Goal: Task Accomplishment & Management: Manage account settings

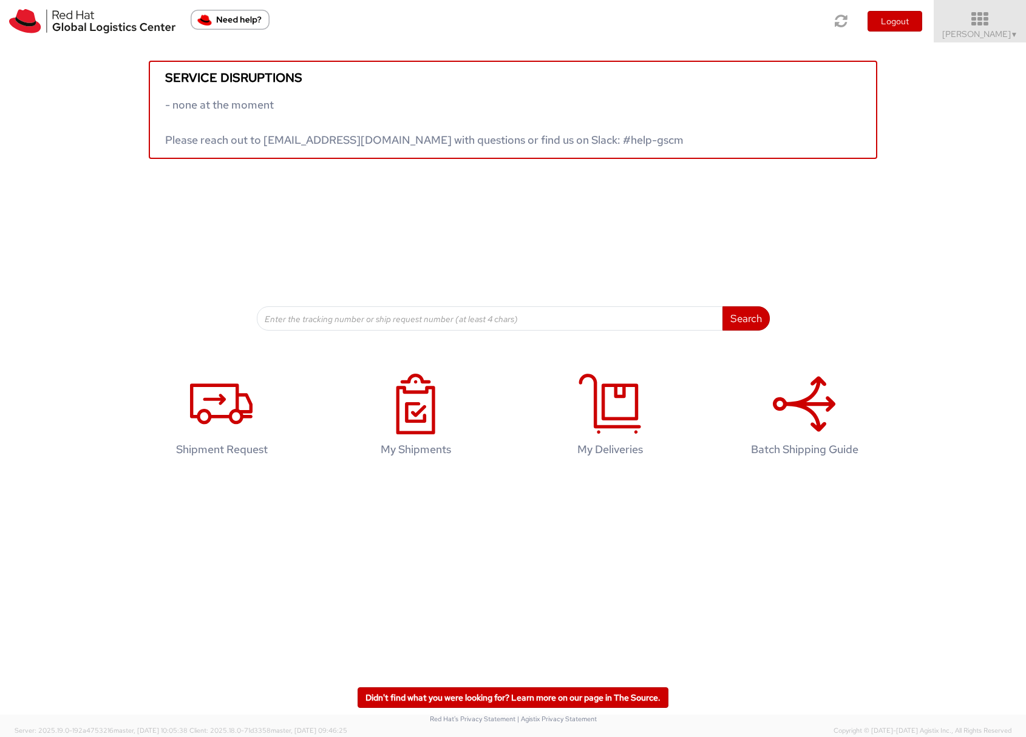
click at [979, 30] on span "Sona Mala ▼" at bounding box center [980, 34] width 76 height 11
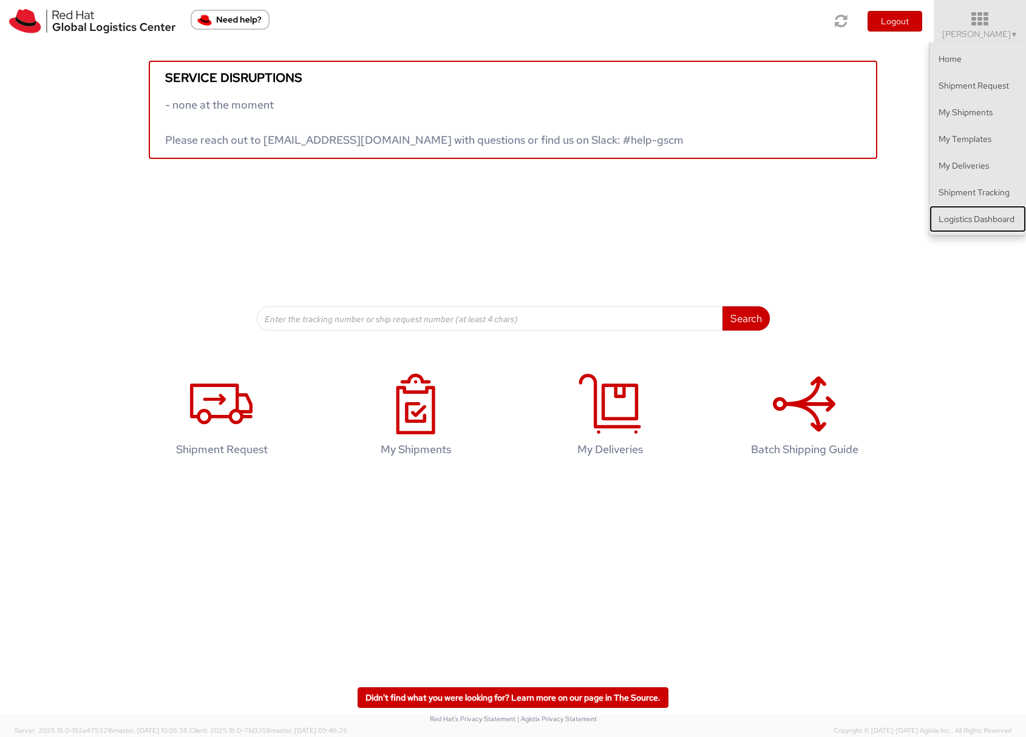
click at [987, 223] on link "Logistics Dashboard" at bounding box center [977, 219] width 96 height 27
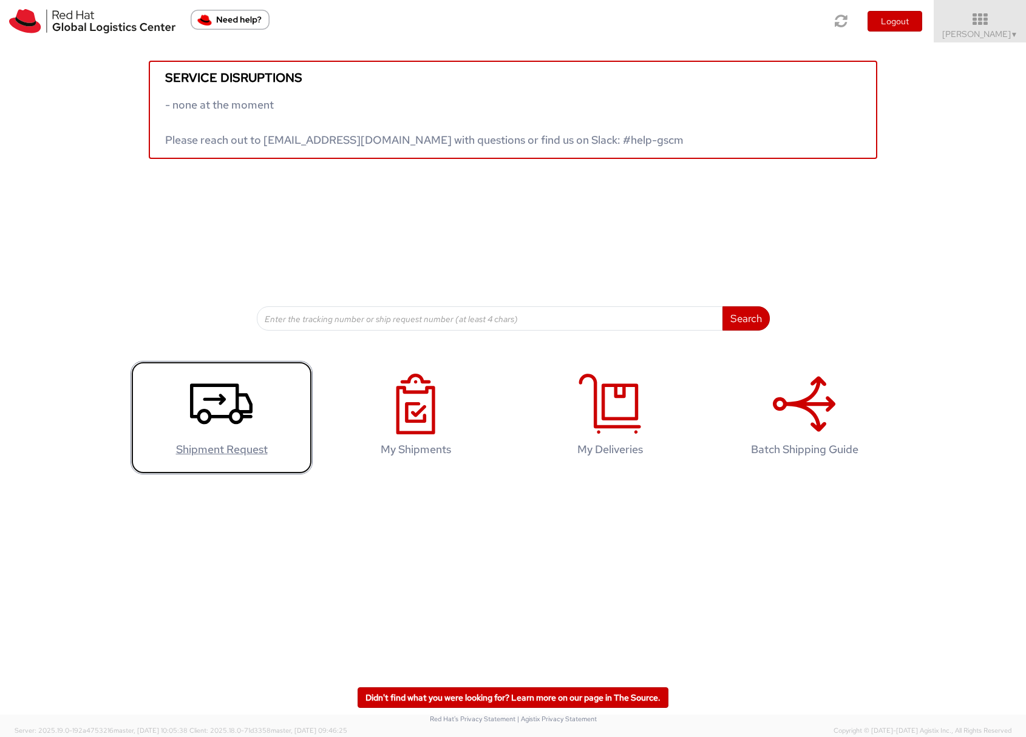
click at [216, 401] on icon at bounding box center [221, 404] width 63 height 61
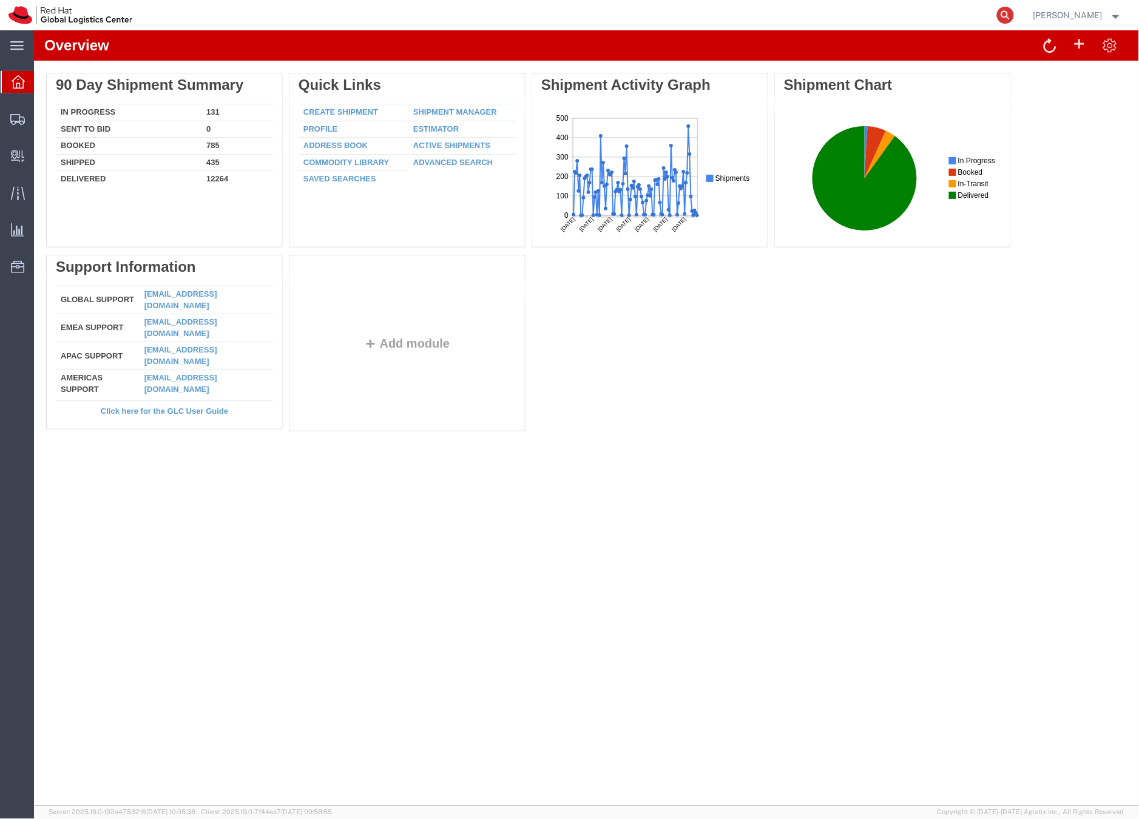
click at [1014, 13] on icon at bounding box center [1005, 15] width 17 height 17
click at [789, 19] on input "search" at bounding box center [812, 15] width 369 height 29
paste input "56777544"
type input "56777544"
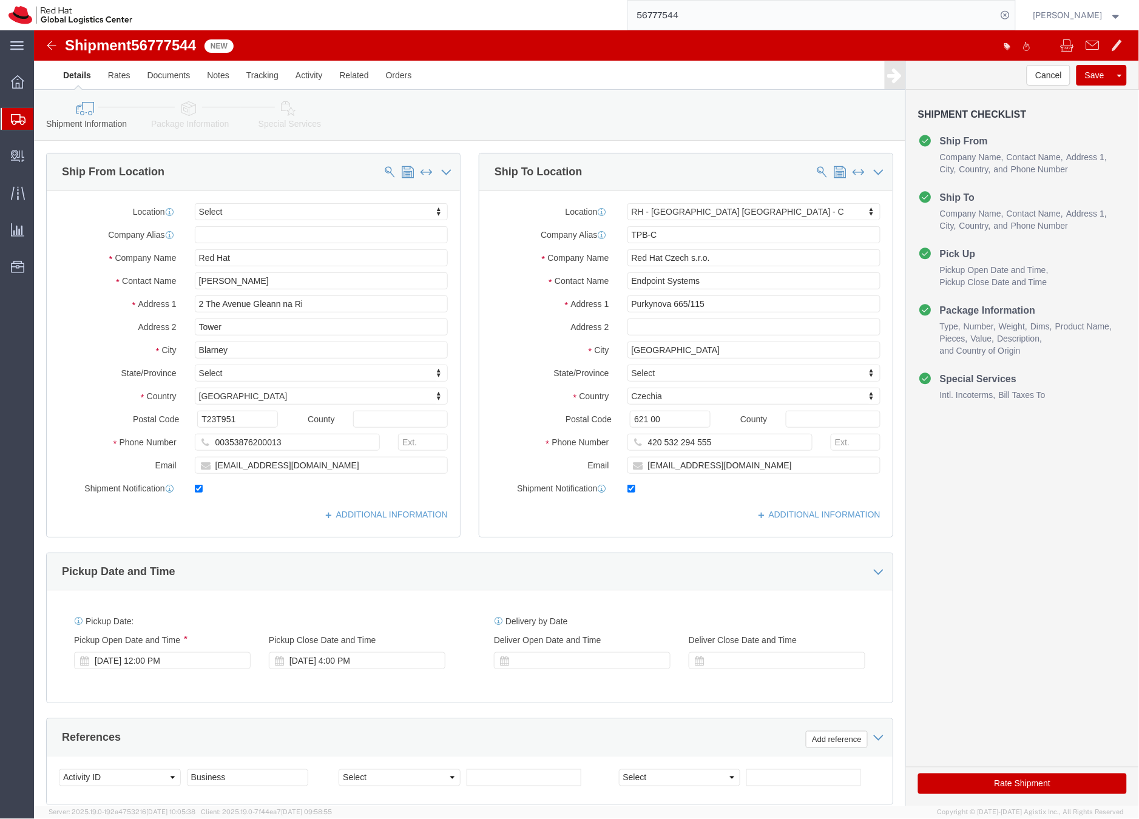
select select
select select "38037"
drag, startPoint x: 258, startPoint y: 256, endPoint x: 144, endPoint y: 249, distance: 114.3
click div "Contact Name Carolyn O'Riordan"
click input "Carolyn O'Riordan"
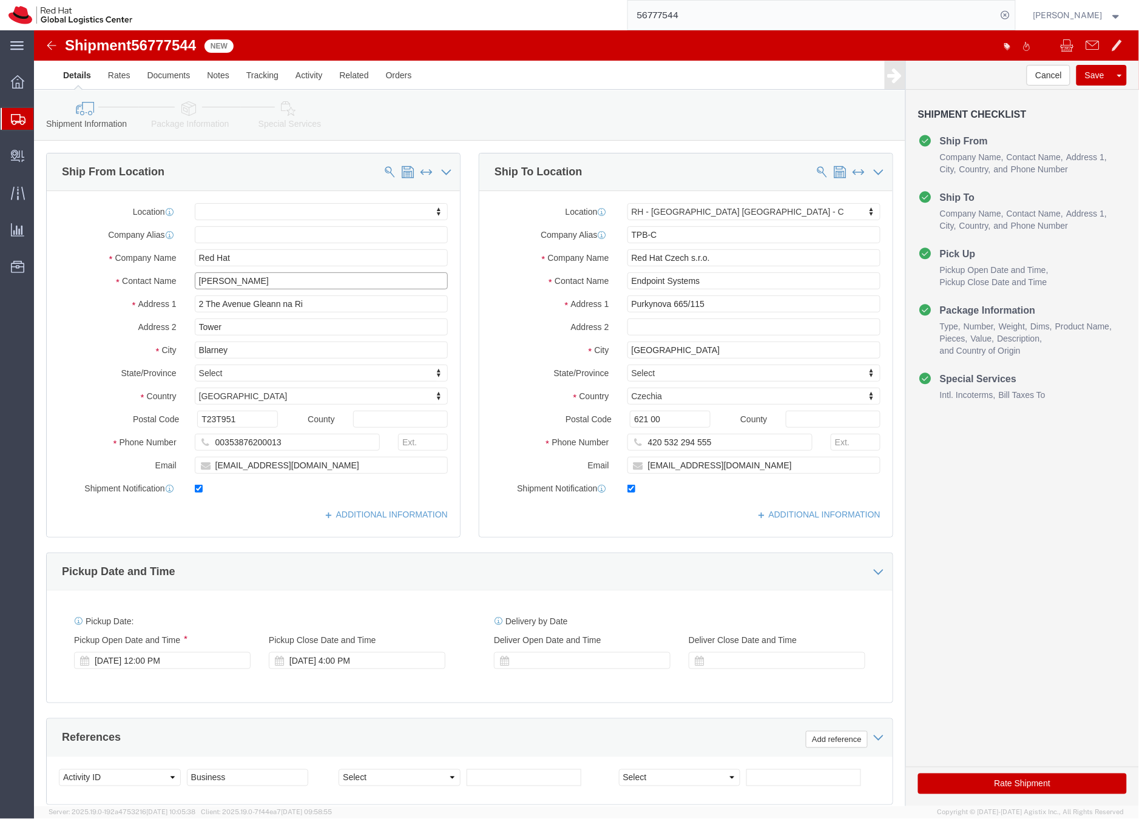
click input "Carolyn O'Riordan"
drag, startPoint x: 197, startPoint y: 228, endPoint x: 132, endPoint y: 223, distance: 65.7
click div "Company Name Red Hat"
paste input "Carolyn O'Riordan"
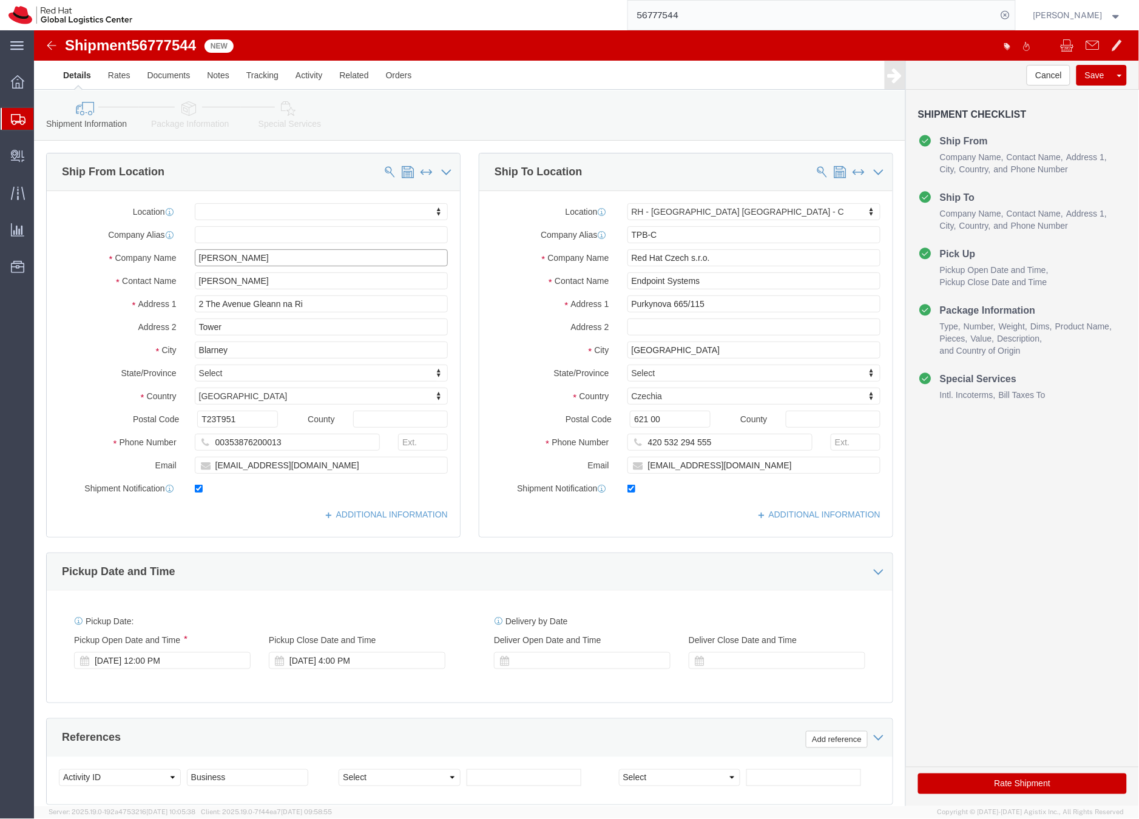
type input "Carolyn O'Riordanf"
click icon
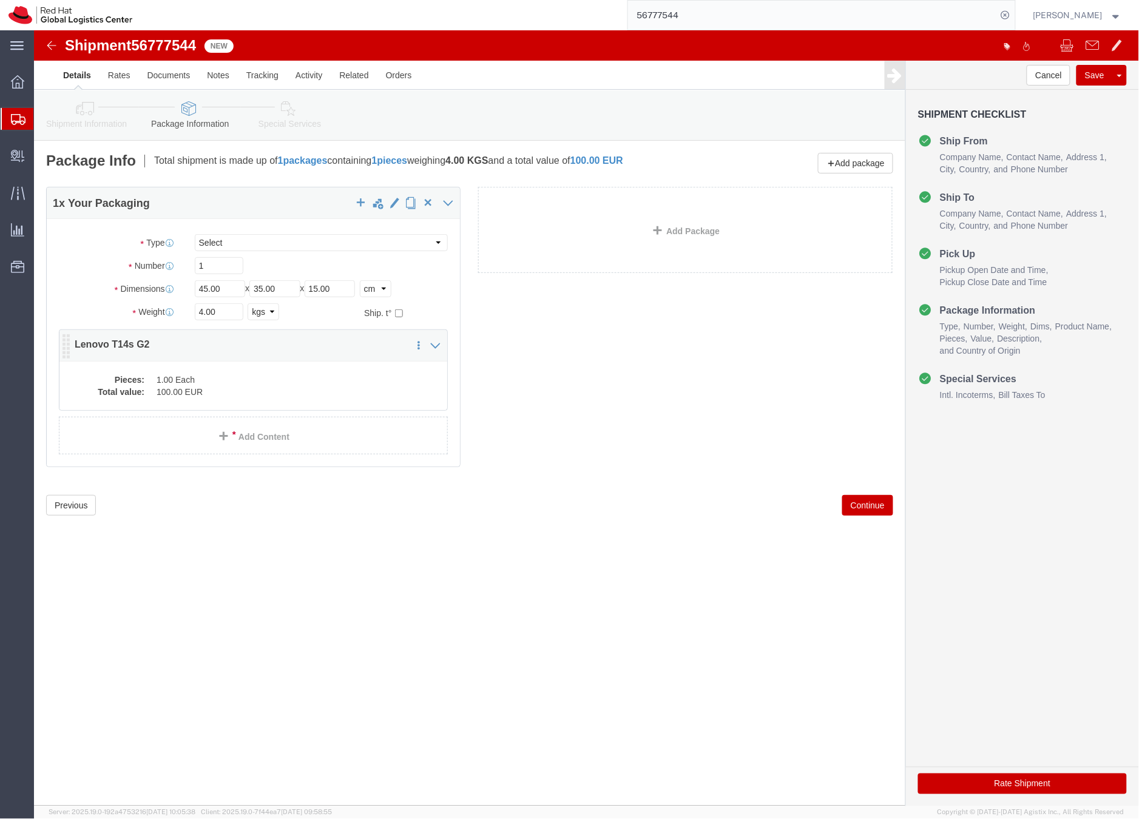
click dd "1.00 Each"
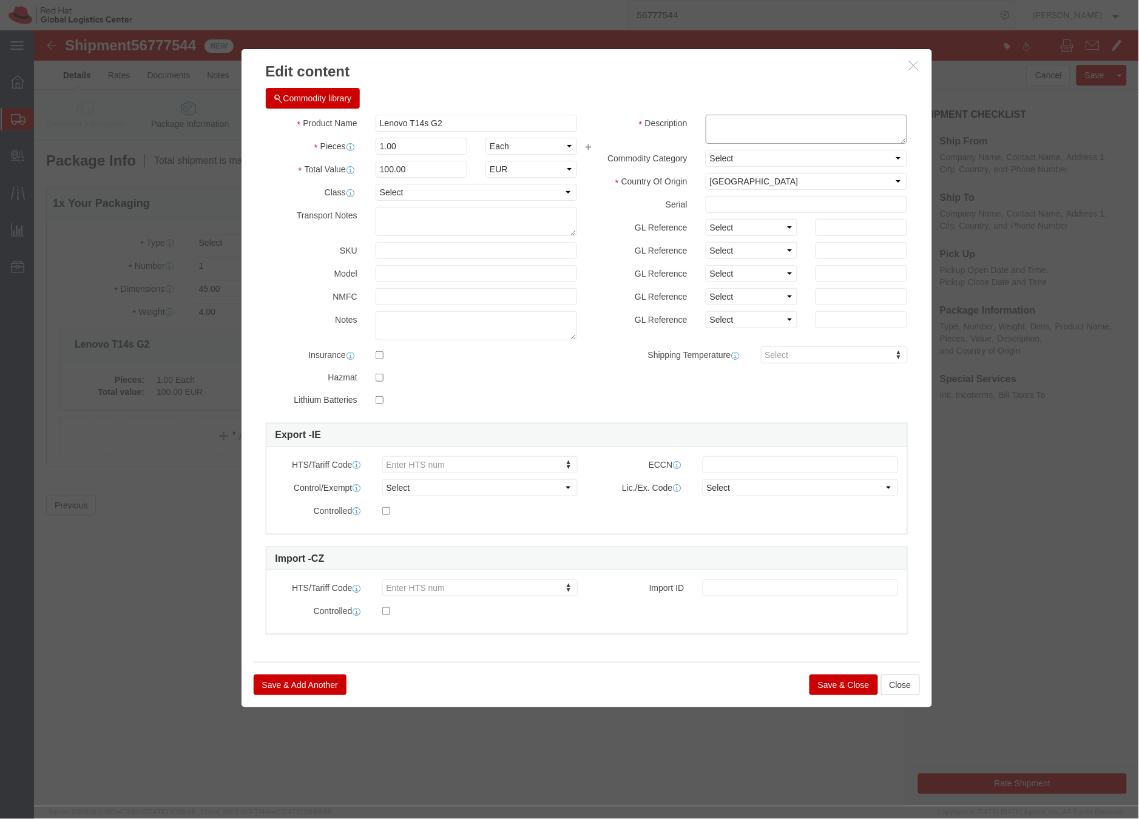
click textarea
type textarea "Laptop"
click button "Save & Close"
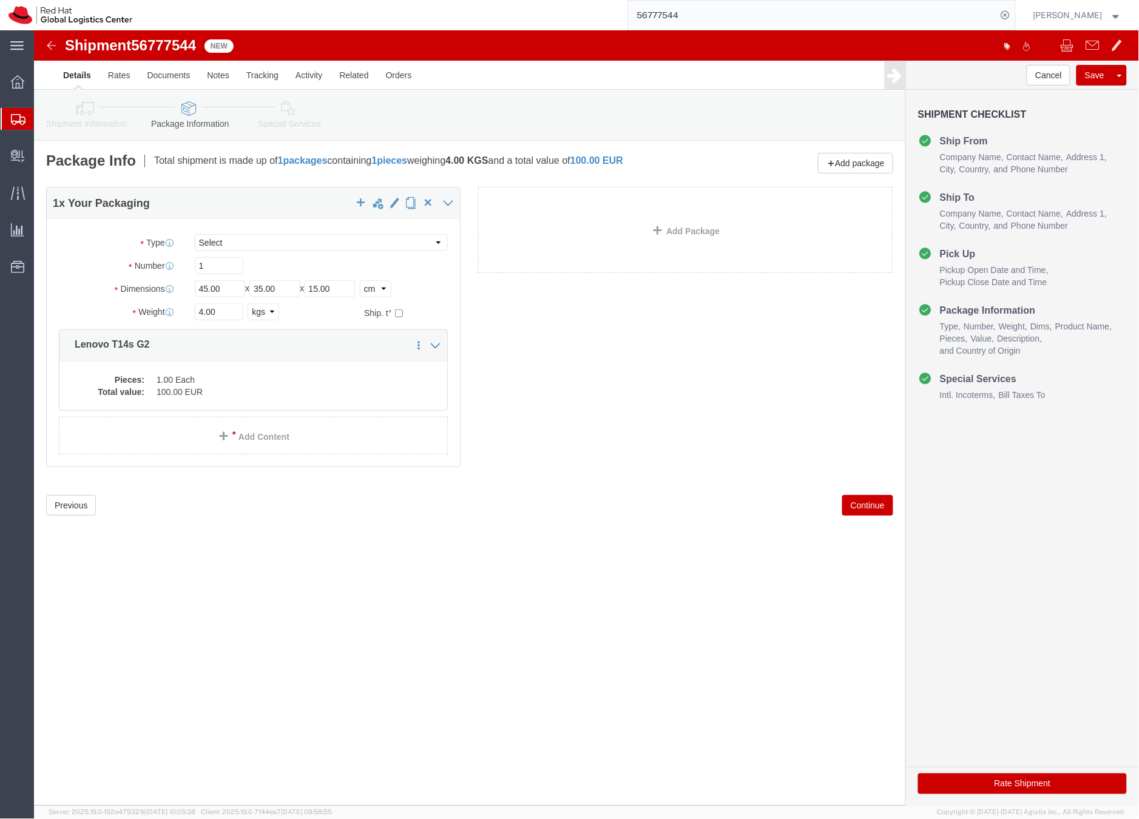
click link "Shipment Information"
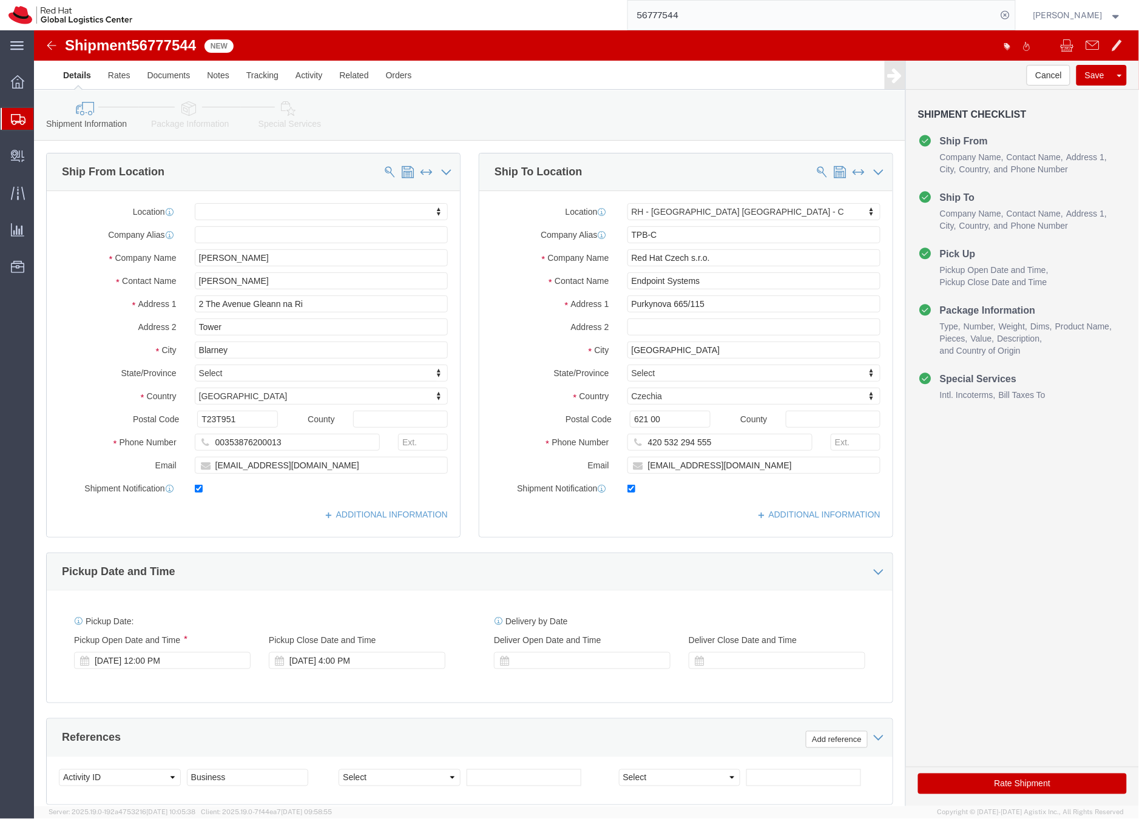
click icon
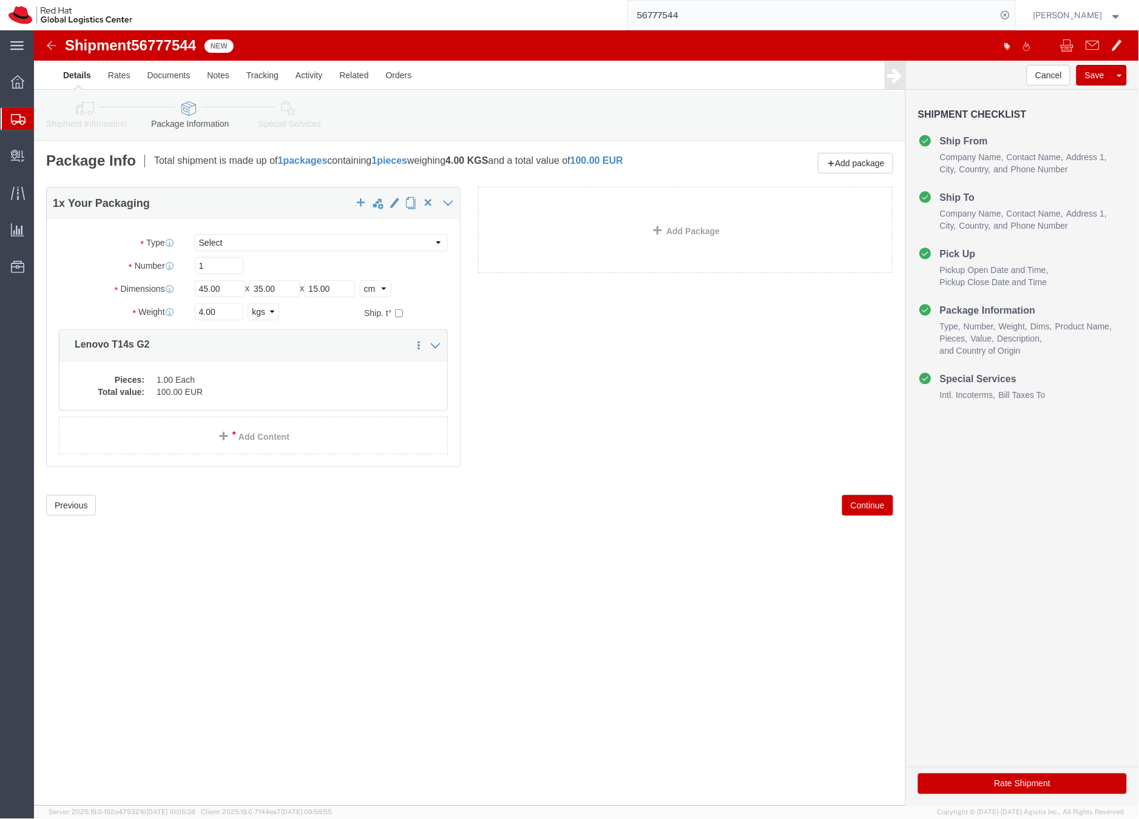
click icon
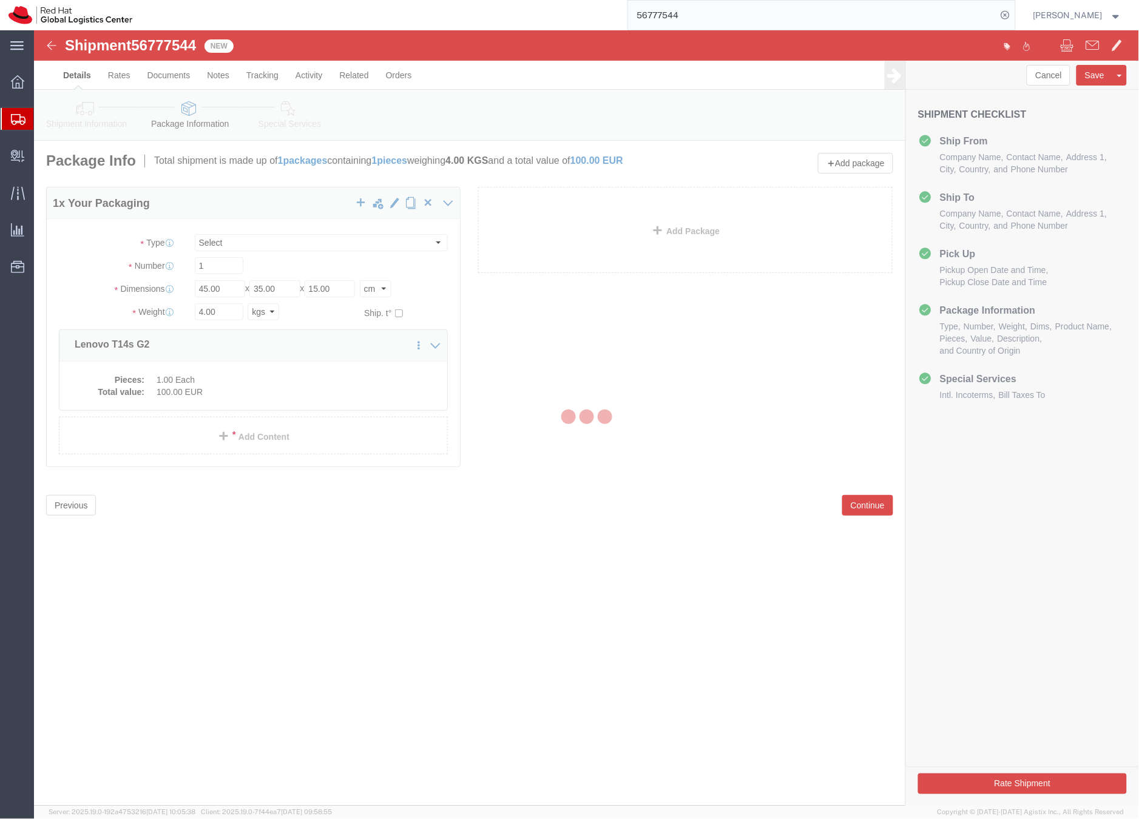
select select
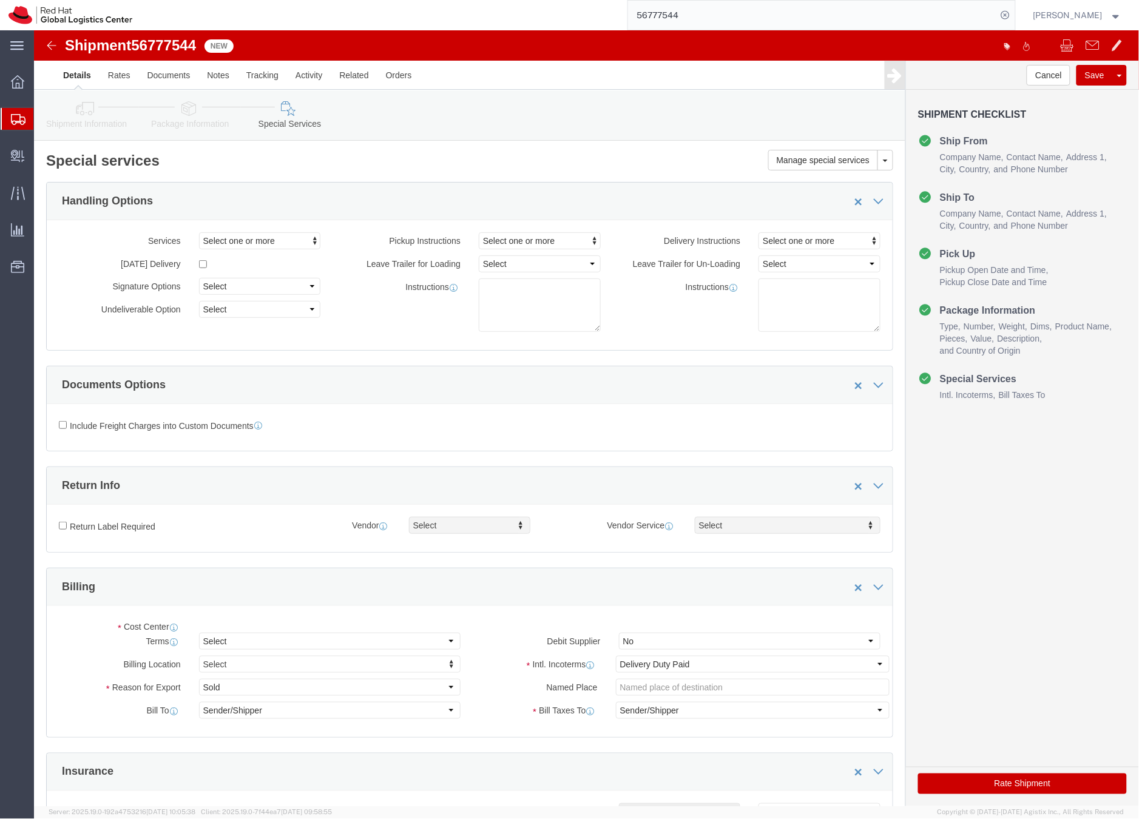
select select "COSTCENTER"
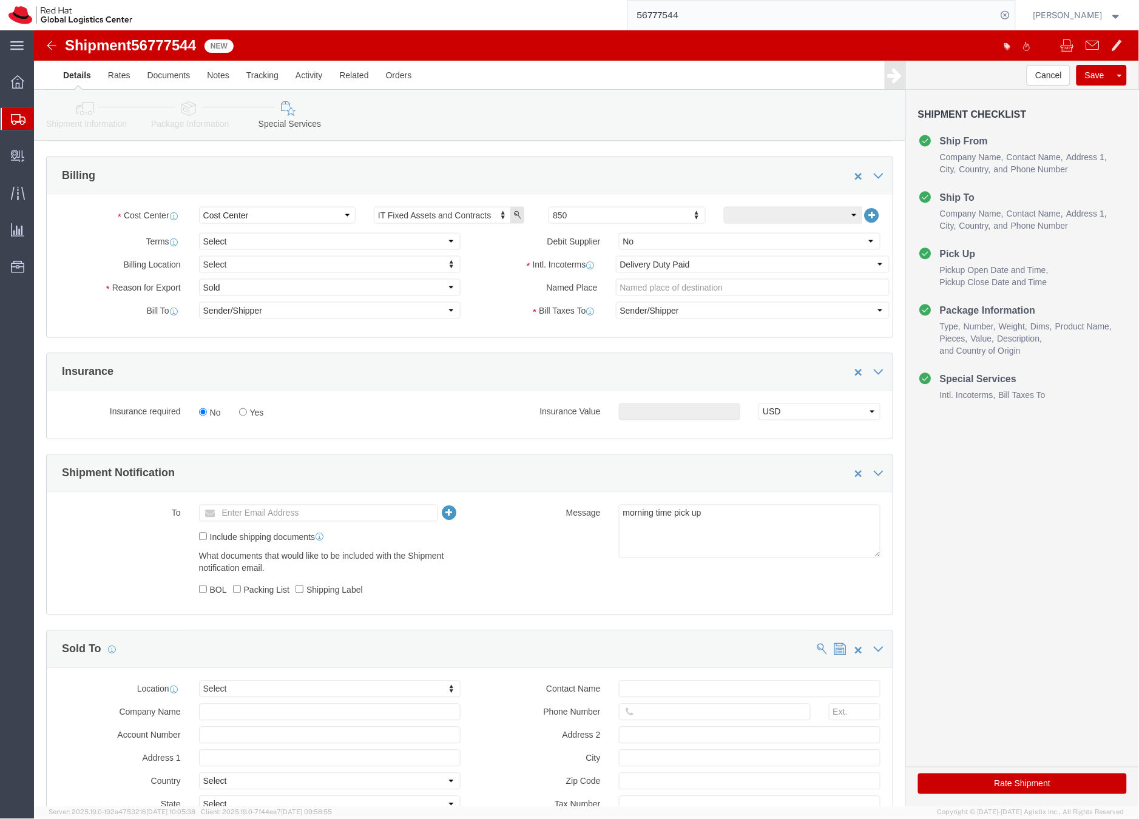
scroll to position [524, 0]
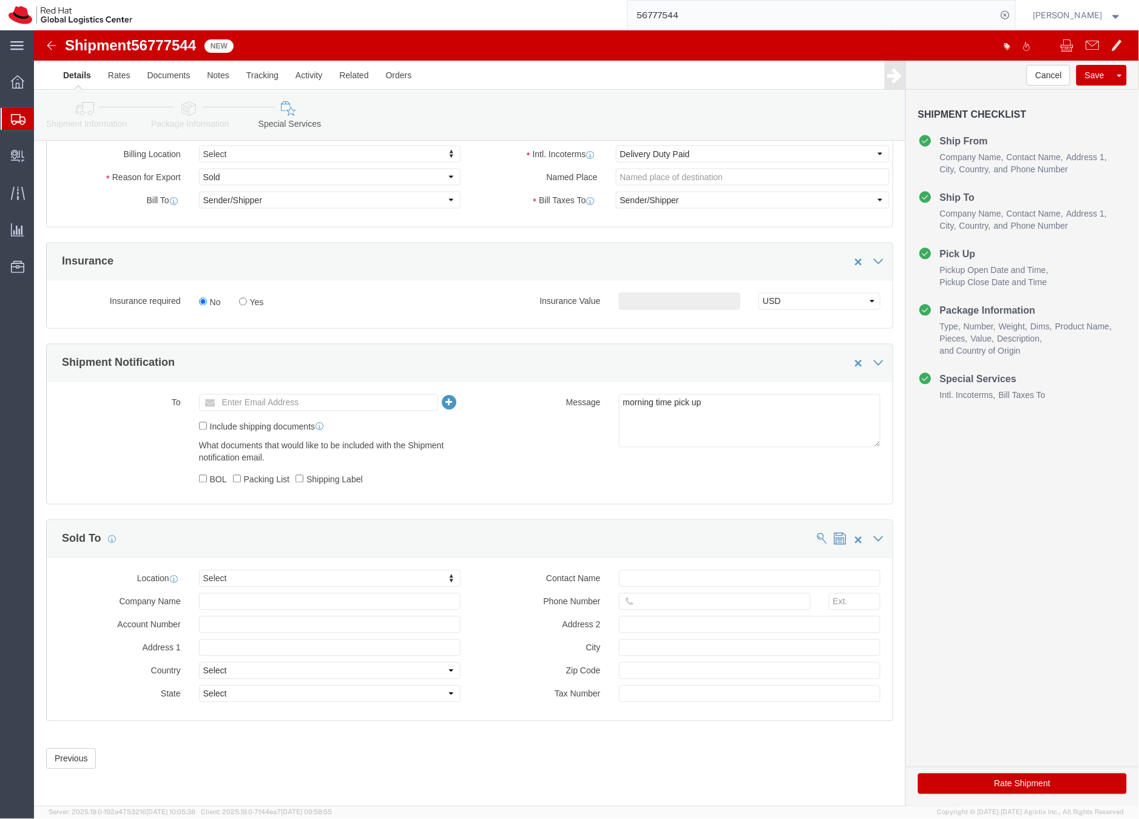
click button "Rate Shipment"
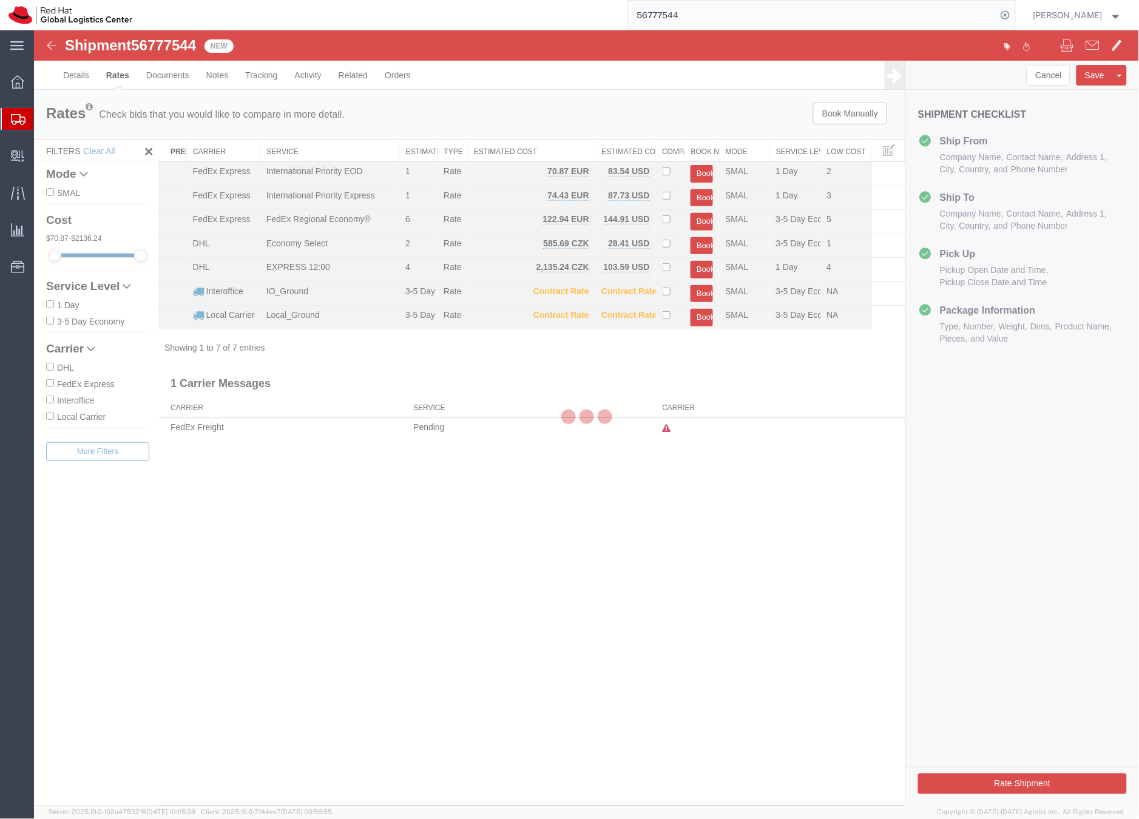
scroll to position [0, 0]
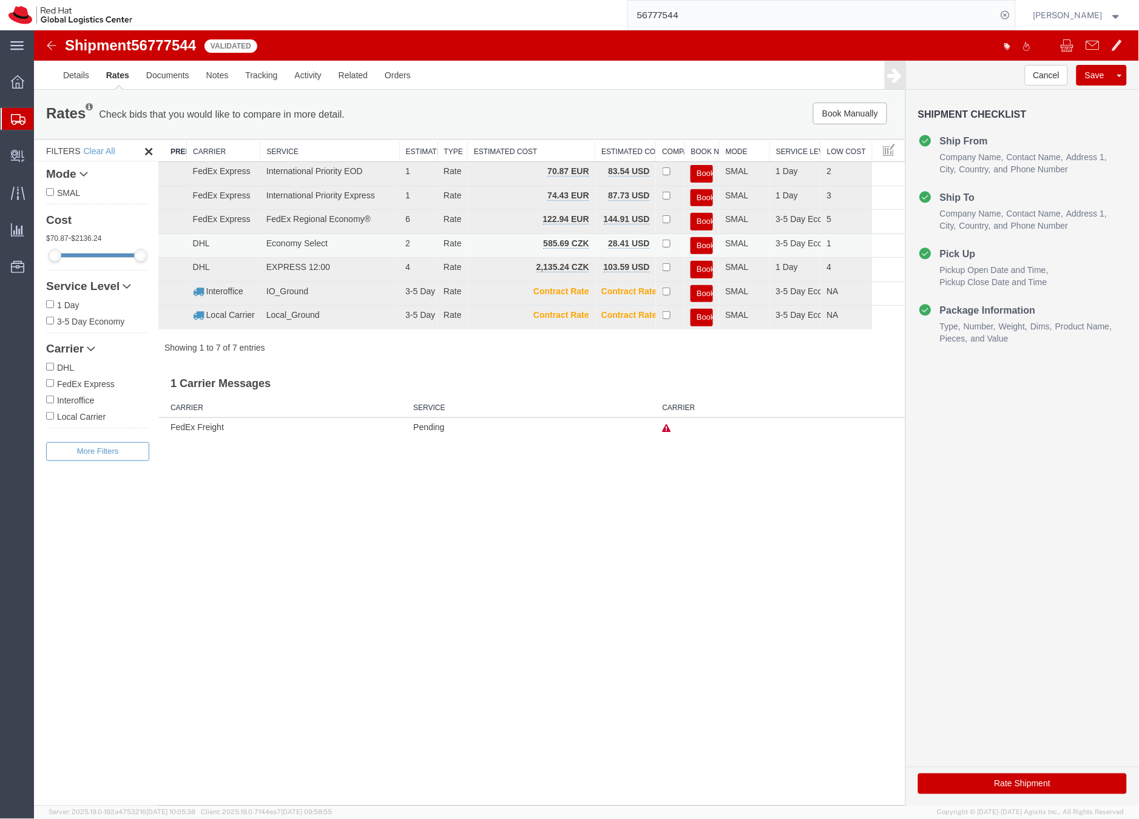
click at [698, 243] on button "Book" at bounding box center [701, 246] width 22 height 18
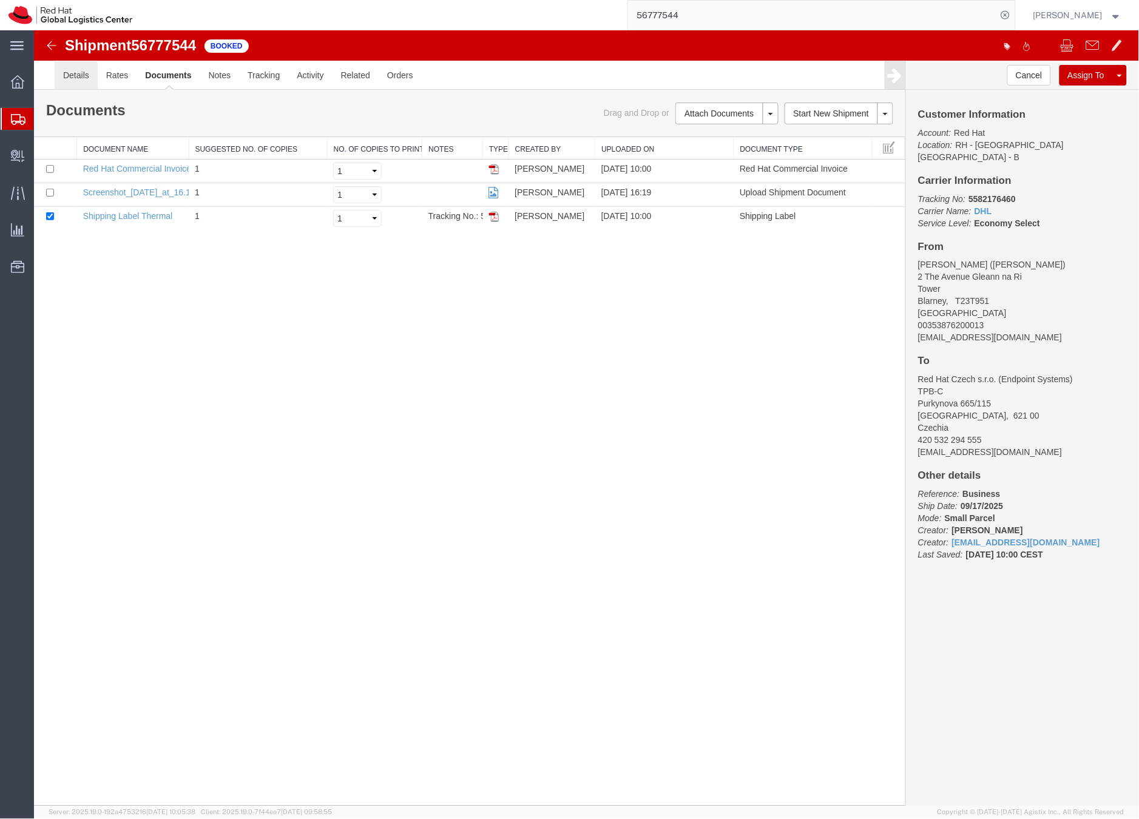
click at [76, 71] on link "Details" at bounding box center [75, 74] width 43 height 29
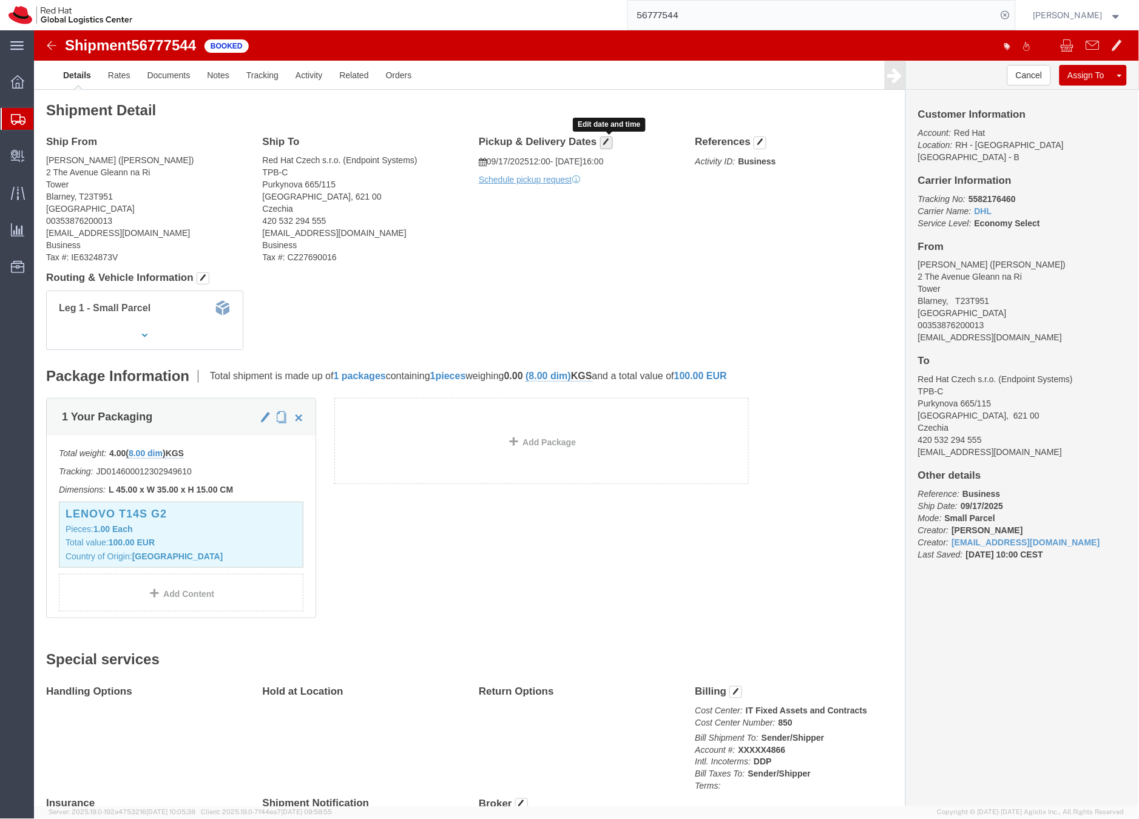
click span "button"
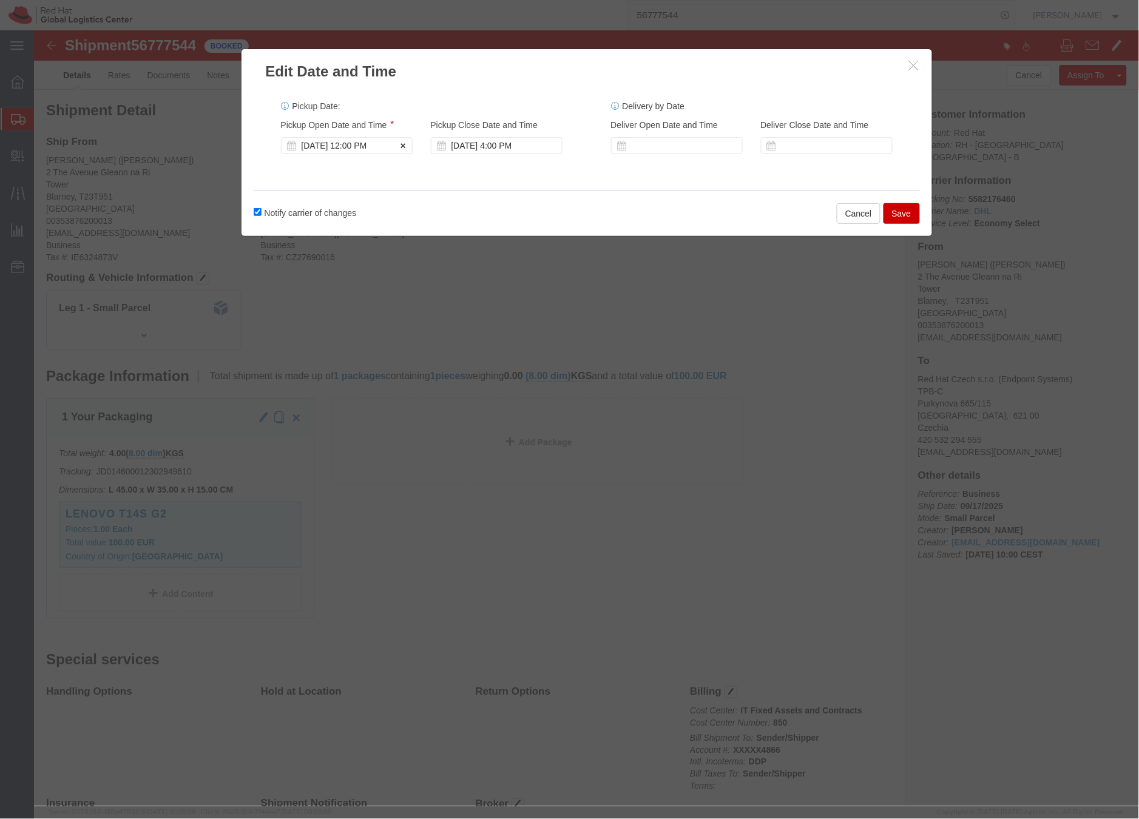
click div "[DATE] 12:00 PM"
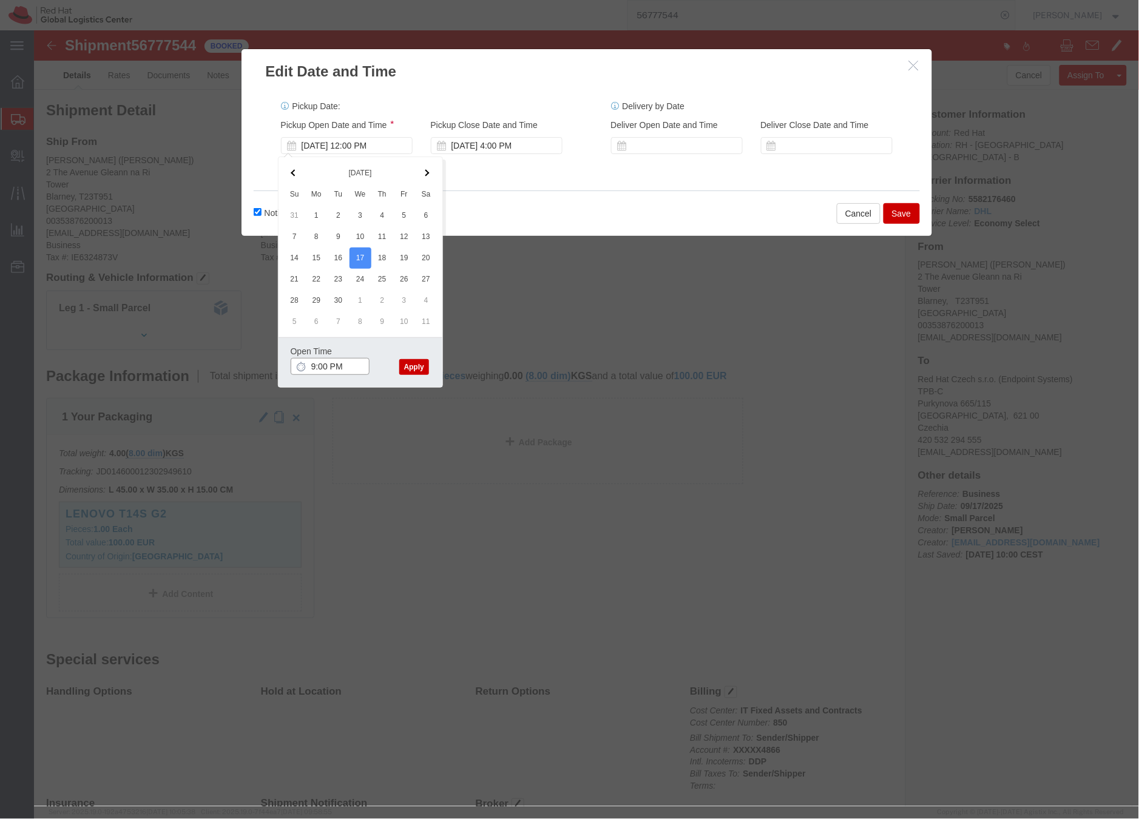
click input "9:00 PM"
type input "9:00 AM"
click button "Apply"
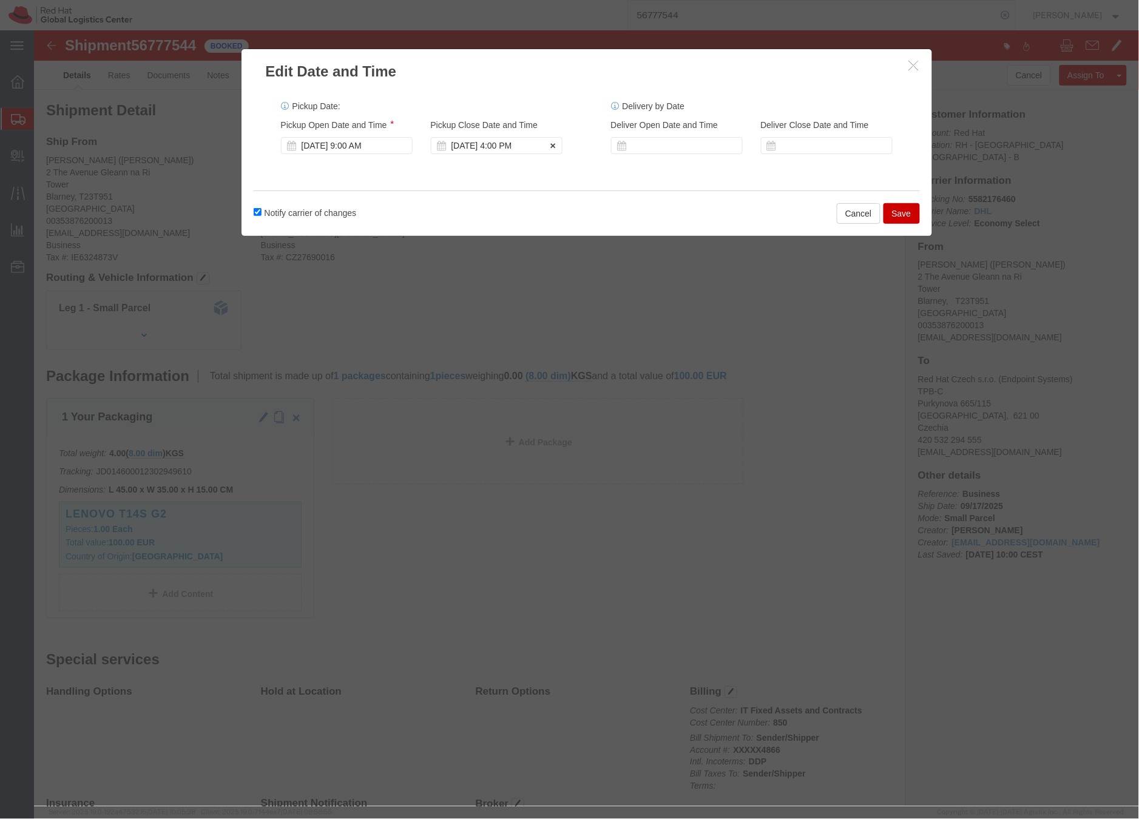
click div "[DATE] 4:00 PM"
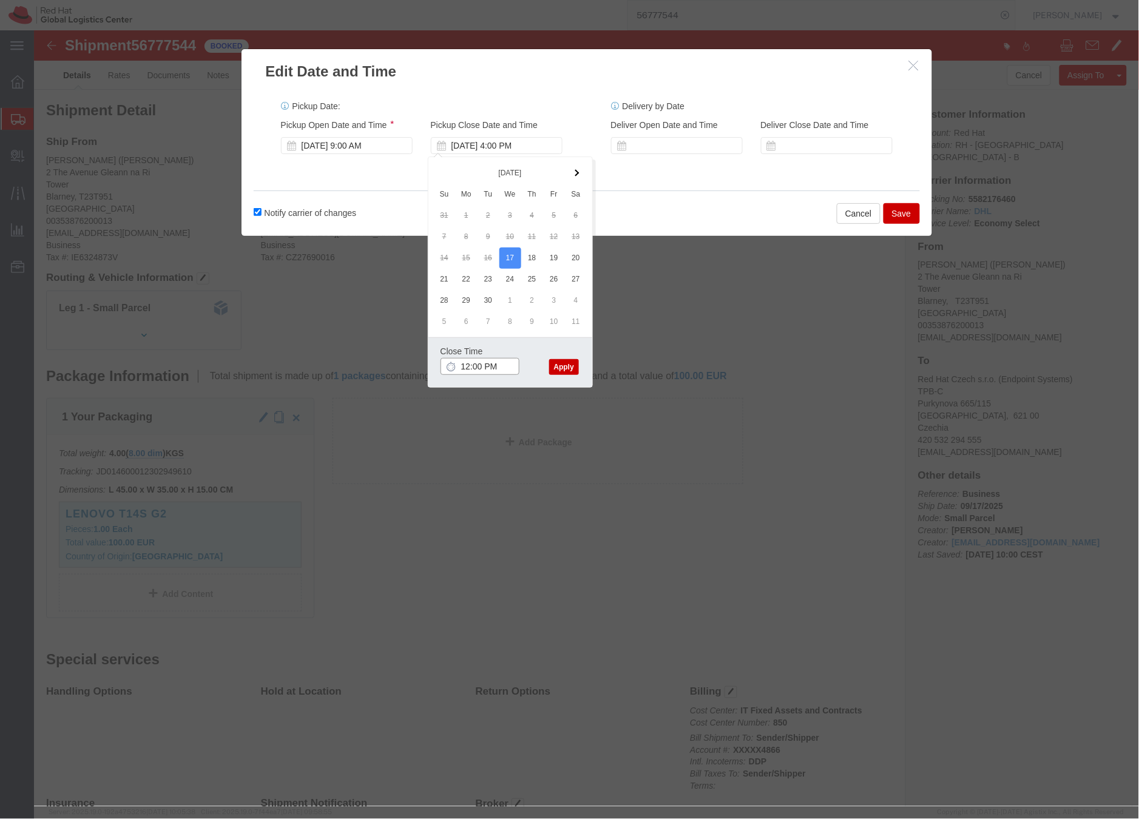
type input "12:00 PM"
click button "Apply"
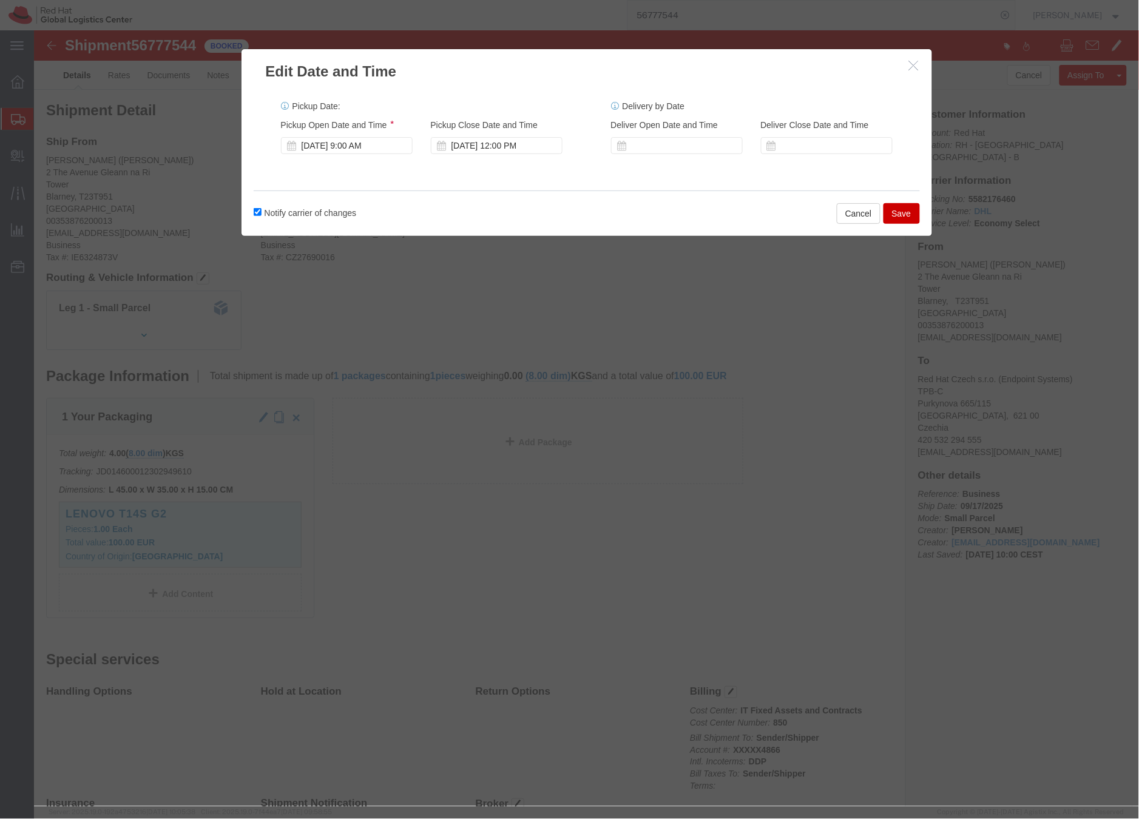
click button "Save"
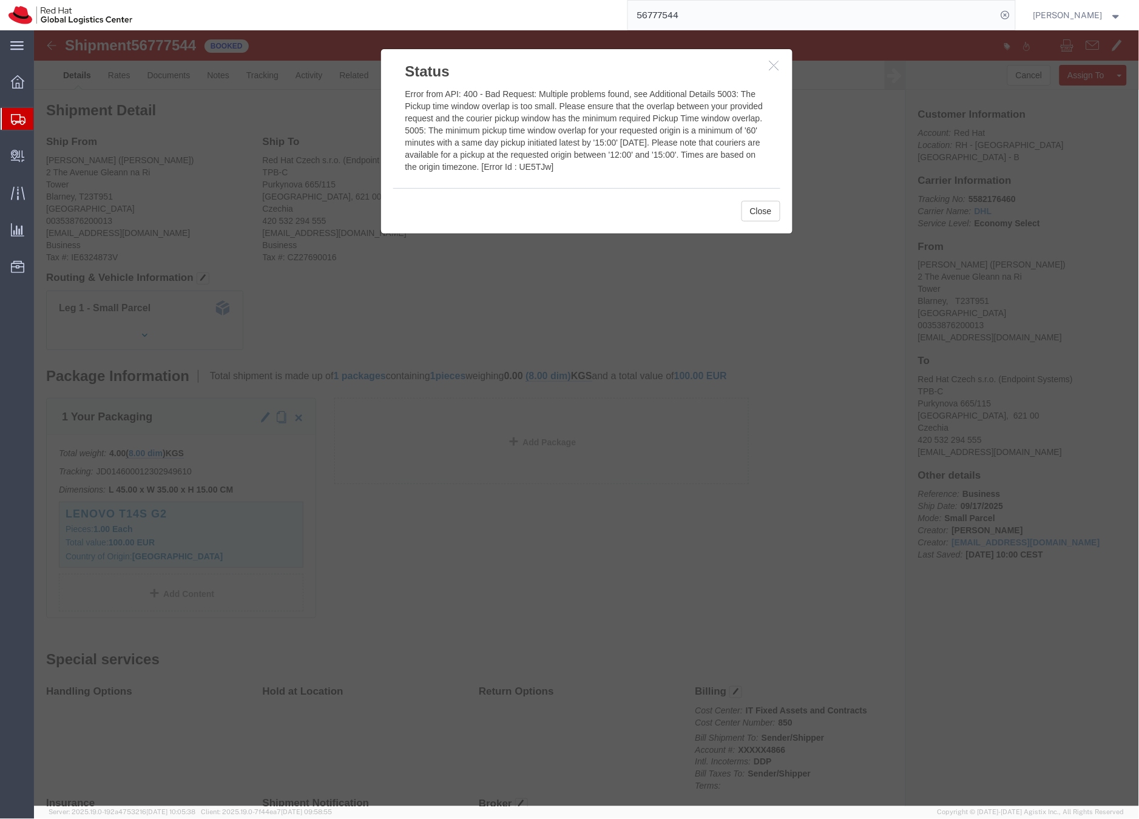
click icon "button"
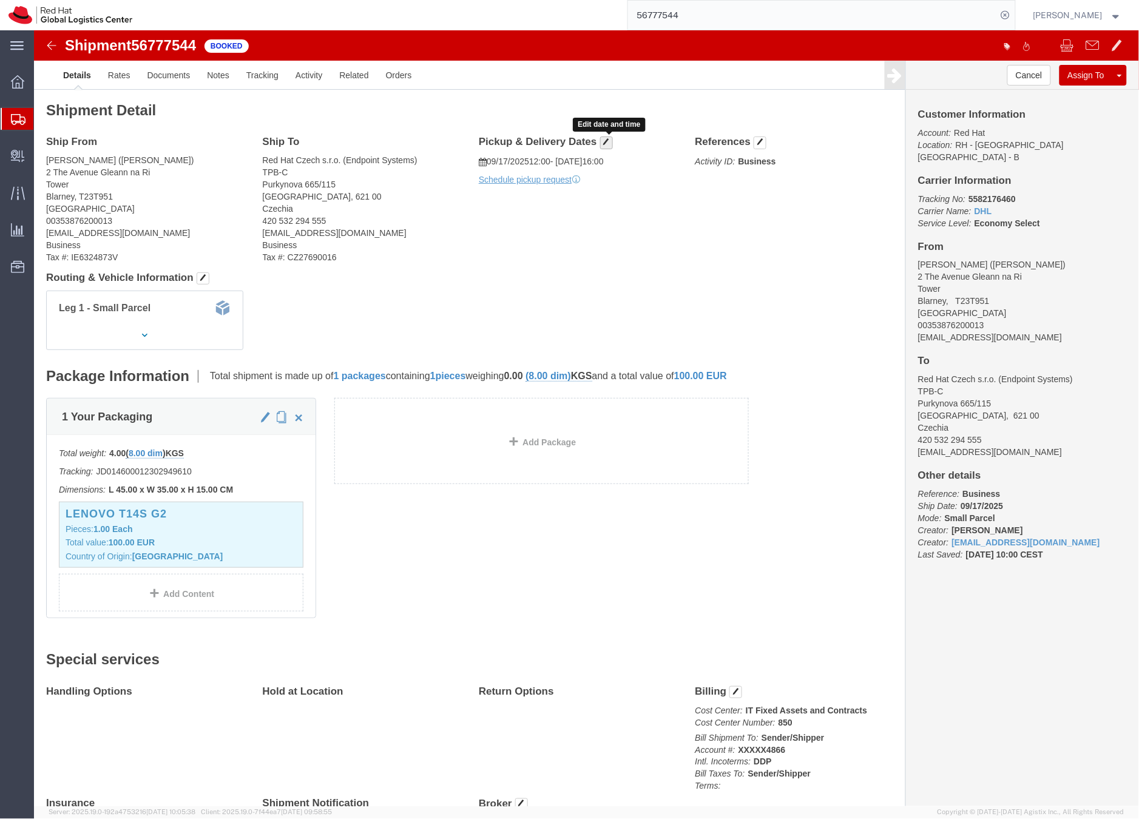
click span "button"
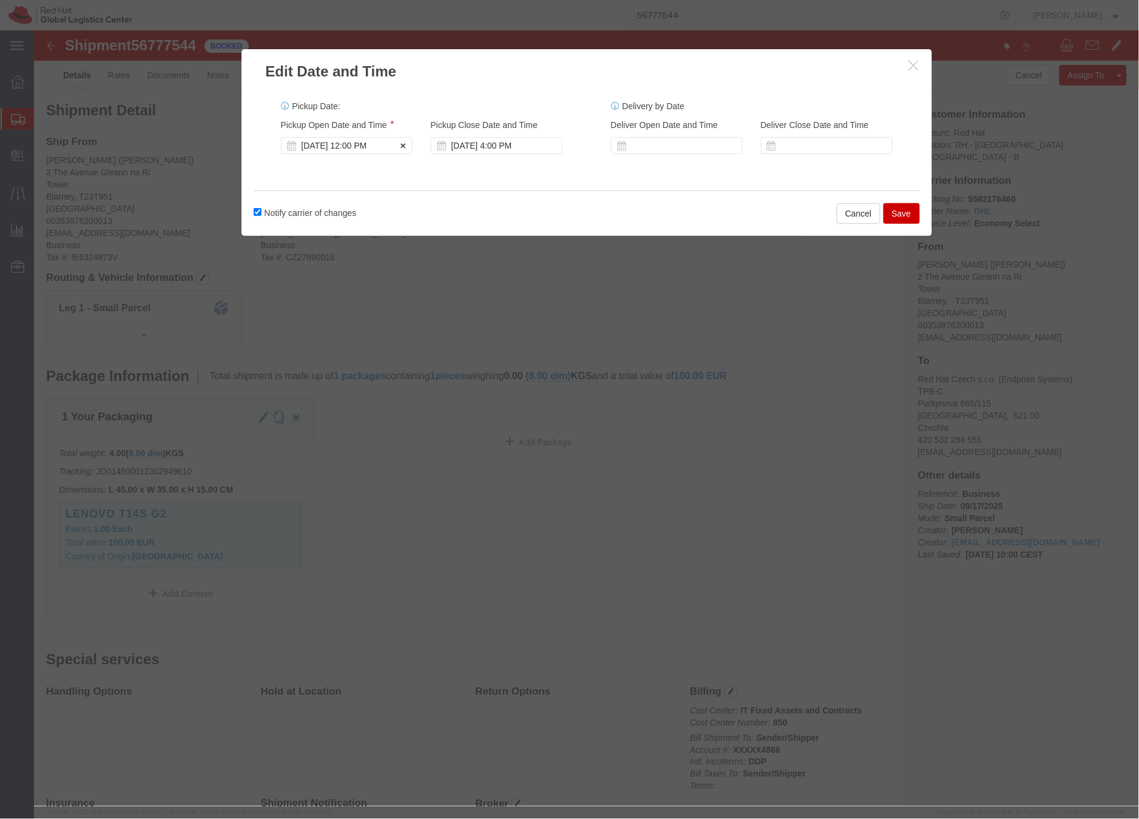
click div "[DATE] 12:00 PM"
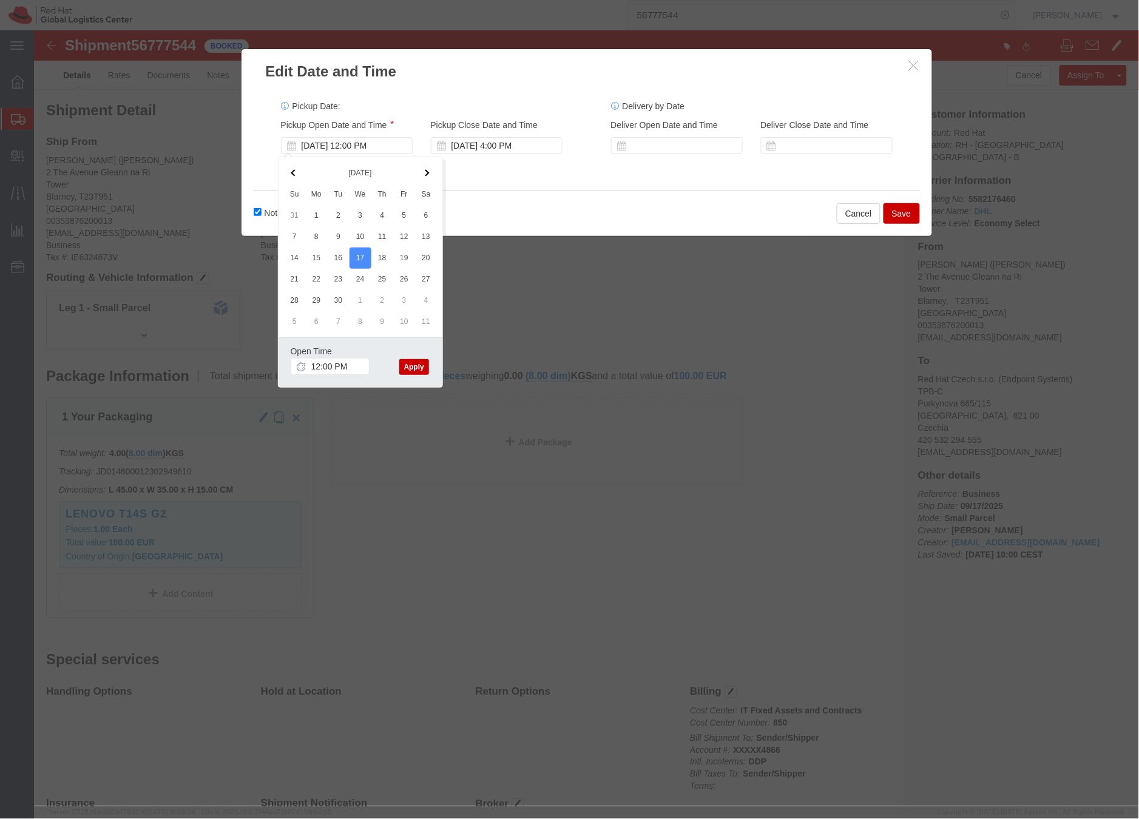
click button "Apply"
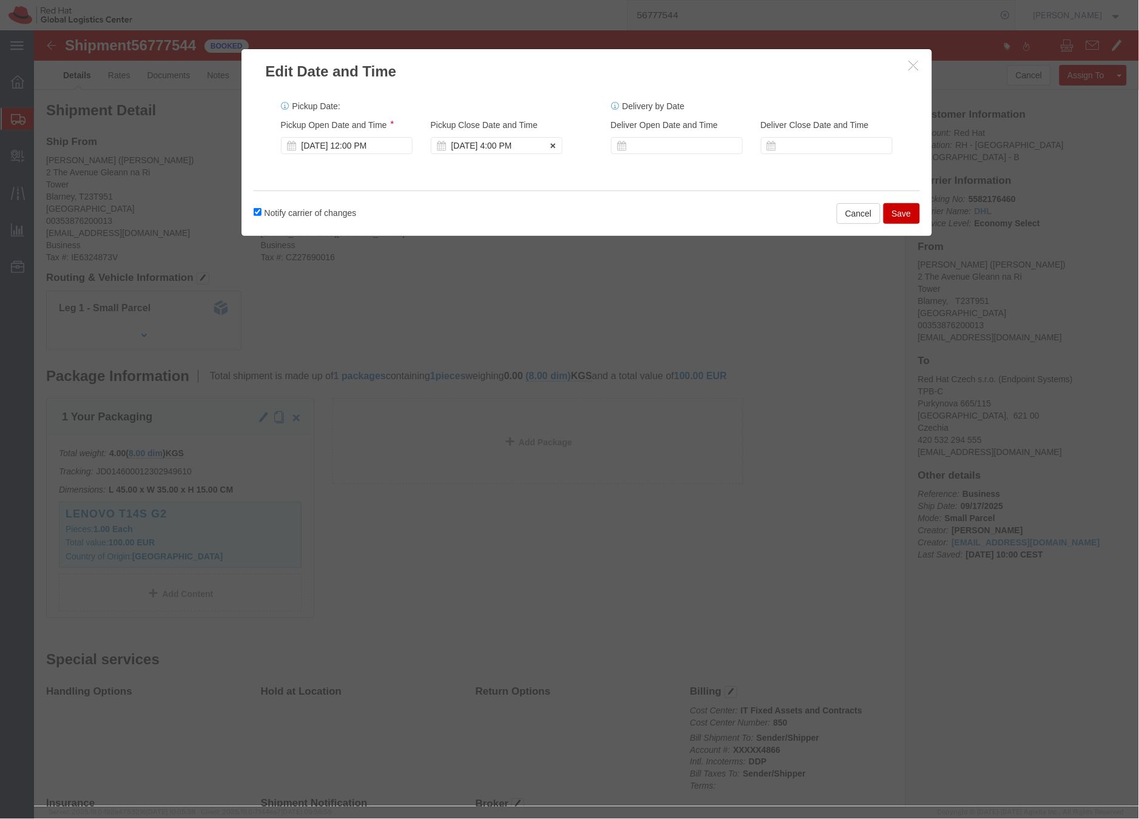
click div "[DATE] 4:00 PM"
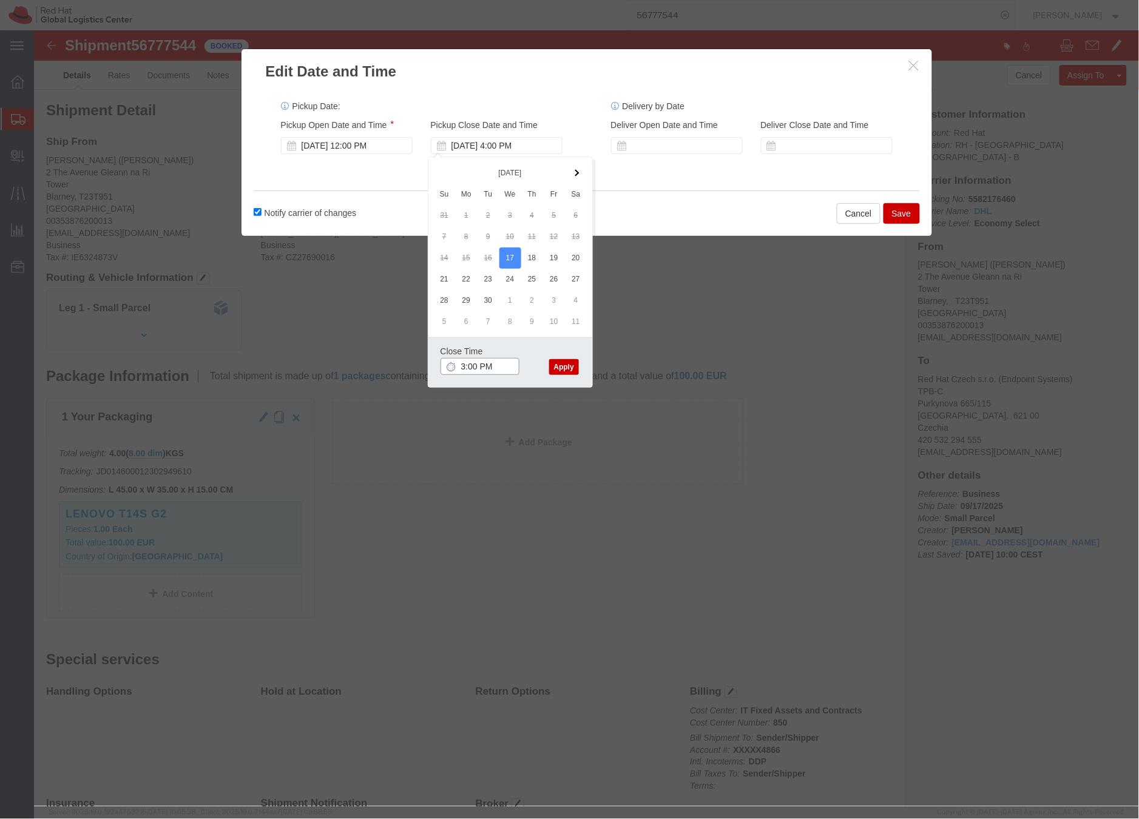
type input "3:00 PM"
click button "Apply"
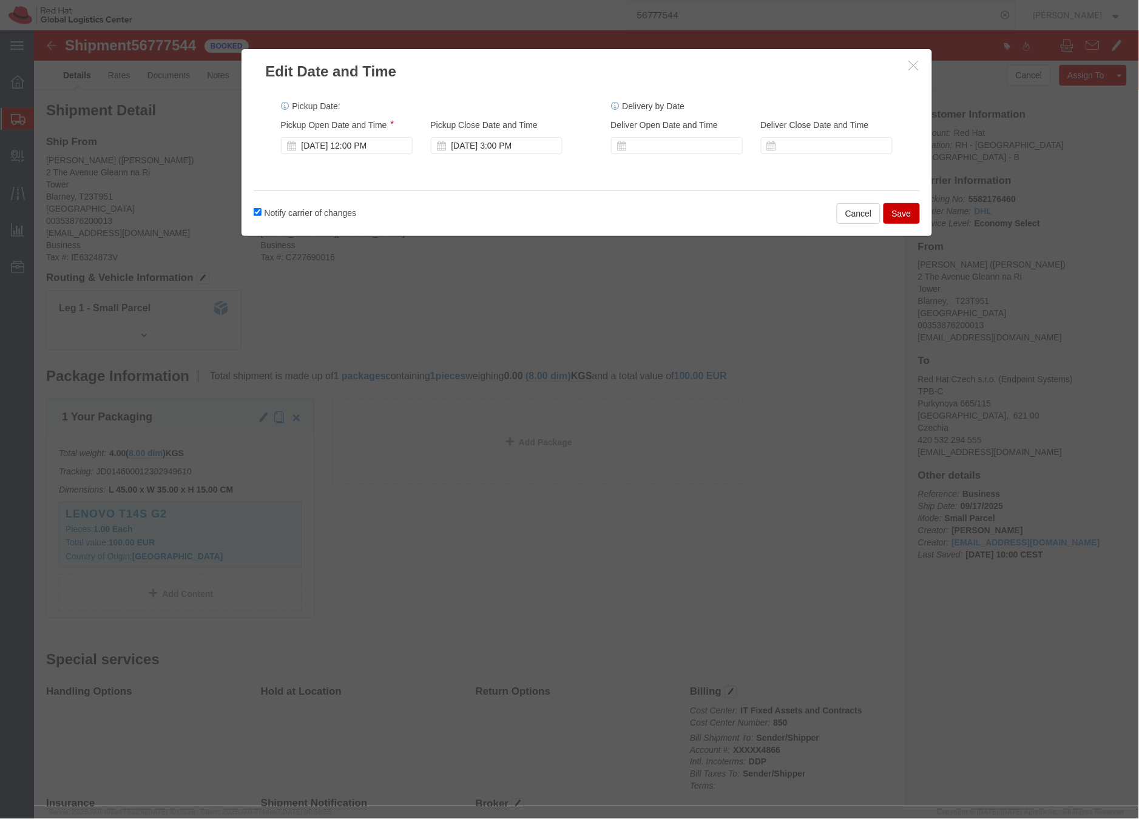
click button "Save"
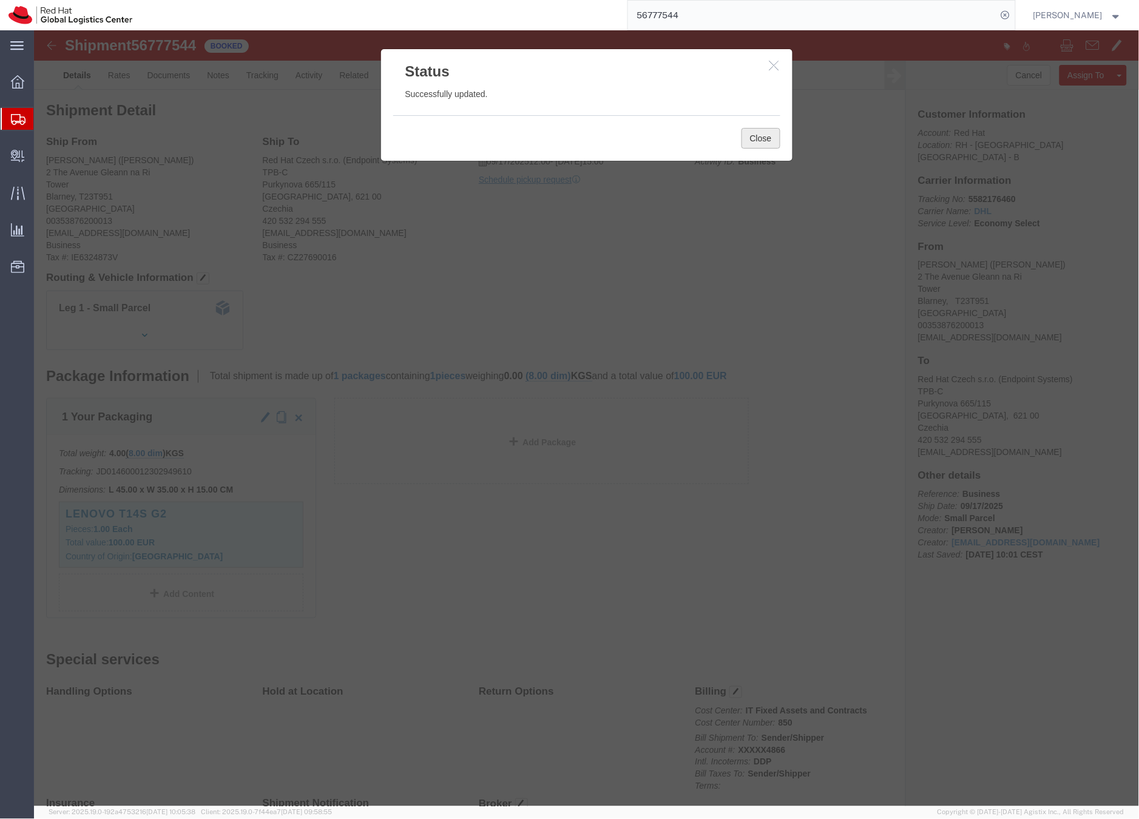
click button "Close"
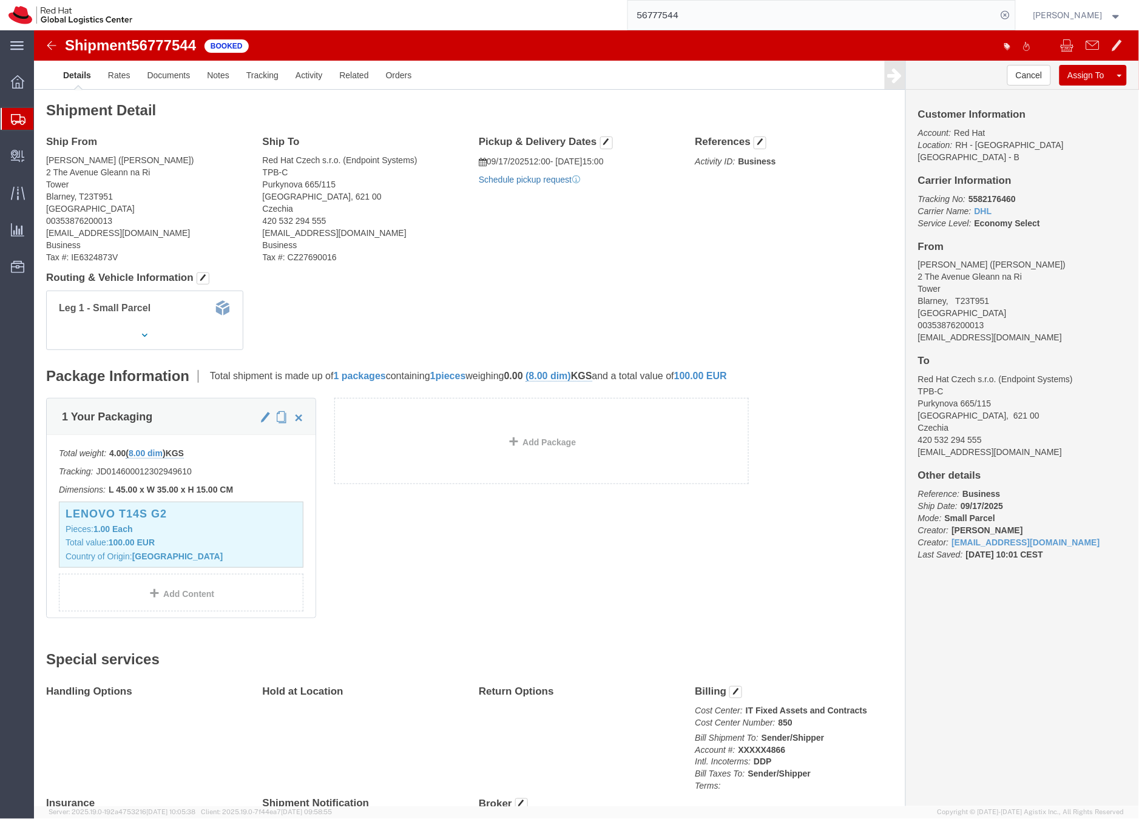
click link "Schedule pickup request"
drag, startPoint x: 975, startPoint y: 292, endPoint x: 876, endPoint y: 297, distance: 99.0
click div "Customer Information Account: Red Hat Location: RH - Brno - Tech Park Brno - B …"
copy address "callyoriordan@gmail.com"
click link "Documents"
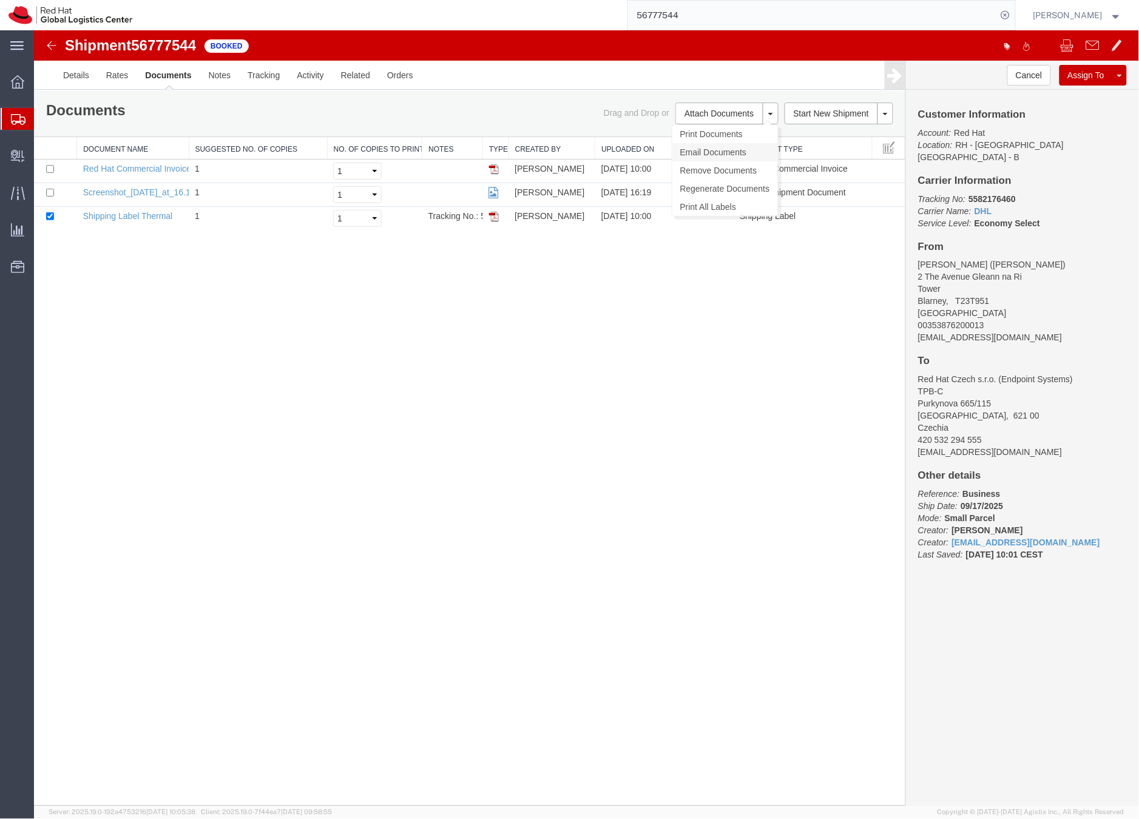
click at [700, 146] on link "Email Documents" at bounding box center [725, 152] width 106 height 18
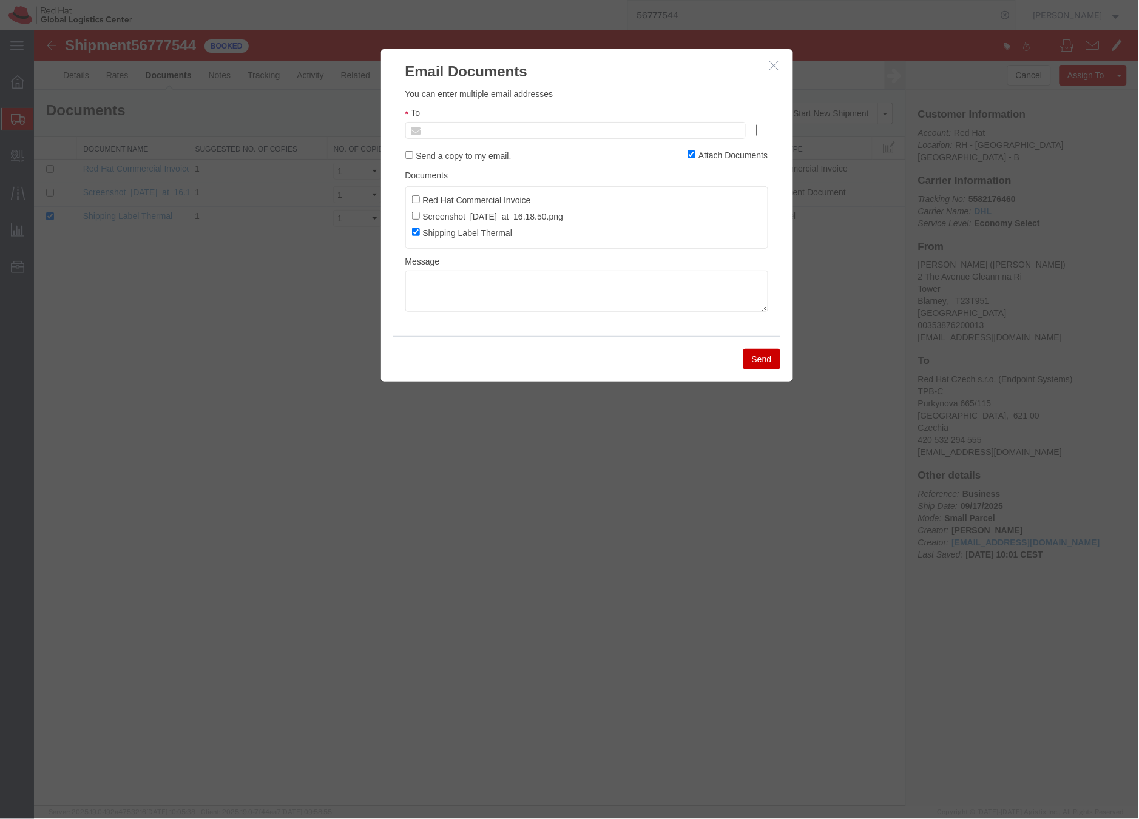
click at [465, 122] on input "text" at bounding box center [493, 130] width 142 height 16
paste input "callyoriordan@gmail.com"
type input "callyoriordan@gmail.com"
click at [437, 289] on textarea at bounding box center [586, 290] width 363 height 41
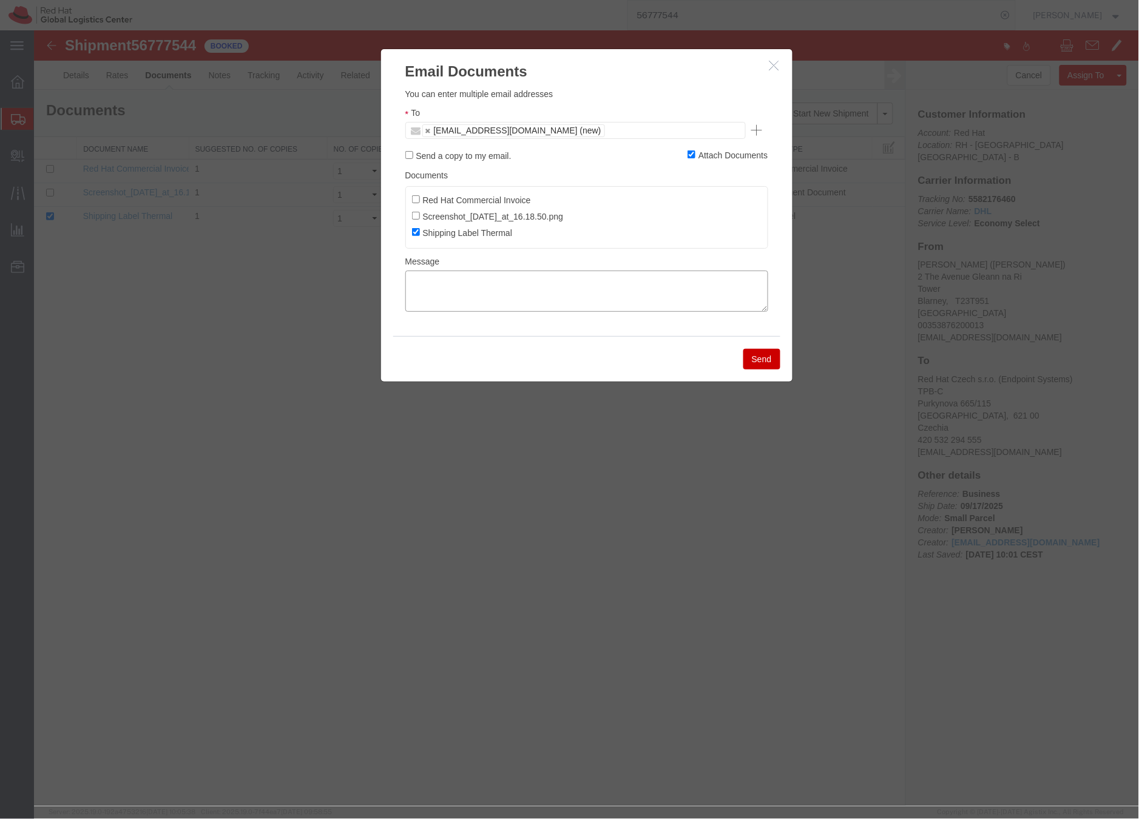
paste textarea "callyoriordan@gmail.com"
type textarea "callyoriordan@gmail.com"
drag, startPoint x: 517, startPoint y: 286, endPoint x: 387, endPoint y: 282, distance: 129.9
click at [387, 282] on div "Please fix the following errors You can enter multiple email addresses To cally…" at bounding box center [585, 208] width 411 height 254
paste textarea "Hi A, please find the label for your shipment to B attached to this email. Plea…"
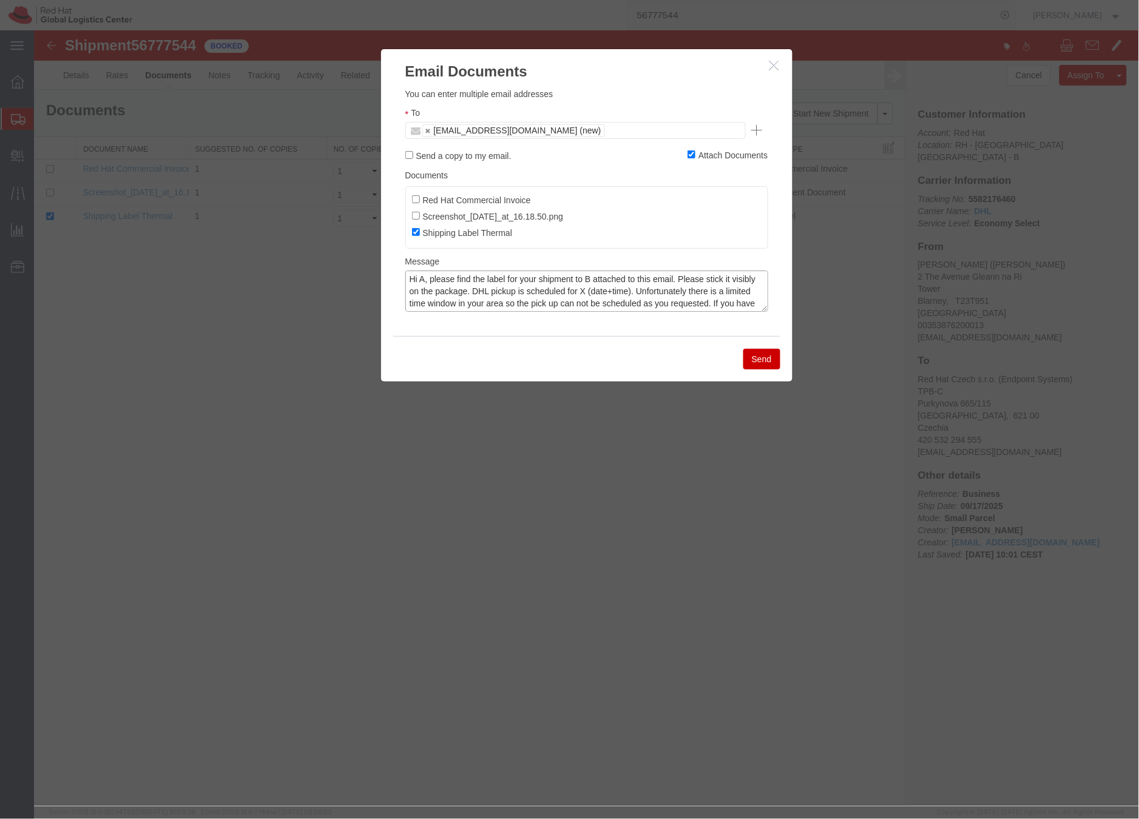
drag, startPoint x: 424, startPoint y: 279, endPoint x: 508, endPoint y: 257, distance: 87.0
click at [424, 278] on textarea "Hi A, please find the label for your shipment to B attached to this email. Plea…" at bounding box center [586, 290] width 363 height 41
drag, startPoint x: 613, startPoint y: 279, endPoint x: 623, endPoint y: 274, distance: 10.9
click at [613, 279] on textarea "Hi Carolyn, please find the label for your shipment to B attached to this email…" at bounding box center [586, 290] width 363 height 41
click at [638, 291] on textarea "Hi Carolyn, please find the label for your shipment to Brno,CZ attached to this…" at bounding box center [586, 290] width 363 height 41
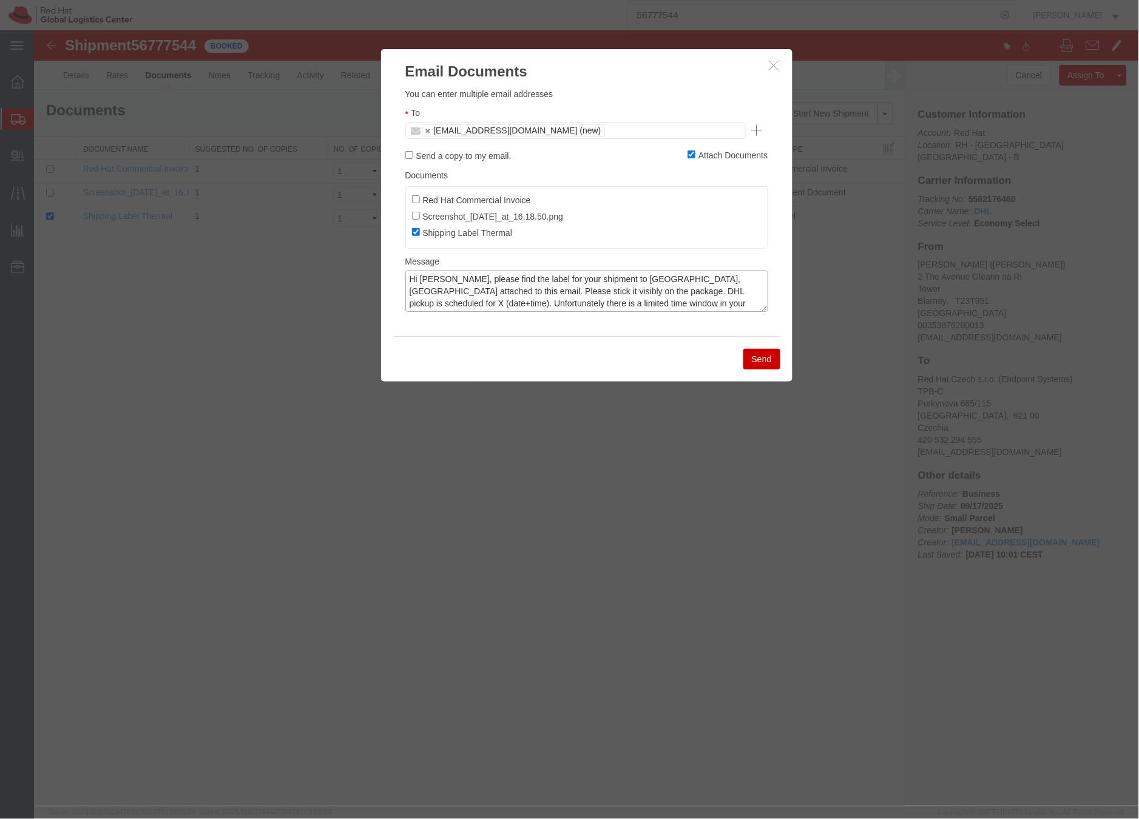
drag, startPoint x: 635, startPoint y: 290, endPoint x: 644, endPoint y: 284, distance: 10.4
click at [637, 289] on textarea "Hi Carolyn, please find the label for your shipment to Brno,CZ attached to this…" at bounding box center [586, 290] width 363 height 41
drag, startPoint x: 707, startPoint y: 293, endPoint x: 756, endPoint y: 289, distance: 49.3
click at [707, 293] on textarea "Hi Carolyn, please find the label for your shipment to Brno,CZ attached to this…" at bounding box center [586, 290] width 363 height 41
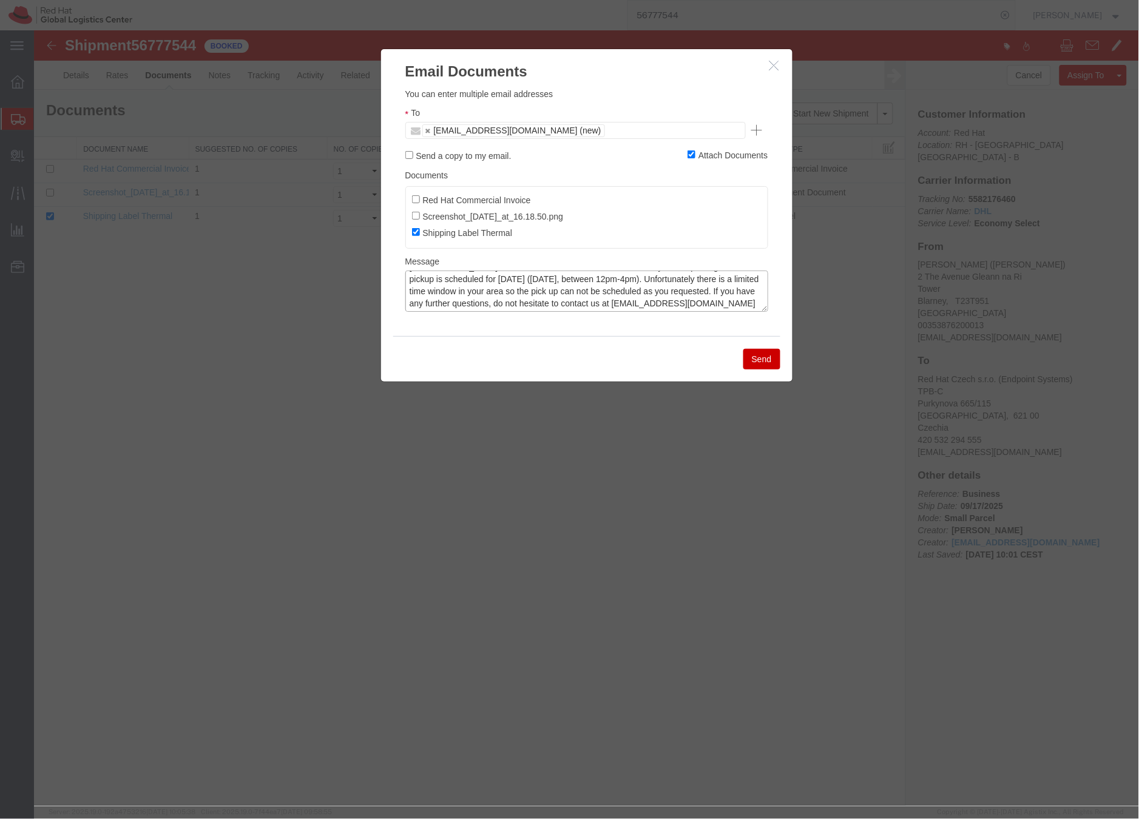
type textarea "Hi Carolyn, please find the label for your shipment to Brno,CZ attached to this…"
click at [763, 360] on button "Send" at bounding box center [761, 358] width 37 height 21
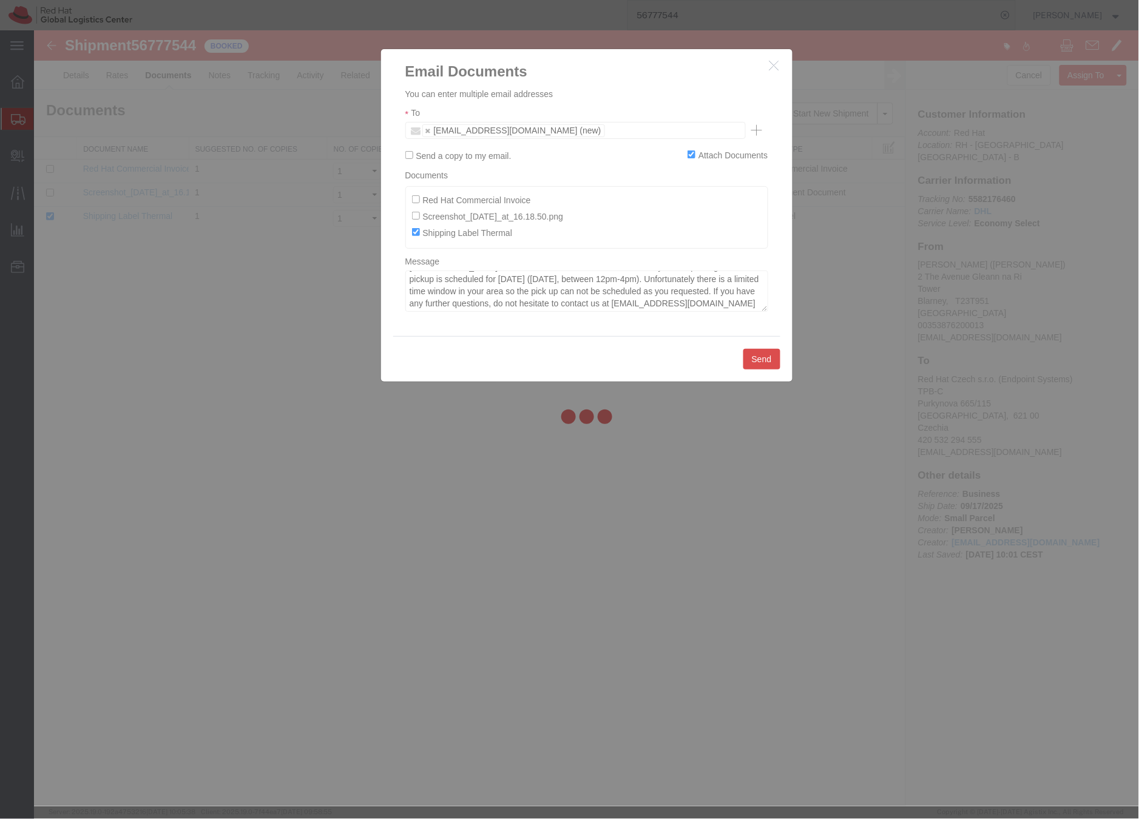
click at [764, 360] on div at bounding box center [586, 418] width 1105 height 776
checkbox input "false"
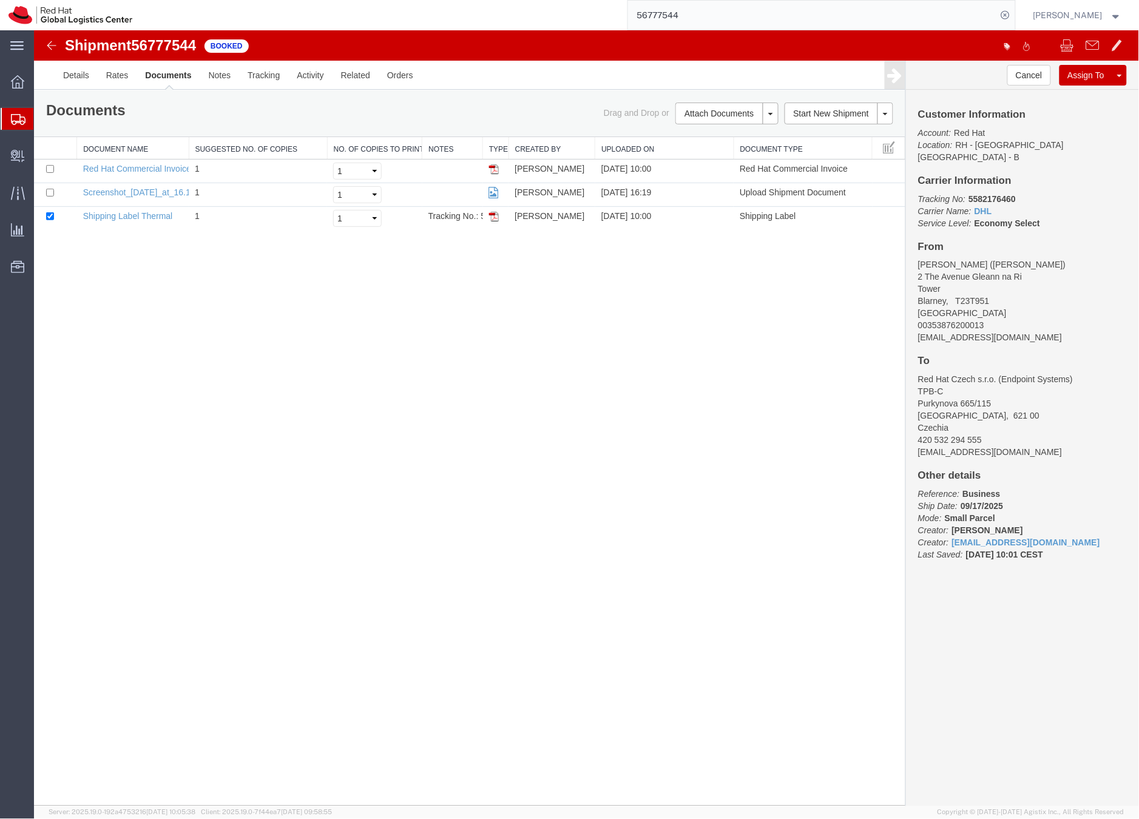
click at [25, 117] on div at bounding box center [18, 119] width 34 height 22
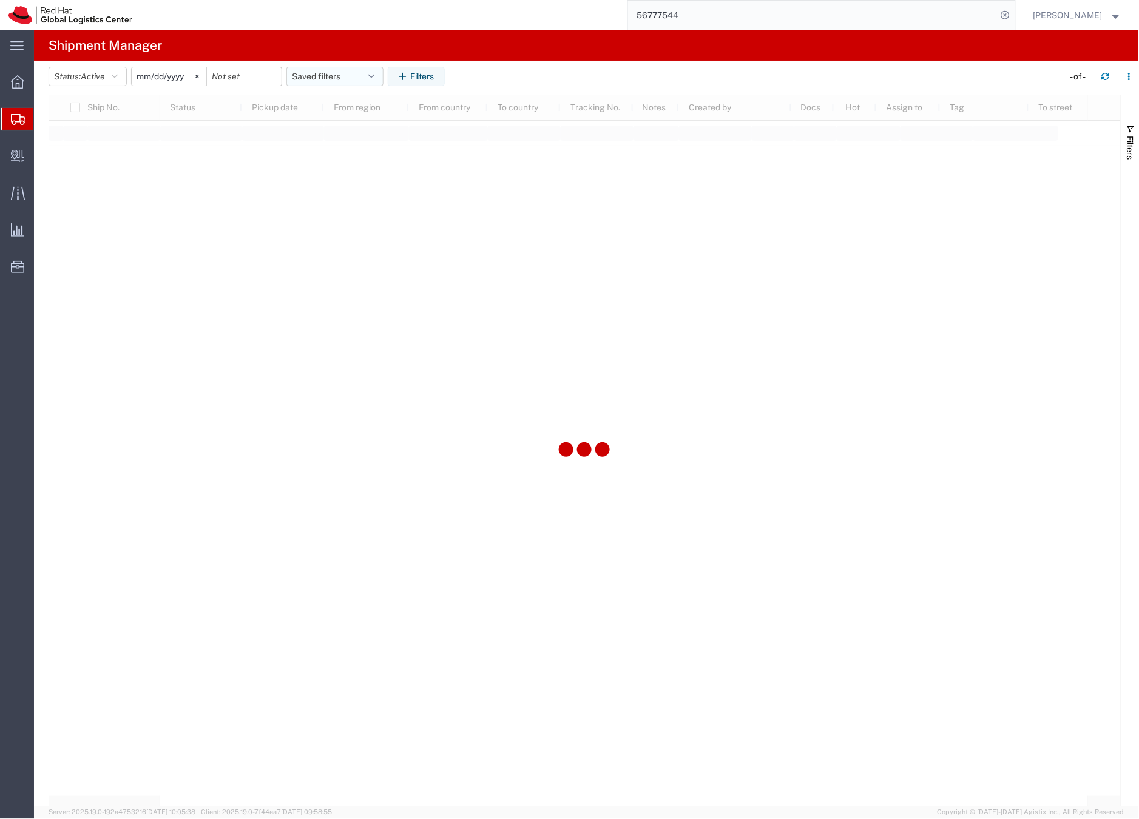
click at [296, 78] on button "Saved filters" at bounding box center [334, 76] width 97 height 19
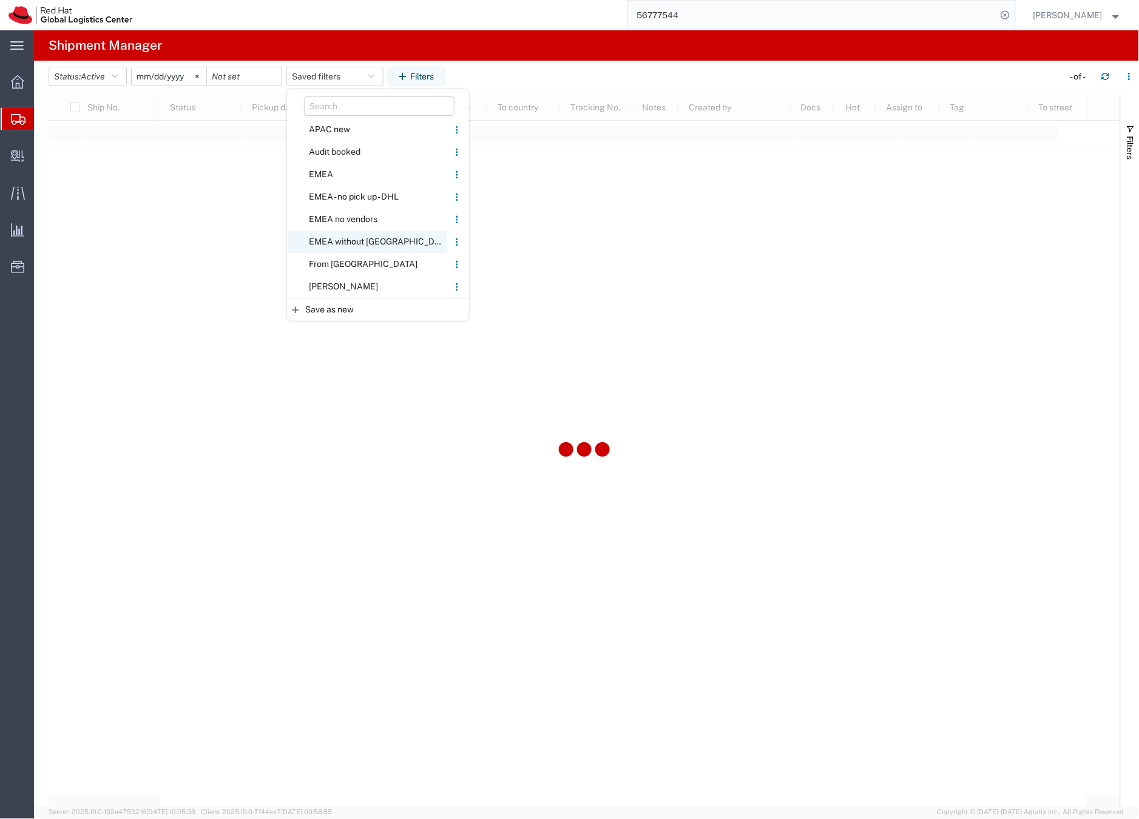
click at [330, 241] on span "EMEA without [GEOGRAPHIC_DATA]" at bounding box center [367, 242] width 159 height 22
type input "[DATE]"
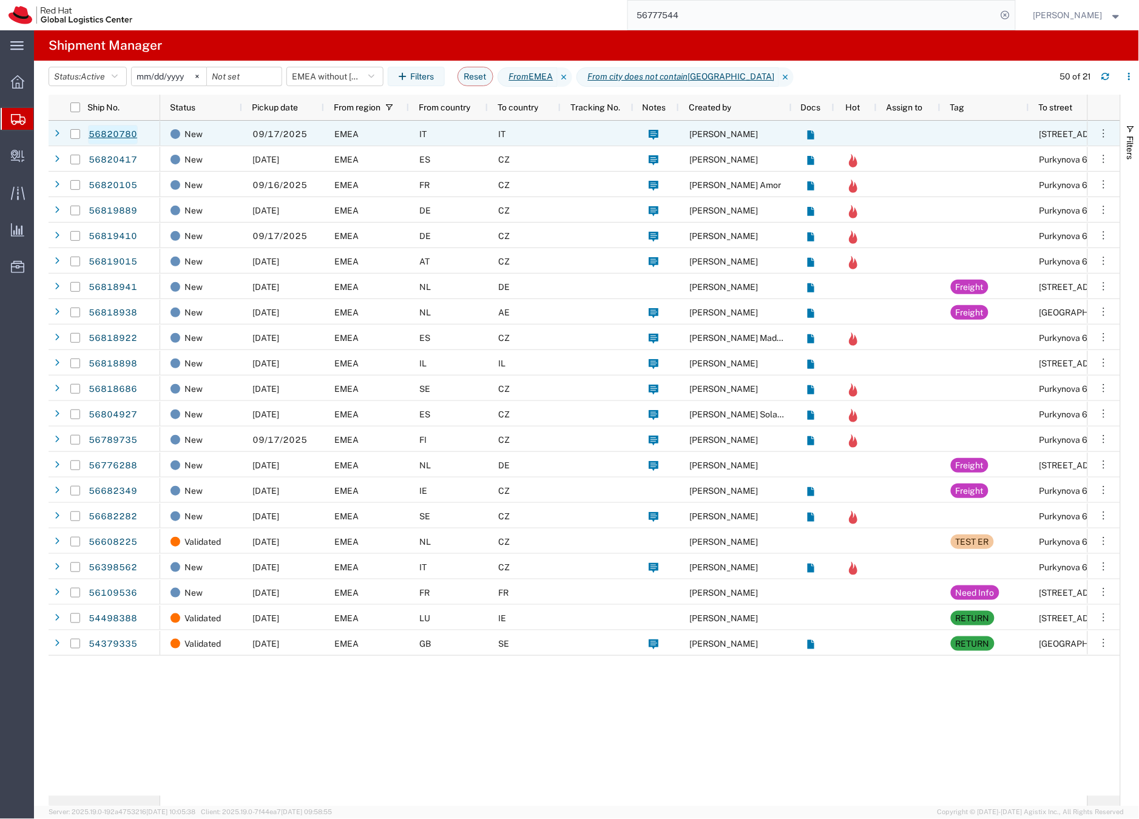
click at [117, 133] on link "56820780" at bounding box center [113, 134] width 50 height 19
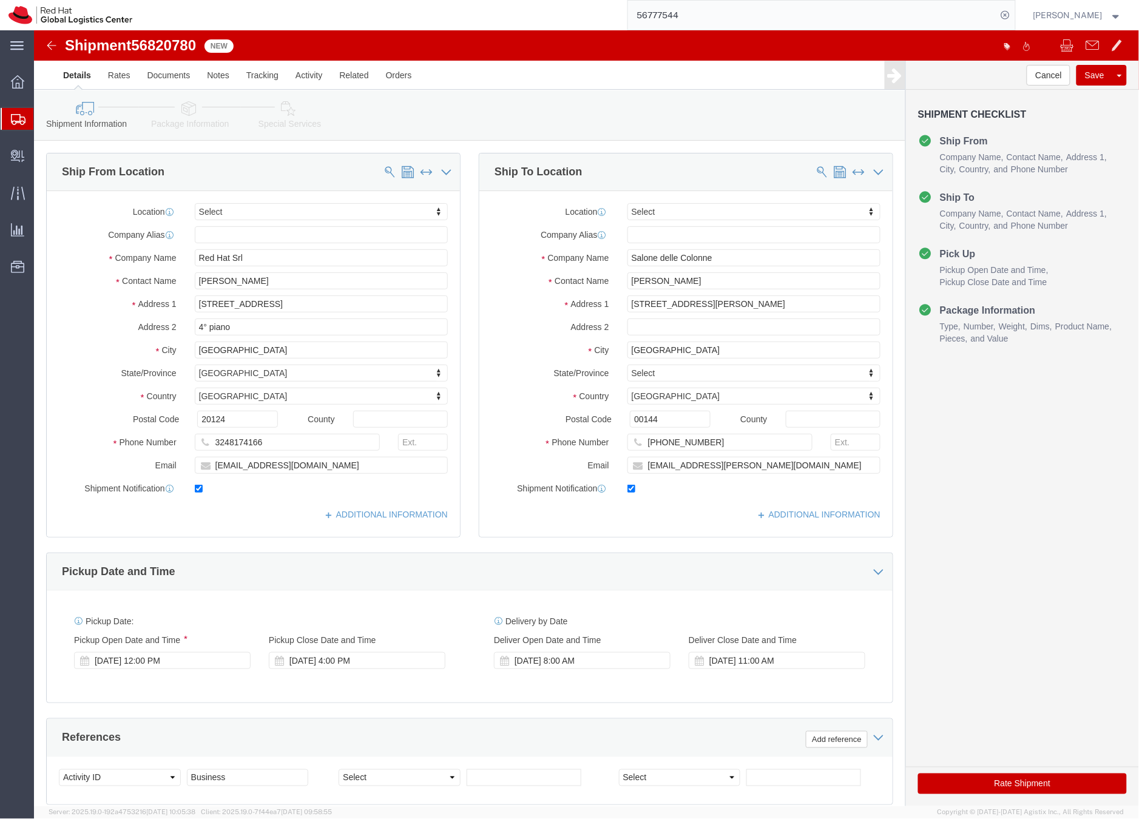
select select
drag, startPoint x: 238, startPoint y: 251, endPoint x: 164, endPoint y: 243, distance: 74.4
click div "Valeria Mordenti"
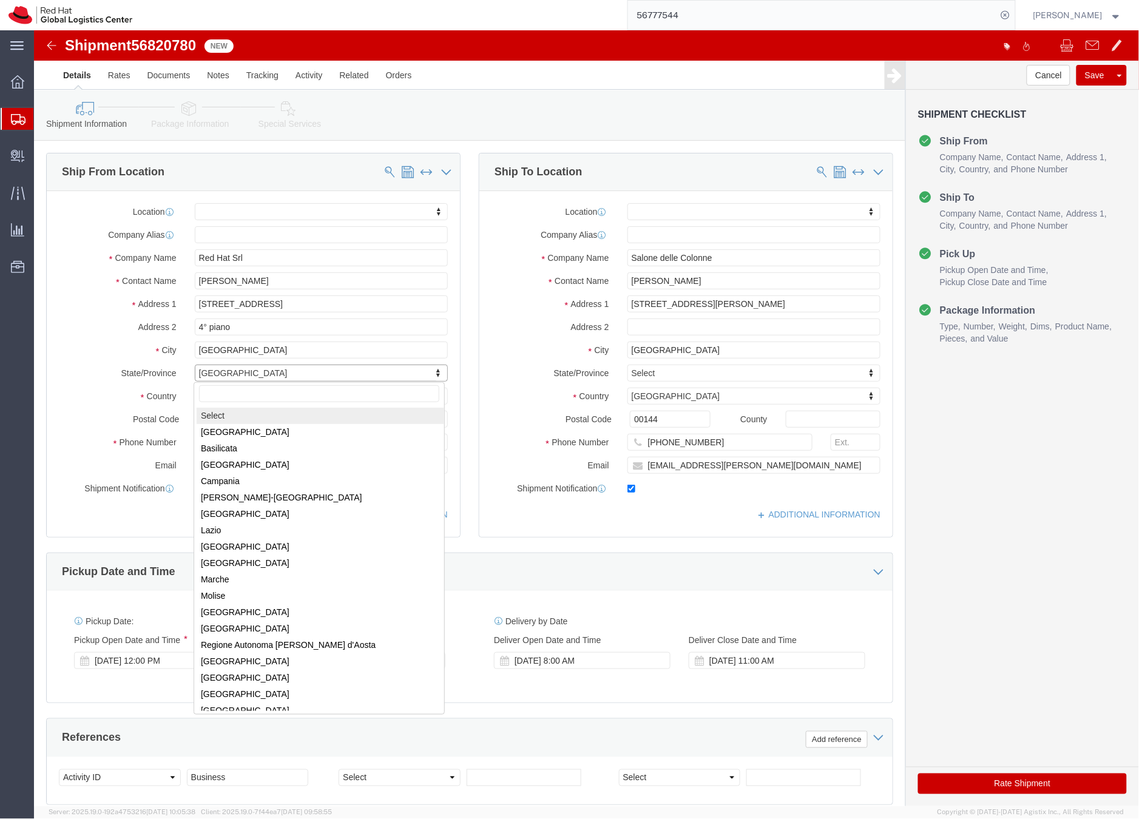
select select
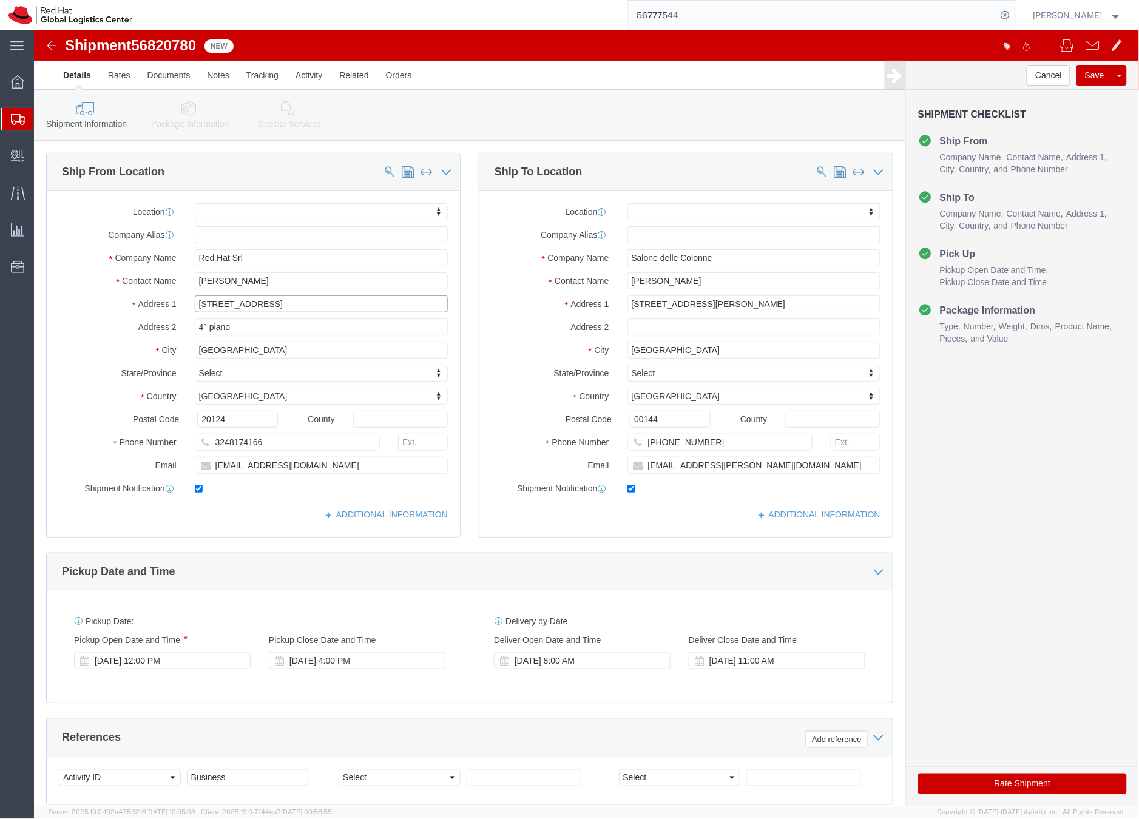
drag, startPoint x: 224, startPoint y: 279, endPoint x: 149, endPoint y: 272, distance: 75.5
click div "Address 1 via Fara 26"
drag, startPoint x: 232, startPoint y: 251, endPoint x: 158, endPoint y: 237, distance: 75.3
click div "Location My Profile Location RH - Amsterdam - MSO RH - Amsterdam Data Center RH…"
click div "Valeria Mordenti"
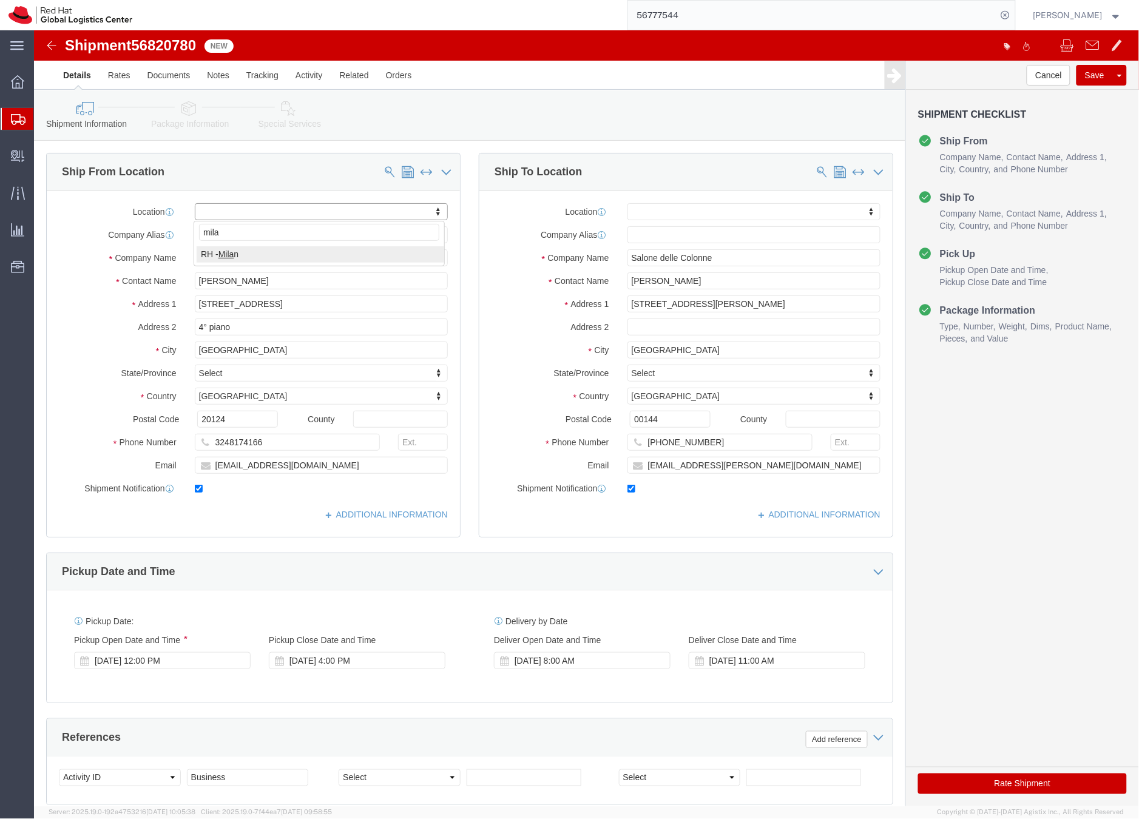
type input "mila"
select select "37982"
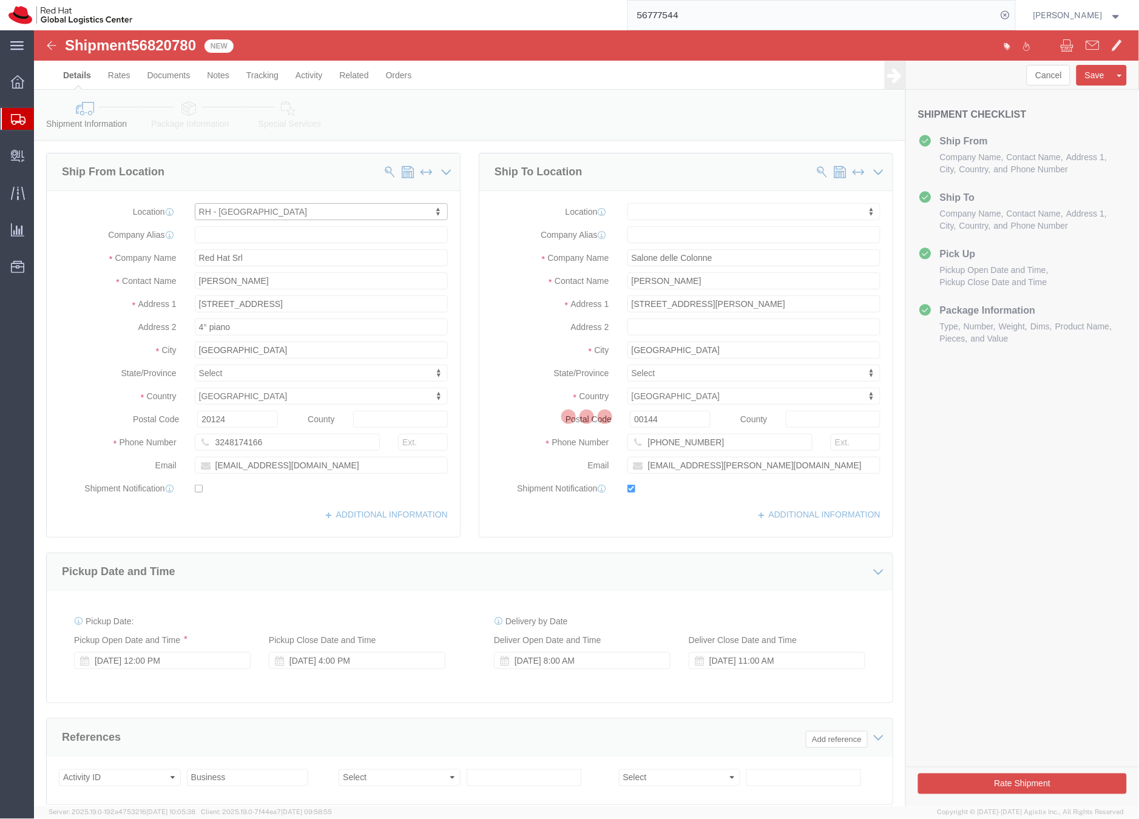
type input "MILAN"
type input "Red Hat SRL"
type input "Via Gustavo Fara 26"
type input "MILAN"
type input "39 02 360 47601"
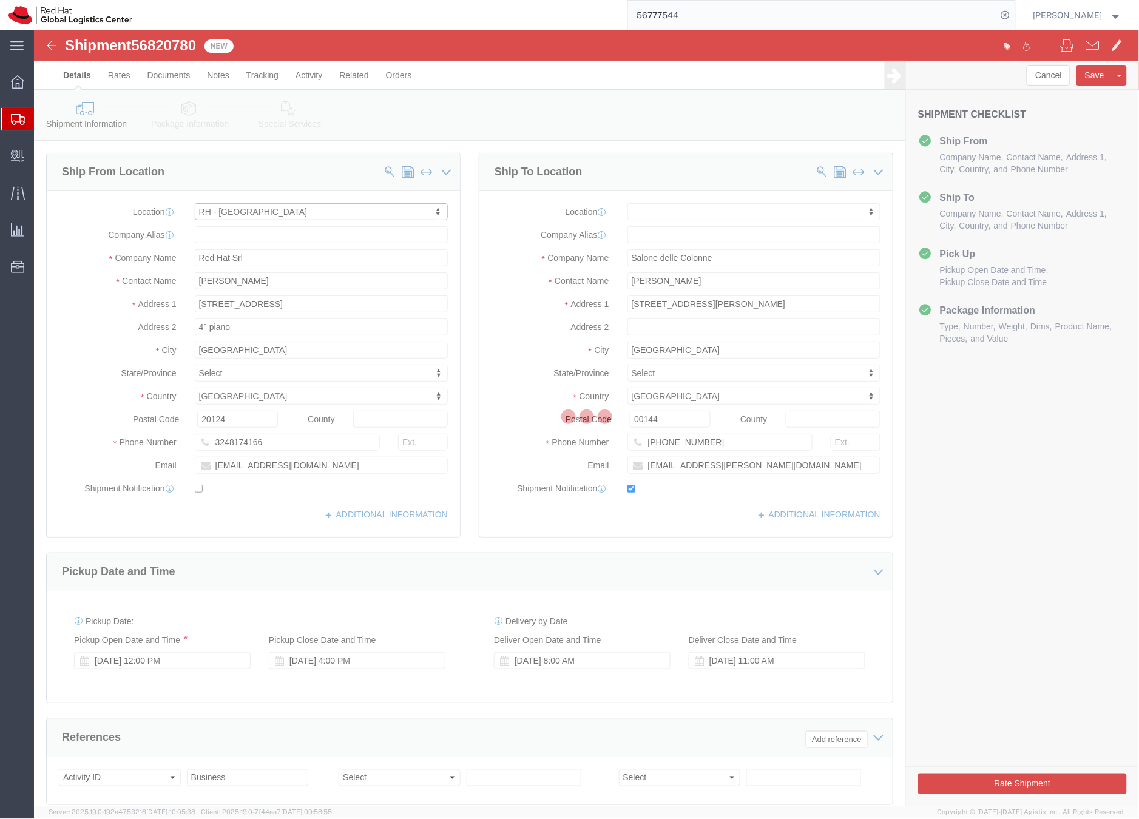
checkbox input "false"
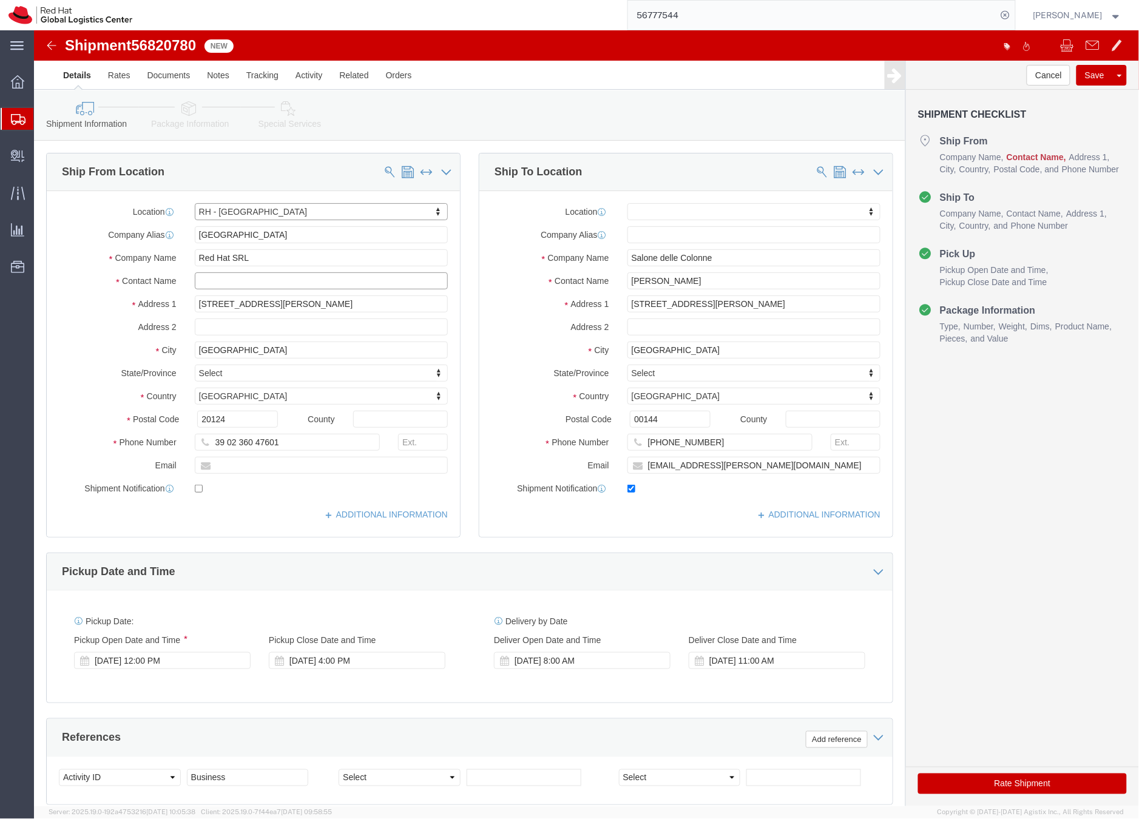
click input "text"
paste input "Valeria Mordenti"
type input "Valeria Mordenti"
click p "- Red Hat SRL - (Valeria Mordenti) Via Gustavo Fara 26, FLEX, MILAN, 20124, IT"
type input "vmordent@redhat.com"
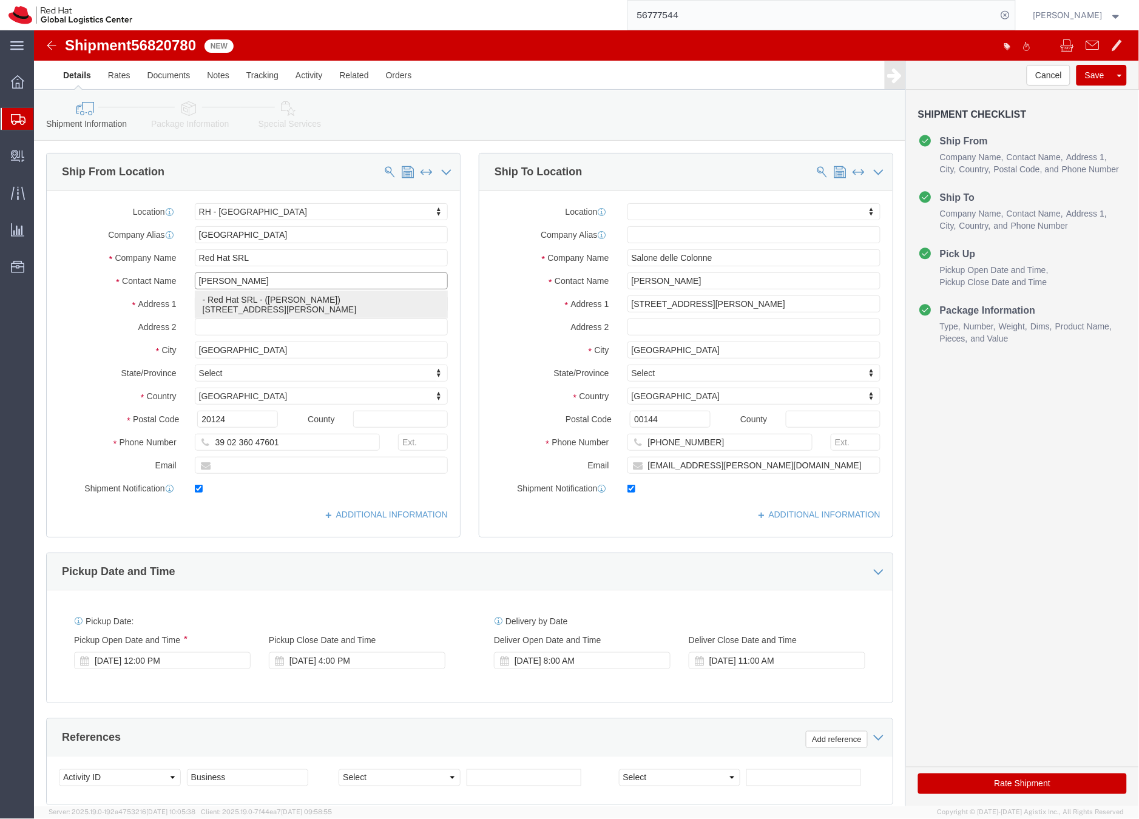
checkbox input "true"
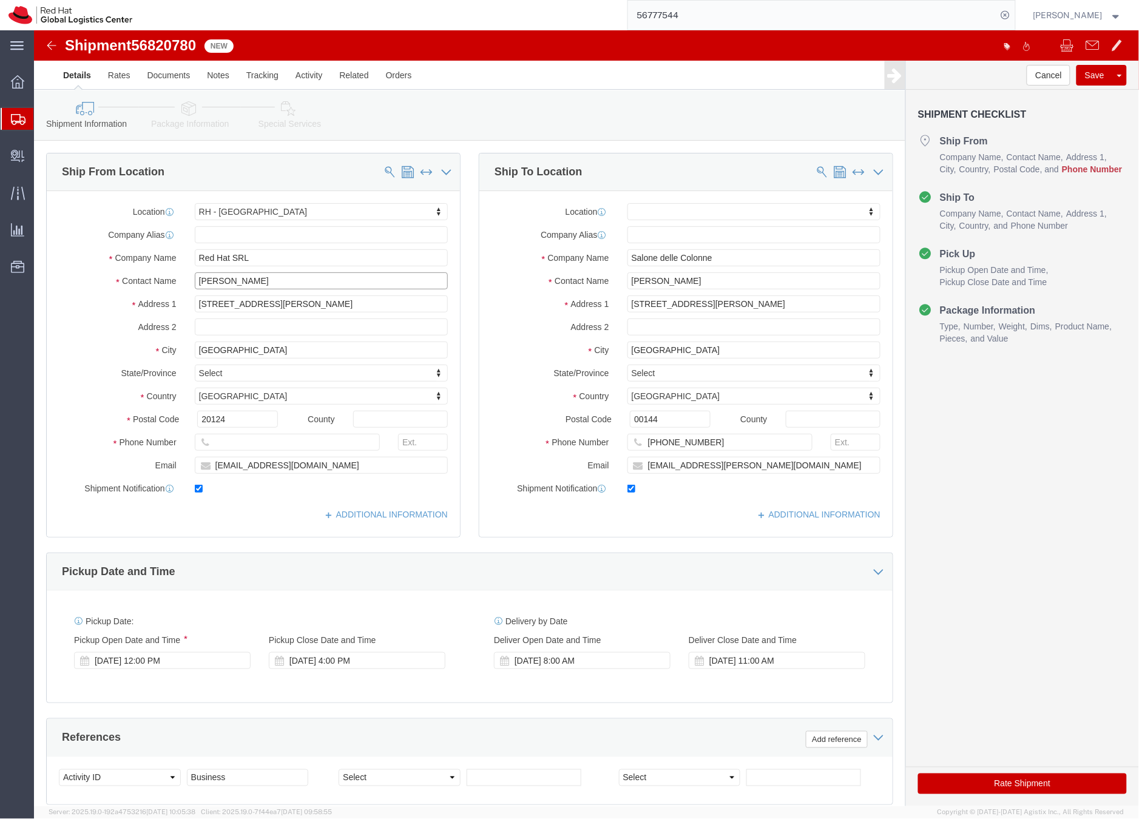
click input "Valeria Mordenti"
drag, startPoint x: 247, startPoint y: 252, endPoint x: 145, endPoint y: 247, distance: 102.1
click div "Contact Name Valeria Mordenti Valeria Mordenti"
type input "Valeria Mordenti"
click div "Location RH - Milan My Profile Location RH - Amsterdam - MSO RH - Amsterdam Dat…"
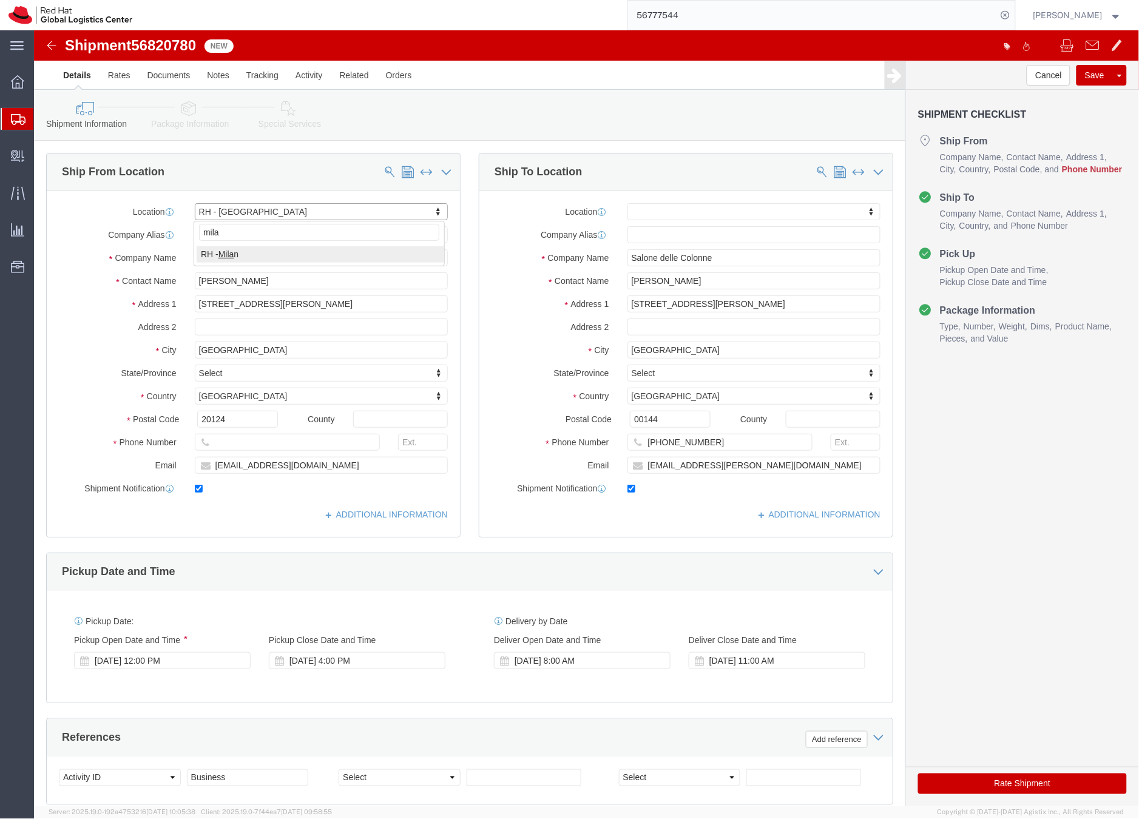
type input "mila"
drag, startPoint x: 238, startPoint y: 252, endPoint x: 126, endPoint y: 245, distance: 113.1
click div "Contact Name Valeria Mordenti Valeria Mordenti"
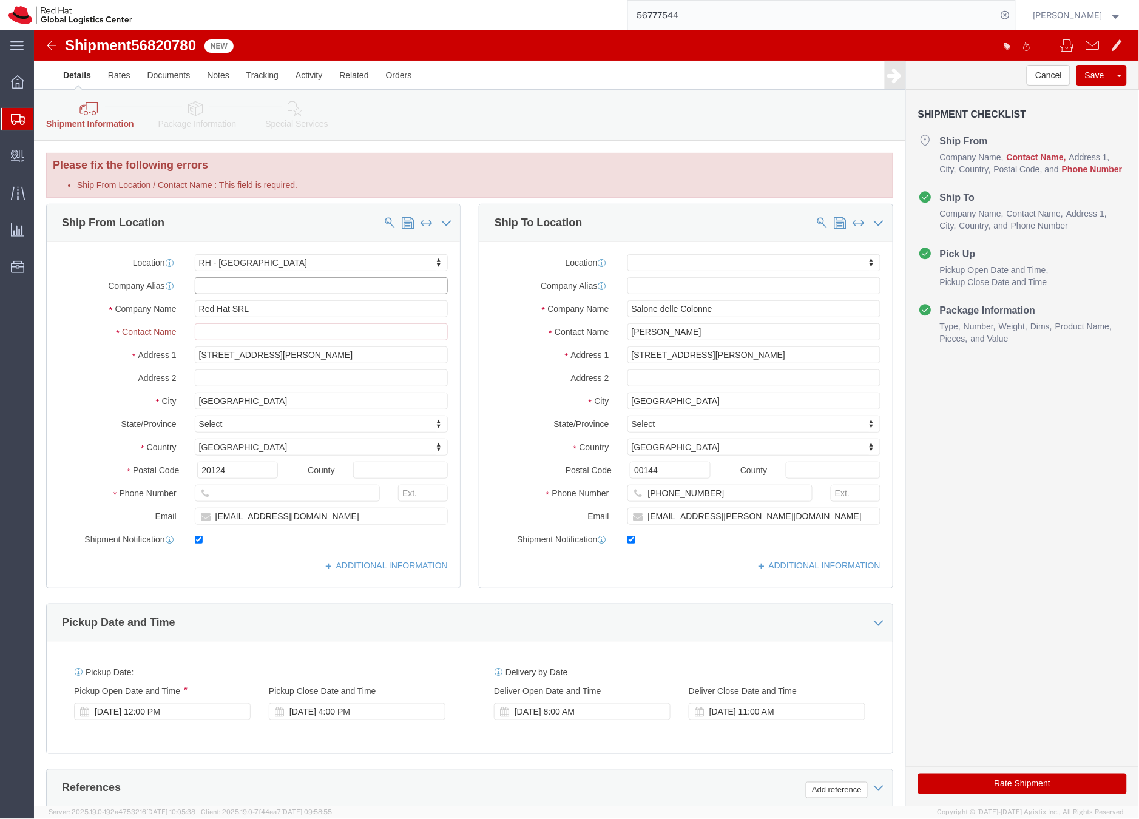
click input "text"
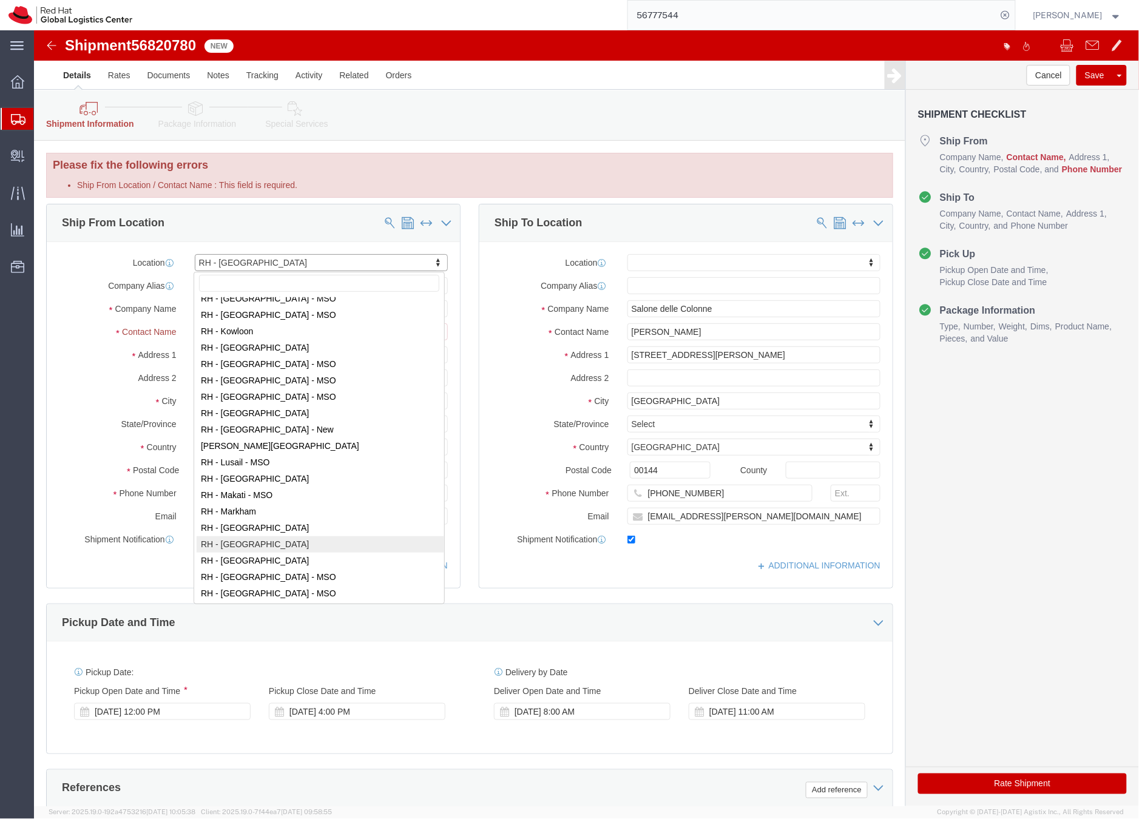
scroll to position [1023, 0]
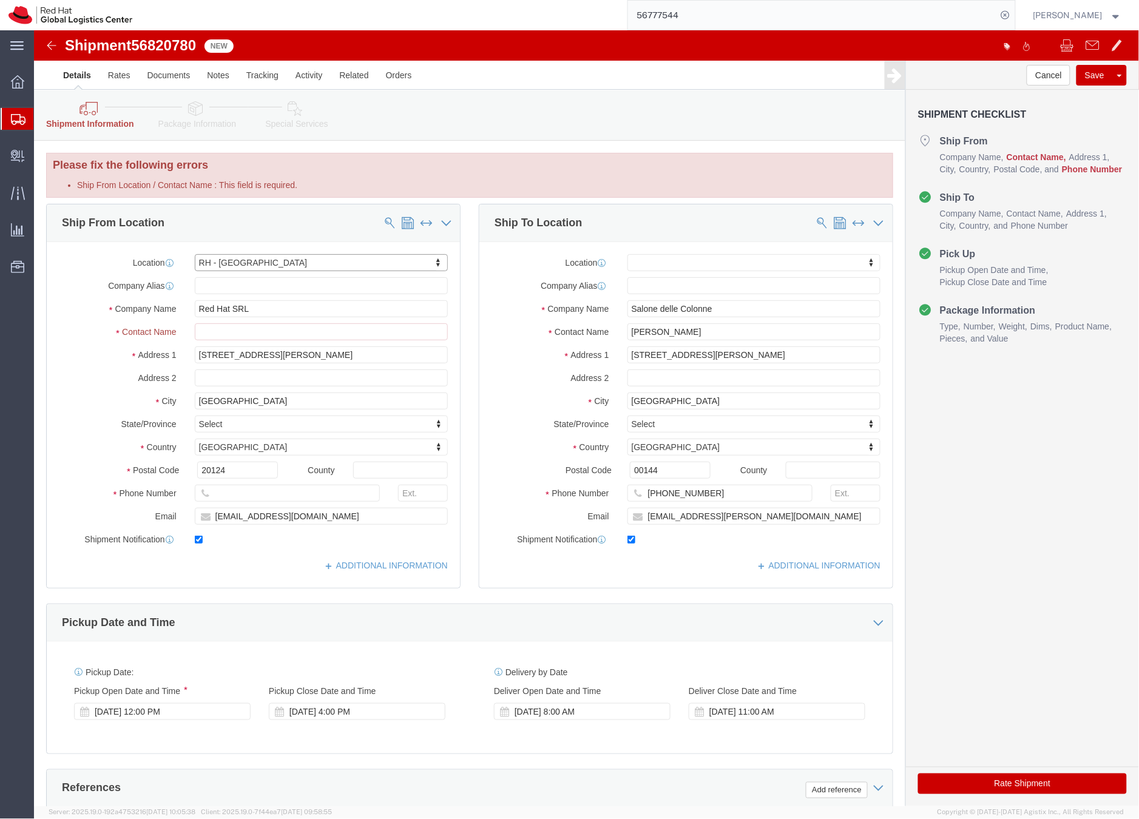
click div "Ship From Location Location RH - Milan My Profile Location RH - Amsterdam - MSO…"
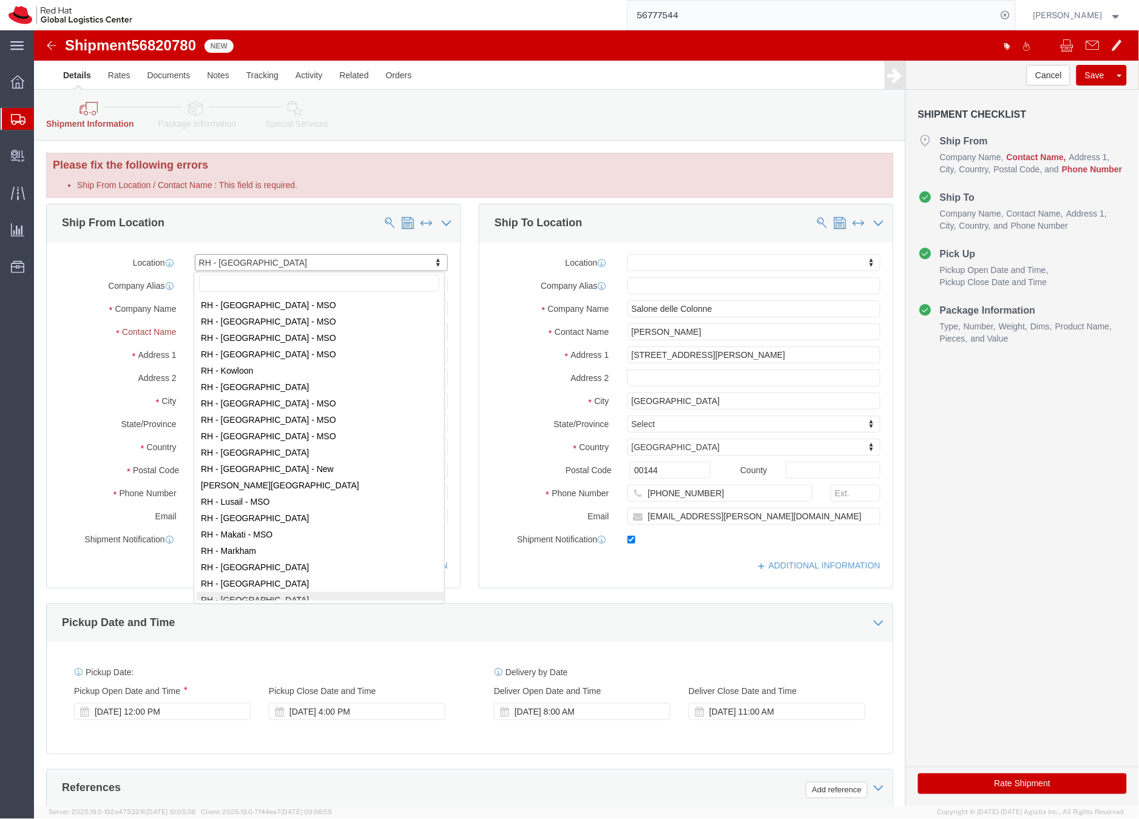
scroll to position [981, 0]
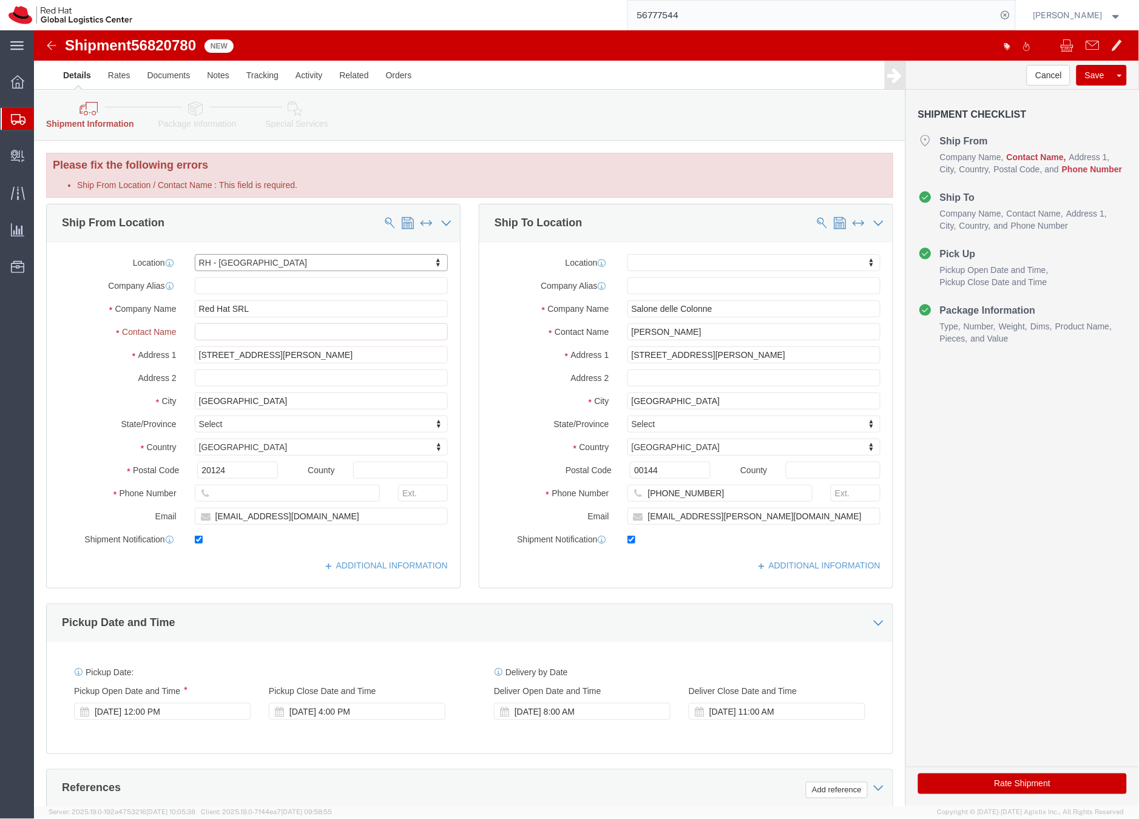
drag, startPoint x: 214, startPoint y: 229, endPoint x: 206, endPoint y: 229, distance: 7.3
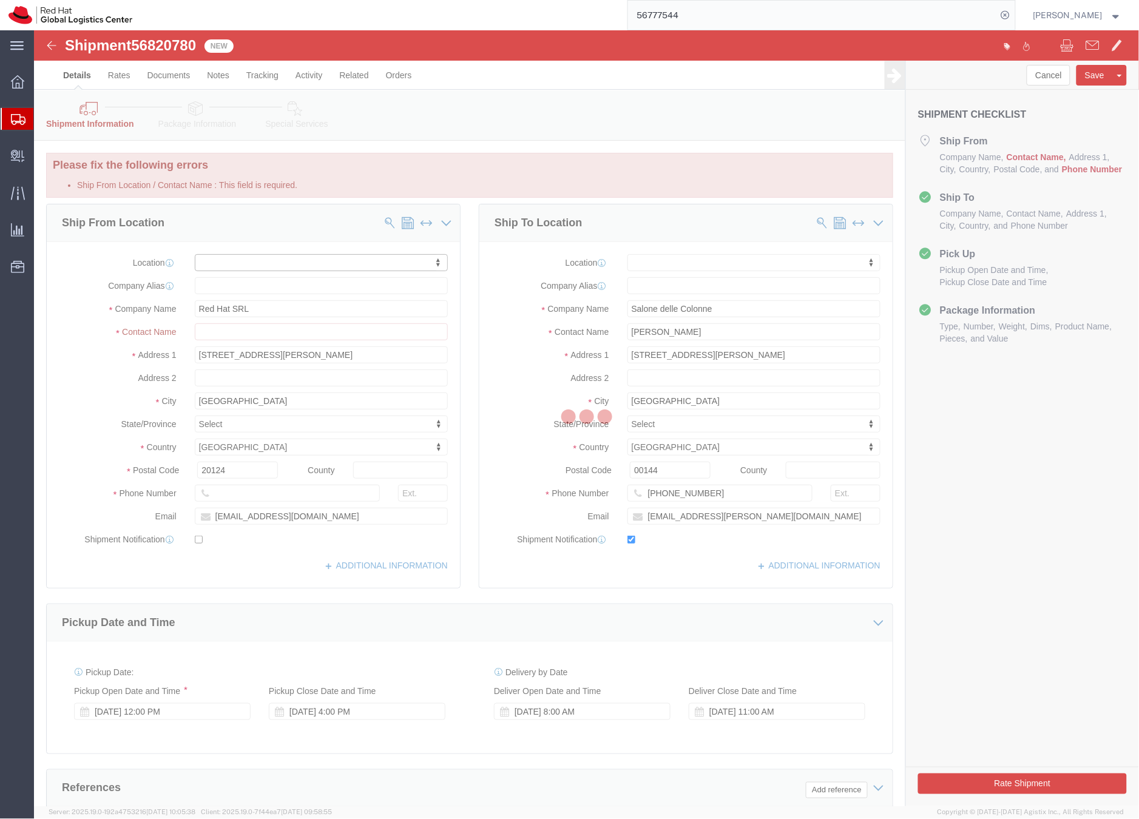
select select
checkbox input "false"
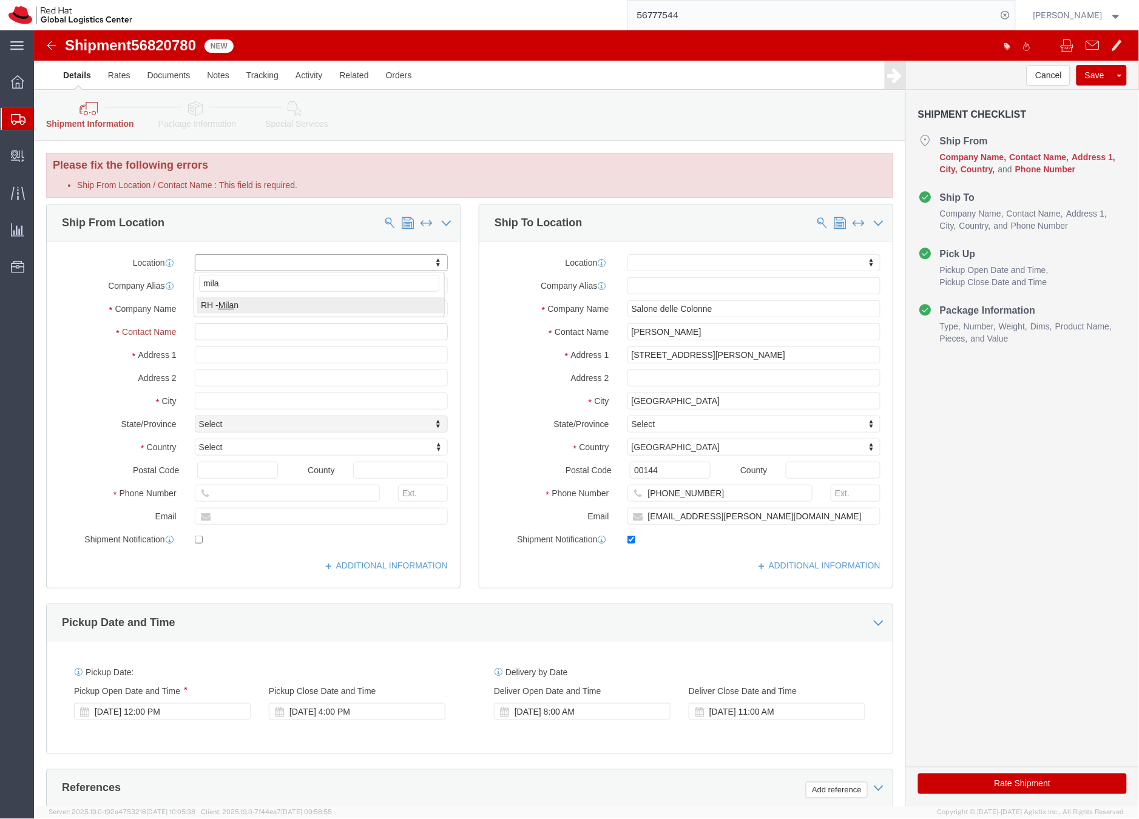
type input "mila"
select select "37982"
type input "MILAN"
type input "Red Hat SRL"
type input "Via Gustavo Fara 26"
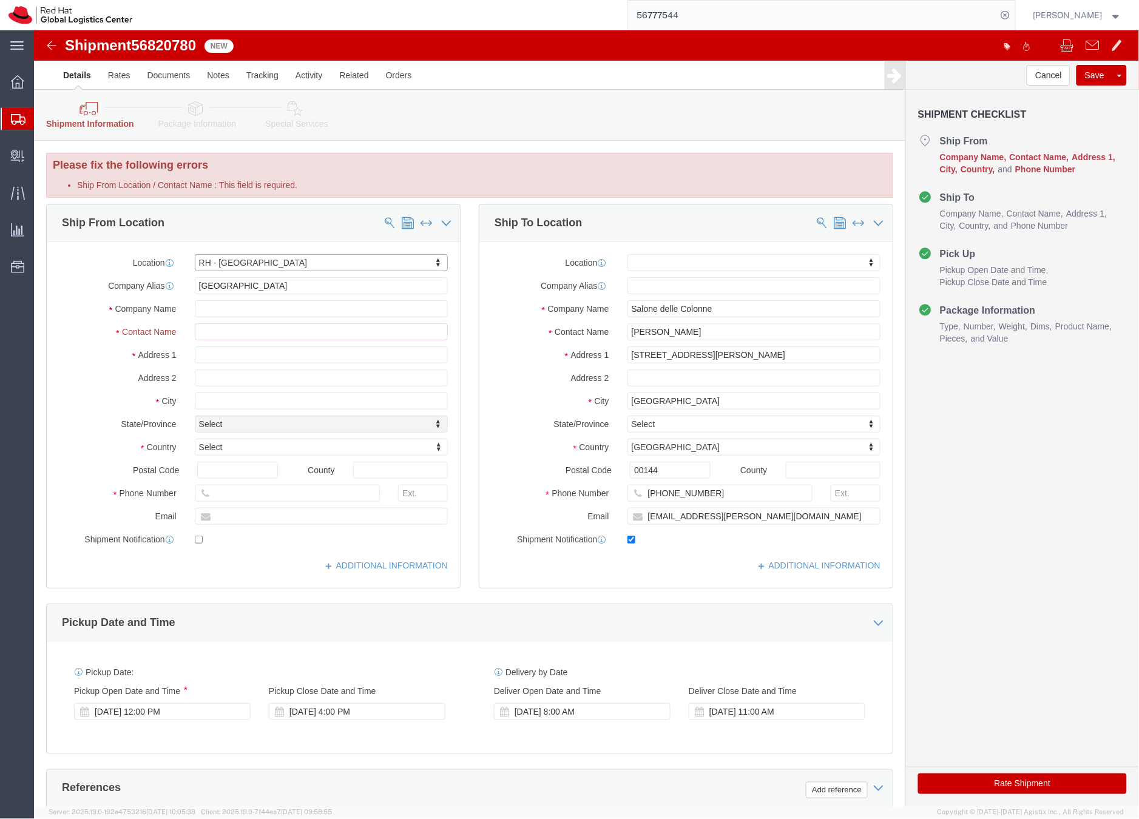
type input "MILAN"
select select "IT"
type input "20124"
type input "39 02 360 47601"
click input "Ship From Location / Contact Name : This field is required."
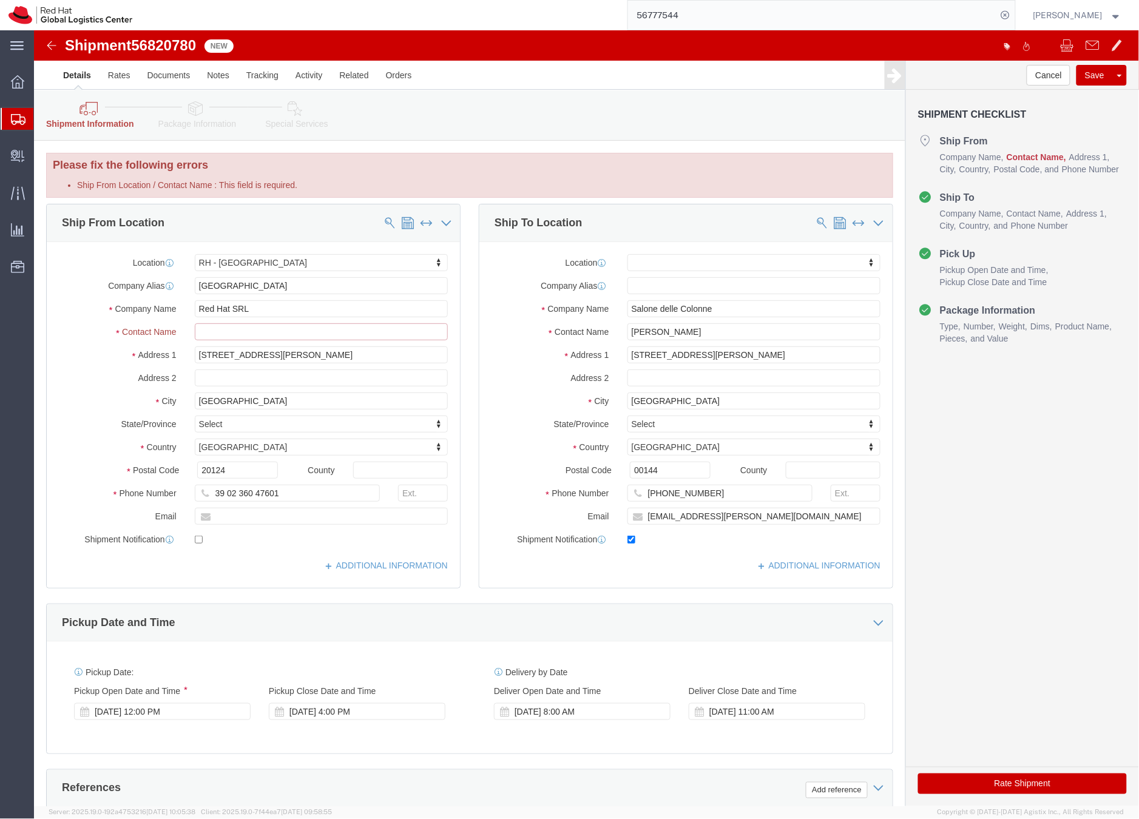
paste input "Valeria Mordenti"
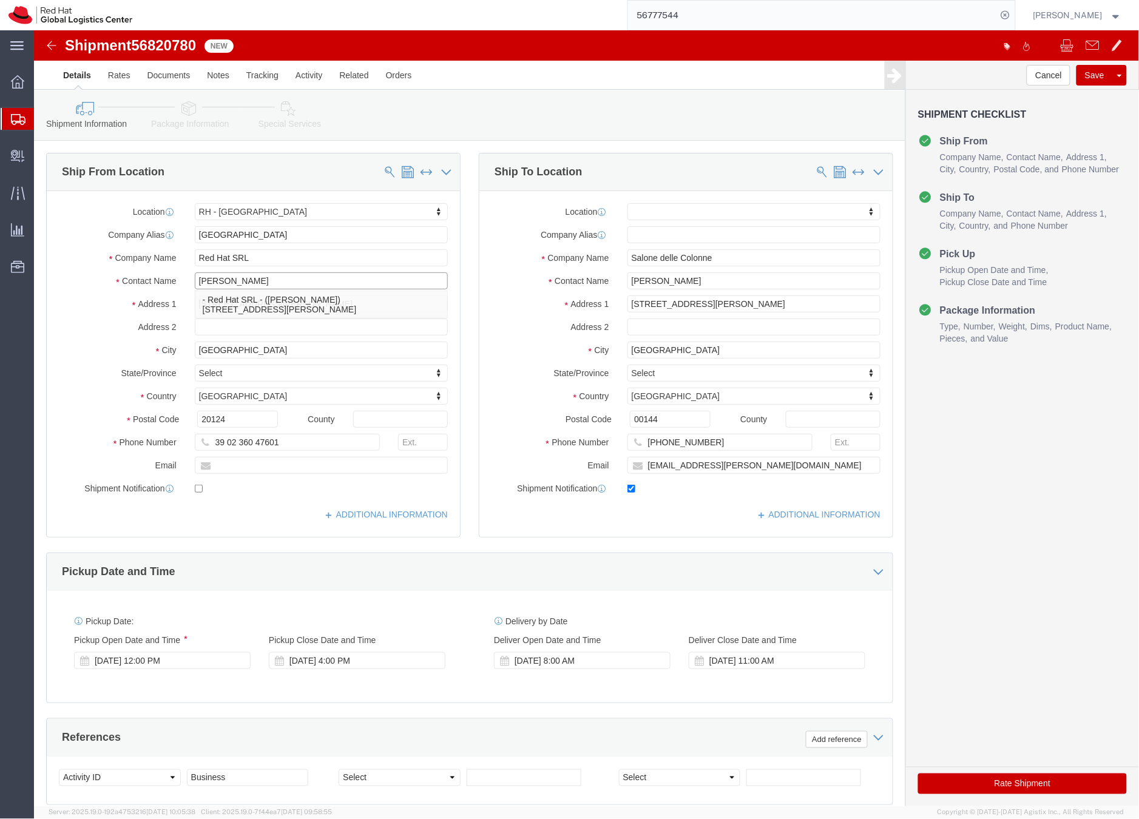
type input "Valeria Mordenti"
click div "Ship From Location Location RH - Milan My Profile Location RH - Amsterdam - MSO…"
click span "56820780"
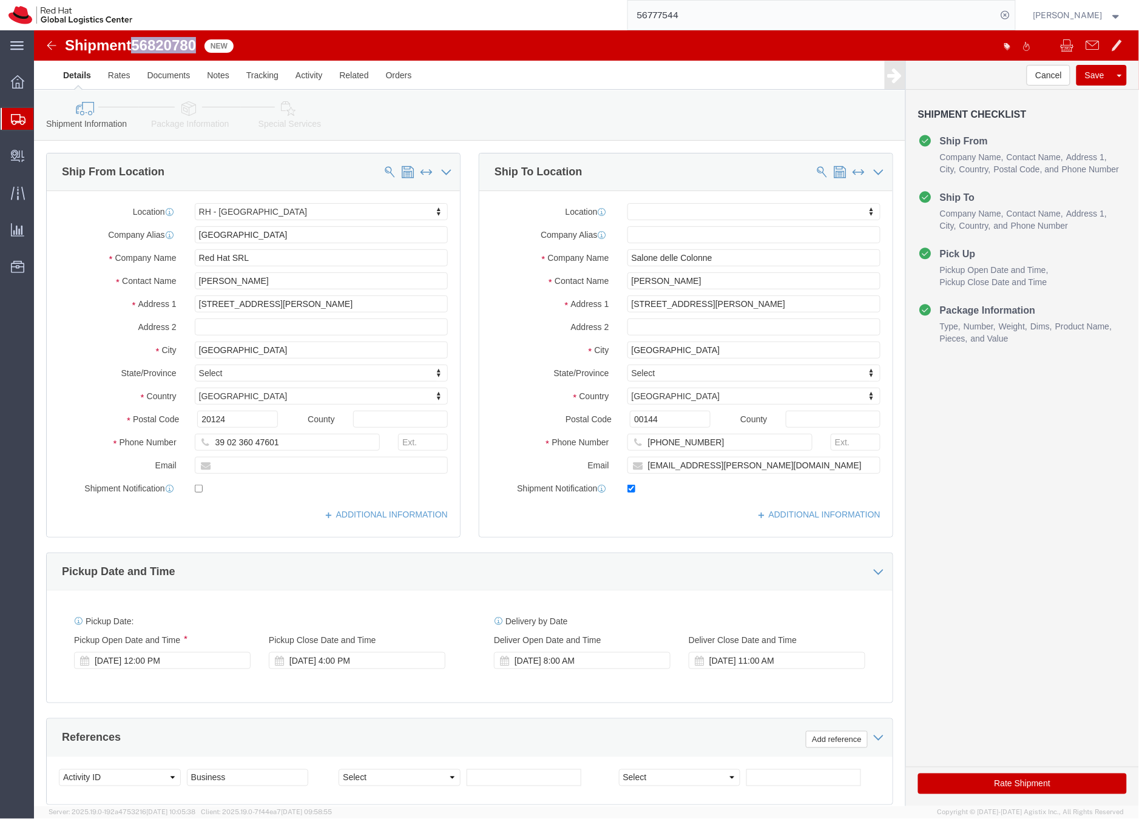
click span "56820780"
copy span "56820780"
click input "text"
paste input "vmordent@redhat.com"
type input "vmordent@redhat.com"
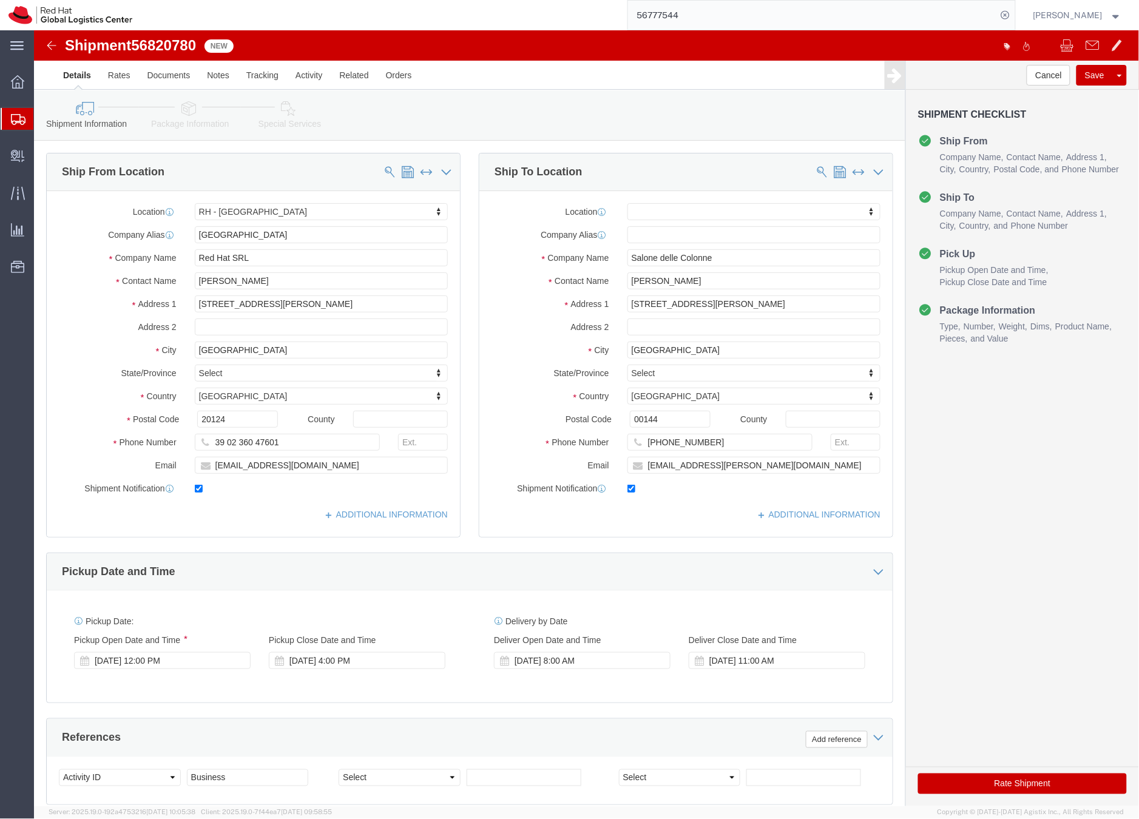
checkbox input "true"
click div "Location RH - Milan My Profile Location RH - Amsterdam - MSO RH - Amsterdam Dat…"
click icon
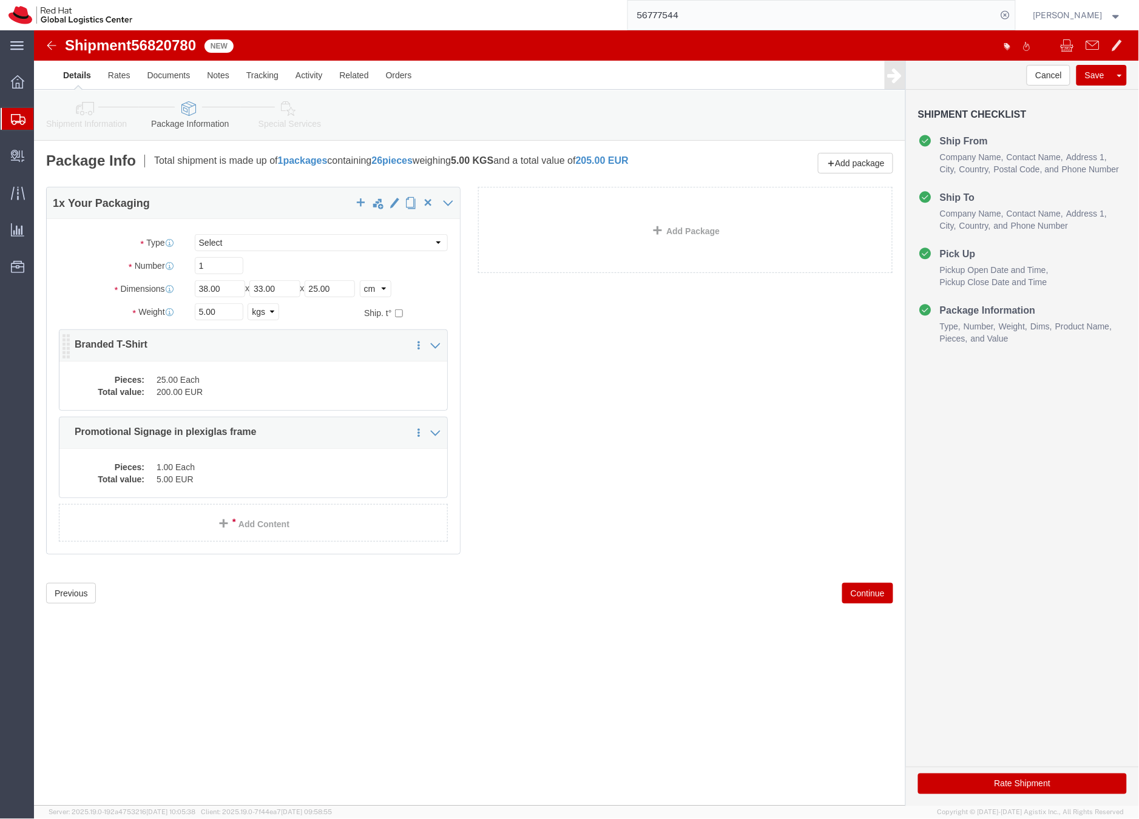
click dd "25.00 Each"
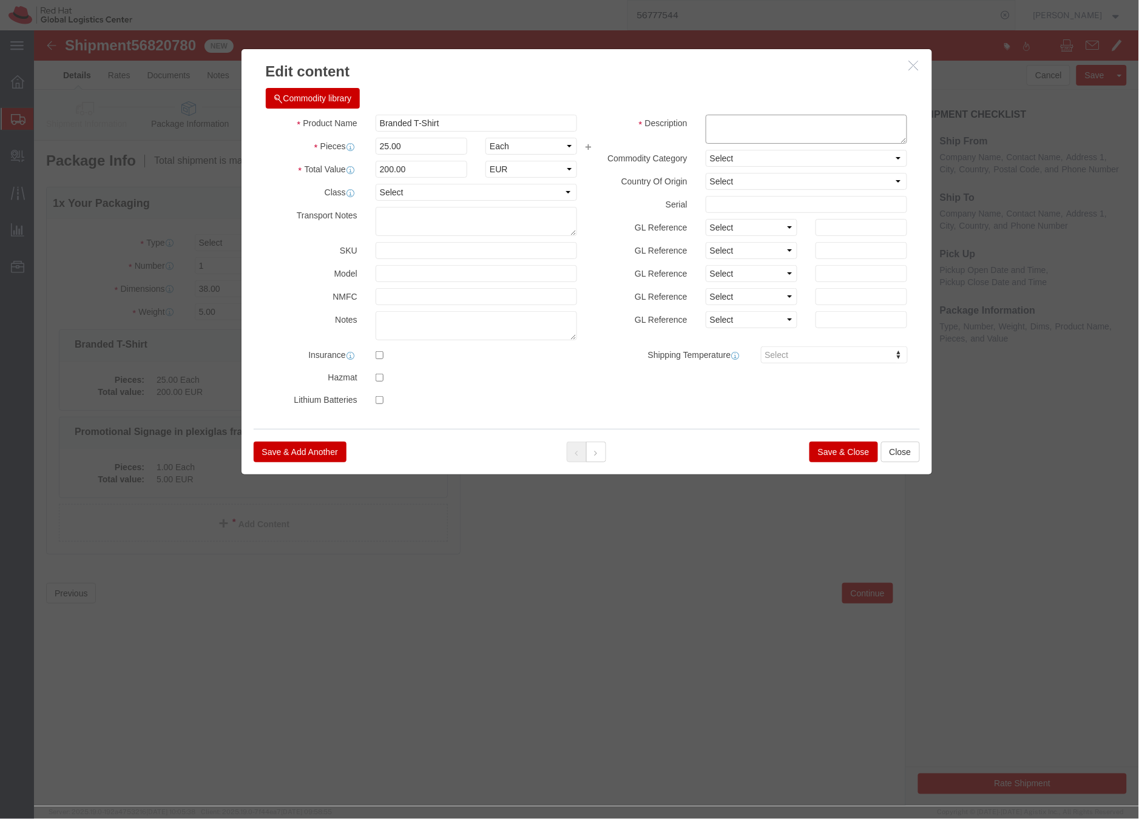
click textarea
type textarea "Swag"
click button "Save & Close"
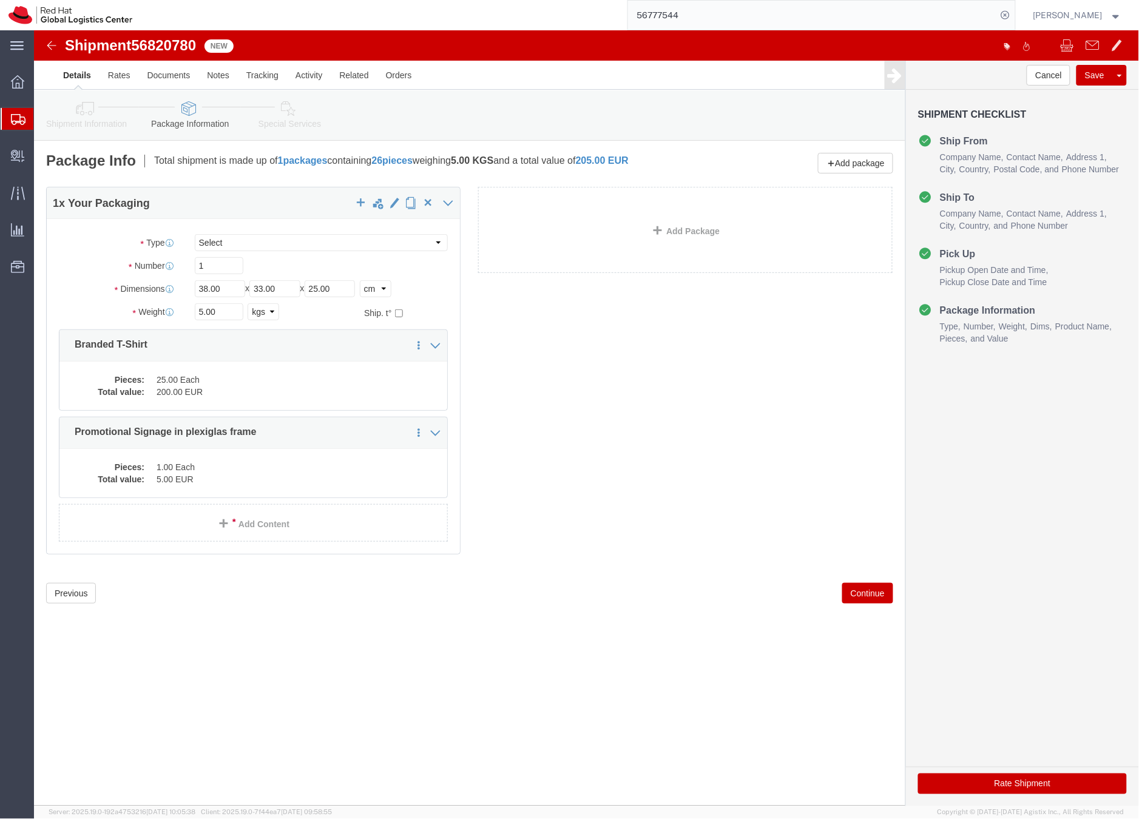
click div "Pieces: 1.00 Each Total value: 5.00 EUR"
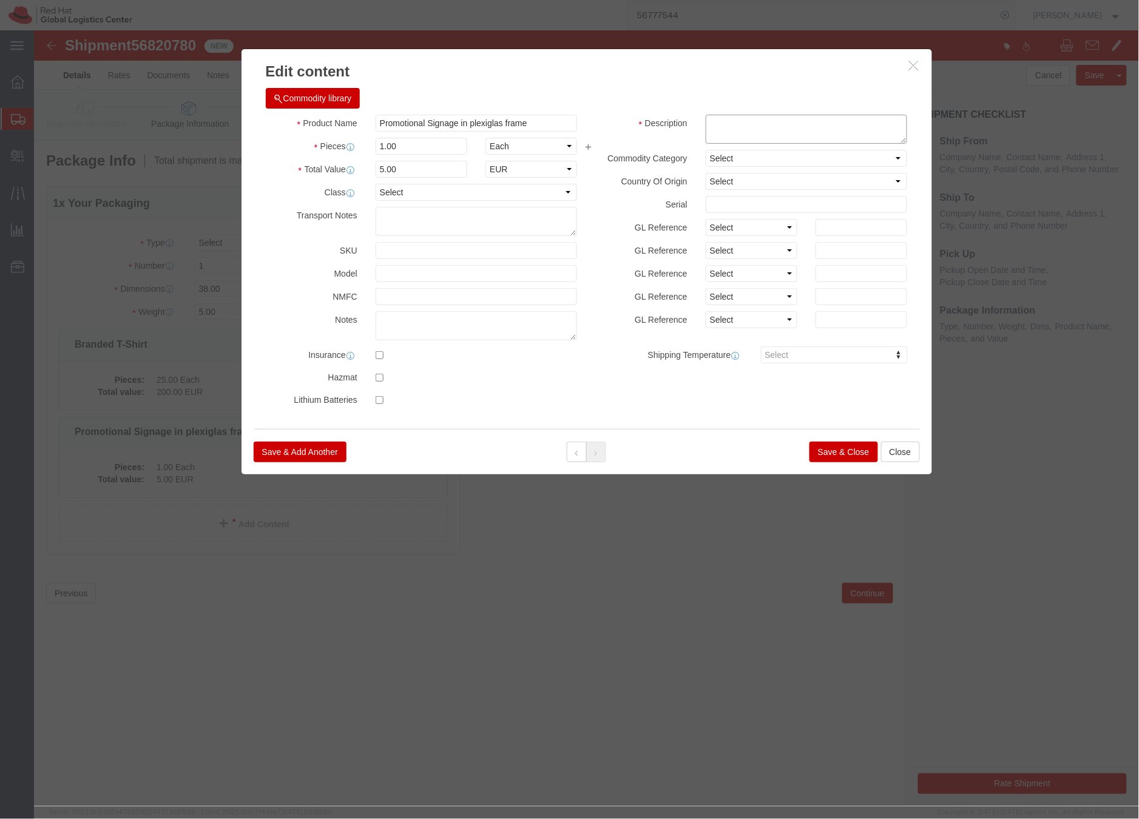
click textarea
type textarea "Swag"
click button "Save & Close"
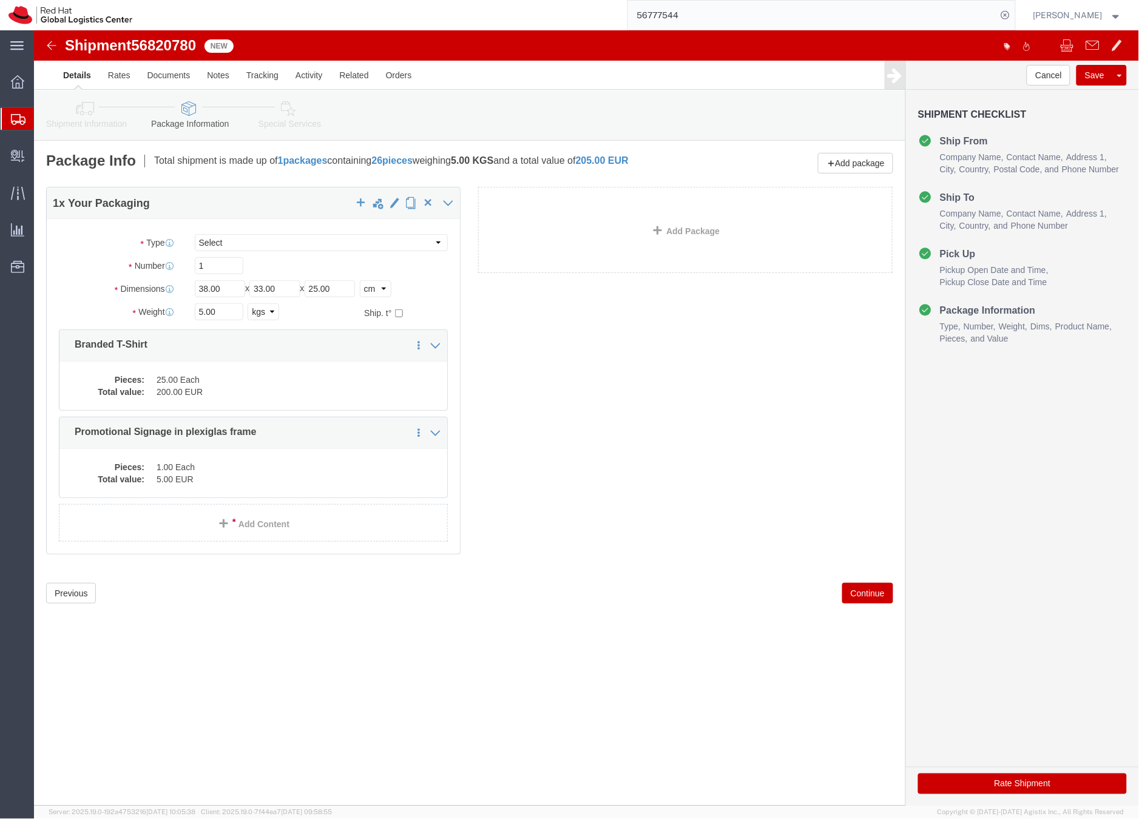
click icon
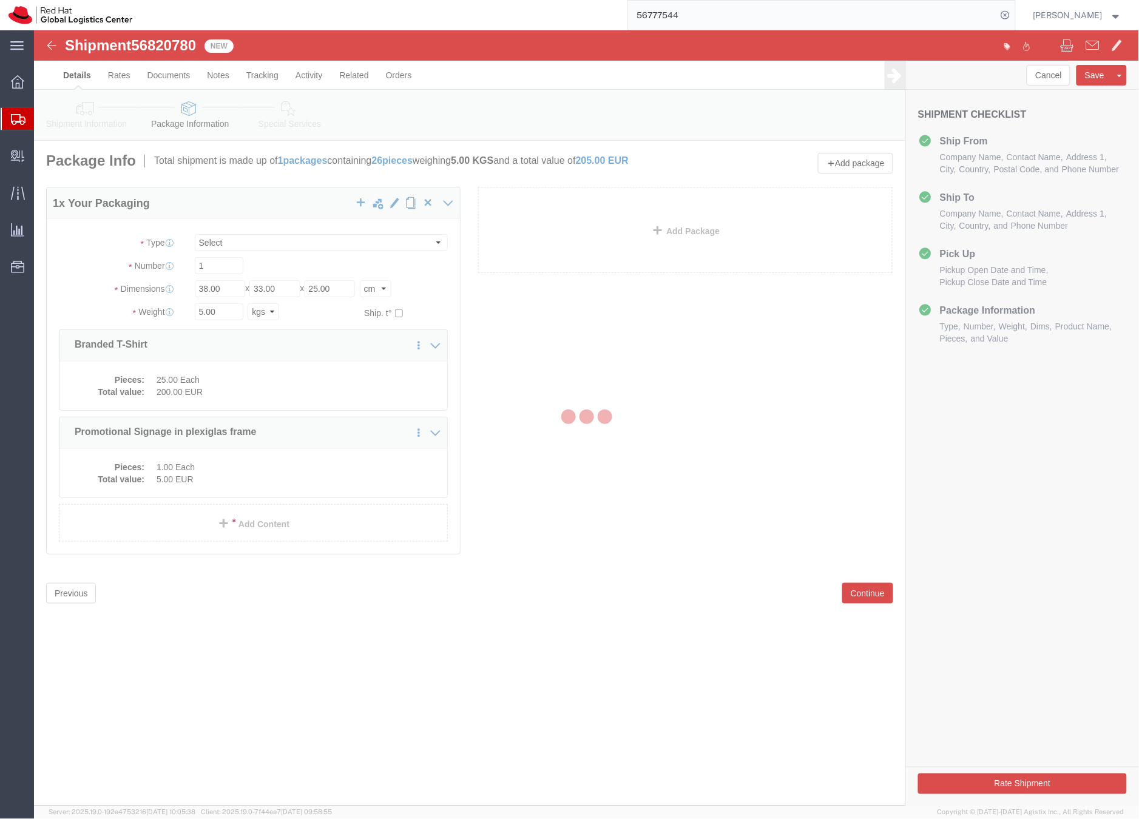
select select
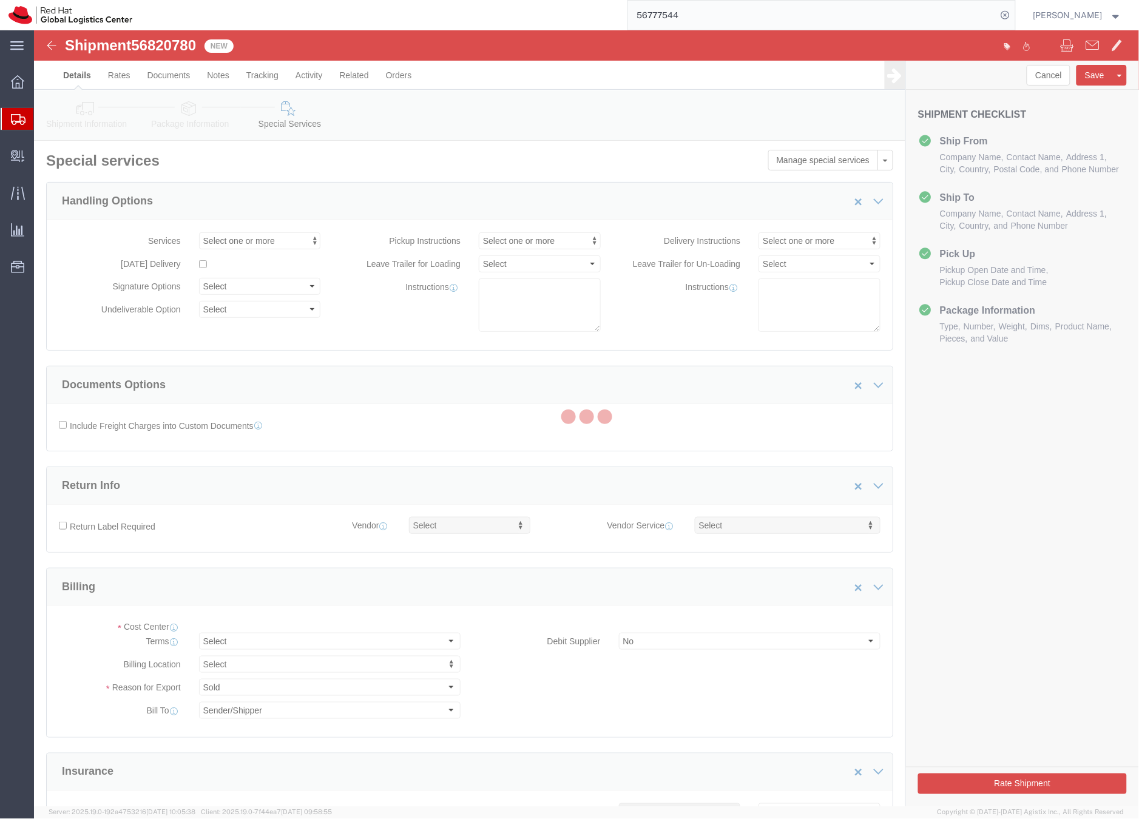
select select "COSTCENTER"
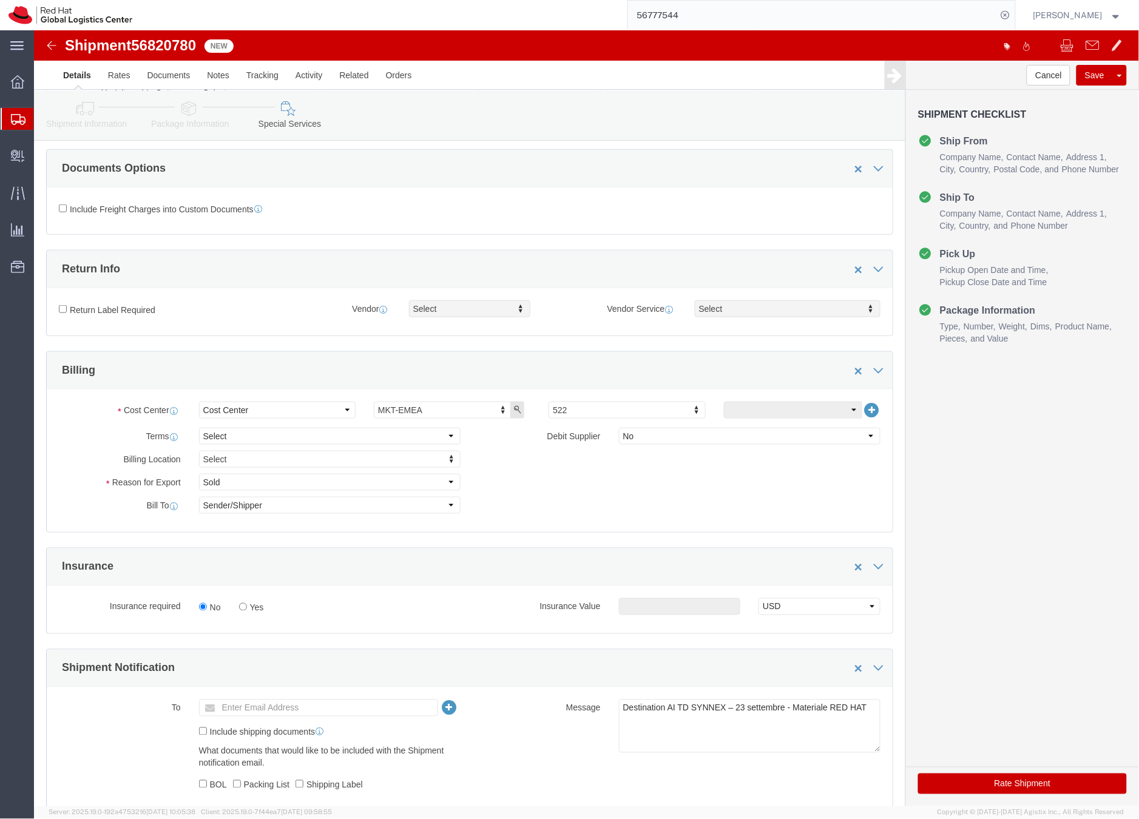
scroll to position [215, 0]
click button "Rate Shipment"
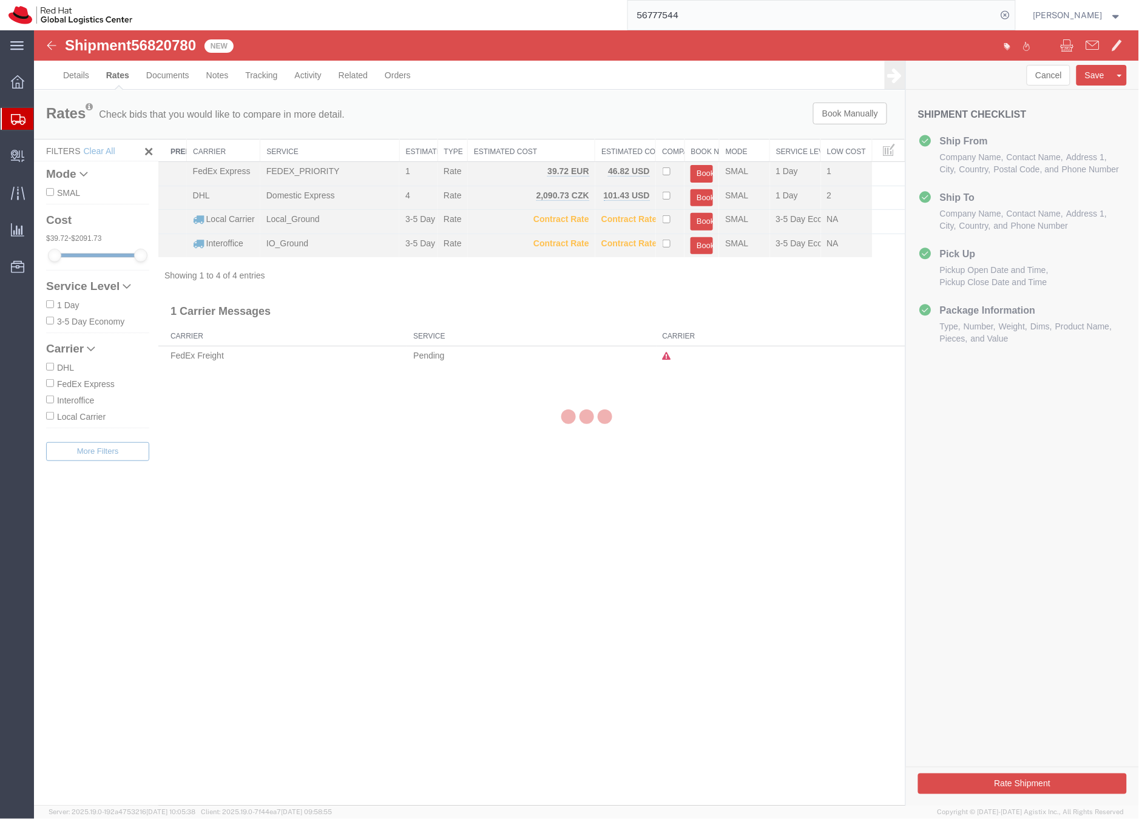
scroll to position [0, 0]
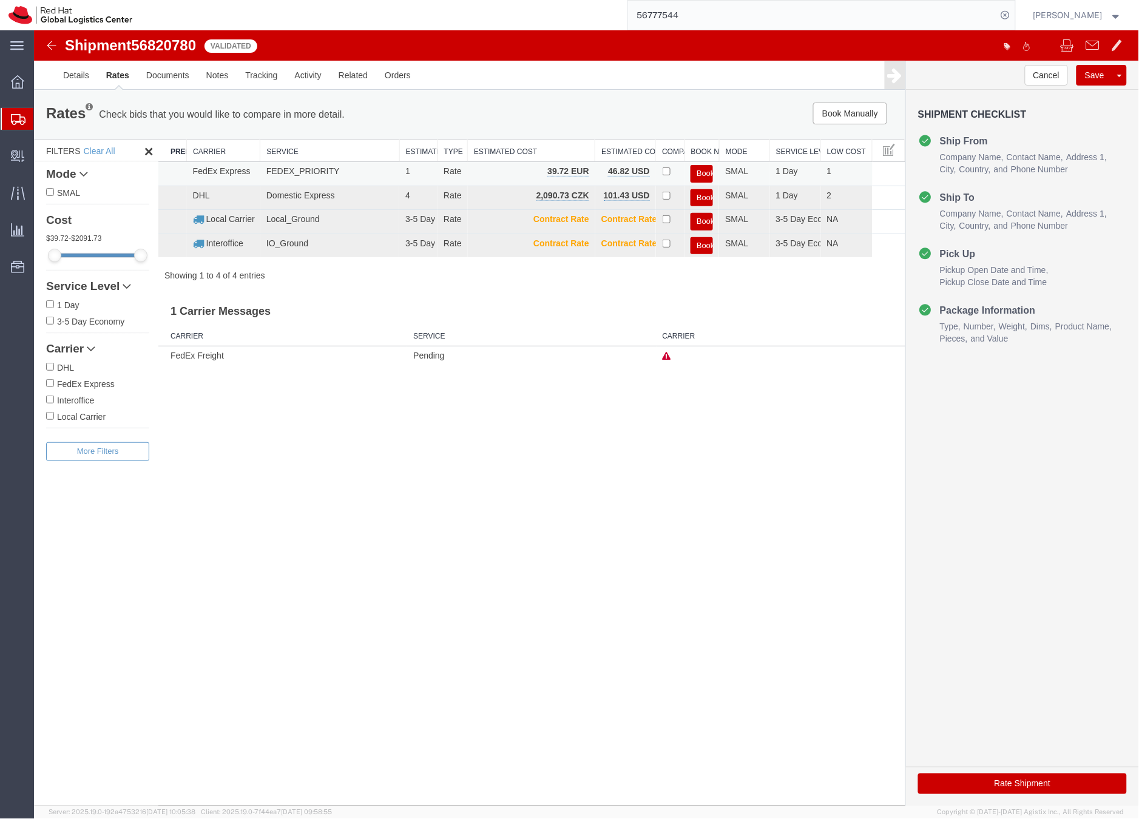
click at [704, 171] on button "Book" at bounding box center [701, 173] width 22 height 18
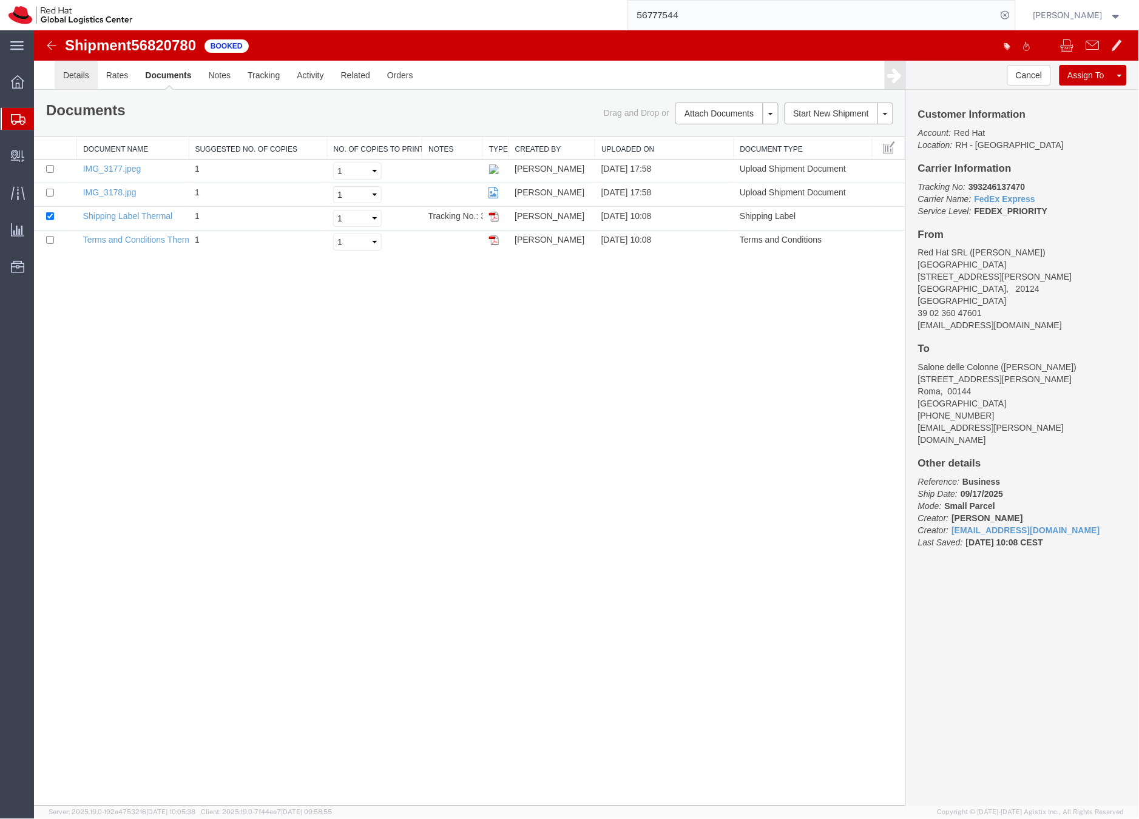
click at [72, 74] on link "Details" at bounding box center [75, 74] width 43 height 29
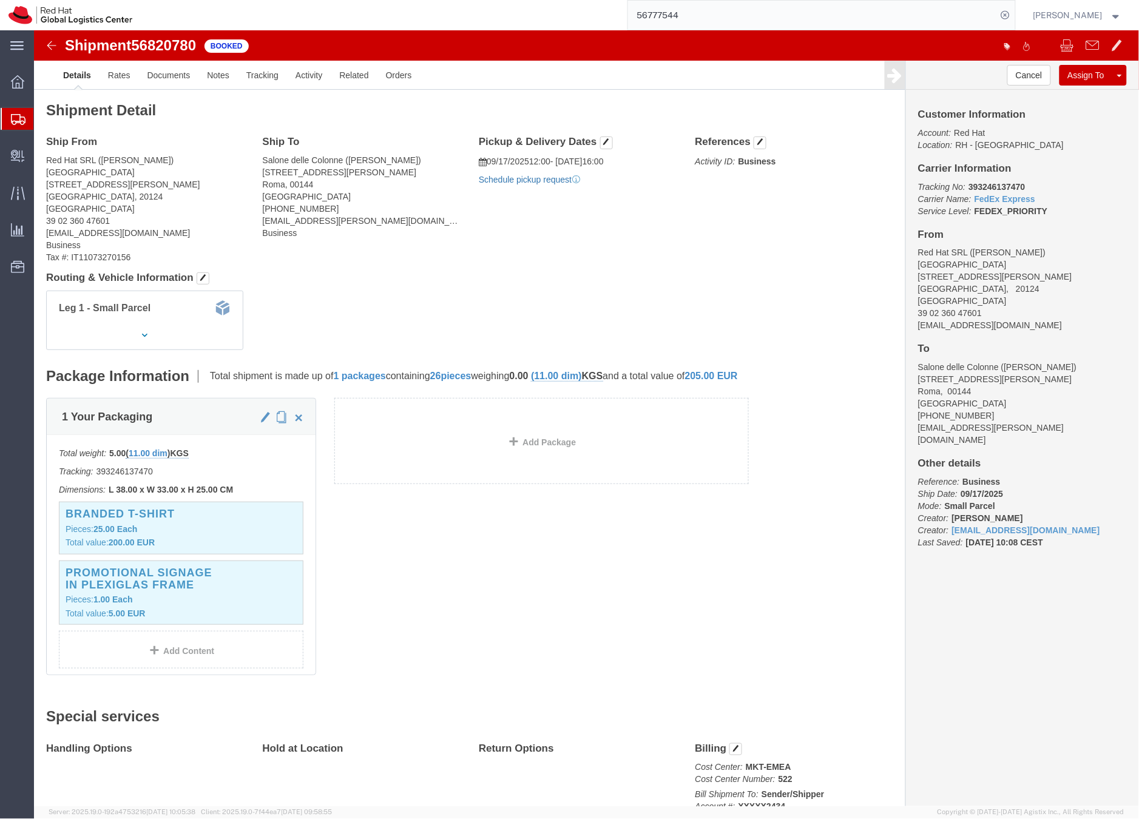
click link "Schedule pickup request"
drag, startPoint x: 982, startPoint y: 296, endPoint x: 875, endPoint y: 299, distance: 106.9
click div "Customer Information Account: Red Hat Location: RH - Milan Carrier Information …"
copy address "vmordent@redhat.com"
click link "Documents"
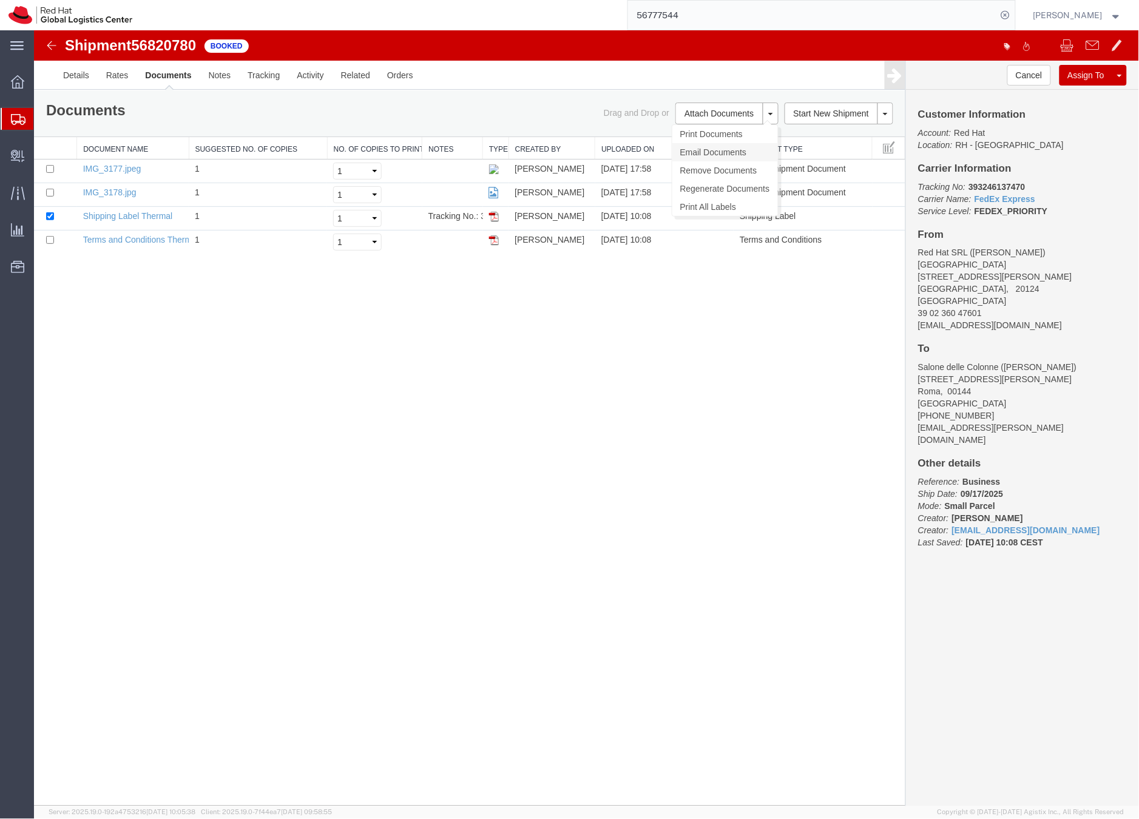
click at [694, 147] on link "Email Documents" at bounding box center [725, 152] width 106 height 18
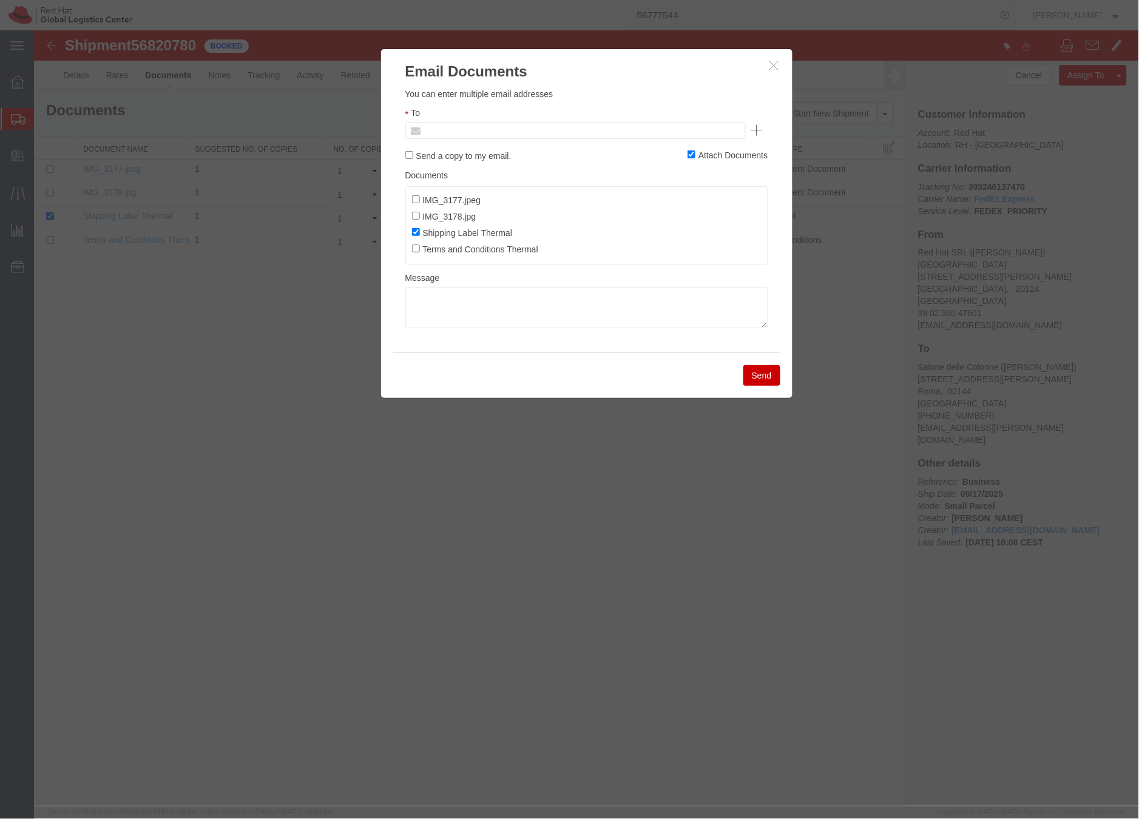
click at [498, 131] on input "text" at bounding box center [493, 130] width 142 height 16
paste input "vmordent@redhat.com"
type input "vmordent@redhat.com"
paste input "evarisco@redhat.com"
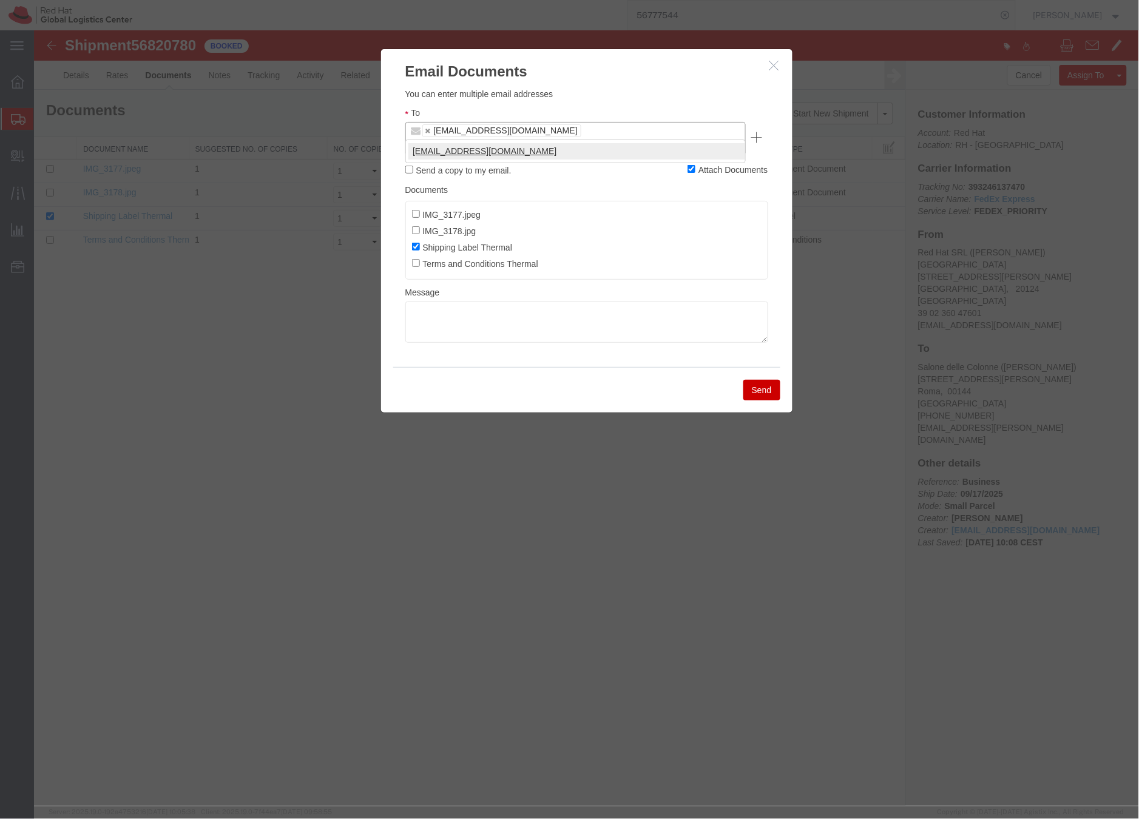
type input "evarisco@redhat.com"
type input "vmordent@redhat.com,evarisco@redhat.com"
click at [427, 301] on textarea at bounding box center [586, 321] width 363 height 41
paste textarea "Hi A, please find the label for your shipment to B attached to this email. FedE…"
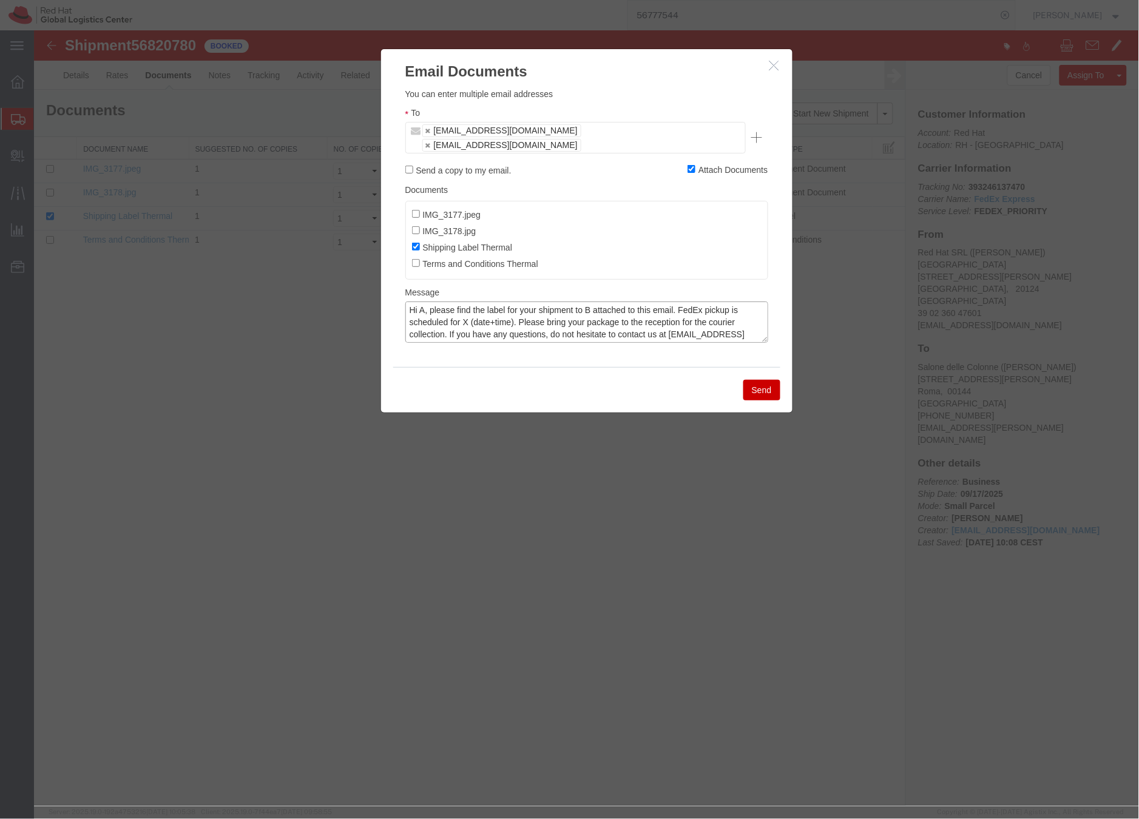
click at [425, 301] on textarea "Hi A, please find the label for your shipment to B attached to this email. FedE…" at bounding box center [586, 321] width 363 height 41
click at [611, 301] on textarea "Hi Valeria, please find the label for your shipment to B attached to this email…" at bounding box center [586, 321] width 363 height 41
click at [505, 306] on textarea "Hi Valeria, please find the label for your shipment to Roma, attached to this e…" at bounding box center [586, 321] width 363 height 41
drag, startPoint x: 504, startPoint y: 307, endPoint x: 510, endPoint y: 302, distance: 7.8
click at [505, 306] on textarea "Hi Valeria, please find the label for your shipment to Roma, attached to this e…" at bounding box center [586, 321] width 363 height 41
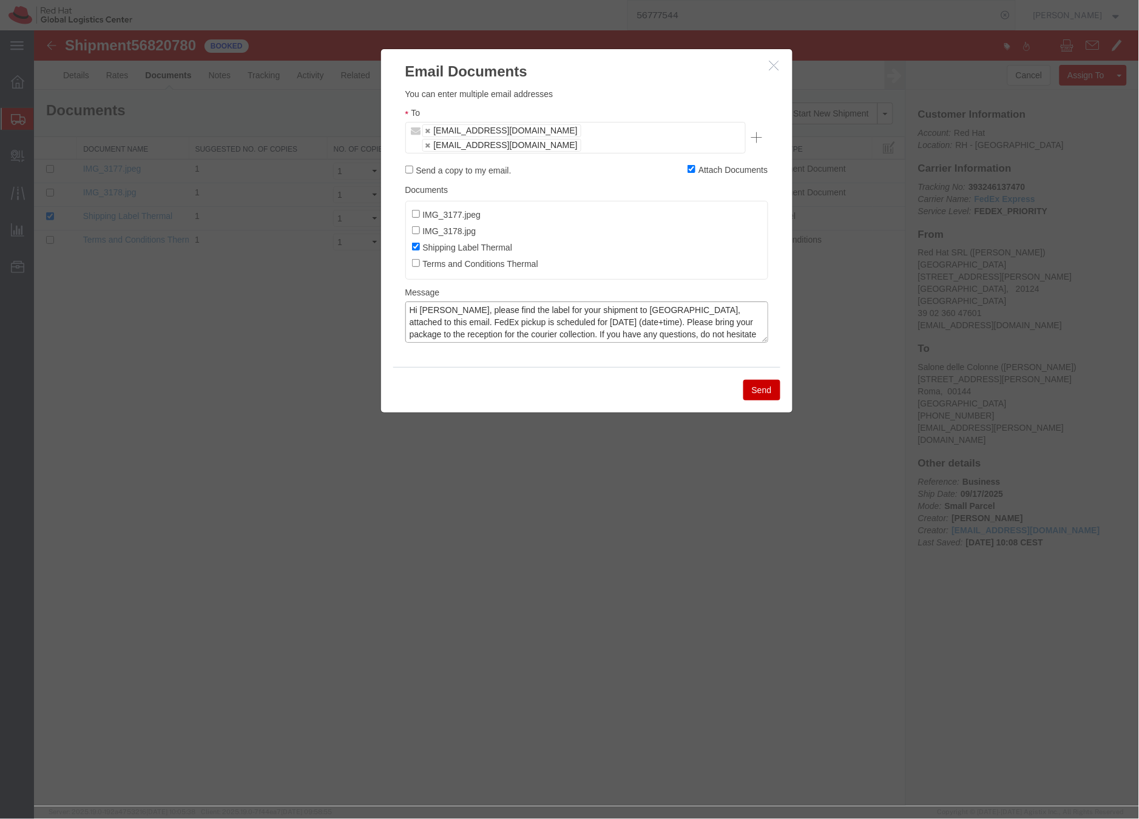
click at [575, 310] on textarea "Hi Valeria, please find the label for your shipment to Roma, attached to this e…" at bounding box center [586, 321] width 363 height 41
type textarea "Hi Valeria, please find the label for your shipment to Roma, attached to this e…"
click at [767, 379] on button "Send" at bounding box center [761, 389] width 37 height 21
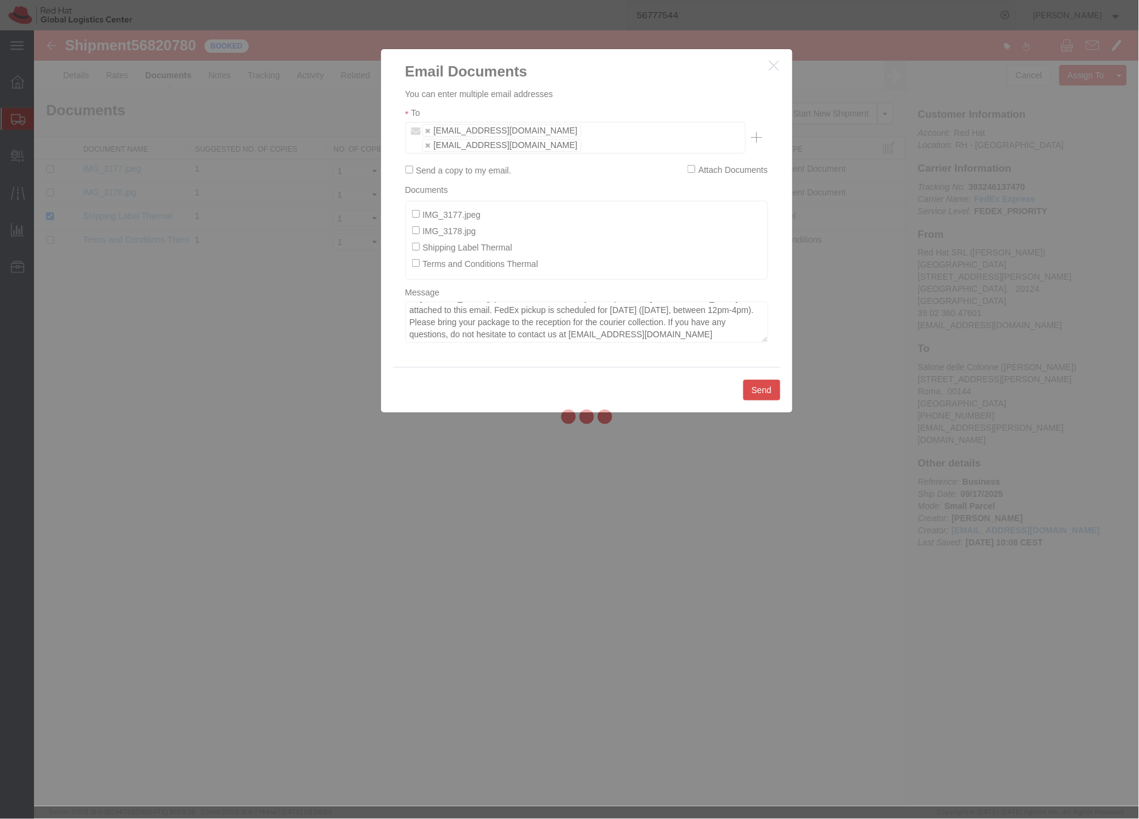
checkbox input "false"
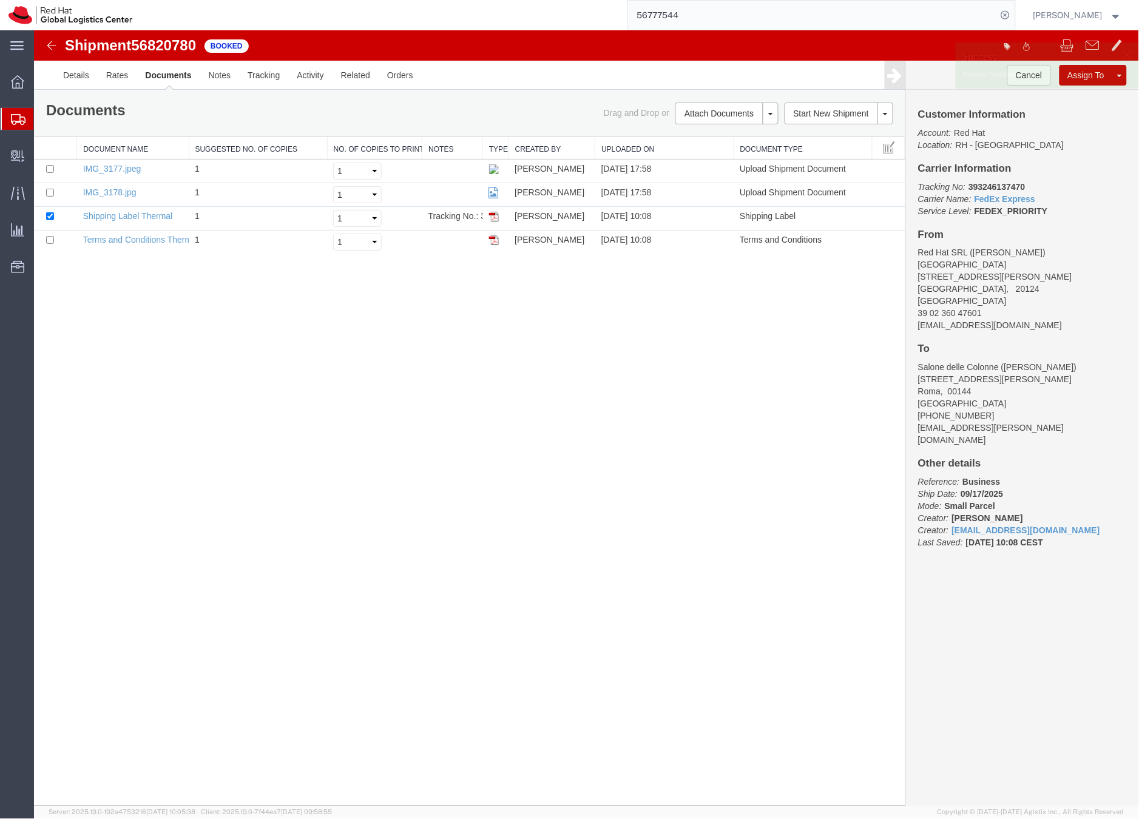
click at [12, 123] on icon at bounding box center [18, 119] width 15 height 11
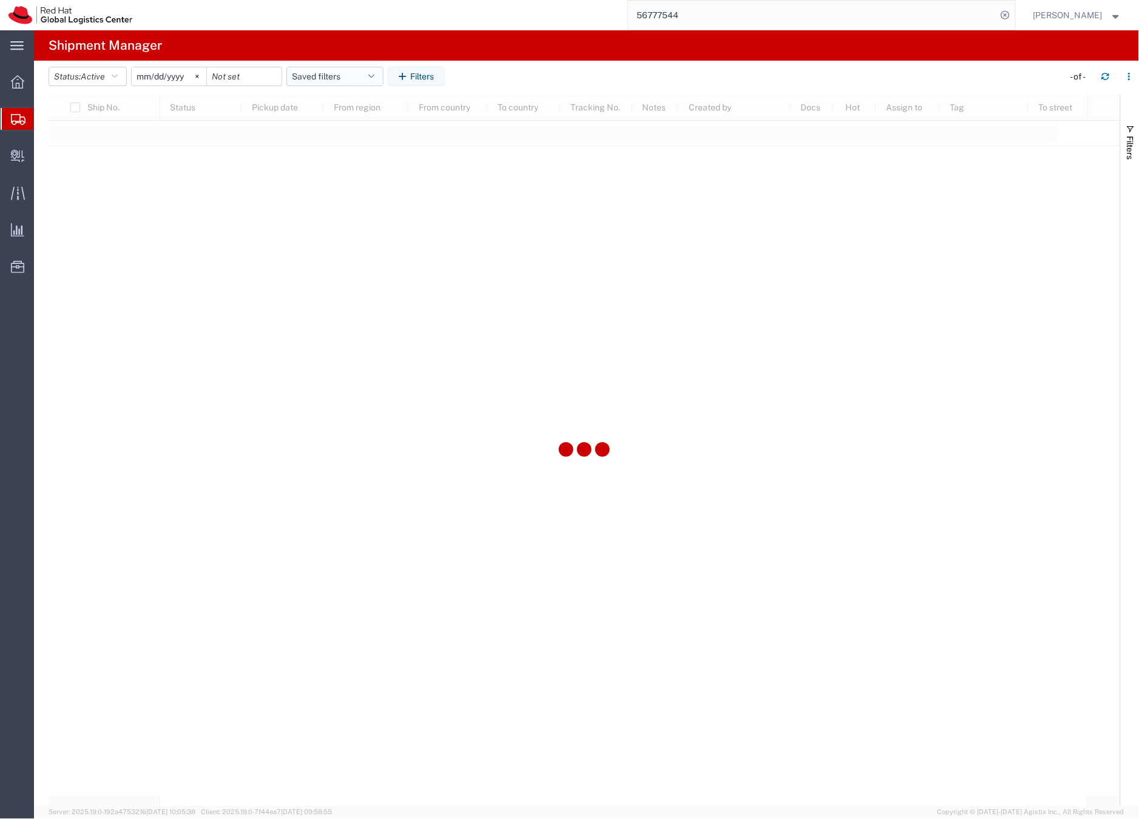
click at [342, 76] on button "Saved filters" at bounding box center [334, 76] width 97 height 19
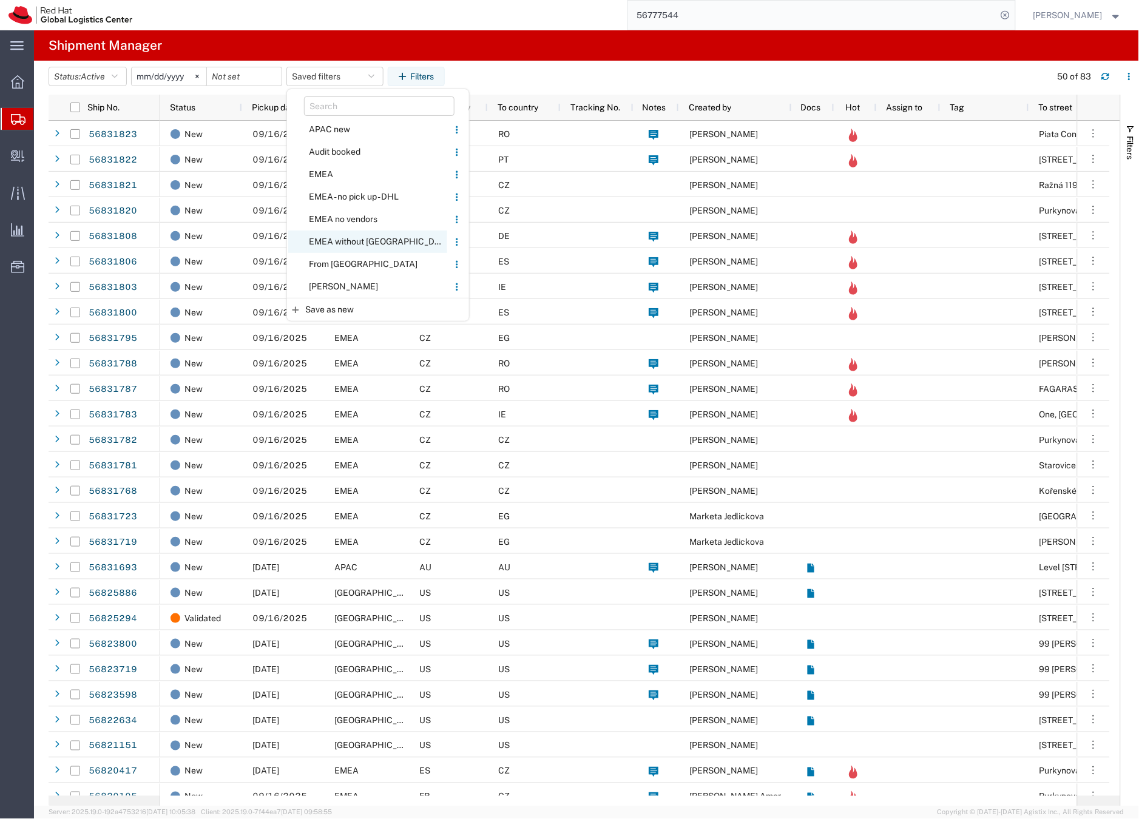
click at [338, 241] on span "EMEA without [GEOGRAPHIC_DATA]" at bounding box center [367, 242] width 159 height 22
type input "[DATE]"
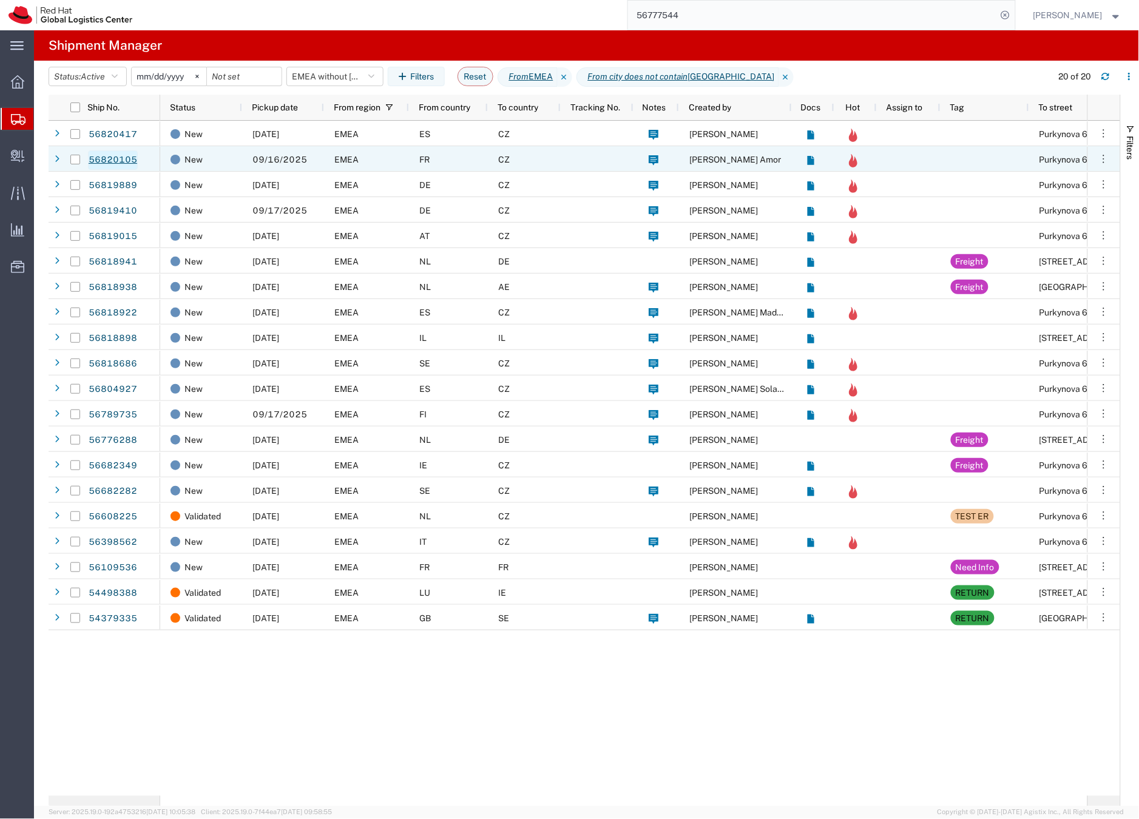
click at [124, 160] on link "56820105" at bounding box center [113, 159] width 50 height 19
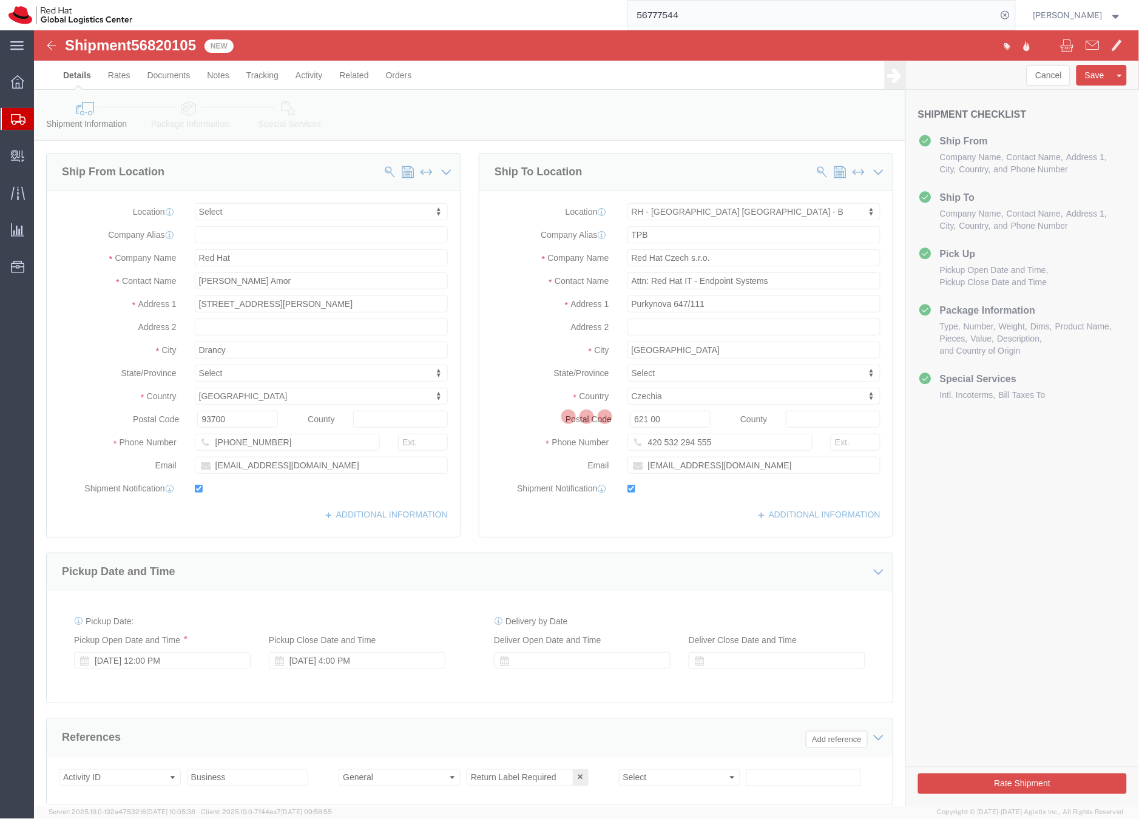
select select
select select "38036"
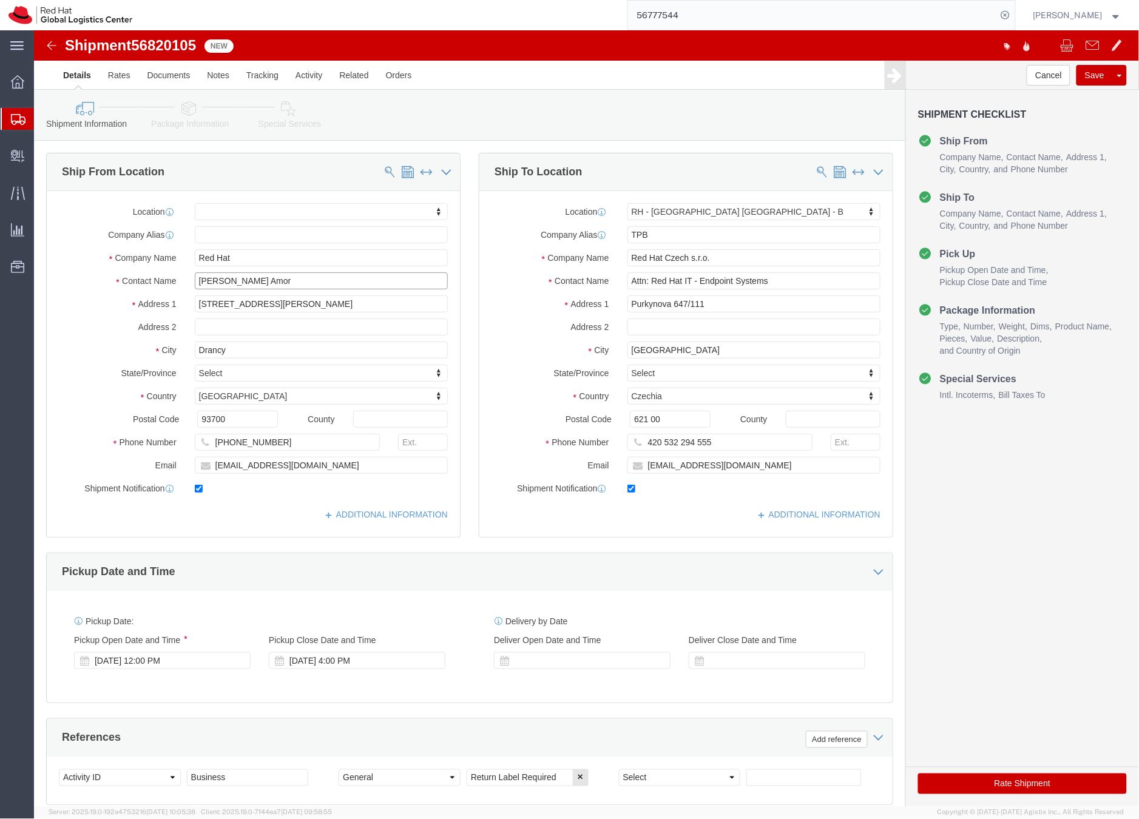
drag, startPoint x: 264, startPoint y: 244, endPoint x: 259, endPoint y: 255, distance: 12.5
click input "Riadh Haj Amor"
drag, startPoint x: 218, startPoint y: 229, endPoint x: 145, endPoint y: 232, distance: 72.9
click div "Company Name Red Hat"
paste input "iadh Haj Amor"
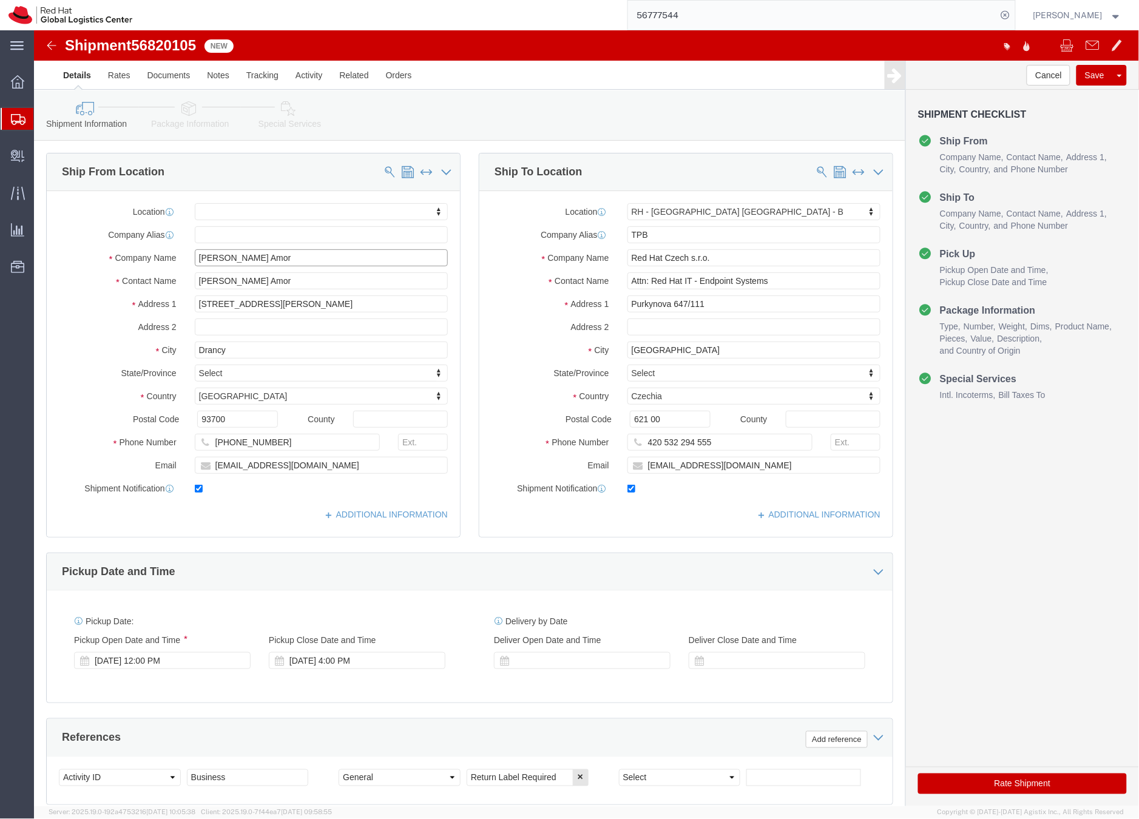
type input "Riadh Haj Amor"
click link "Package Information"
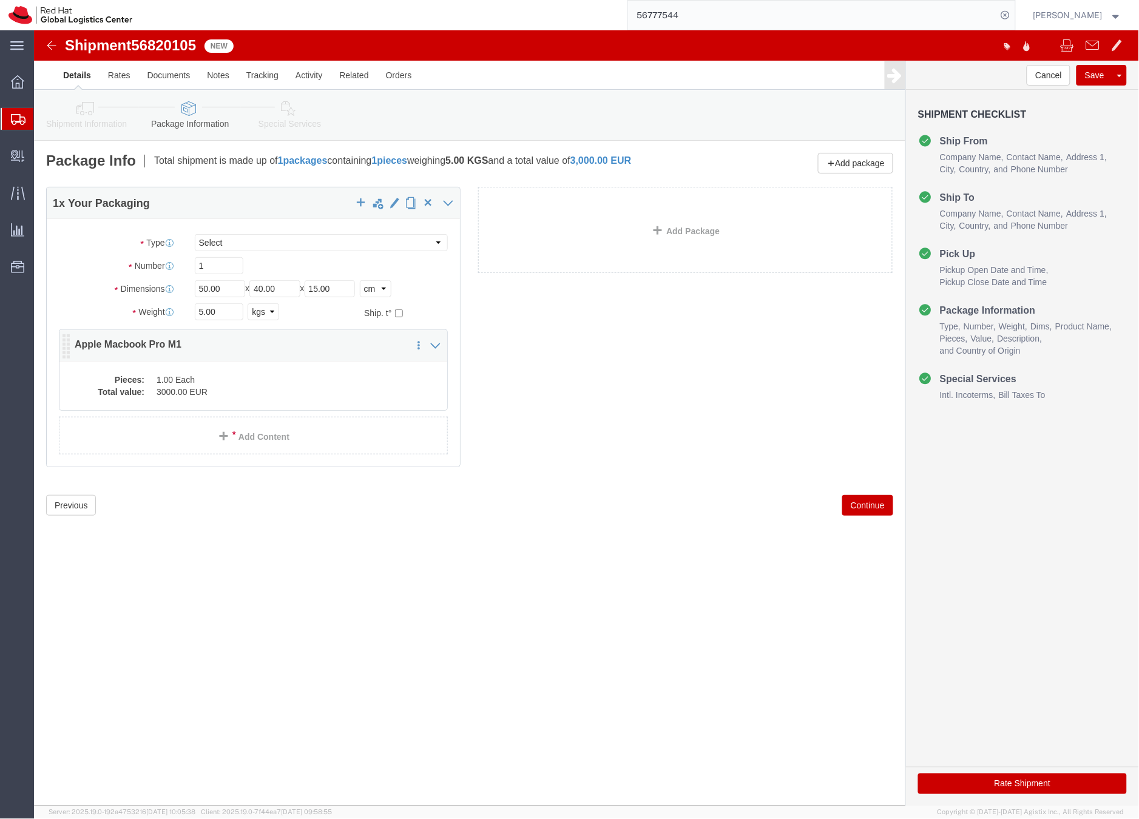
click p "Apple Macbook Pro M1"
click div "Pieces: 1.00 Each Total value: 3000.00 EUR"
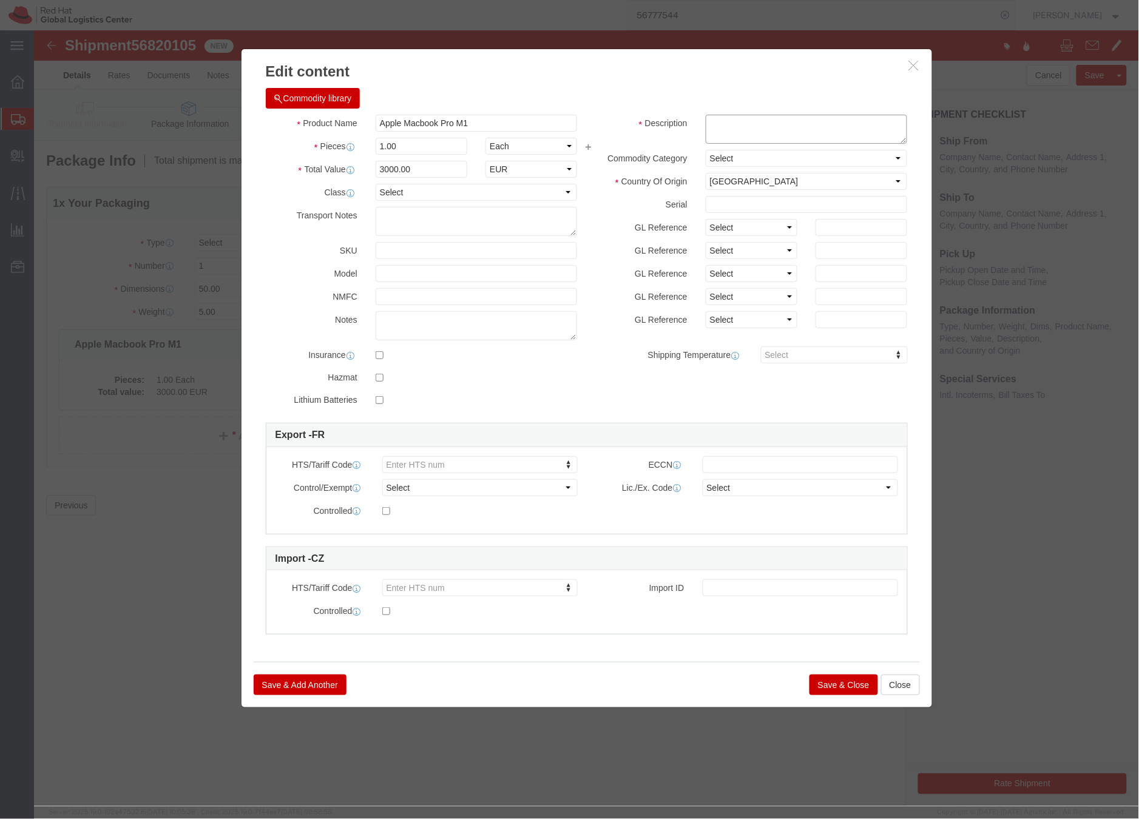
click textarea
type textarea "Laptop"
click button "Save & Close"
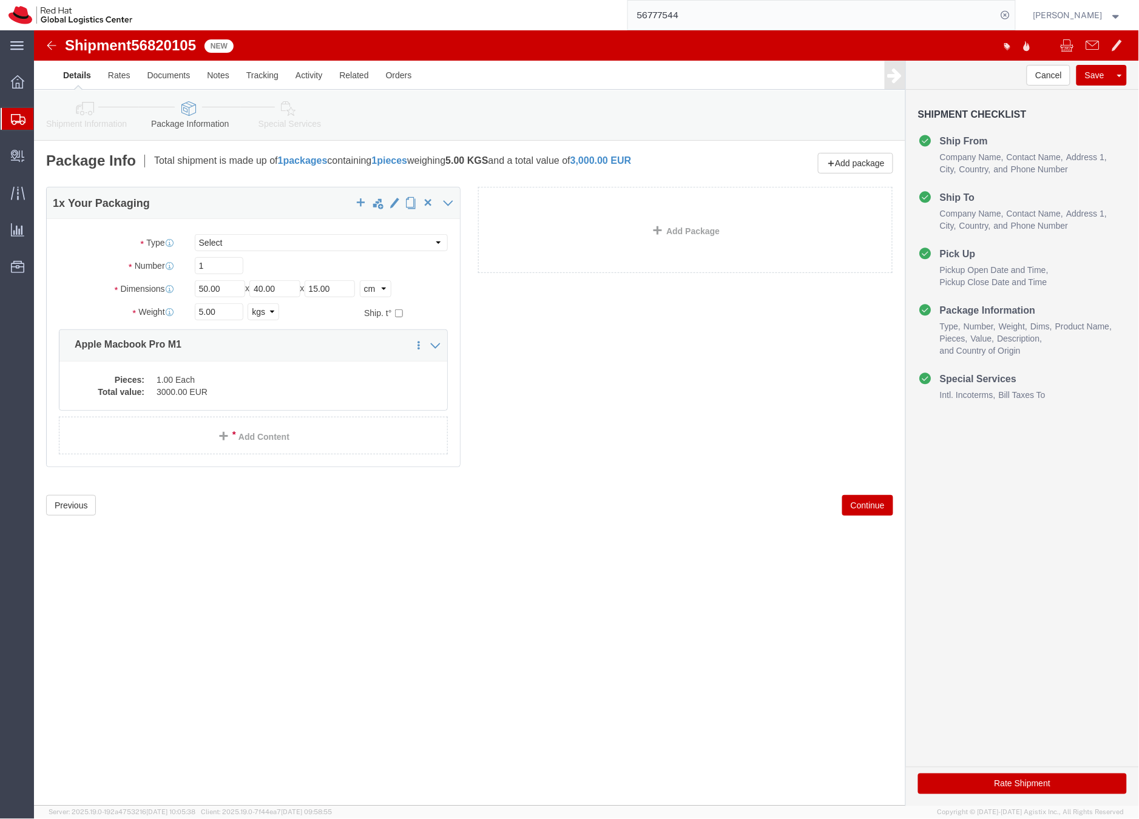
click icon
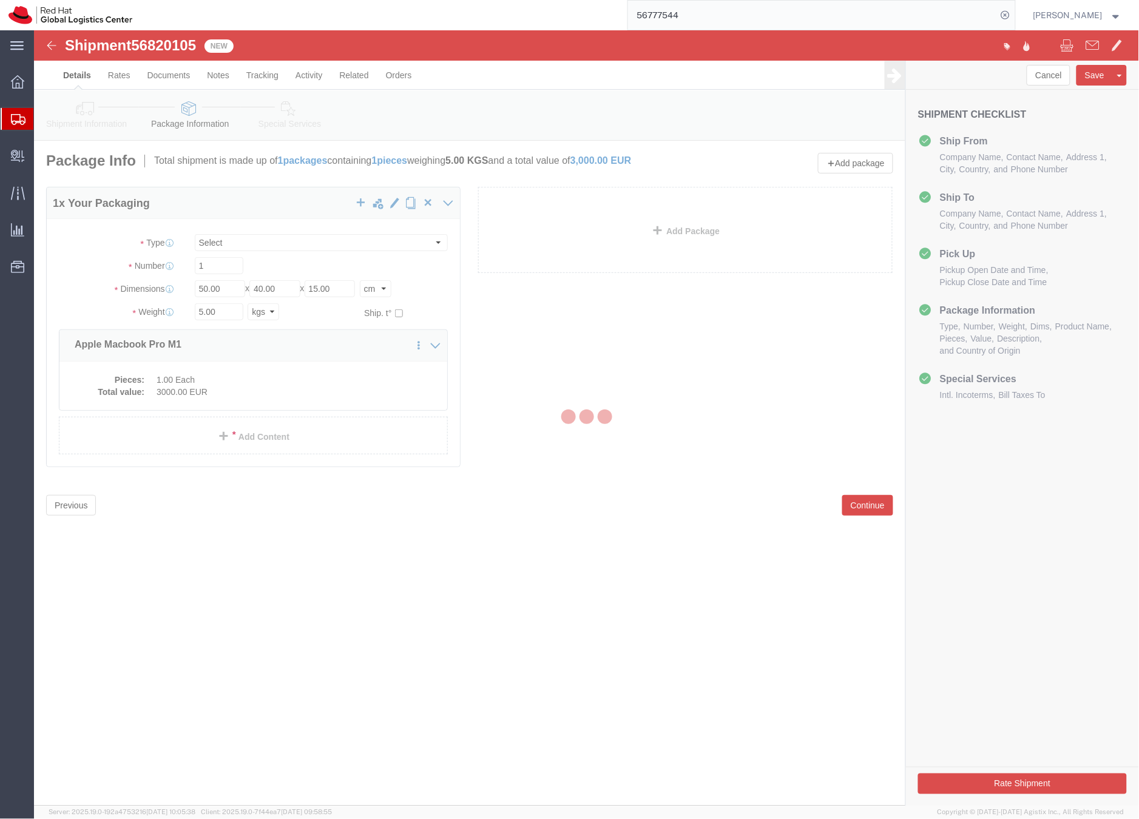
select select
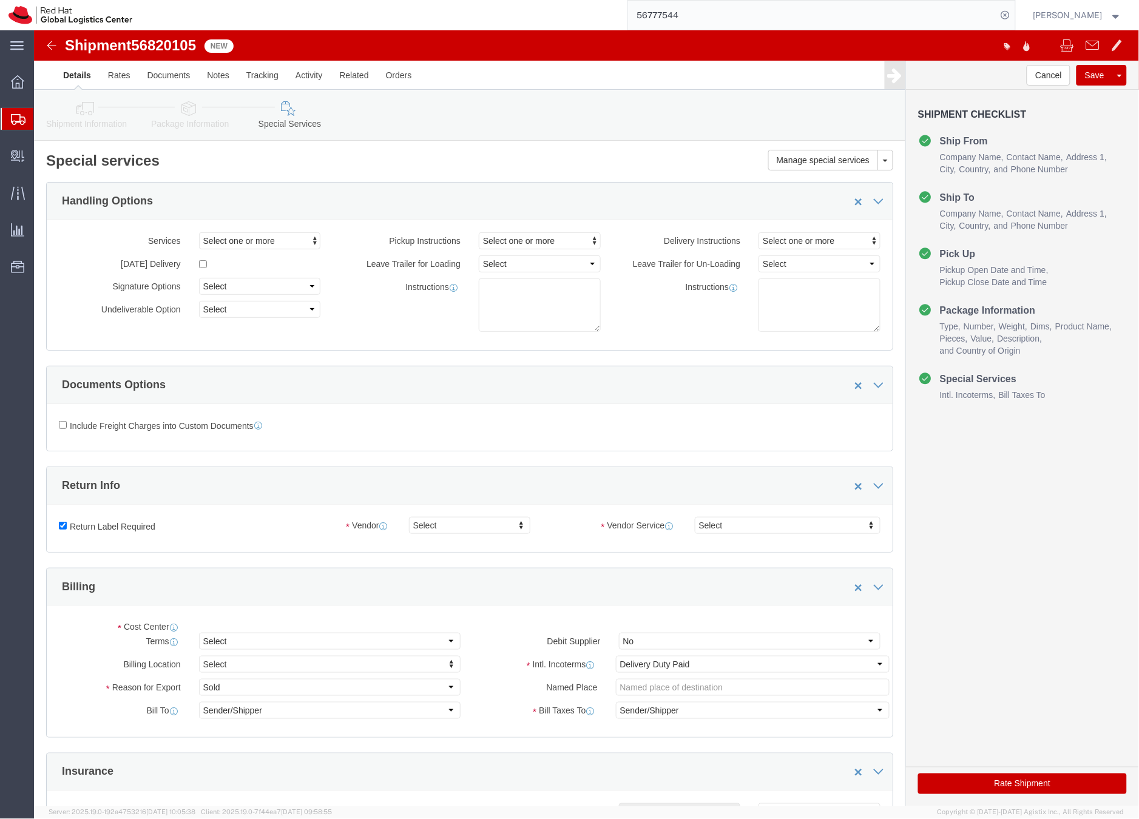
select select "COSTCENTER"
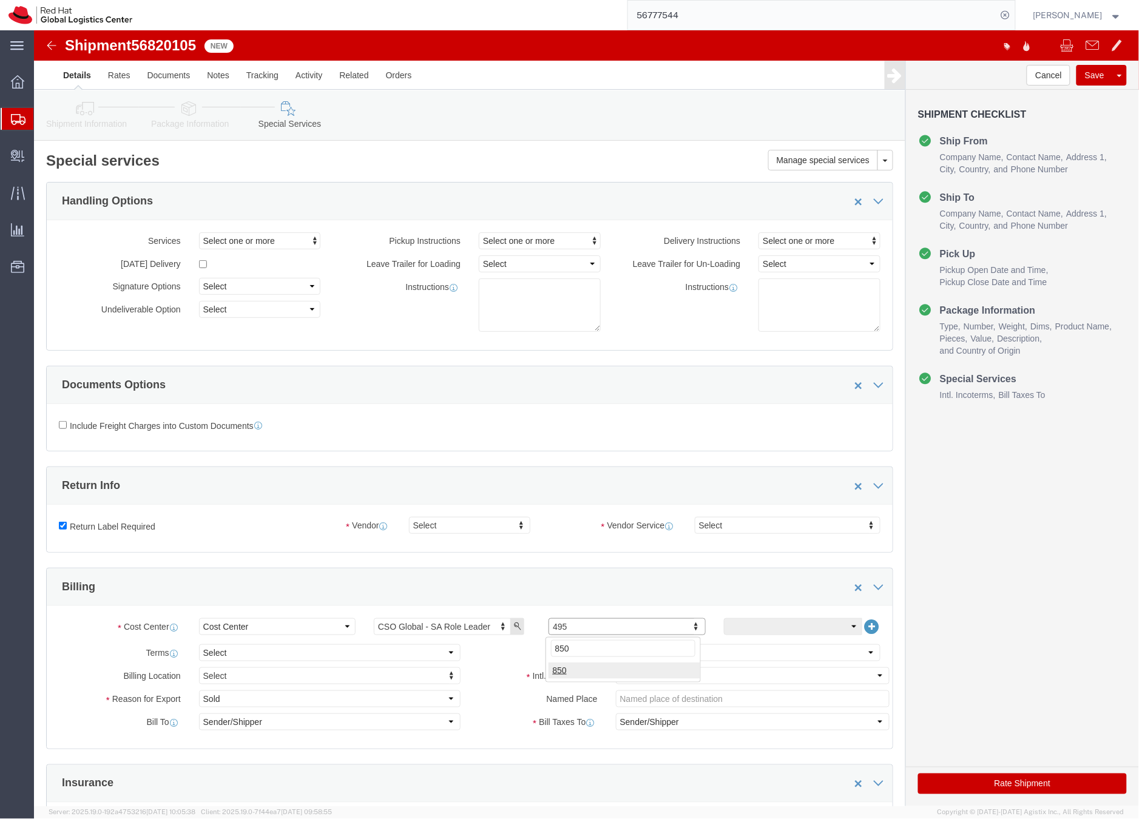
type input "850"
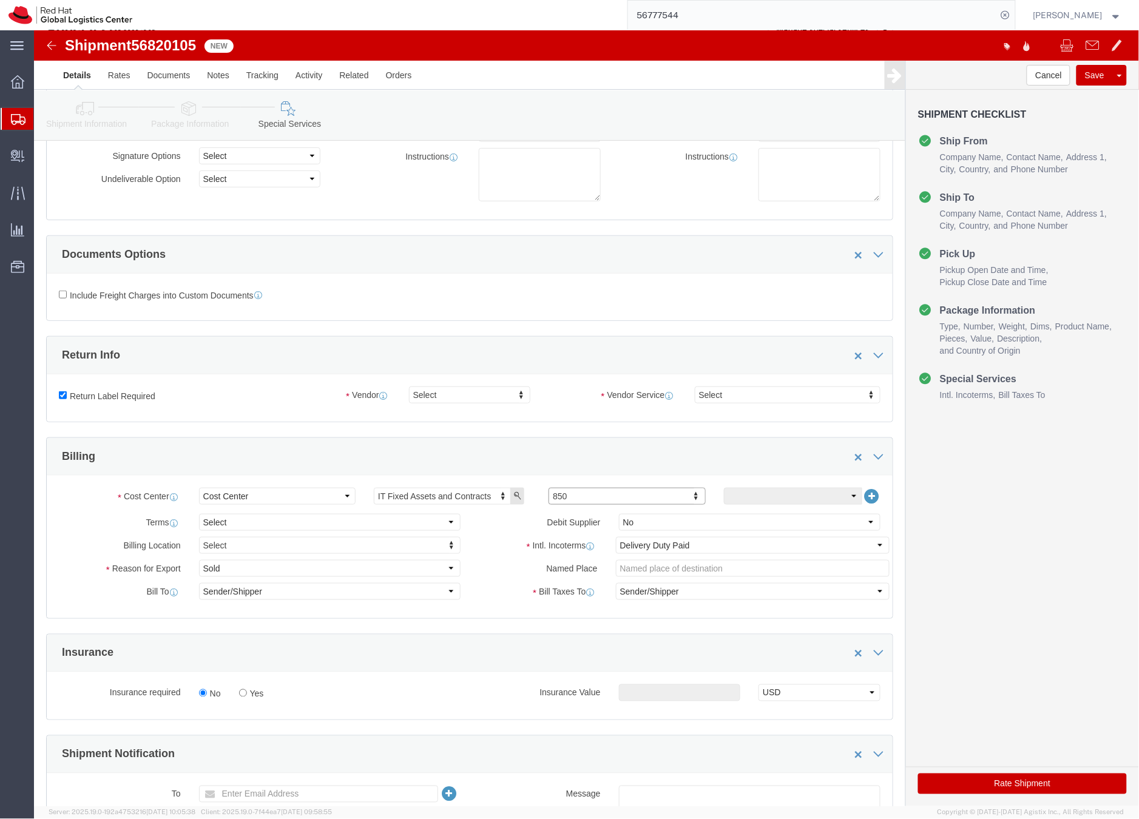
scroll to position [181, 0]
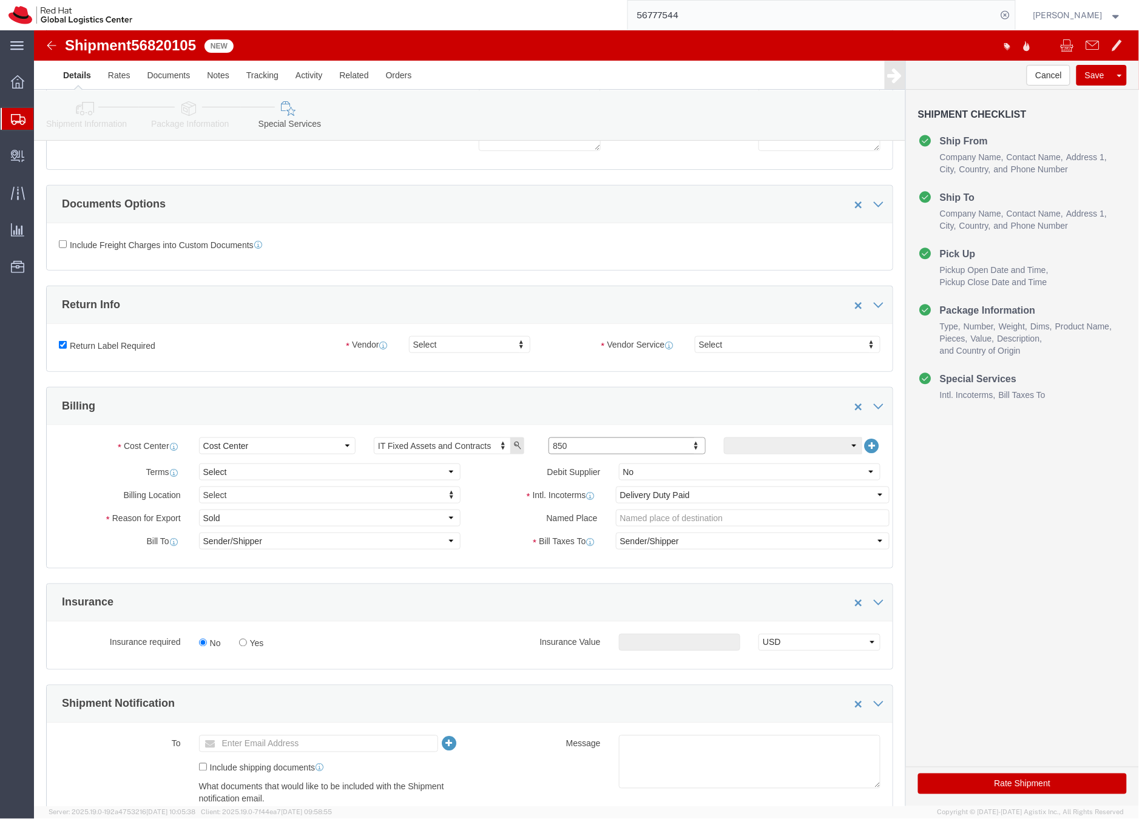
click button "Rate Shipment"
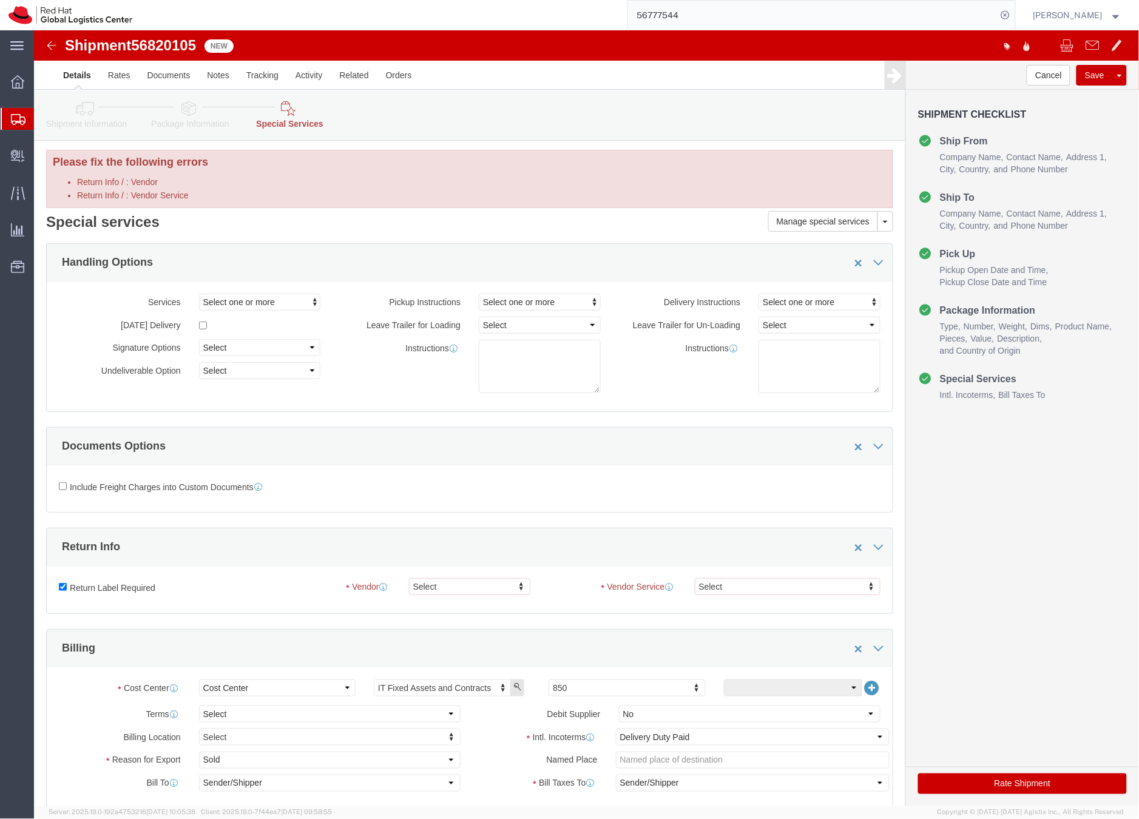
scroll to position [0, 0]
drag, startPoint x: 26, startPoint y: 559, endPoint x: 154, endPoint y: 586, distance: 130.1
click input "Return Label Required"
checkbox input "false"
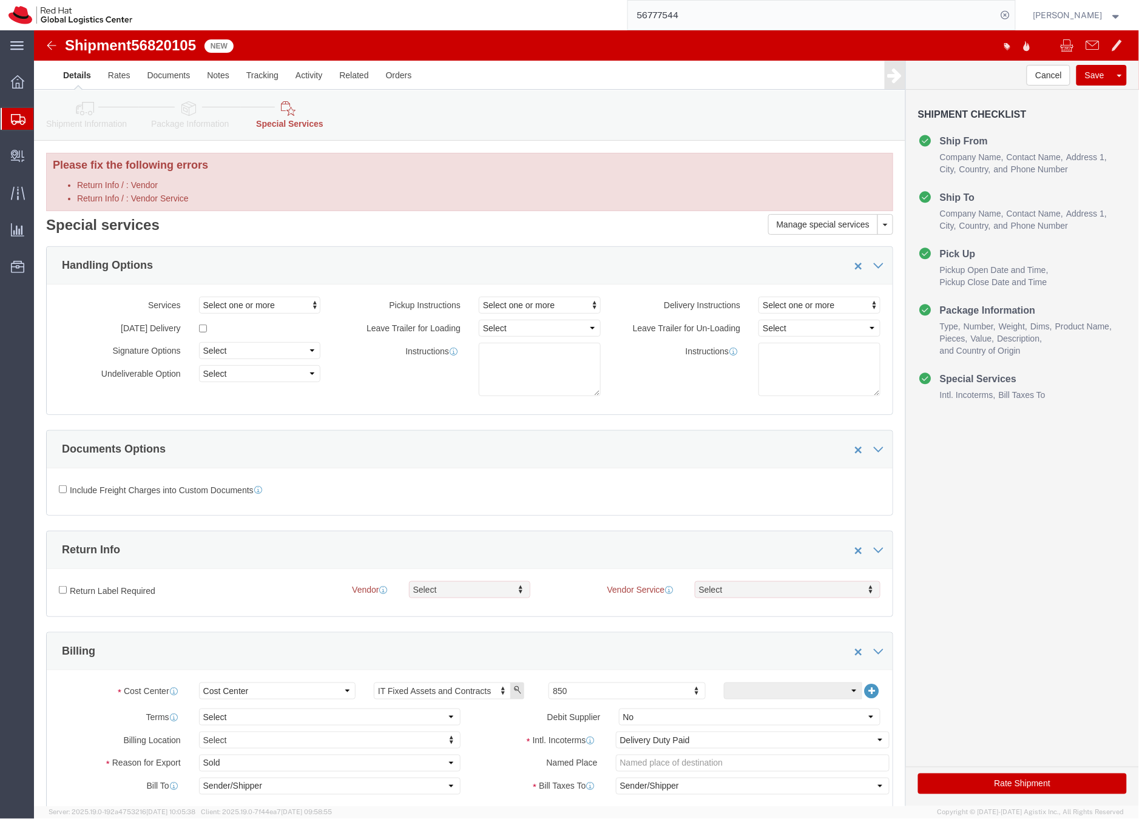
click button "Rate Shipment"
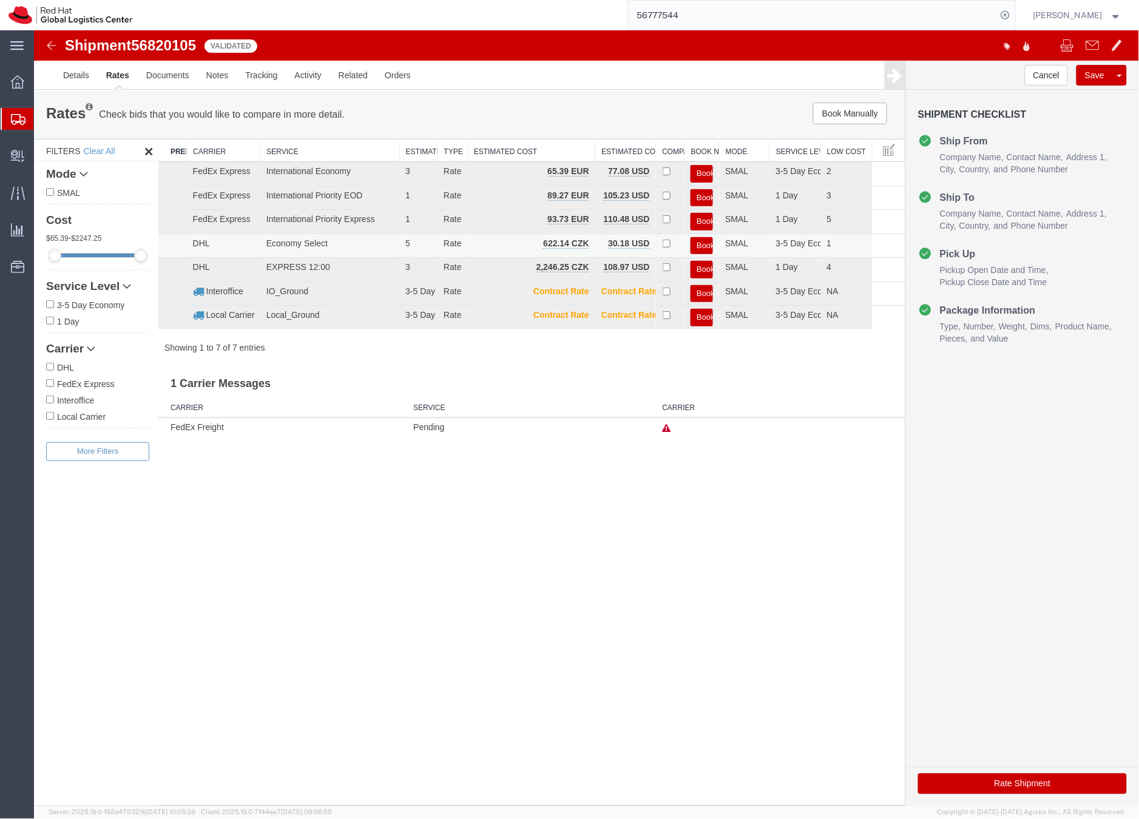
click at [704, 243] on button "Book" at bounding box center [701, 246] width 22 height 18
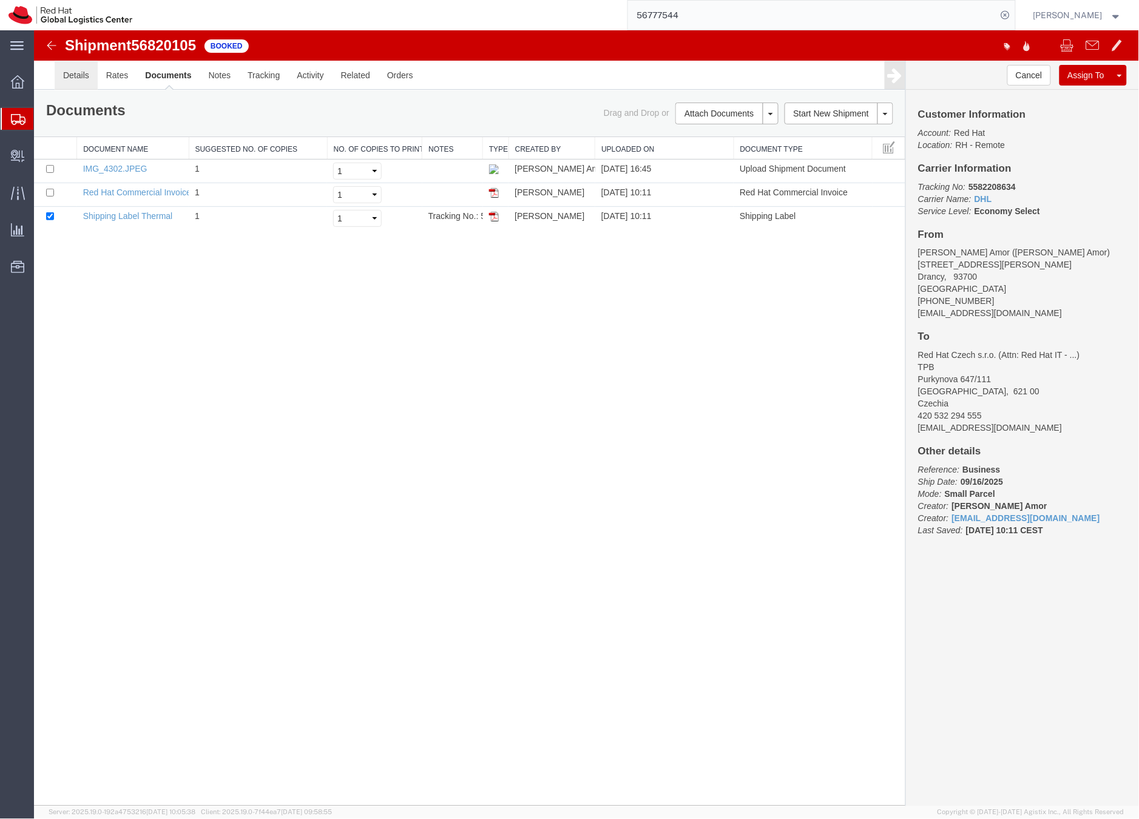
click at [73, 75] on link "Details" at bounding box center [75, 74] width 43 height 29
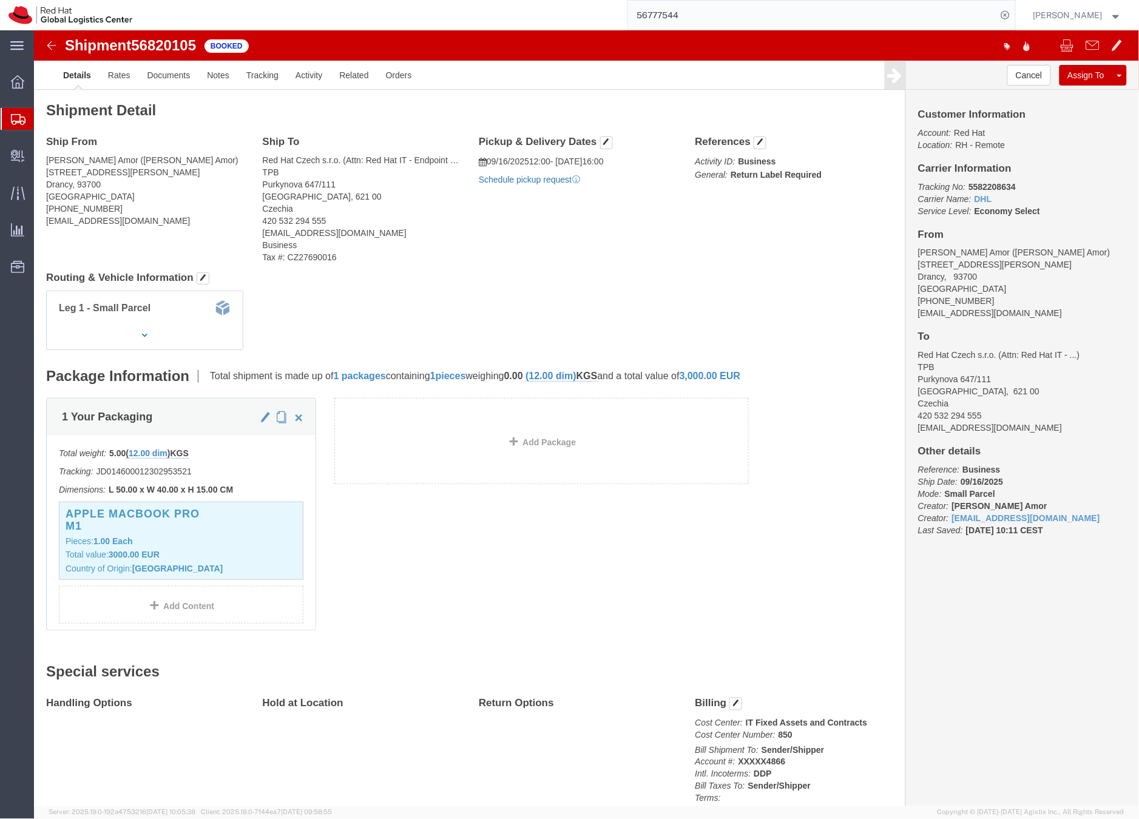
click link "Schedule pickup request"
drag, startPoint x: 986, startPoint y: 286, endPoint x: 879, endPoint y: 279, distance: 107.6
click address "Riadh Haj Amor (Riadh Haj Amor) 226 Avenue Henri Barbusse Drancy, 93700 France …"
copy address "rhajamor@redhat.com"
click link "Documents"
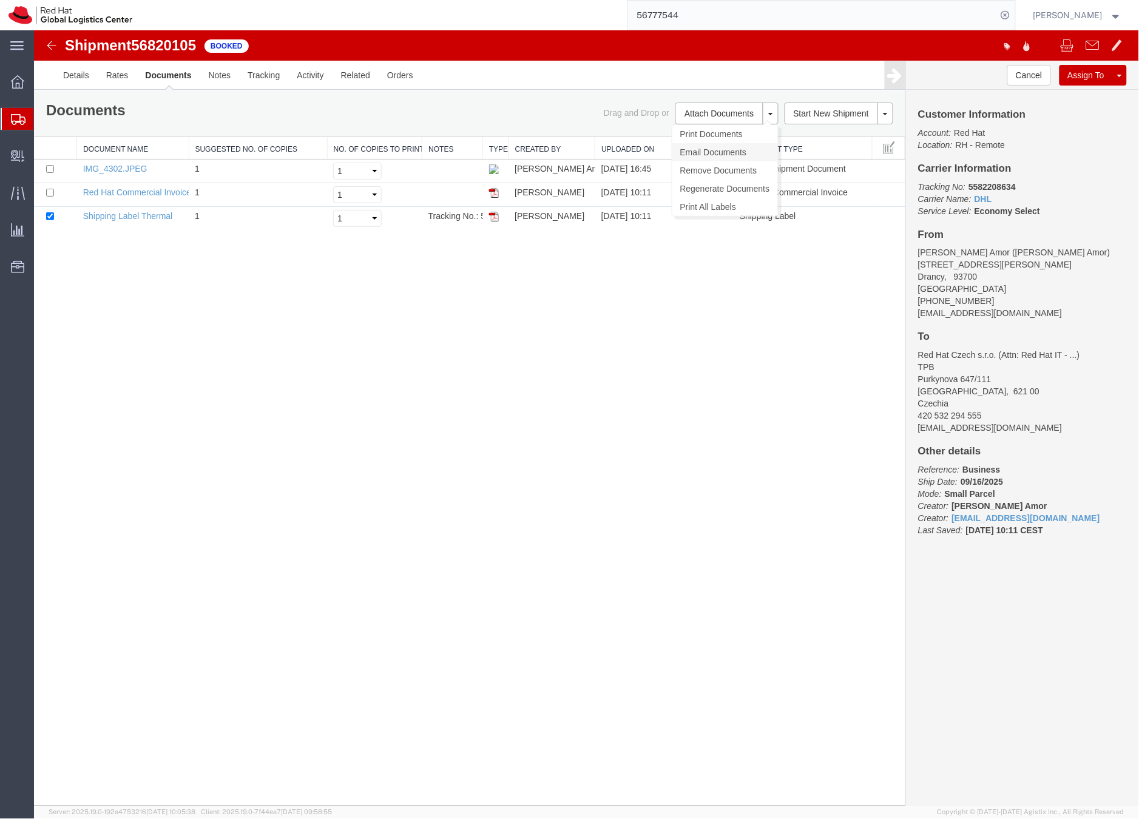
click at [687, 154] on link "Email Documents" at bounding box center [725, 152] width 106 height 18
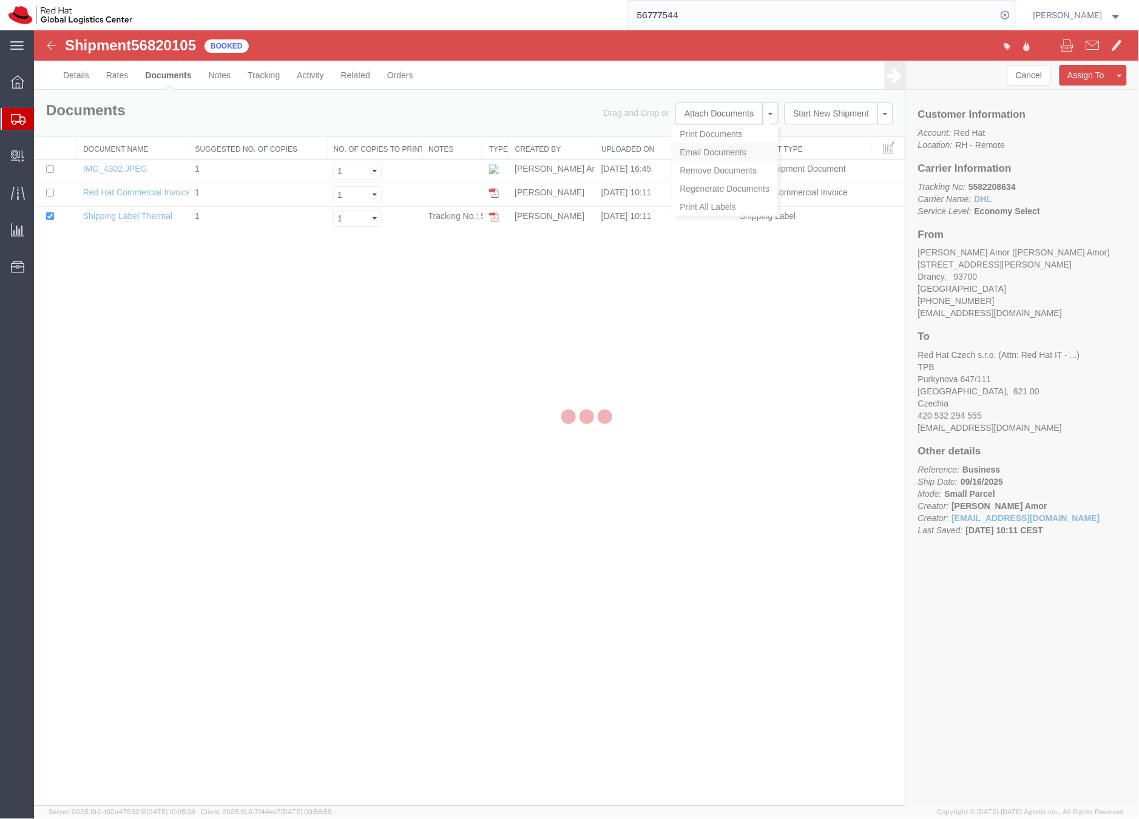
checkbox input "true"
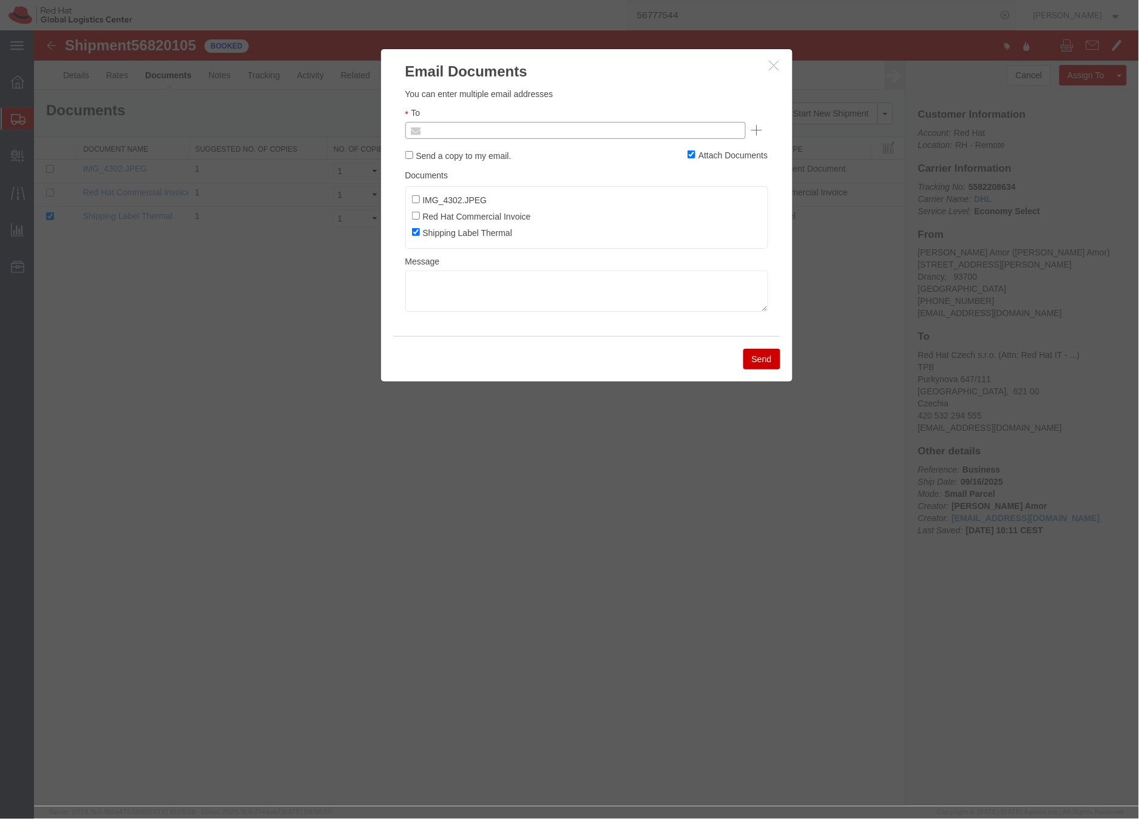
click at [465, 128] on input "text" at bounding box center [493, 130] width 142 height 16
paste input "rhajamor@redhat.com"
type input "rhajamor@redhat.com"
click at [433, 282] on textarea at bounding box center [586, 290] width 363 height 41
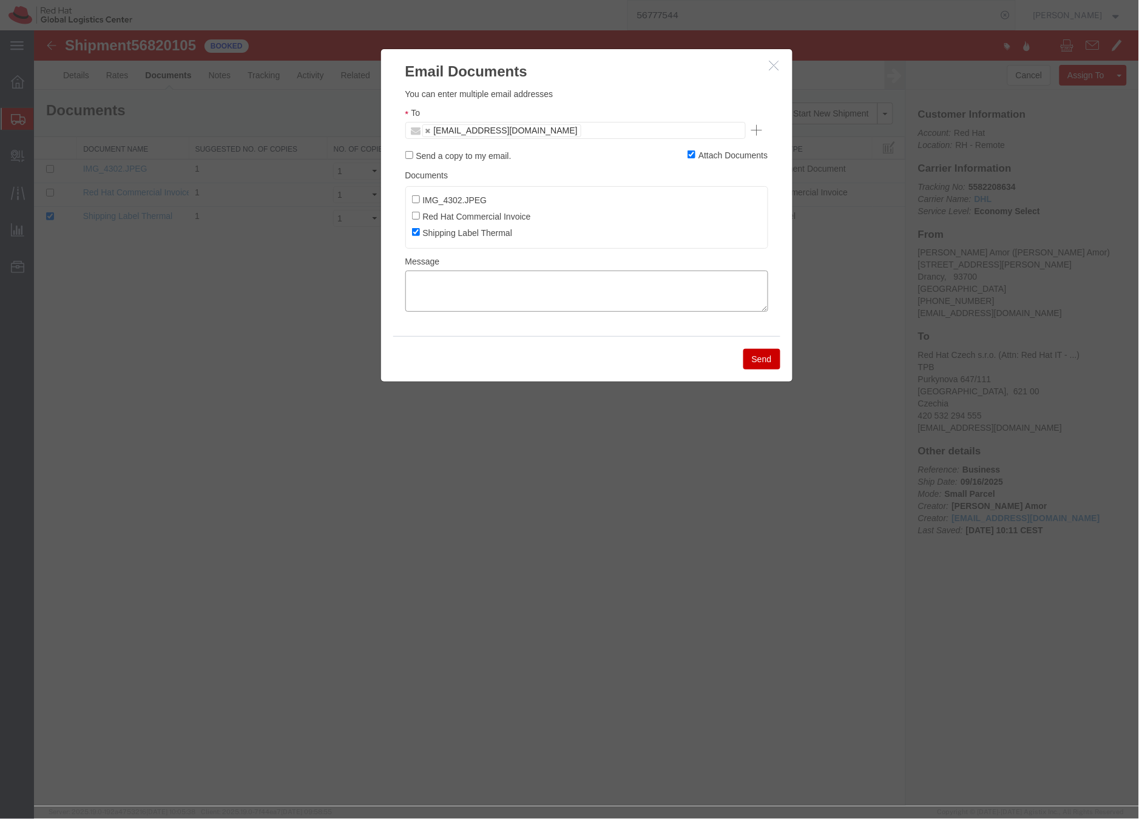
paste textarea "Hi A, please find the label for your shipment to B attached to this email. Plea…"
click at [422, 280] on textarea "Hi A, please find the label for your shipment to B attached to this email. Plea…" at bounding box center [586, 290] width 363 height 41
click at [606, 280] on textarea "Hi Riadh, please find the label for your shipment to B attached to this email. …" at bounding box center [586, 290] width 363 height 41
click at [636, 291] on textarea "Hi Riadh, please find the label for your shipment to Brno,CZ, attached to this …" at bounding box center [586, 290] width 363 height 41
click at [694, 286] on textarea "Hi Riadh, please find the label for your shipment to Brno,CZ, attached to this …" at bounding box center [586, 290] width 363 height 41
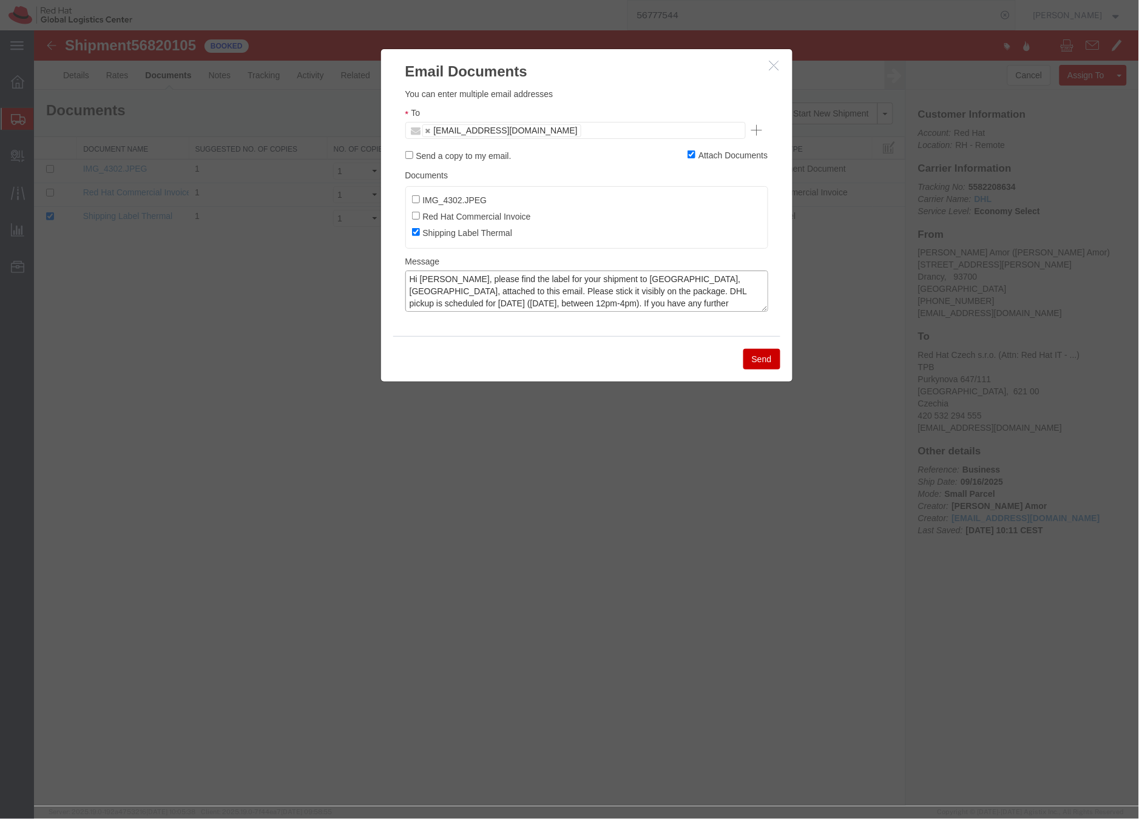
type textarea "Hi Riadh, please find the label for your shipment to Brno,CZ, attached to this …"
click at [765, 357] on button "Send" at bounding box center [761, 358] width 37 height 21
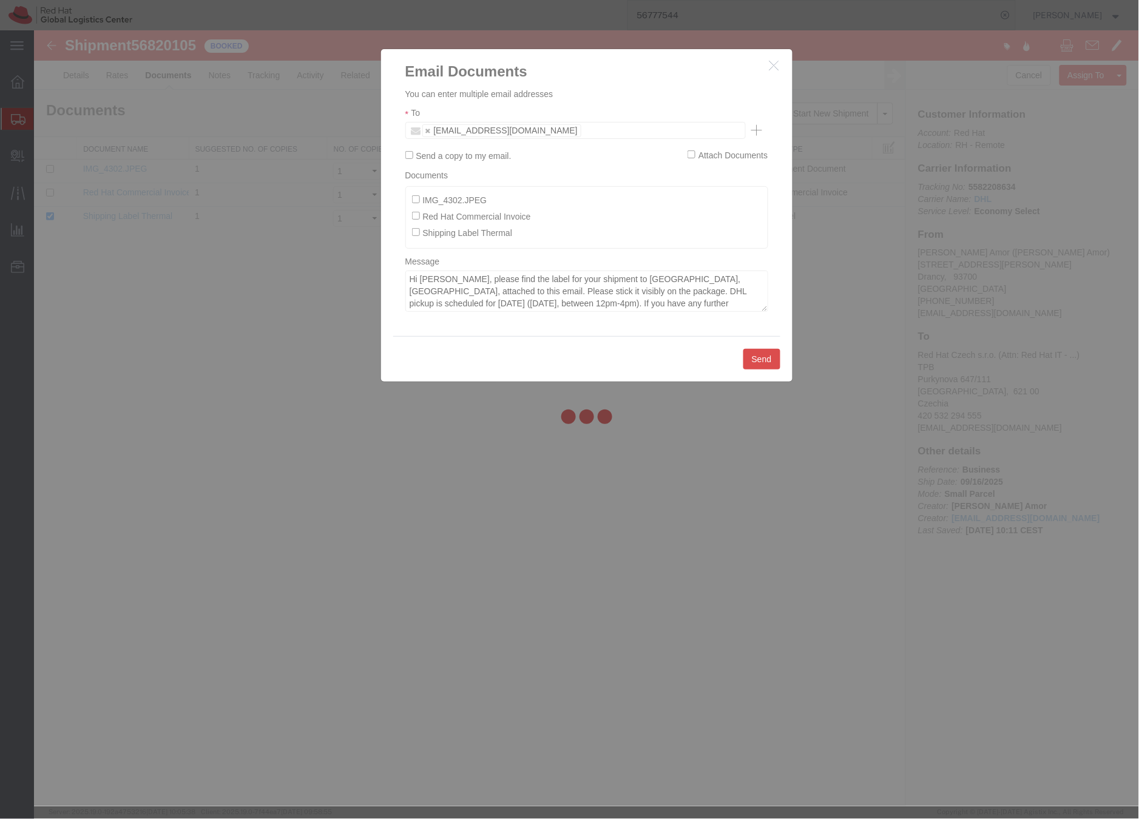
checkbox input "false"
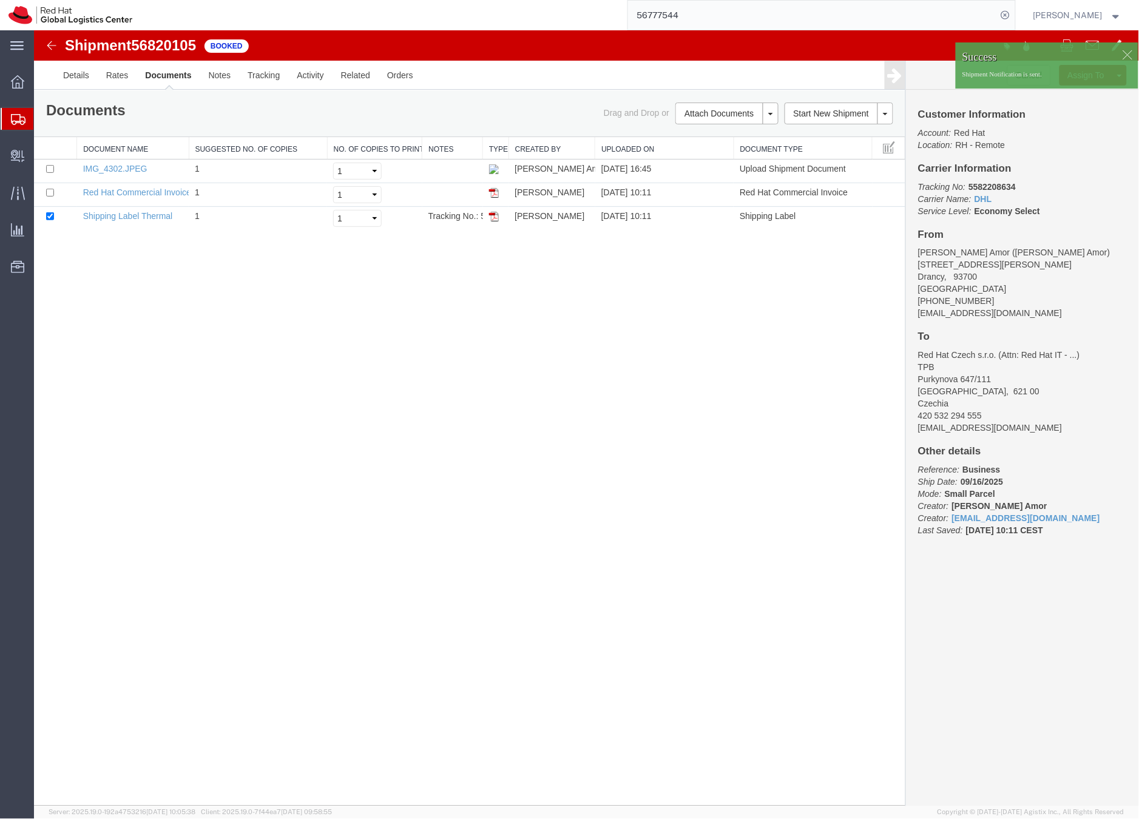
click at [18, 123] on icon at bounding box center [18, 119] width 15 height 11
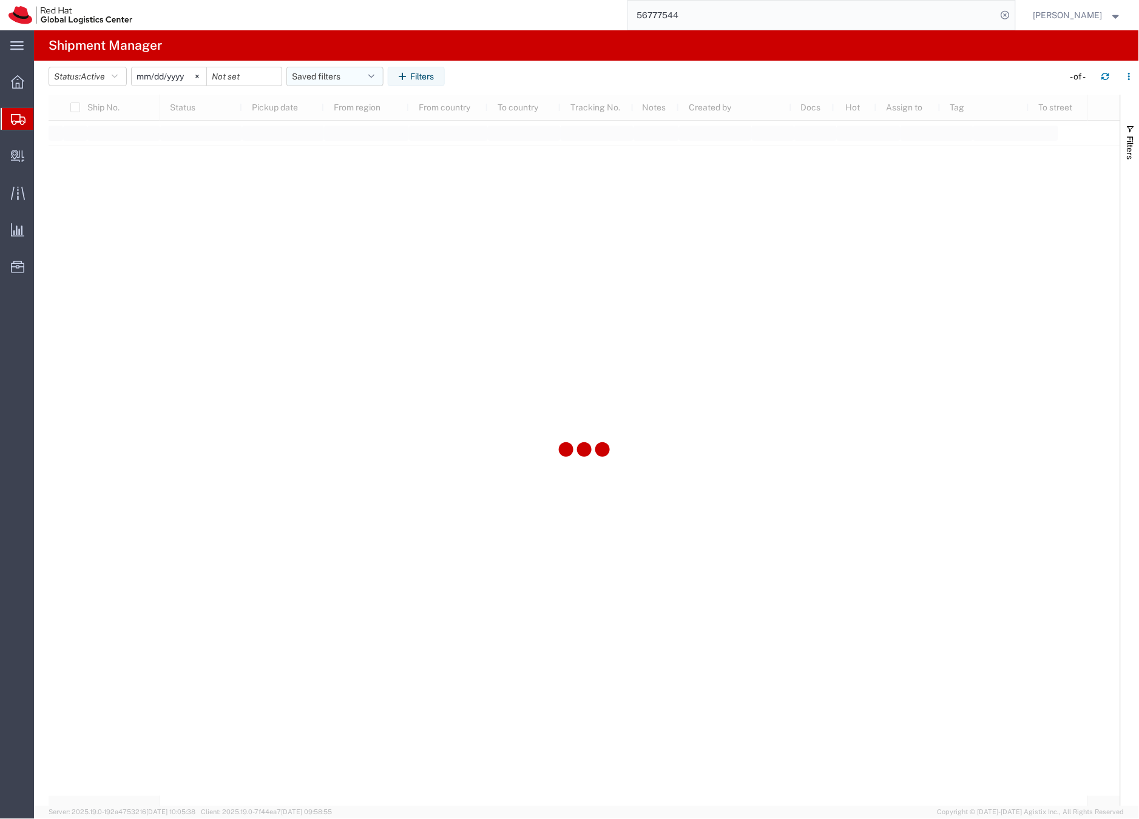
click at [300, 78] on button "Saved filters" at bounding box center [334, 76] width 97 height 19
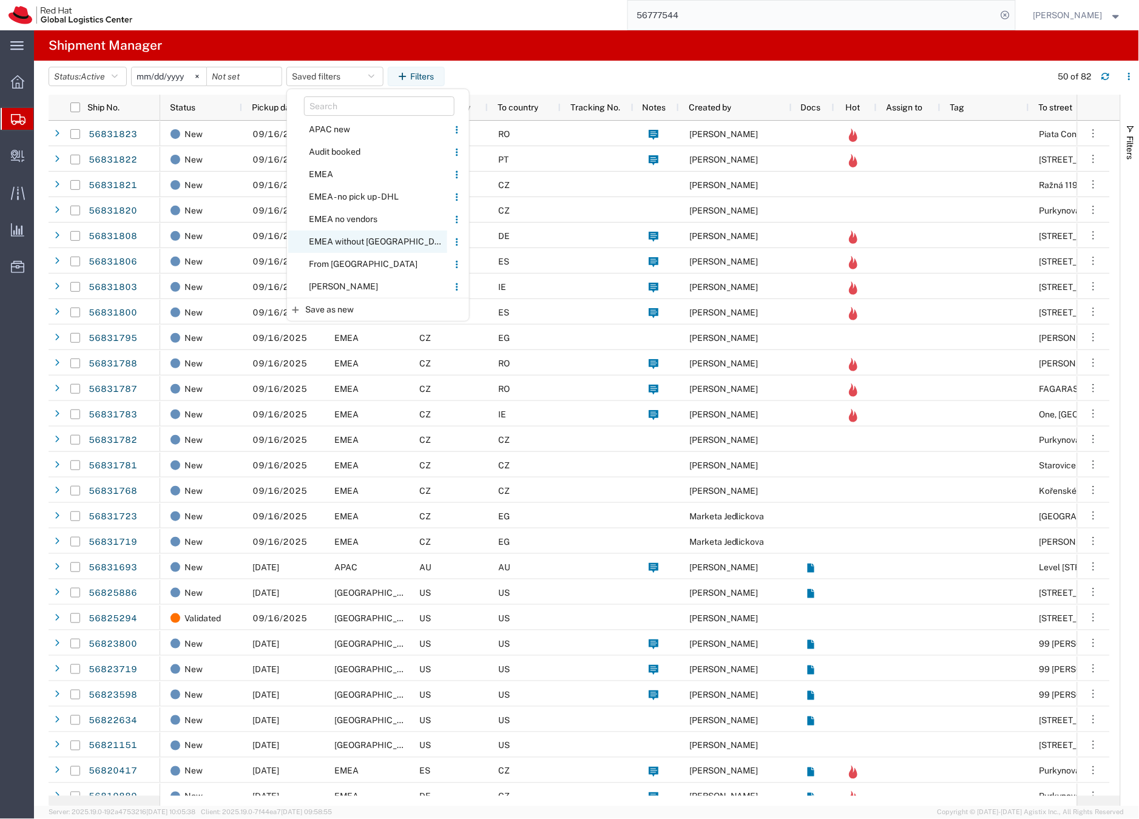
click at [331, 240] on span "EMEA without [GEOGRAPHIC_DATA]" at bounding box center [367, 242] width 159 height 22
type input "[DATE]"
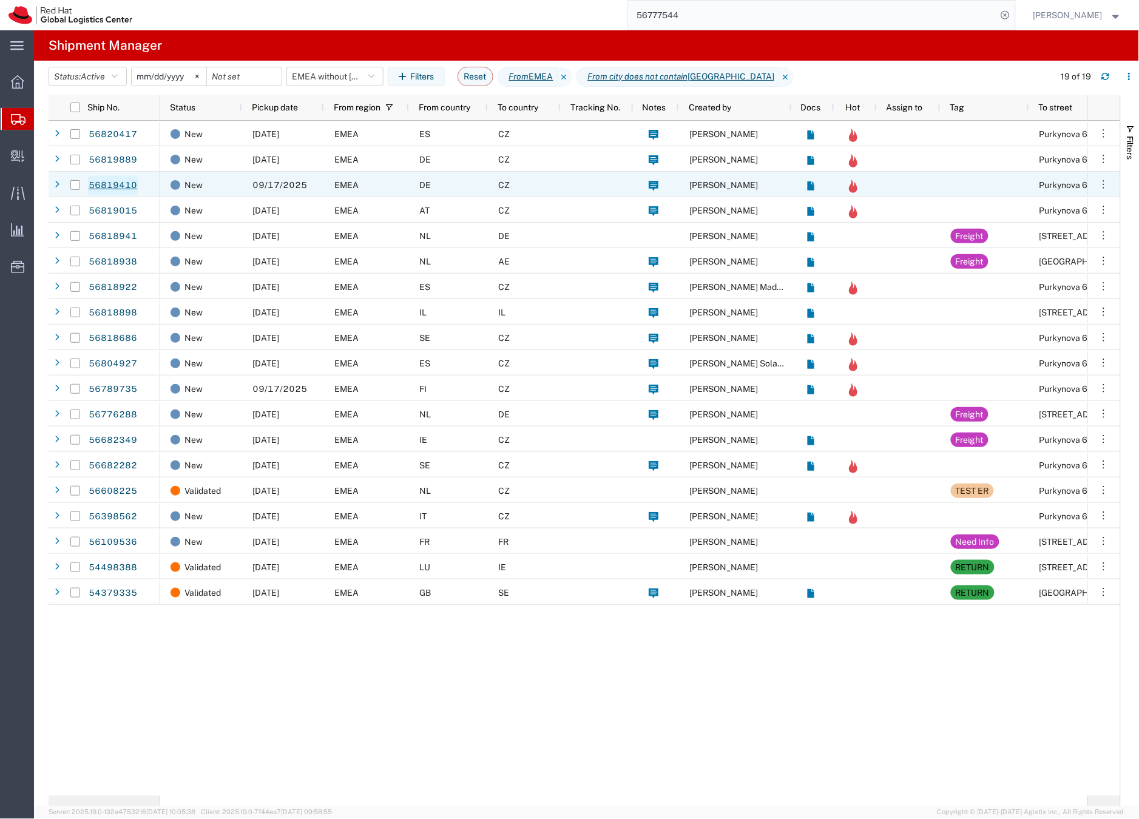
click at [130, 182] on link "56819410" at bounding box center [113, 185] width 50 height 19
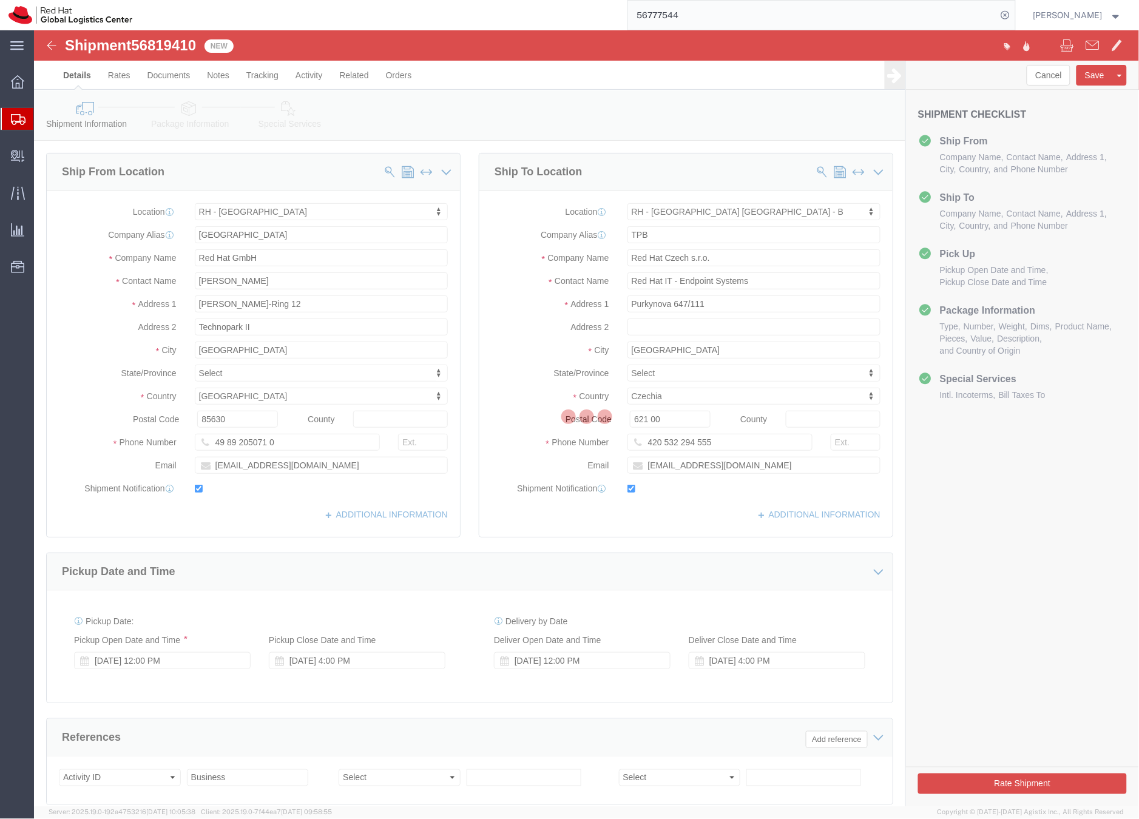
select select "37988"
select select "38036"
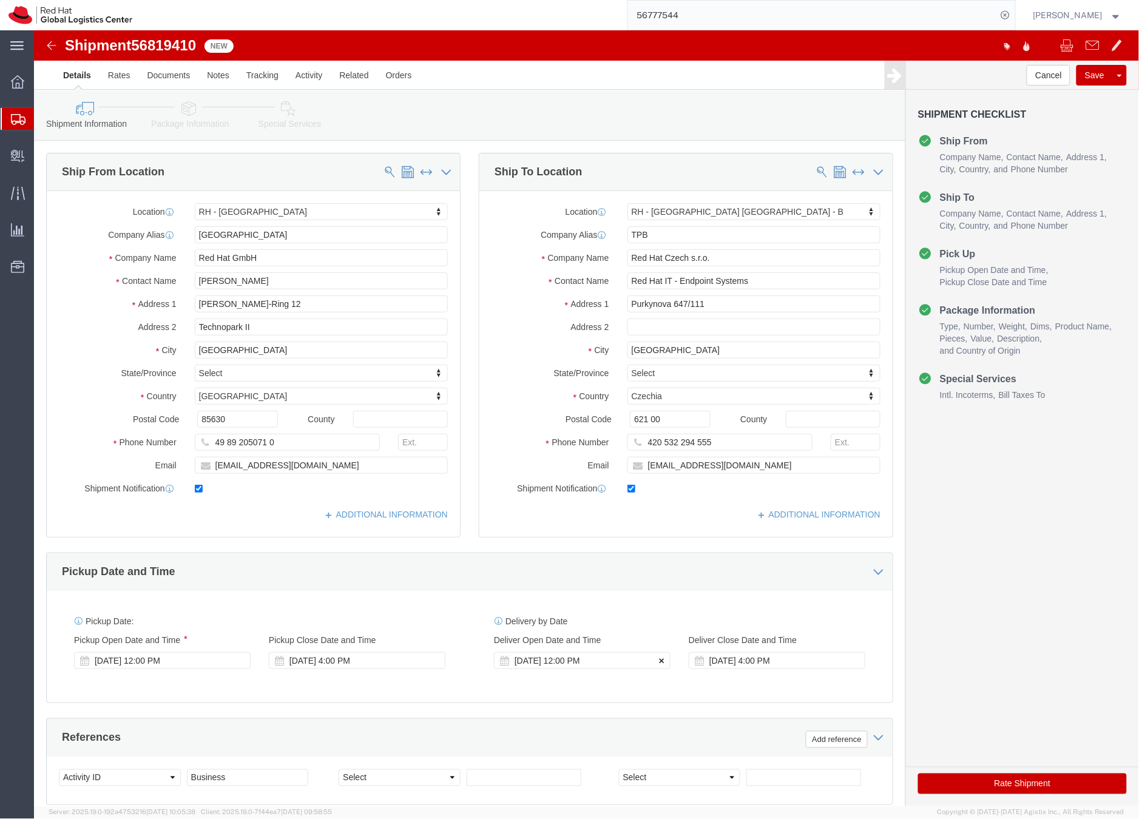
drag, startPoint x: 623, startPoint y: 628, endPoint x: 630, endPoint y: 629, distance: 7.9
click icon
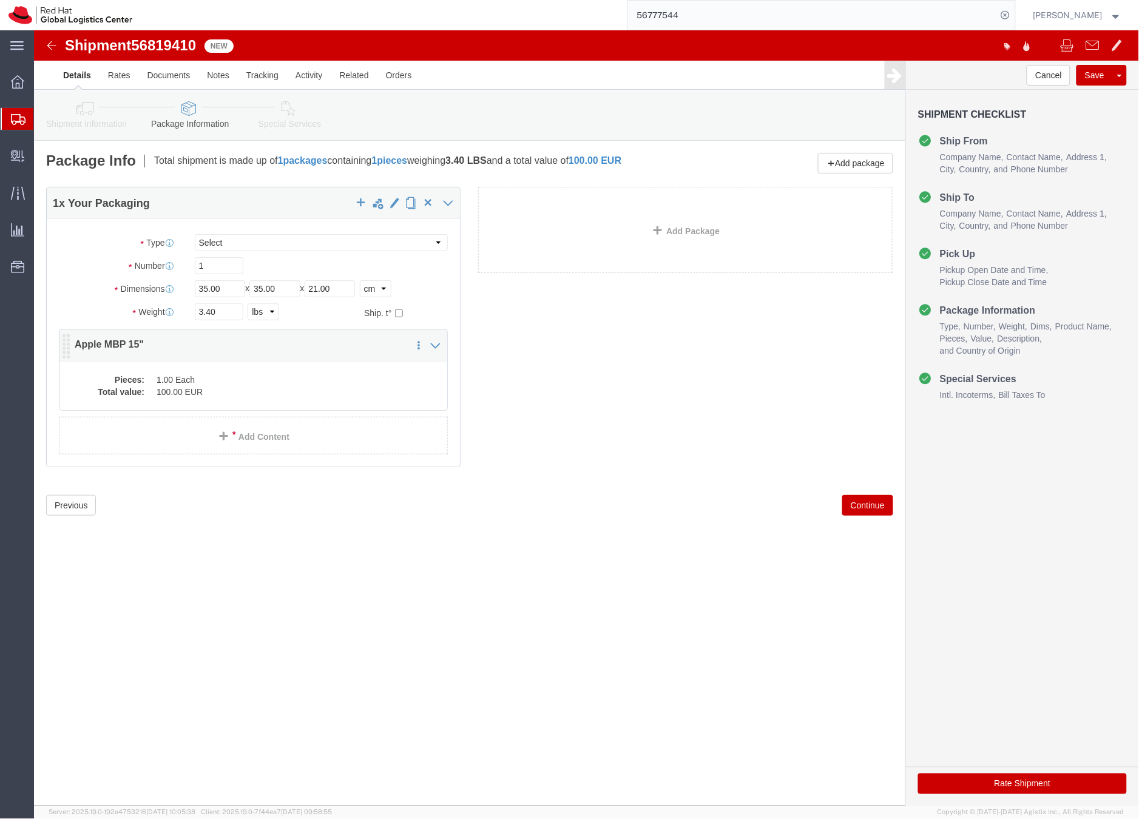
click div "1 x Your Packaging Package Type Select Case(s) Crate(s) Envelope Large Box Medi…"
click dd "100.00 EUR"
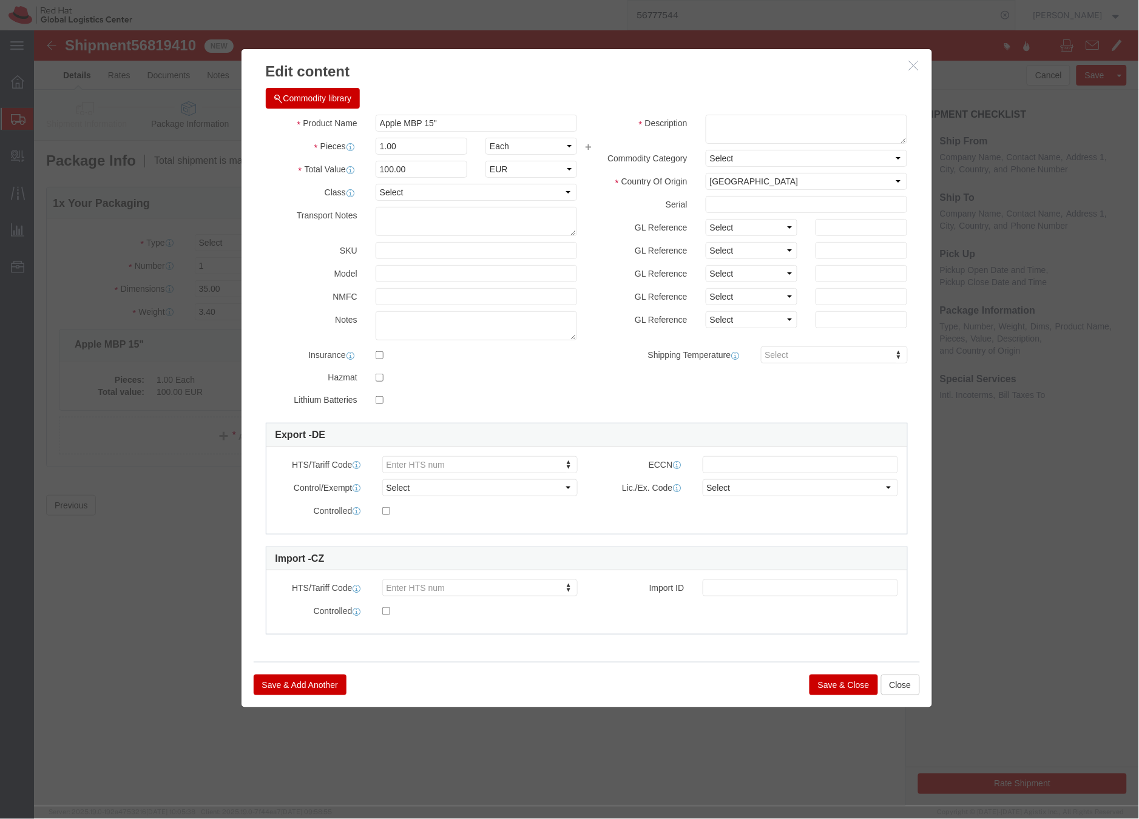
click icon "button"
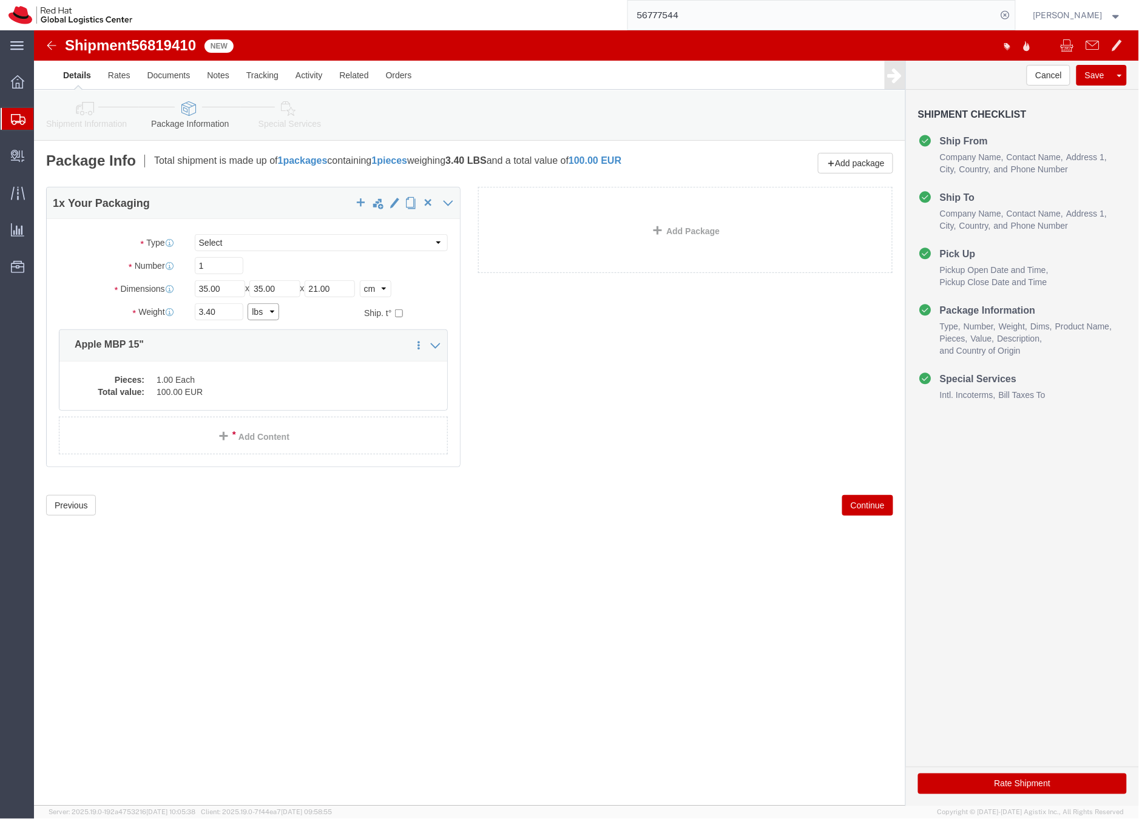
click select "Select kgs lbs"
select select "KGS"
click select "Select kgs lbs"
drag, startPoint x: 181, startPoint y: 283, endPoint x: 140, endPoint y: 282, distance: 41.3
click div "Weight 1.54 Select kgs lbs Ship. t°"
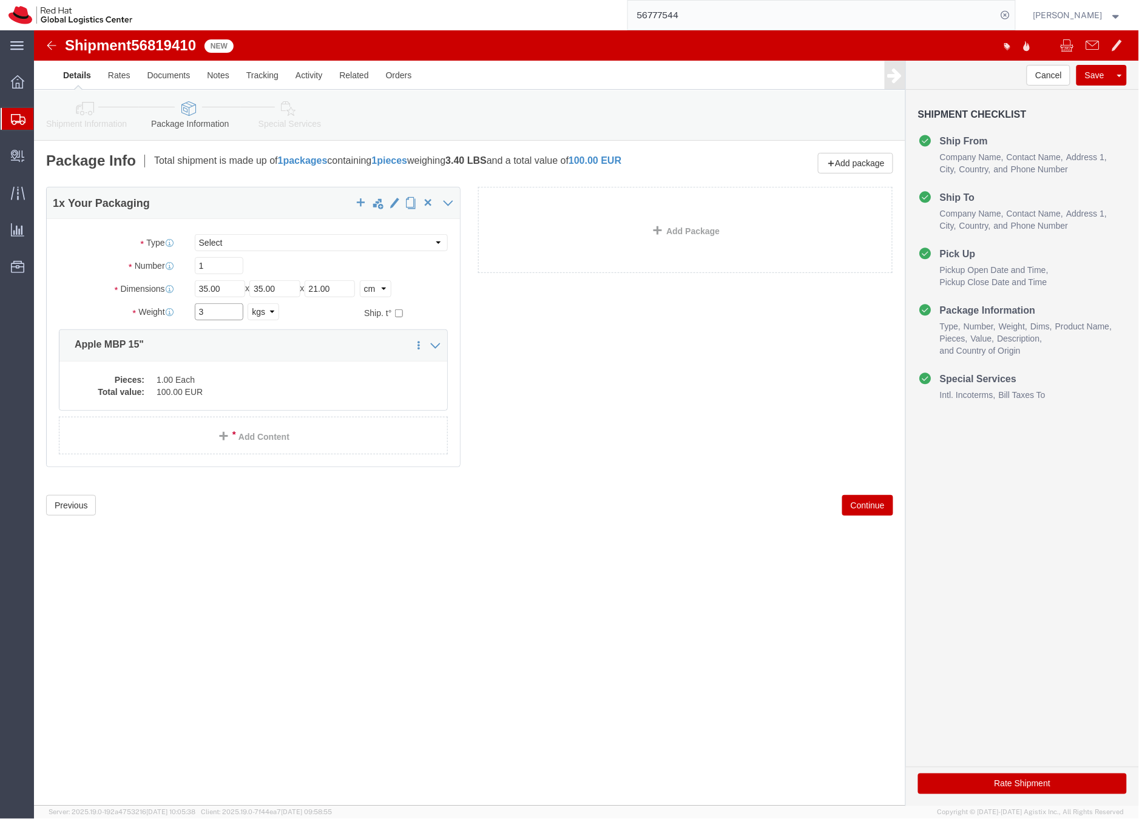
type input "3"
click div "Package Type Select Case(s) Crate(s) Envelope Large Box Medium Box PAK Skid(s) …"
click dd "100.00 EUR"
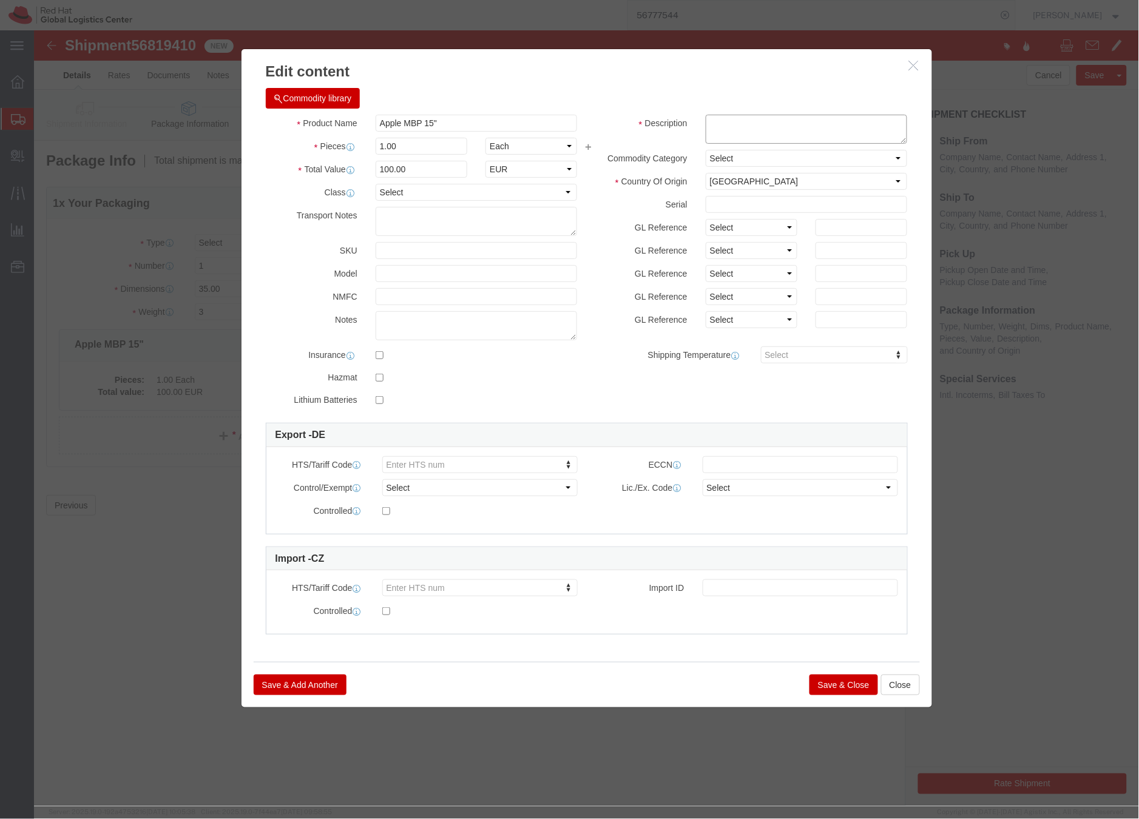
click textarea
type textarea "Laptop"
click button "Save & Close"
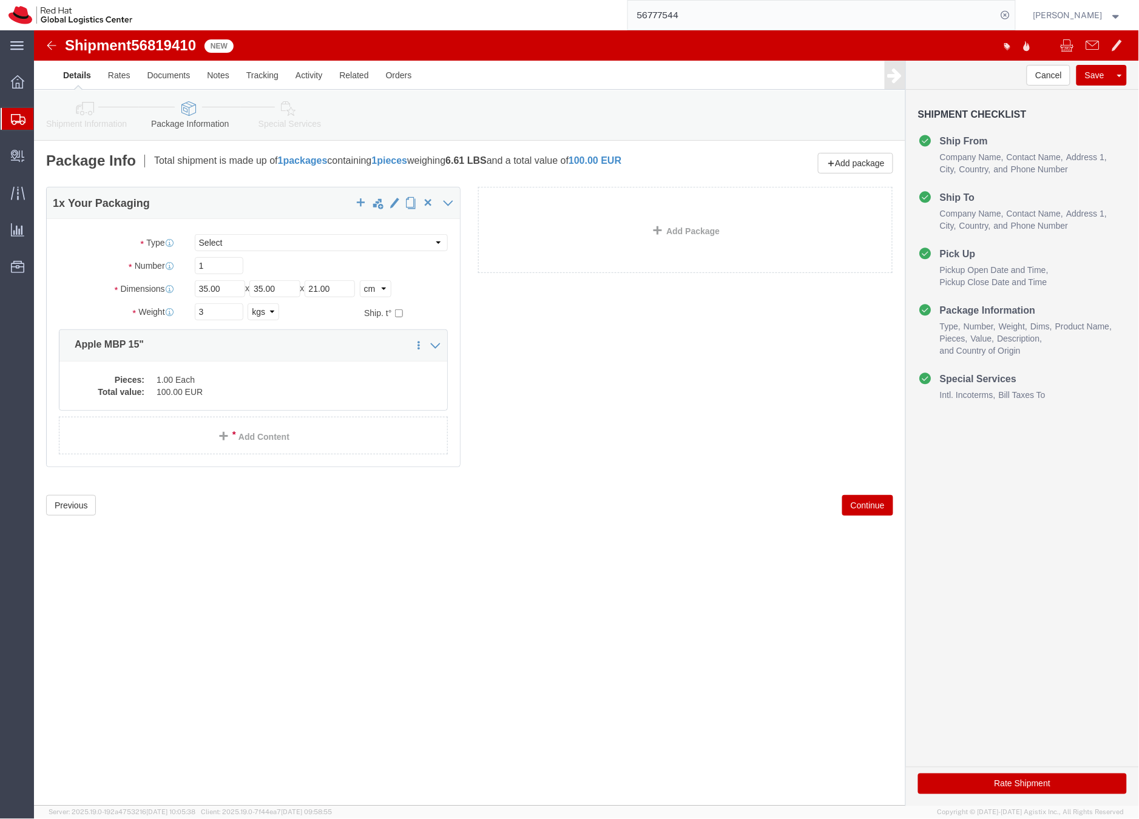
click icon
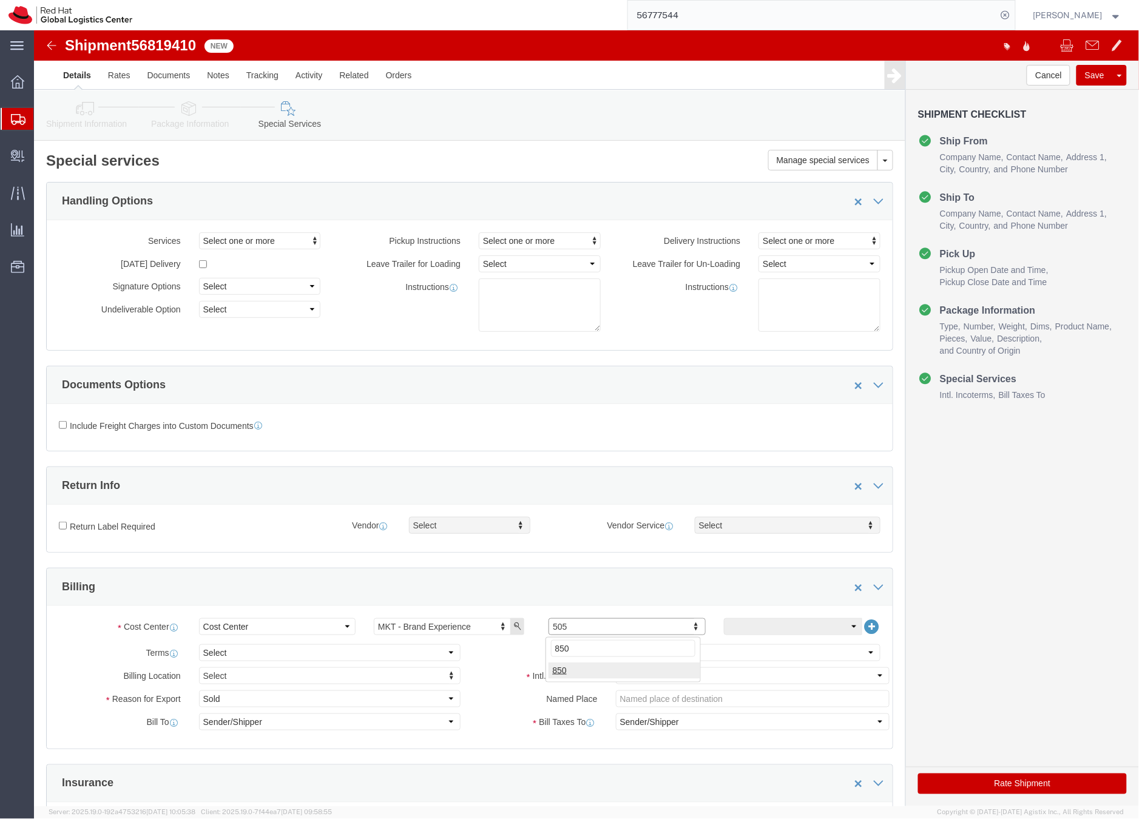
type input "850"
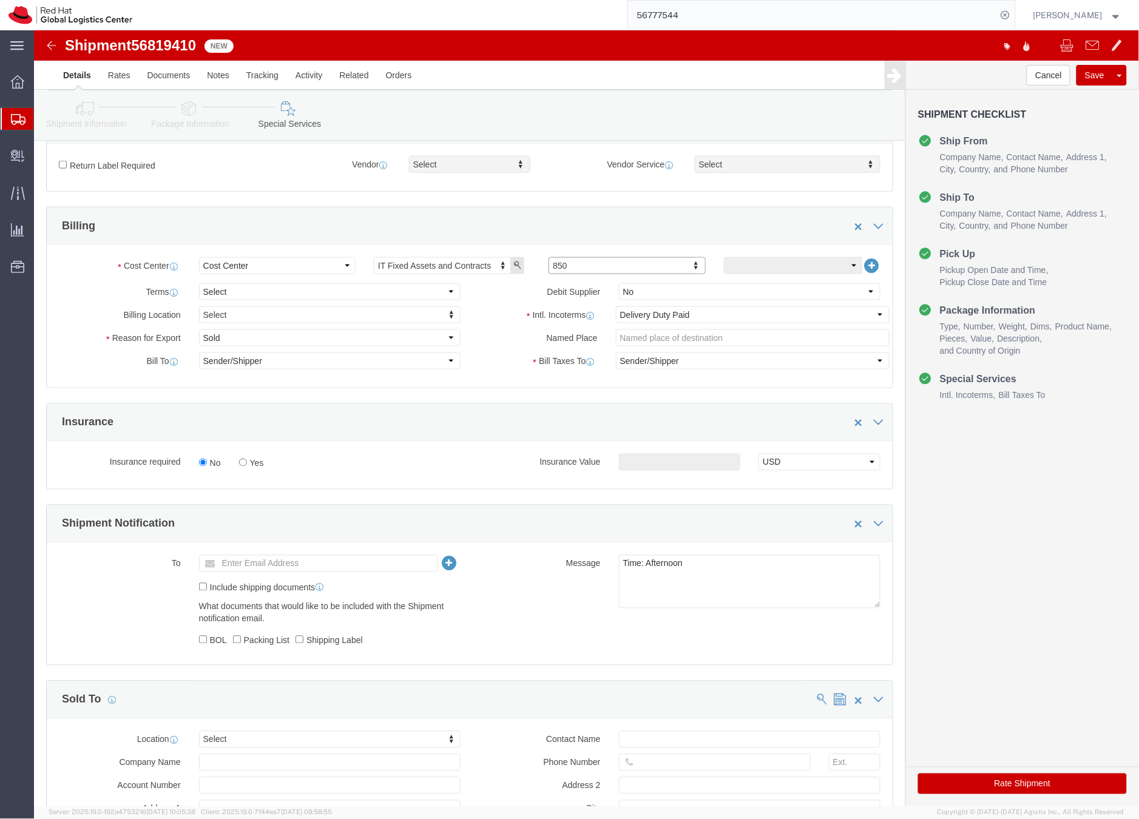
scroll to position [362, 0]
click button "Rate Shipment"
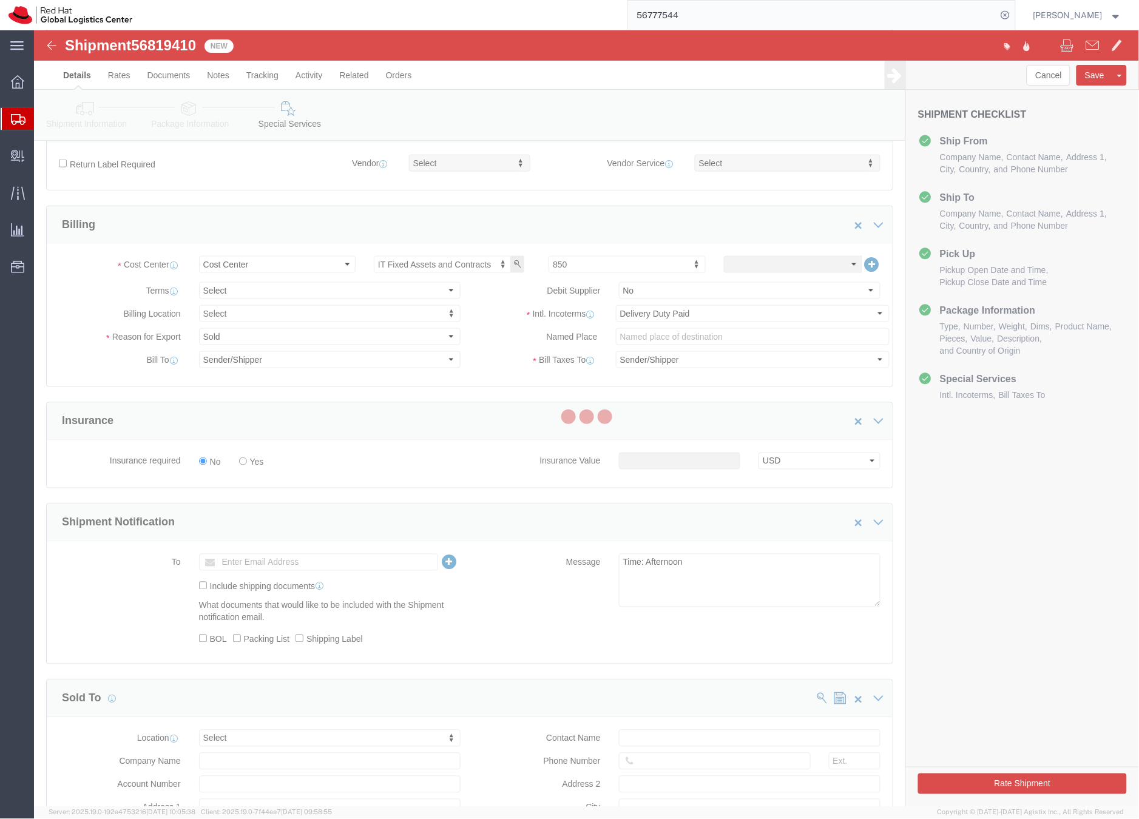
scroll to position [0, 0]
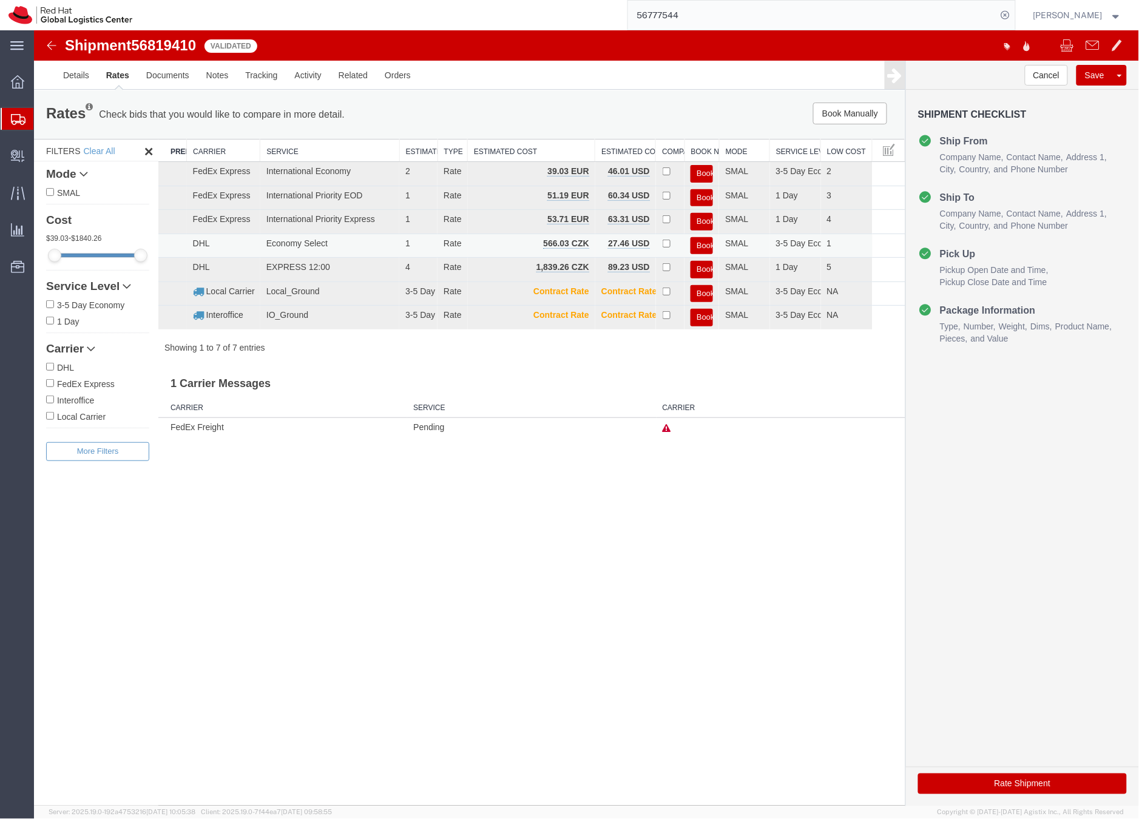
click at [701, 243] on button "Book" at bounding box center [701, 246] width 22 height 18
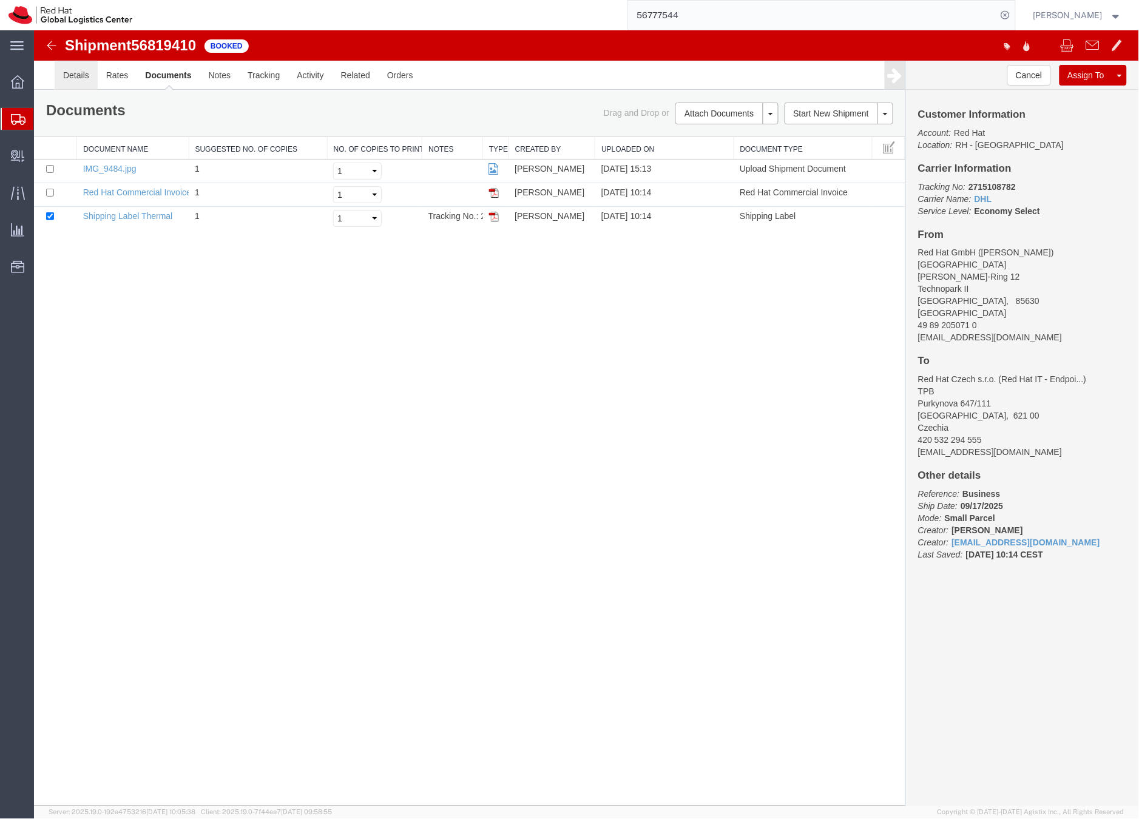
click at [70, 76] on link "Details" at bounding box center [75, 74] width 43 height 29
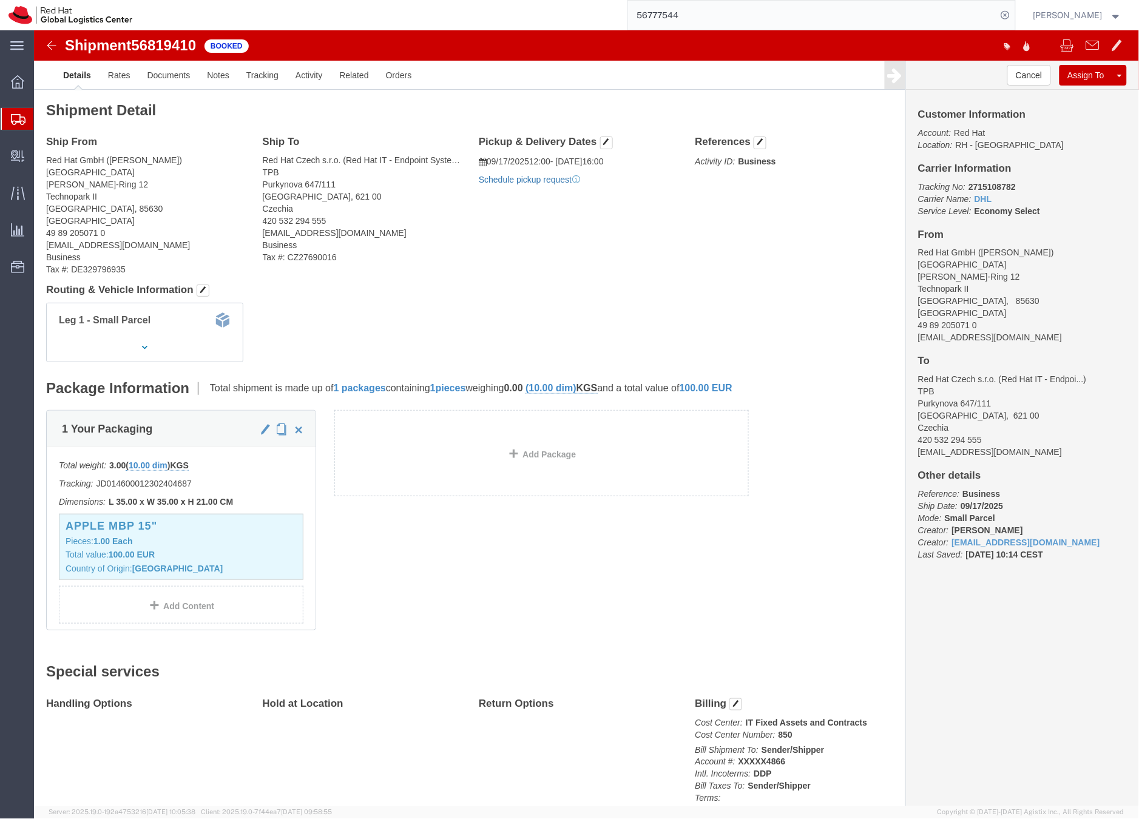
click link "Schedule pickup request"
click link "Documents"
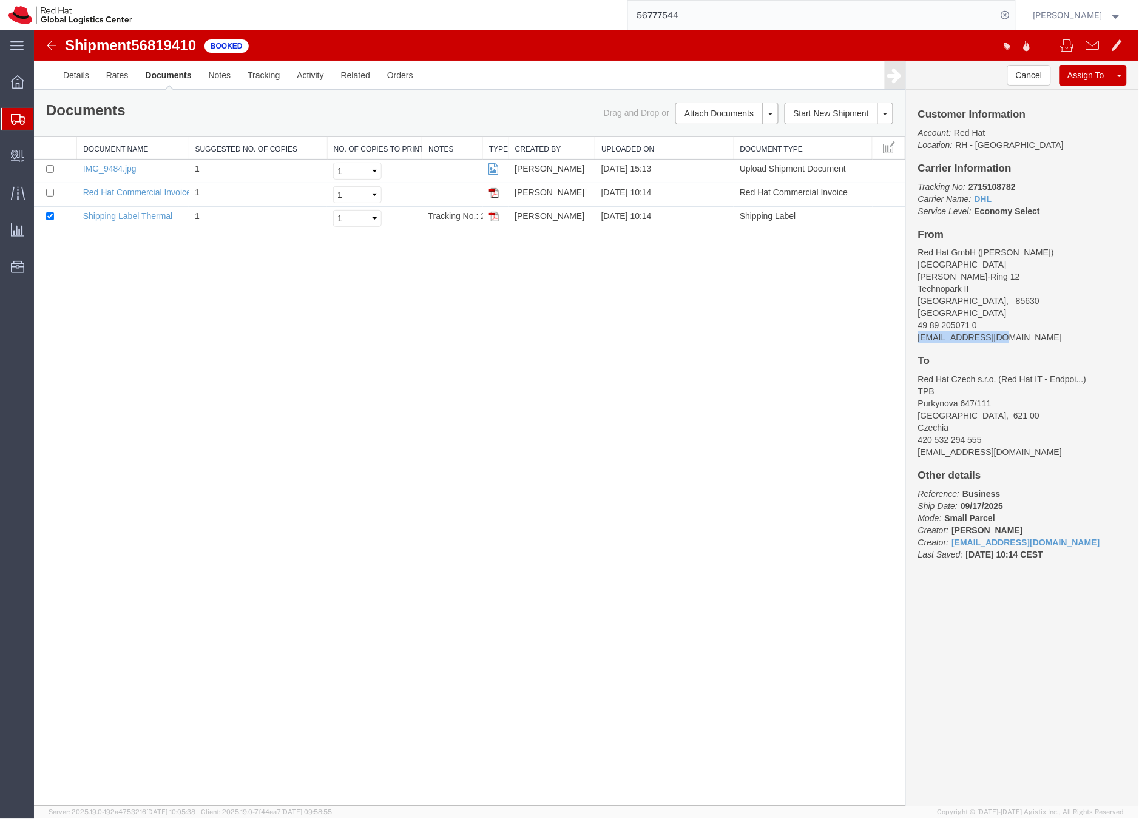
drag, startPoint x: 1014, startPoint y: 337, endPoint x: 918, endPoint y: 337, distance: 95.9
click at [917, 339] on div "Customer Information Account: Red Hat Location: RH - Munich Carrier Information…" at bounding box center [1021, 340] width 233 height 502
copy address "tbarnes@redhat.com"
click at [706, 150] on link "Email Documents" at bounding box center [725, 152] width 106 height 18
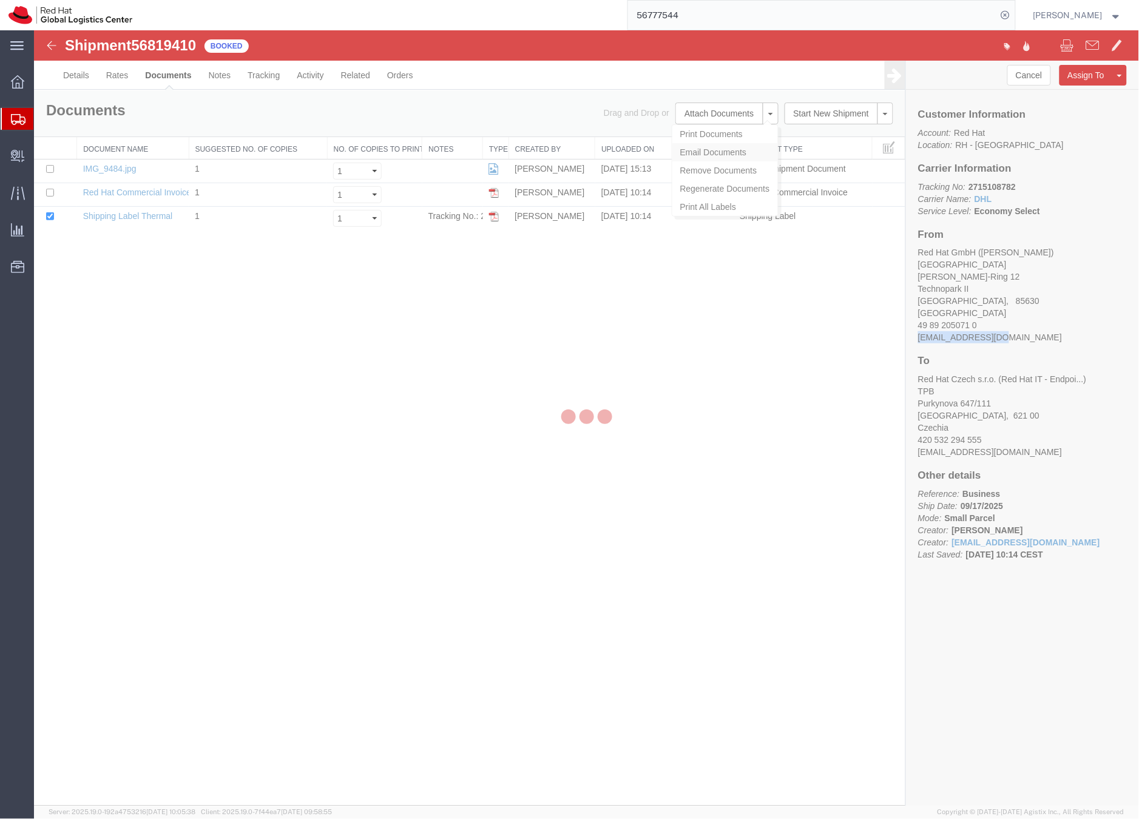
checkbox input "true"
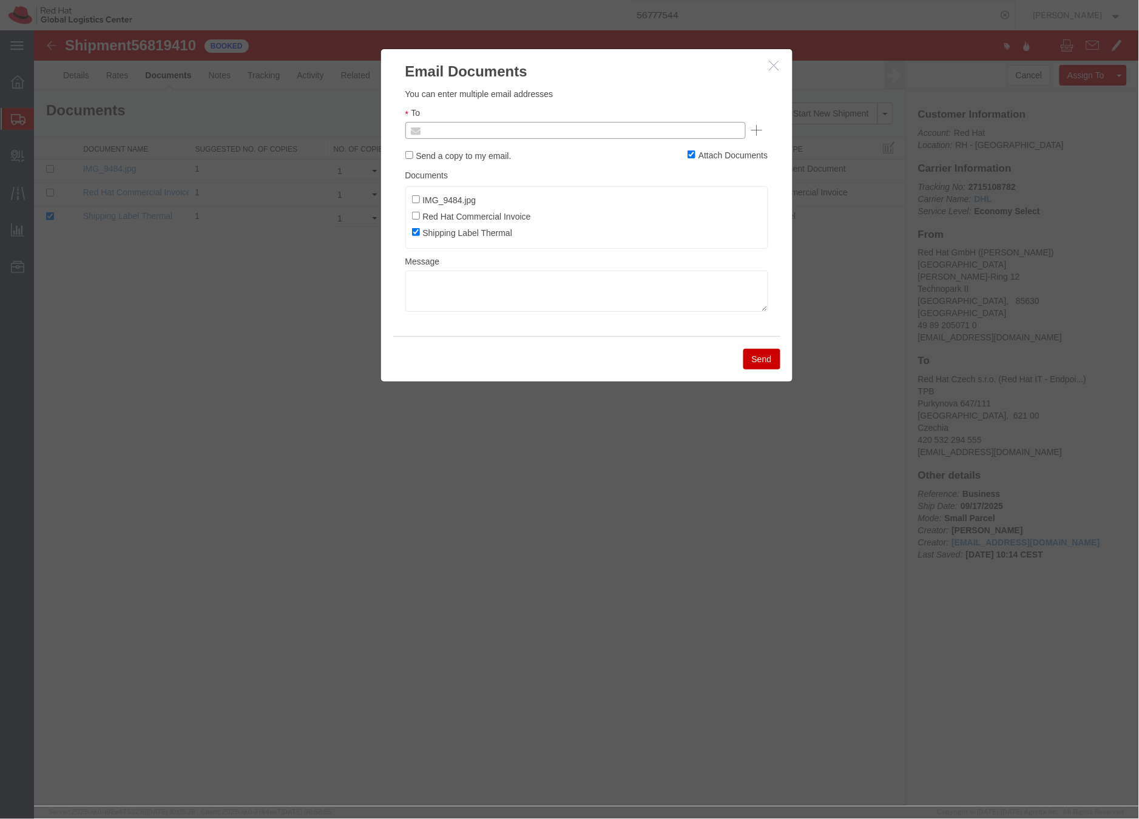
click at [483, 132] on input "text" at bounding box center [493, 130] width 142 height 16
paste input "tbarnes@redhat.com"
type input "tbarnes@redhat.com"
paste input "facilities-muc@redhat.com"
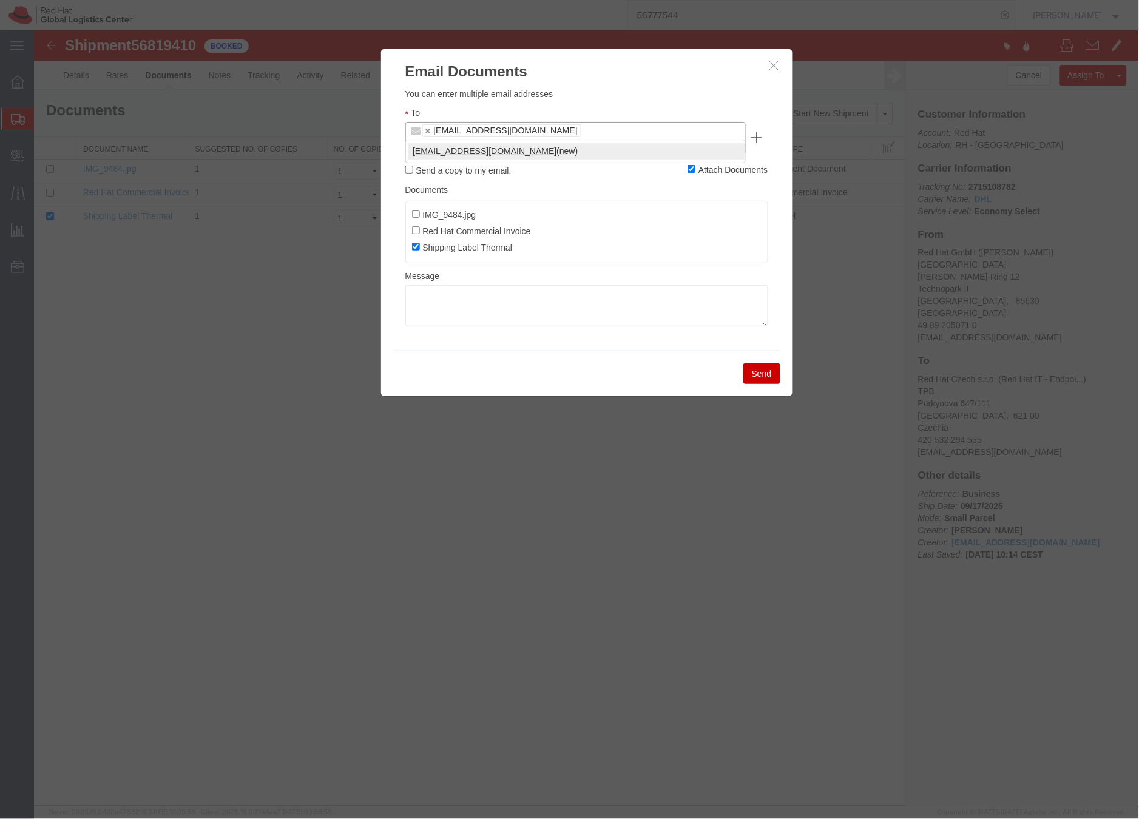
type input "facilities-muc@redhat.com"
type input "tbarnes@redhat.com,facilities-muc@redhat.com"
click at [448, 292] on textarea at bounding box center [586, 305] width 363 height 41
paste textarea "Hi A, please find the label for your shipment to B attached to this email. Plea…"
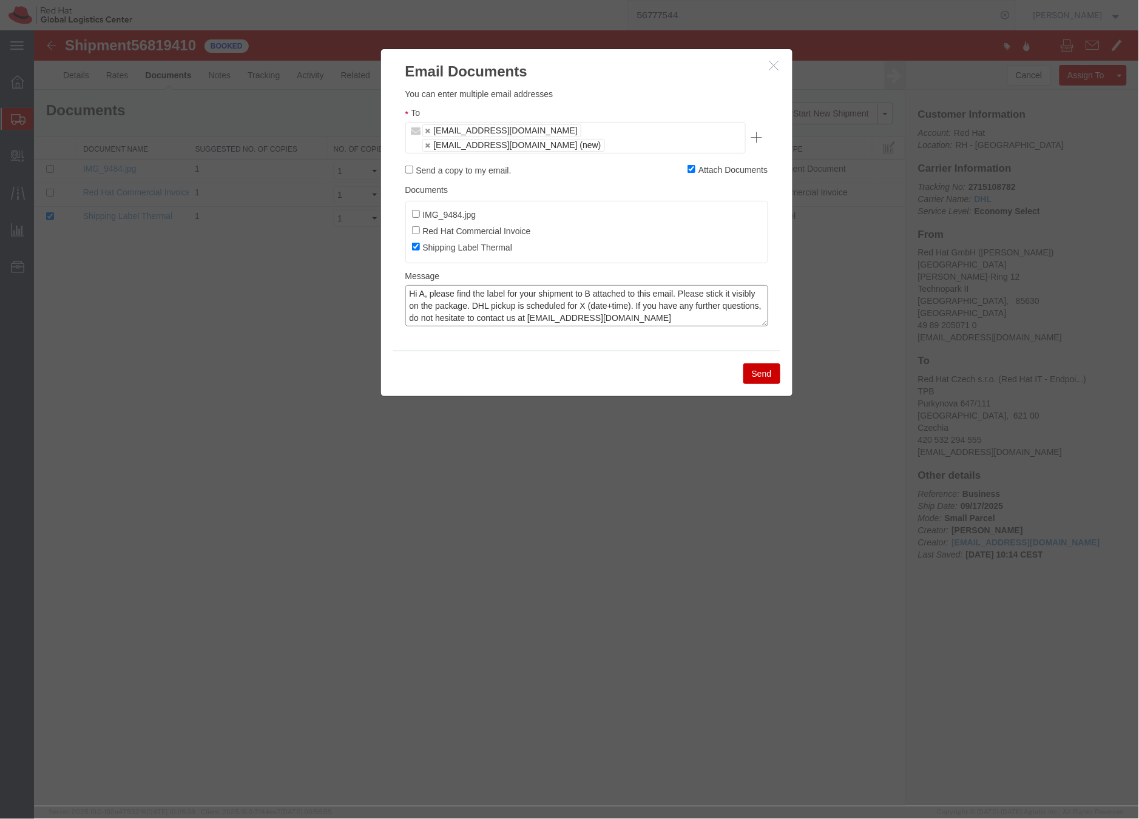
drag, startPoint x: 422, startPoint y: 279, endPoint x: 452, endPoint y: 259, distance: 35.5
click at [422, 285] on textarea "Hi A, please find the label for your shipment to B attached to this email. Plea…" at bounding box center [586, 305] width 363 height 41
drag, startPoint x: 600, startPoint y: 277, endPoint x: 606, endPoint y: 274, distance: 7.3
click at [601, 285] on textarea "Hi Terri, please find the label for your shipment to B attached to this email. …" at bounding box center [586, 305] width 363 height 41
drag, startPoint x: 635, startPoint y: 289, endPoint x: 744, endPoint y: 291, distance: 109.2
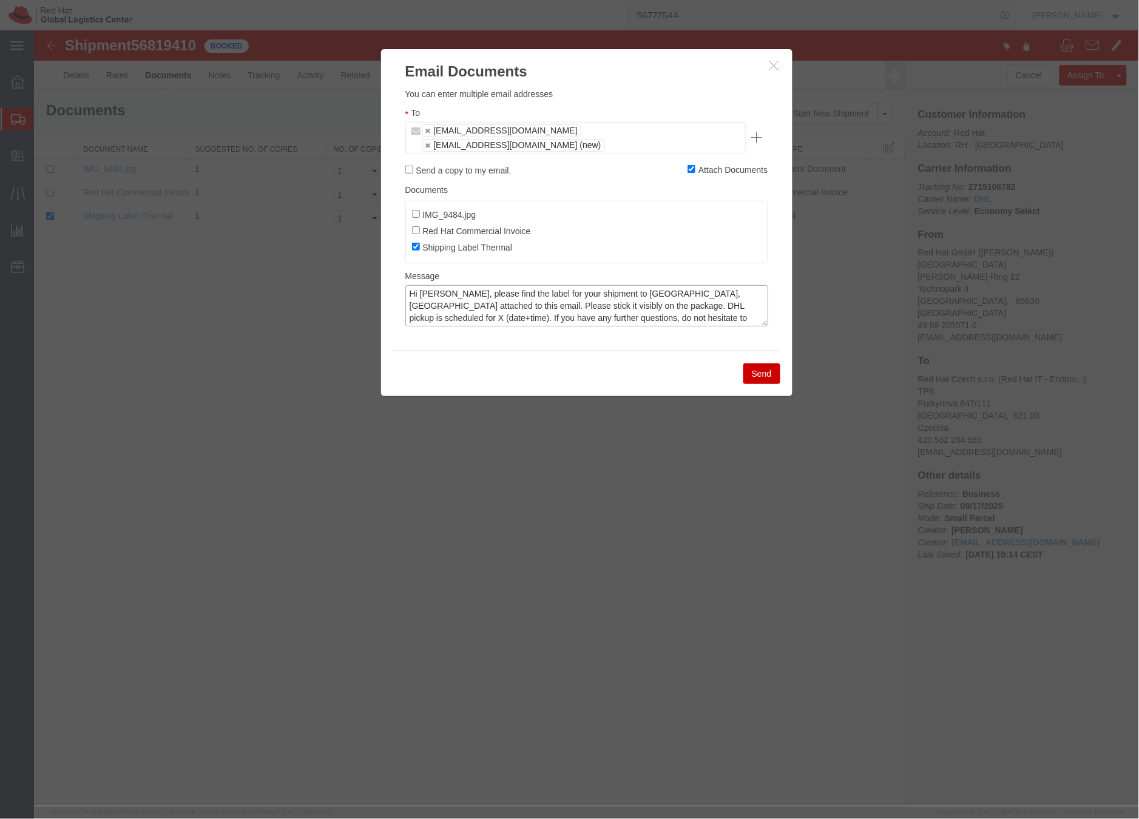
click at [635, 289] on textarea "Hi Terri, please find the label for your shipment to Brno,CZ attached to this e…" at bounding box center [586, 305] width 363 height 41
click at [708, 297] on textarea "Hi Terri, please find the label for your shipment to Brno,CZ attached to this e…" at bounding box center [586, 305] width 363 height 41
type textarea "Hi Terri, please find the label for your shipment to Brno,CZ attached to this e…"
click at [766, 363] on button "Send" at bounding box center [761, 373] width 37 height 21
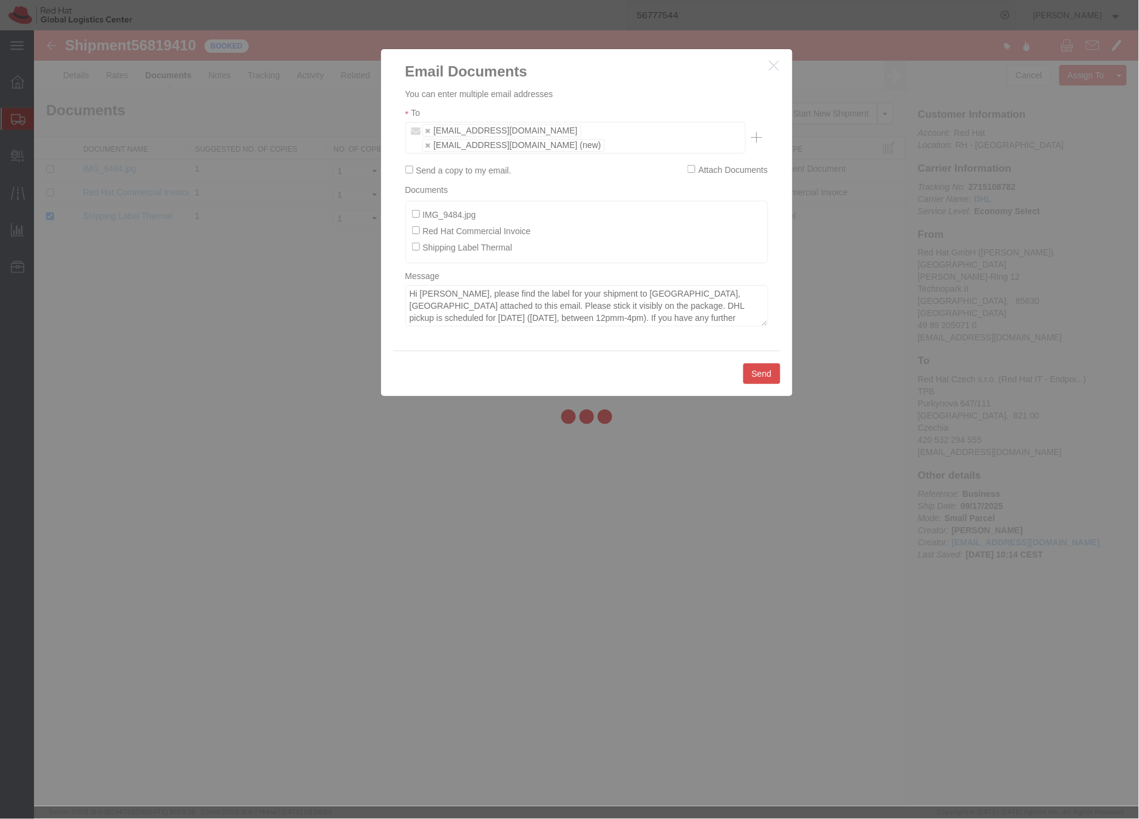
checkbox input "false"
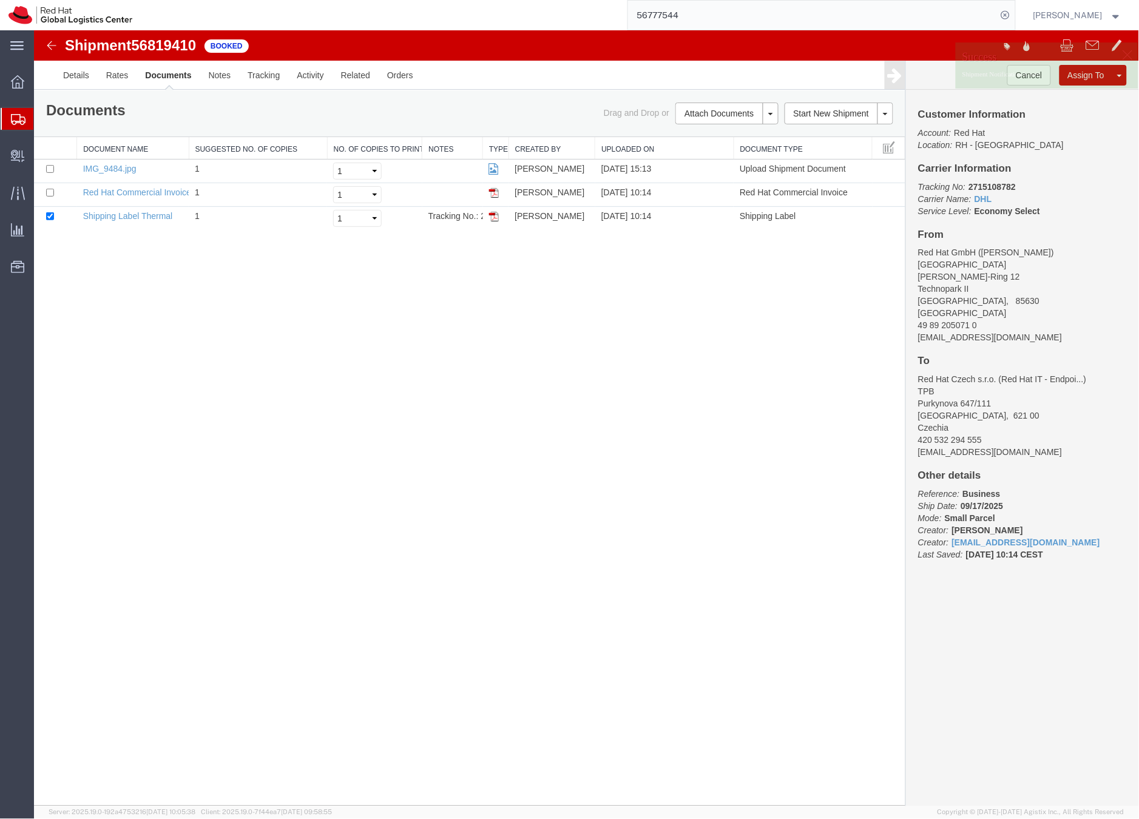
click at [16, 120] on icon at bounding box center [18, 119] width 15 height 11
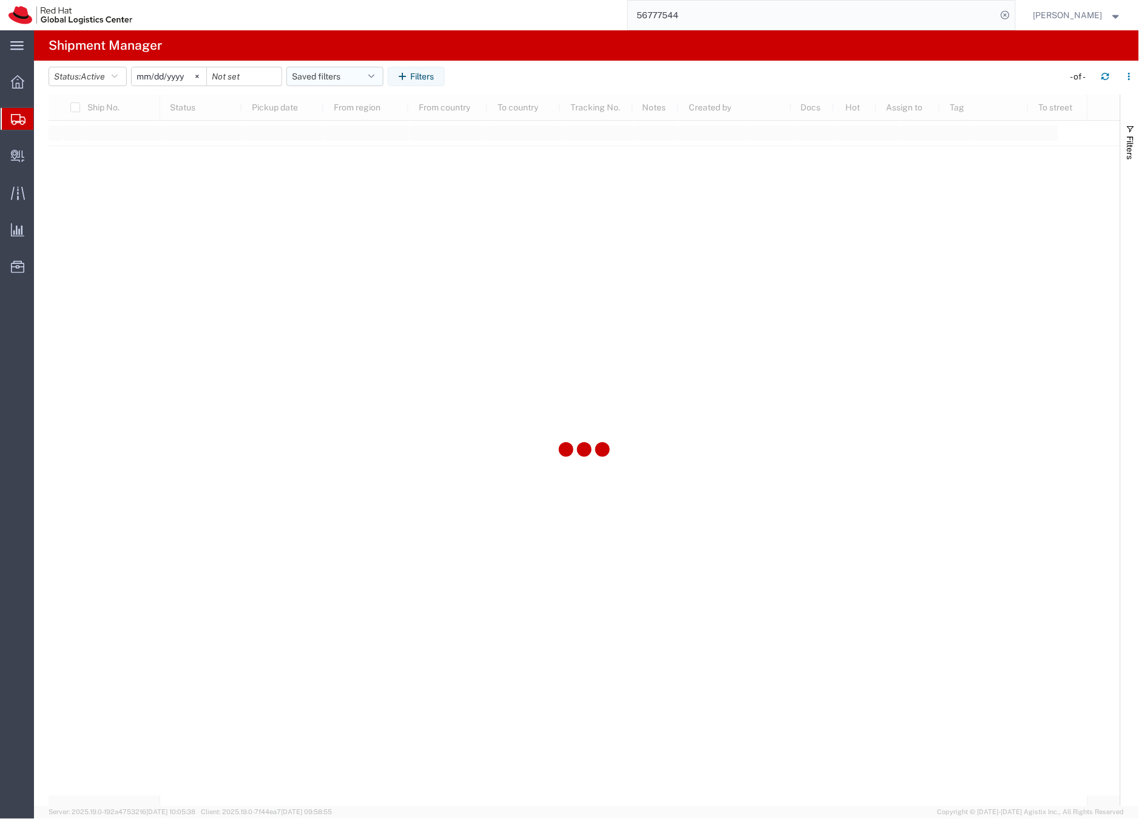
click at [306, 75] on button "Saved filters" at bounding box center [334, 76] width 97 height 19
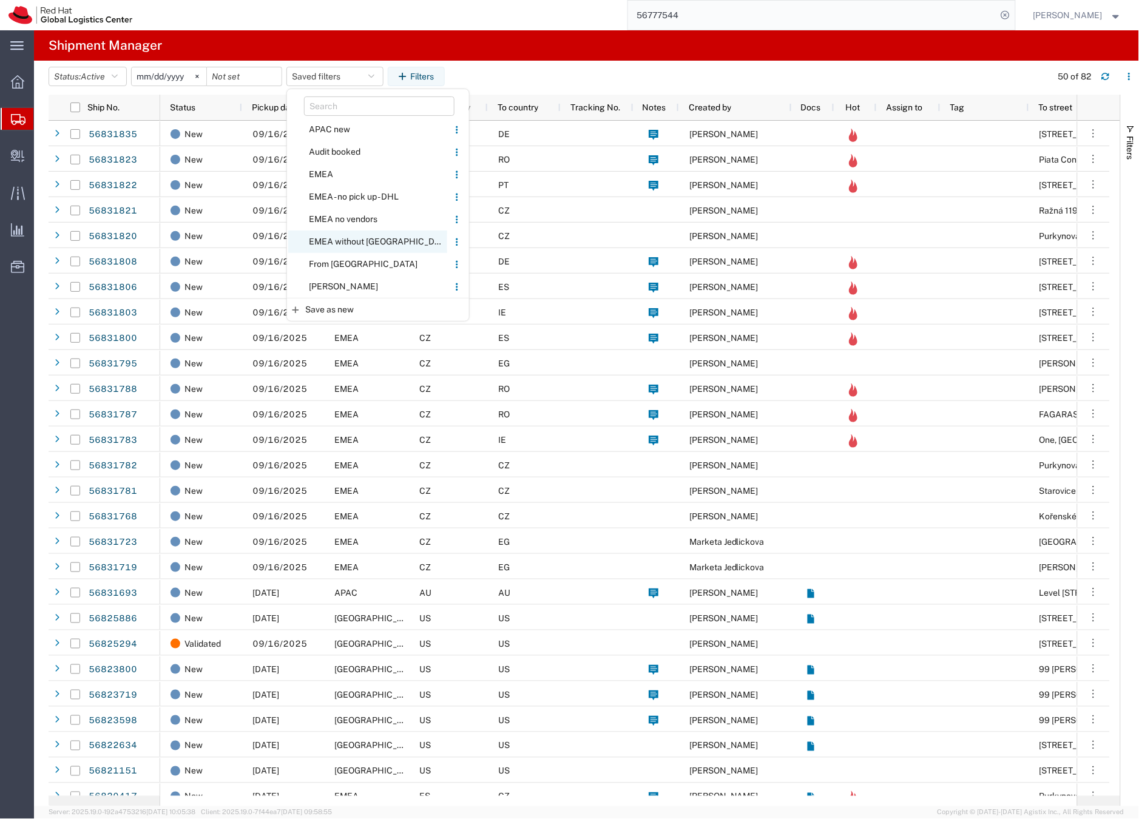
click at [339, 237] on span "EMEA without [GEOGRAPHIC_DATA]" at bounding box center [367, 242] width 159 height 22
type input "[DATE]"
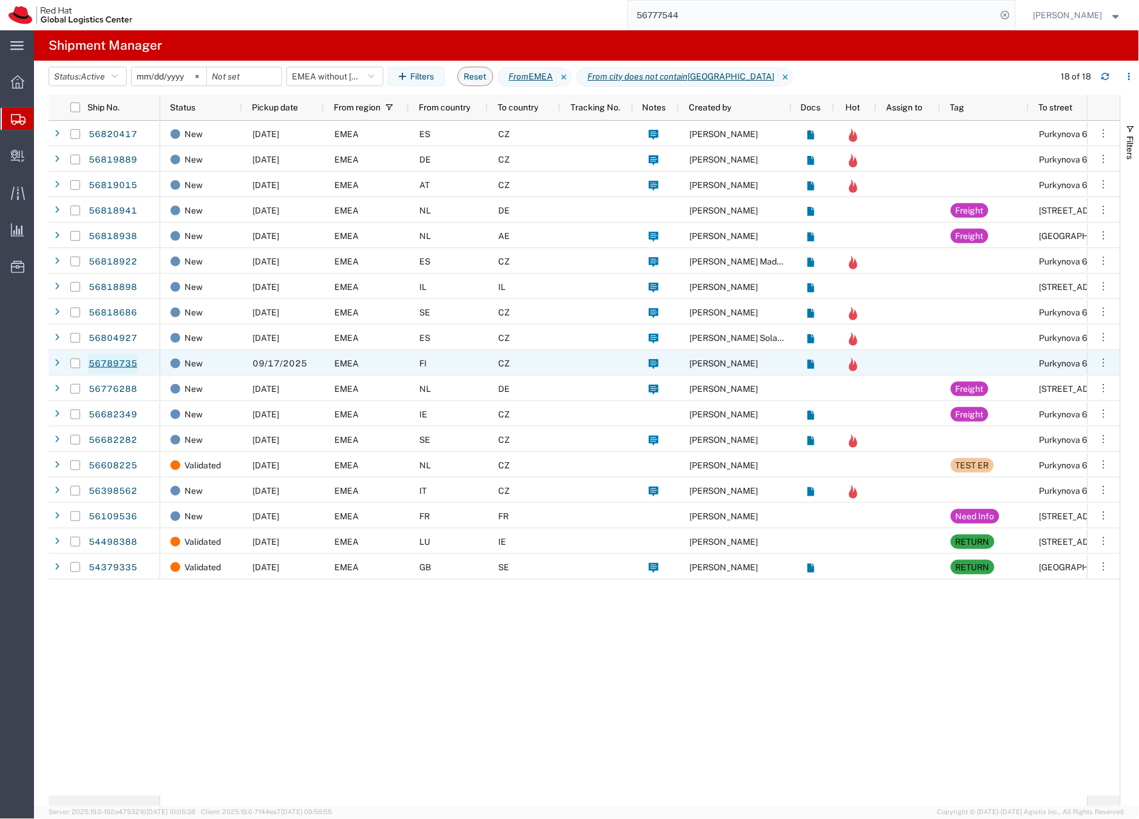
click at [110, 363] on link "56789735" at bounding box center [113, 363] width 50 height 19
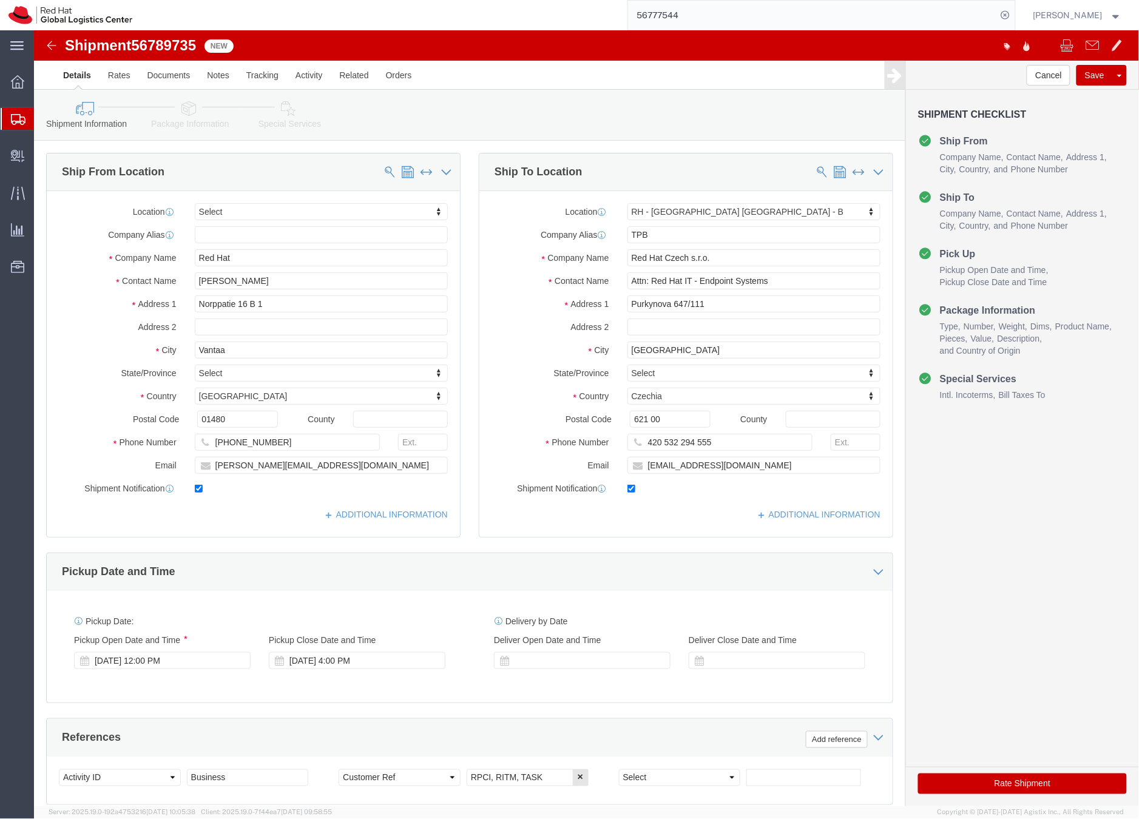
select select
select select "38036"
drag, startPoint x: 218, startPoint y: 245, endPoint x: 149, endPoint y: 239, distance: 69.4
click div "Location My Profile Location RH - Amsterdam - MSO RH - Amsterdam Data Center RH…"
drag, startPoint x: 203, startPoint y: 227, endPoint x: 150, endPoint y: 229, distance: 52.8
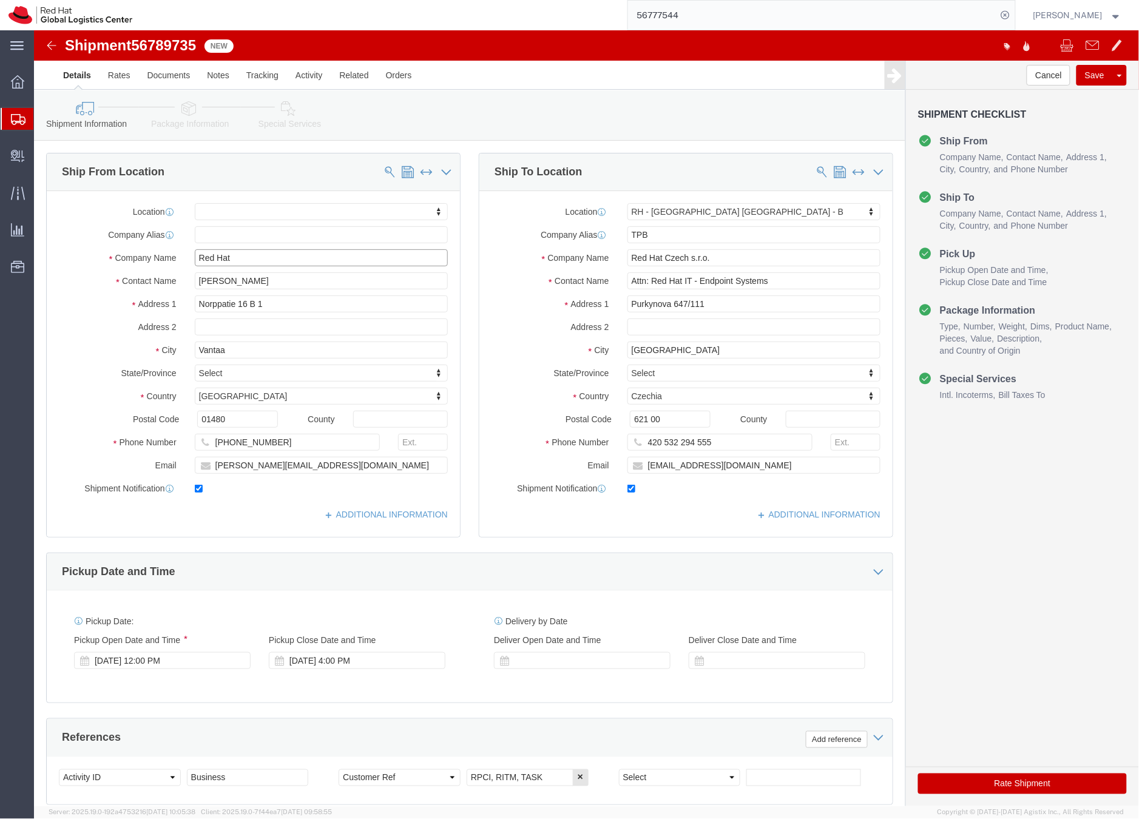
click div "Red Hat"
paste input "Abdiel Janulgue"
type input "Abdiel Janulgue"
click icon
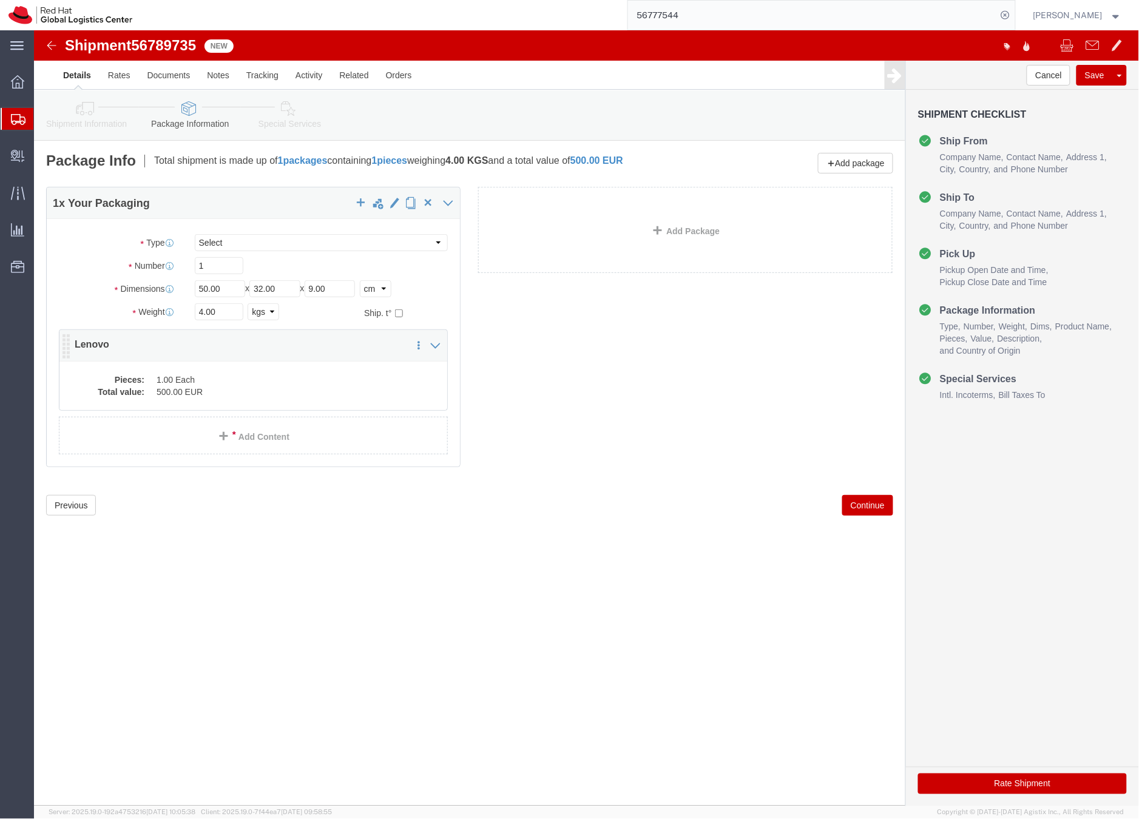
click div "Pieces: 1.00 Each Total value: 500.00 EUR"
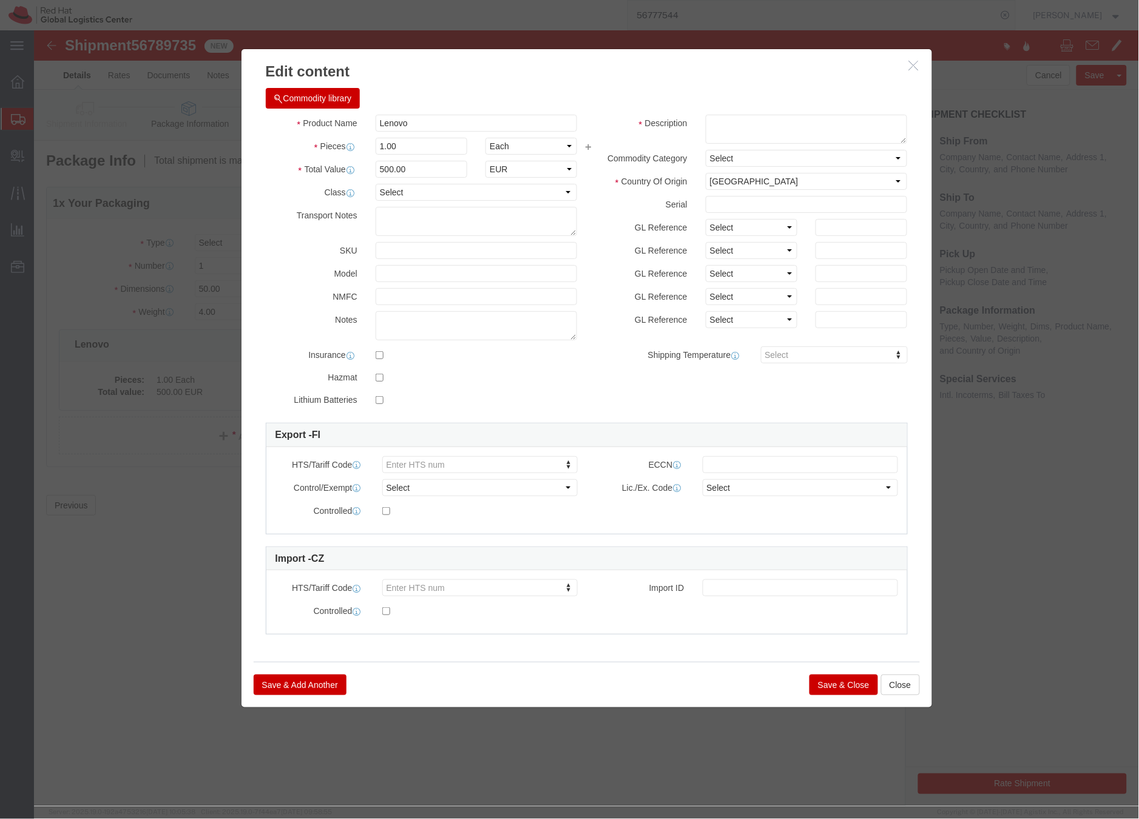
click div "Commodity library"
drag, startPoint x: 676, startPoint y: 90, endPoint x: 712, endPoint y: 87, distance: 36.5
click textarea
type textarea "Laptop"
click button "Save & Close"
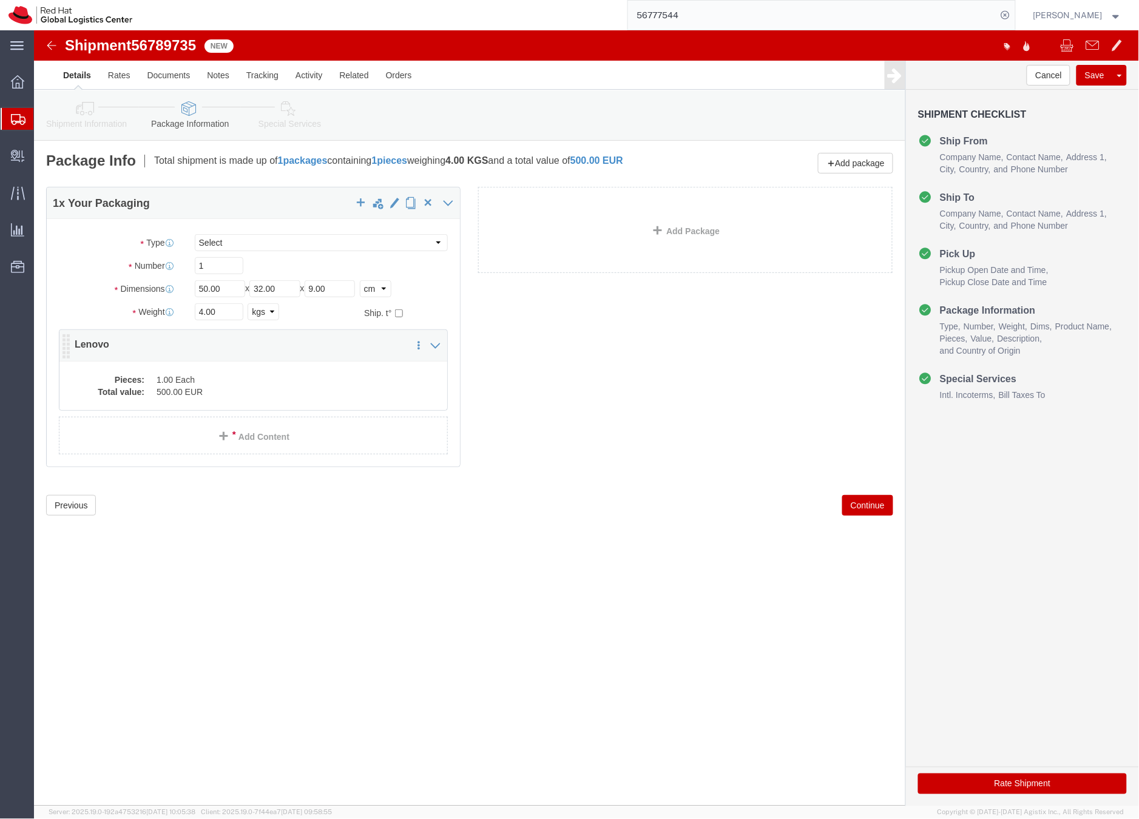
click dd "1.00 Each"
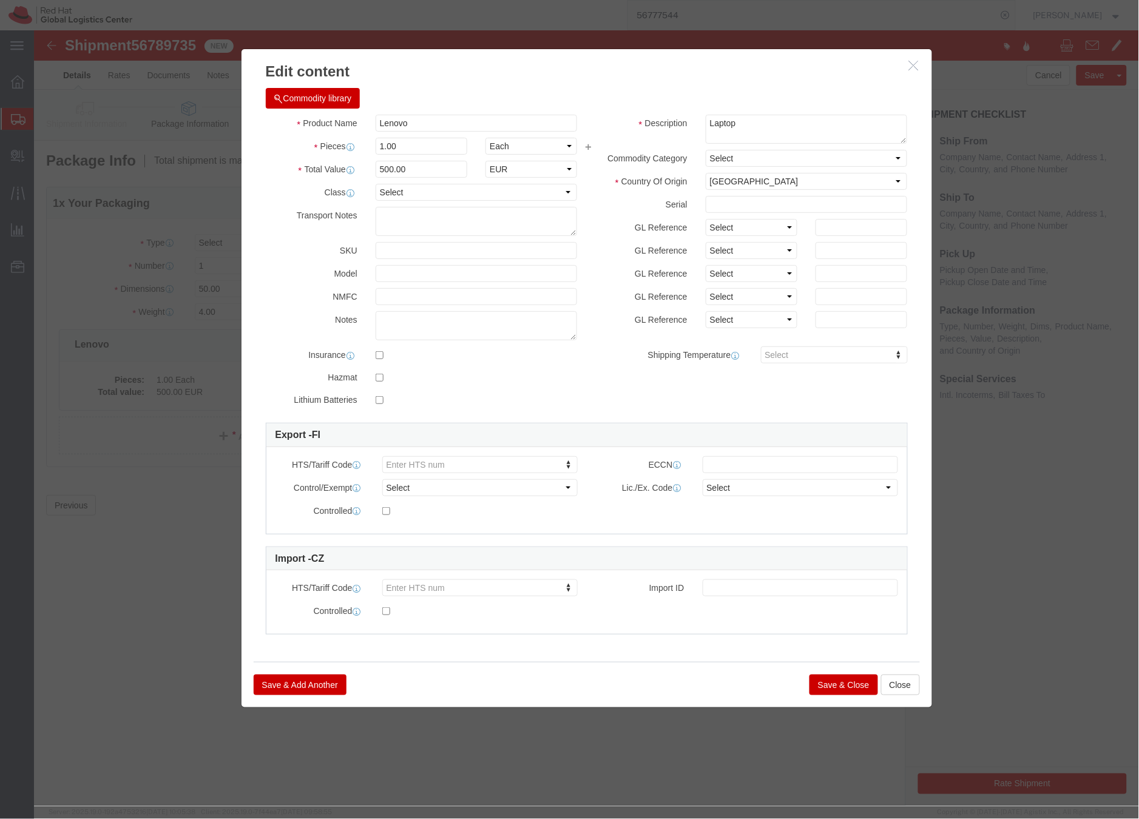
click button "Save & Close"
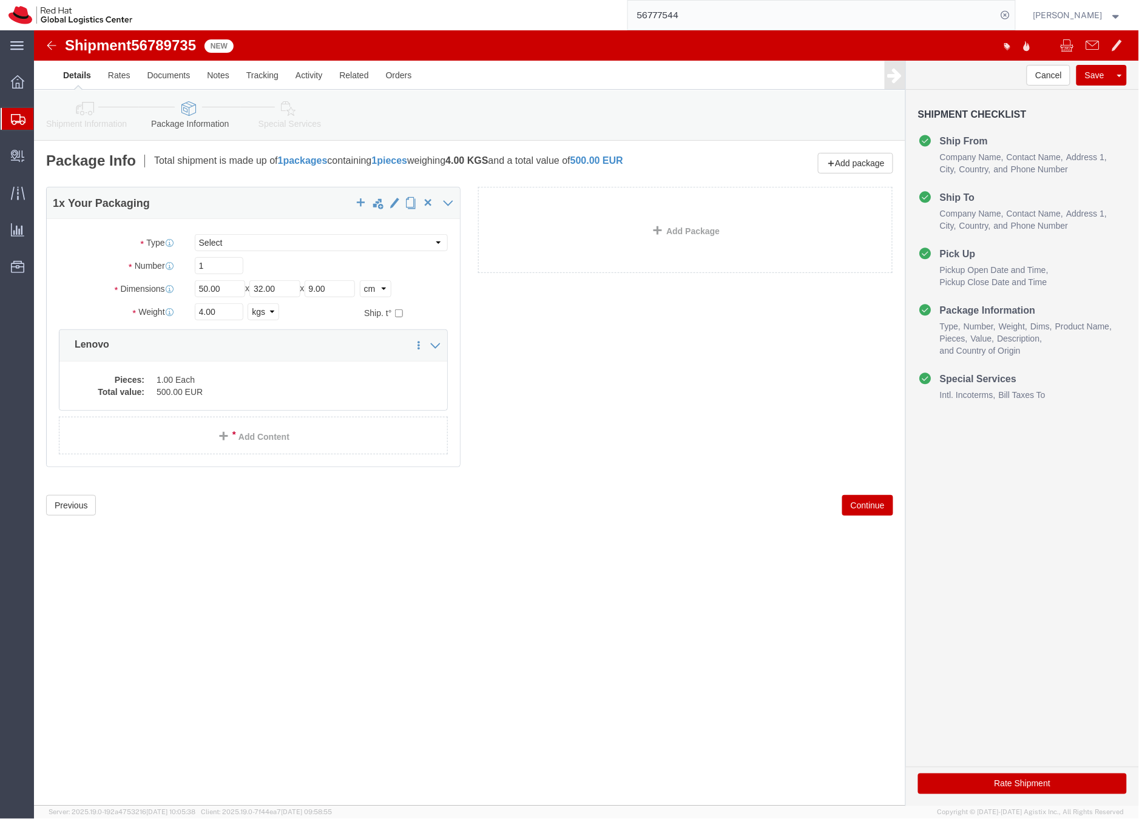
click icon
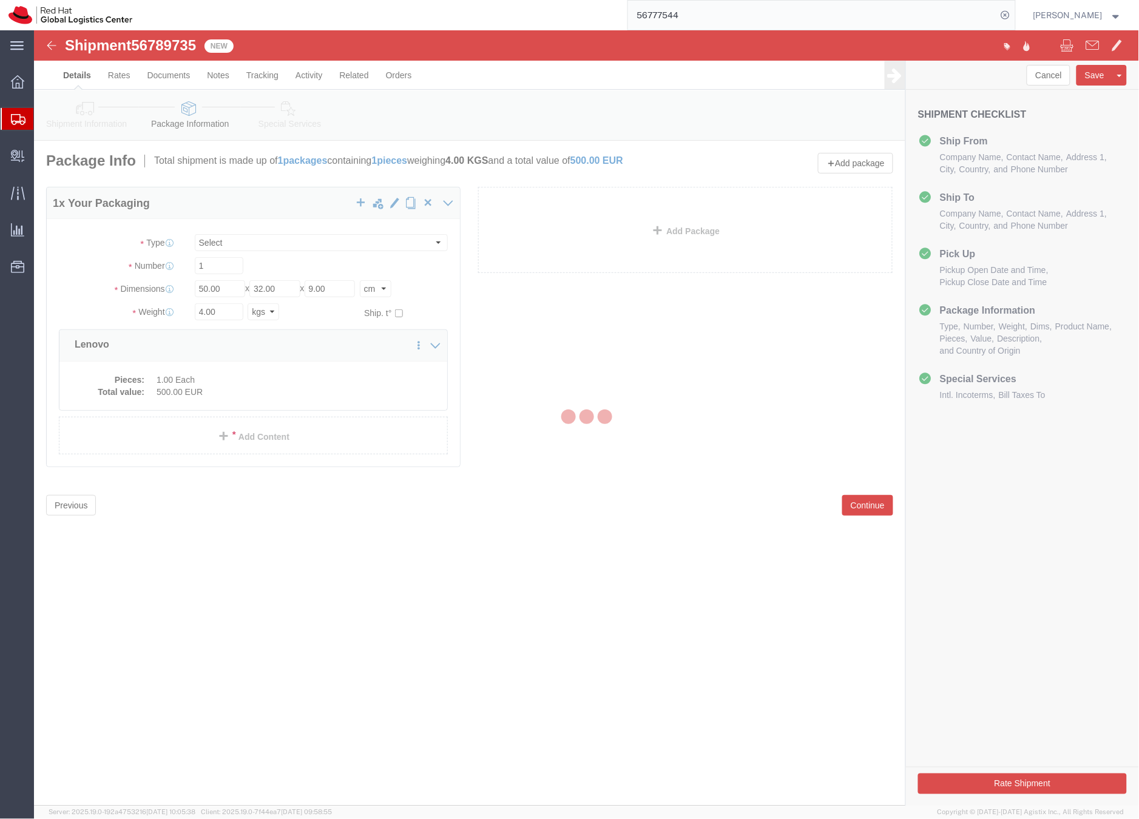
select select
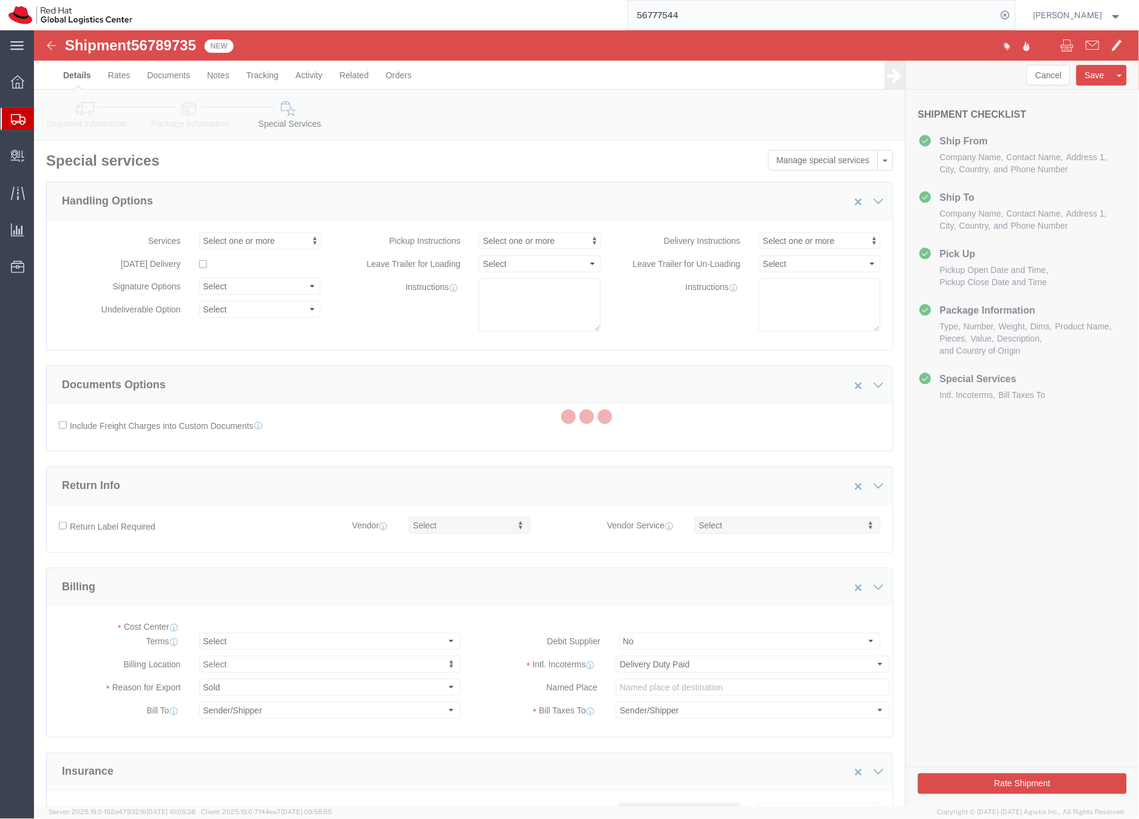
select select "COSTCENTER"
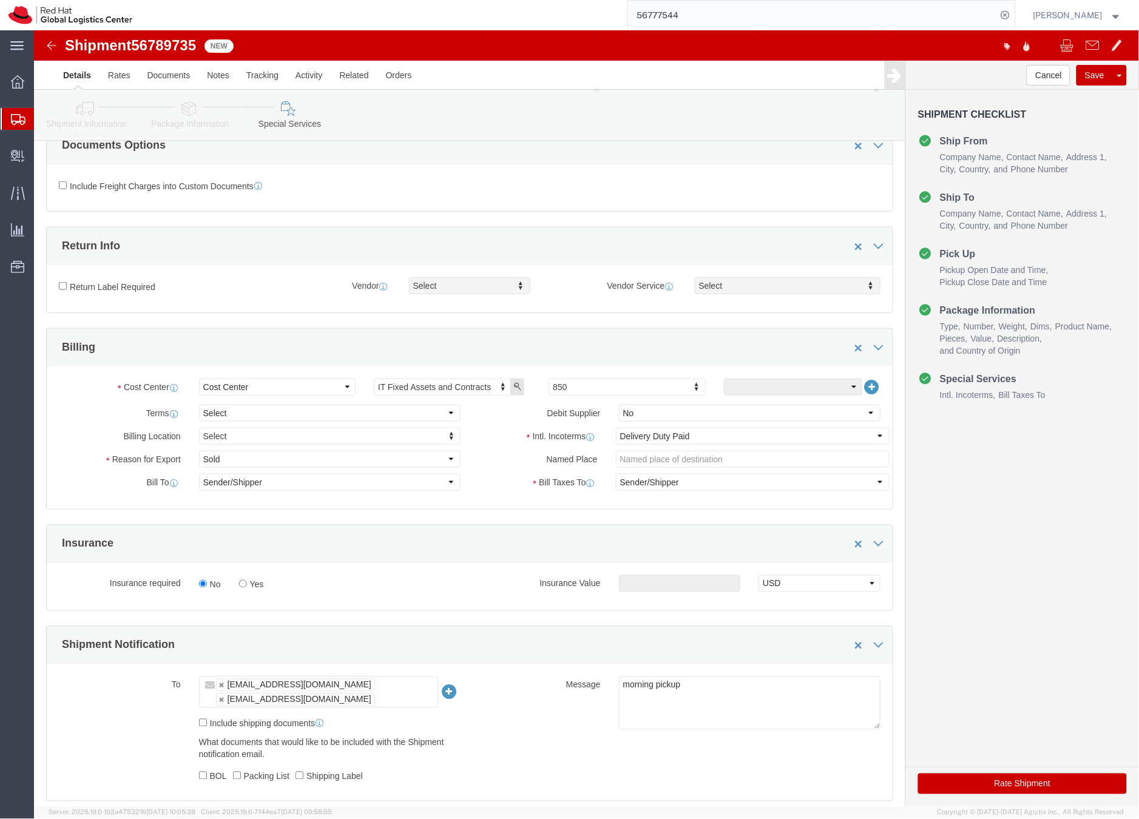
scroll to position [241, 0]
click button "Rate Shipment"
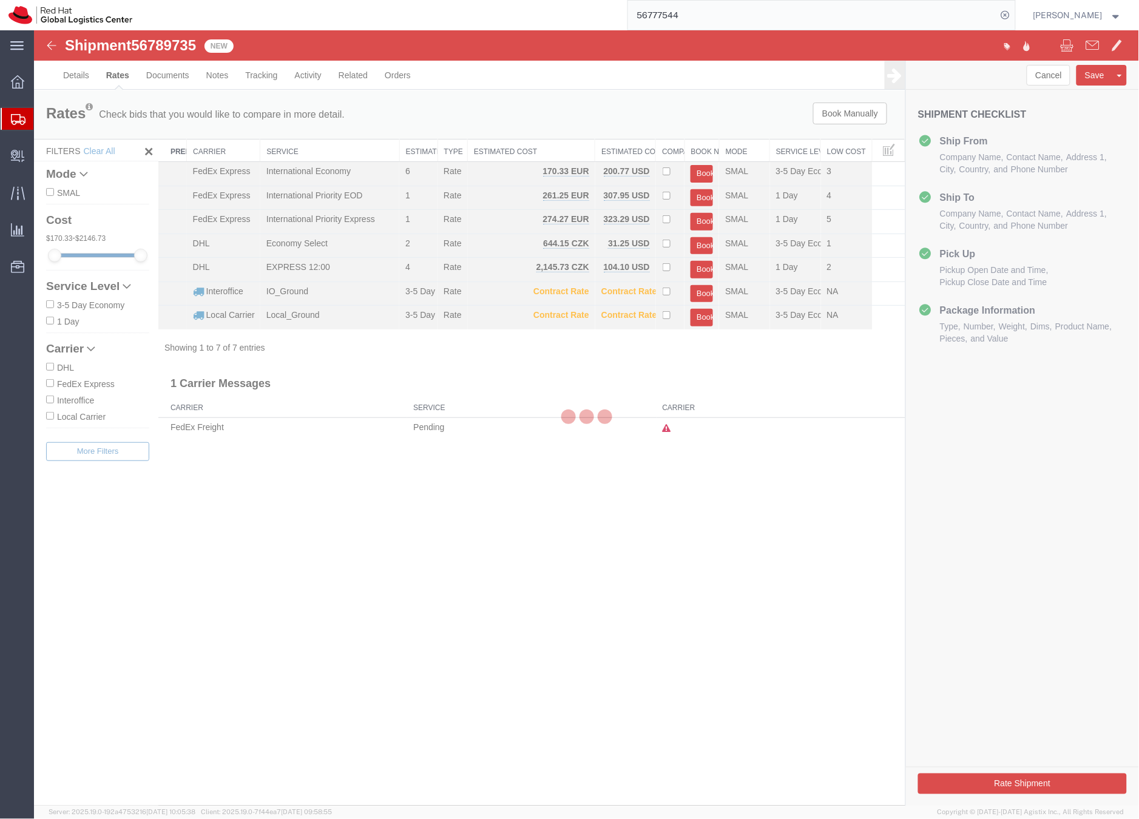
scroll to position [0, 0]
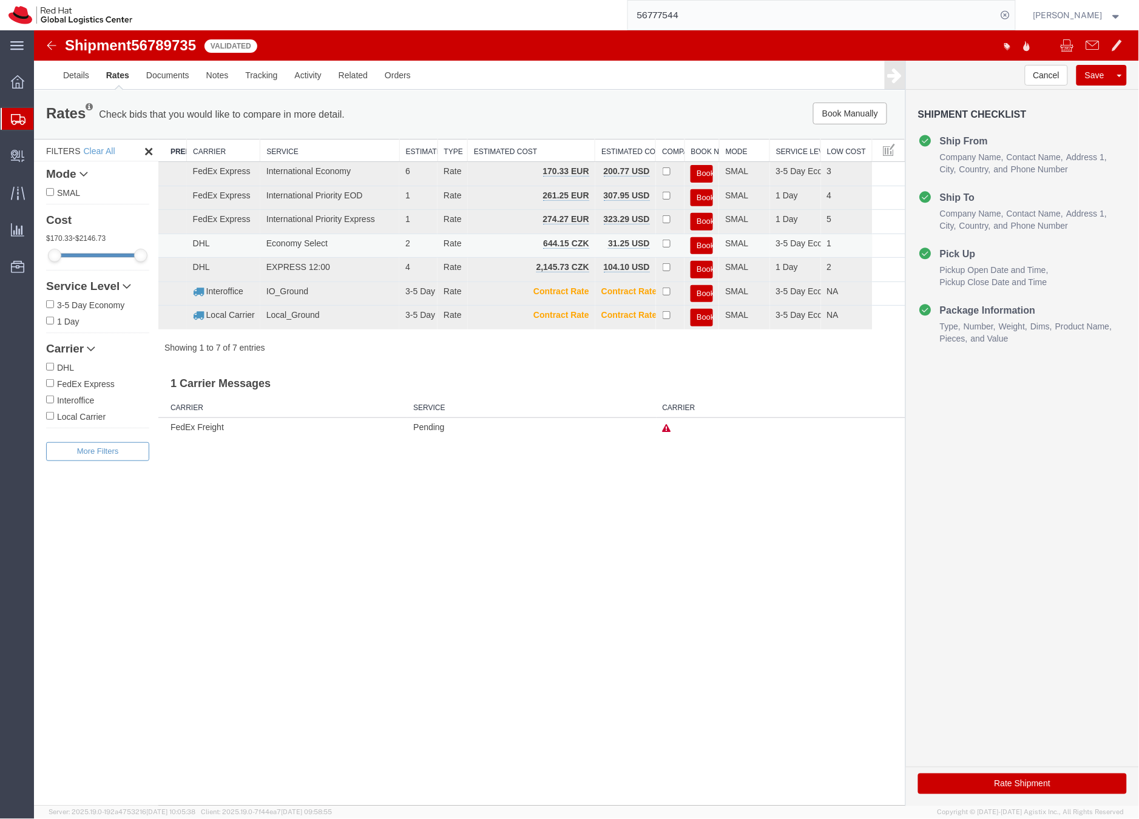
click at [698, 244] on button "Book" at bounding box center [701, 246] width 22 height 18
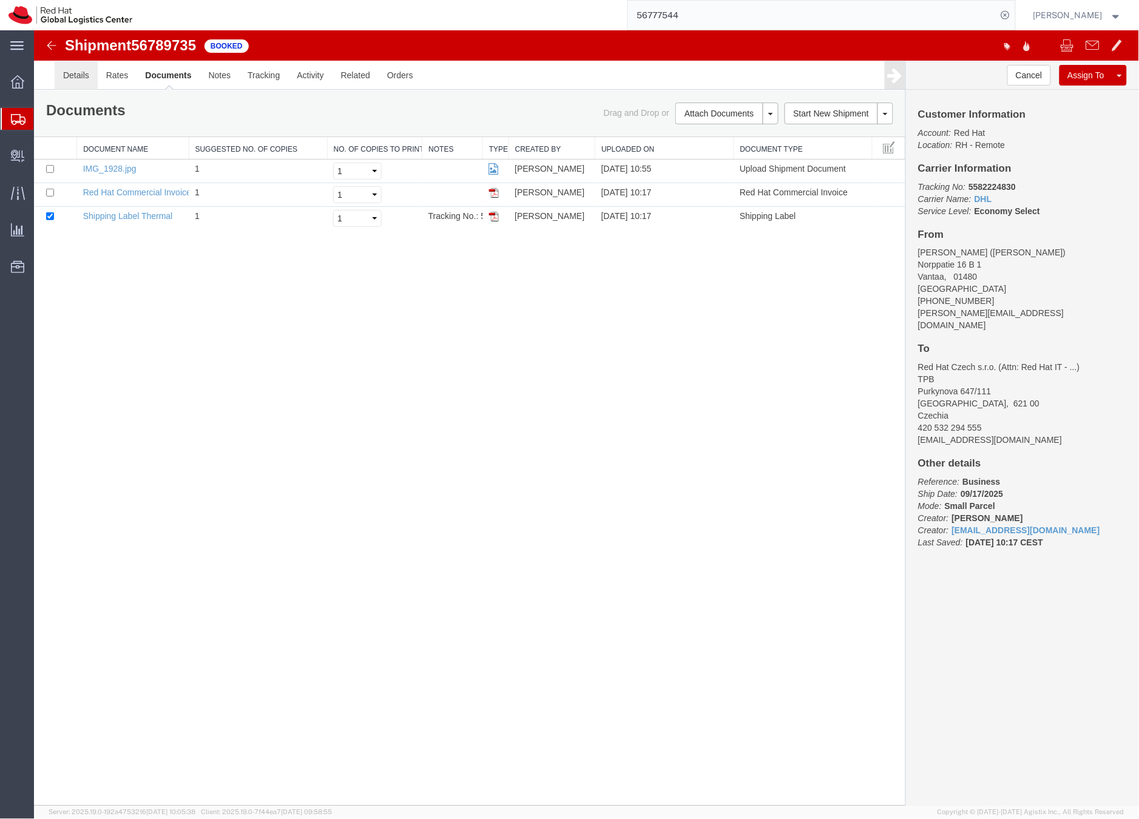
click at [81, 72] on link "Details" at bounding box center [75, 74] width 43 height 29
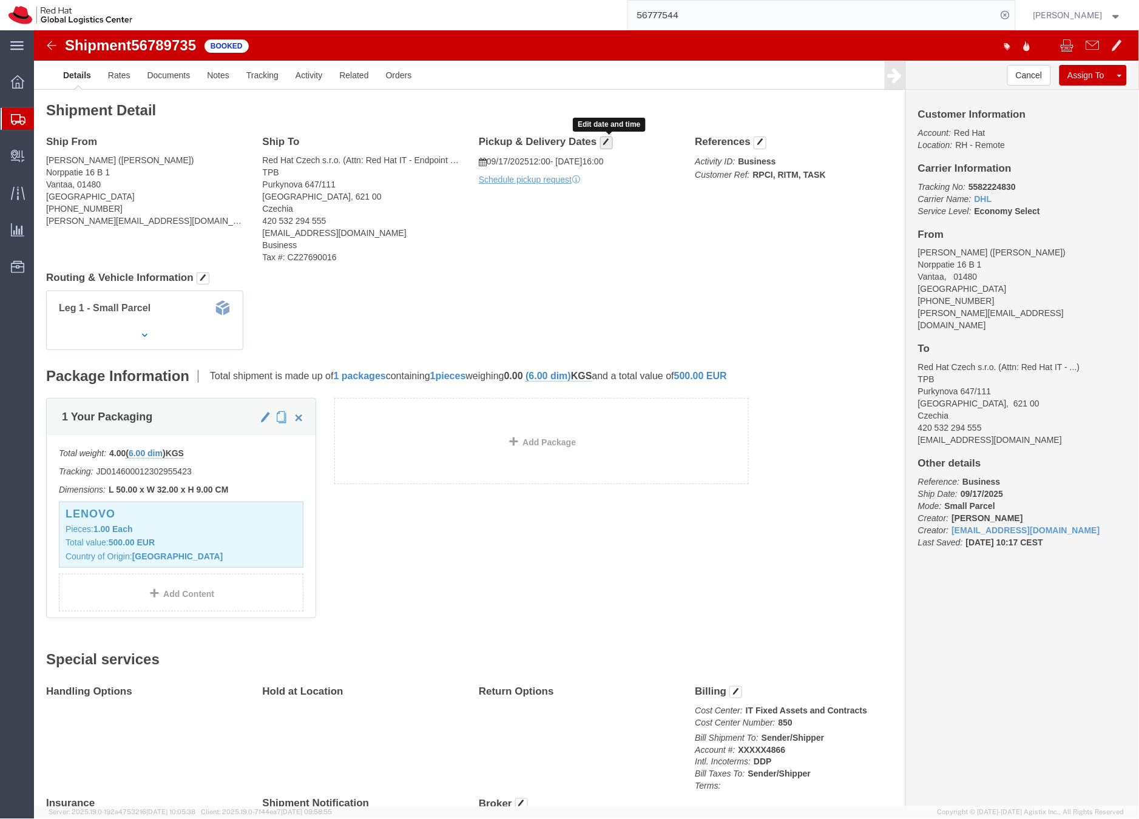
click span "button"
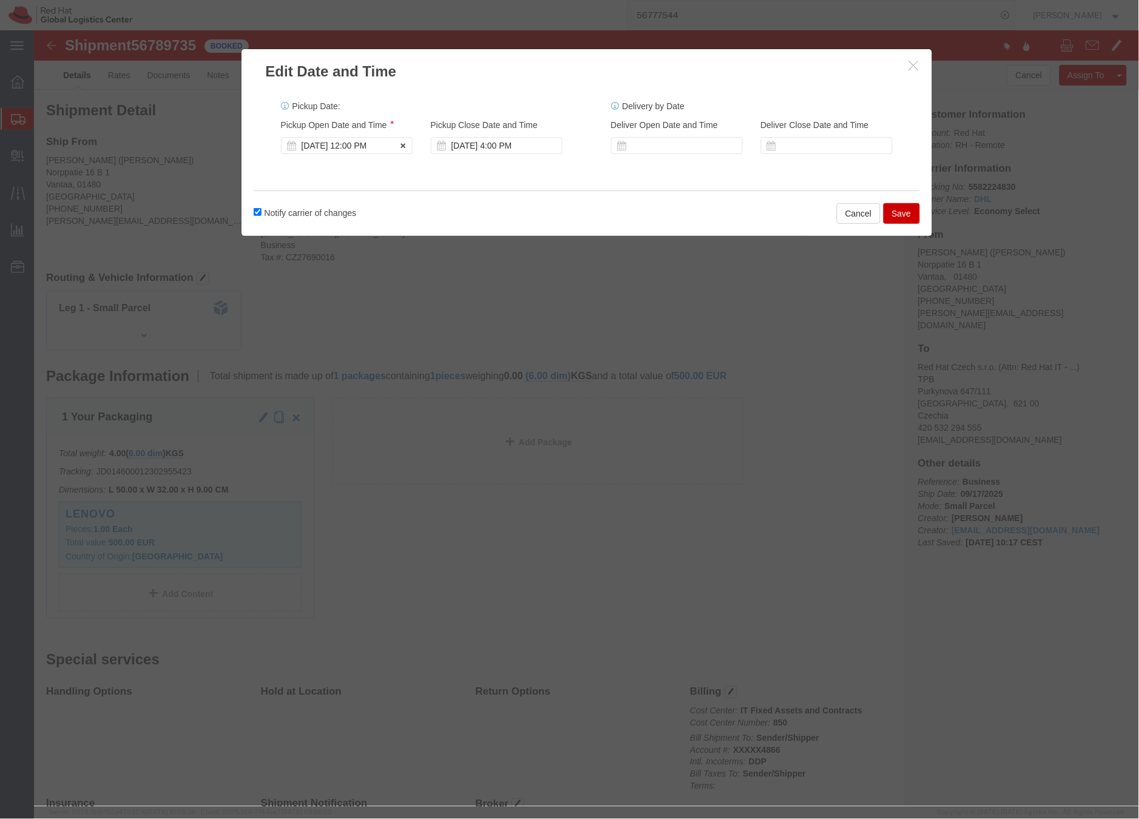
click div "Sep 17 2025 12:00 PM"
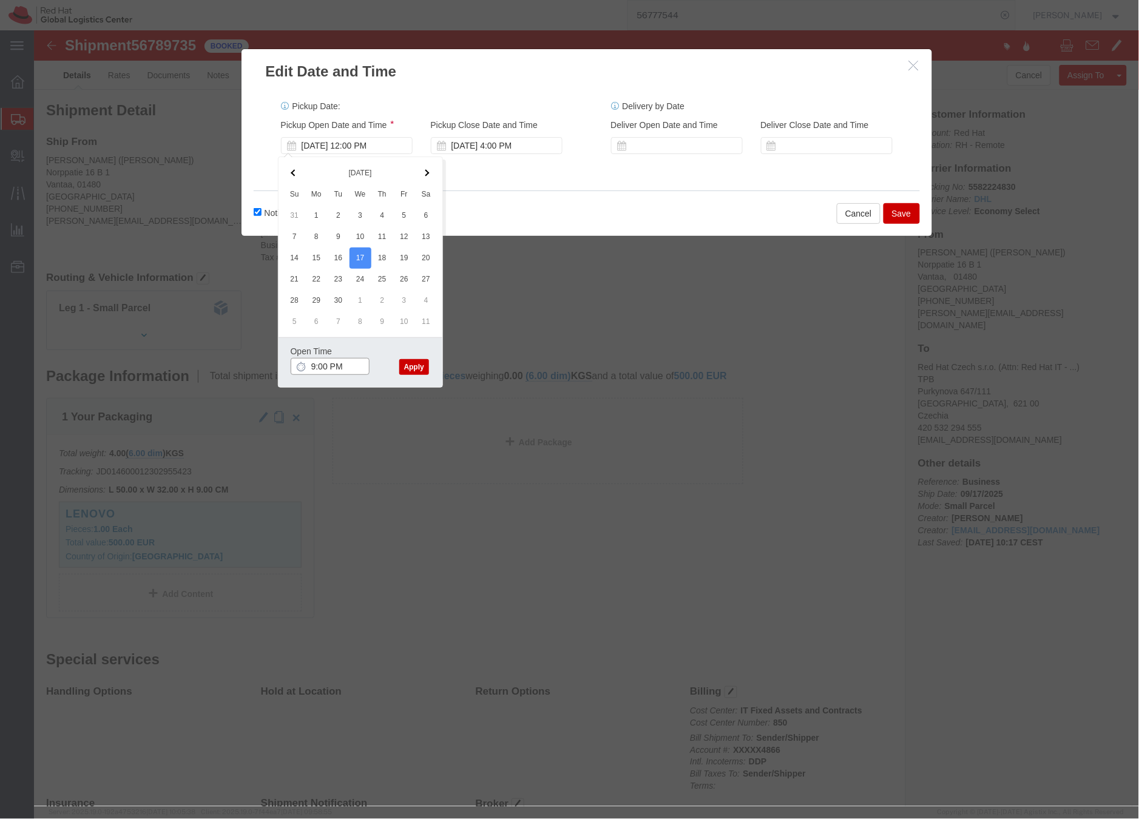
click input "9:00 PM"
type input "9:00 AM"
click button "Apply"
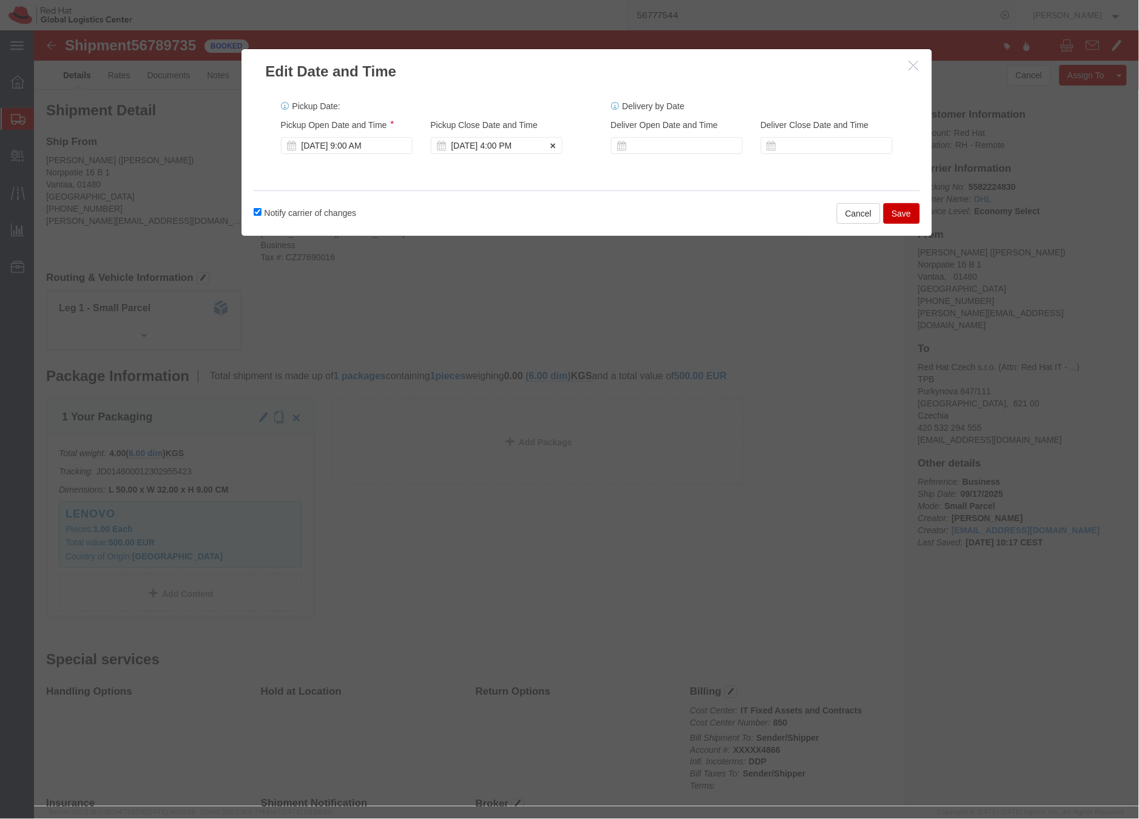
click div "Sep 17 2025 4:00 PM"
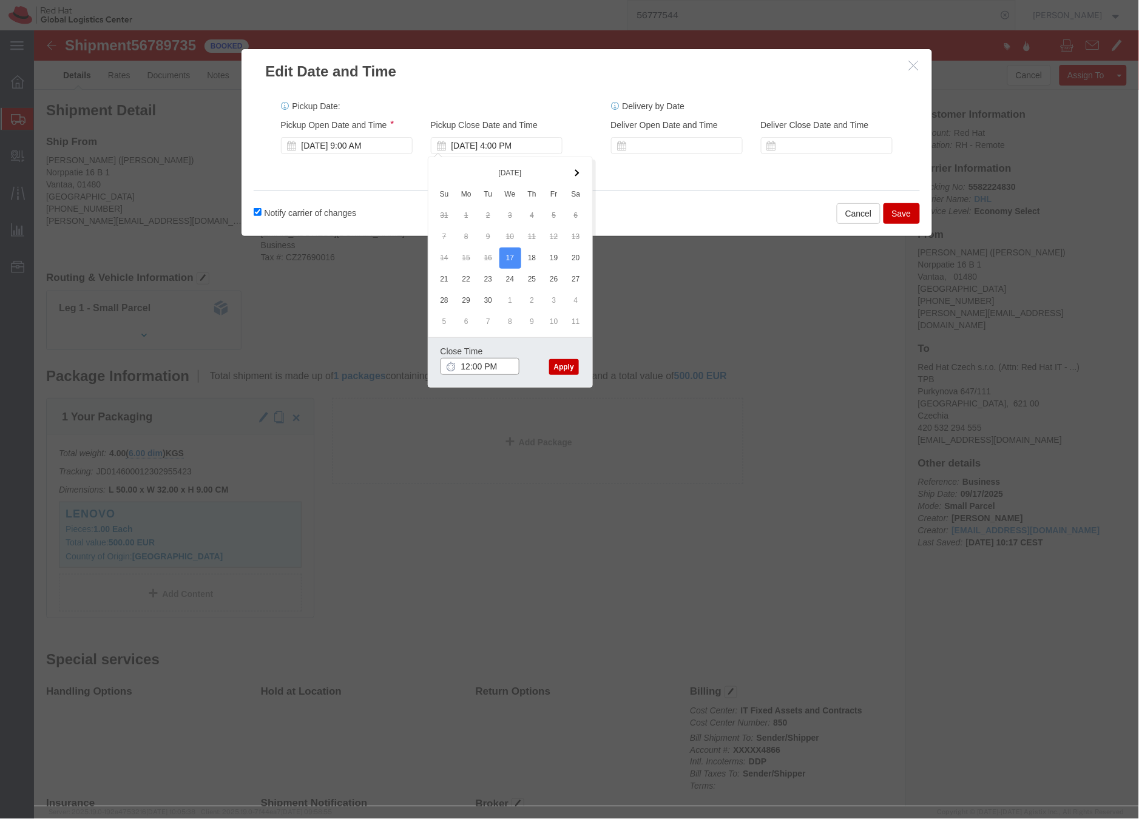
type input "12:00 PM"
click div "Close Time 12:00 PM Sep 17 2025 4:00 PM - Sep 17 2025 4:00 PM Cancel Apply"
click button "Apply"
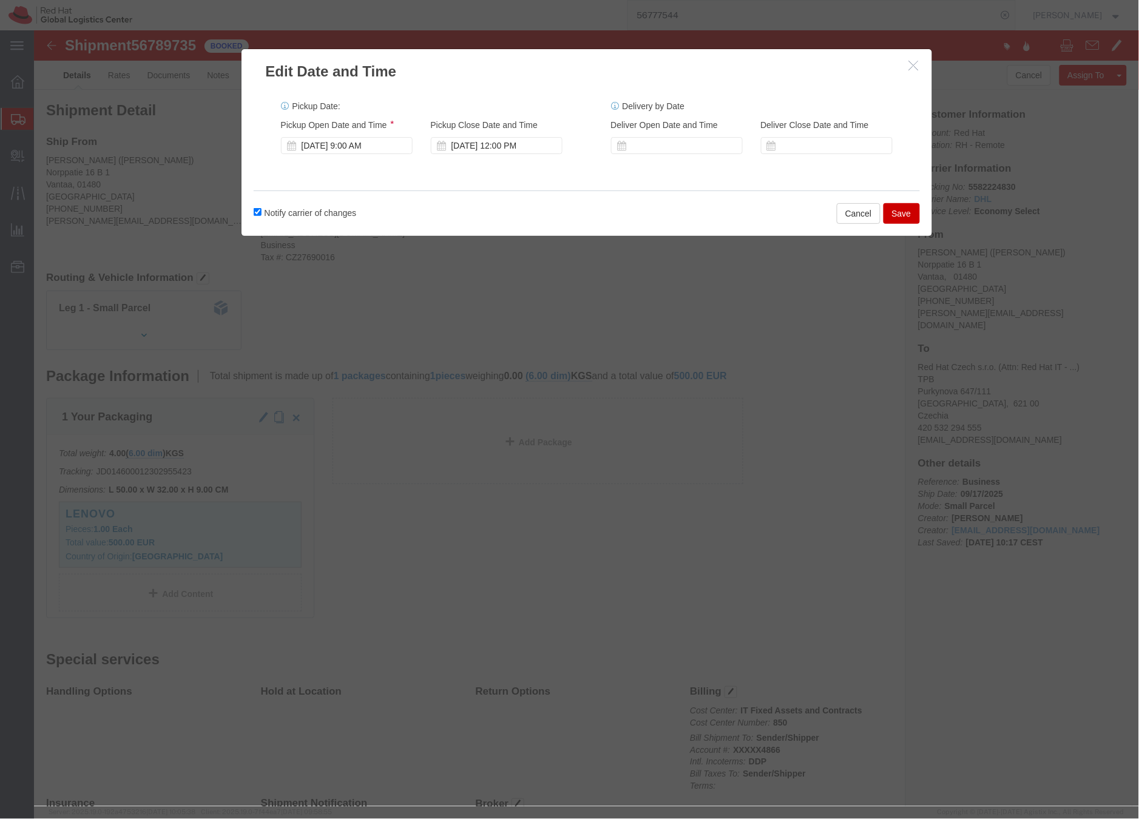
click div "Edit Date and Time Pickup Date: Pickup Start Date Pickup Start Time Pickup Open…"
click button "Save"
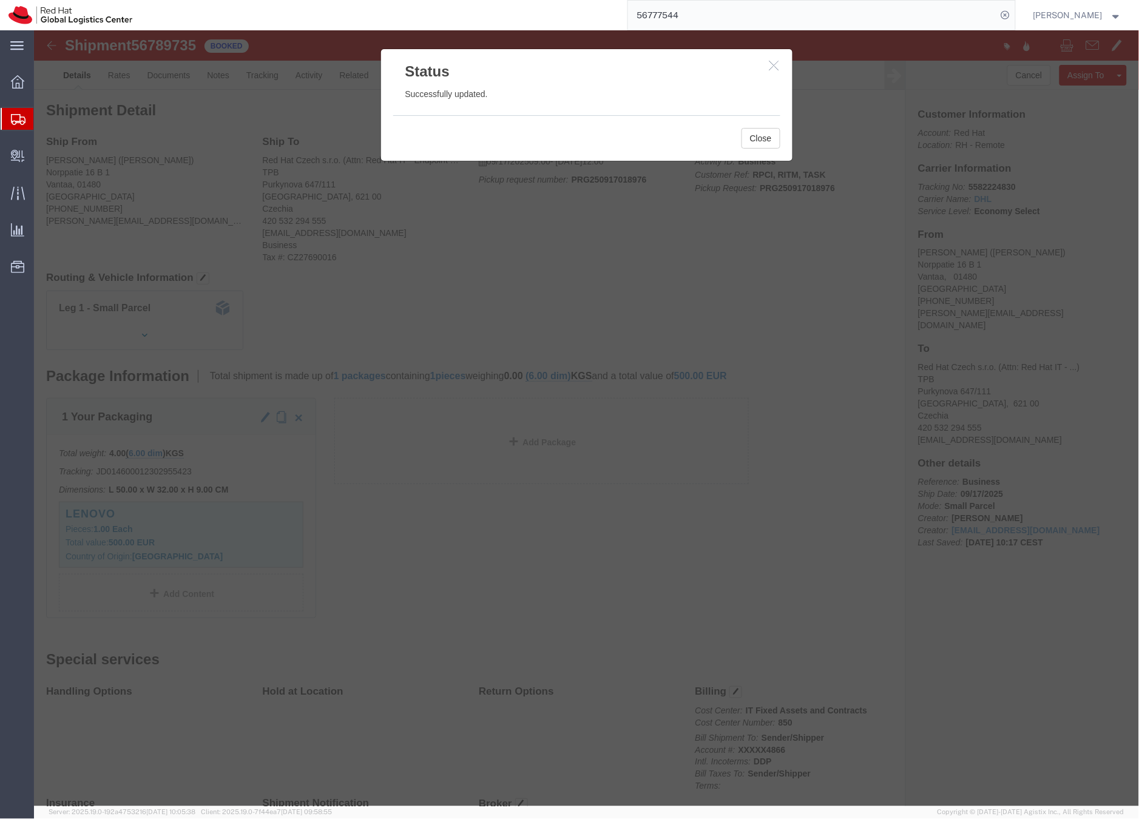
click icon "button"
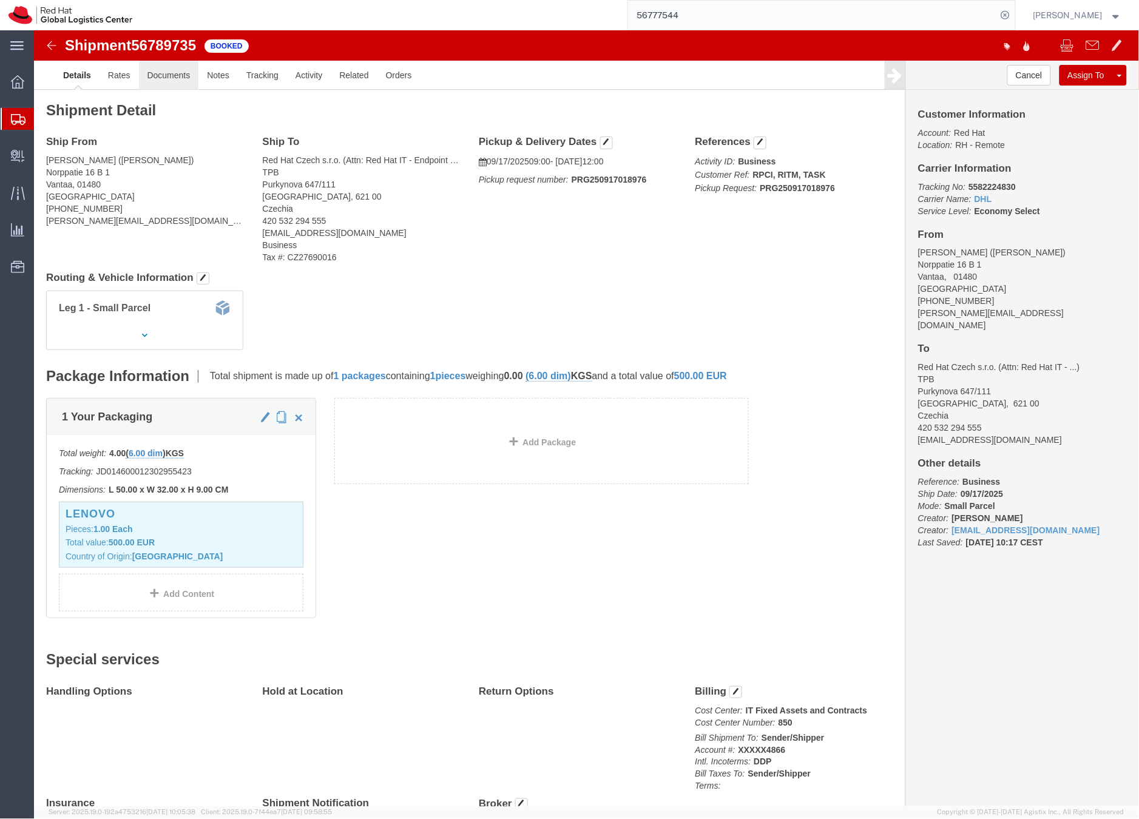
click link "Documents"
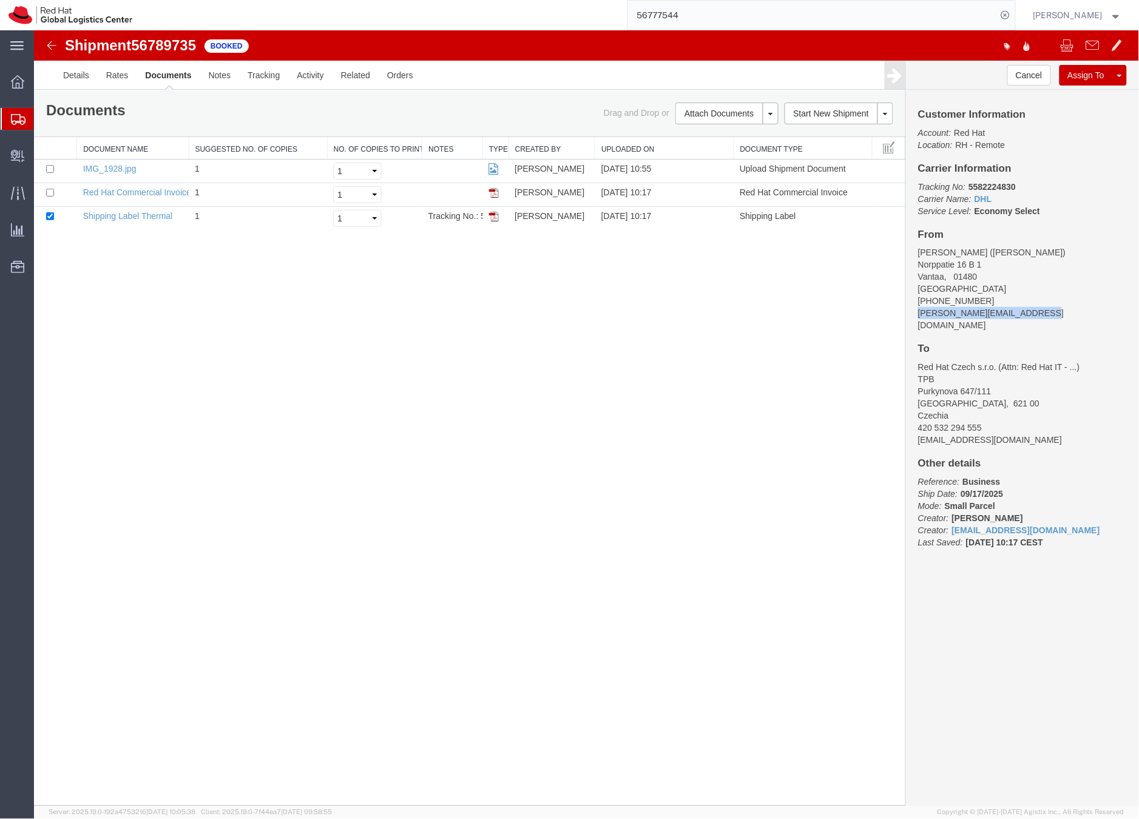
drag, startPoint x: 1047, startPoint y: 313, endPoint x: 926, endPoint y: 308, distance: 120.9
click at [919, 311] on address "Abdiel Janulgue (Abdiel Janulgue) Norppatie 16 B 1 Vantaa, 01480 Finland +35850…" at bounding box center [1021, 288] width 209 height 85
copy address "abdiel.janulgue@hotmail.com"
click at [718, 153] on link "Email Documents" at bounding box center [725, 152] width 106 height 18
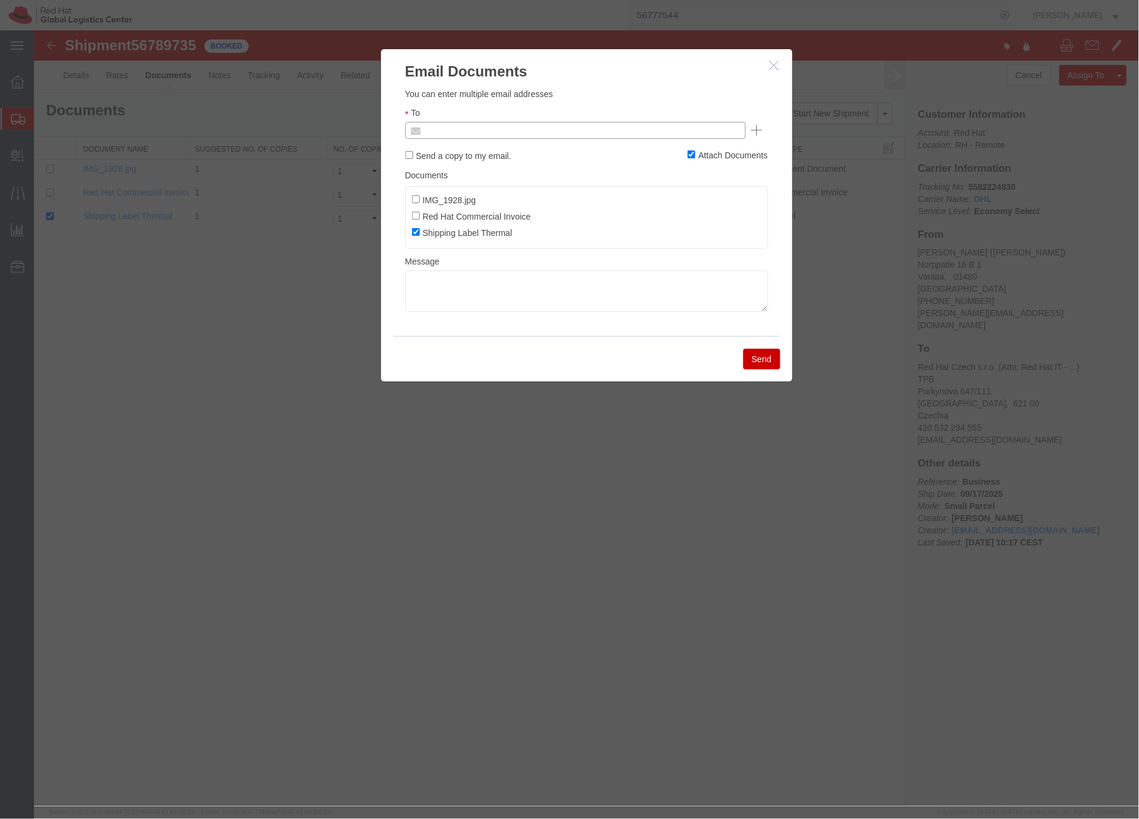
click at [519, 129] on input "text" at bounding box center [493, 130] width 142 height 16
paste input "abdiel.janulgue@hotmail.com"
type input "abdiel.janulgue@hotmail.com"
click at [448, 277] on textarea at bounding box center [586, 290] width 363 height 41
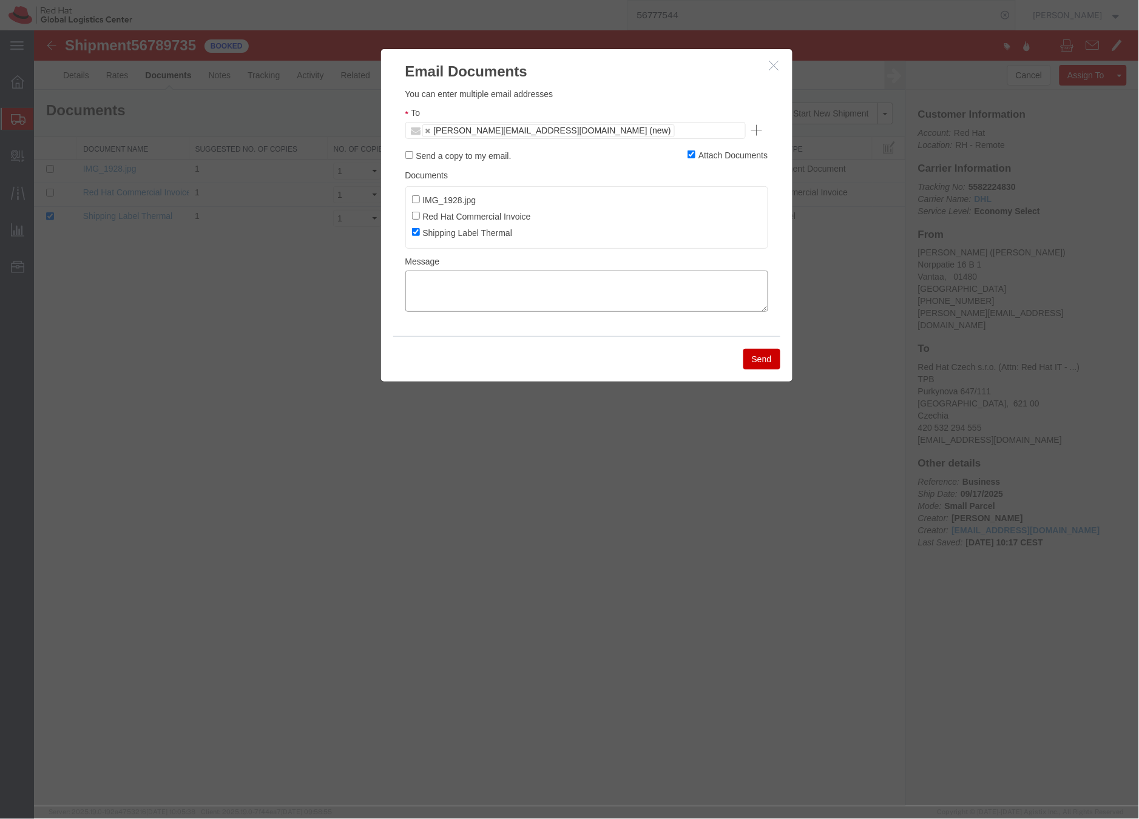
paste textarea "Hi A, please find the label for your shipment to B attached to this email. Plea…"
drag, startPoint x: 424, startPoint y: 280, endPoint x: 515, endPoint y: 275, distance: 91.2
click at [424, 280] on textarea "Hi A, please find the label for your shipment to B attached to this email. Plea…" at bounding box center [586, 290] width 363 height 41
click at [607, 279] on textarea "Hi Abdiel, please find the label for your shipment to B attached to this email.…" at bounding box center [586, 290] width 363 height 41
click at [638, 292] on textarea "Hi Abdiel, please find the label for your shipment to Brno,CZ attached to this …" at bounding box center [586, 290] width 363 height 41
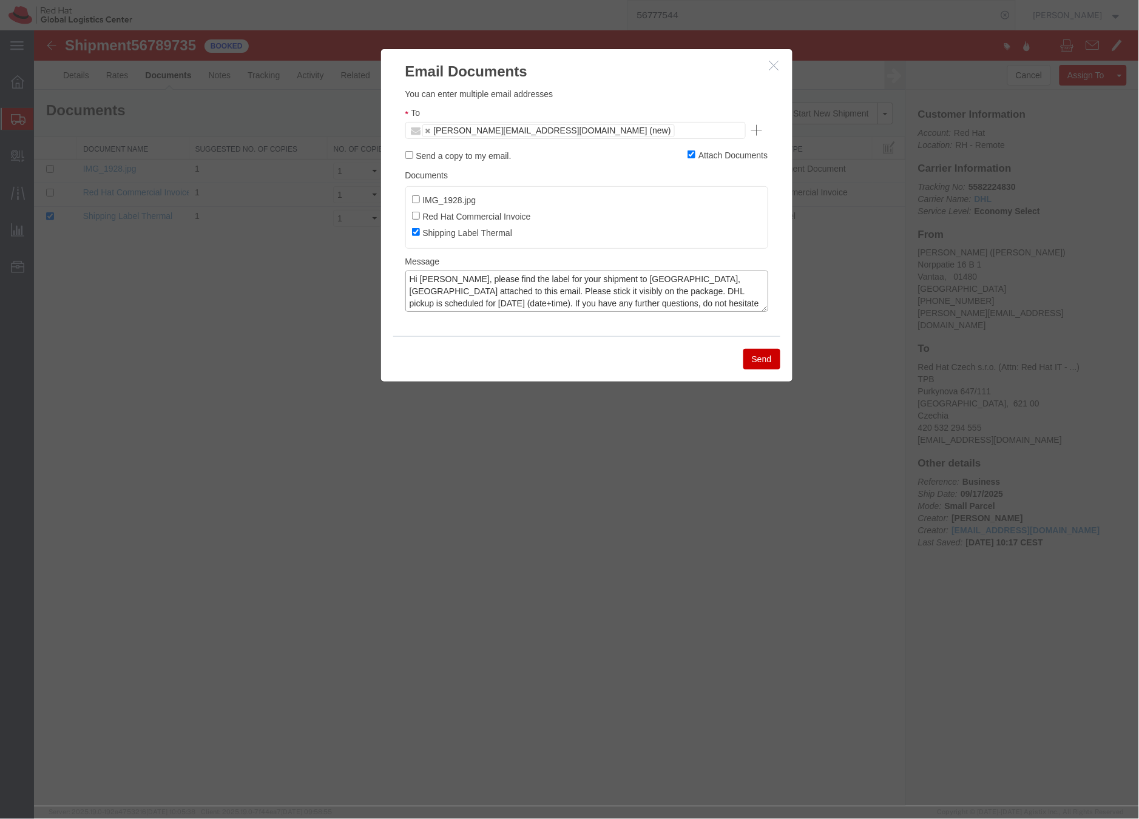
click at [709, 292] on textarea "Hi Abdiel, please find the label for your shipment to Brno,CZ attached to this …" at bounding box center [586, 290] width 363 height 41
type textarea "Hi Abdiel, please find the label for your shipment to Brno,CZ attached to this …"
click at [765, 363] on button "Send" at bounding box center [761, 358] width 37 height 21
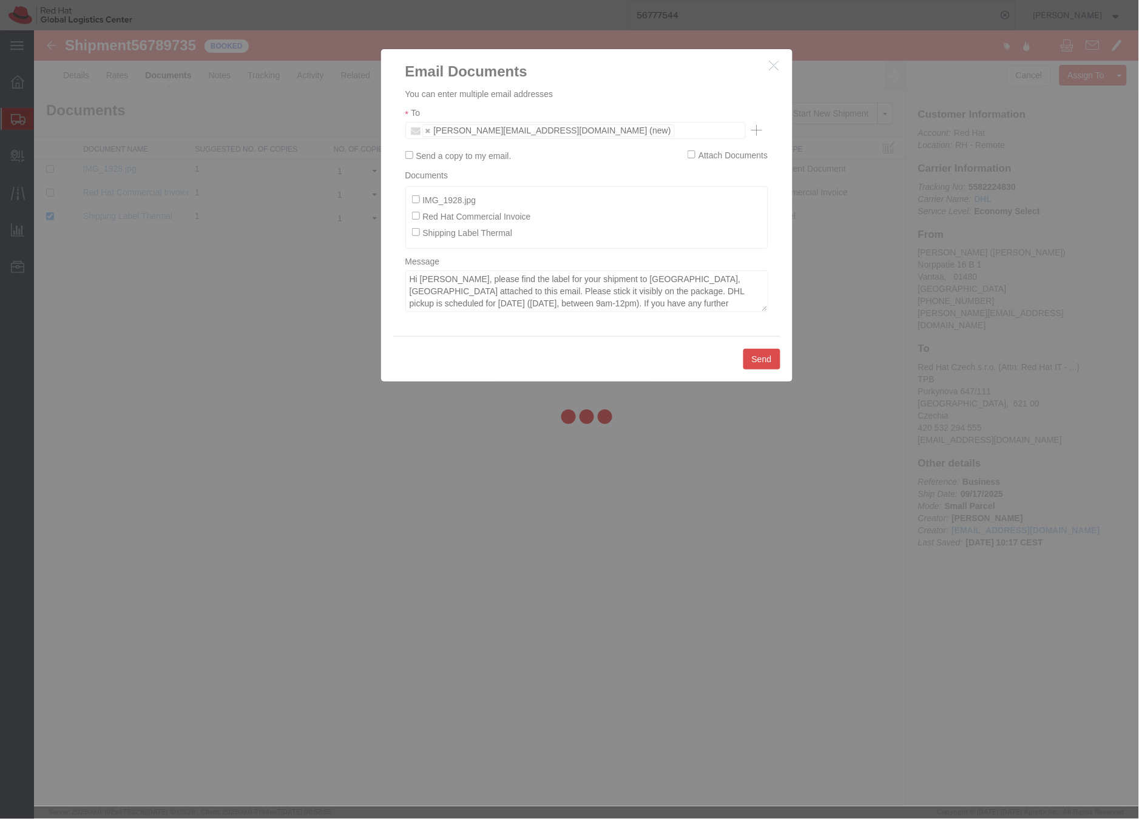
checkbox input "false"
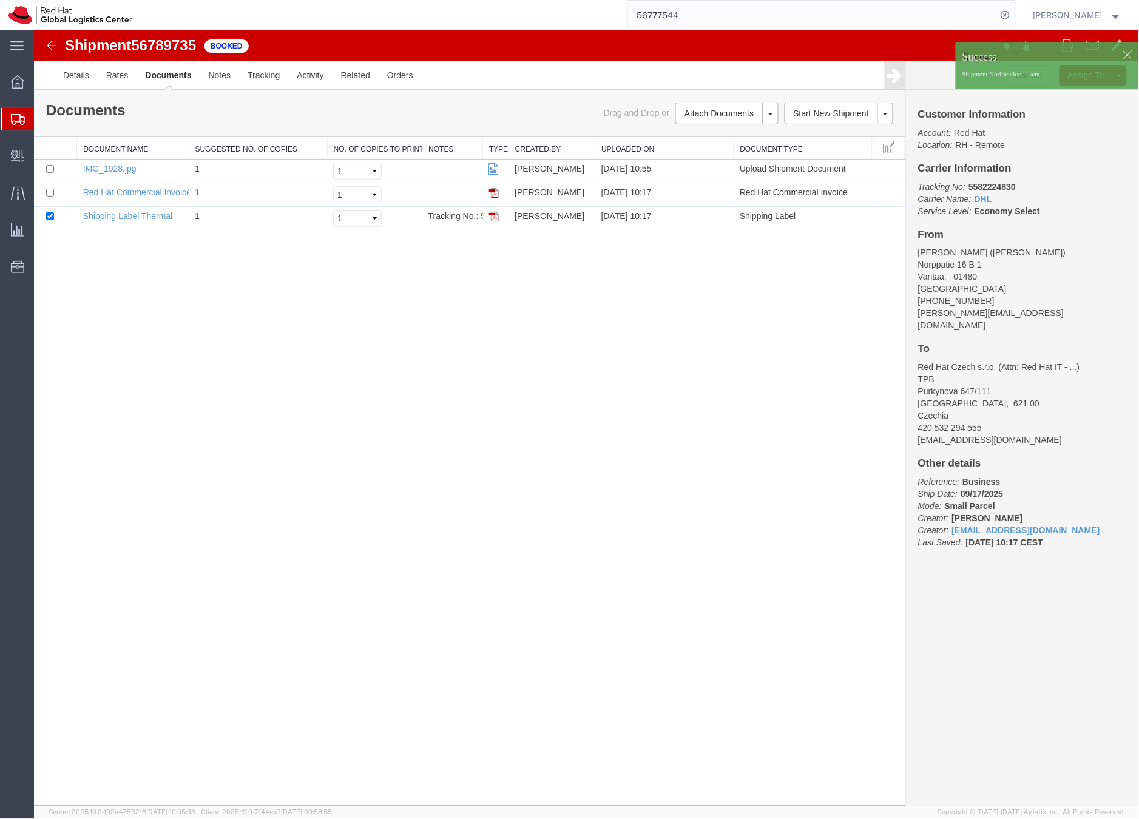
click at [15, 117] on icon at bounding box center [18, 119] width 15 height 11
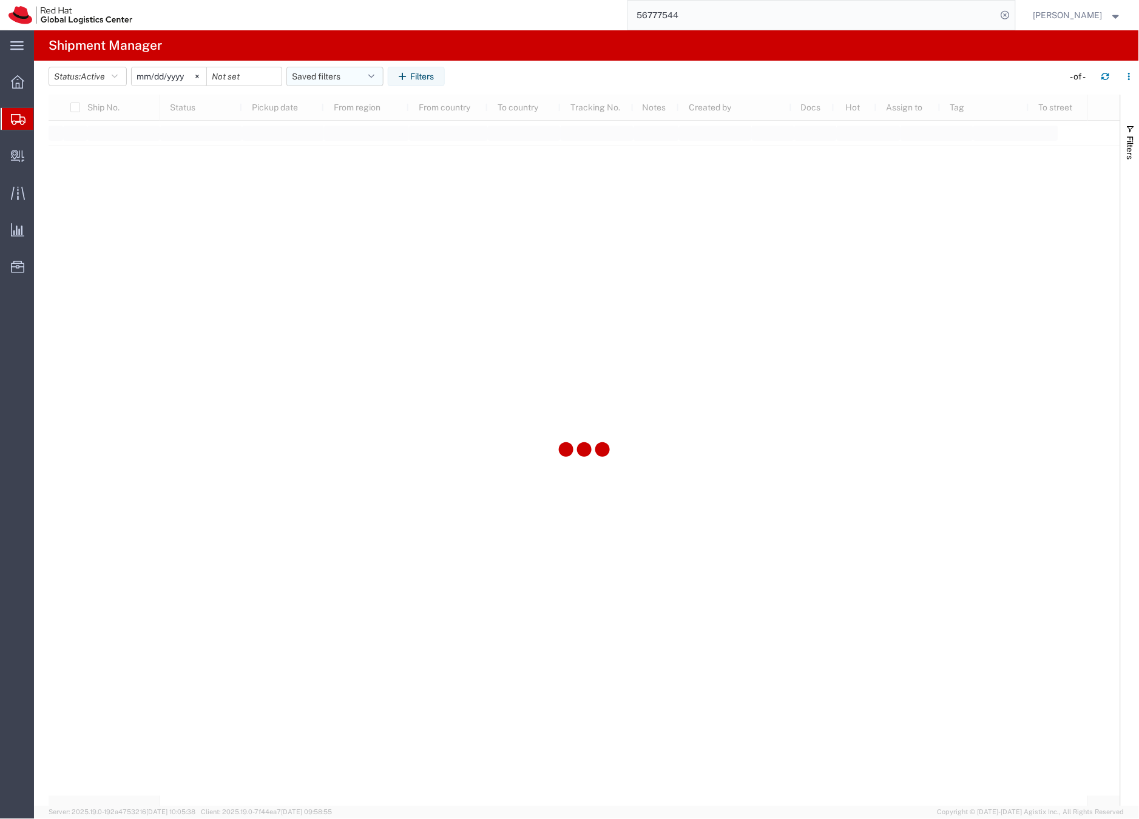
click at [300, 78] on button "Saved filters" at bounding box center [334, 76] width 97 height 19
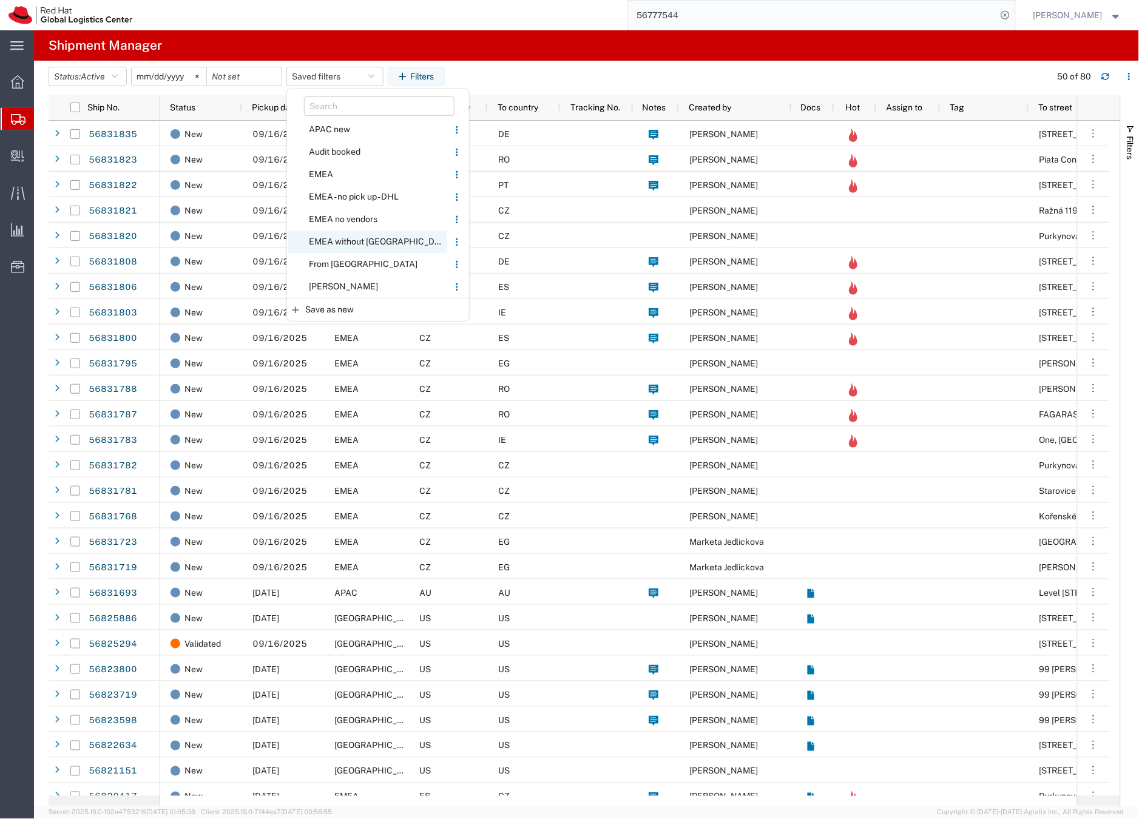
click at [325, 238] on span "EMEA without [GEOGRAPHIC_DATA]" at bounding box center [367, 242] width 159 height 22
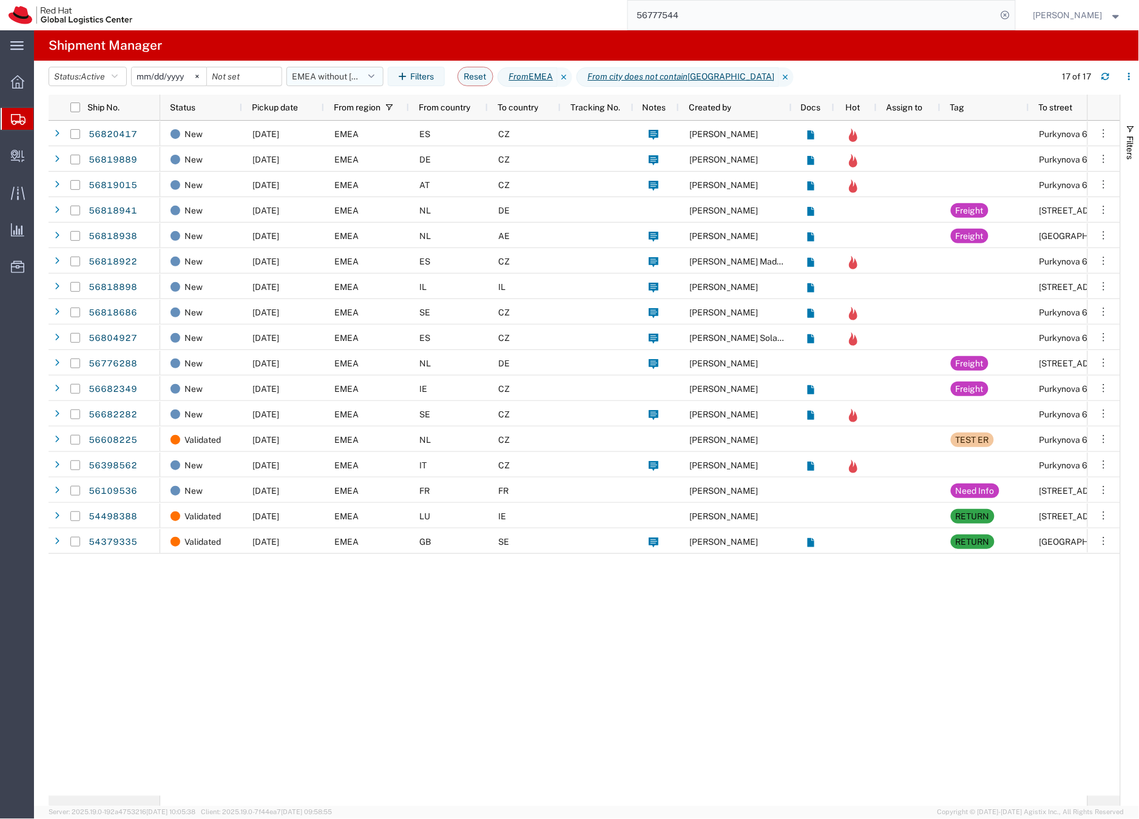
click at [342, 79] on button "EMEA without [GEOGRAPHIC_DATA]" at bounding box center [334, 76] width 97 height 19
click at [337, 75] on button "EMEA without [GEOGRAPHIC_DATA]" at bounding box center [334, 76] width 97 height 19
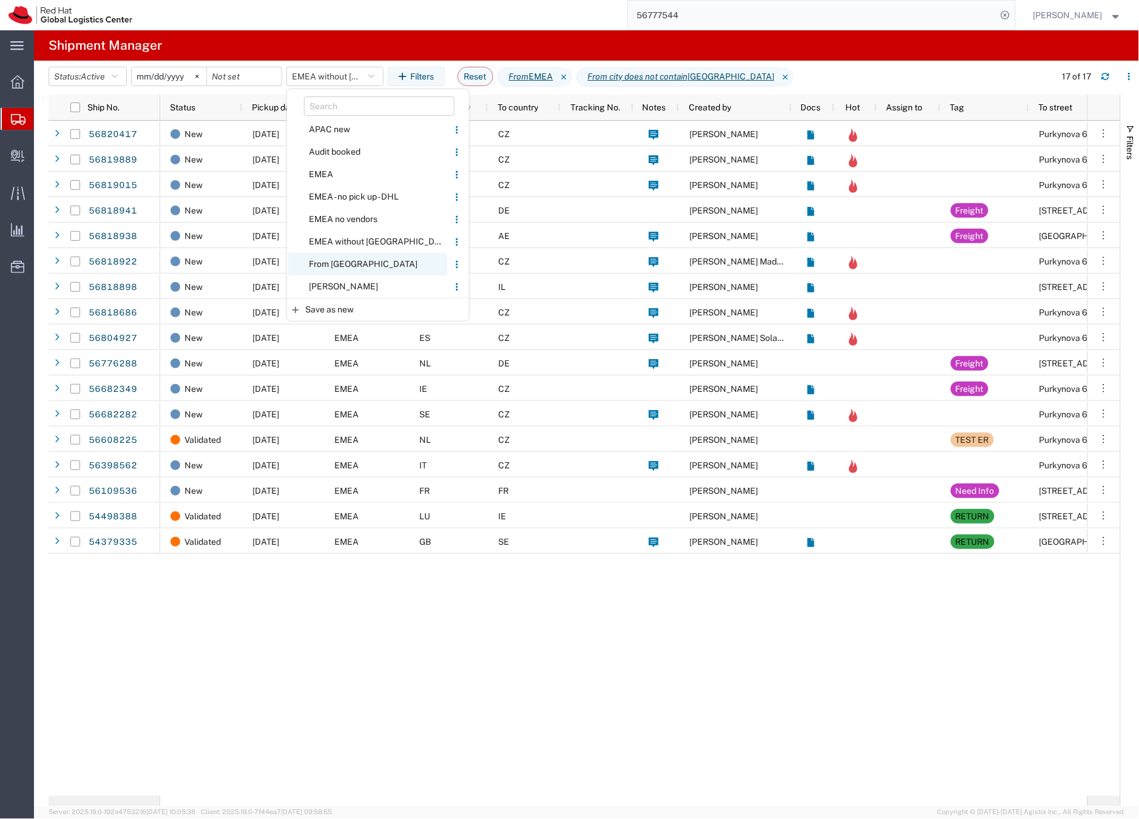
click at [328, 262] on span "From [GEOGRAPHIC_DATA]" at bounding box center [367, 264] width 159 height 22
type input "2020-05-05"
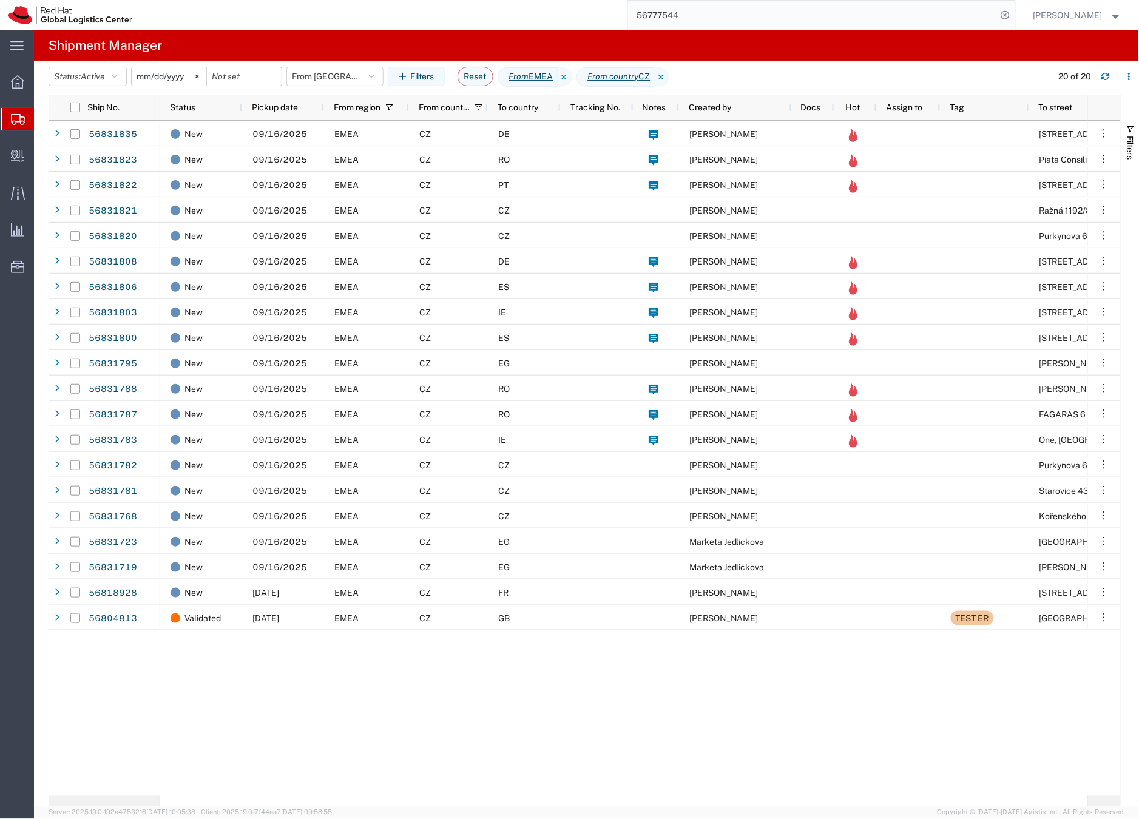
click at [680, 9] on input "56777544" at bounding box center [812, 15] width 369 height 29
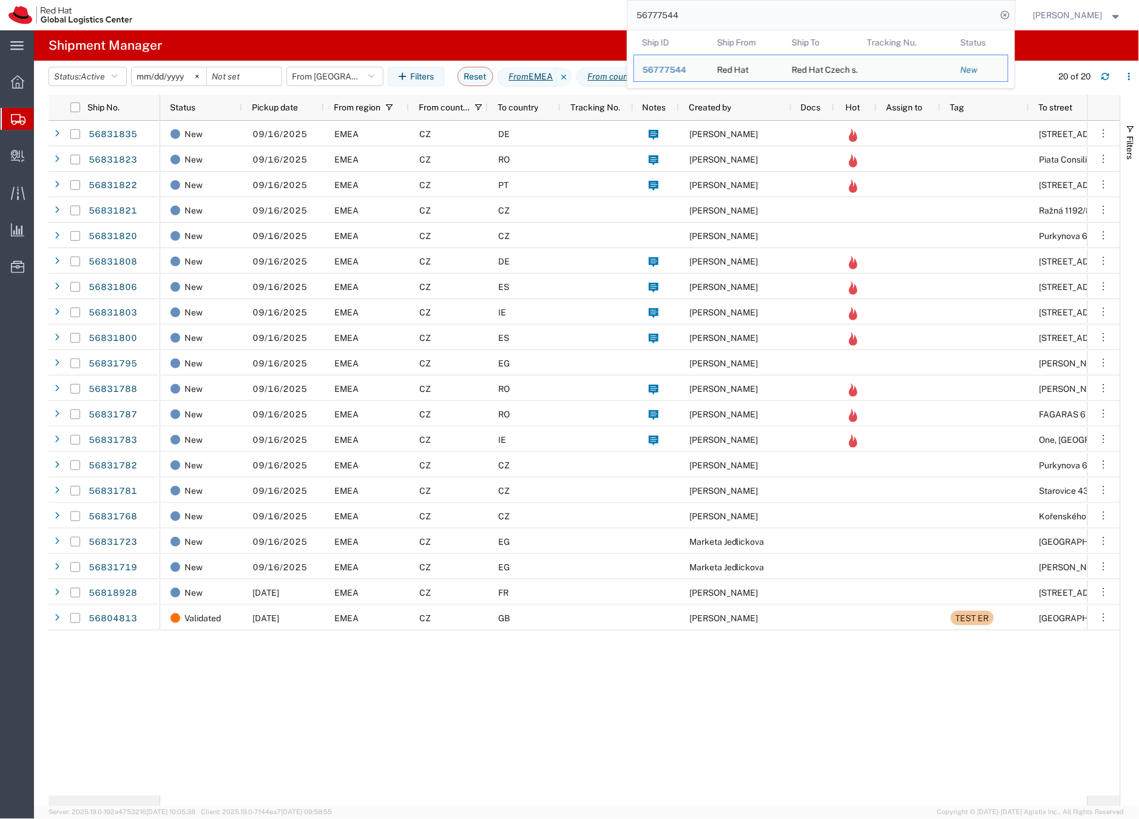
click at [680, 9] on input "56777544" at bounding box center [812, 15] width 369 height 29
paste input "820050"
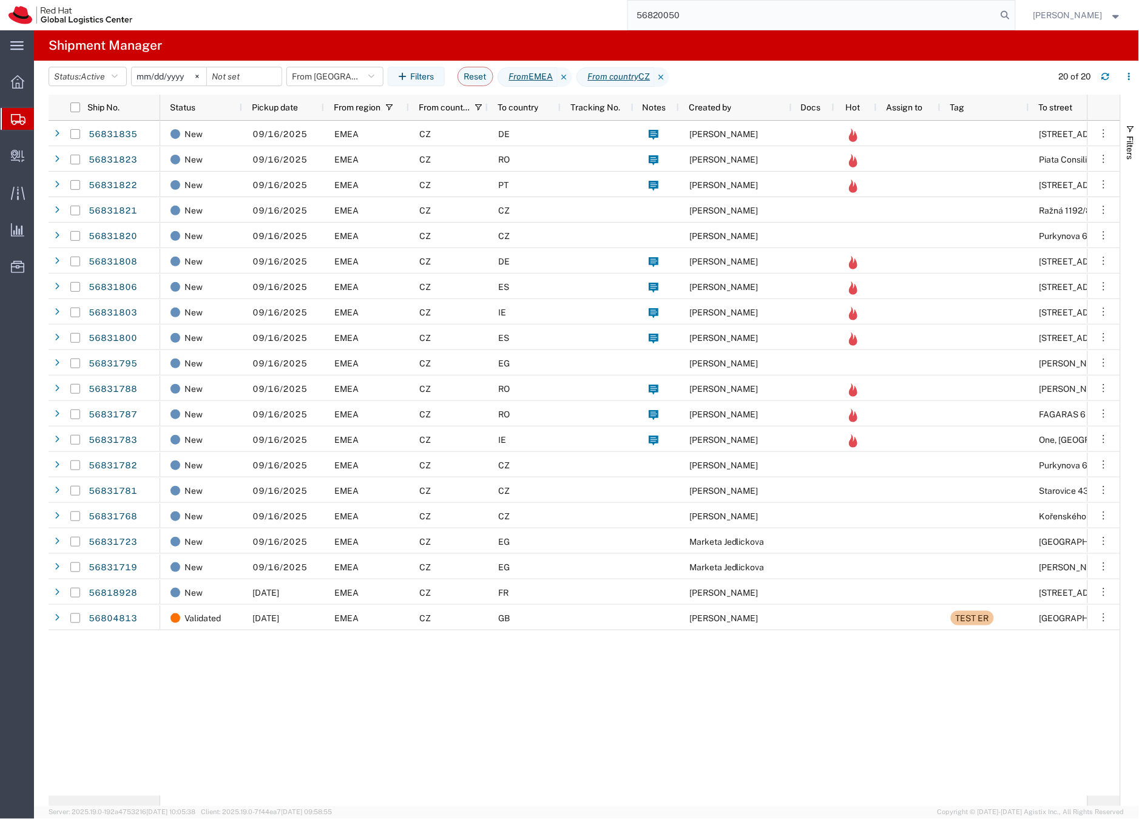
type input "56820050"
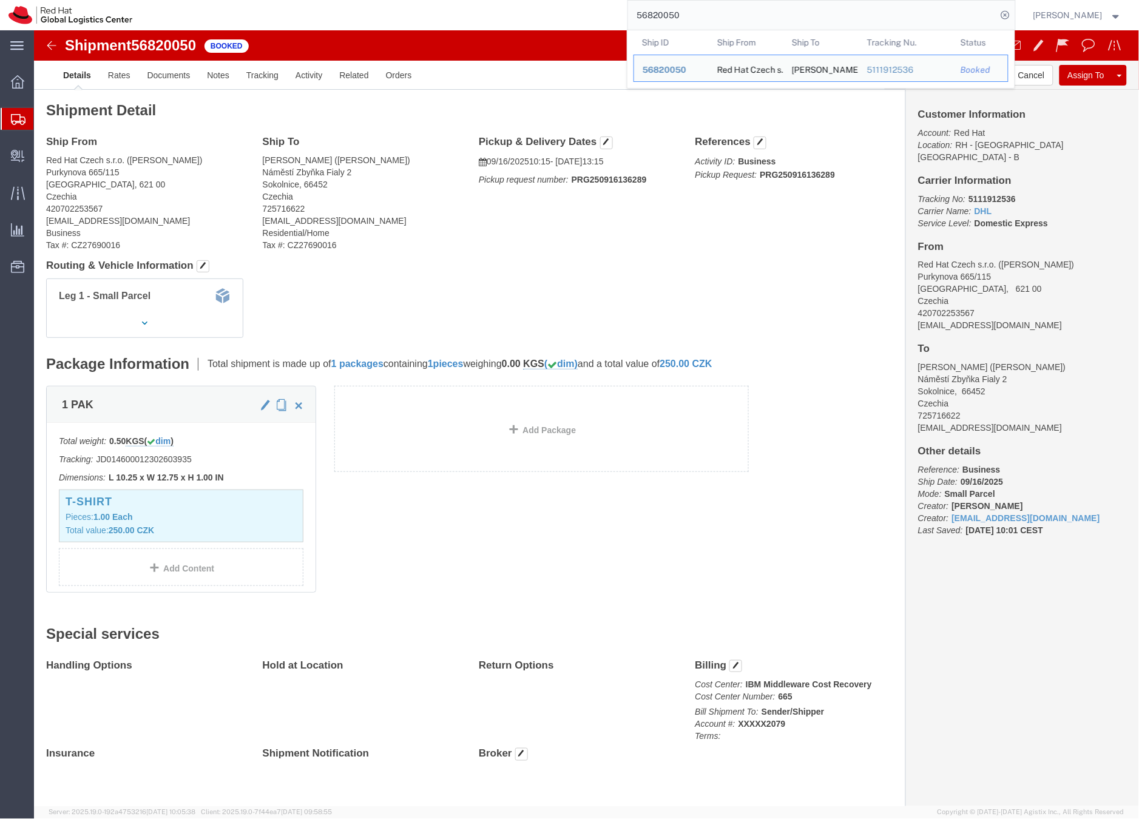
click at [21, 122] on icon at bounding box center [18, 119] width 15 height 11
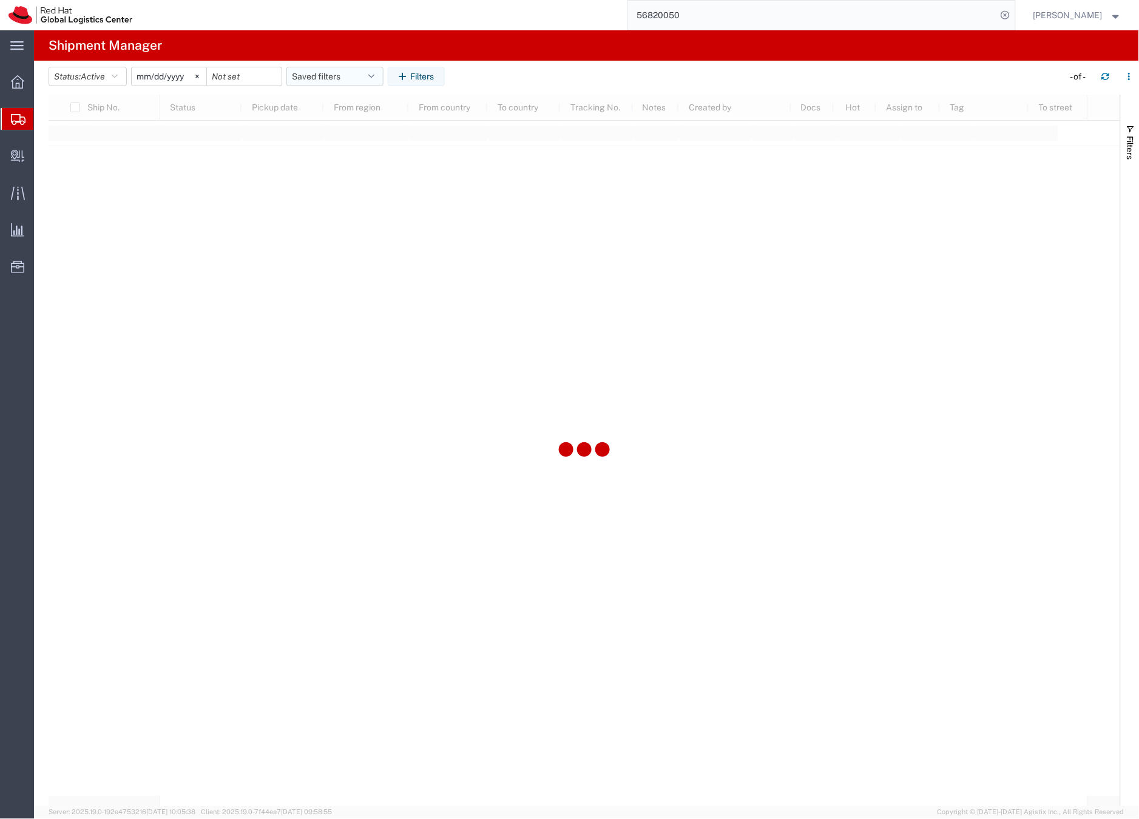
click at [348, 76] on button "Saved filters" at bounding box center [334, 76] width 97 height 19
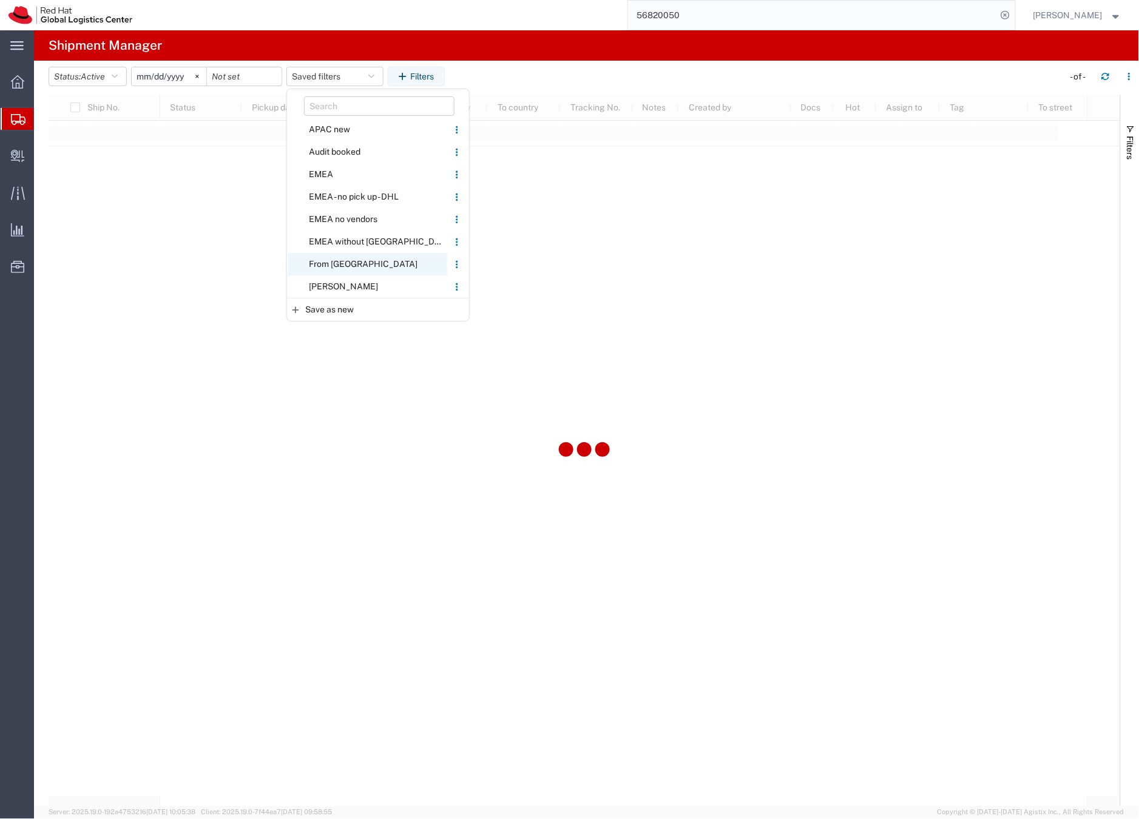
click at [337, 264] on span "From [GEOGRAPHIC_DATA]" at bounding box center [367, 264] width 159 height 22
type input "2020-05-05"
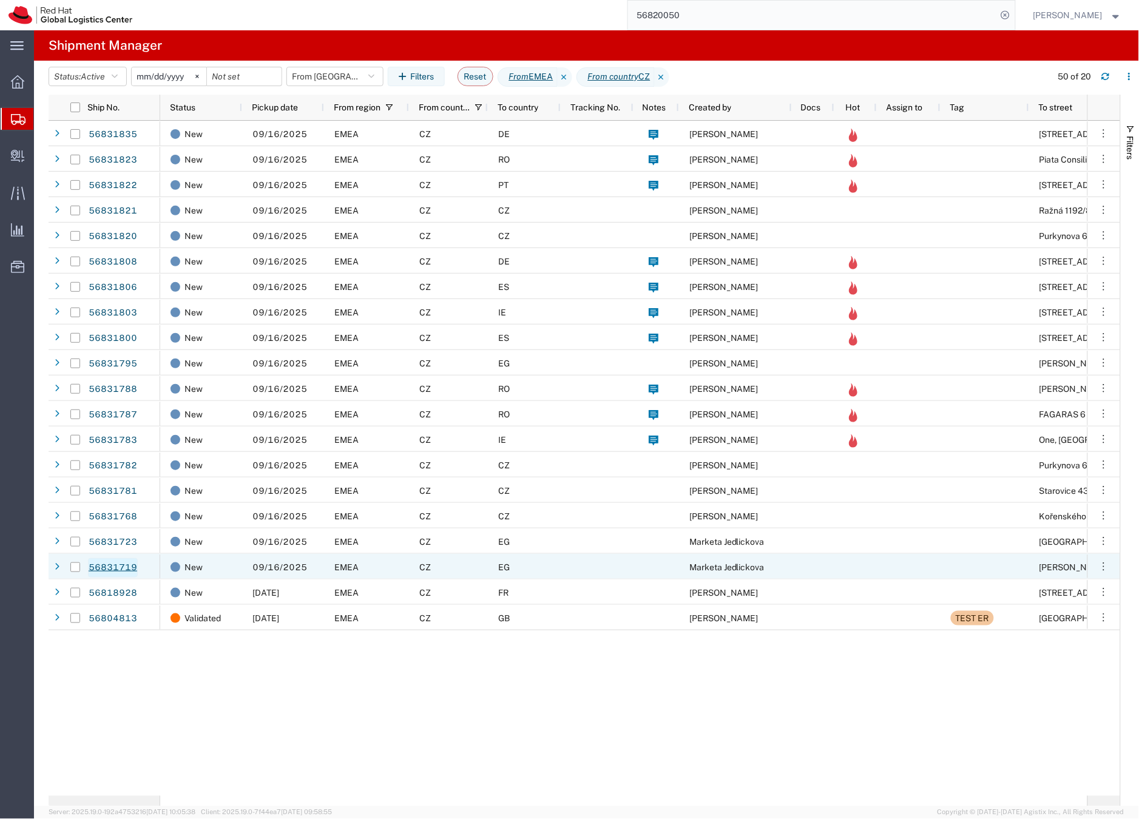
click at [129, 568] on link "56831719" at bounding box center [113, 567] width 50 height 19
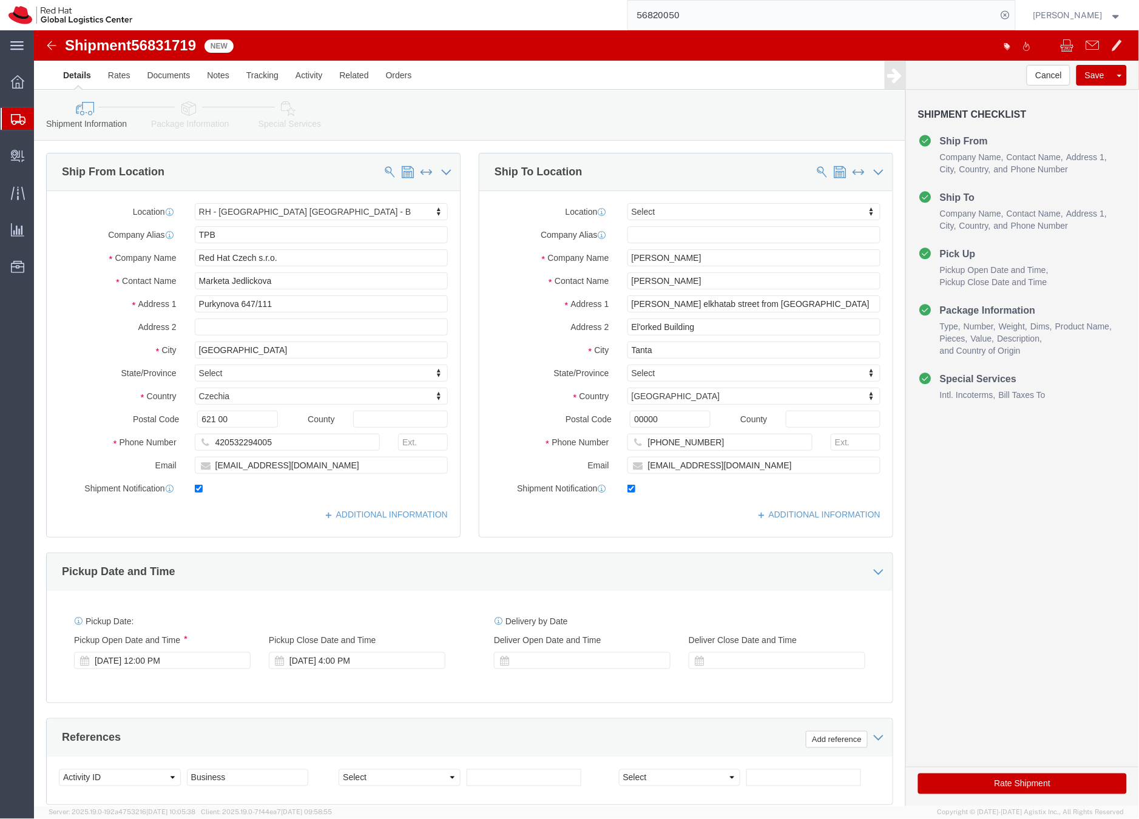
select select "38036"
select select
click input "moelgend@redhat.com"
type input "moelgend@redhat.com,"
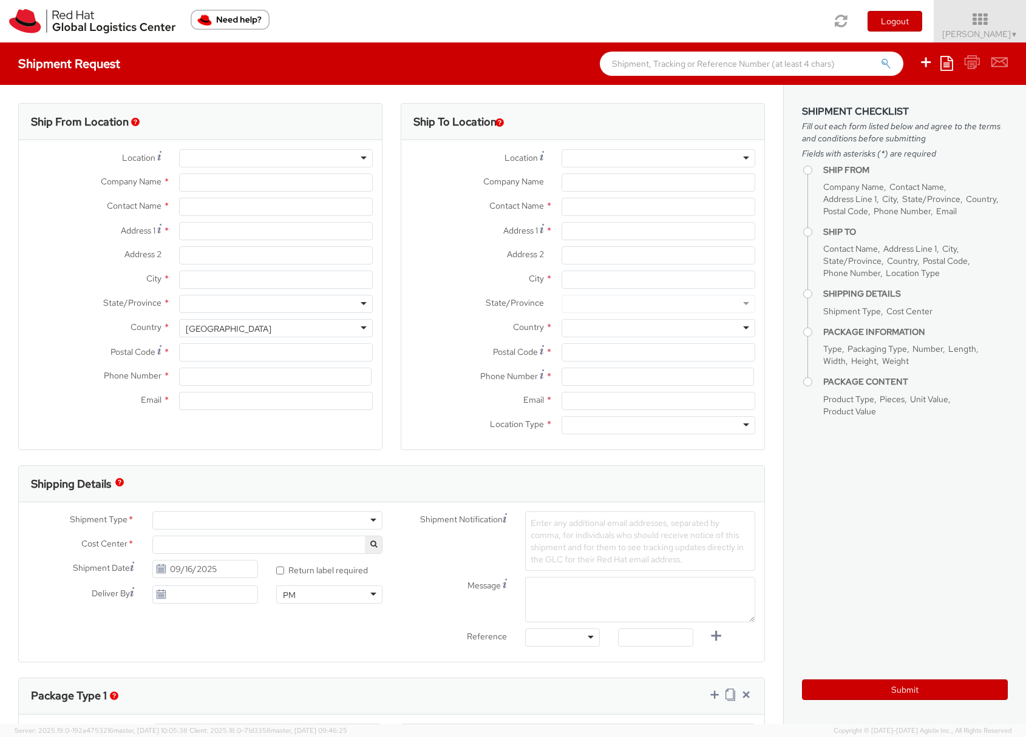
select select "901"
select select
click at [573, 155] on div at bounding box center [658, 158] width 194 height 18
type input "Red Hat Czech s.r.o."
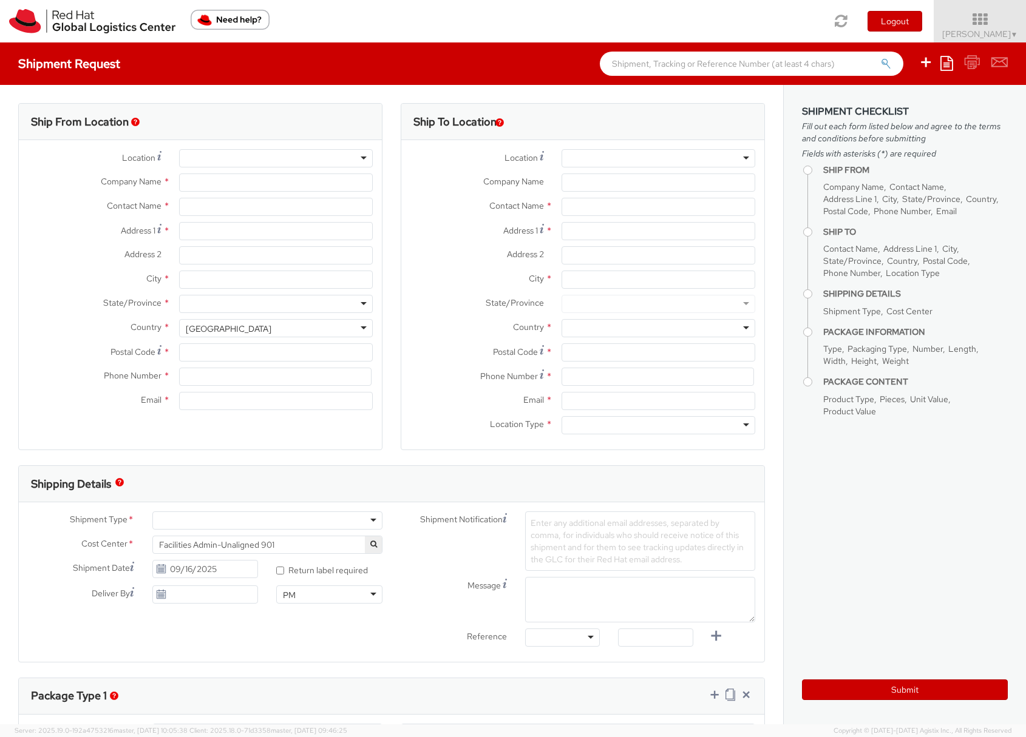
type input "[PERSON_NAME]"
type input "Purkynova 665/115"
type input "[GEOGRAPHIC_DATA]"
type input "621 00"
type input "420532294446"
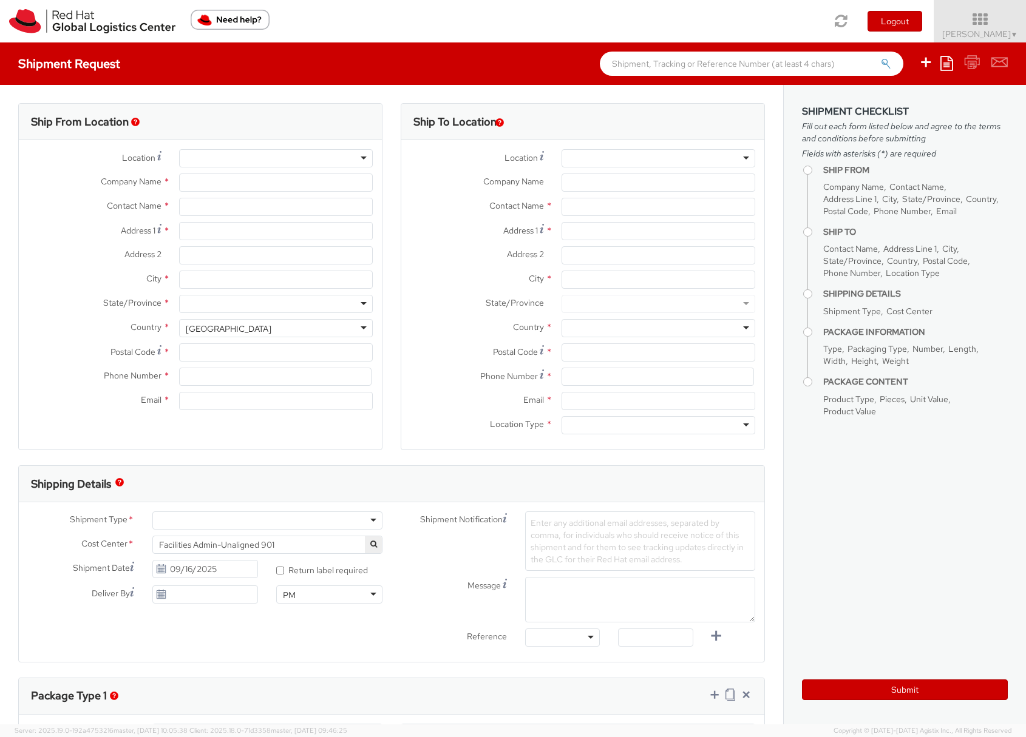
type input "somala@redhat.com"
select select "CM"
select select "KGS"
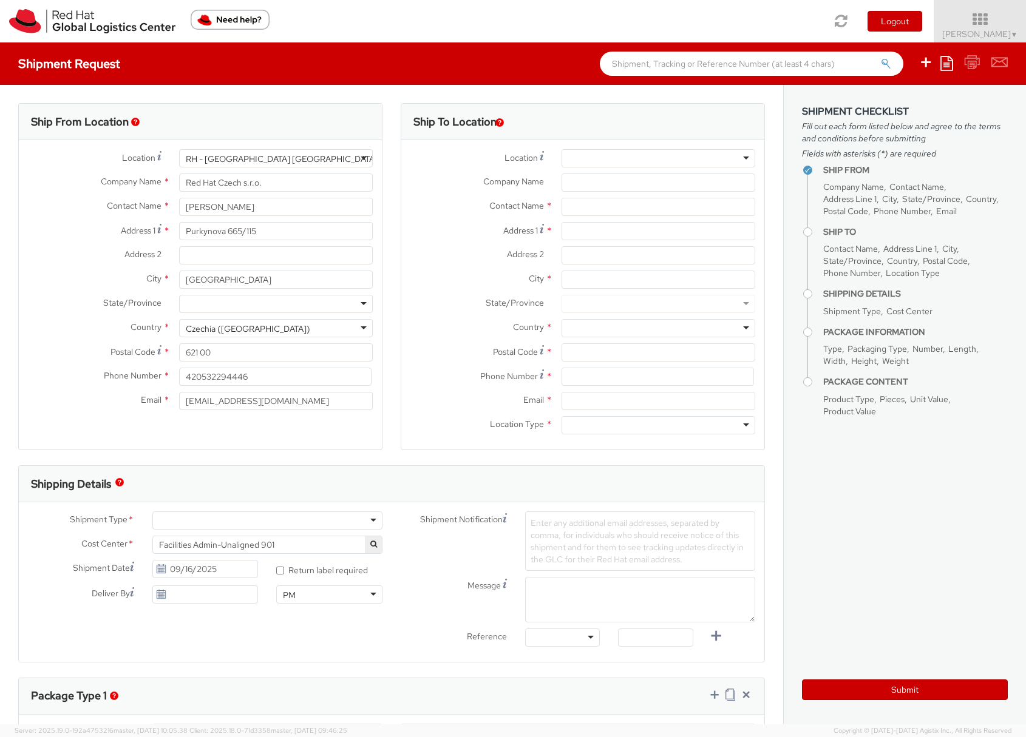
click at [569, 160] on div at bounding box center [658, 158] width 194 height 18
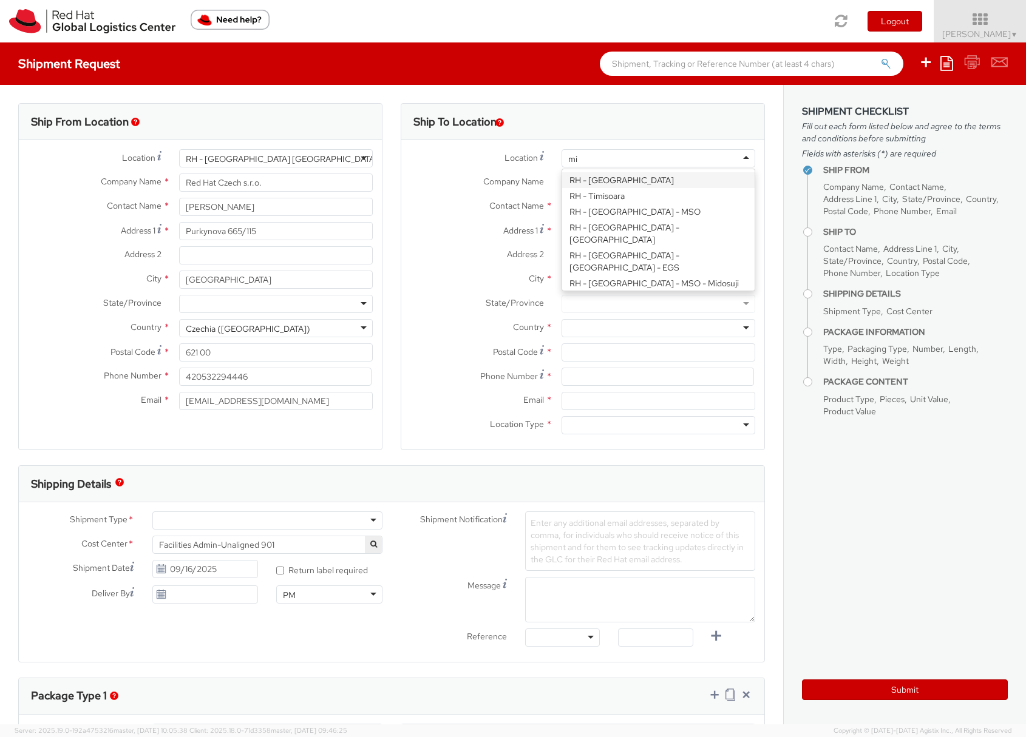
type input "mil"
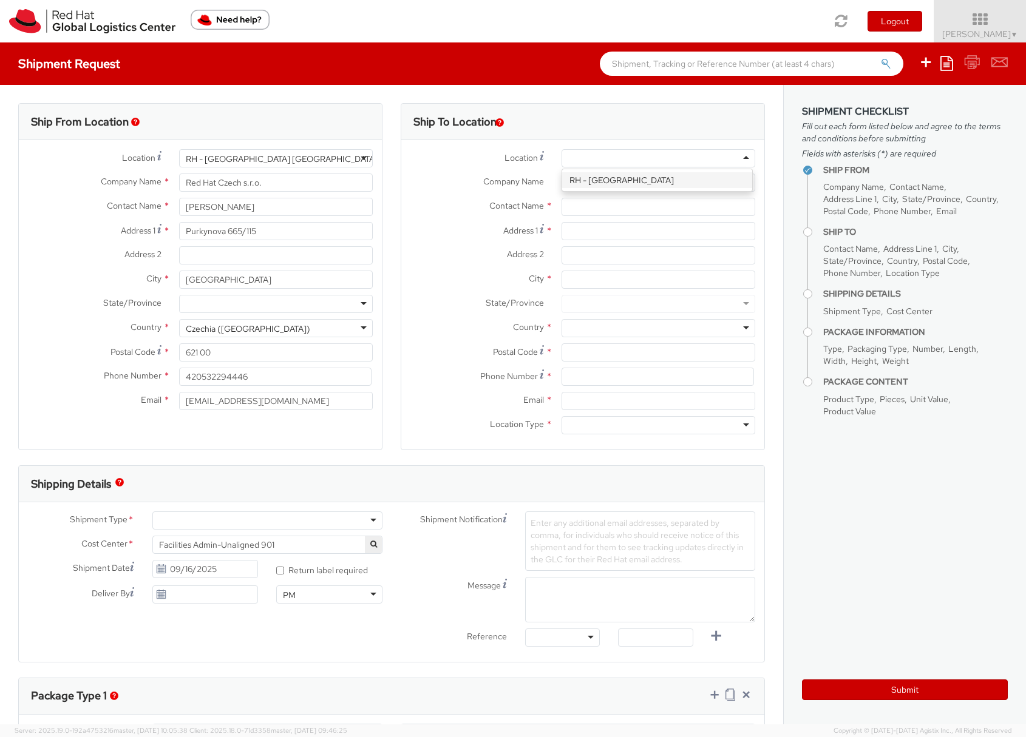
type input "Red Hat SRL"
type input "Via Gustavo Fara 26"
type input "MILAN"
type input "20124"
type input "39 02 360 47601"
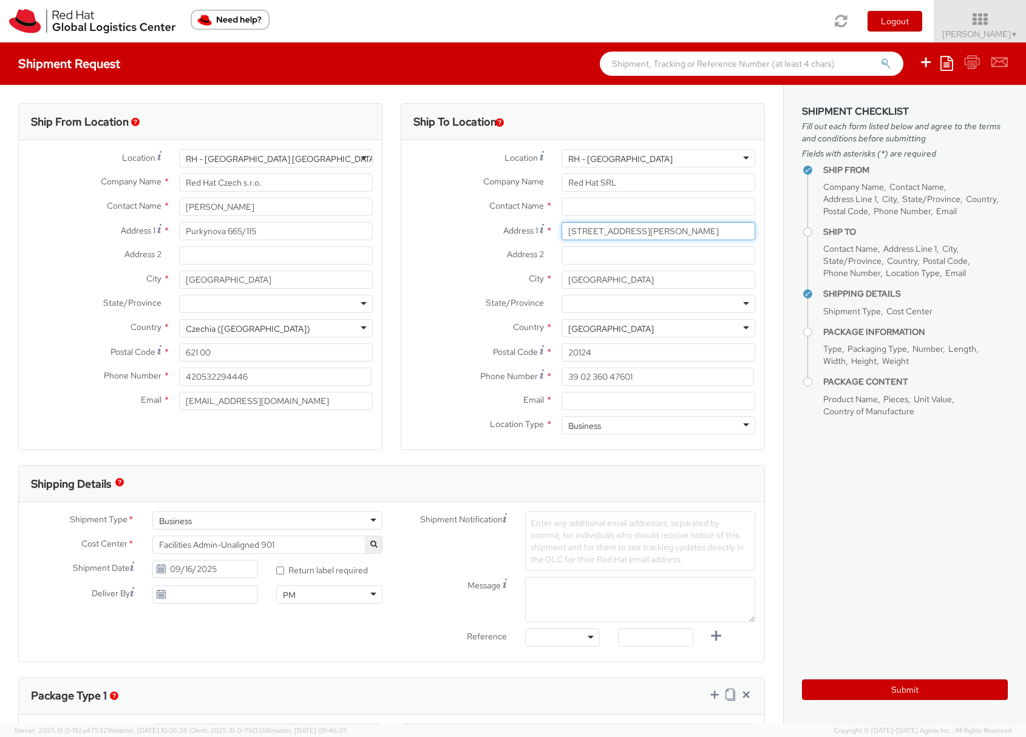
drag, startPoint x: 666, startPoint y: 235, endPoint x: 555, endPoint y: 231, distance: 111.1
click at [561, 231] on input "Via Gustavo Fara 26" at bounding box center [658, 231] width 194 height 18
click at [979, 30] on span "Sona Mala ▼" at bounding box center [980, 34] width 76 height 11
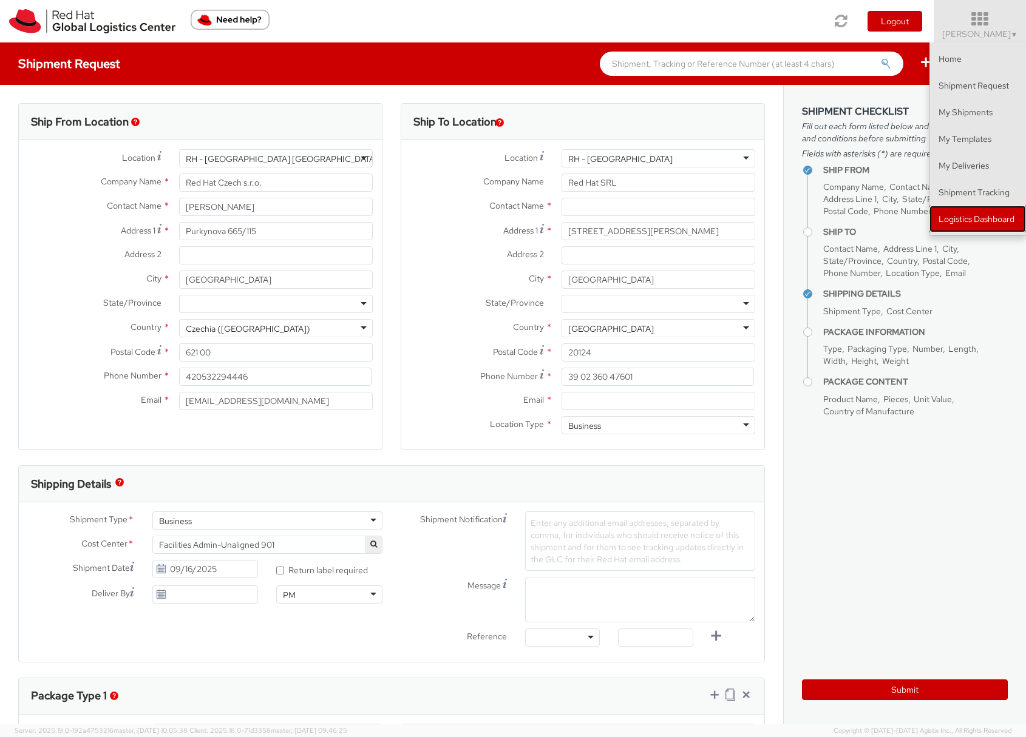
click at [973, 225] on link "Logistics Dashboard" at bounding box center [977, 219] width 96 height 27
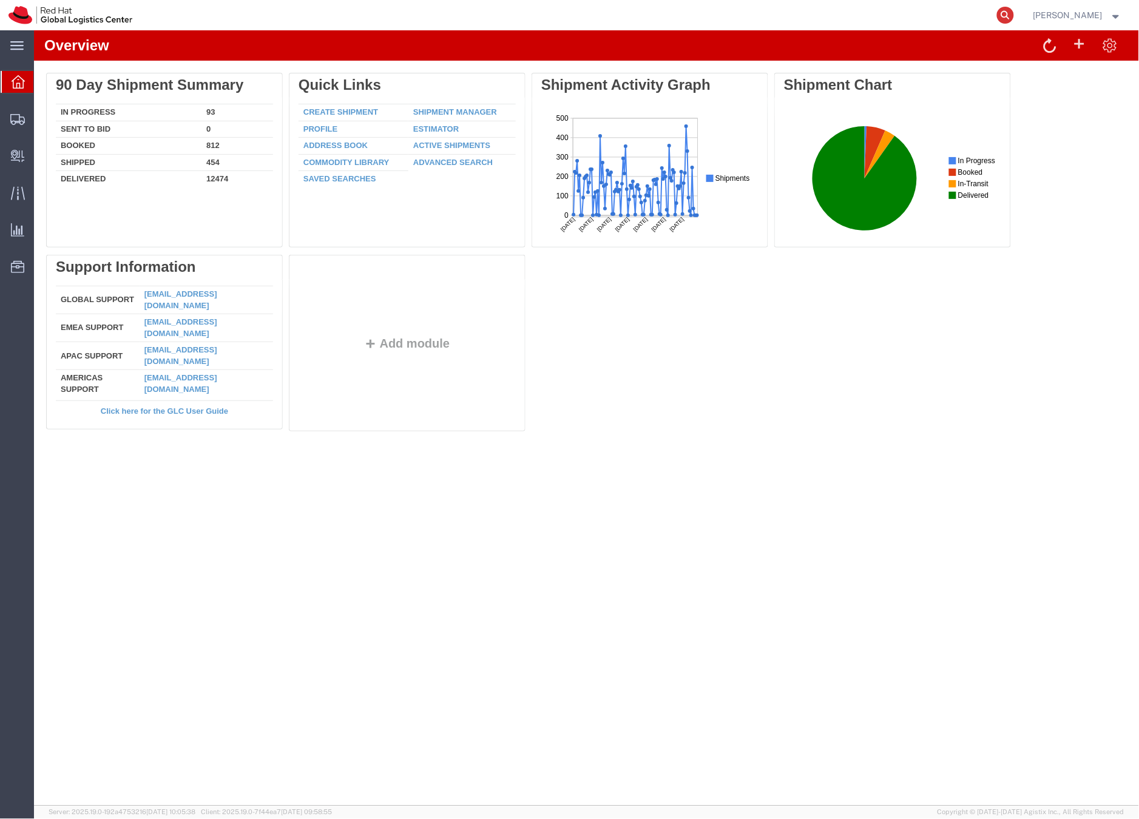
click at [1014, 12] on icon at bounding box center [1005, 15] width 17 height 17
click at [874, 8] on input "search" at bounding box center [812, 15] width 369 height 29
paste input "56820780"
type input "56820780"
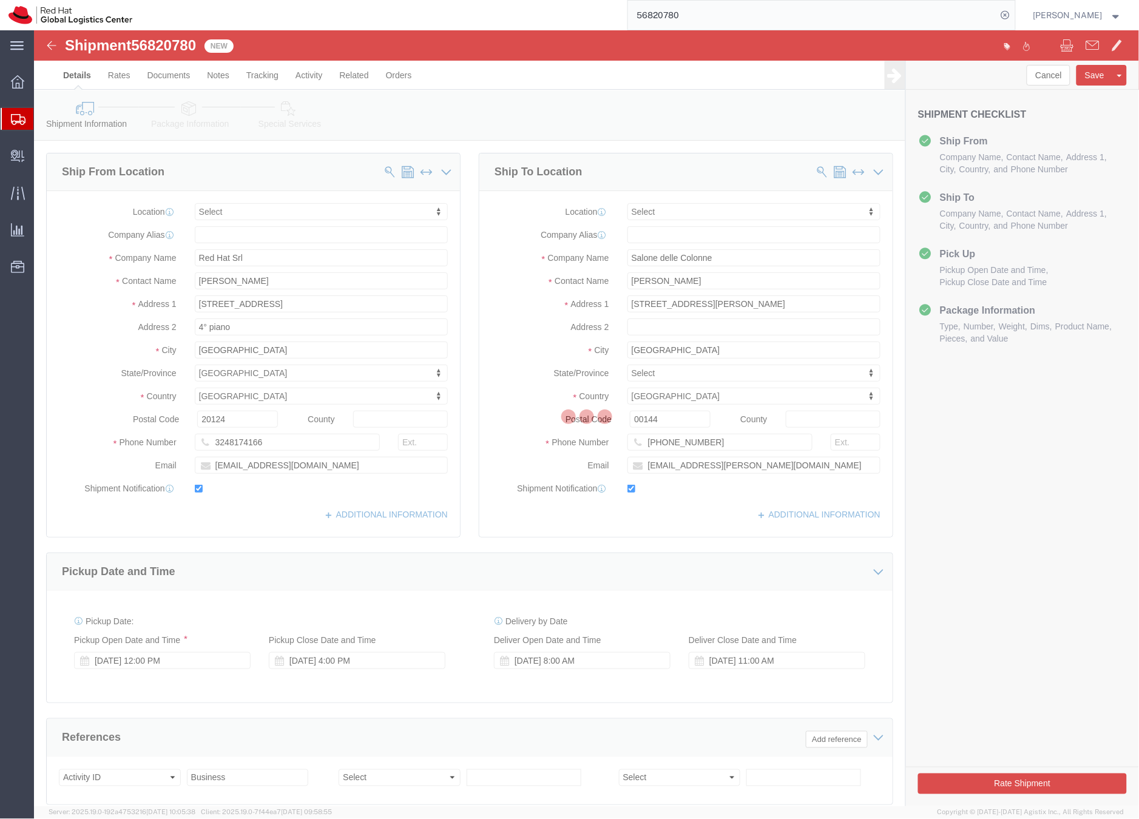
select select
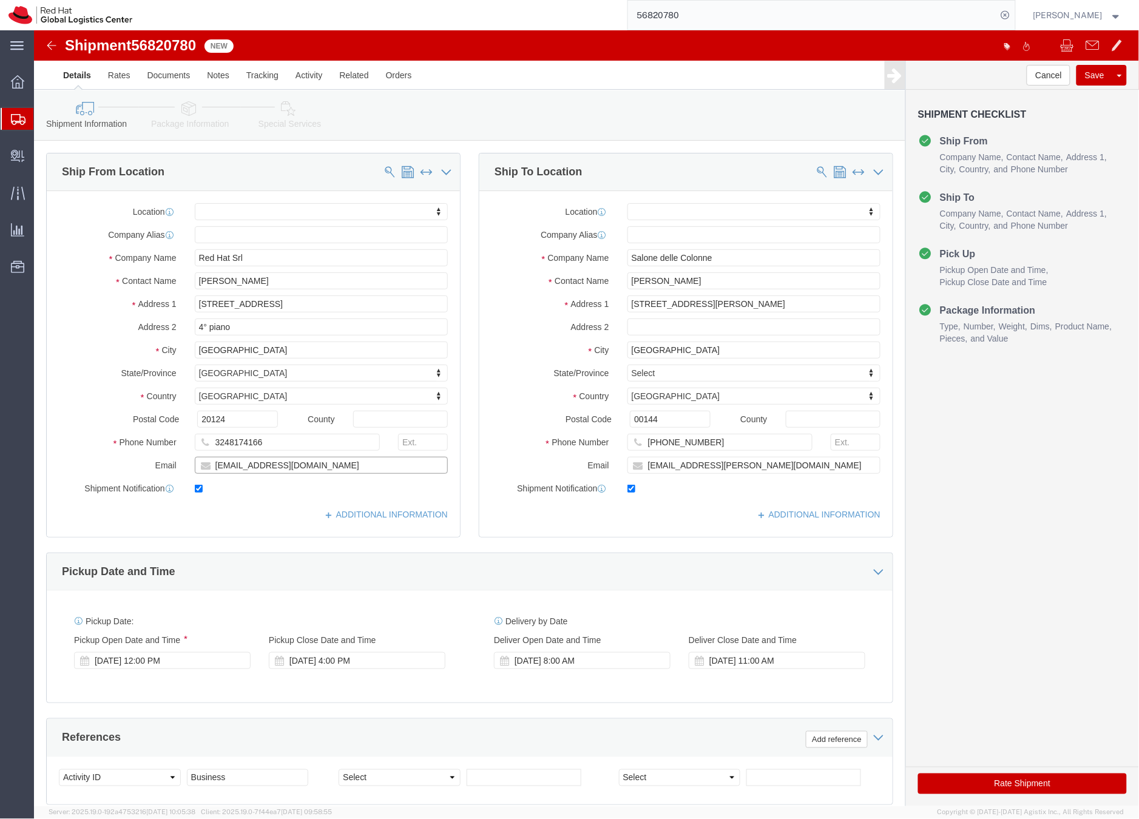
drag, startPoint x: 255, startPoint y: 439, endPoint x: 179, endPoint y: 434, distance: 76.7
click input "vmordent@redhat.com"
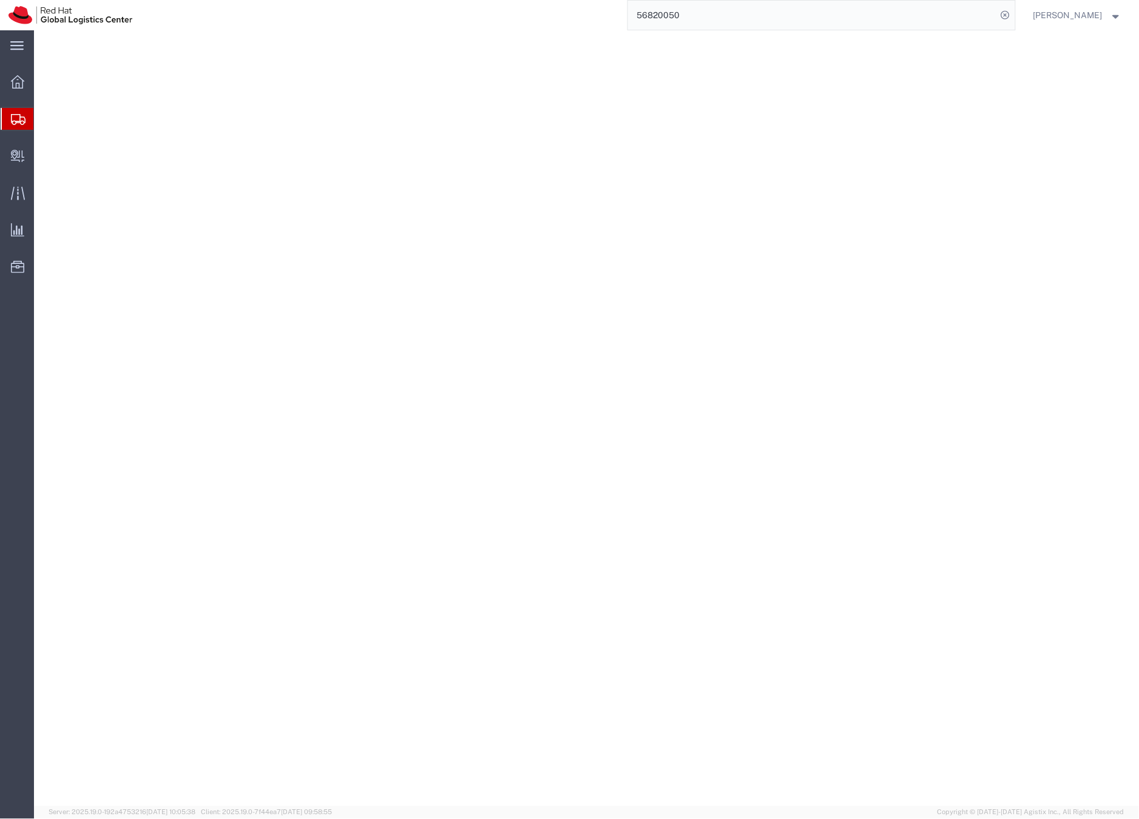
select select "38036"
select select
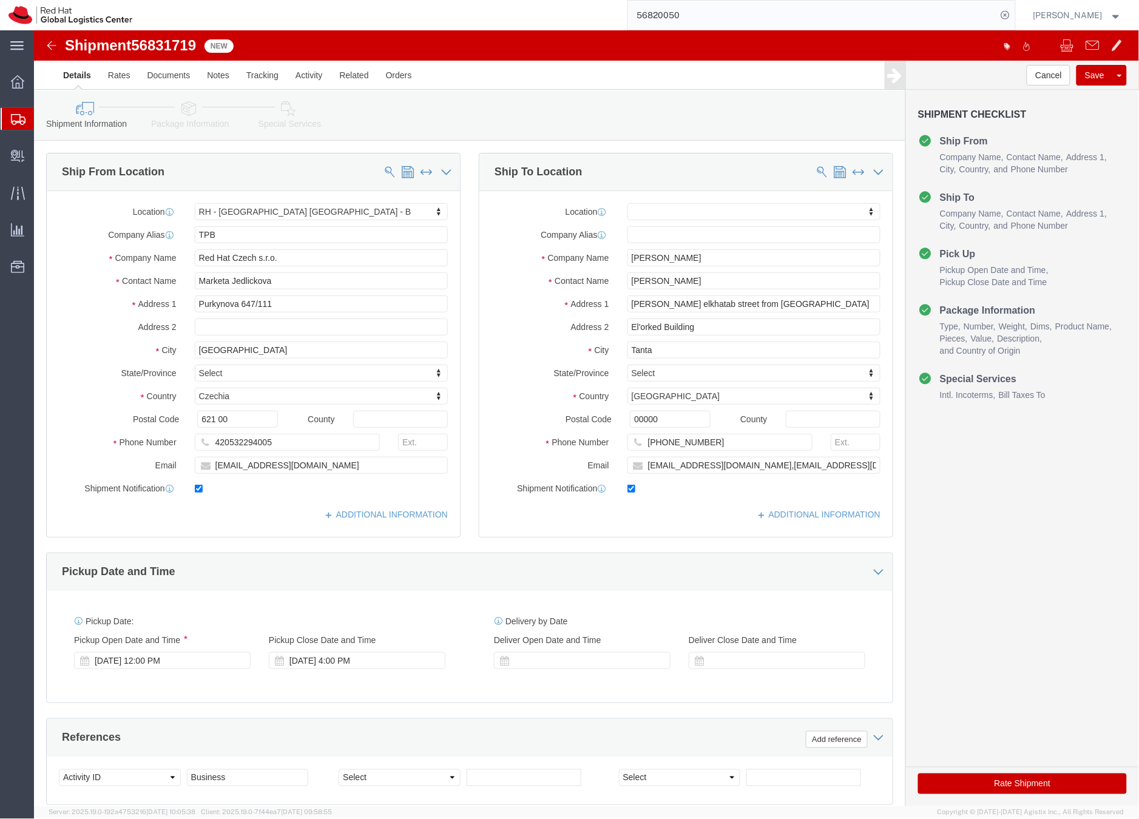
type input "[EMAIL_ADDRESS][DOMAIN_NAME],[EMAIL_ADDRESS][DOMAIN_NAME]"
click link "Package Information"
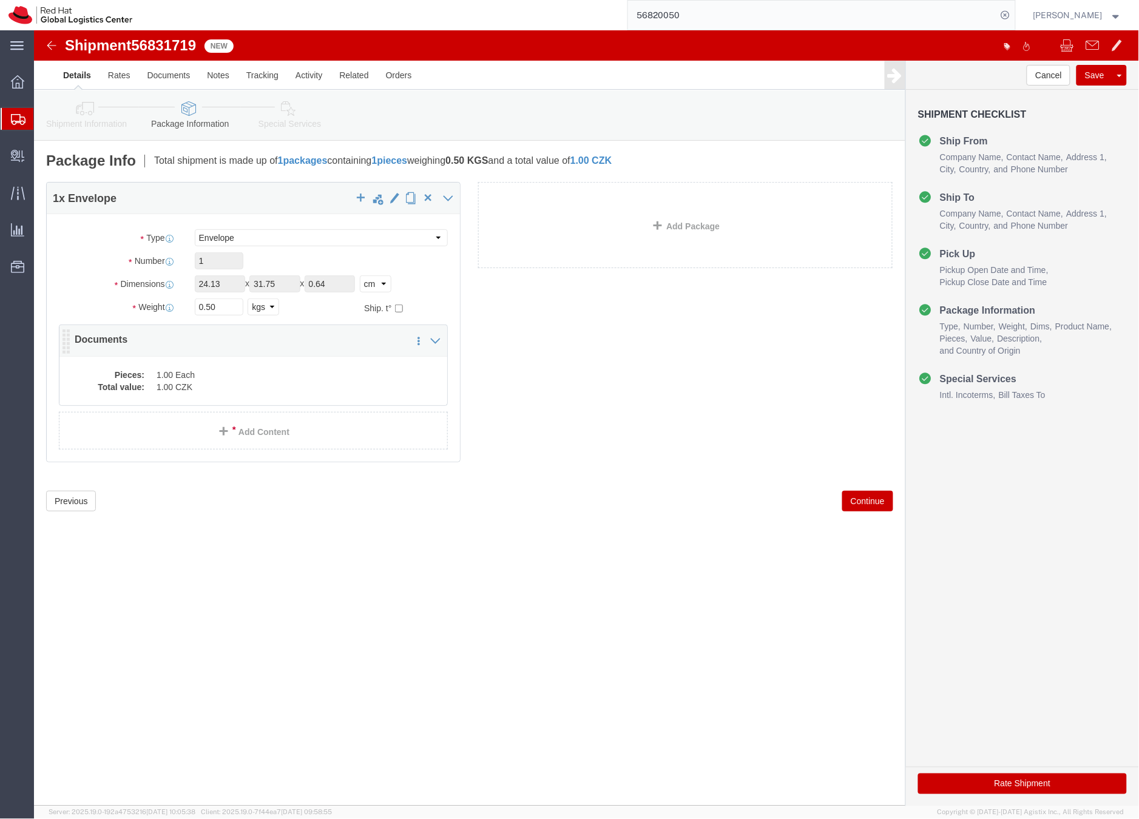
click div "Pieces: 1.00 Each Total value: 1.00 CZK"
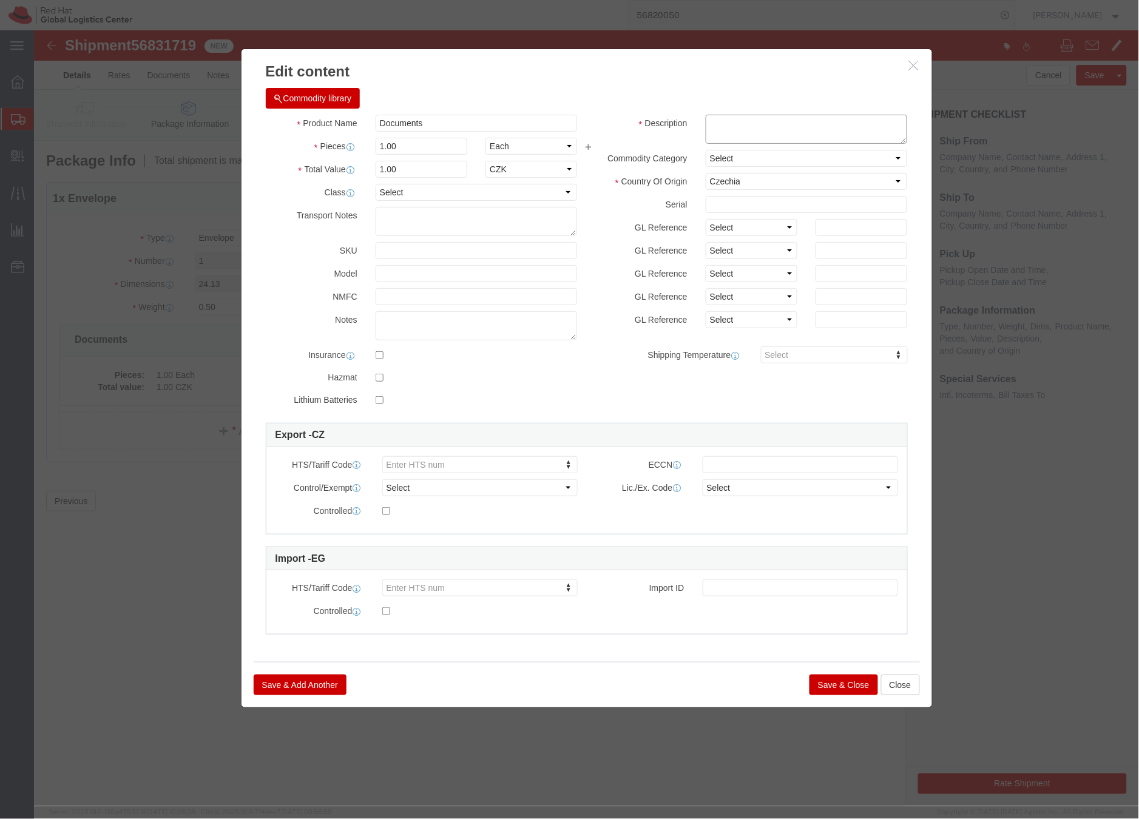
click textarea
type textarea "HR letter"
click button "Save & Close"
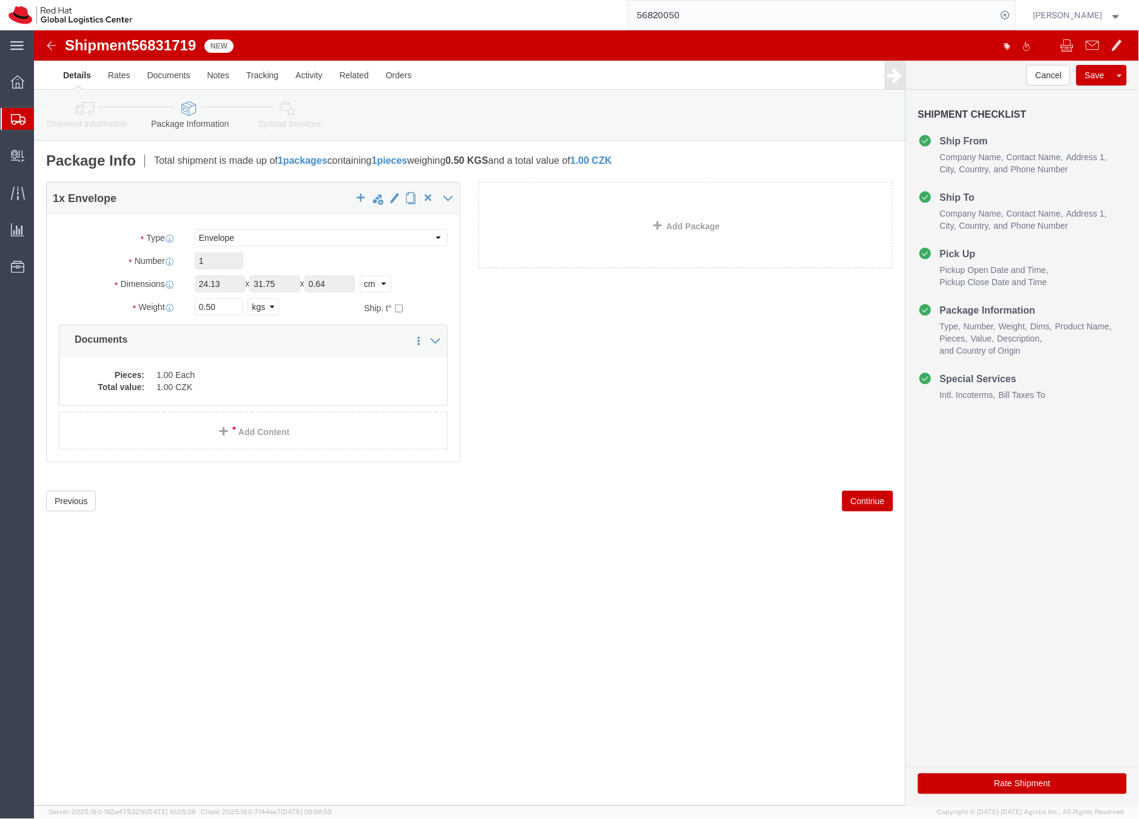
click icon
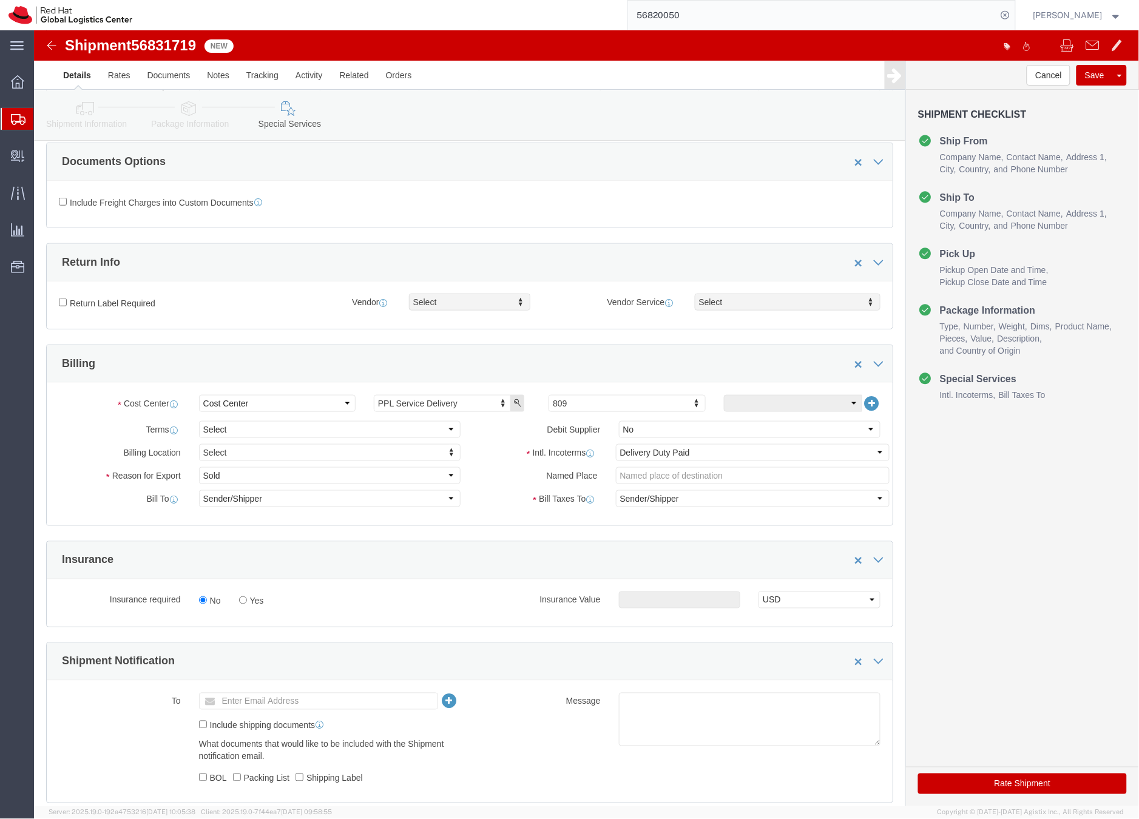
scroll to position [302, 0]
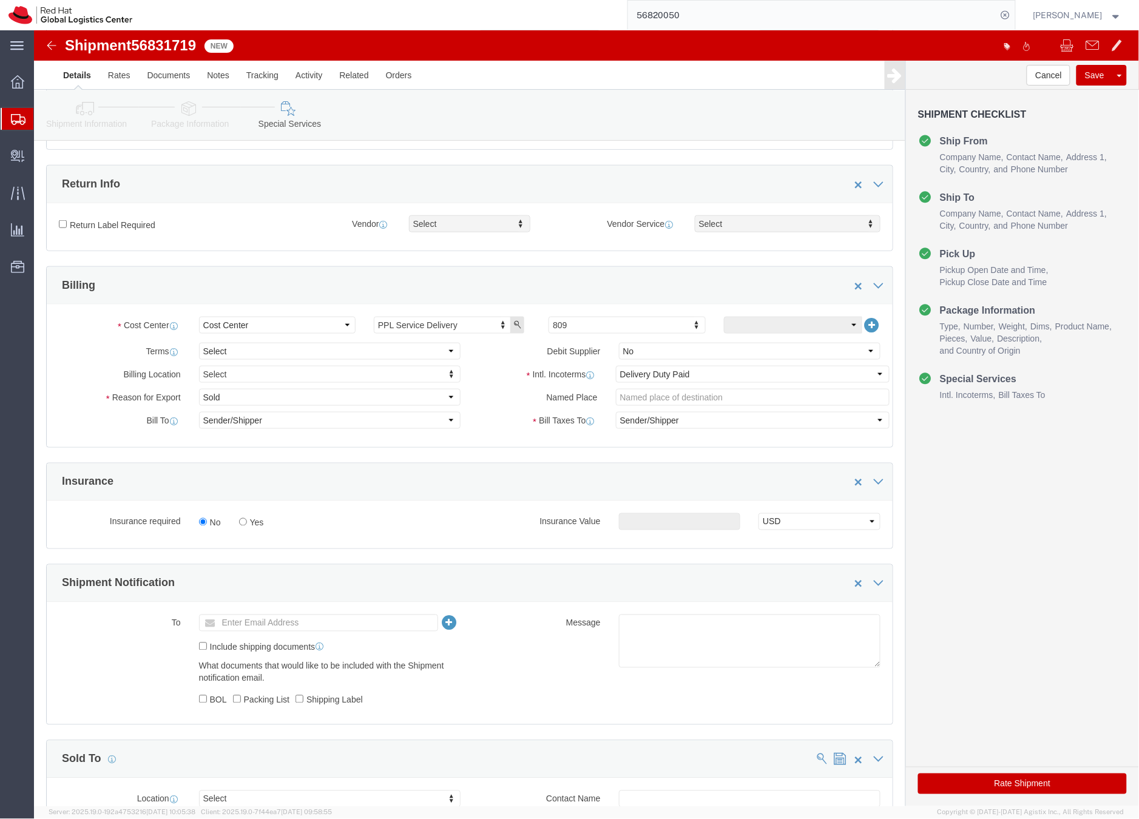
click button "Rate Shipment"
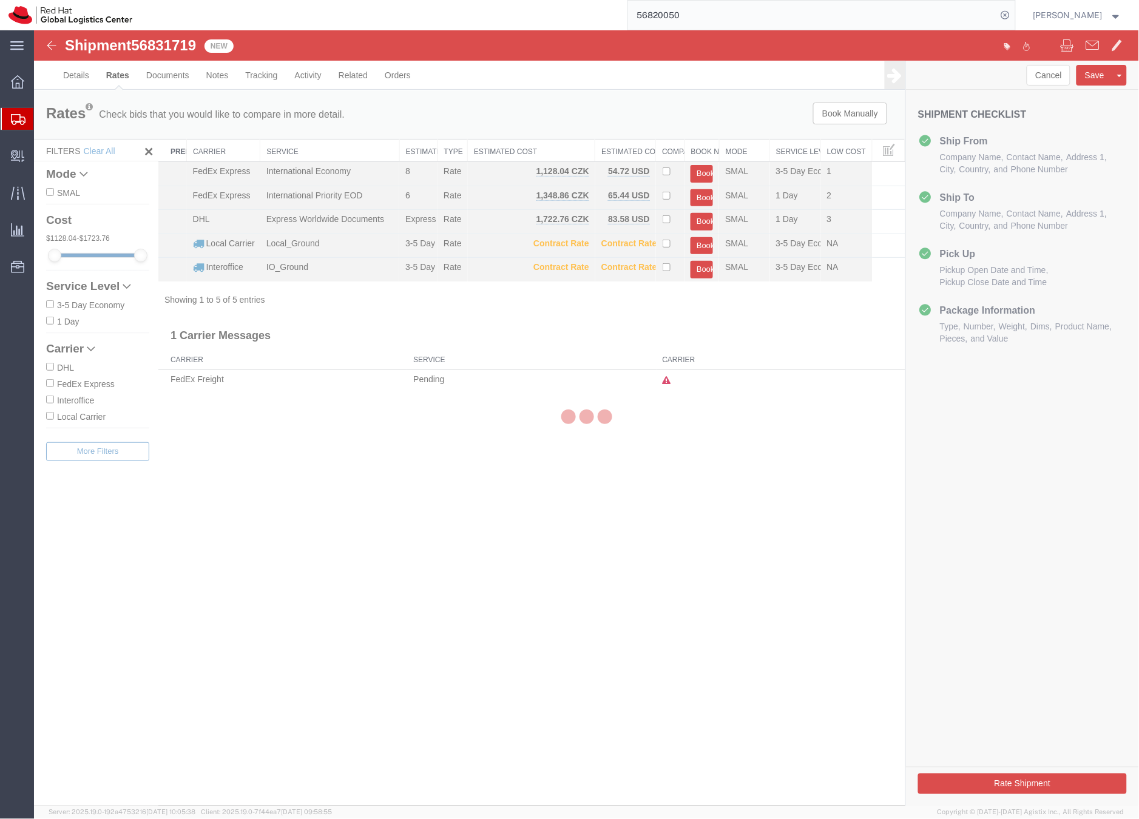
scroll to position [0, 0]
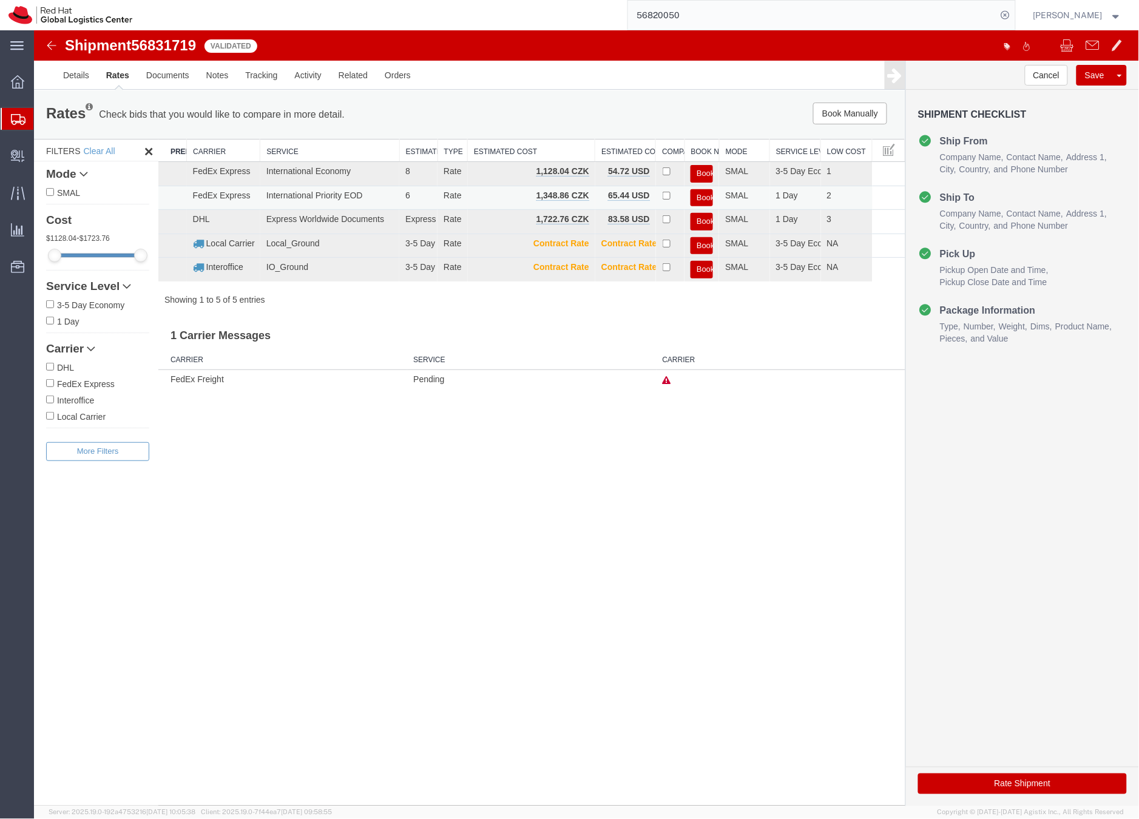
click at [697, 194] on button "Book" at bounding box center [701, 198] width 22 height 18
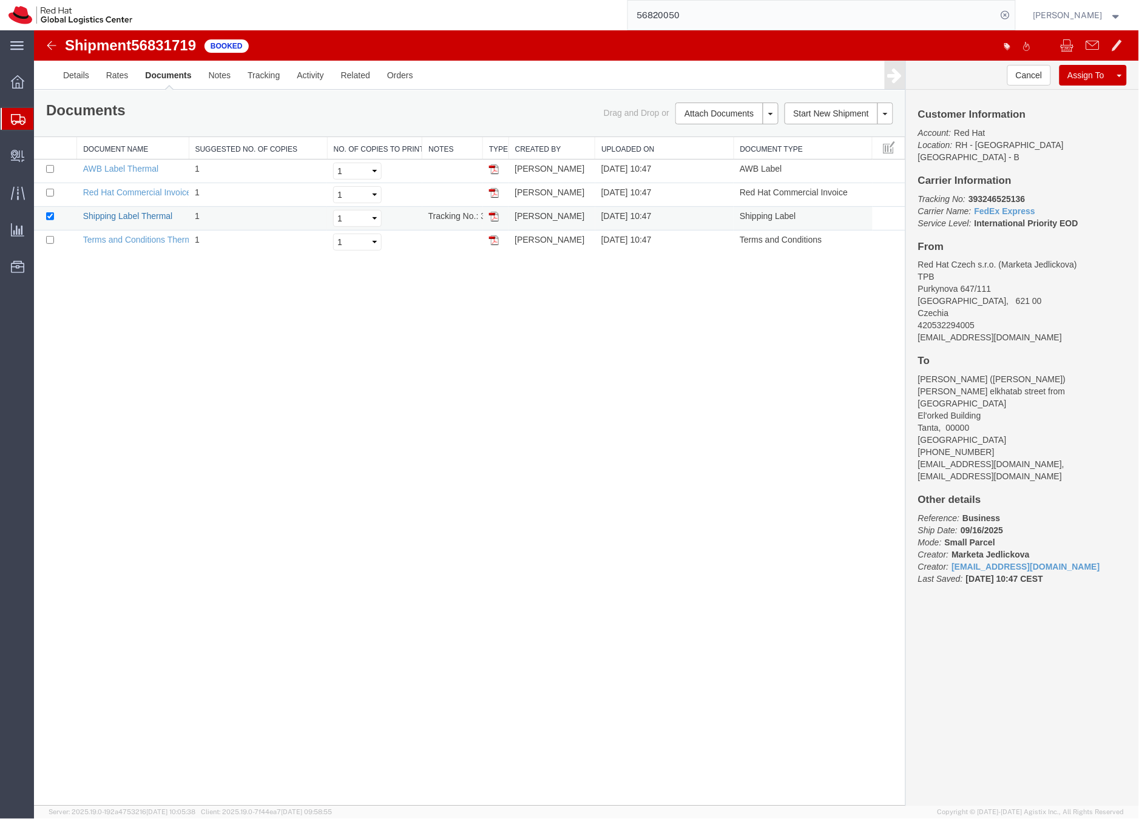
click at [105, 217] on link "Shipping Label Thermal" at bounding box center [128, 216] width 90 height 10
click at [4, 117] on div at bounding box center [18, 119] width 34 height 22
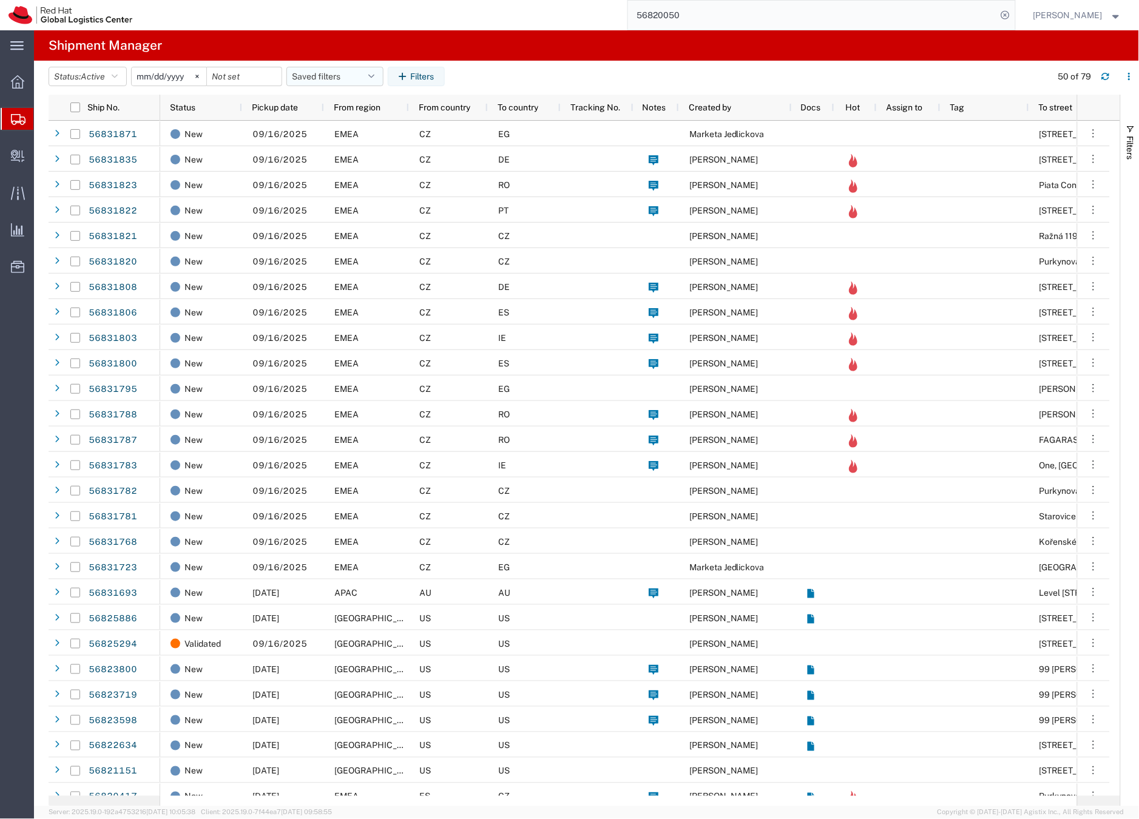
click at [319, 76] on button "Saved filters" at bounding box center [334, 76] width 97 height 19
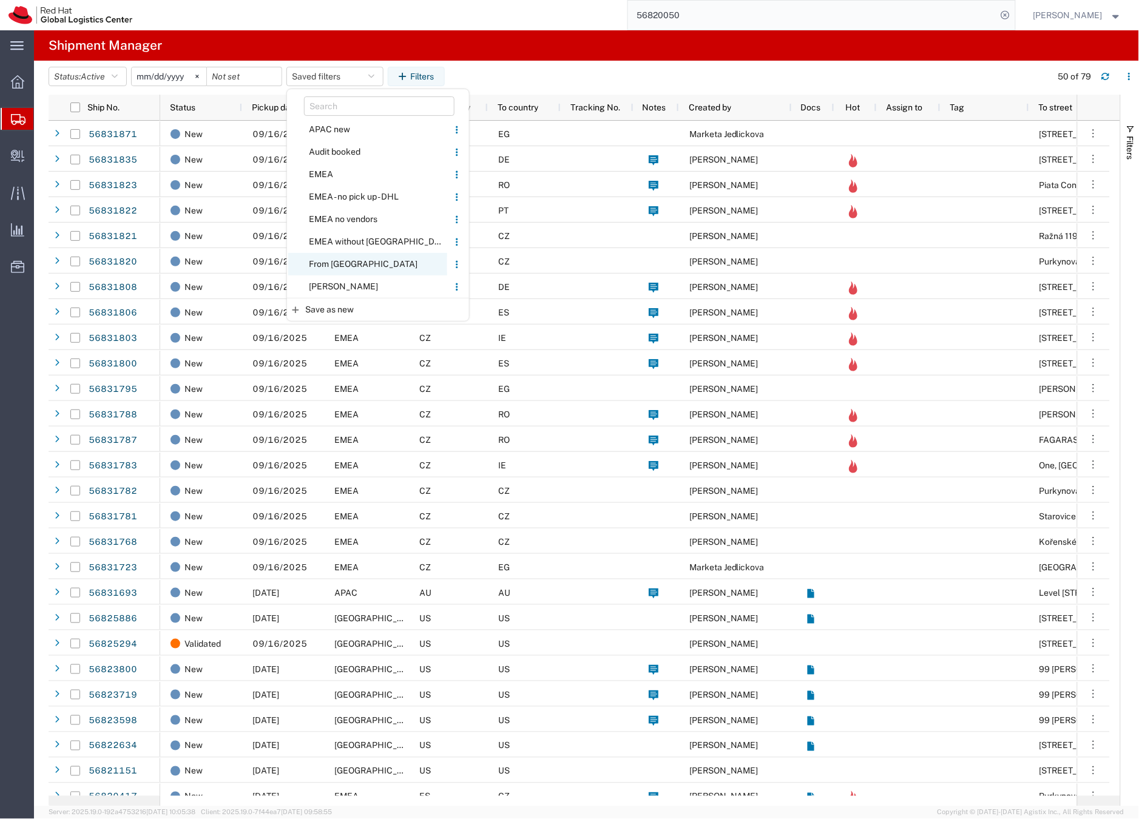
click at [332, 262] on span "From [GEOGRAPHIC_DATA]" at bounding box center [367, 264] width 159 height 22
type input "[DATE]"
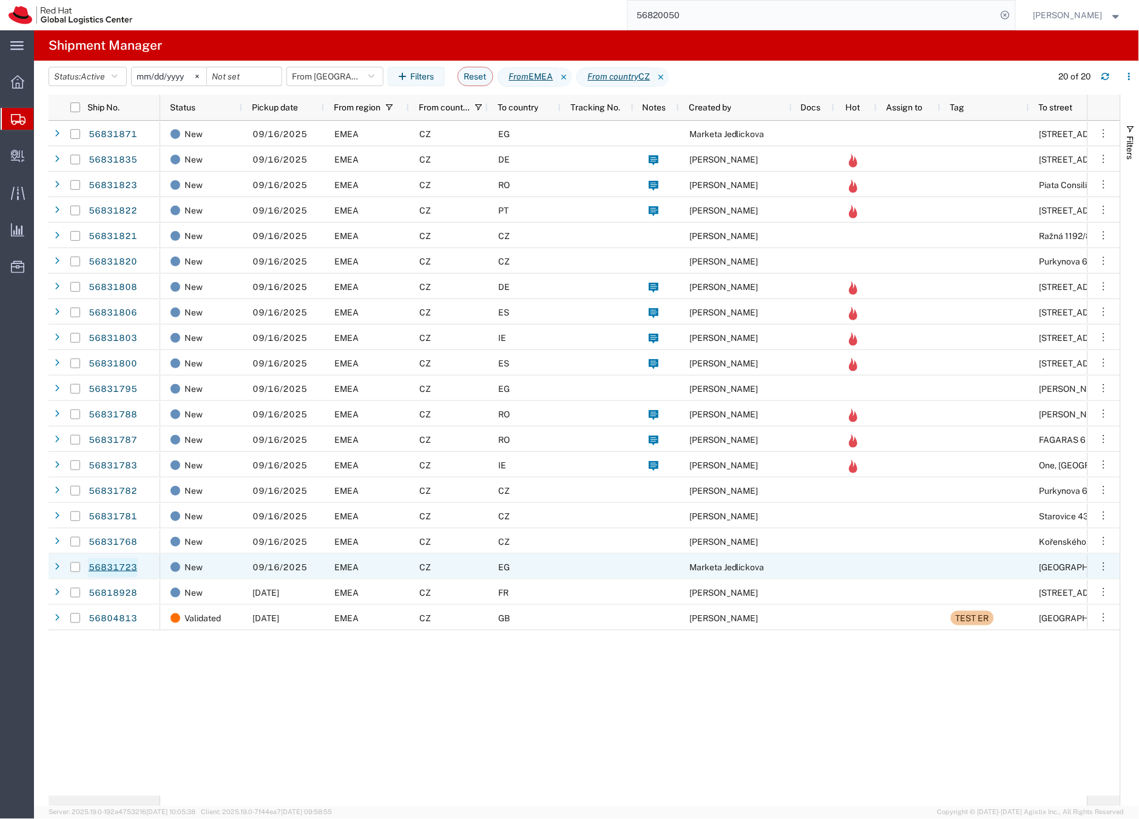
click at [129, 569] on link "56831723" at bounding box center [113, 567] width 50 height 19
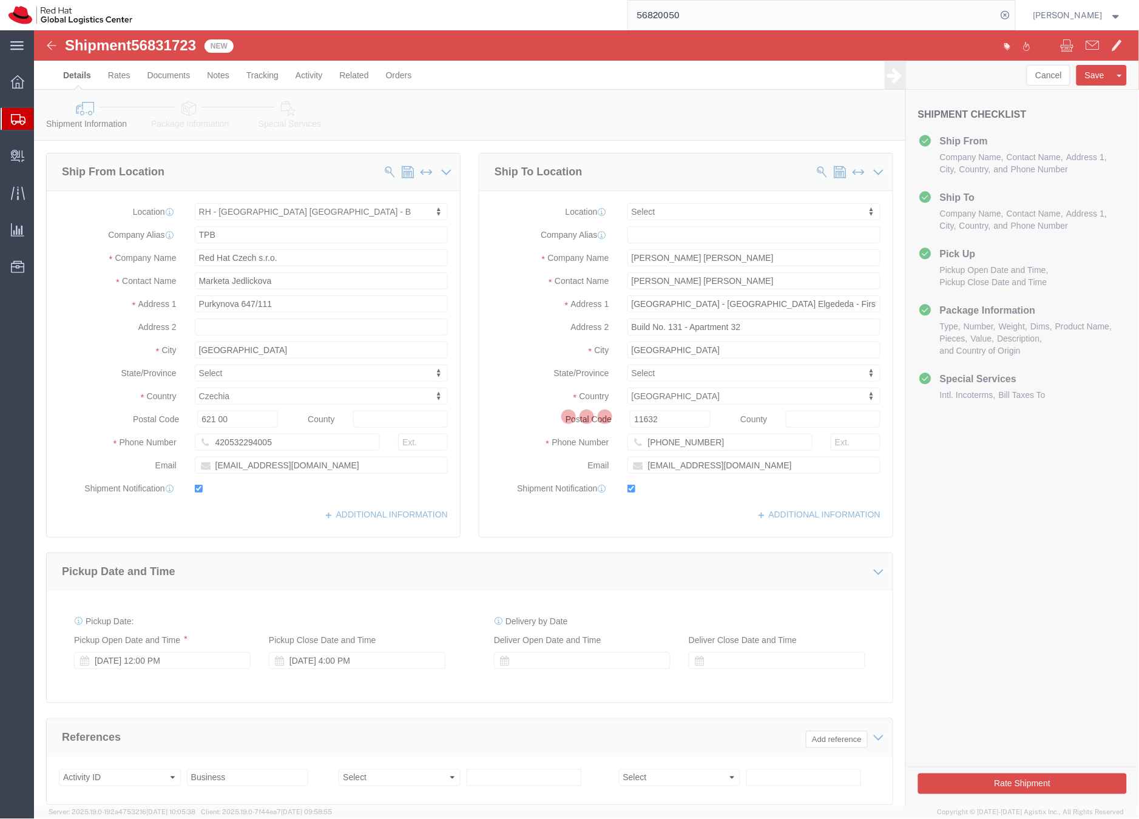
select select "38036"
select select
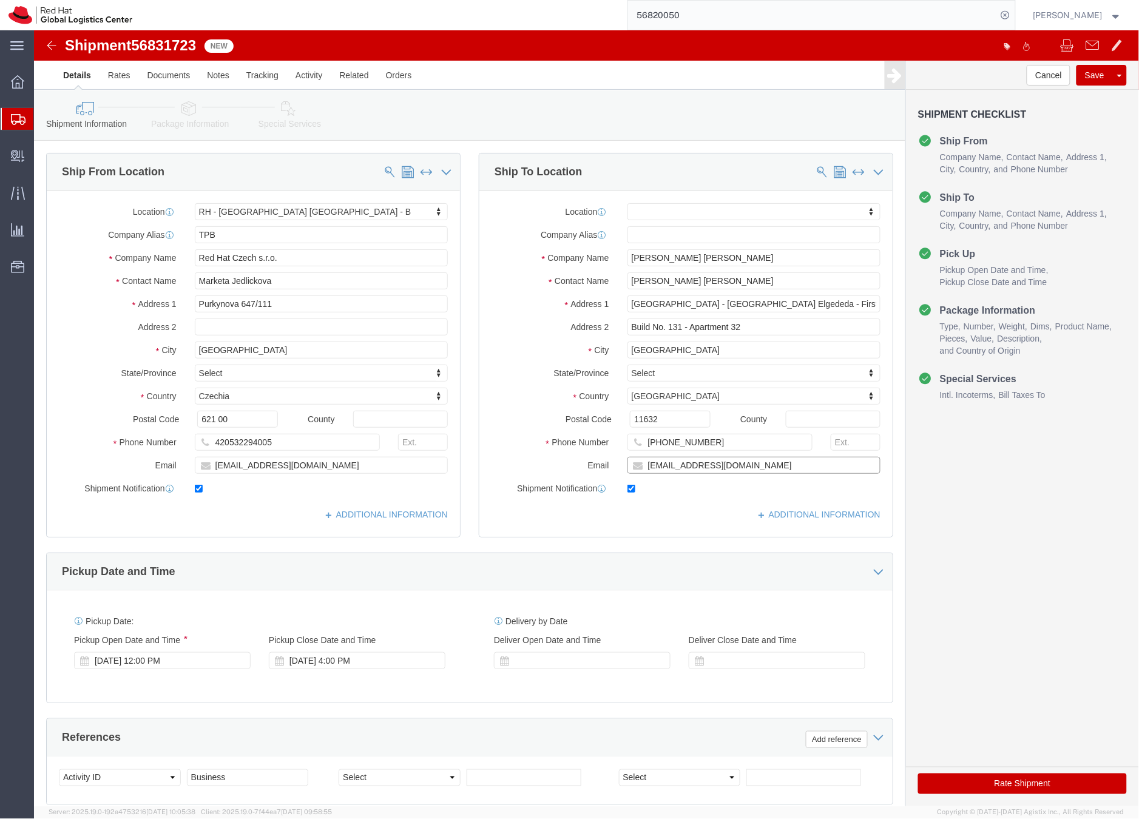
click input "[EMAIL_ADDRESS][DOMAIN_NAME]"
type input "[EMAIL_ADDRESS][DOMAIN_NAME],[EMAIL_ADDRESS][DOMAIN_NAME]"
click link "Package Information"
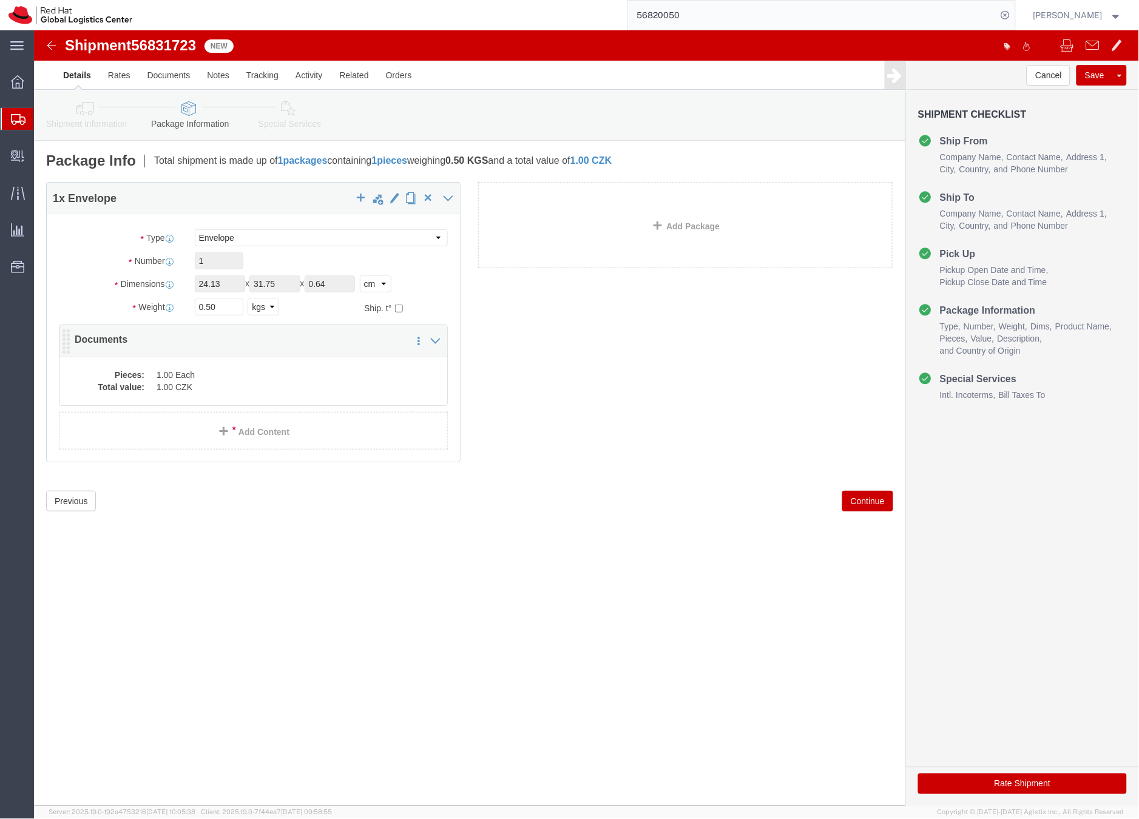
click dd "1.00 CZK"
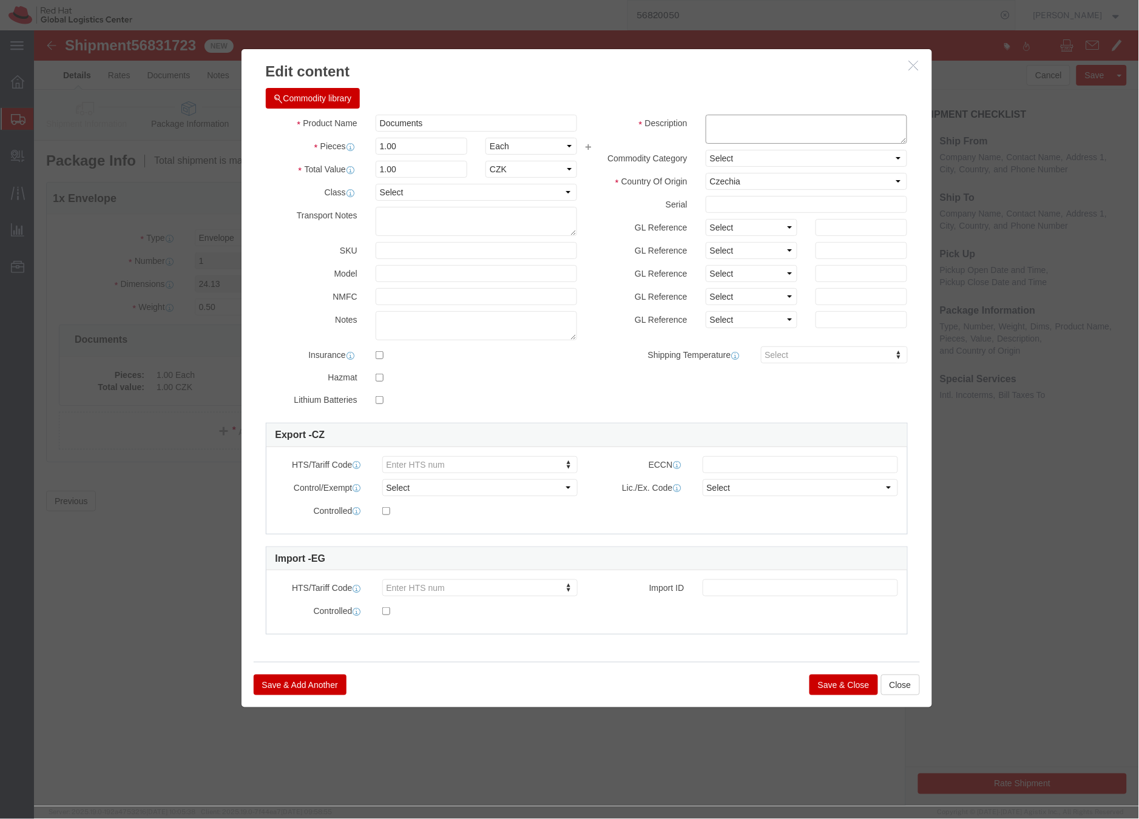
click textarea
type textarea "HR letter"
click button "Save & Close"
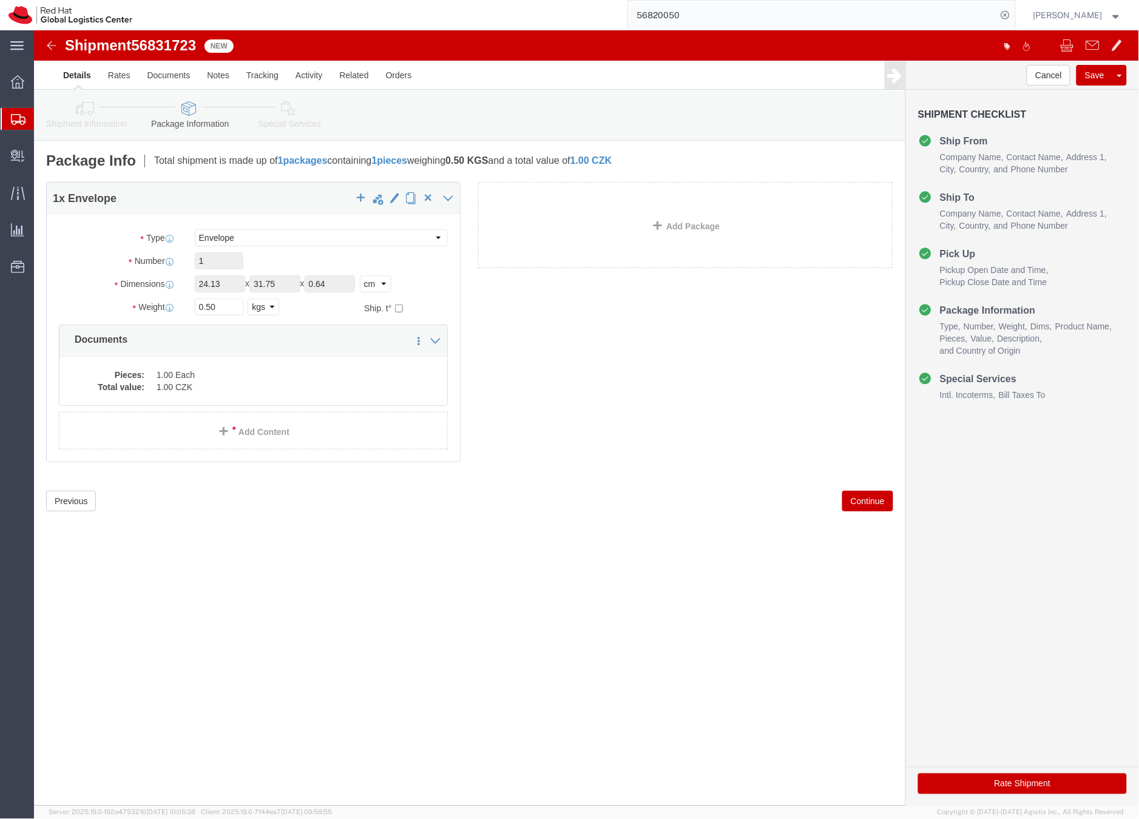
click icon
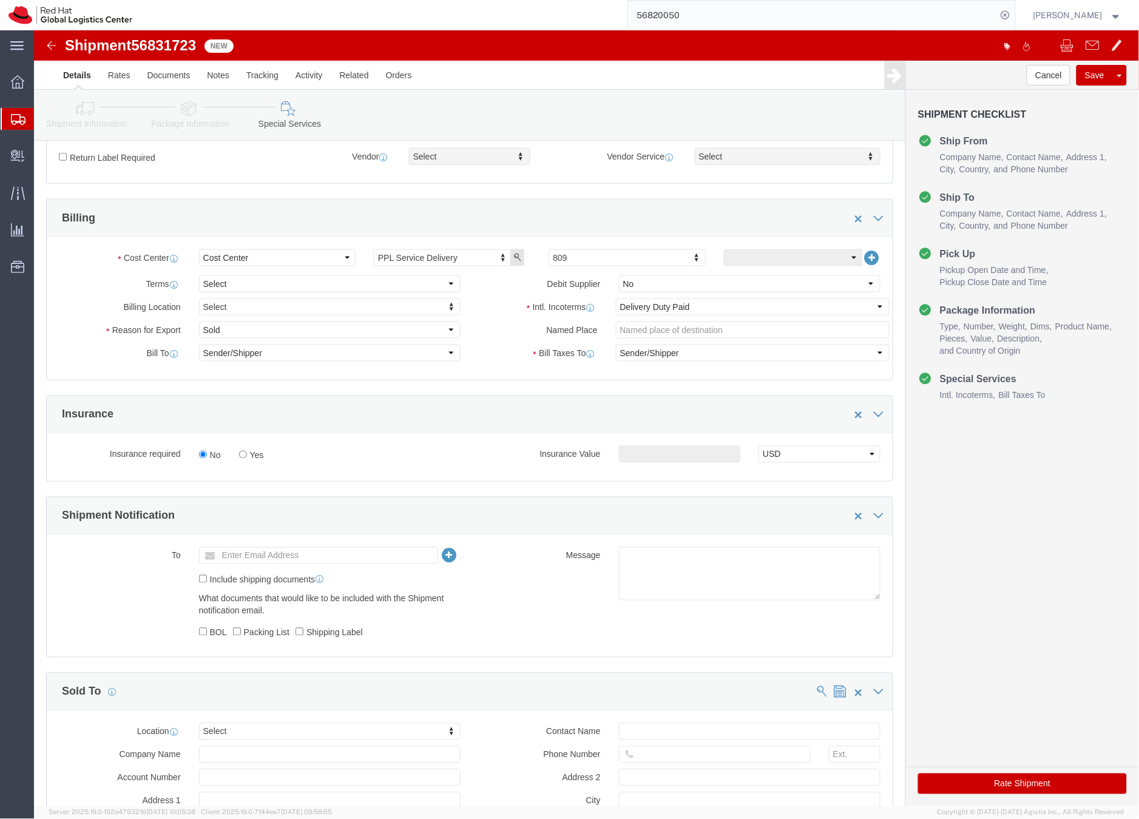
scroll to position [380, 0]
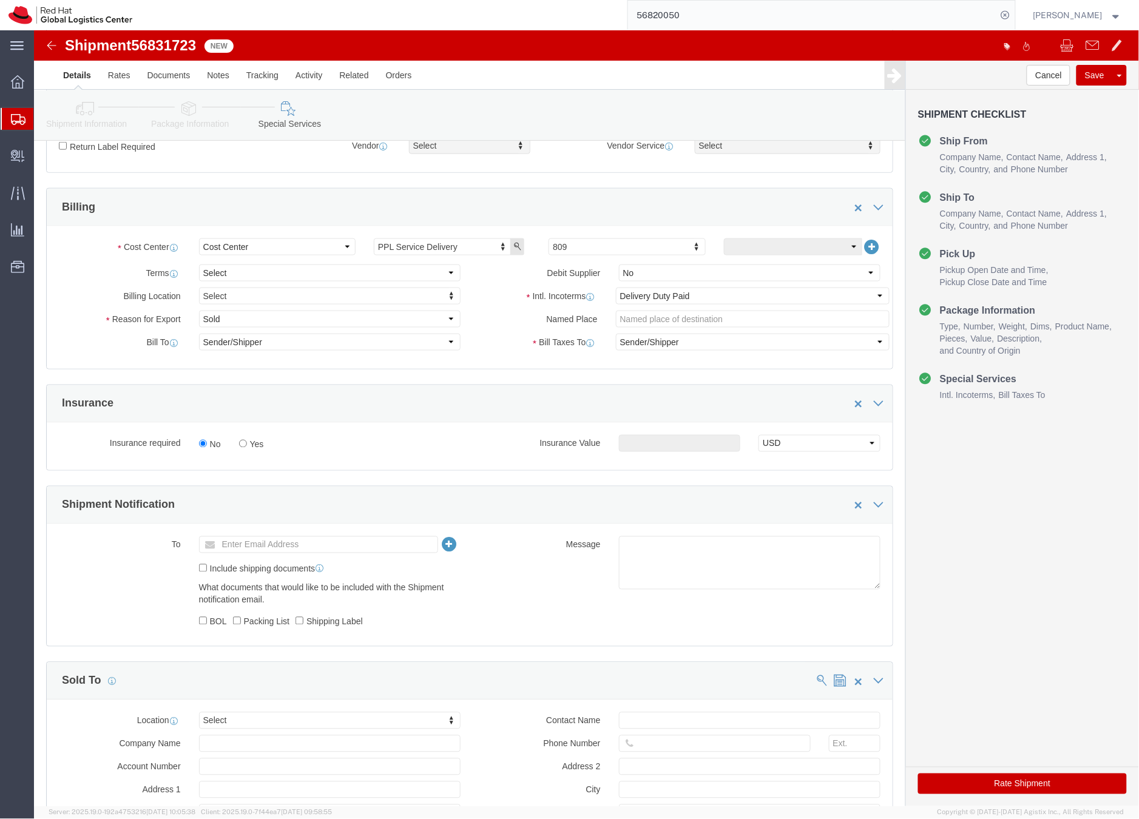
click button "Rate Shipment"
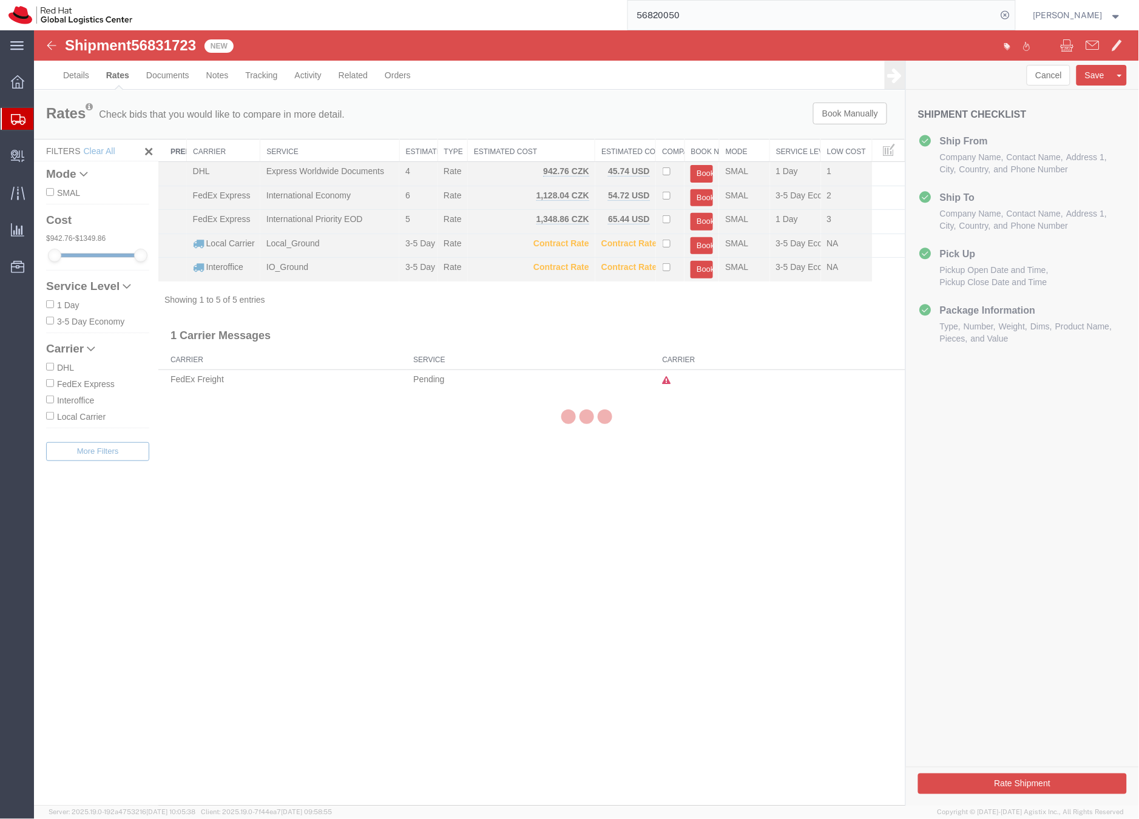
scroll to position [0, 0]
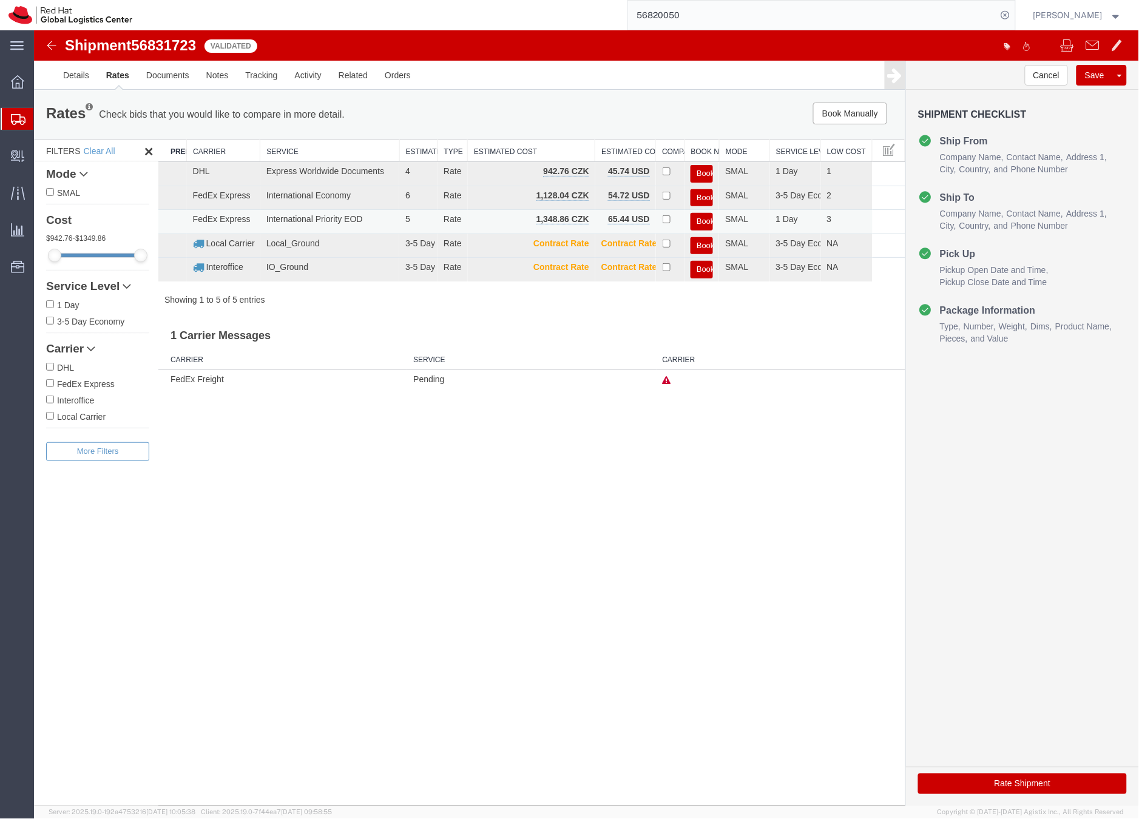
click at [701, 220] on button "Book" at bounding box center [701, 221] width 22 height 18
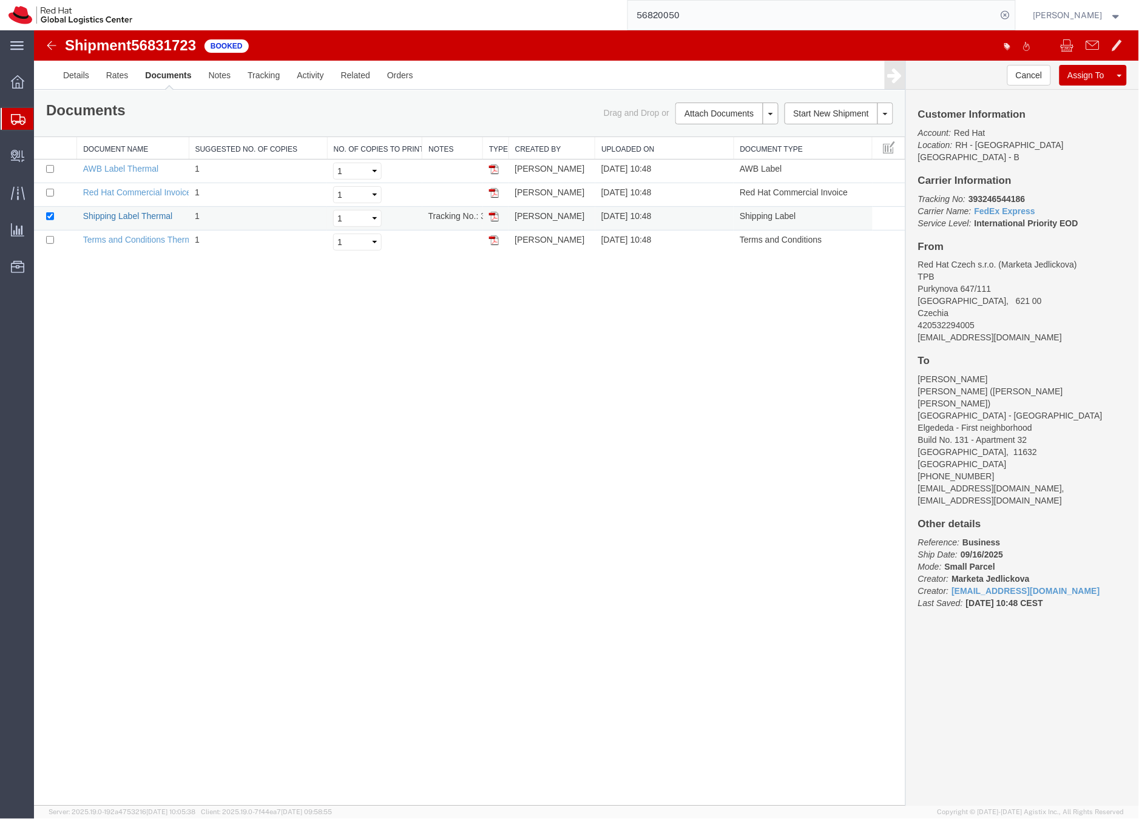
click at [158, 218] on link "Shipping Label Thermal" at bounding box center [128, 216] width 90 height 10
click at [17, 114] on icon at bounding box center [18, 119] width 15 height 11
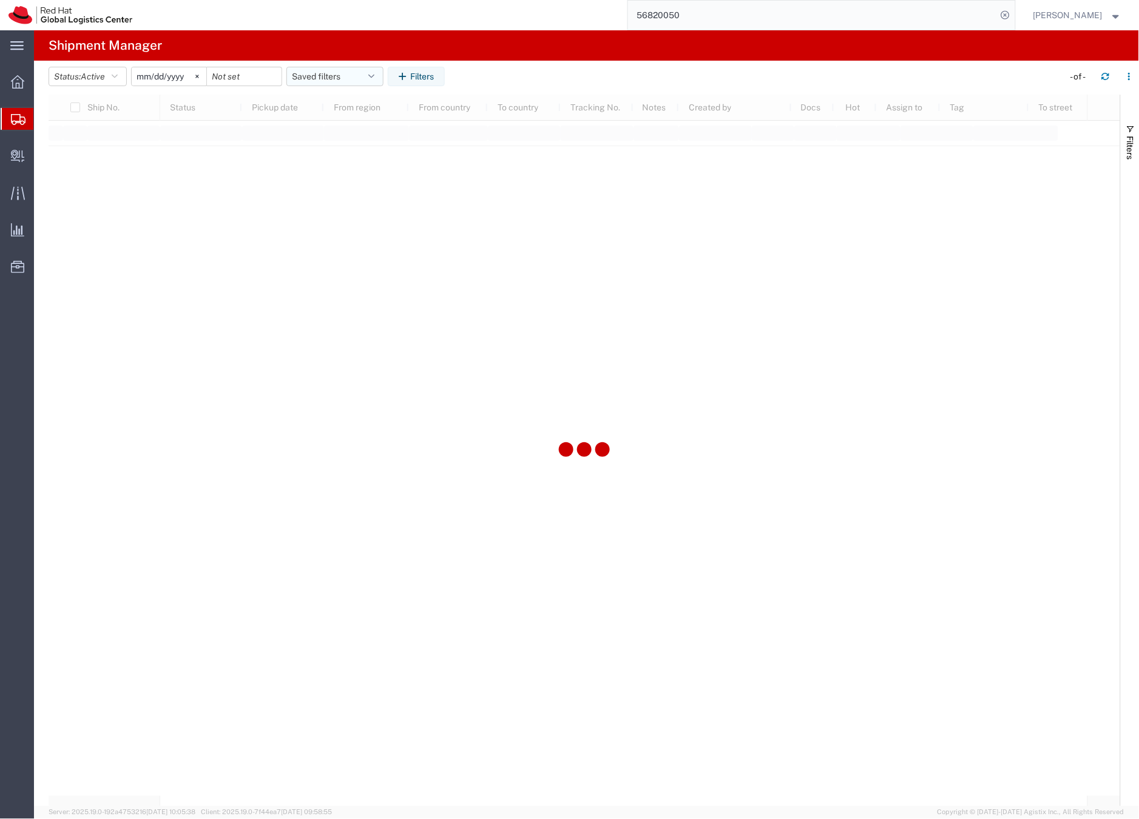
click at [304, 77] on button "Saved filters" at bounding box center [334, 76] width 97 height 19
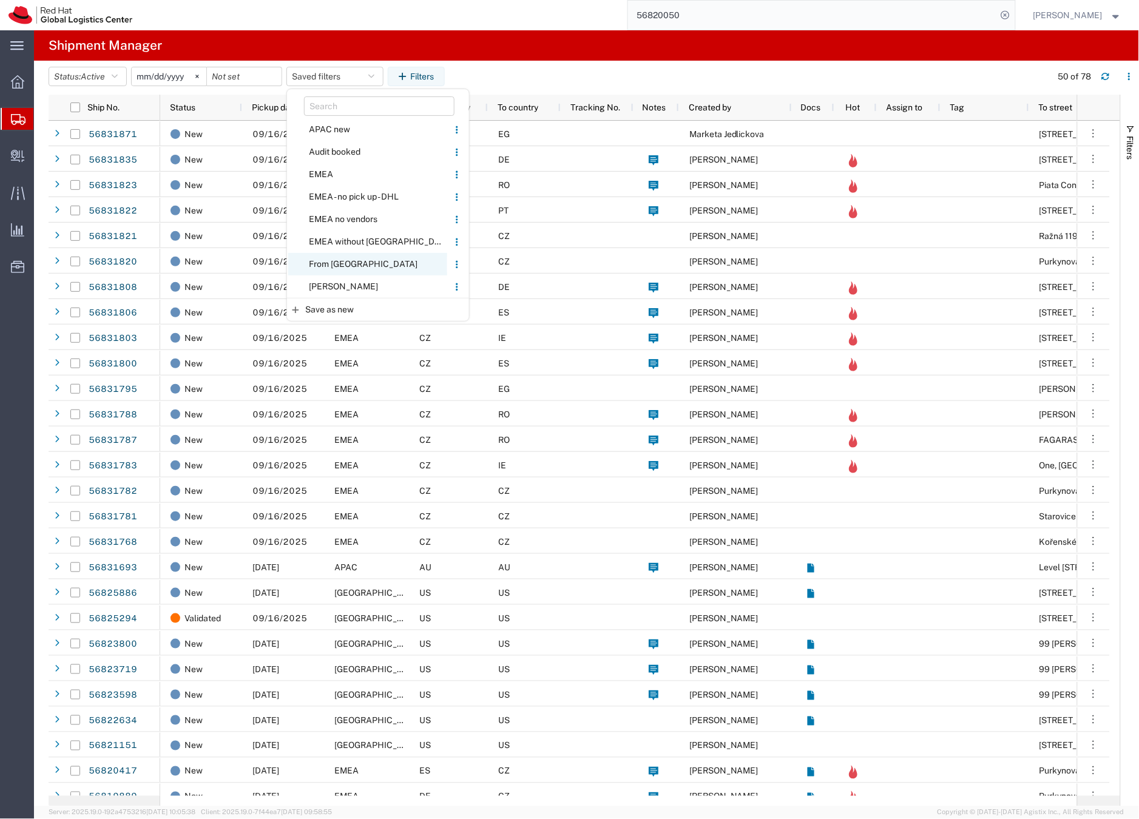
click at [333, 263] on span "From [GEOGRAPHIC_DATA]" at bounding box center [367, 264] width 159 height 22
type input "[DATE]"
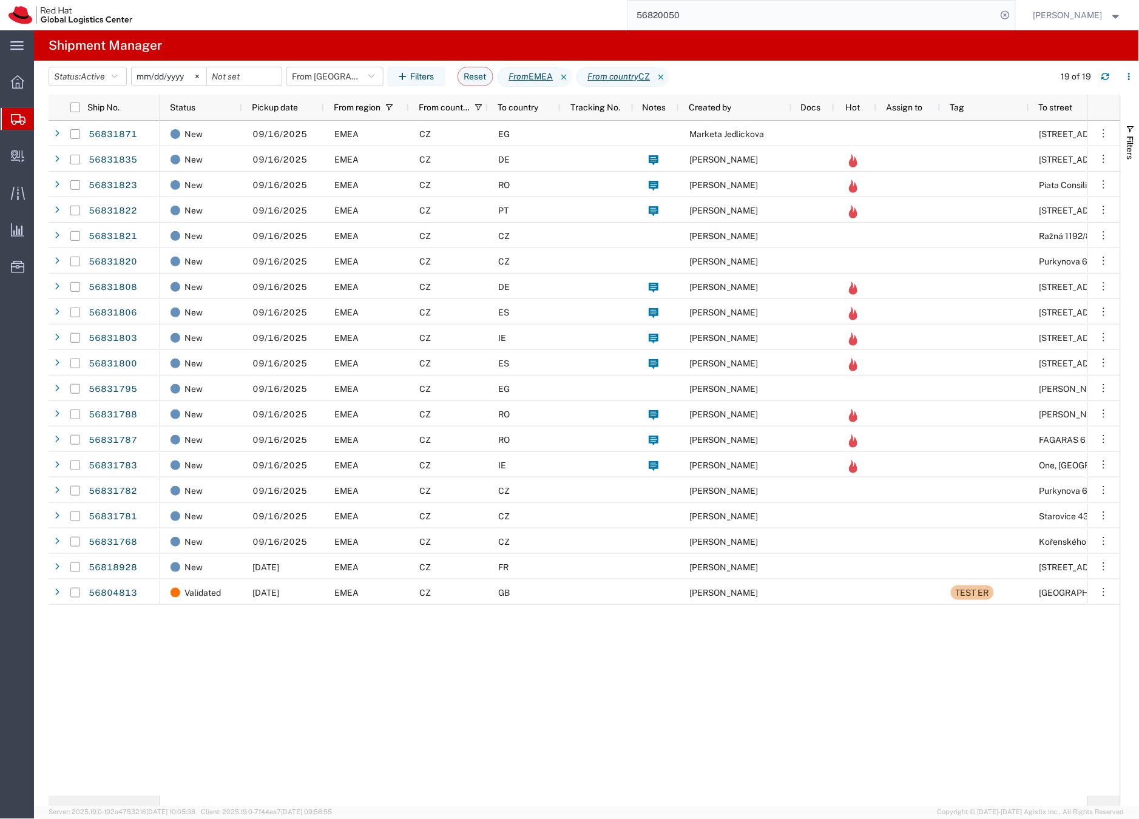
click at [484, 546] on div "CZ" at bounding box center [448, 541] width 79 height 25
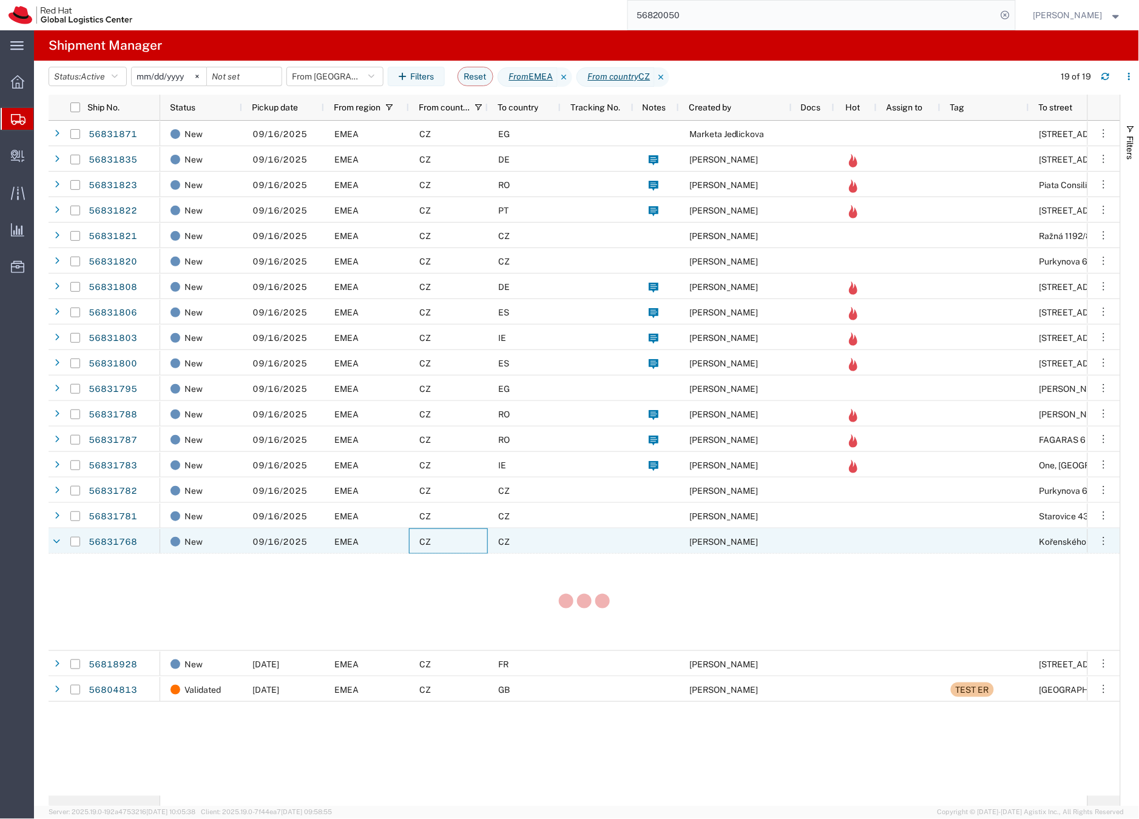
click at [484, 546] on div "CZ" at bounding box center [448, 541] width 79 height 25
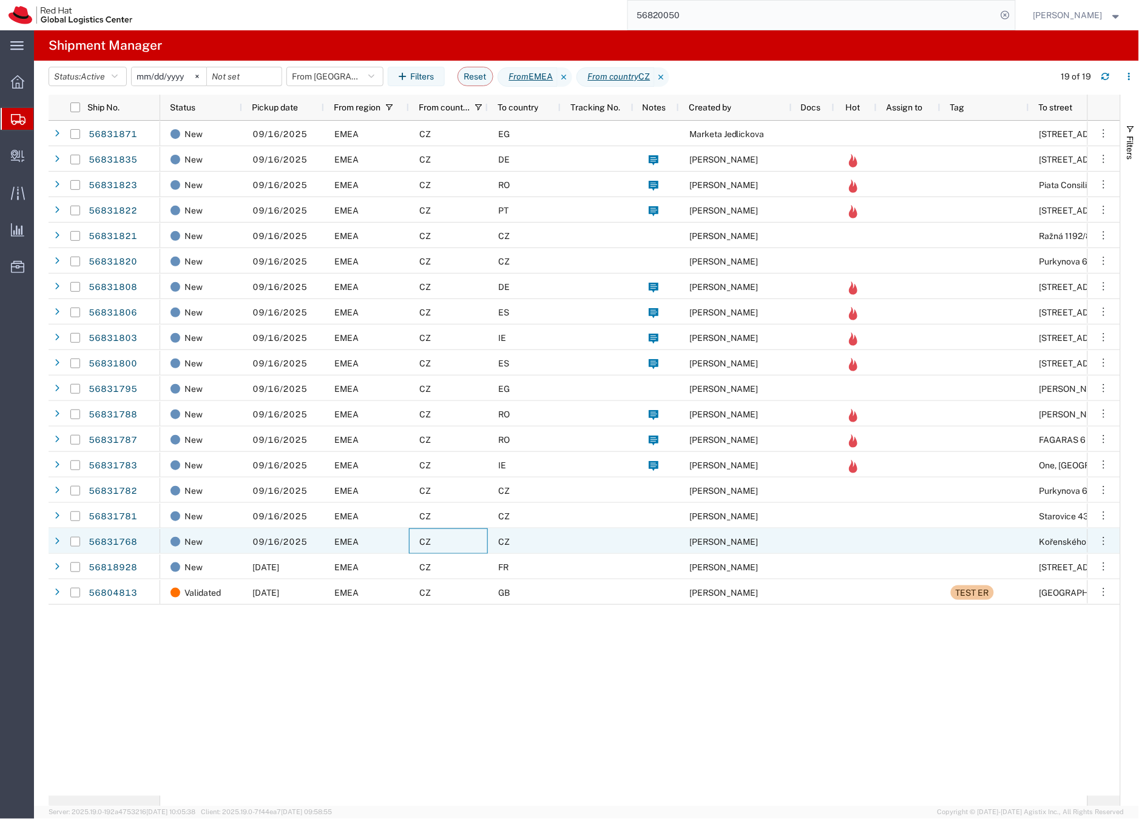
click at [484, 546] on div "CZ" at bounding box center [448, 541] width 79 height 25
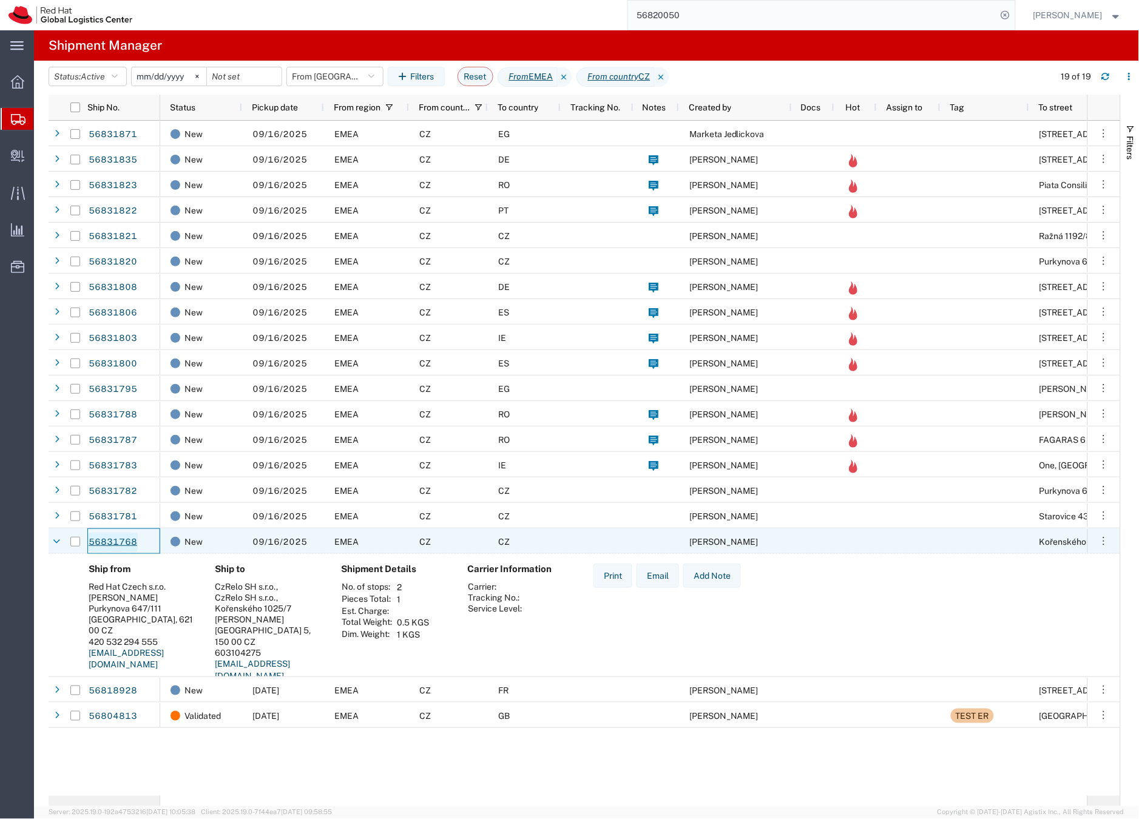
click at [120, 542] on link "56831768" at bounding box center [113, 542] width 50 height 19
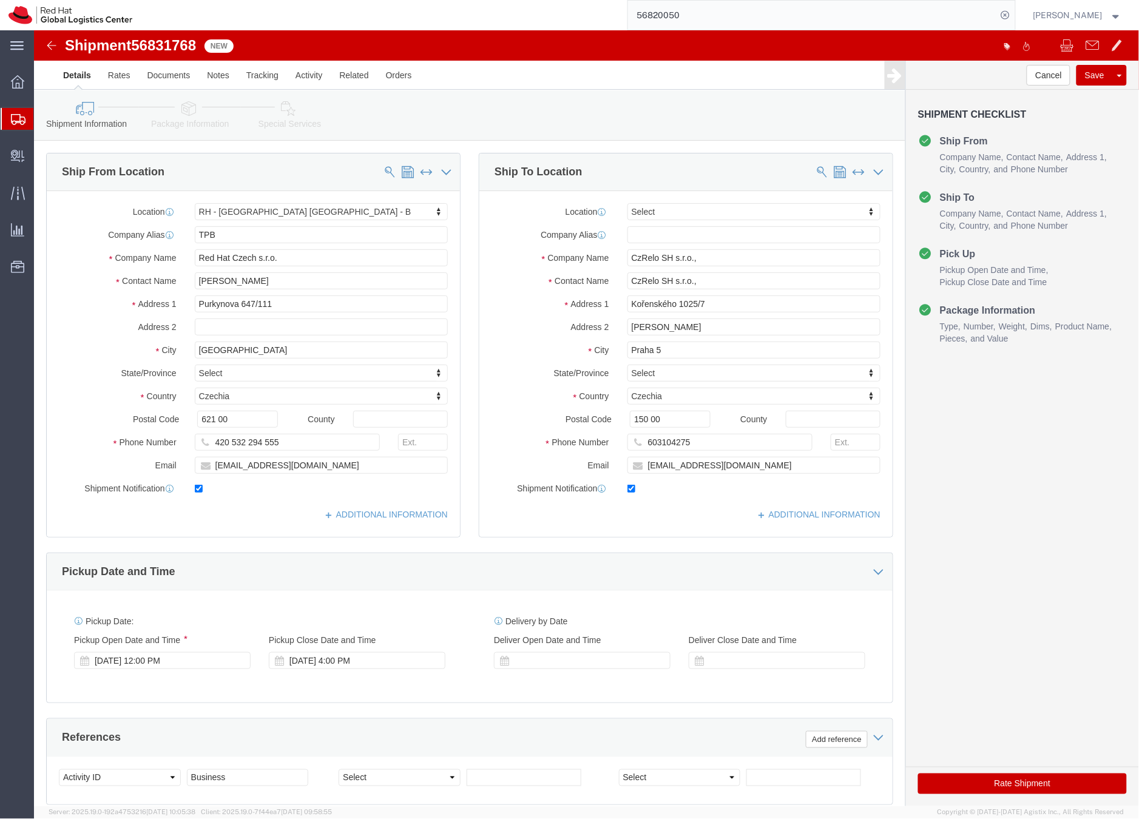
select select "38036"
select select
click icon
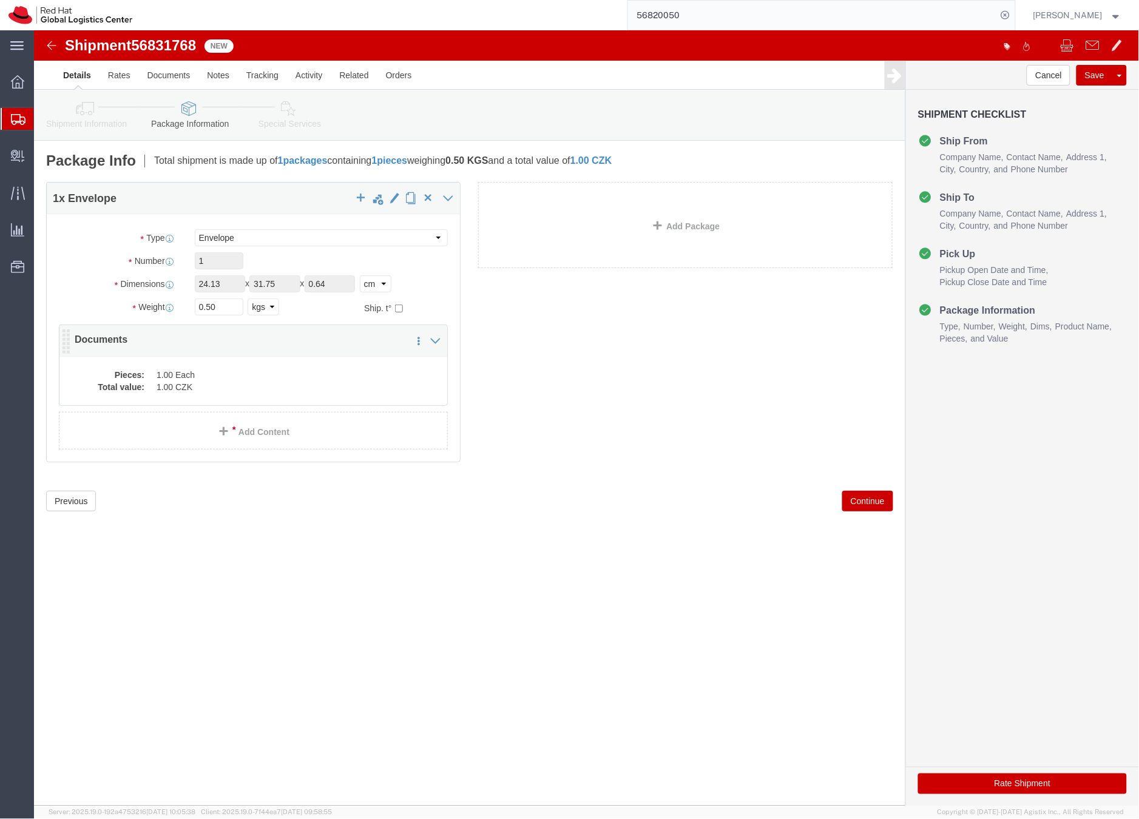
click div "Pieces: 1.00 Each Total value: 1.00 CZK"
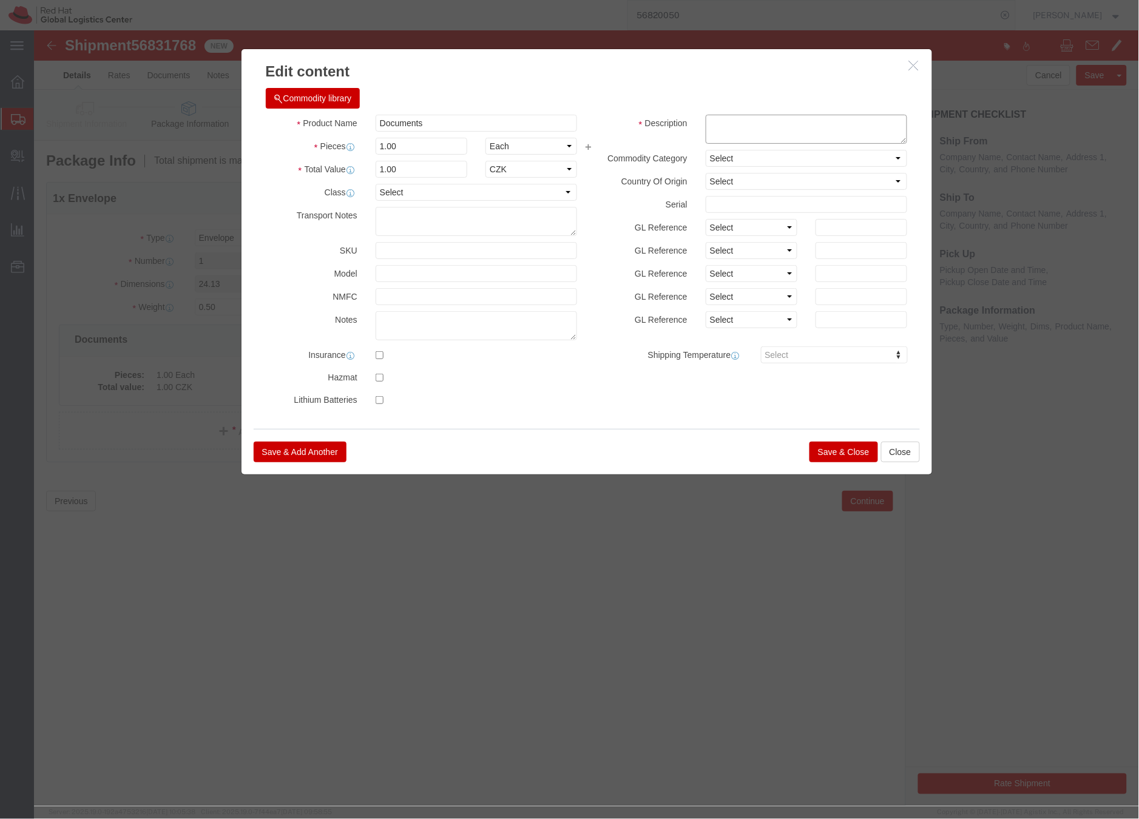
click textarea
type textarea "HR letter"
click button "Save & Close"
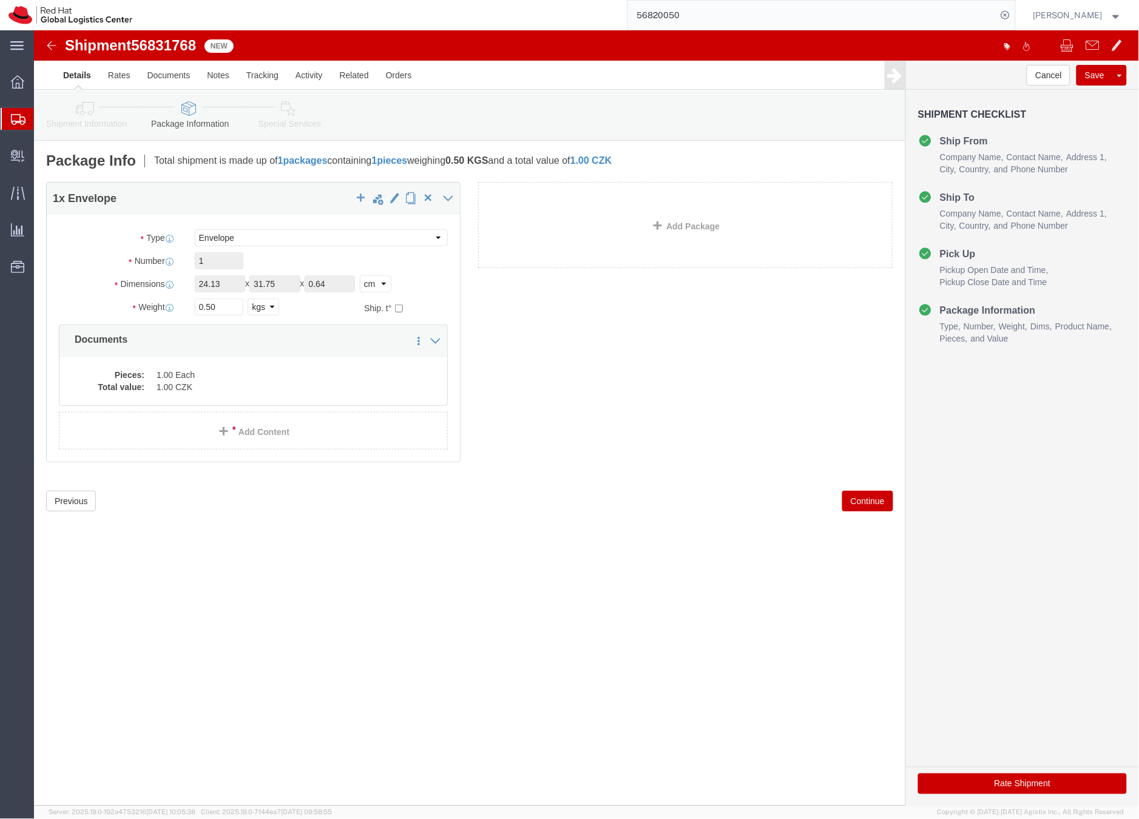
click icon
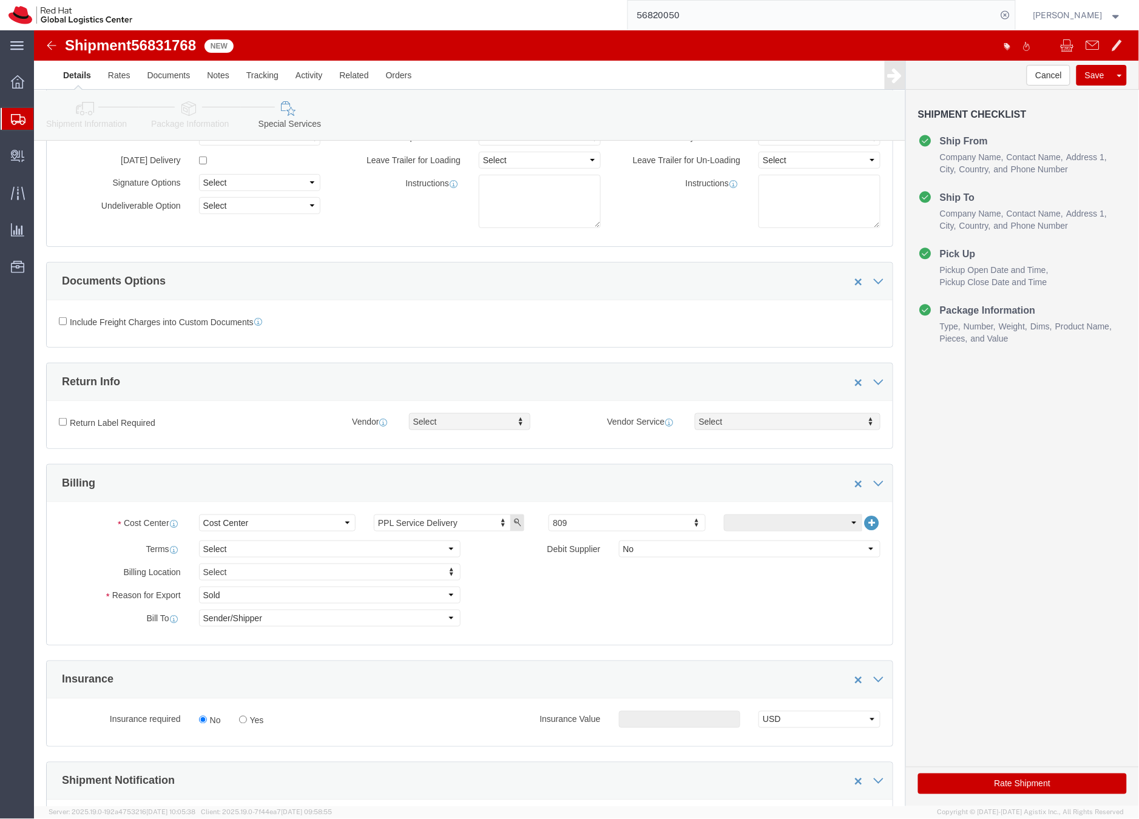
scroll to position [390, 0]
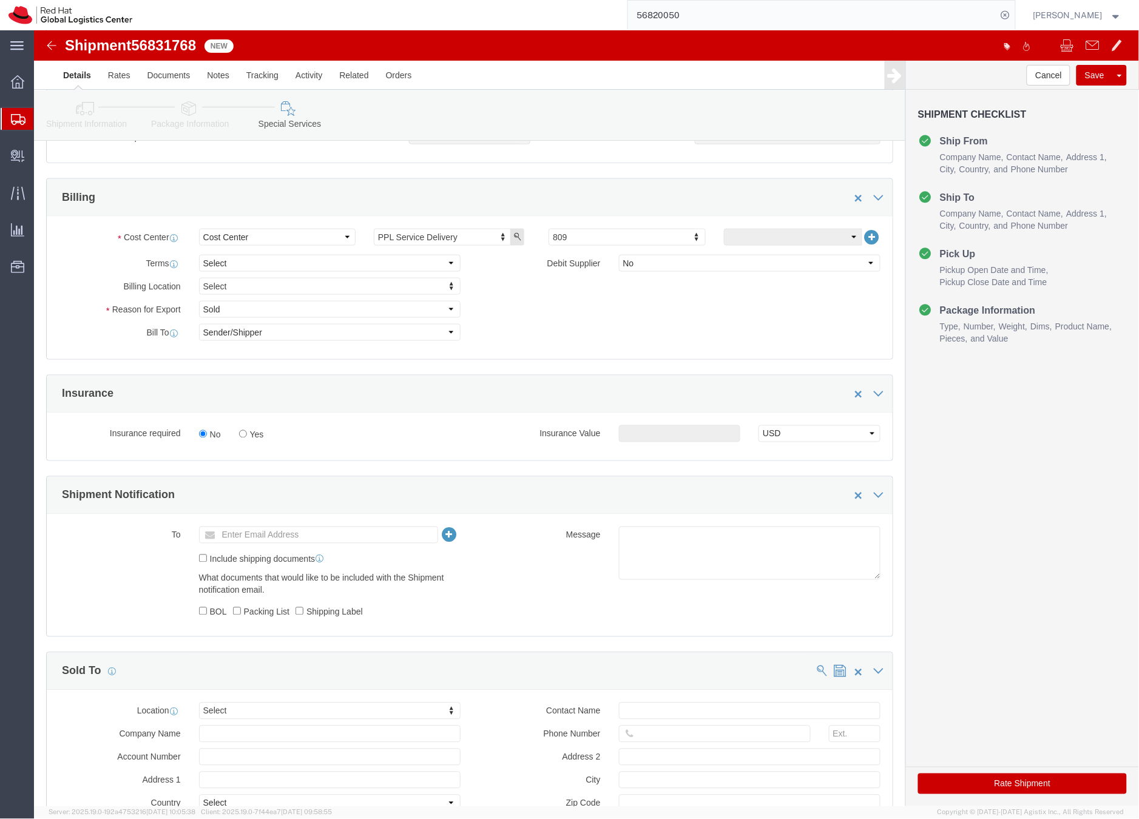
click button "Rate Shipment"
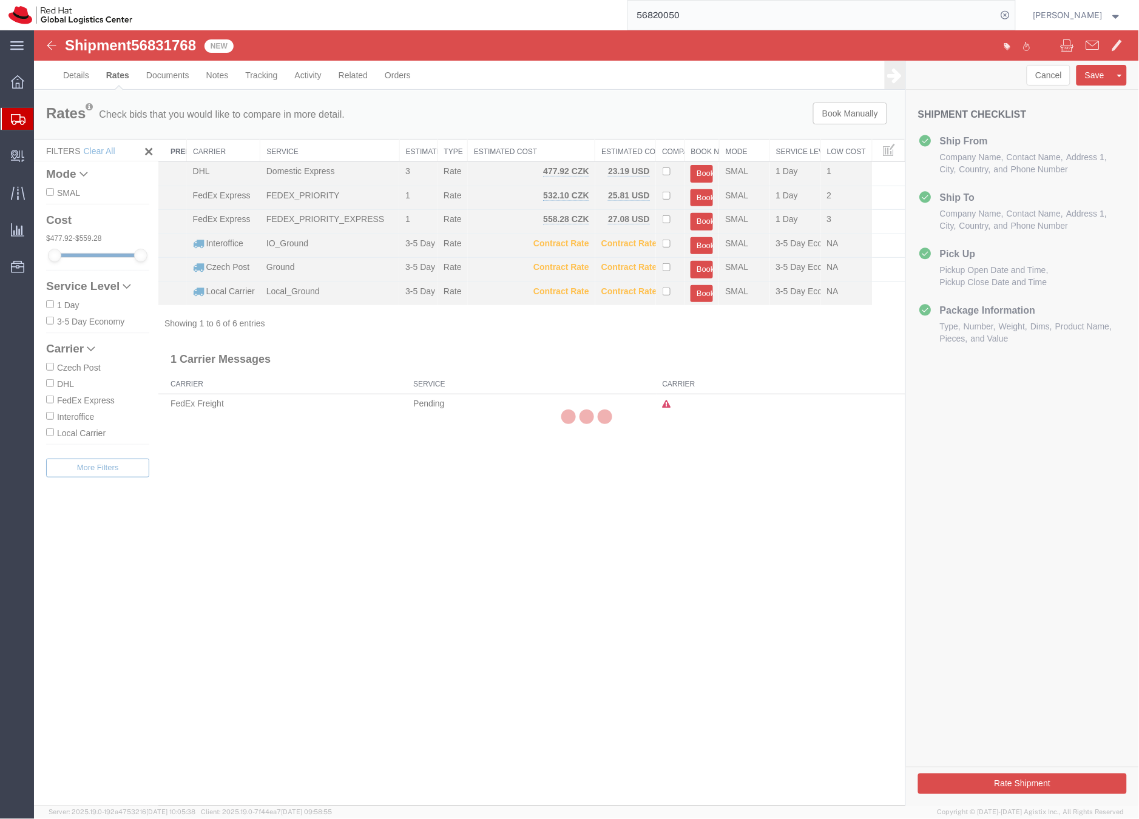
scroll to position [0, 0]
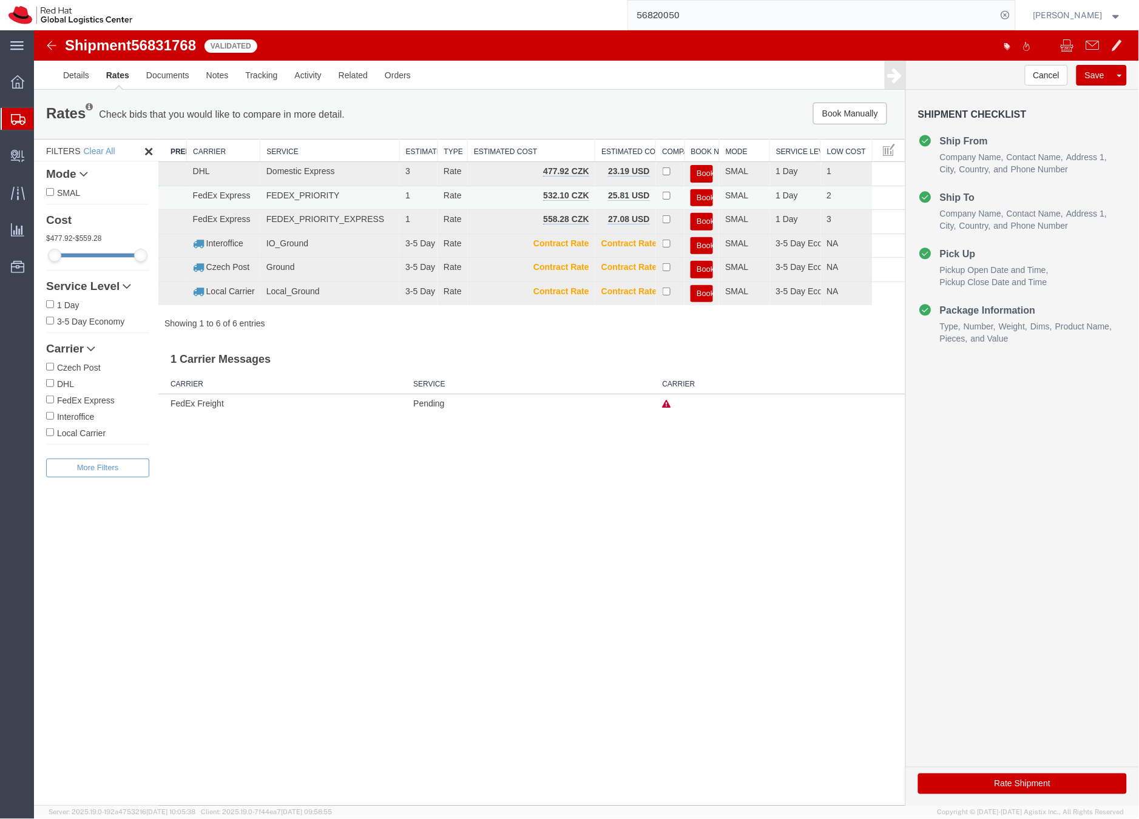
click at [702, 194] on button "Book" at bounding box center [701, 198] width 22 height 18
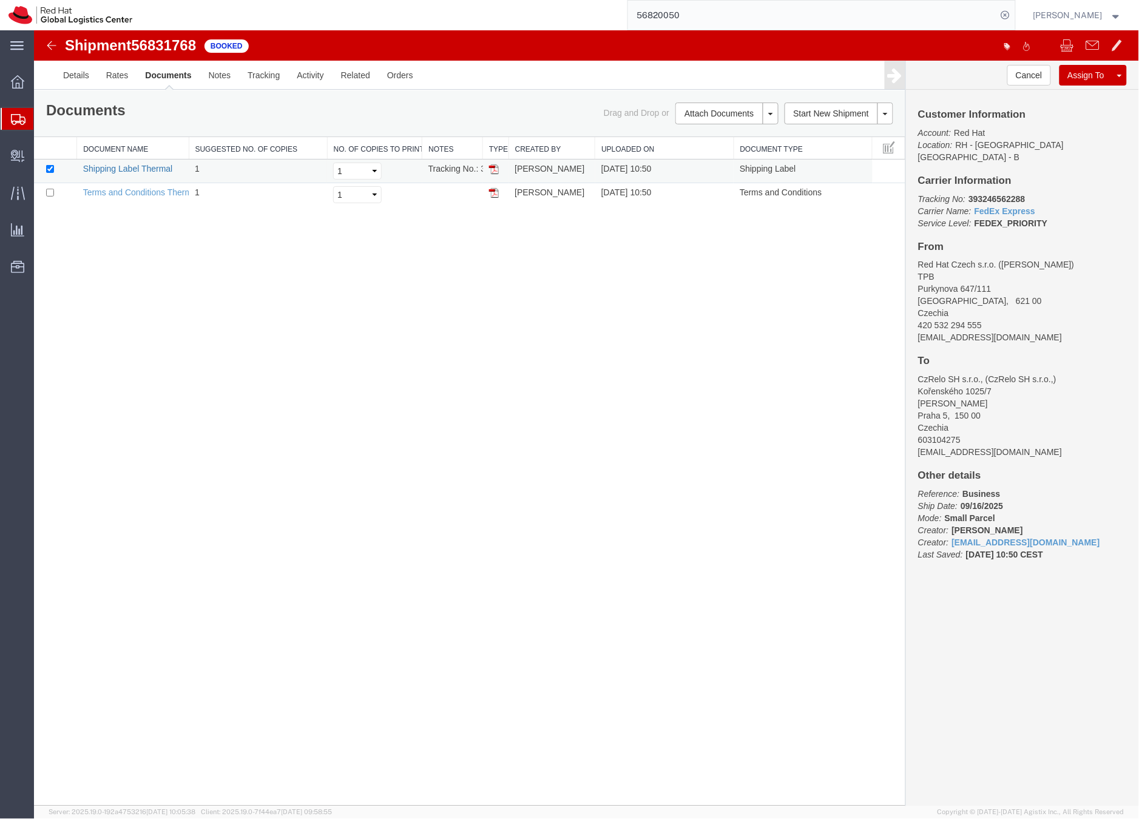
click at [144, 164] on link "Shipping Label Thermal" at bounding box center [128, 168] width 90 height 10
click at [21, 118] on icon at bounding box center [18, 119] width 15 height 11
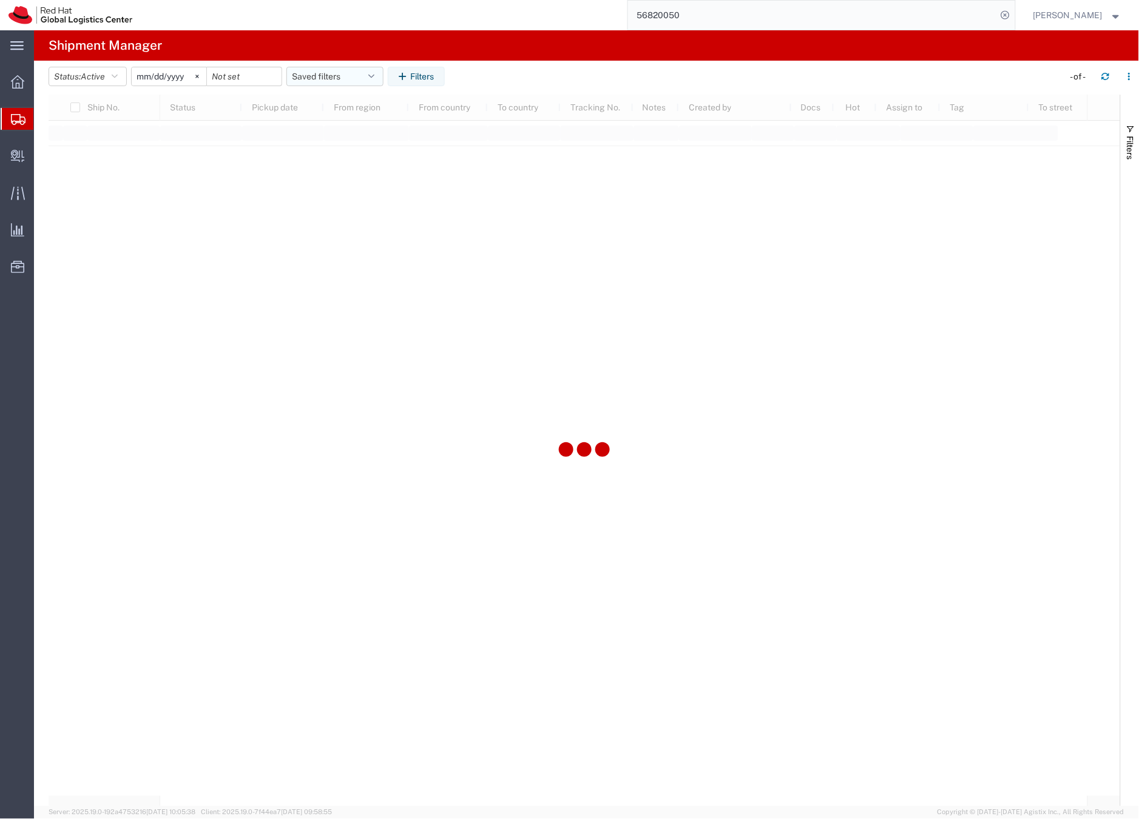
click at [296, 75] on button "Saved filters" at bounding box center [334, 76] width 97 height 19
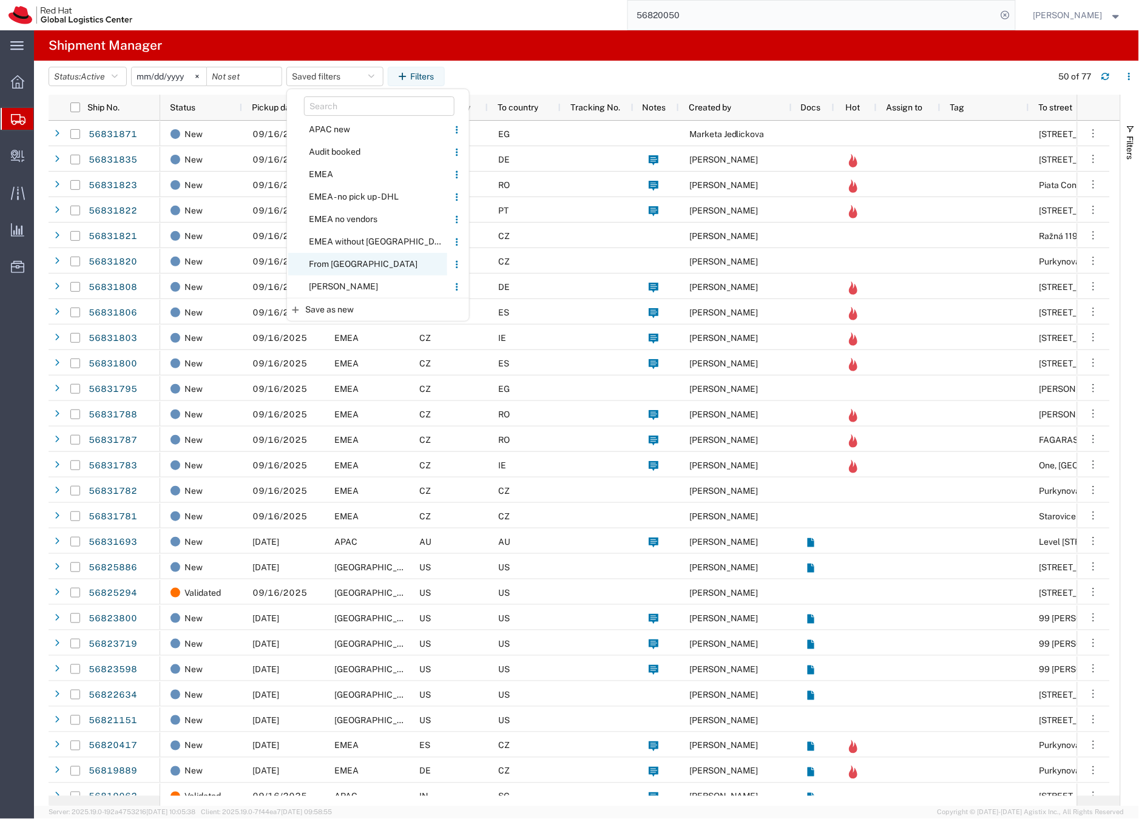
click at [332, 262] on span "From [GEOGRAPHIC_DATA]" at bounding box center [367, 264] width 159 height 22
type input "[DATE]"
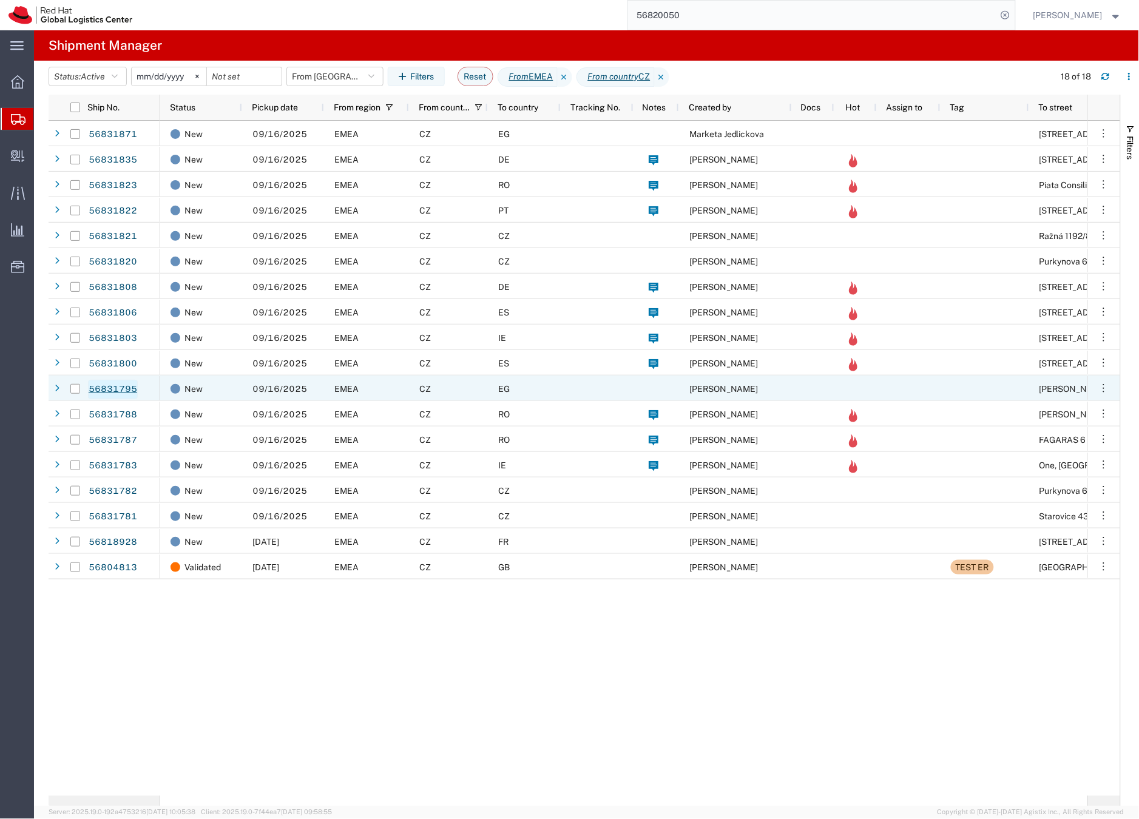
click at [126, 388] on link "56831795" at bounding box center [113, 389] width 50 height 19
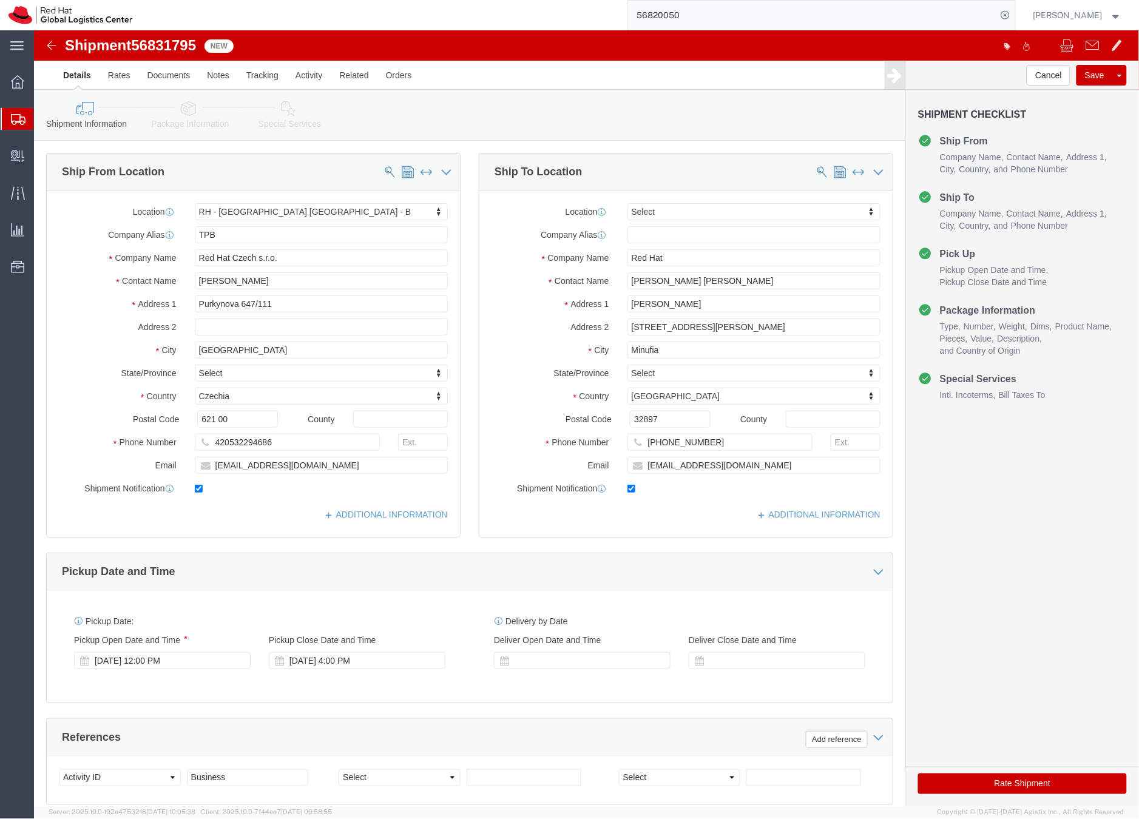
select select "38036"
select select
drag, startPoint x: 764, startPoint y: 252, endPoint x: 581, endPoint y: 254, distance: 182.7
click div "[PERSON_NAME] [PERSON_NAME]"
drag, startPoint x: 660, startPoint y: 224, endPoint x: 579, endPoint y: 228, distance: 80.8
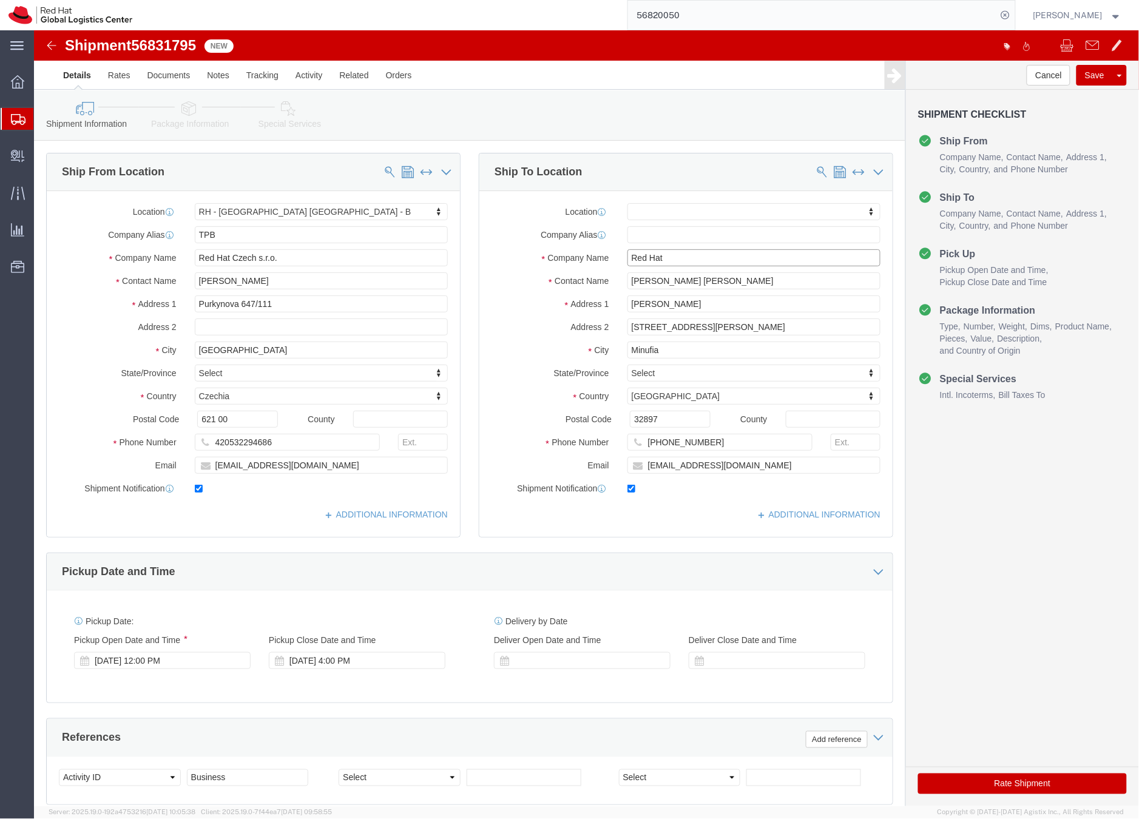
click div "Company Name Red Hat"
paste input "[PERSON_NAME] [PERSON_NAME]"
type input "[PERSON_NAME] [PERSON_NAME]"
click input "[EMAIL_ADDRESS][DOMAIN_NAME]"
type input "[EMAIL_ADDRESS][DOMAIN_NAME],[EMAIL_ADDRESS][DOMAIN_NAME]"
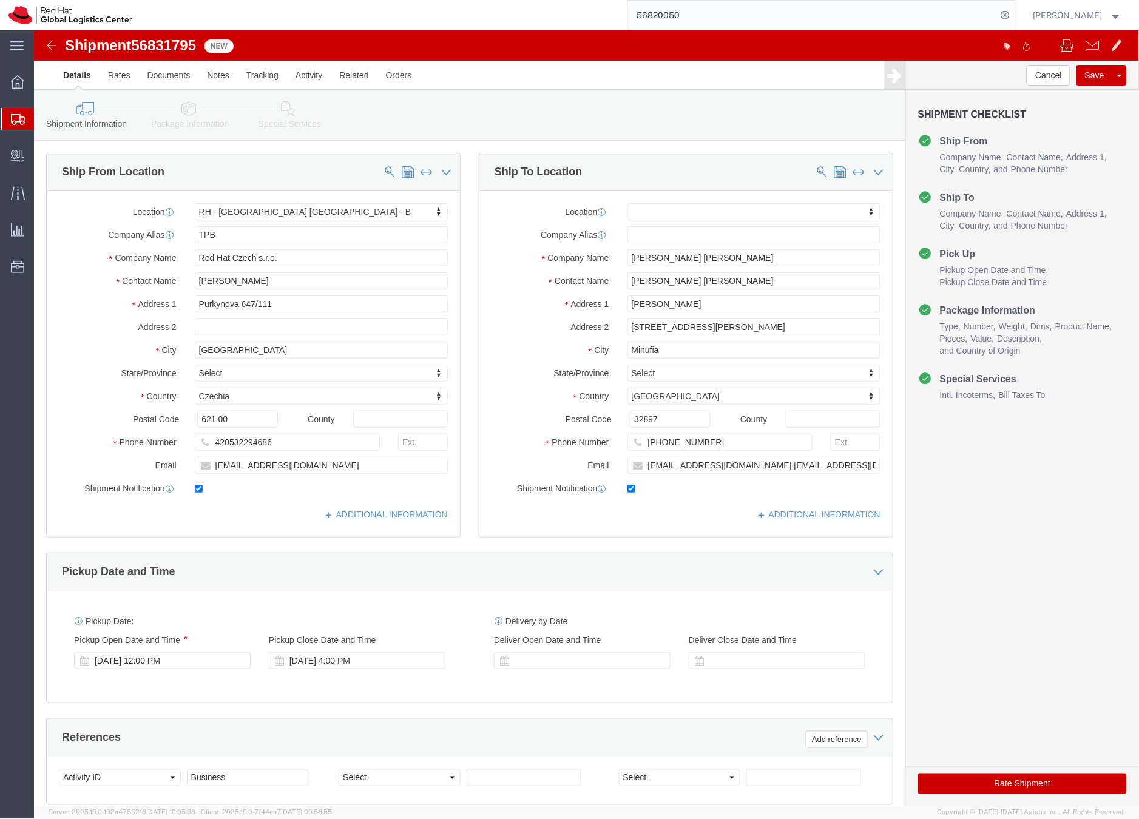
click link "Package Information"
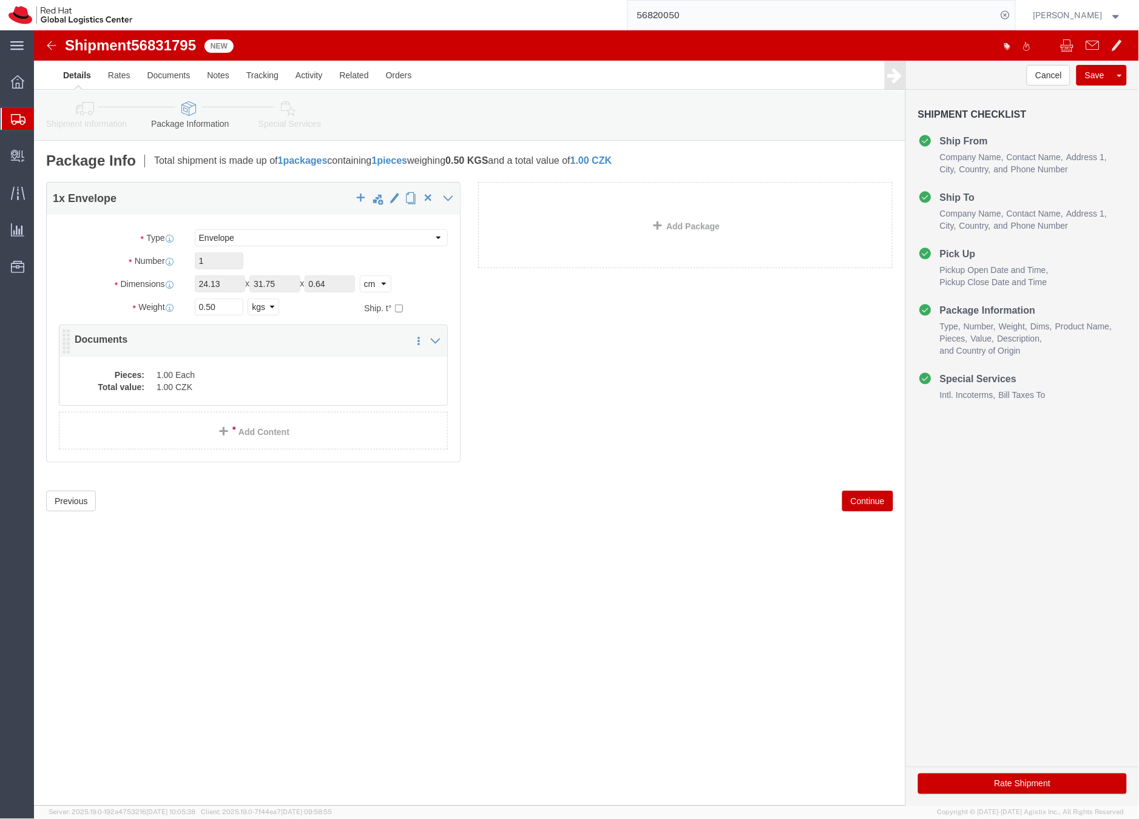
click dd "1.00 CZK"
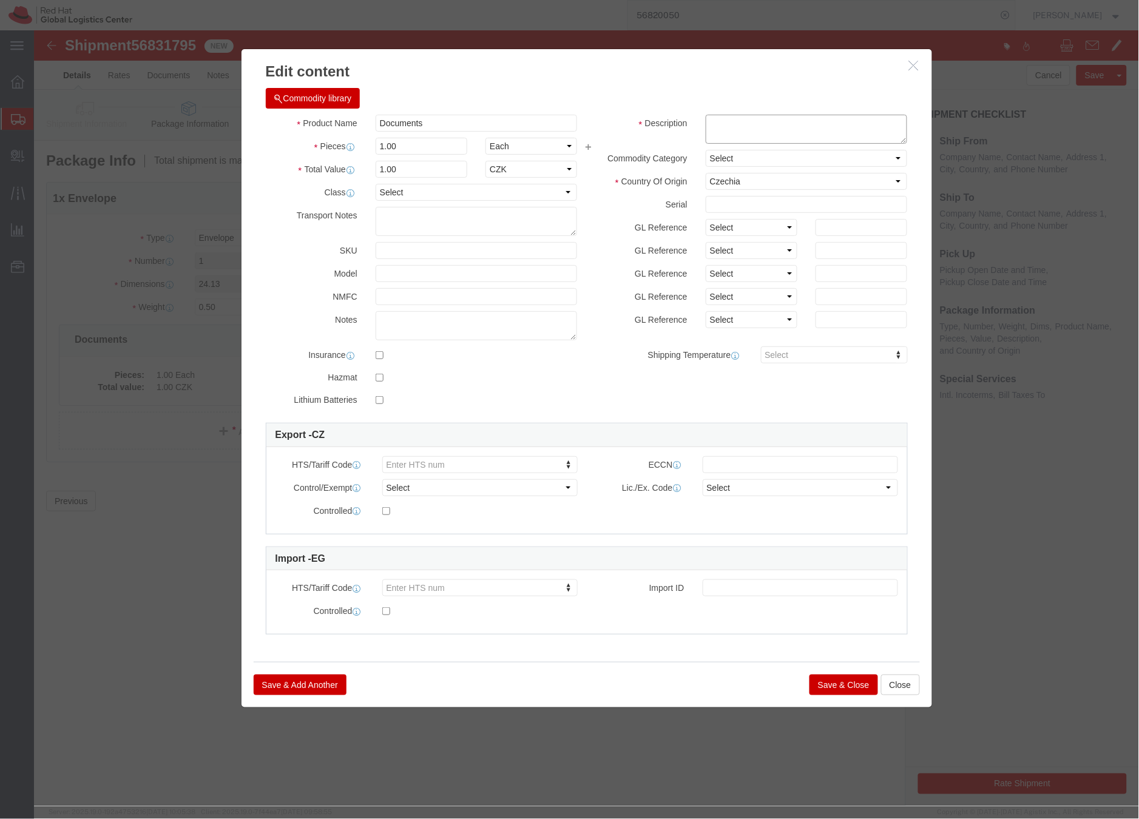
click textarea
type textarea "HR letter"
click button "Save & Close"
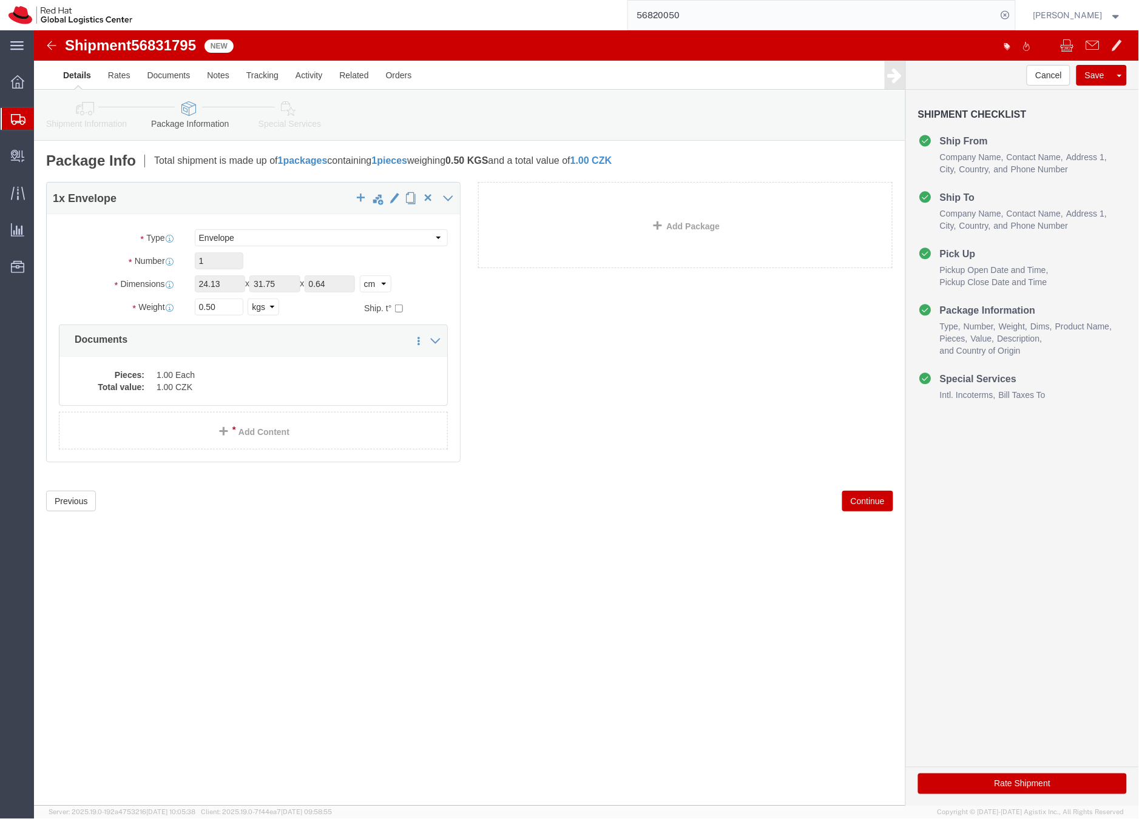
click icon
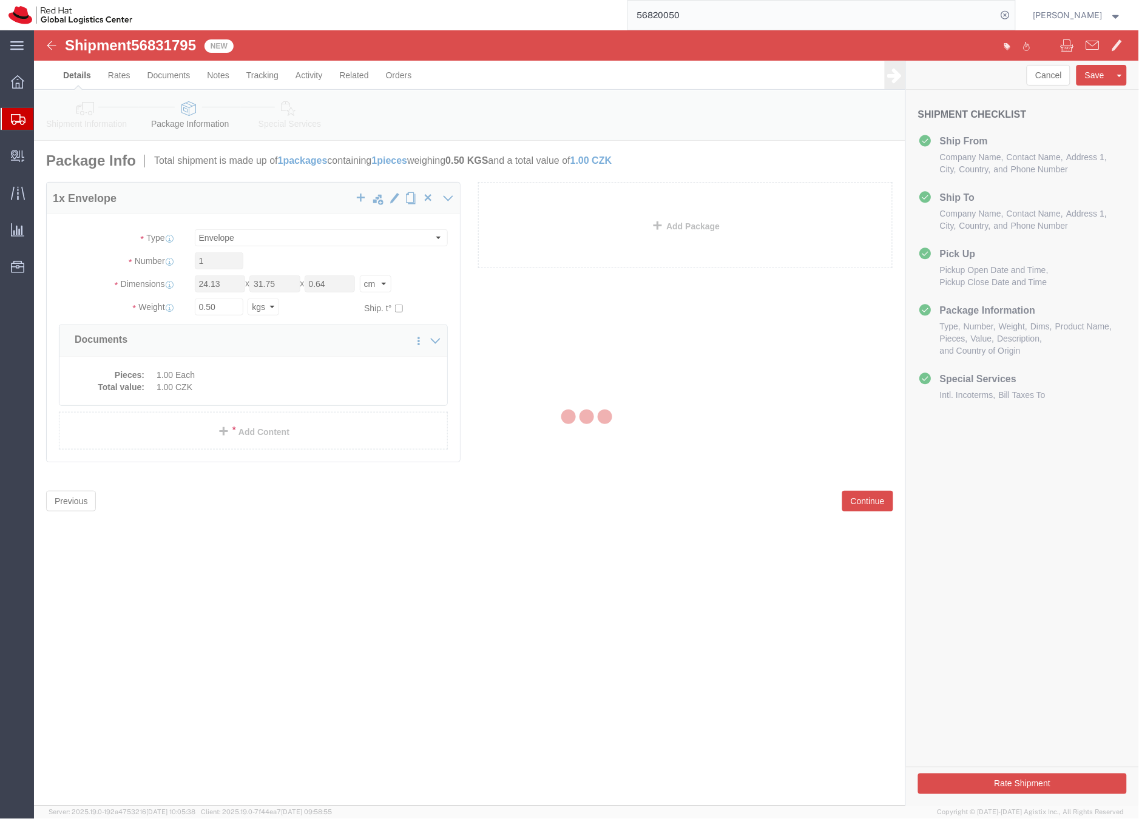
select select
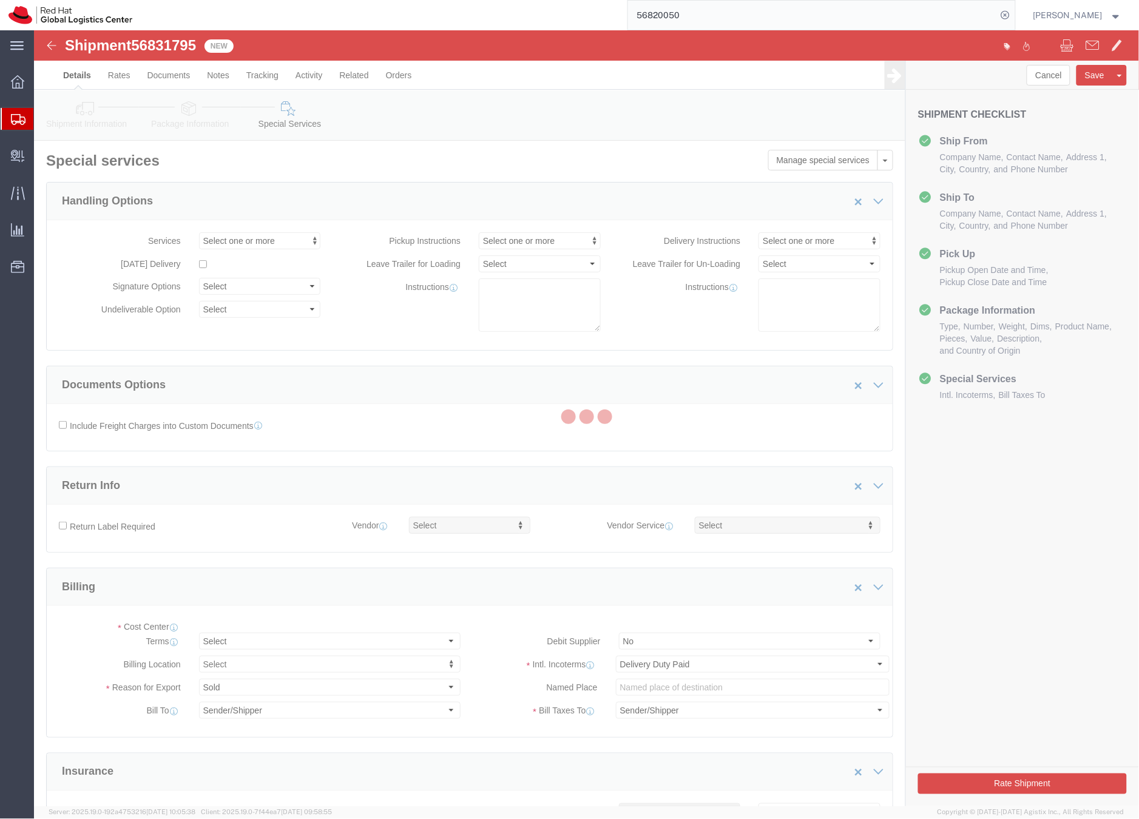
select select "COSTCENTER"
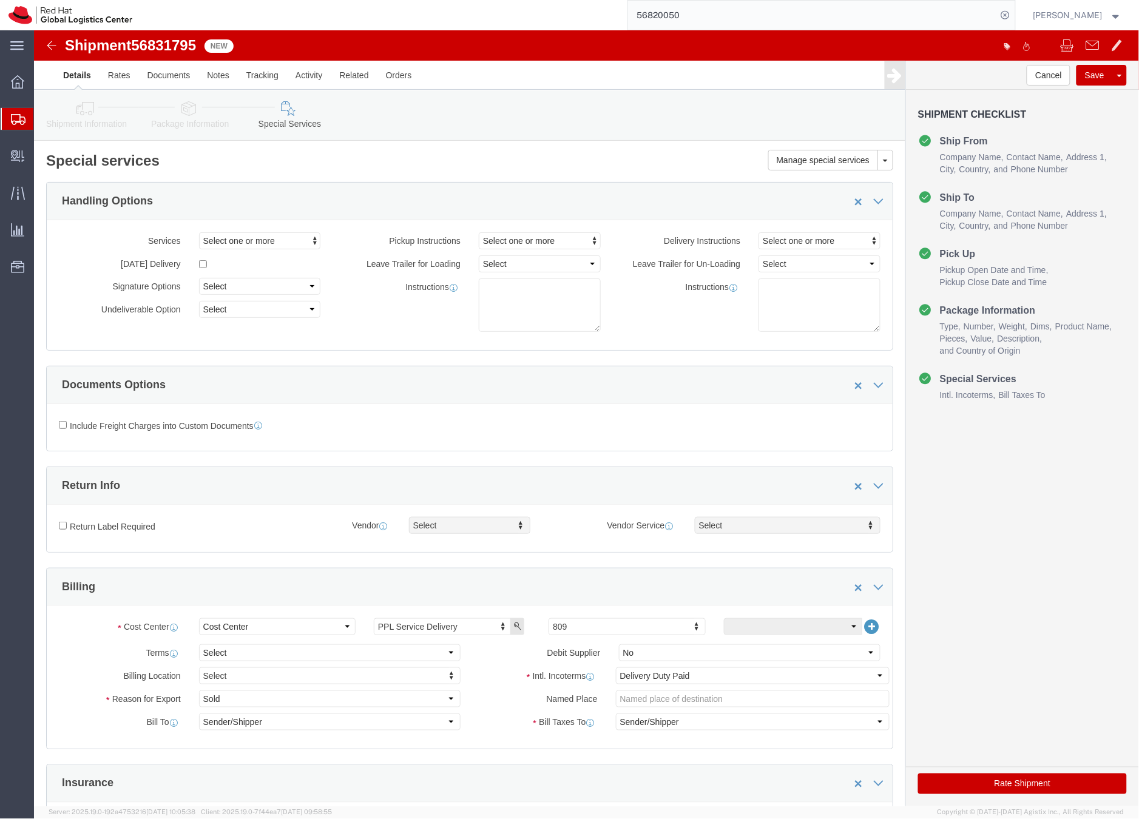
click button "Rate Shipment"
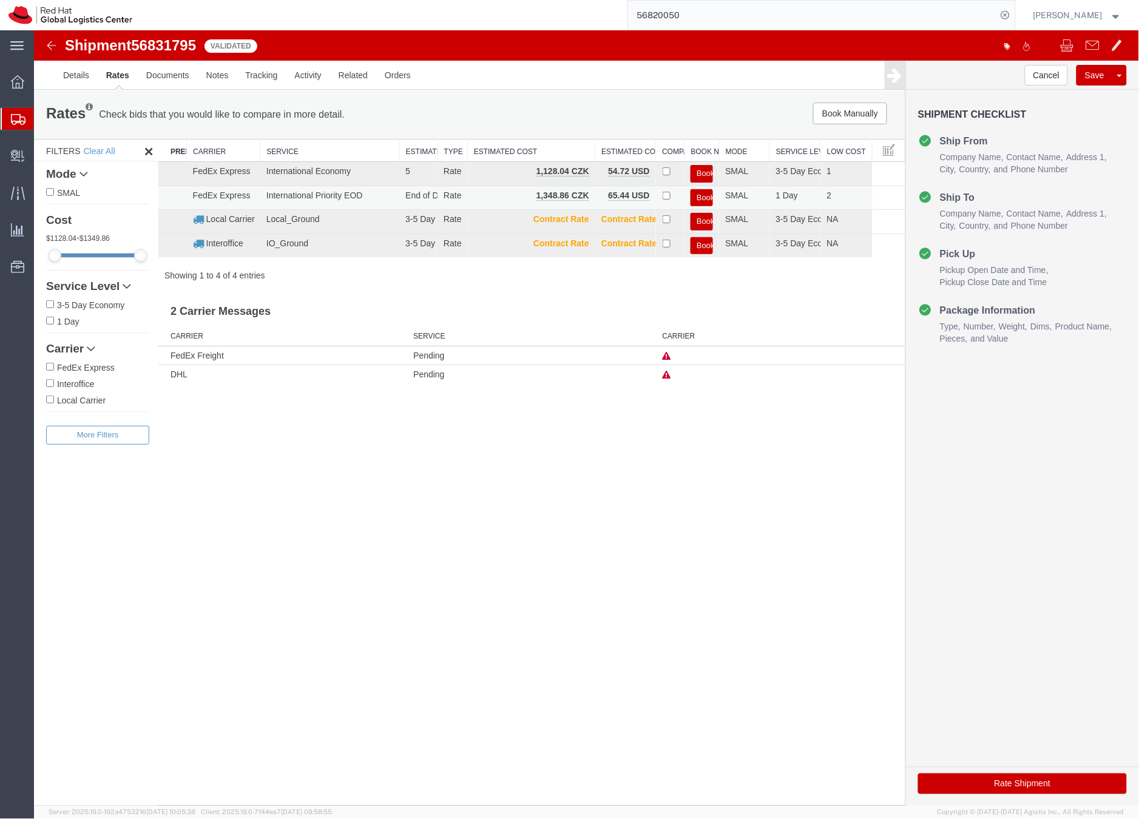
click at [701, 195] on button "Book" at bounding box center [701, 198] width 22 height 18
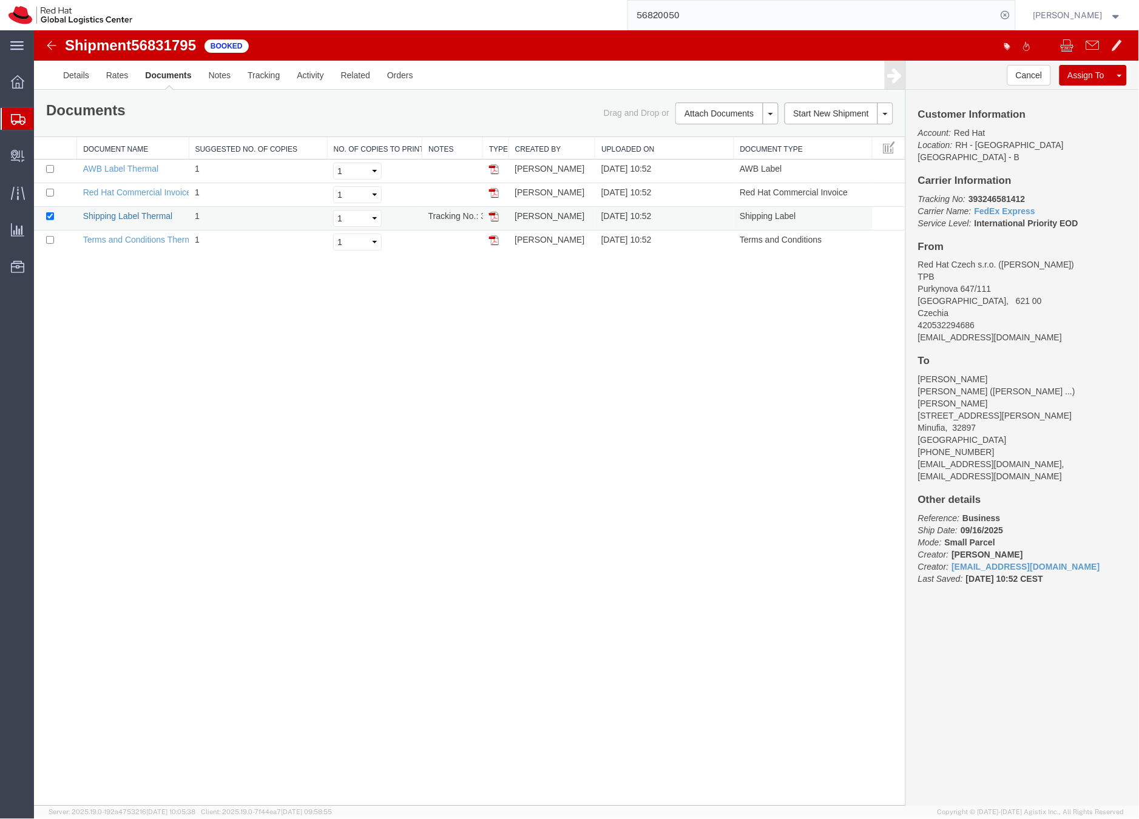
click at [161, 214] on link "Shipping Label Thermal" at bounding box center [128, 216] width 90 height 10
click at [19, 117] on icon at bounding box center [18, 119] width 15 height 11
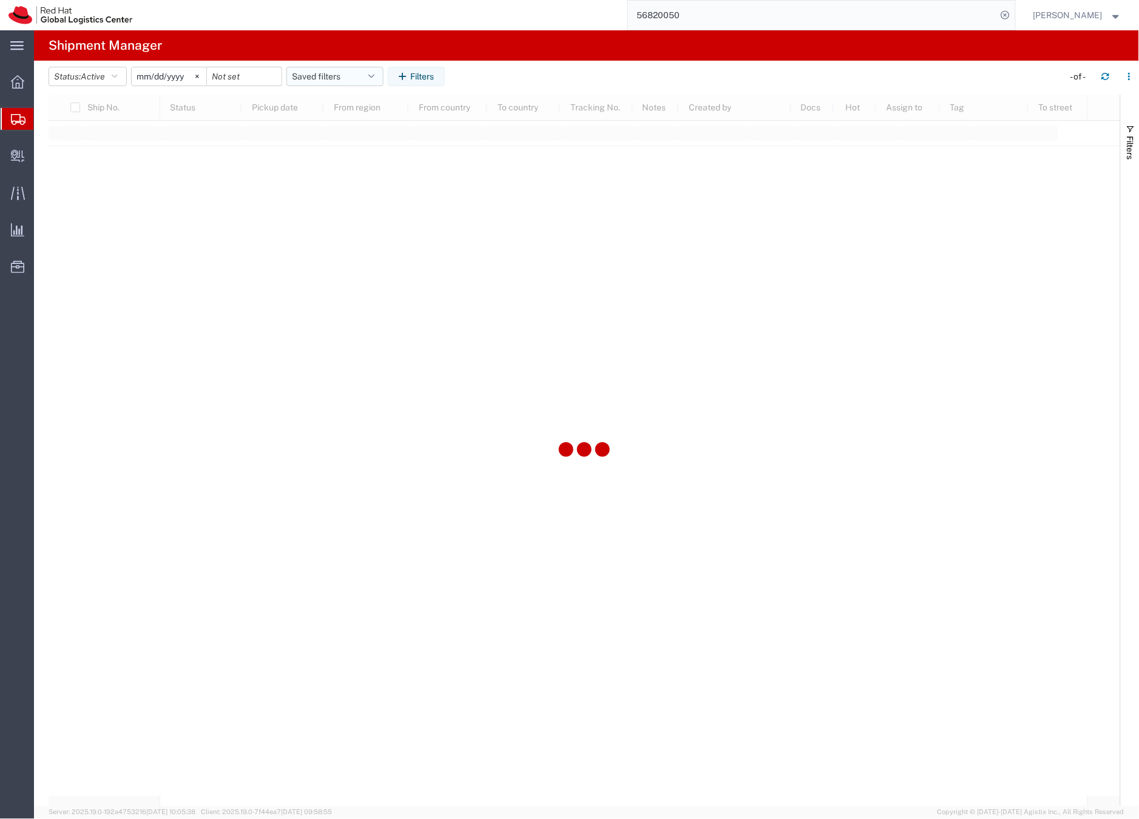
click at [309, 76] on button "Saved filters" at bounding box center [334, 76] width 97 height 19
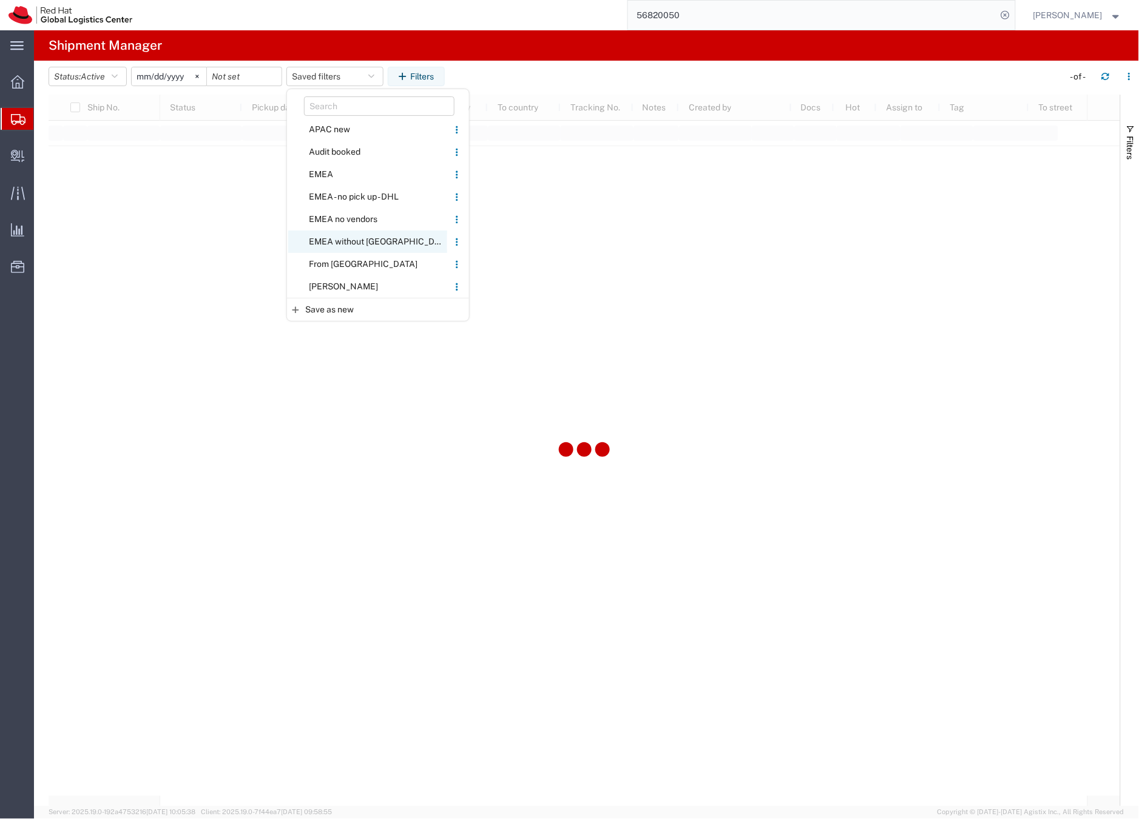
click at [323, 242] on span "EMEA without [GEOGRAPHIC_DATA]" at bounding box center [367, 242] width 159 height 22
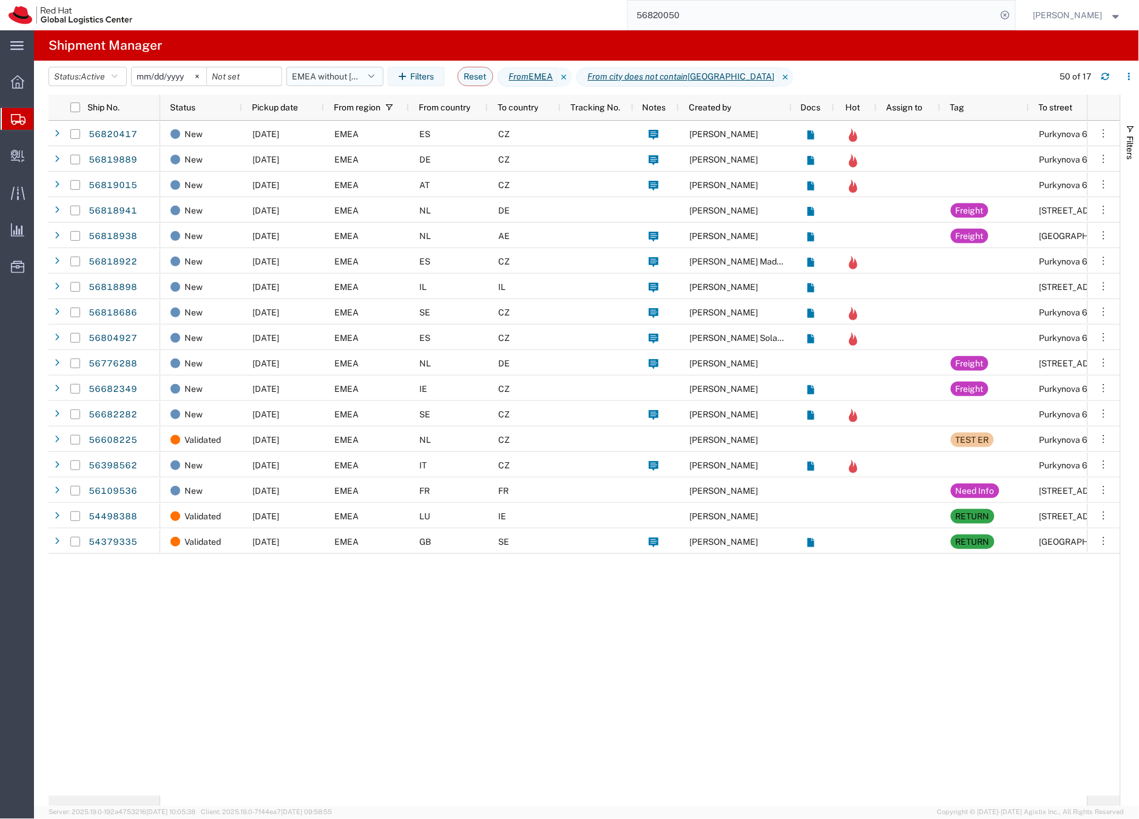
click at [311, 75] on button "EMEA without [GEOGRAPHIC_DATA]" at bounding box center [334, 76] width 97 height 19
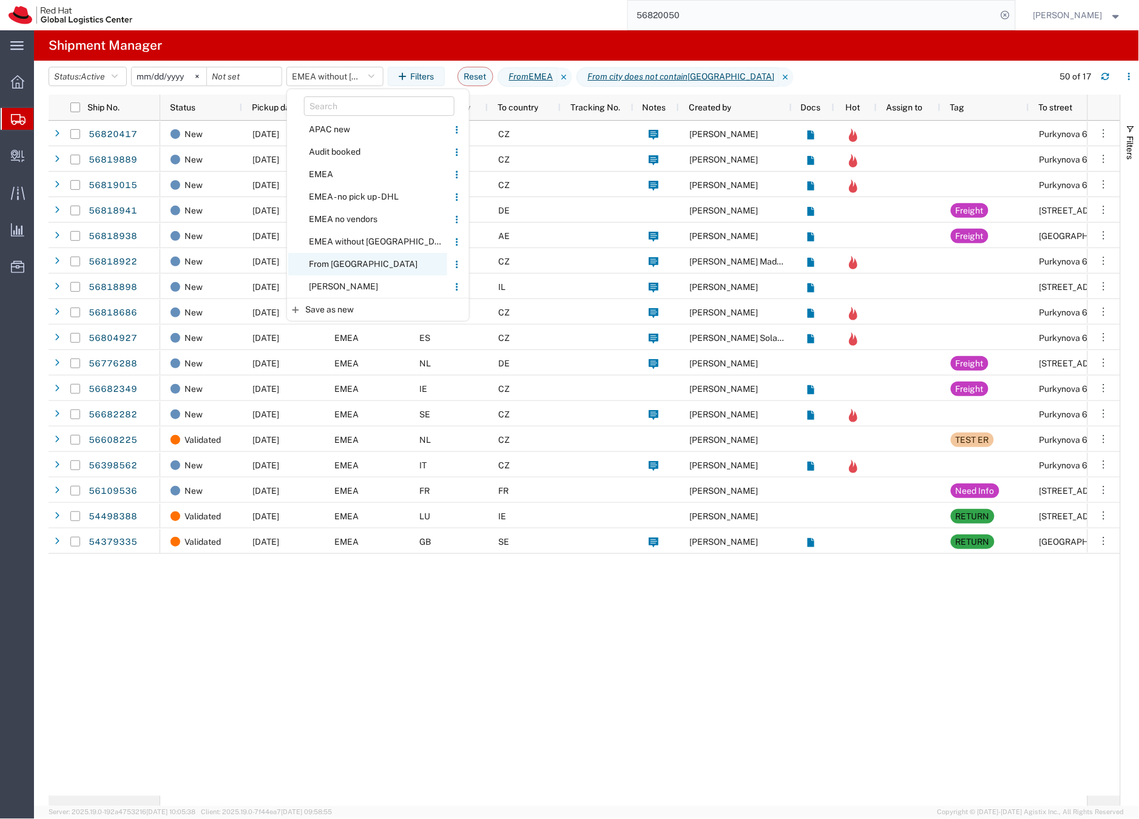
click at [331, 262] on span "From [GEOGRAPHIC_DATA]" at bounding box center [367, 264] width 159 height 22
type input "[DATE]"
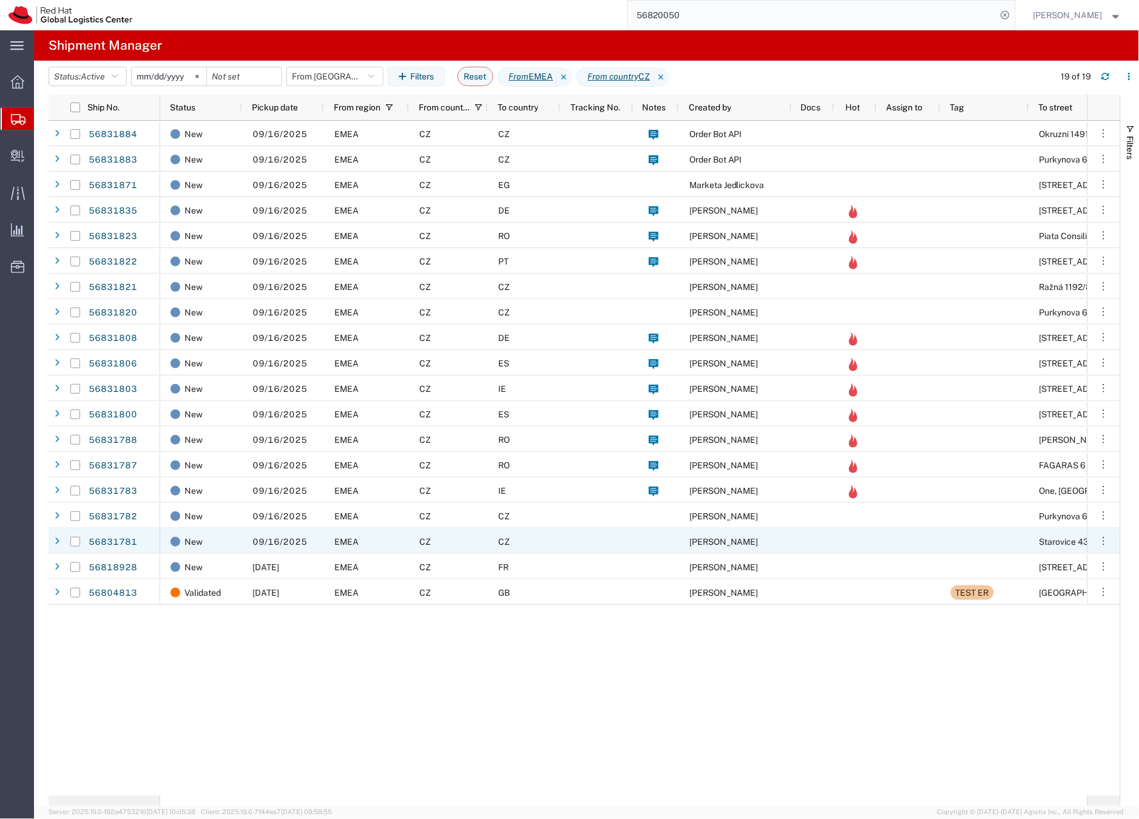
click at [534, 541] on div "CZ" at bounding box center [524, 541] width 73 height 25
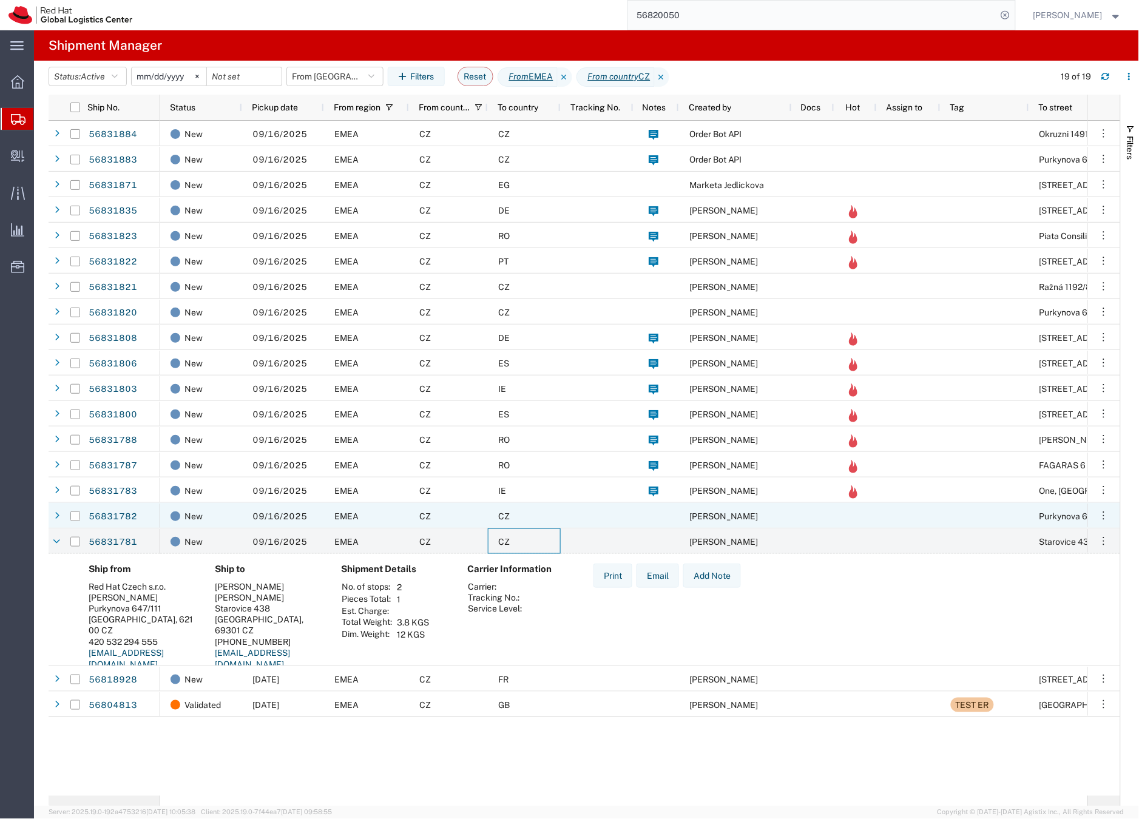
click at [471, 518] on div "CZ" at bounding box center [448, 515] width 79 height 25
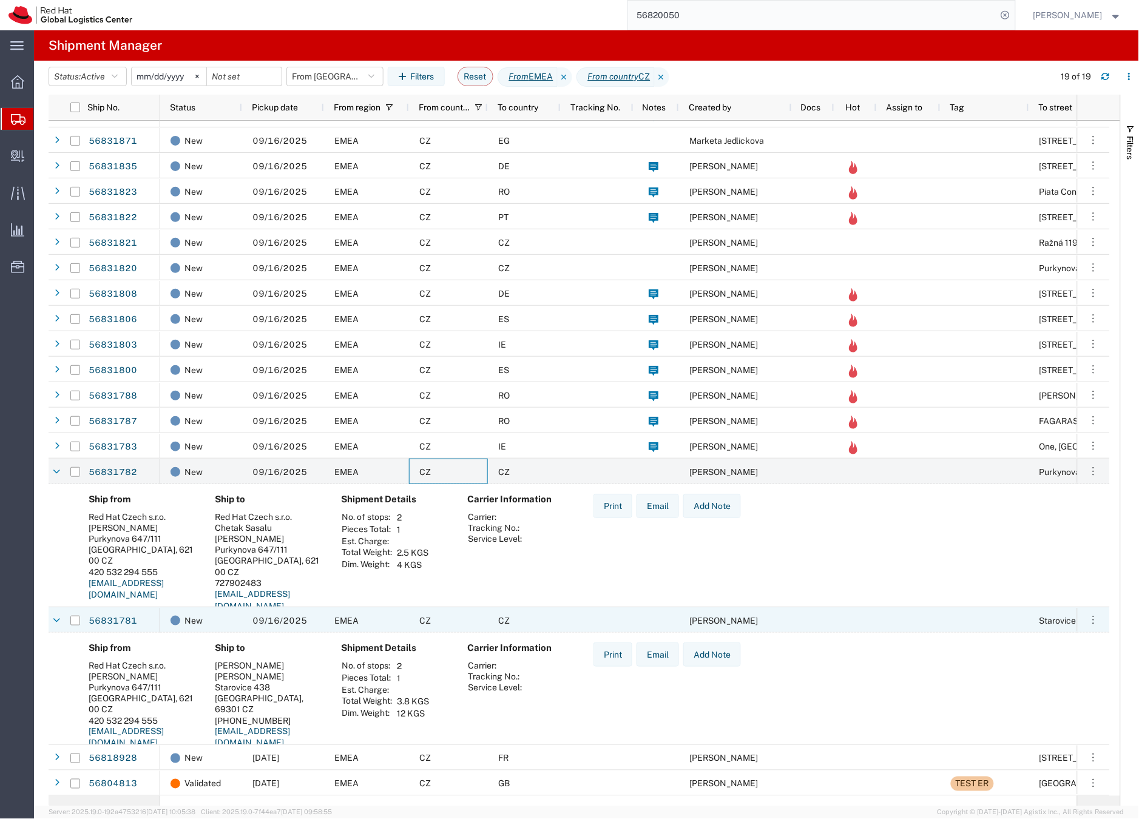
scroll to position [44, 0]
click at [115, 622] on link "56831781" at bounding box center [113, 621] width 50 height 19
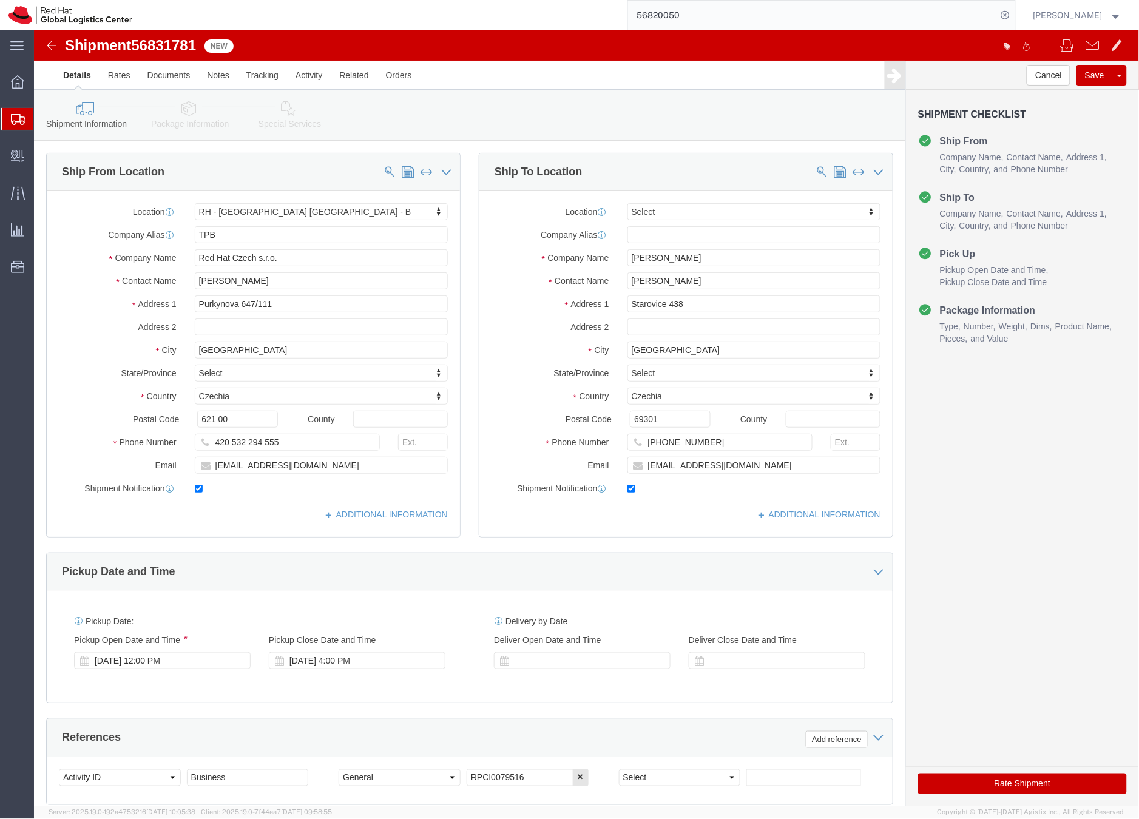
select select "38036"
select select
click icon
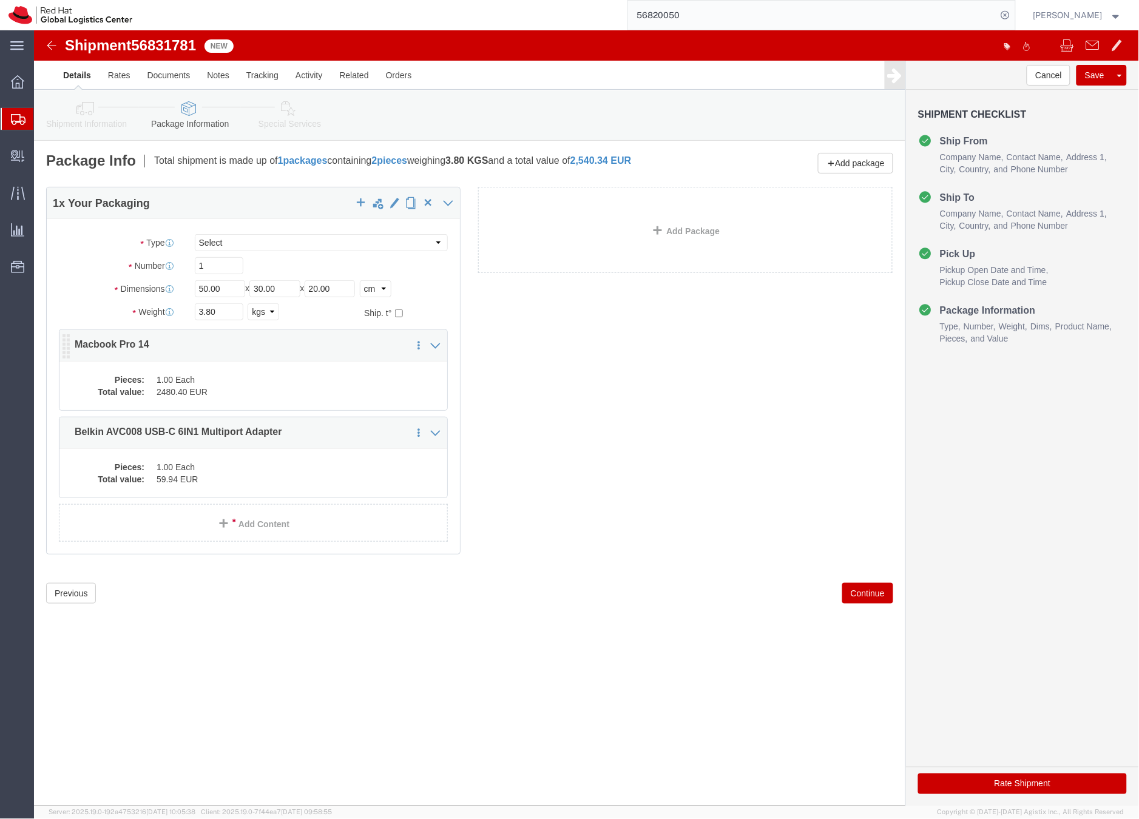
click dd "1.00 Each"
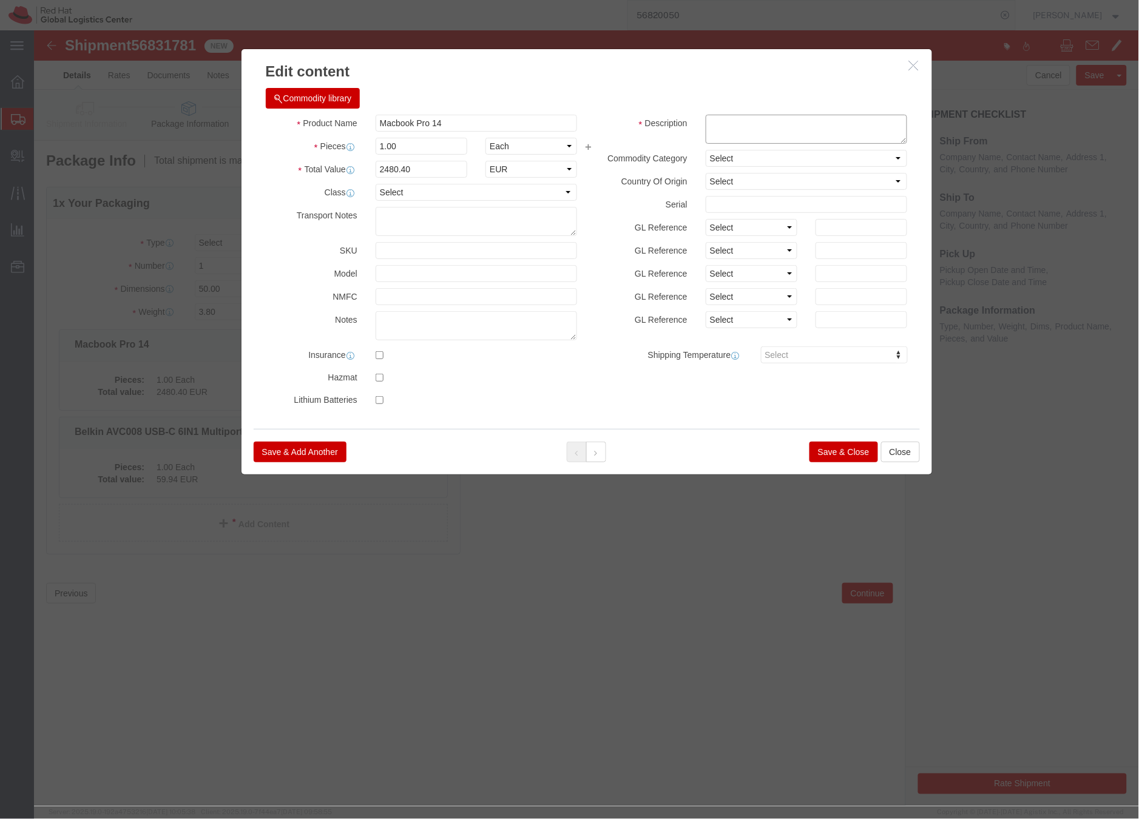
click textarea
type textarea "Laptop"
click button "Save & Close"
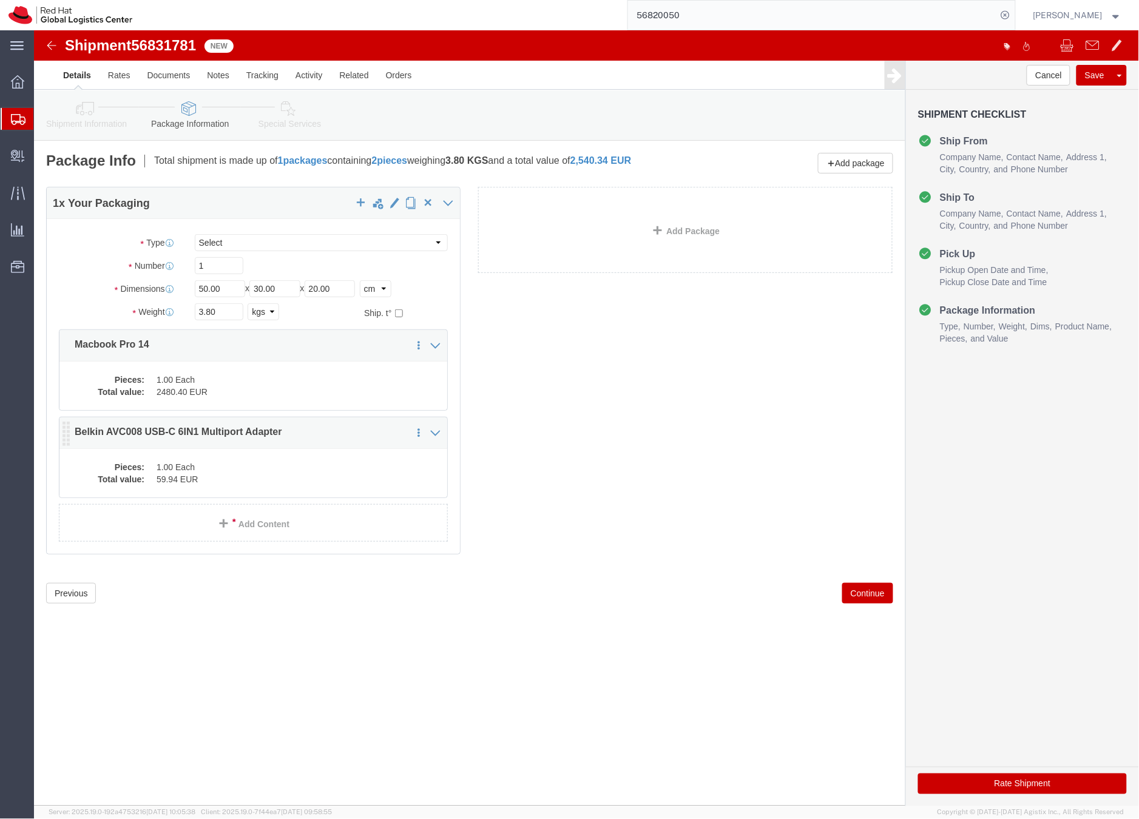
click dd "1.00 Each"
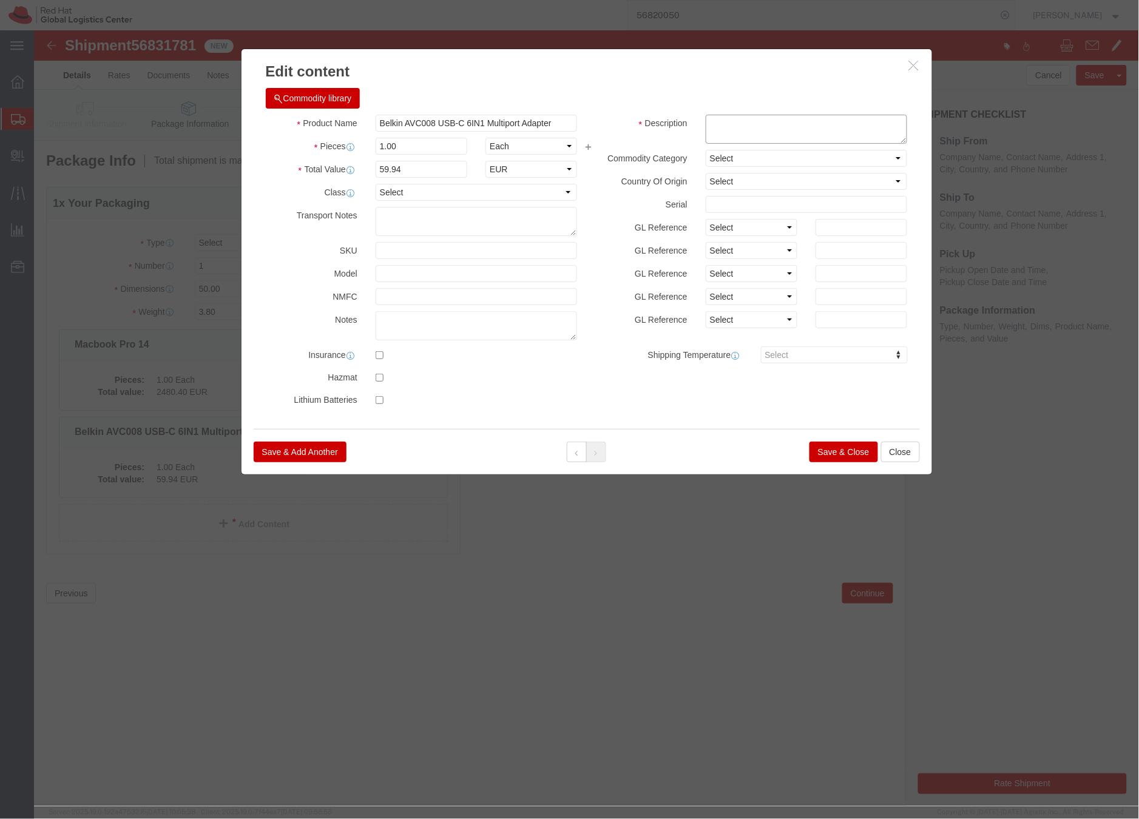
click textarea
type textarea "Dock"
click button "Save & Close"
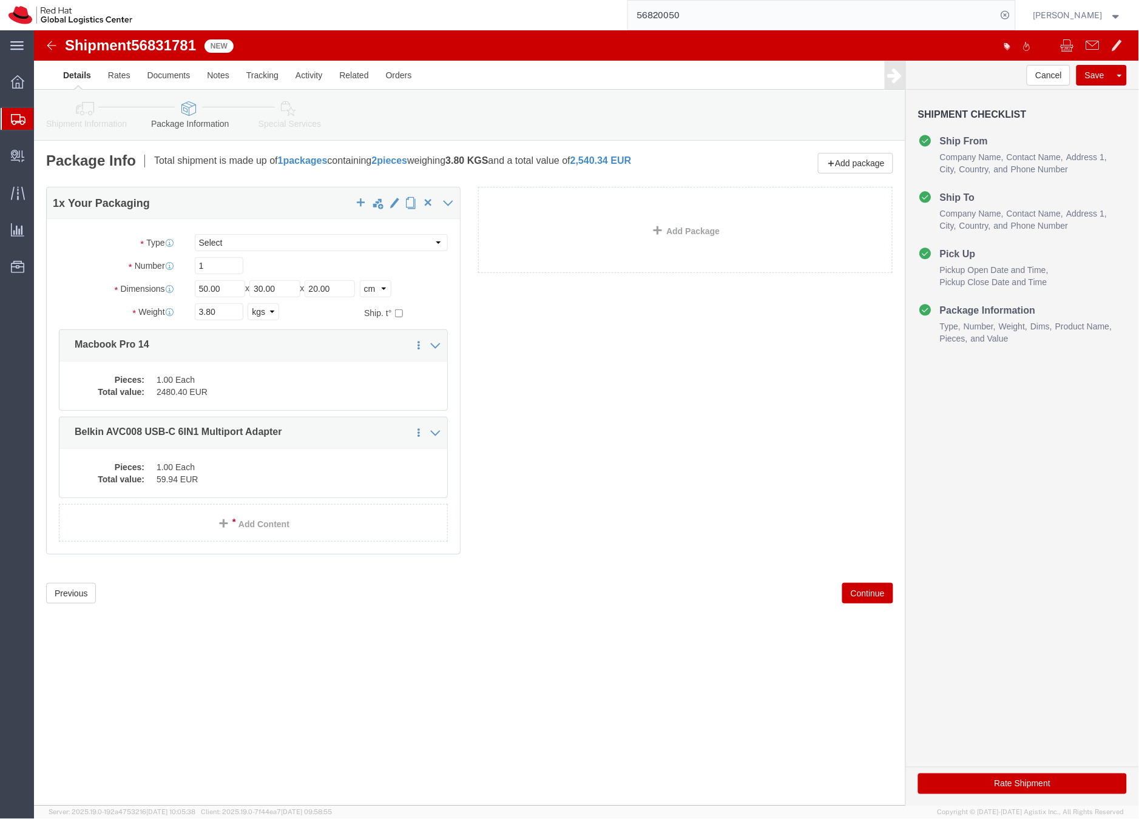
click icon
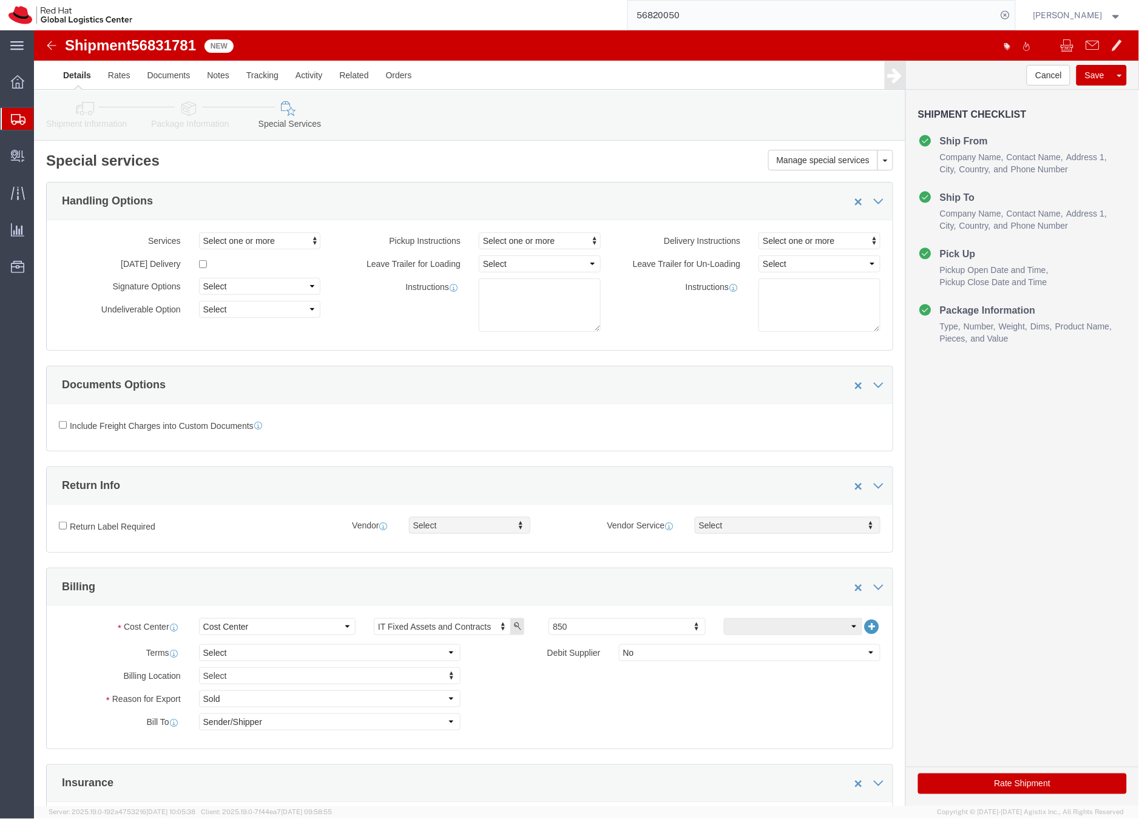
click button "Rate Shipment"
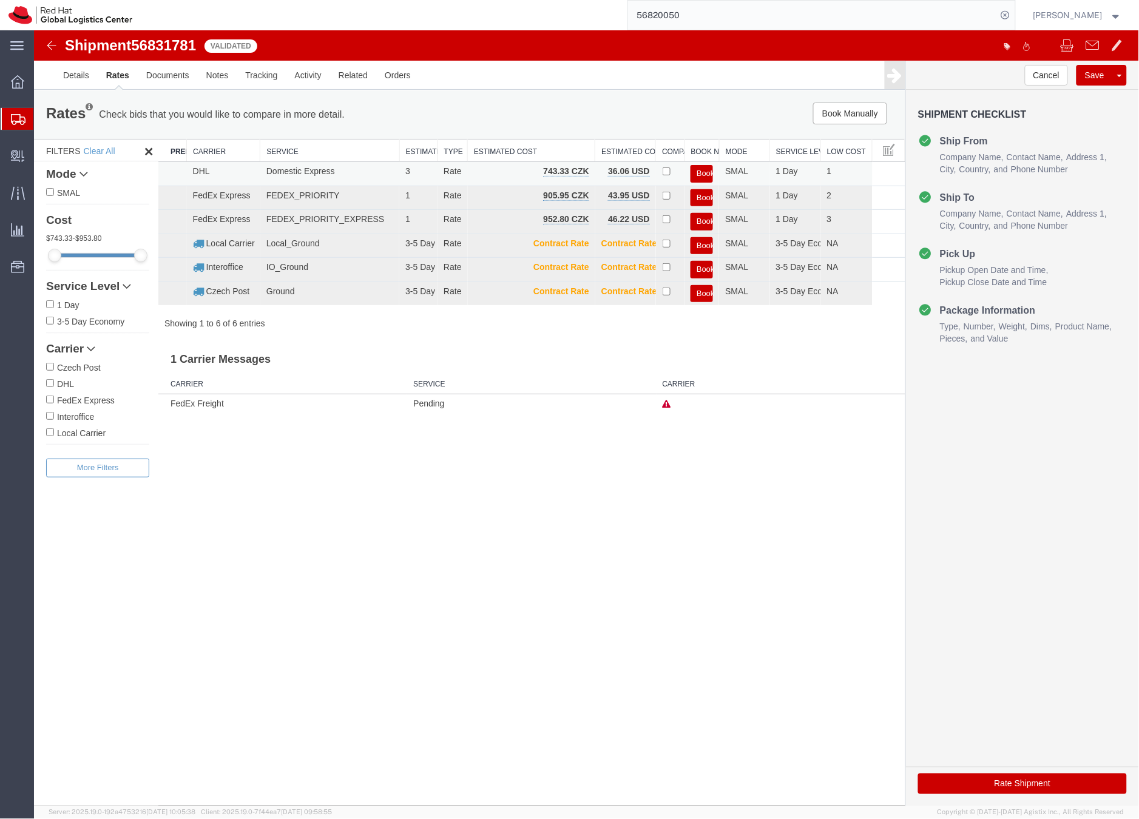
click at [705, 170] on button "Book" at bounding box center [701, 173] width 22 height 18
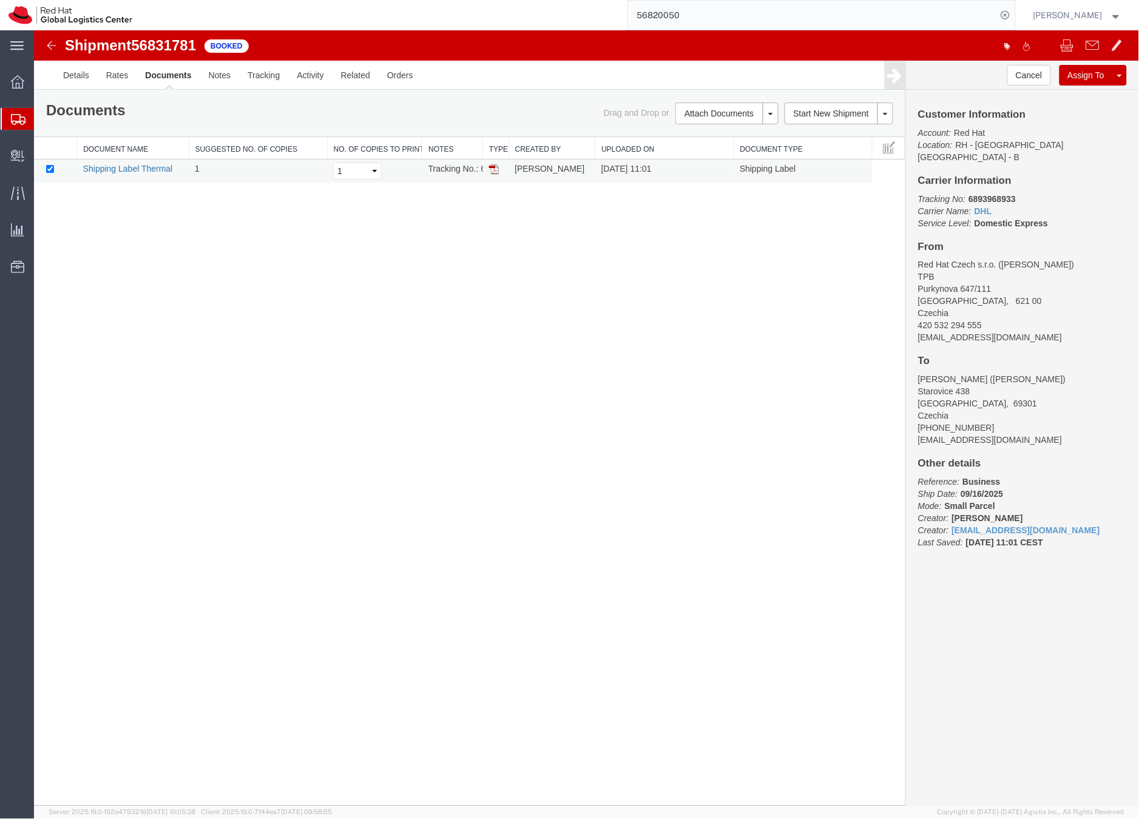
click at [154, 169] on link "Shipping Label Thermal" at bounding box center [128, 168] width 90 height 10
click at [81, 73] on link "Details" at bounding box center [75, 74] width 43 height 29
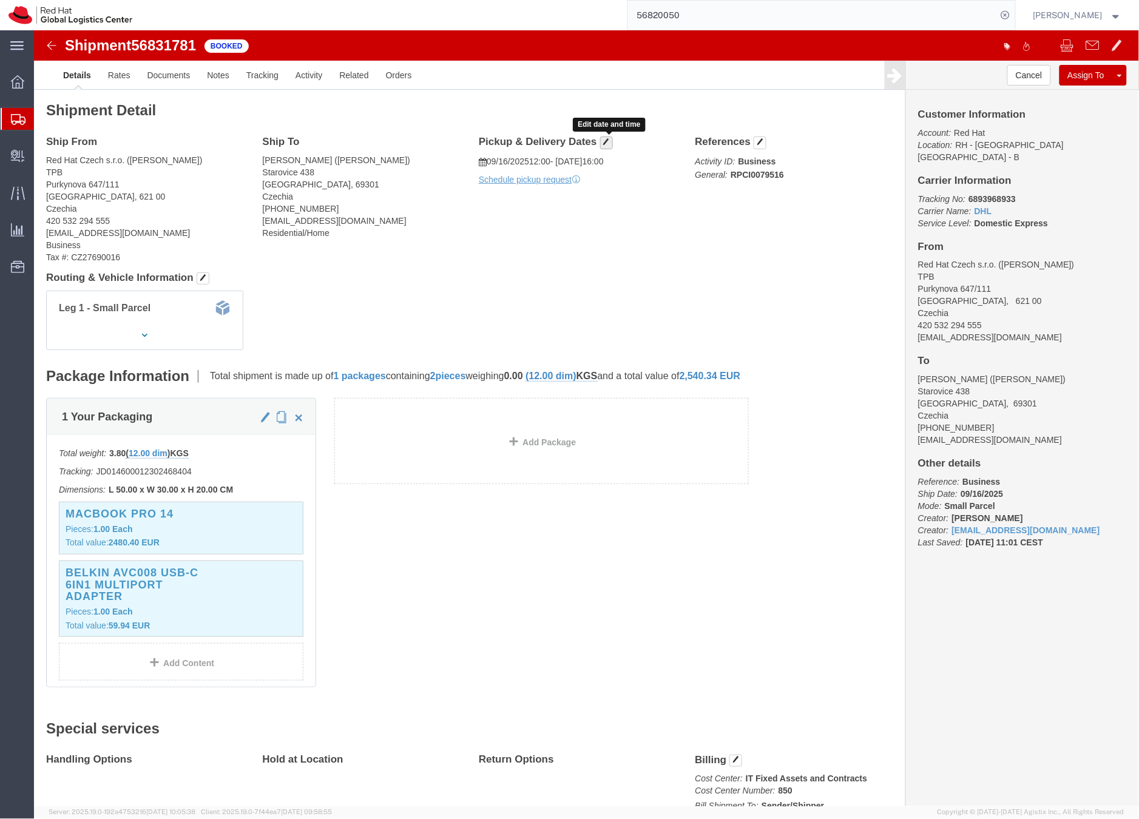
click span "button"
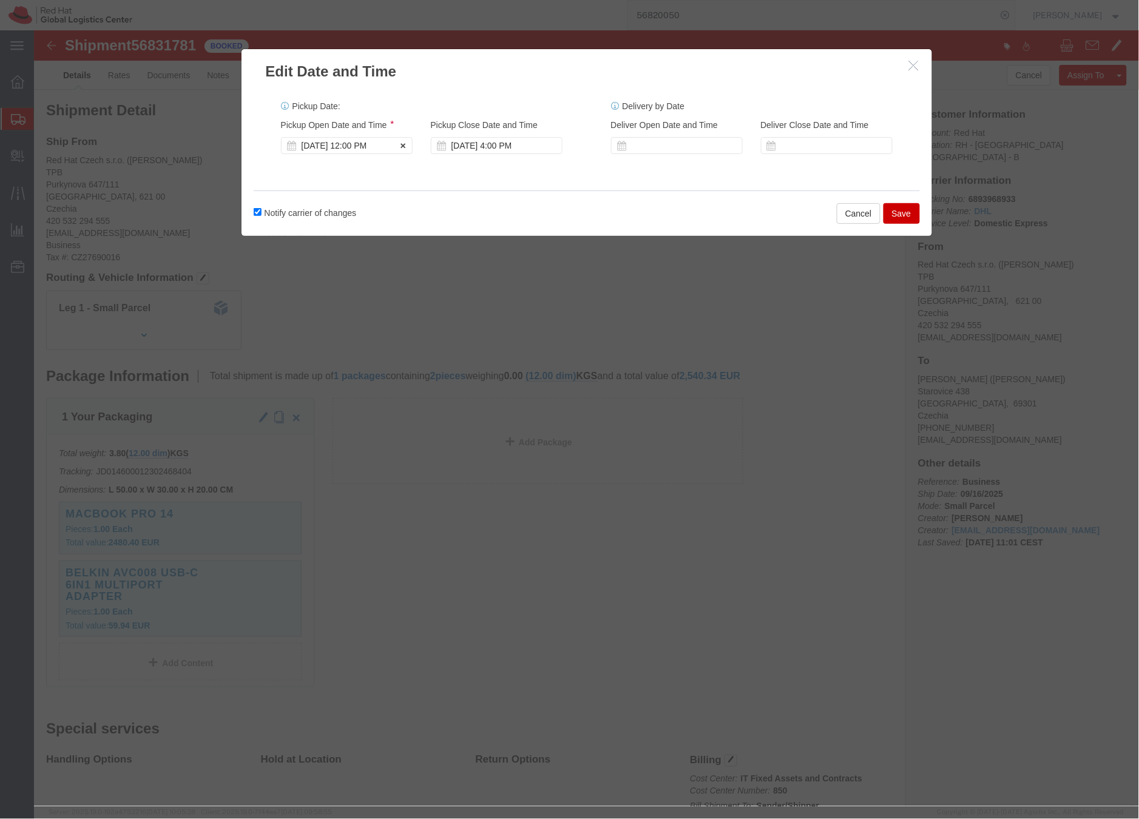
click div "[DATE] 12:00 PM"
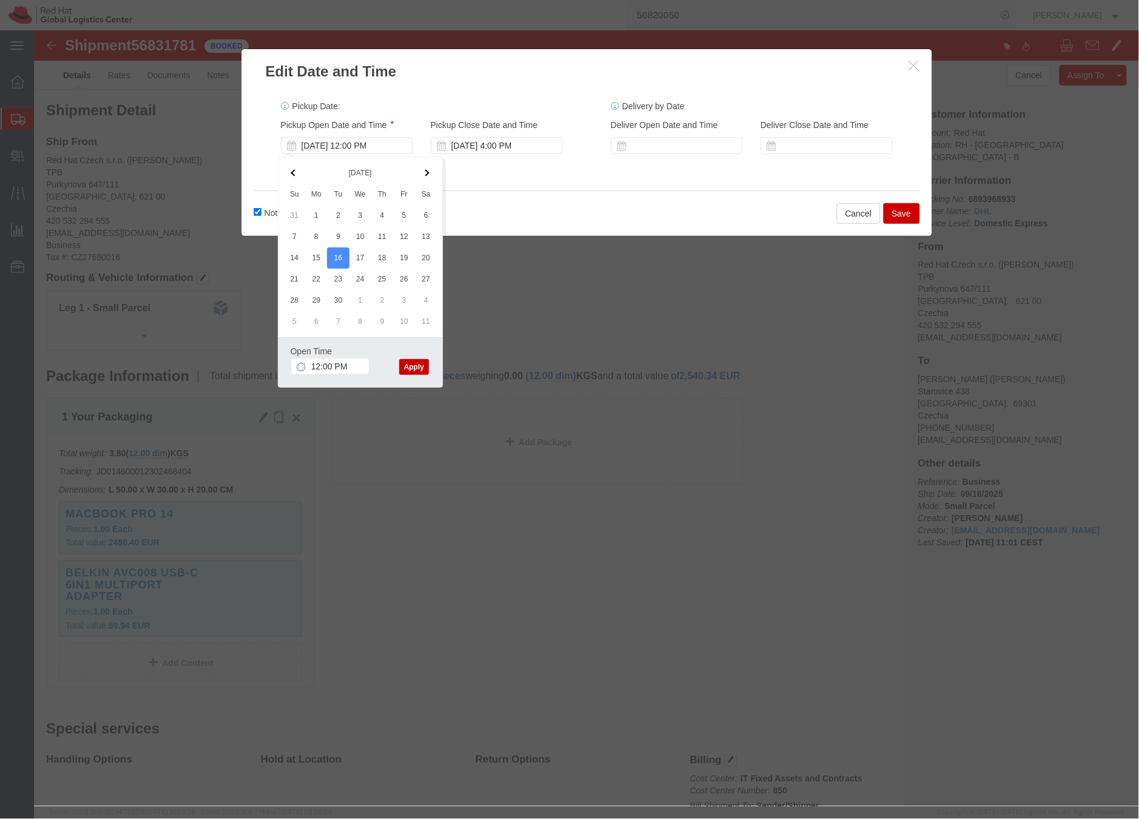
click button "Apply"
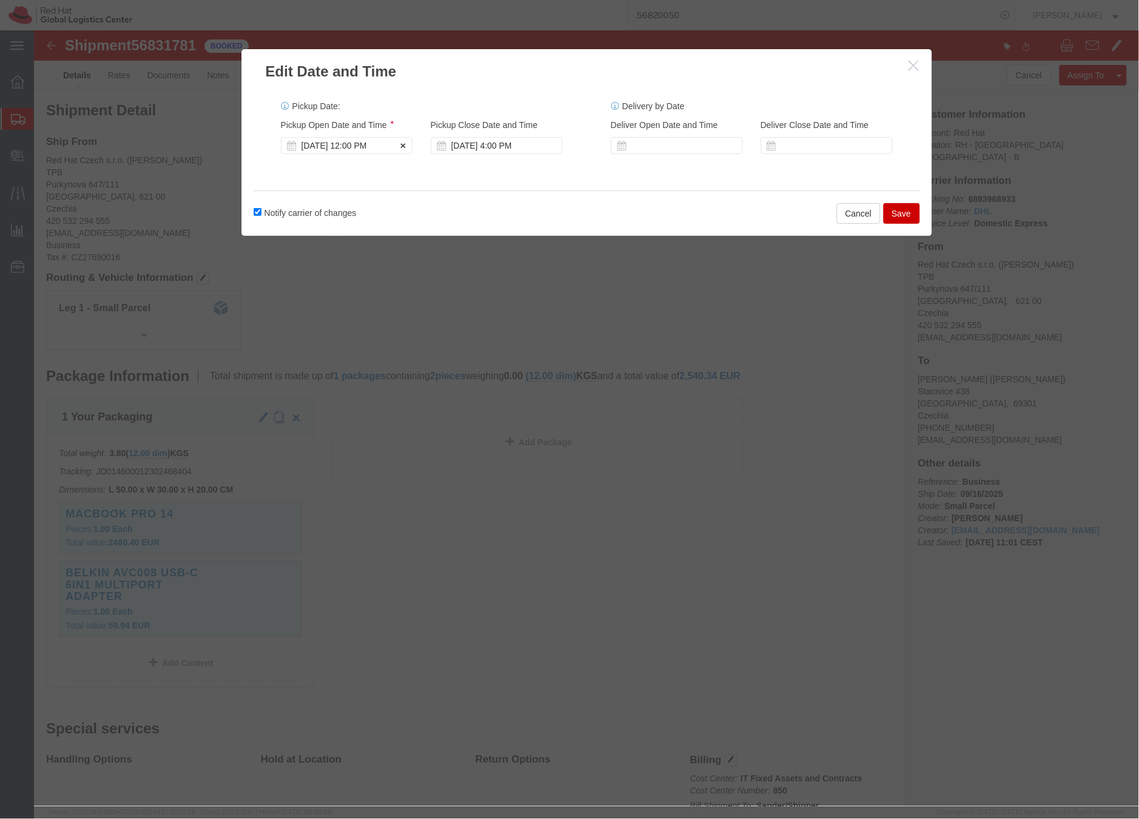
click div "[DATE] 12:00 PM"
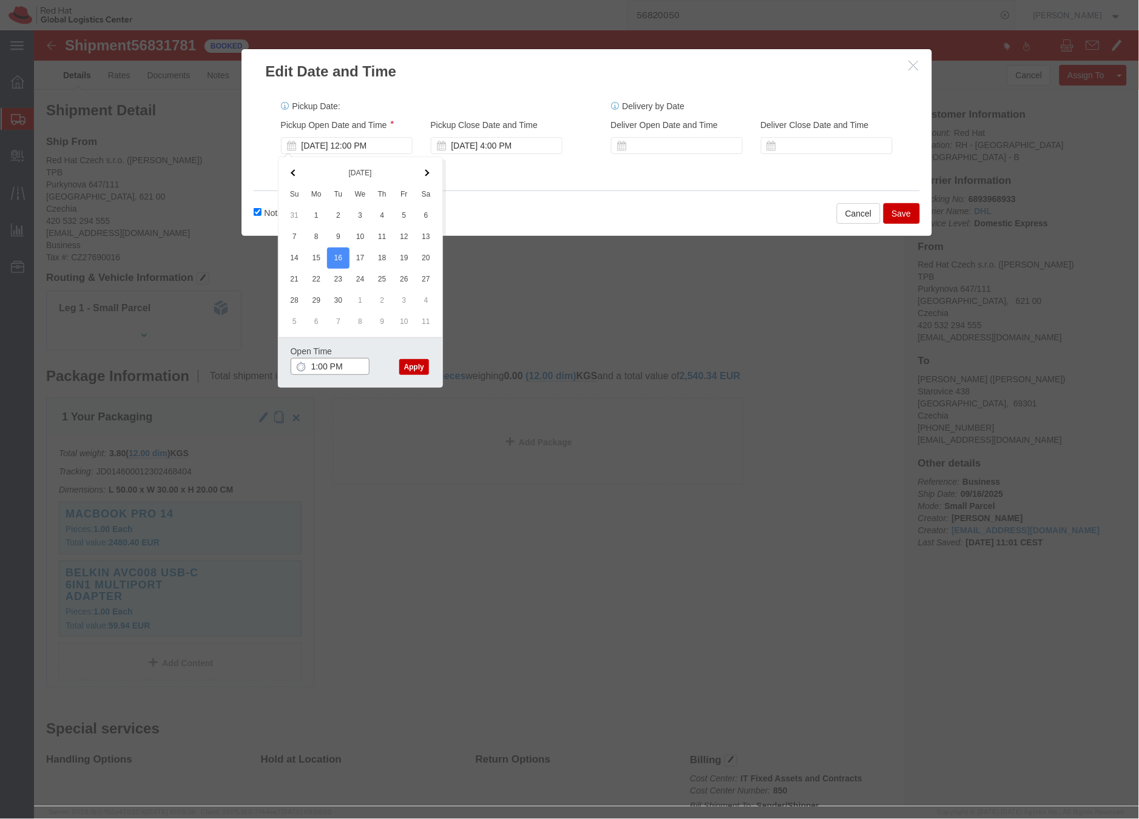
type input "1:00 PM"
click button "Apply"
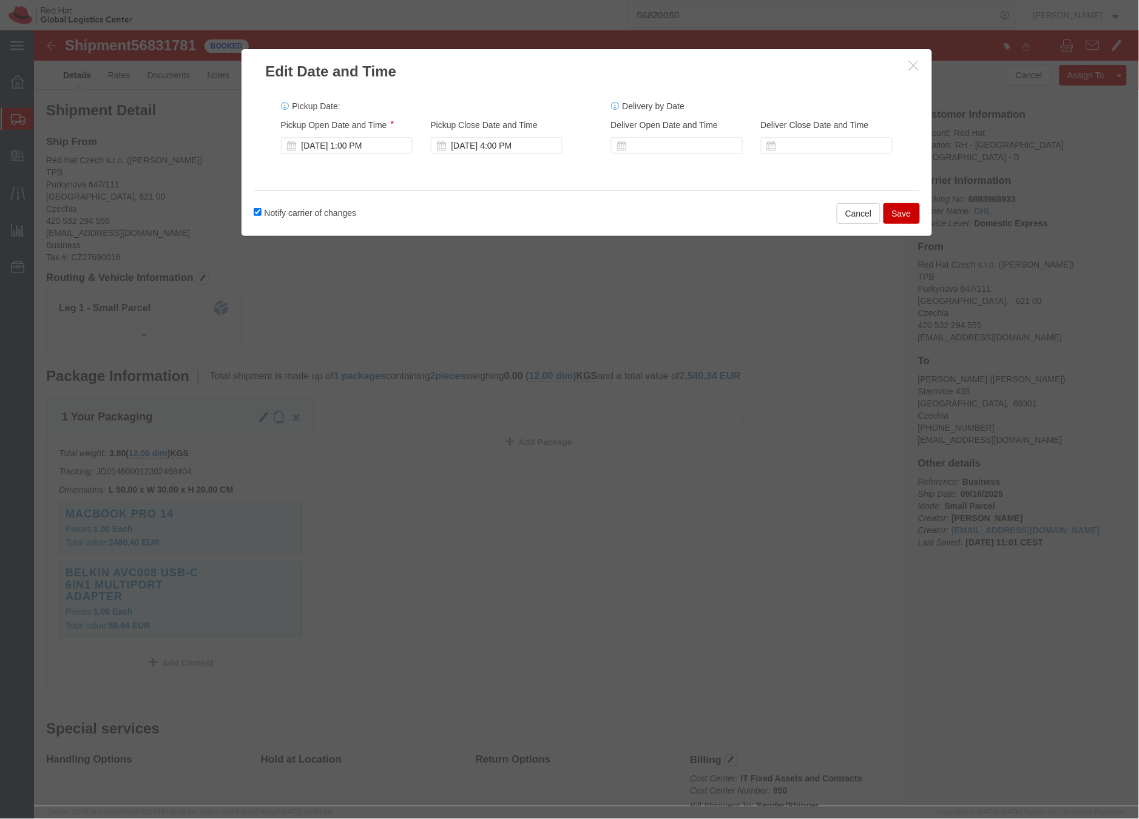
click button "Save"
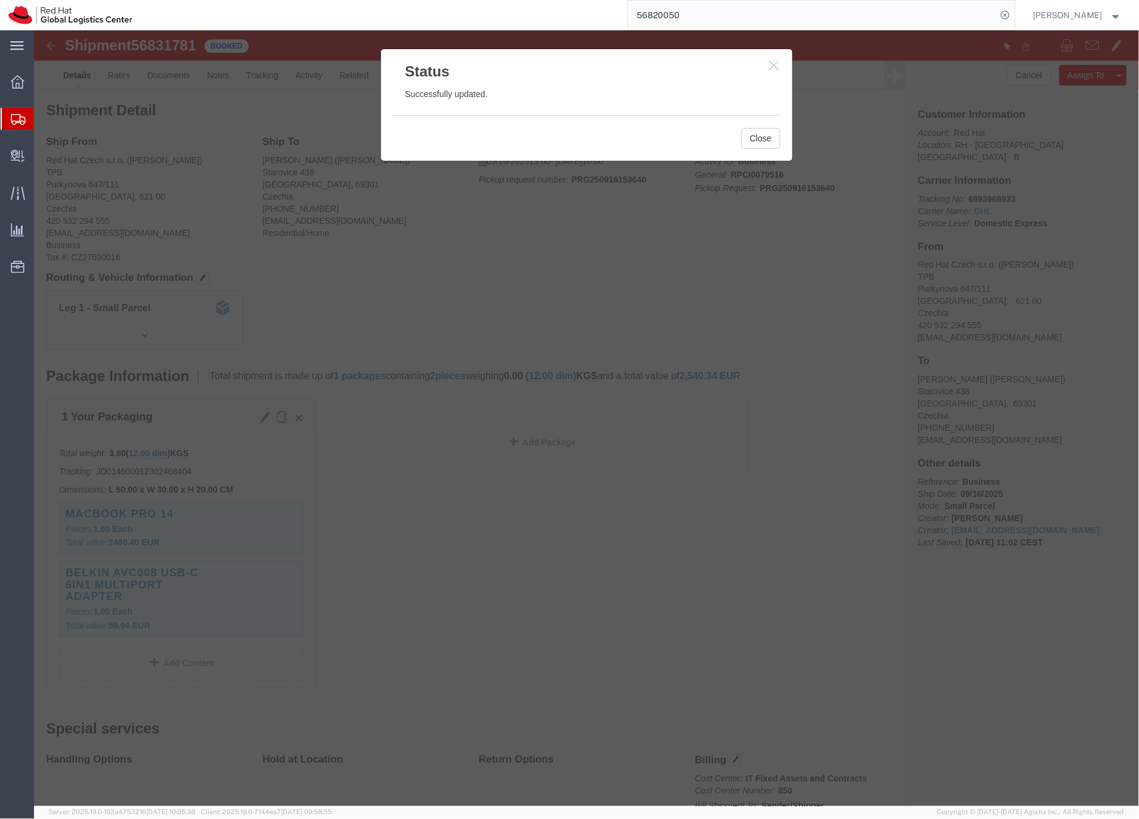
click icon "button"
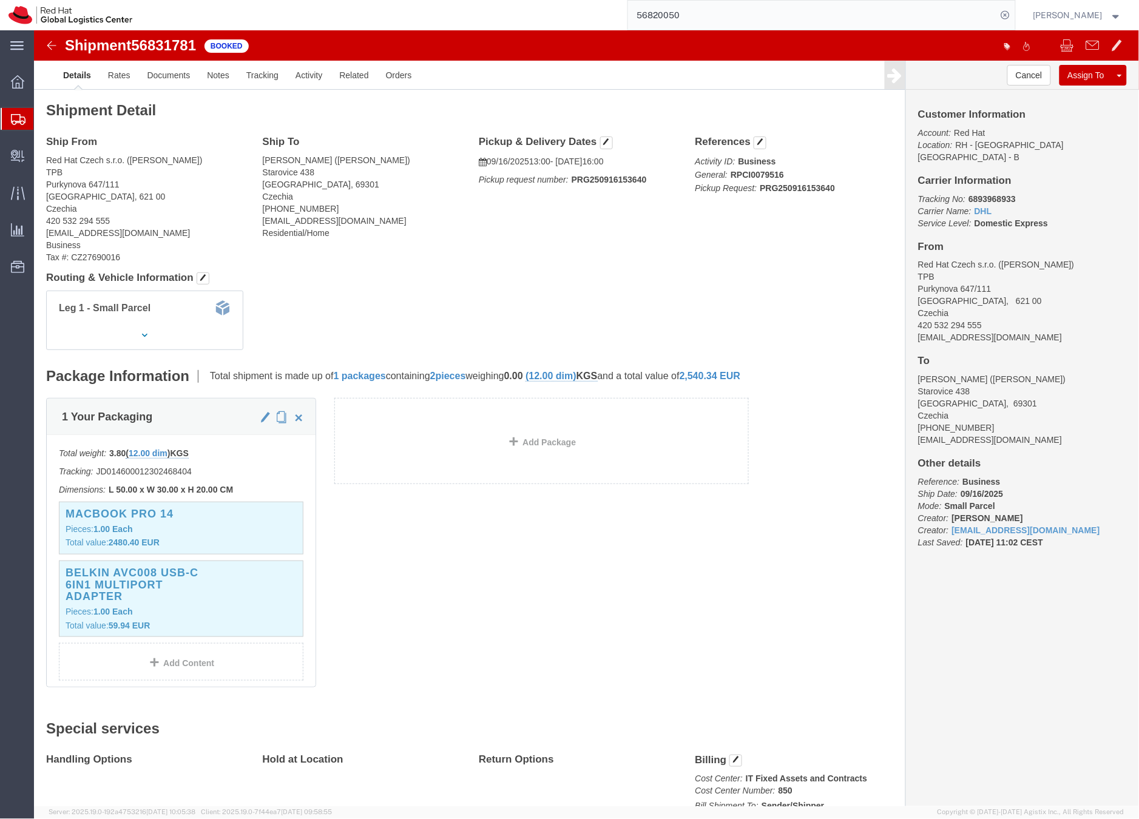
click at [15, 128] on div at bounding box center [18, 119] width 34 height 22
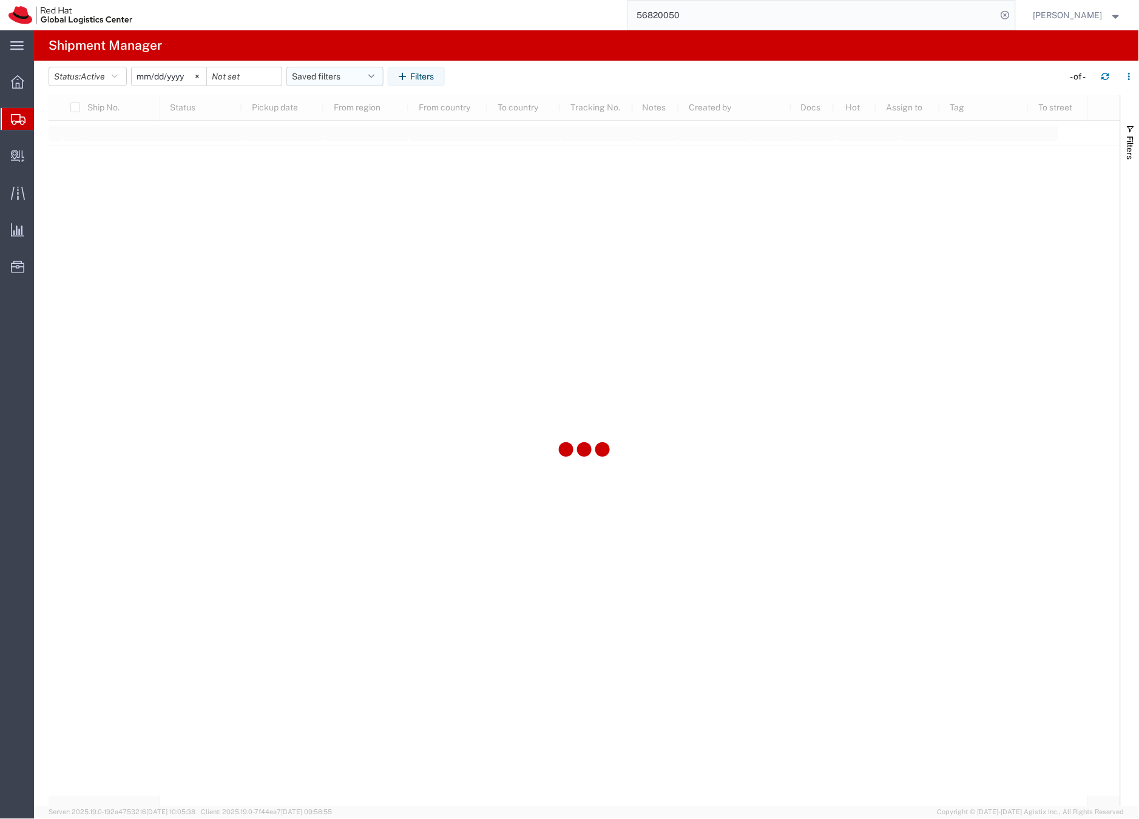
click at [311, 78] on button "Saved filters" at bounding box center [334, 76] width 97 height 19
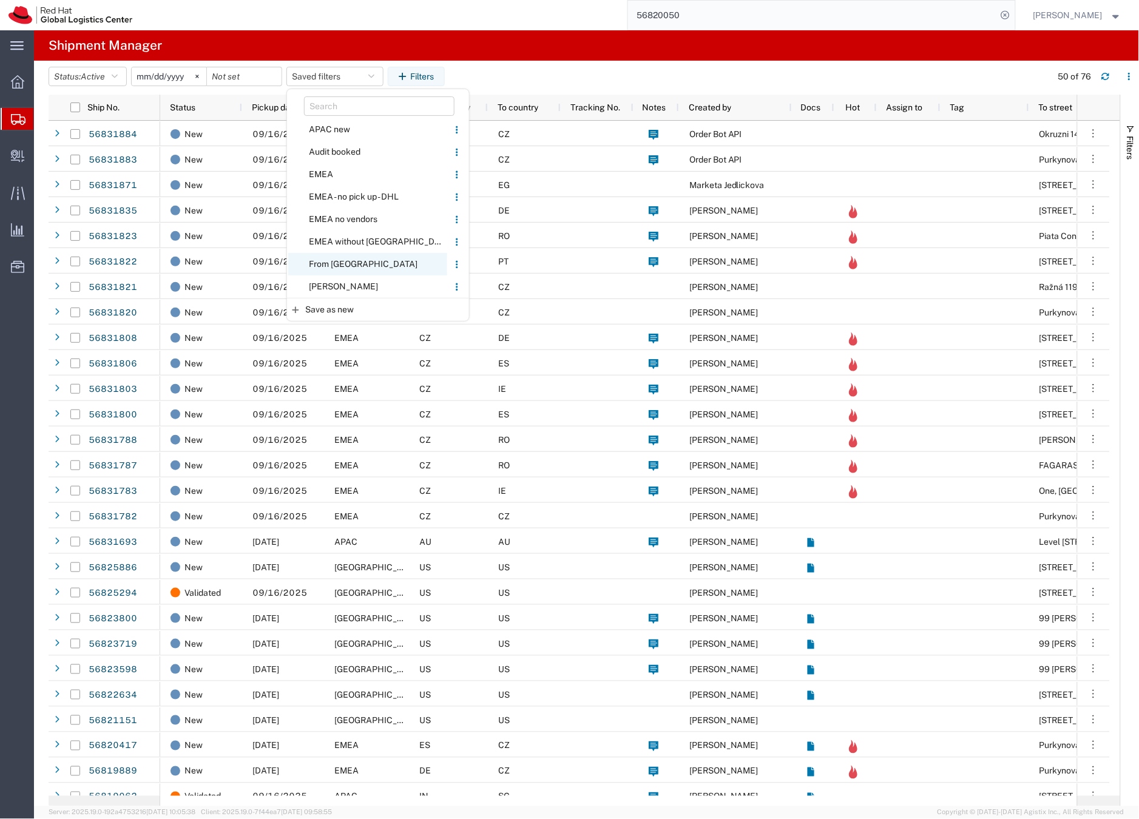
click at [337, 260] on span "From [GEOGRAPHIC_DATA]" at bounding box center [367, 264] width 159 height 22
type input "[DATE]"
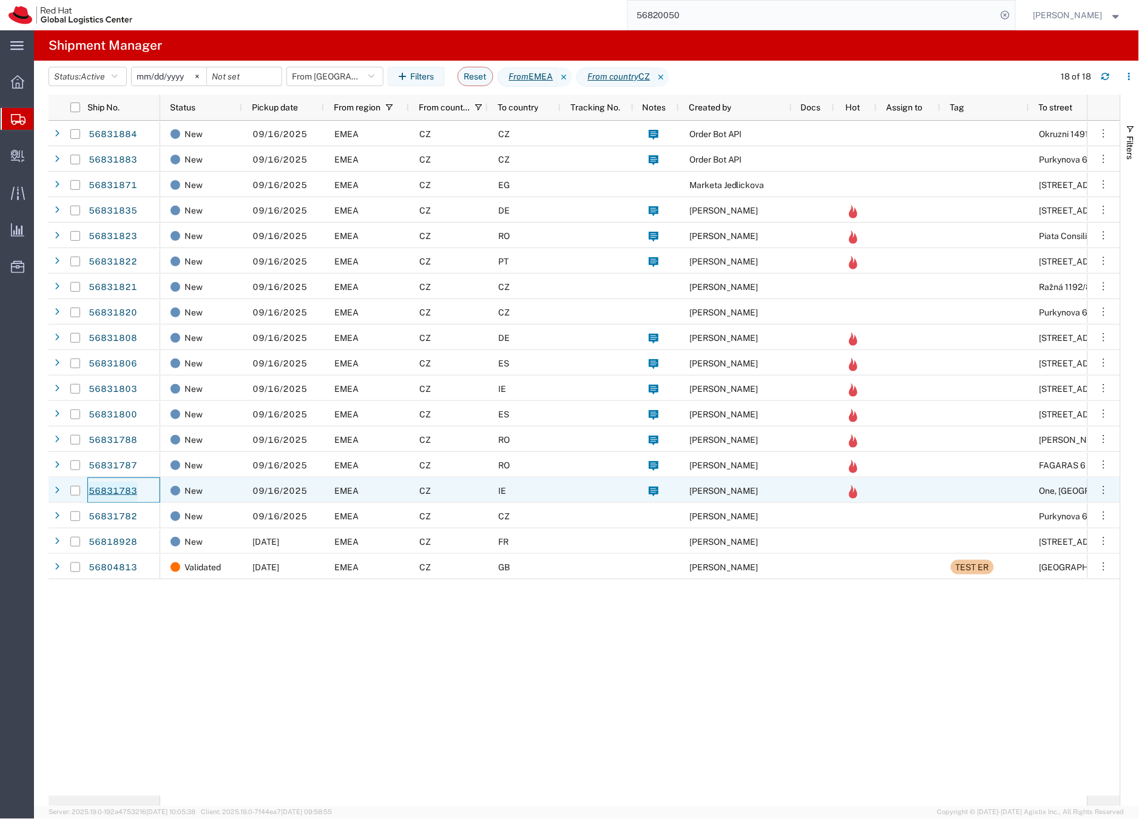
click at [124, 492] on link "56831783" at bounding box center [113, 491] width 50 height 19
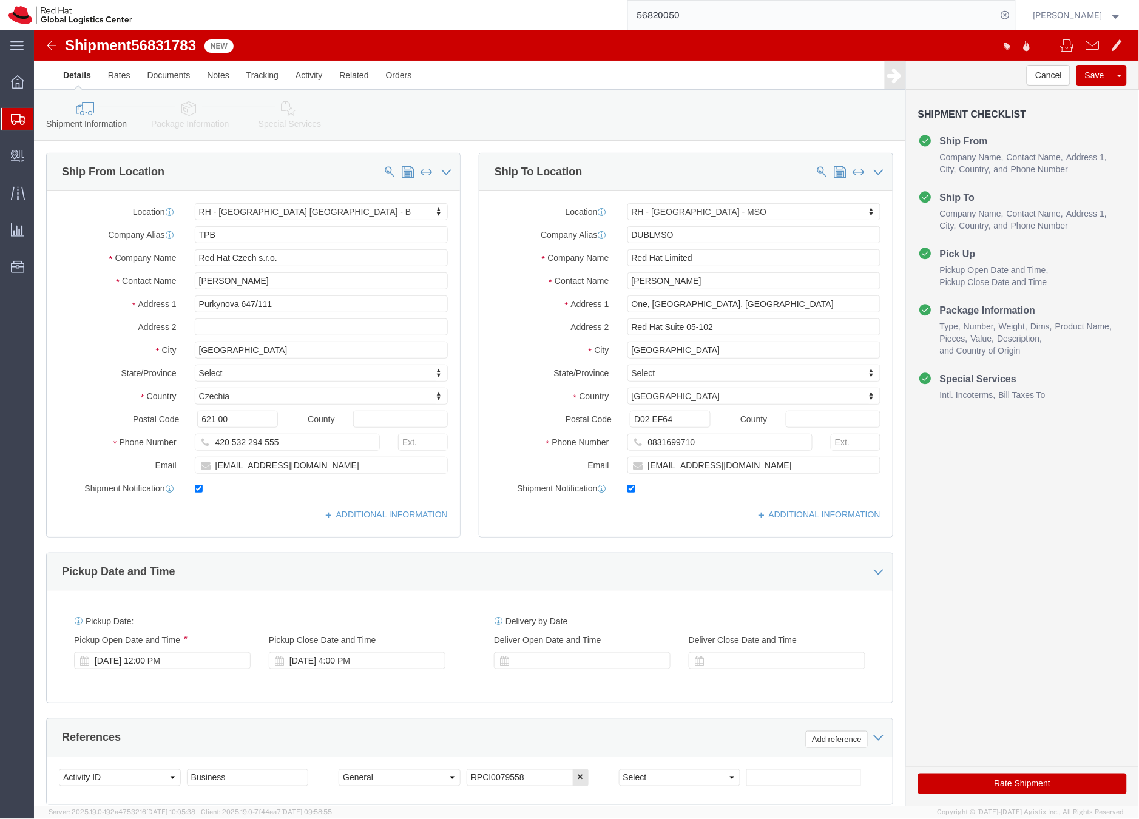
select select "38036"
select select "66311"
click icon
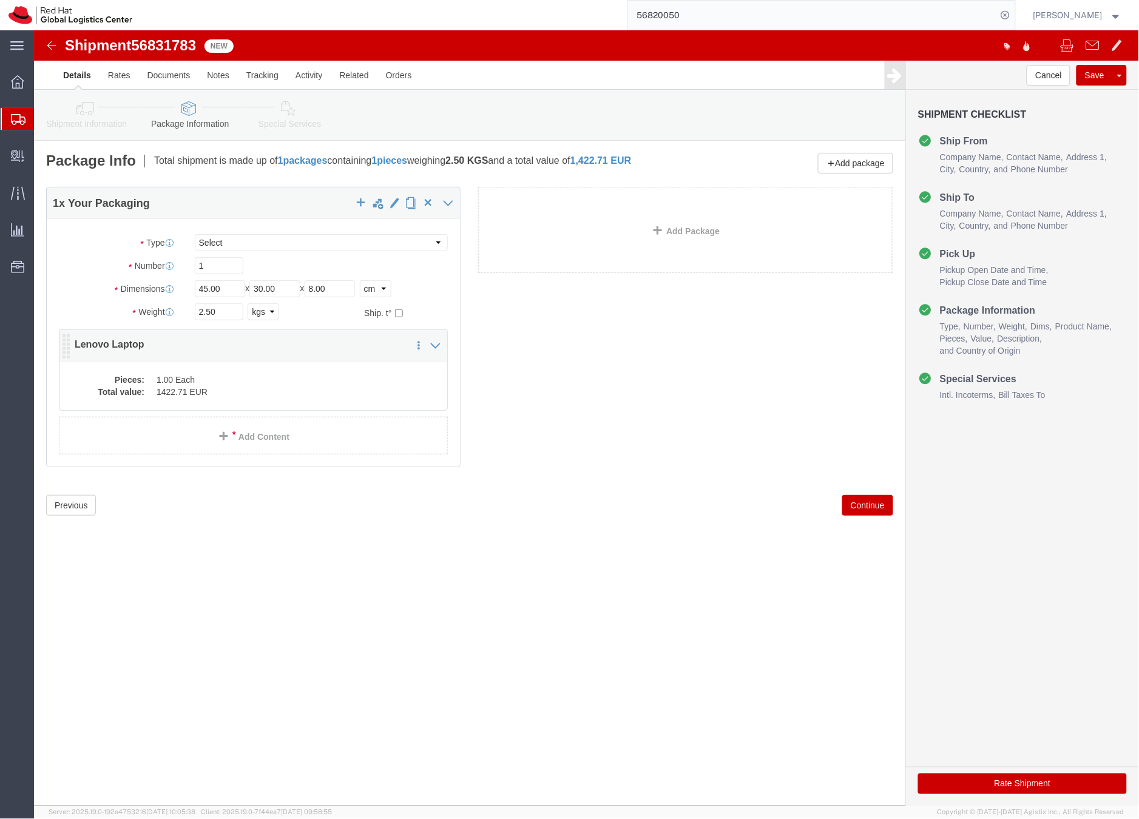
click dd "1.00 Each"
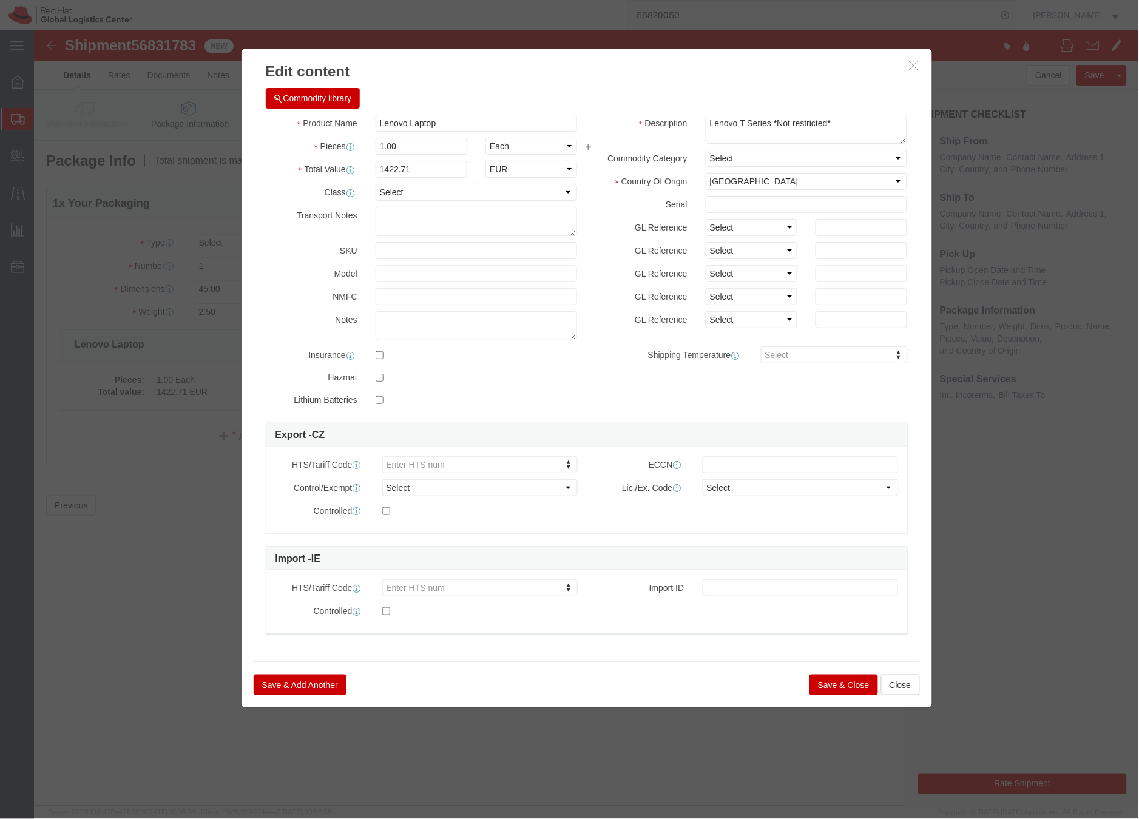
click button "Save & Close"
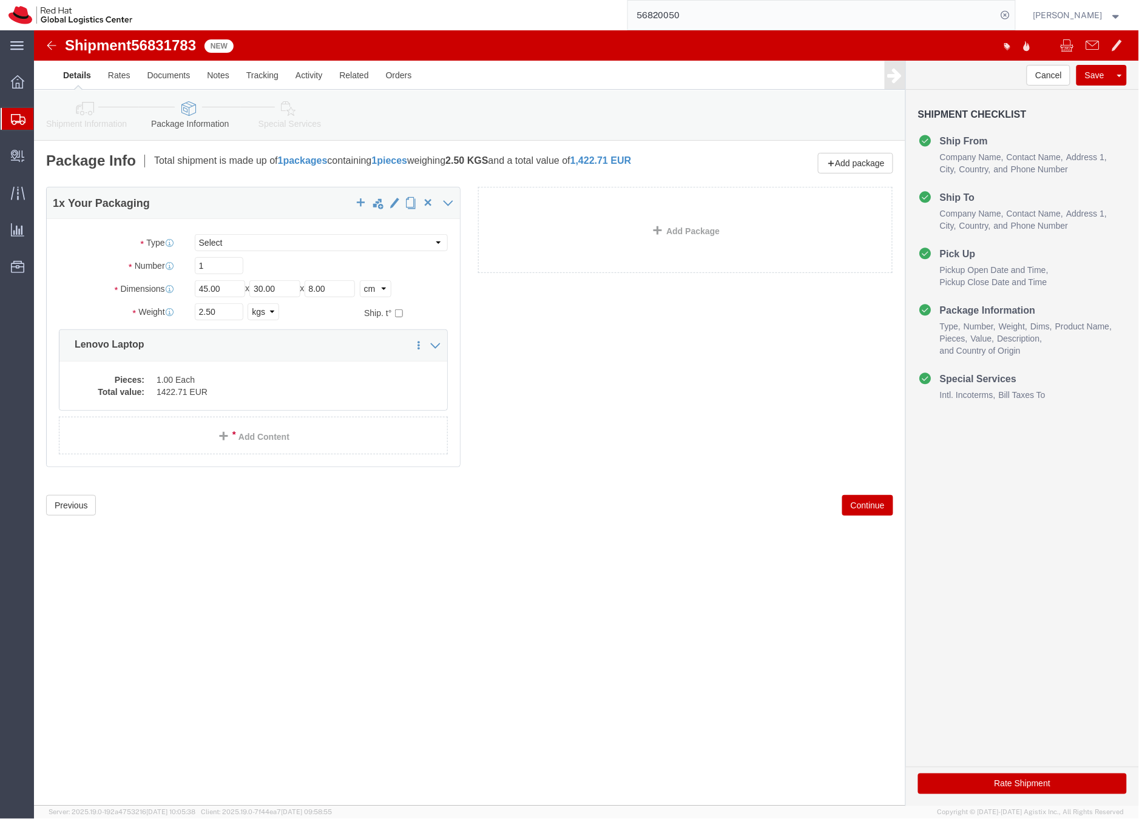
click link "Special Services"
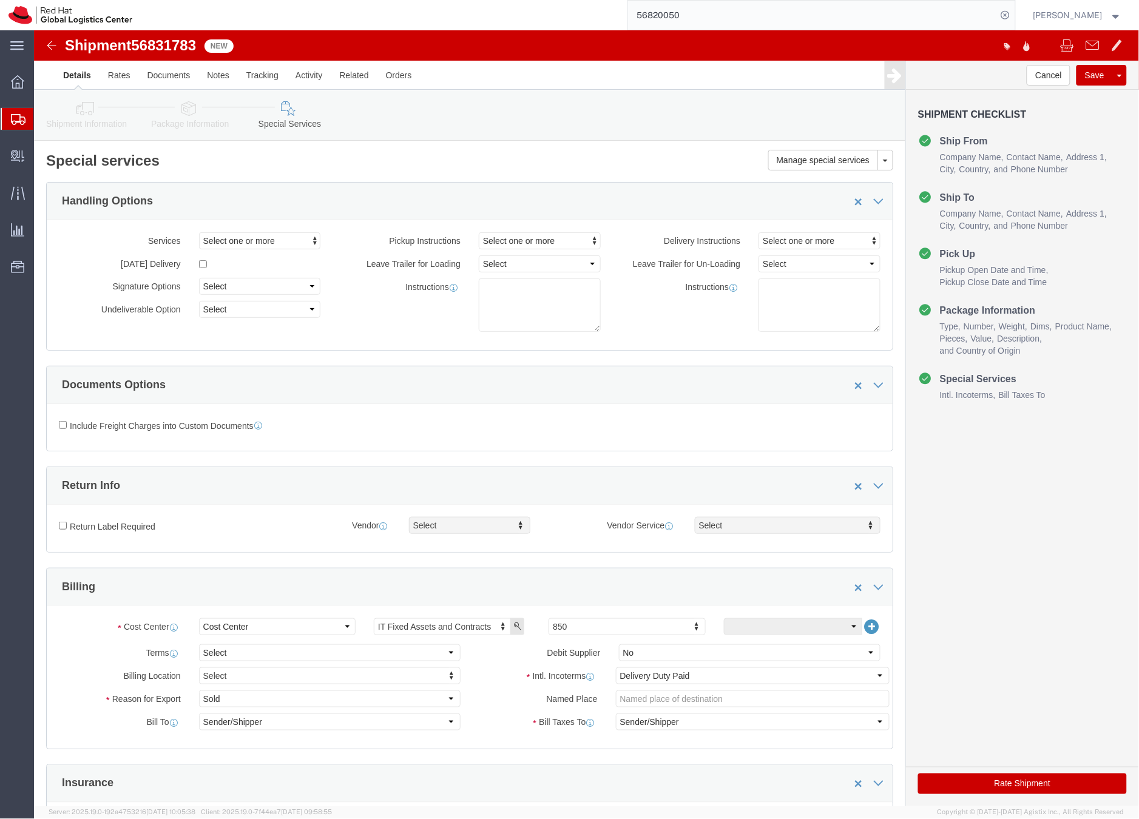
click button "Rate Shipment"
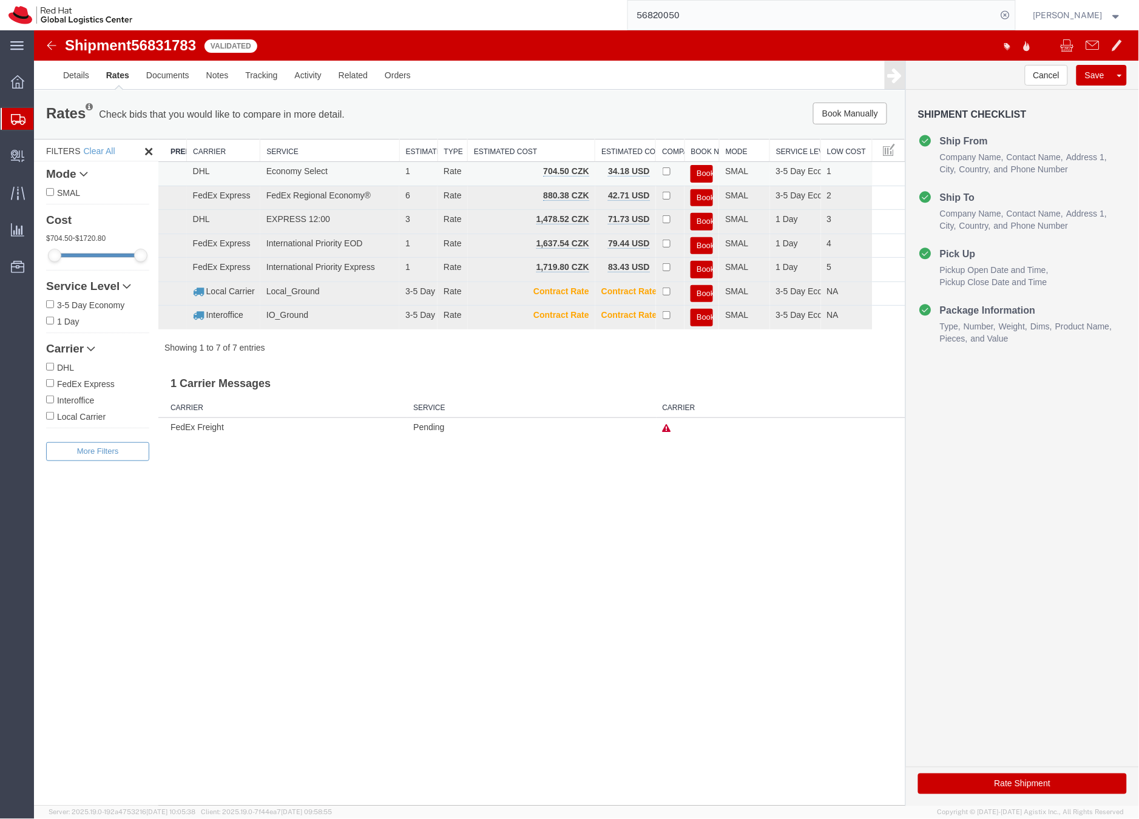
click at [701, 169] on button "Book" at bounding box center [701, 173] width 22 height 18
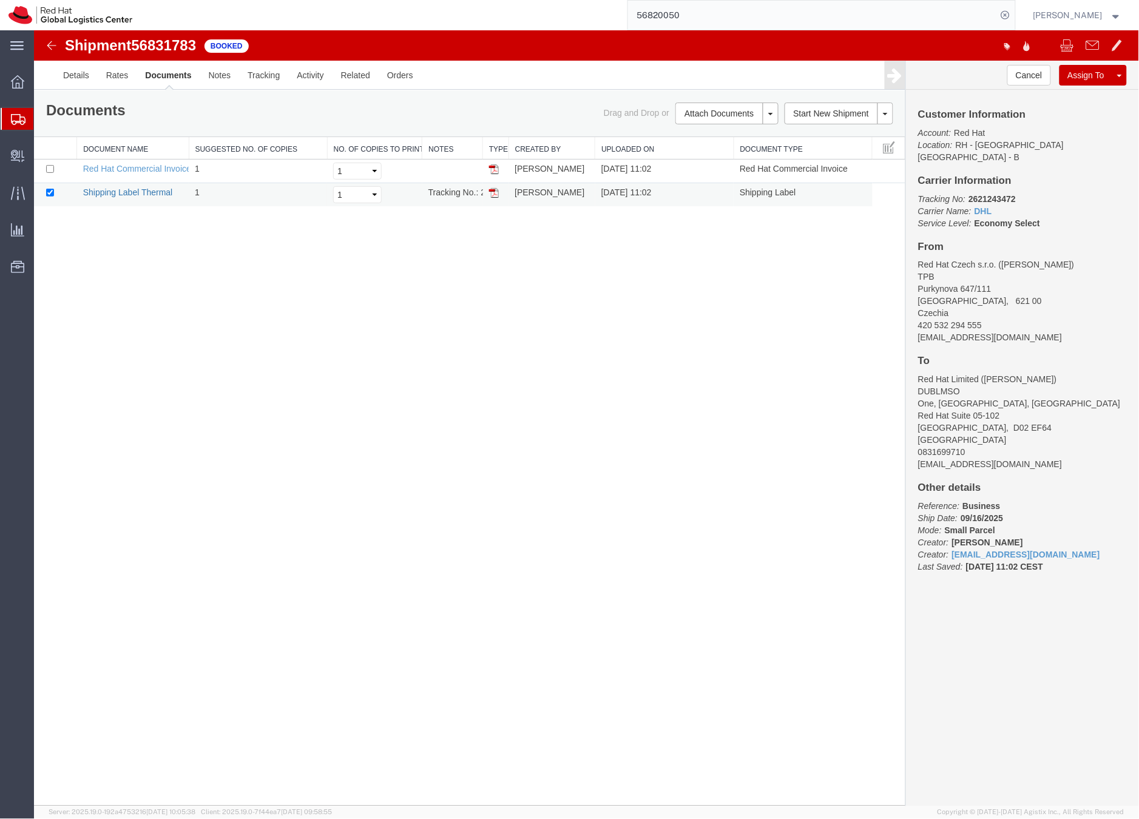
click at [137, 195] on link "Shipping Label Thermal" at bounding box center [128, 192] width 90 height 10
click at [4, 122] on div at bounding box center [18, 119] width 34 height 22
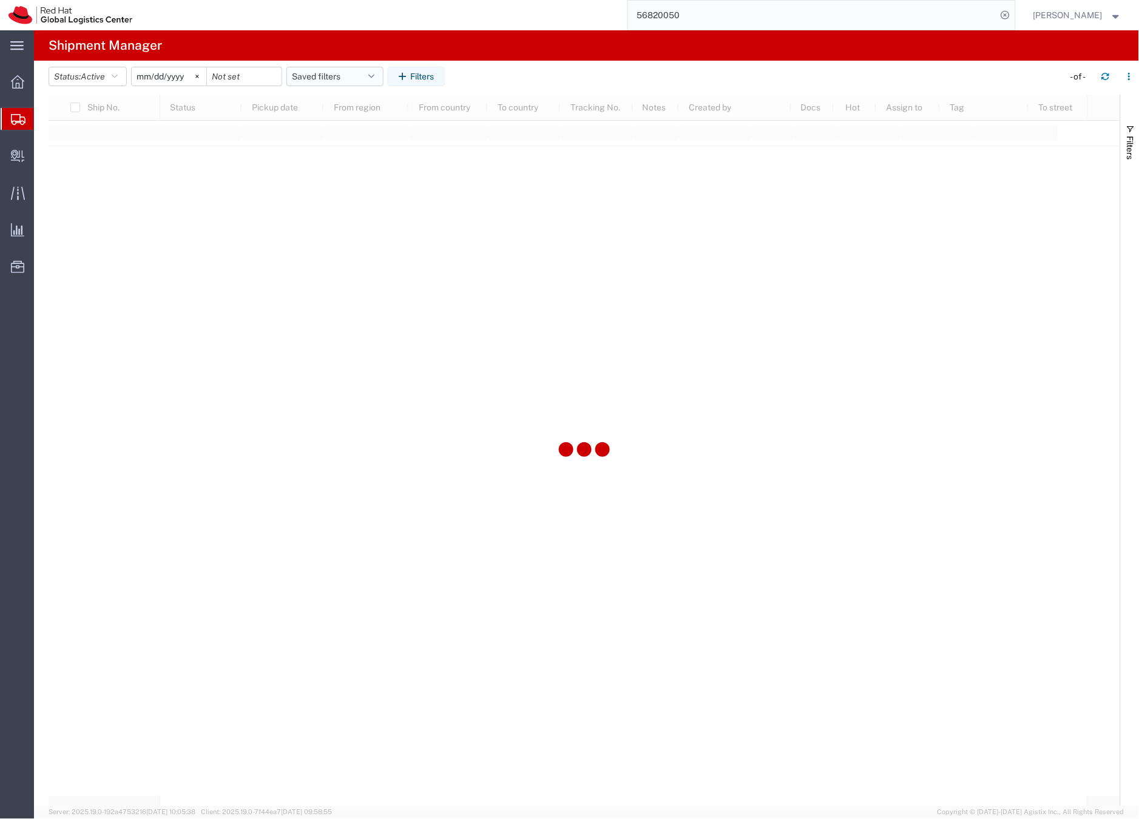
click at [313, 77] on button "Saved filters" at bounding box center [334, 76] width 97 height 19
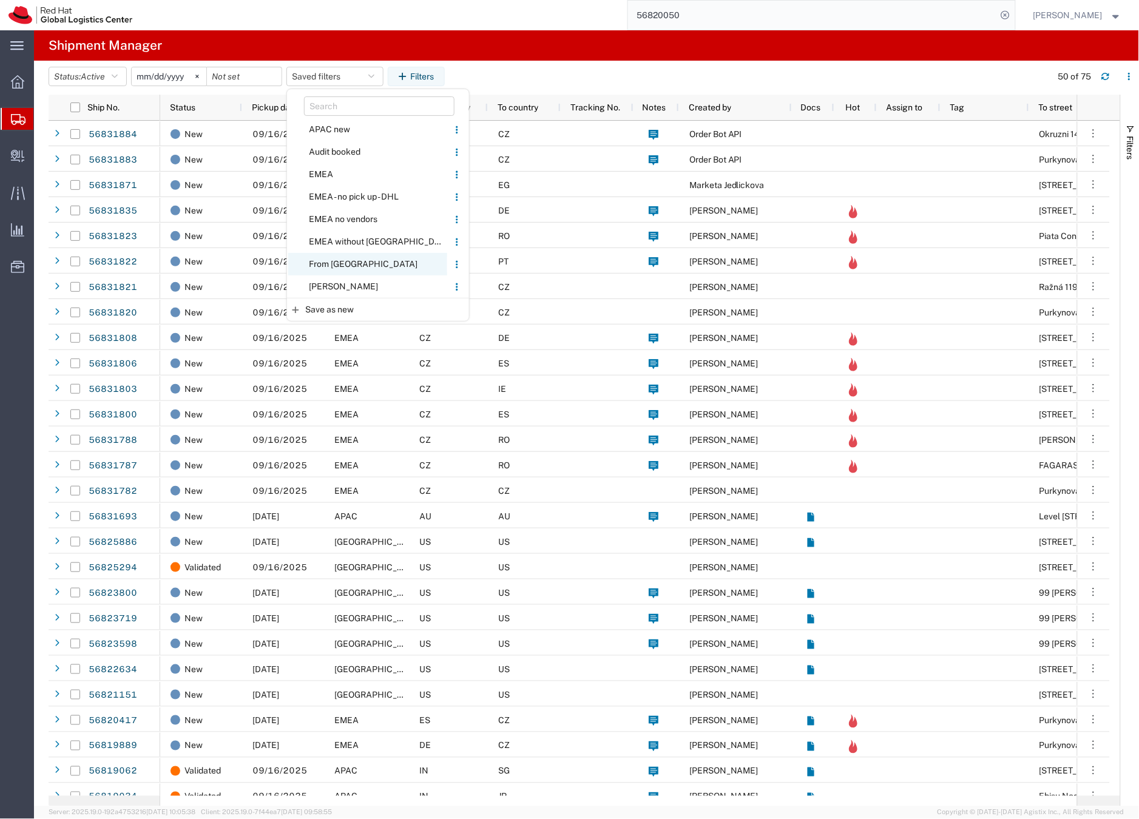
click at [343, 263] on span "From [GEOGRAPHIC_DATA]" at bounding box center [367, 264] width 159 height 22
type input "[DATE]"
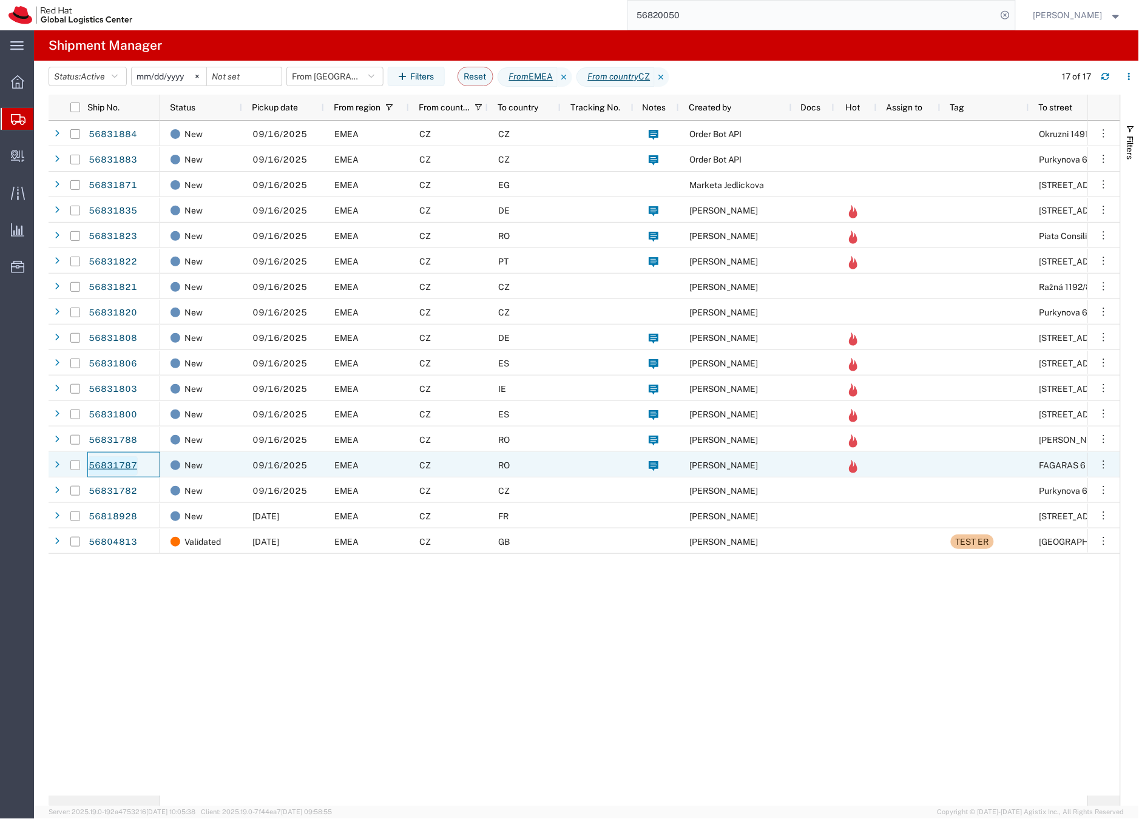
click at [132, 465] on link "56831787" at bounding box center [113, 465] width 50 height 19
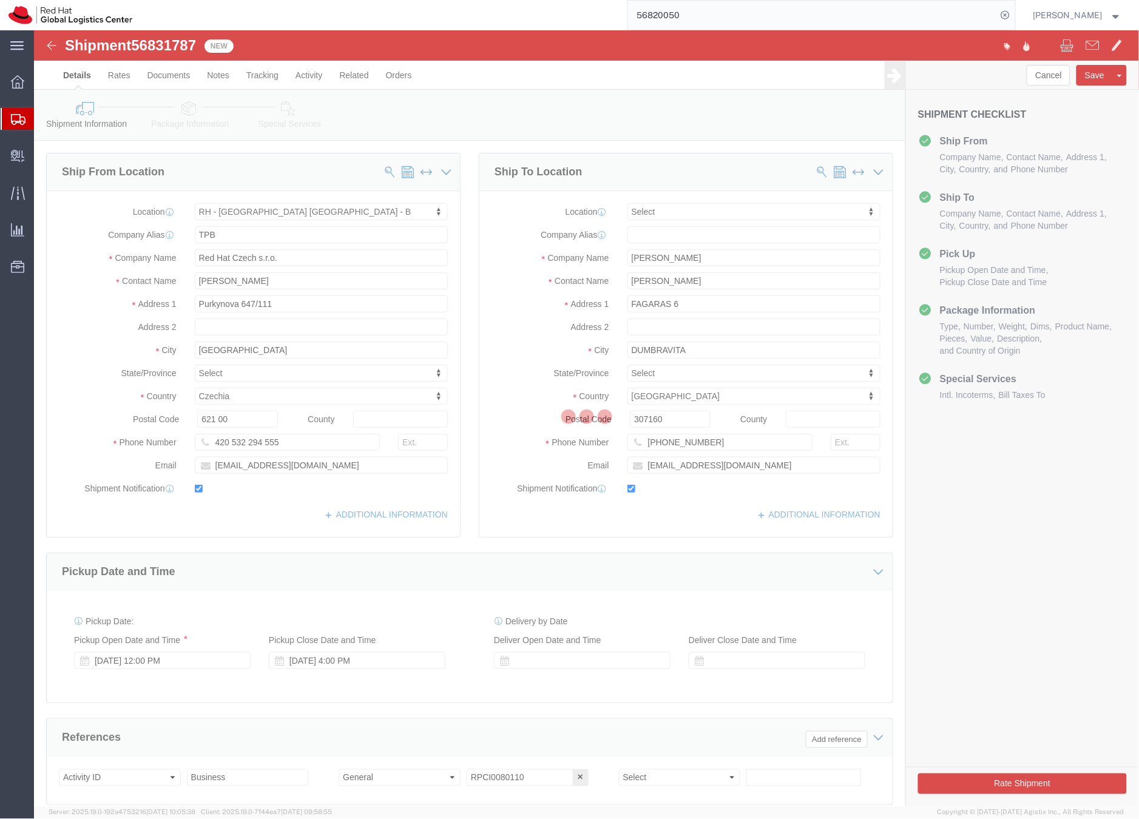
select select "38036"
select select
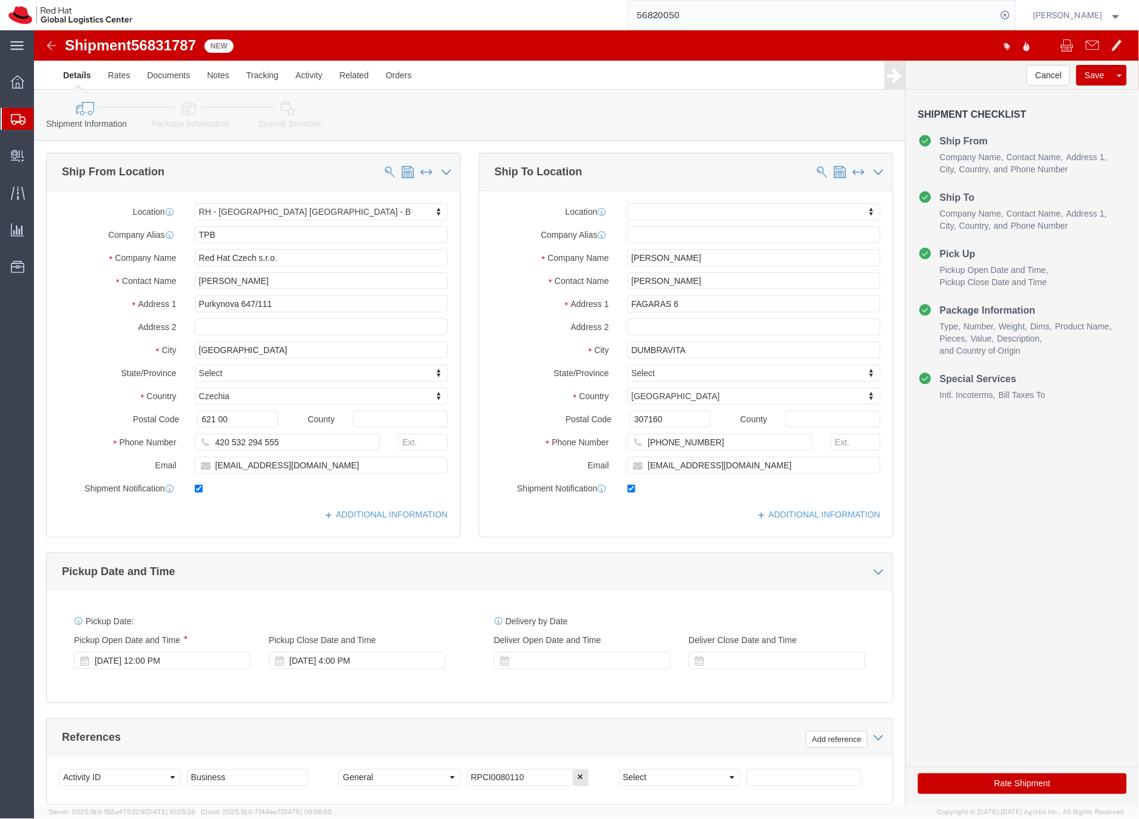
click icon
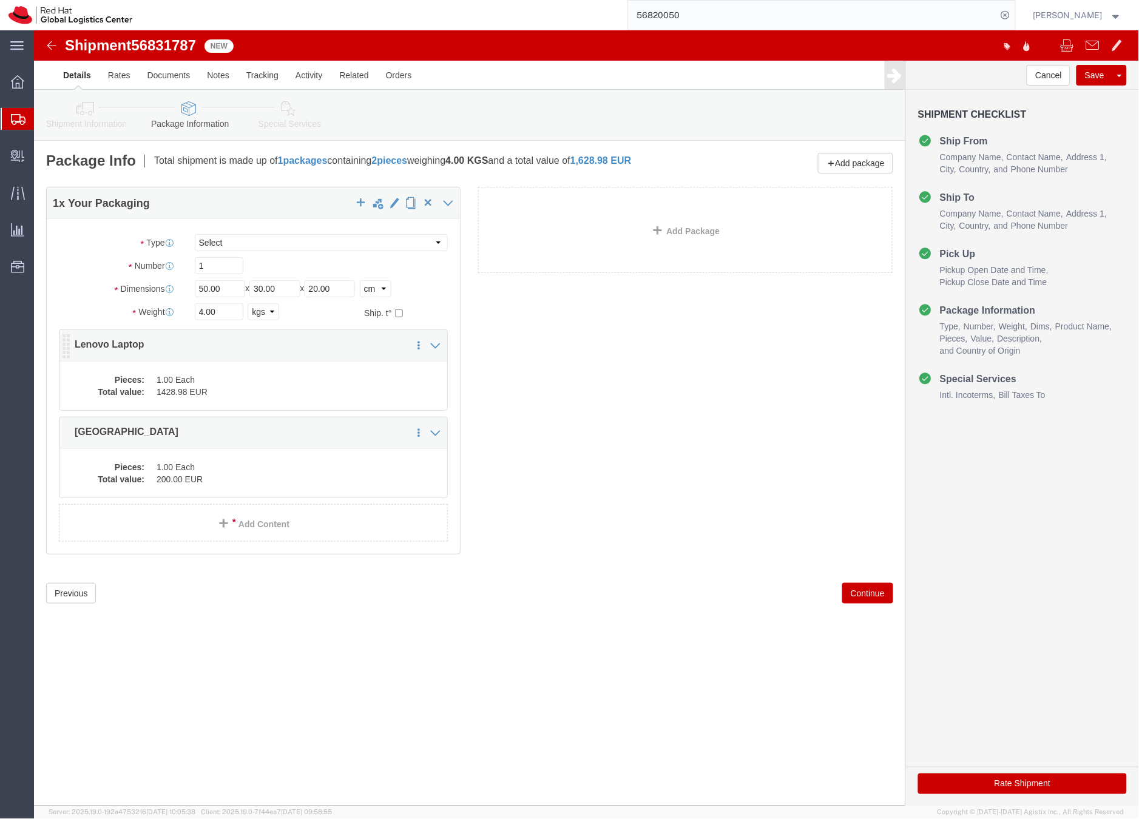
click dd "1428.98 EUR"
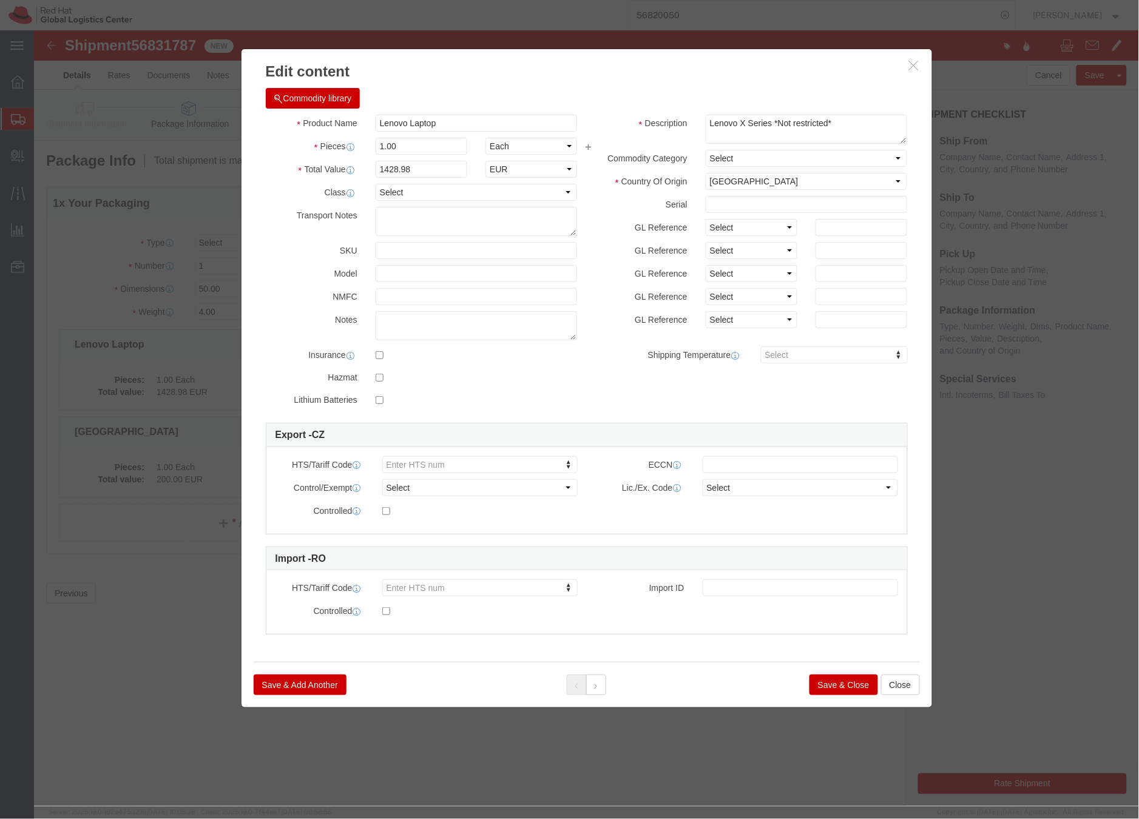
click button "Save & Close"
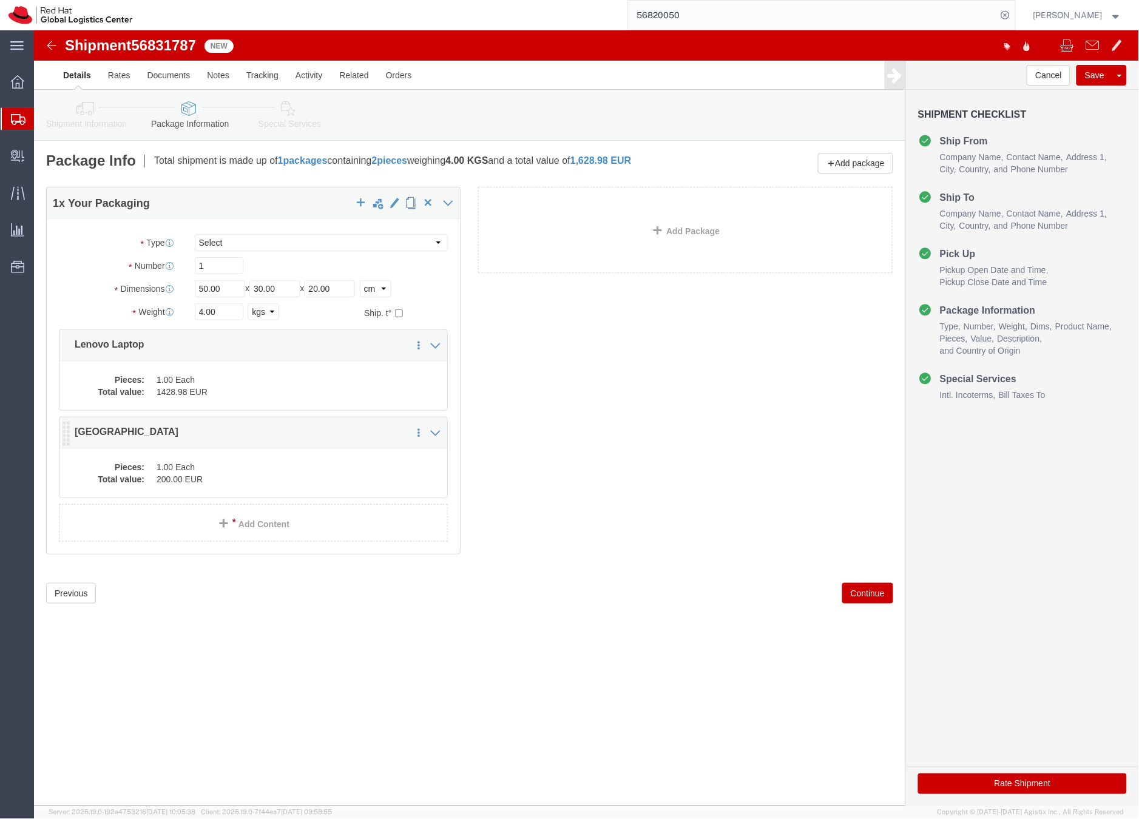
click dd "1.00 Each"
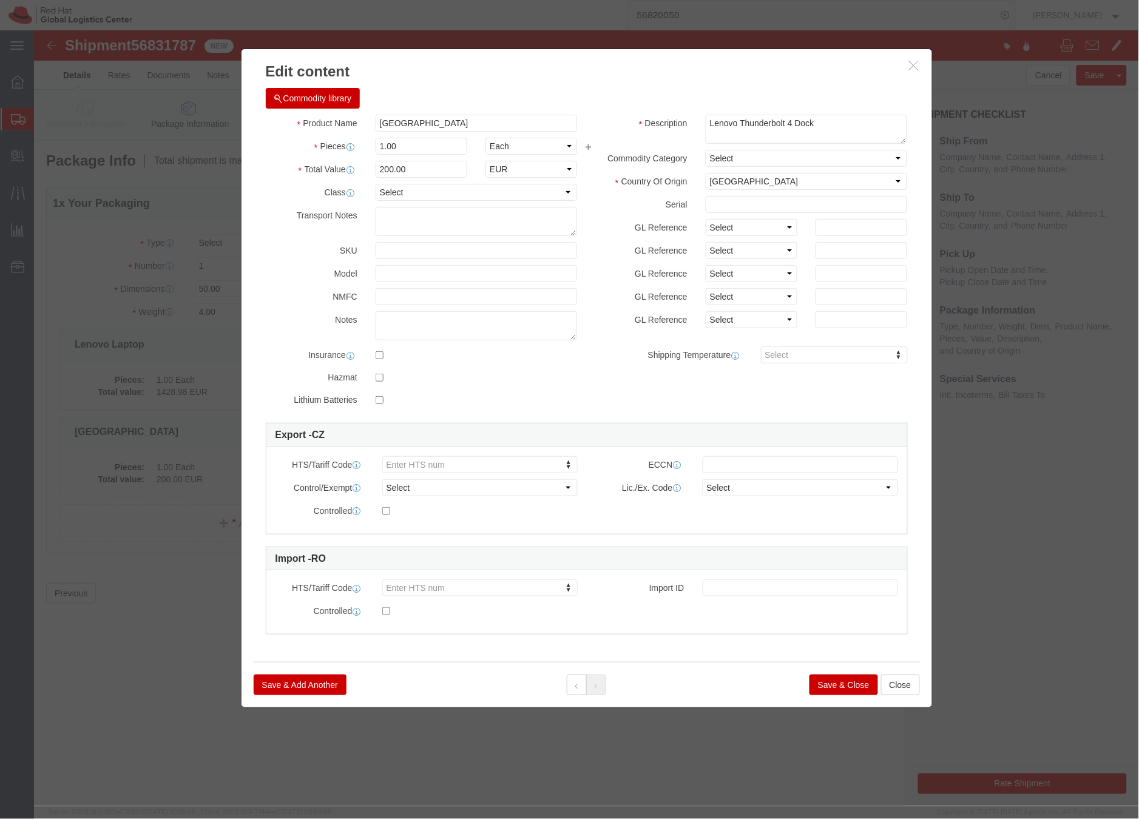
click button "Save & Close"
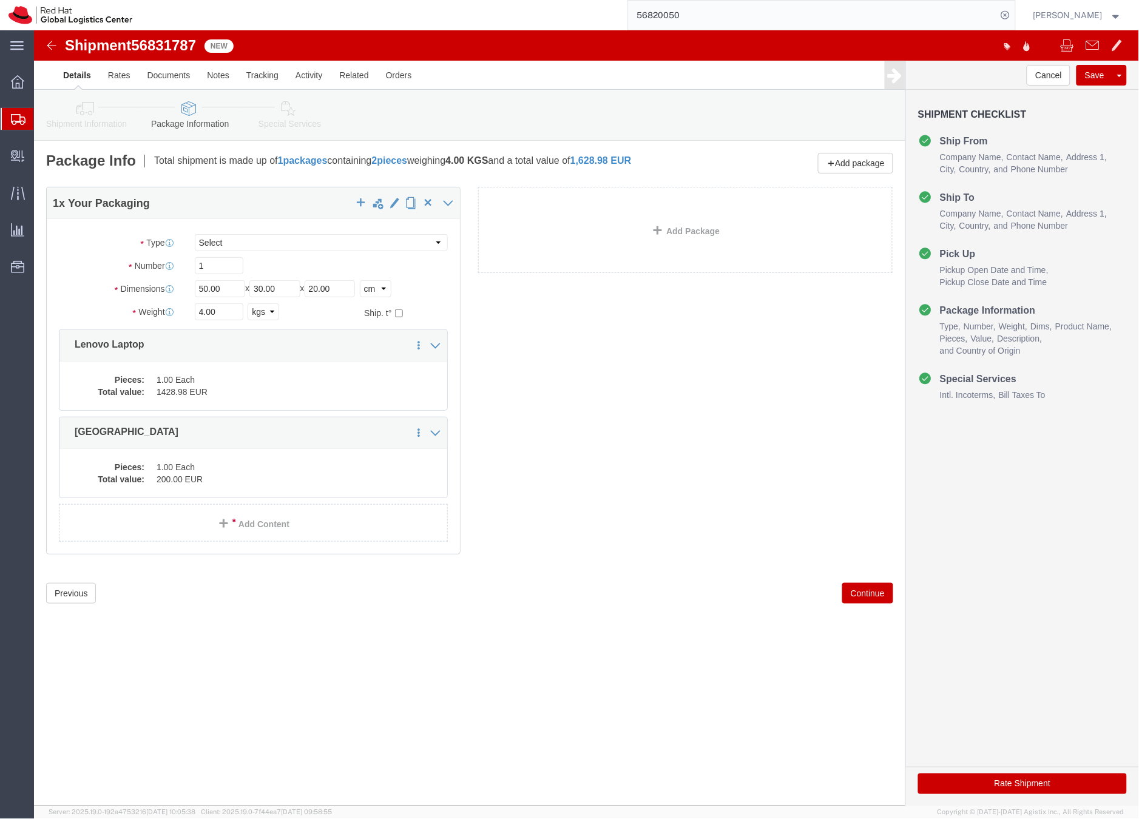
click icon
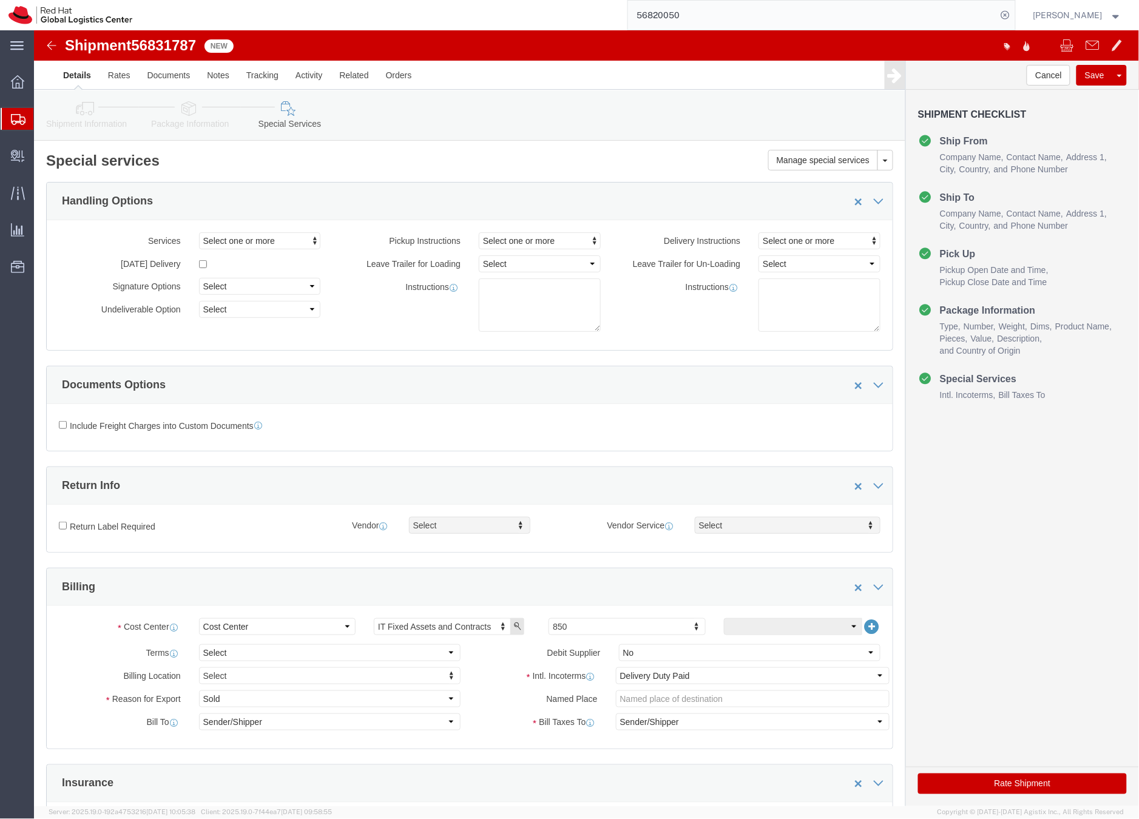
click button "Rate Shipment"
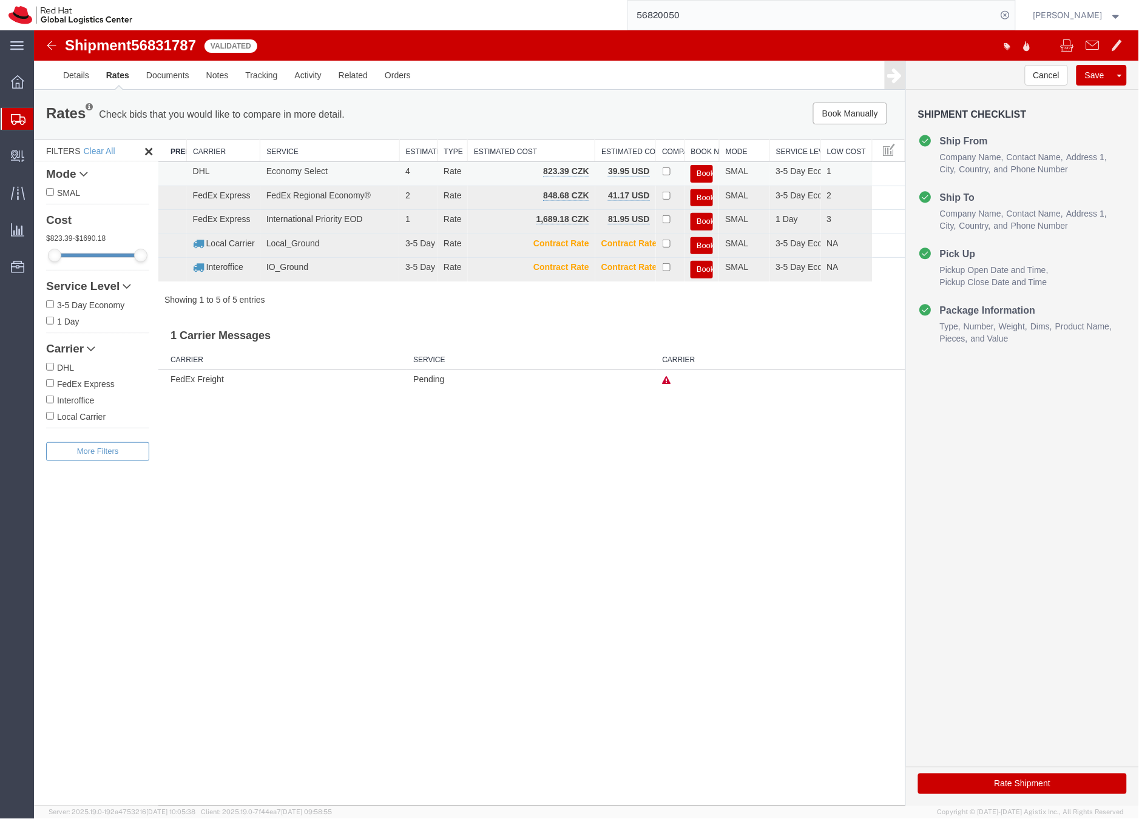
click at [700, 171] on button "Book" at bounding box center [701, 173] width 22 height 18
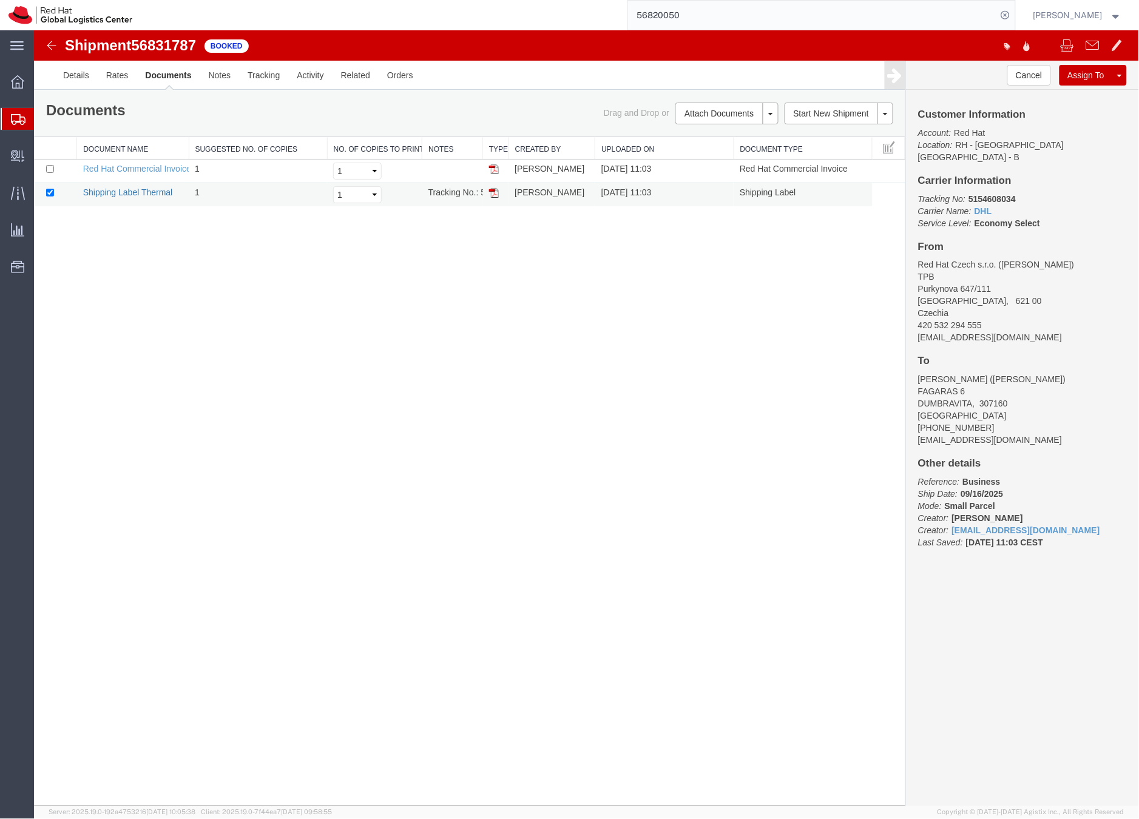
click at [156, 190] on link "Shipping Label Thermal" at bounding box center [128, 192] width 90 height 10
click at [13, 120] on icon at bounding box center [18, 119] width 15 height 11
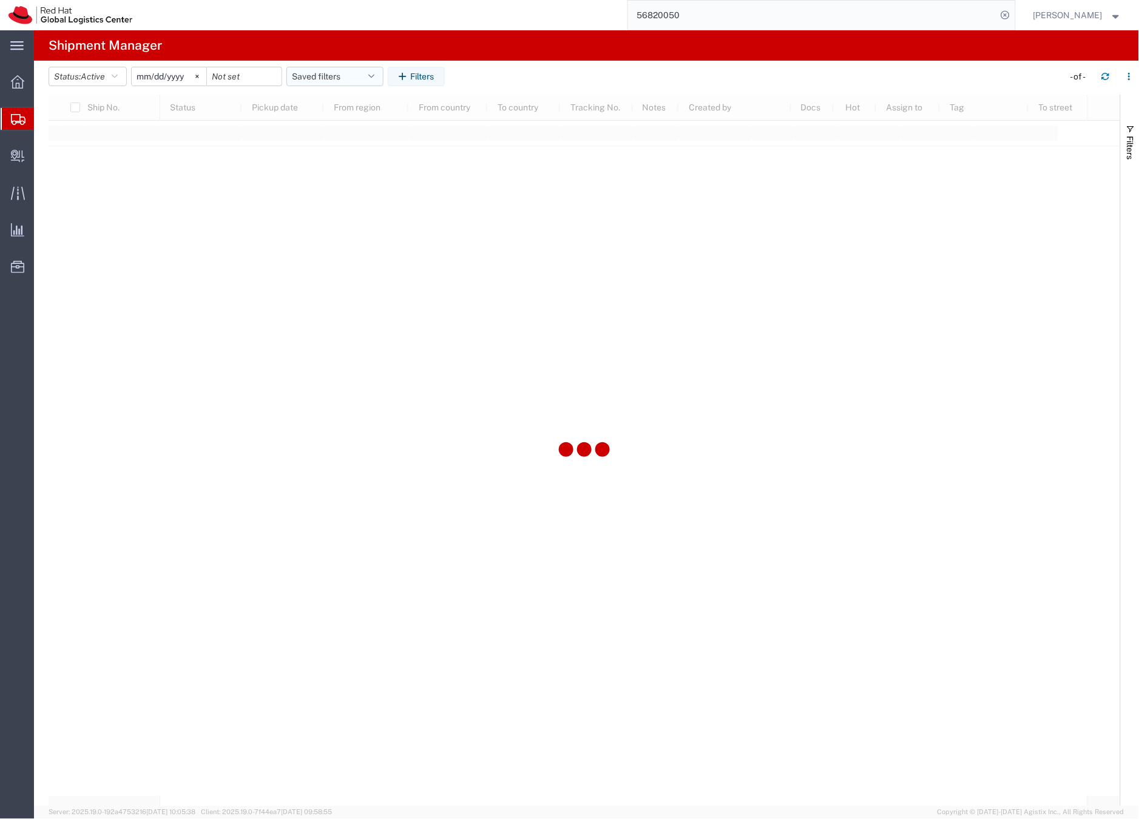
click at [345, 77] on button "Saved filters" at bounding box center [334, 76] width 97 height 19
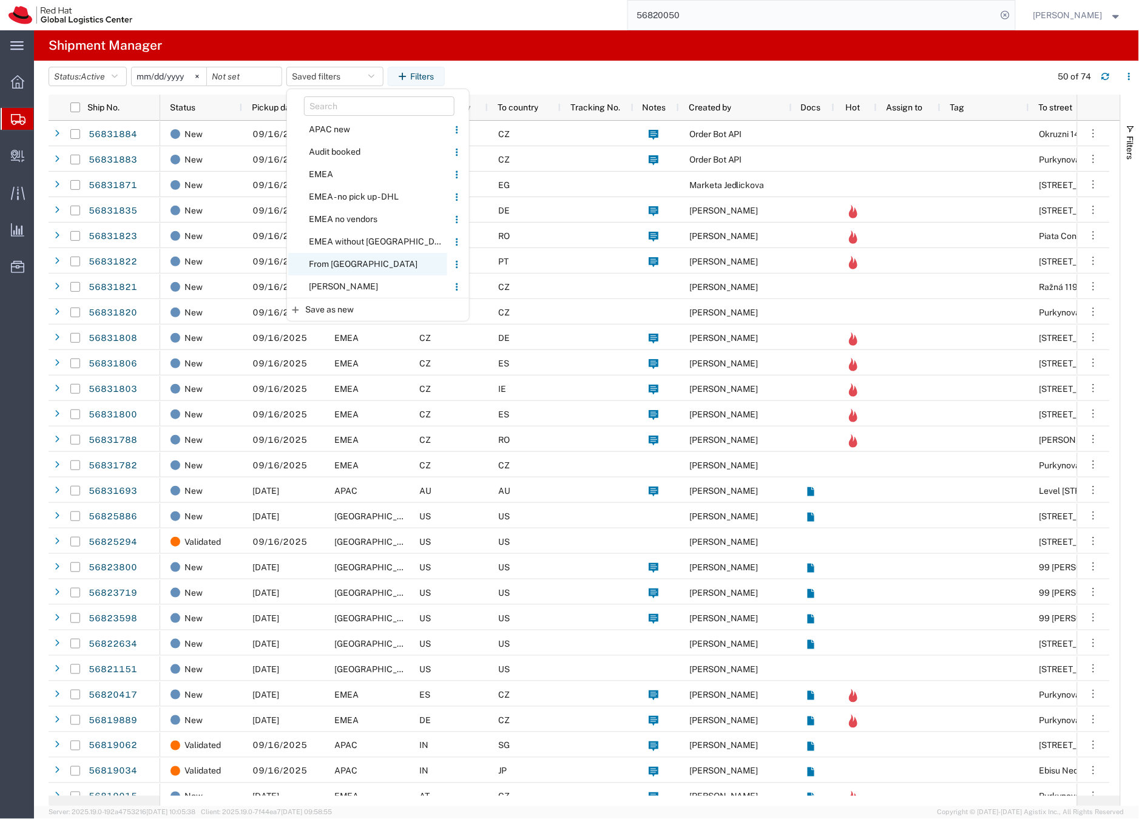
click at [343, 263] on span "From [GEOGRAPHIC_DATA]" at bounding box center [367, 264] width 159 height 22
type input "[DATE]"
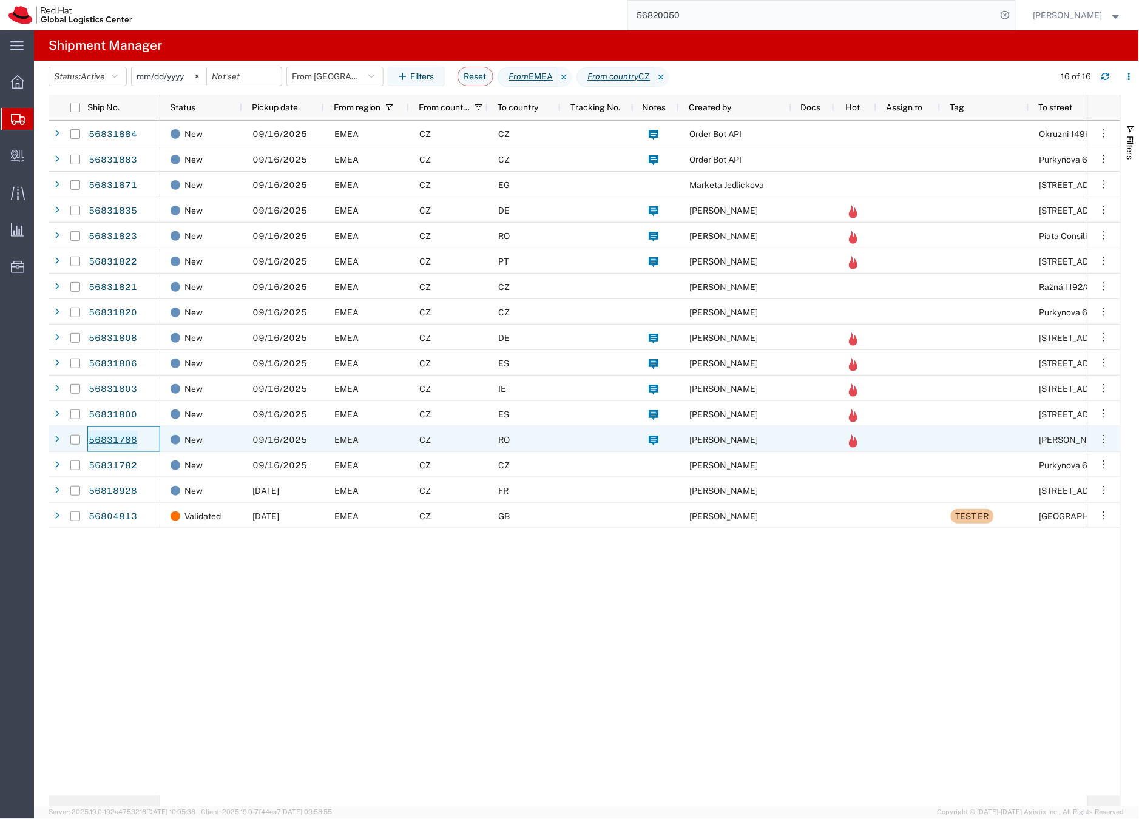
click at [123, 438] on link "56831788" at bounding box center [113, 440] width 50 height 19
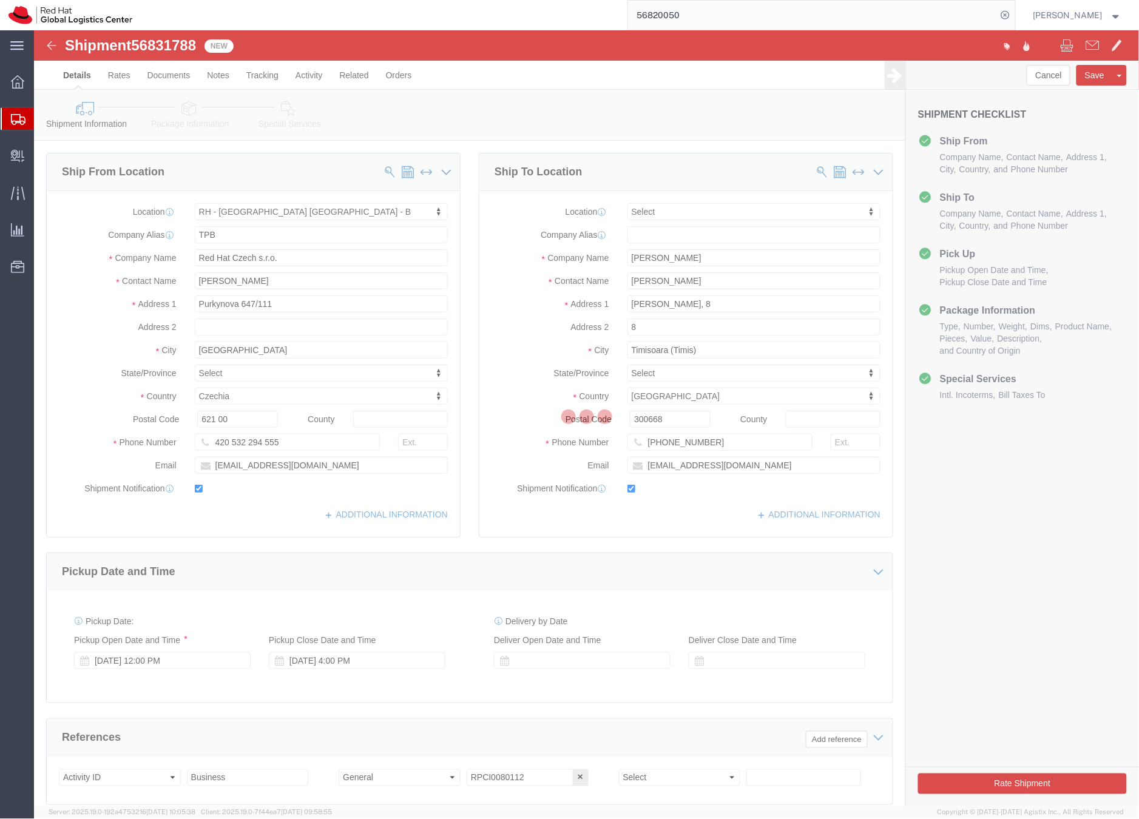
select select "38036"
select select
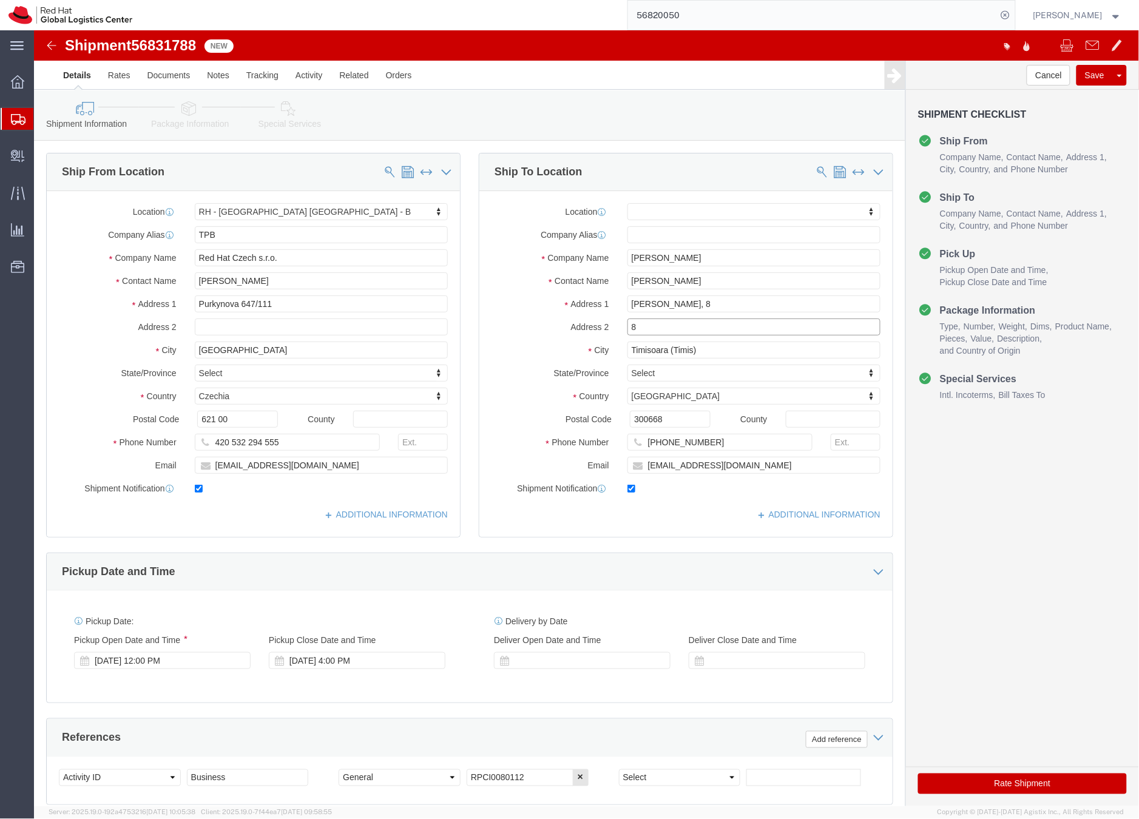
drag, startPoint x: 616, startPoint y: 292, endPoint x: 602, endPoint y: 295, distance: 14.2
click input "8"
click link "Package Information"
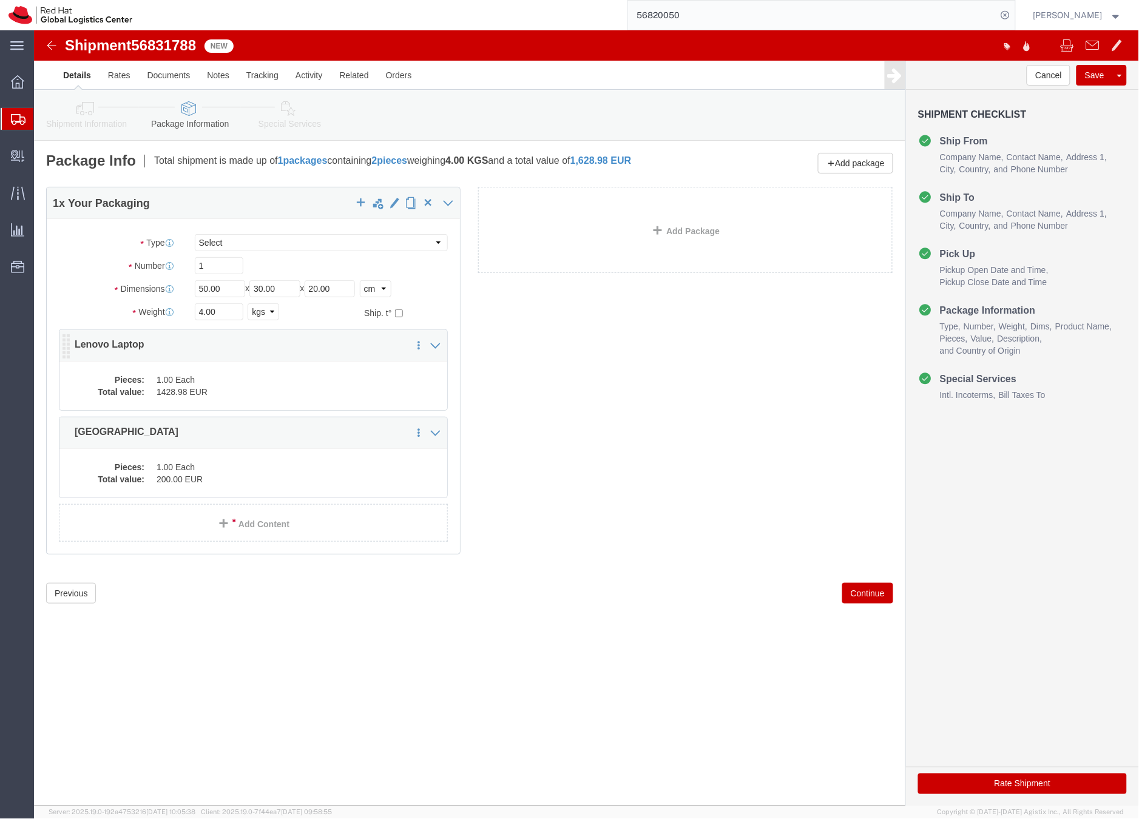
click div "Pieces: 1.00 Each Total value: 1428.98 EUR"
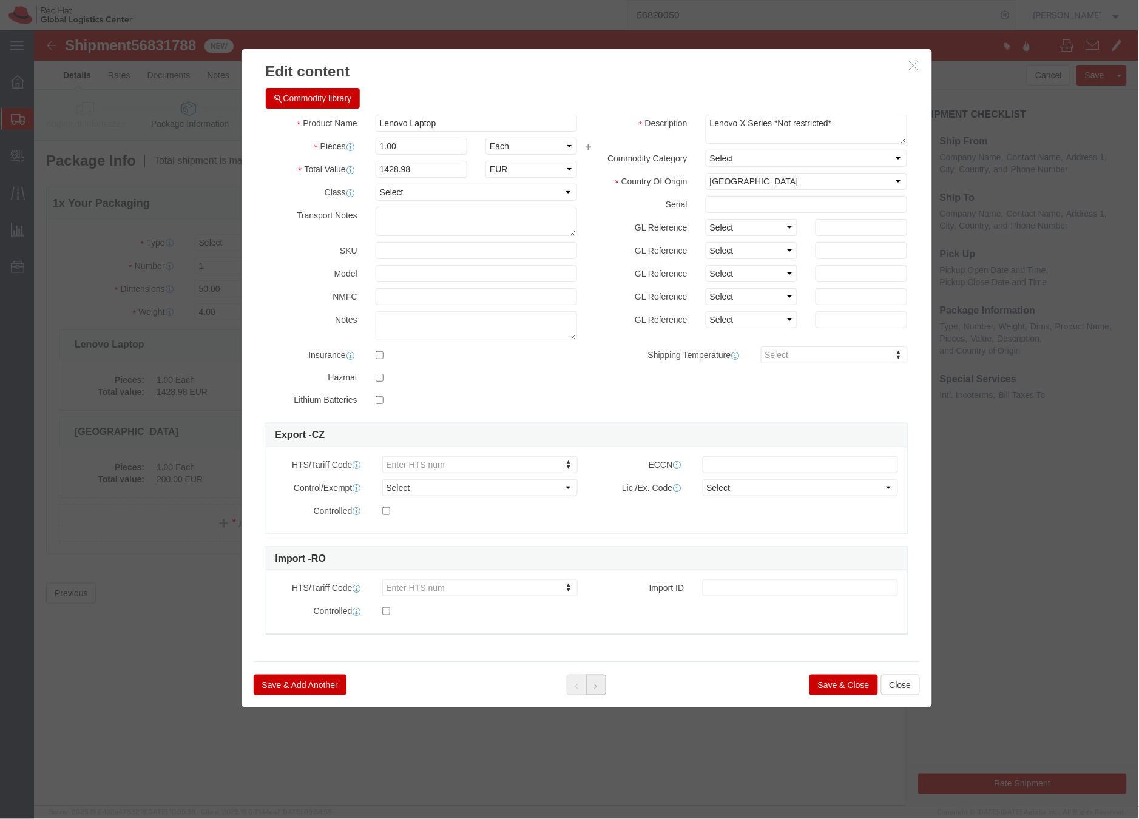
click button
click button "Save & Close"
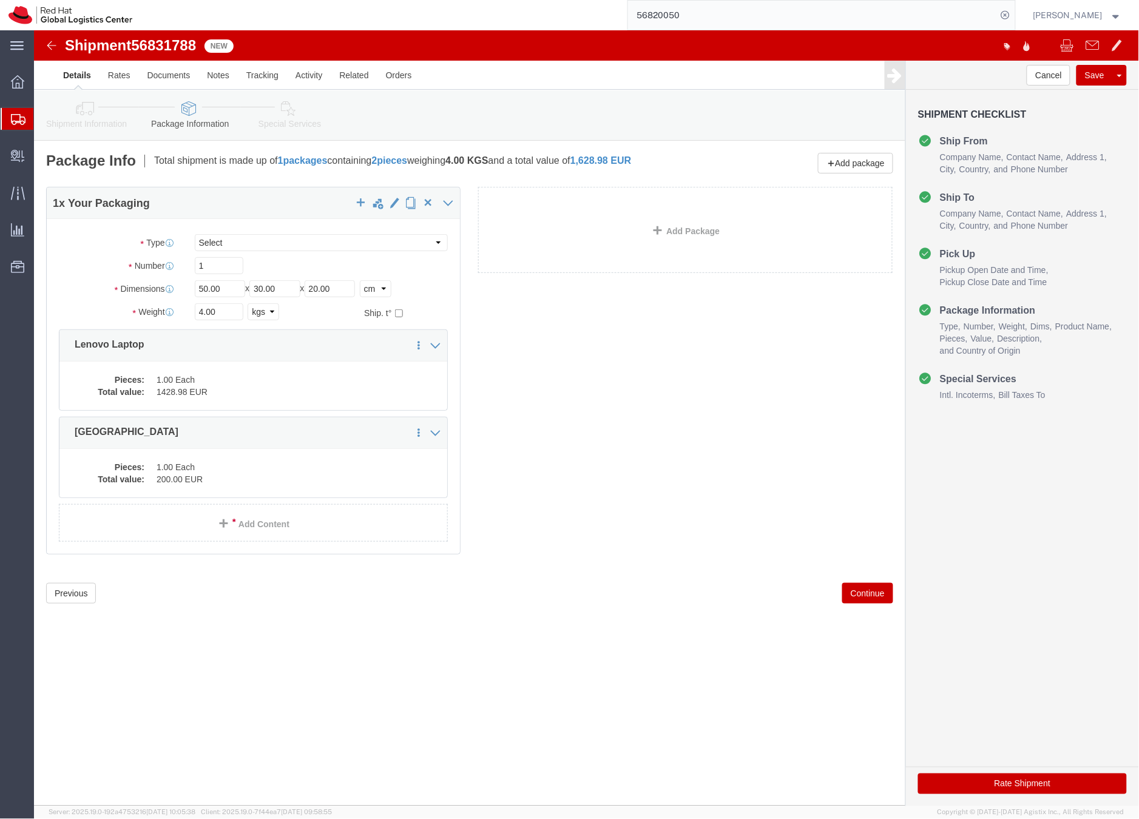
click icon
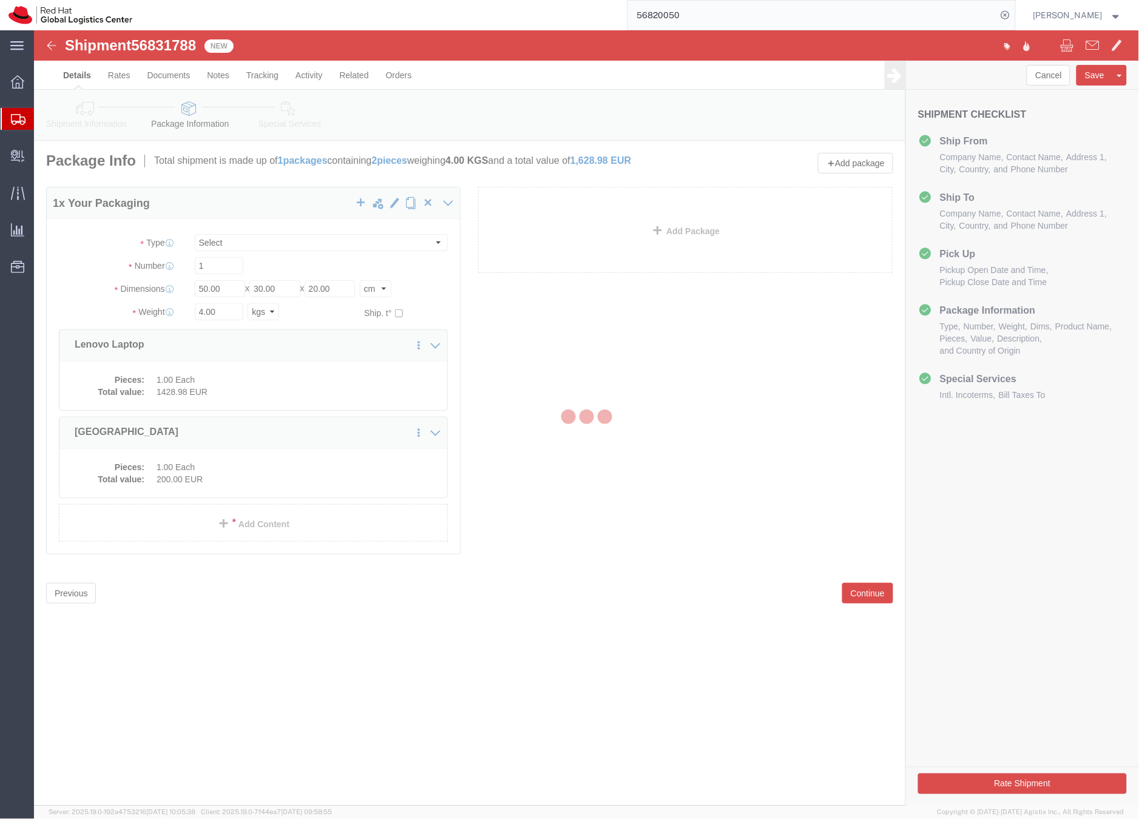
select select
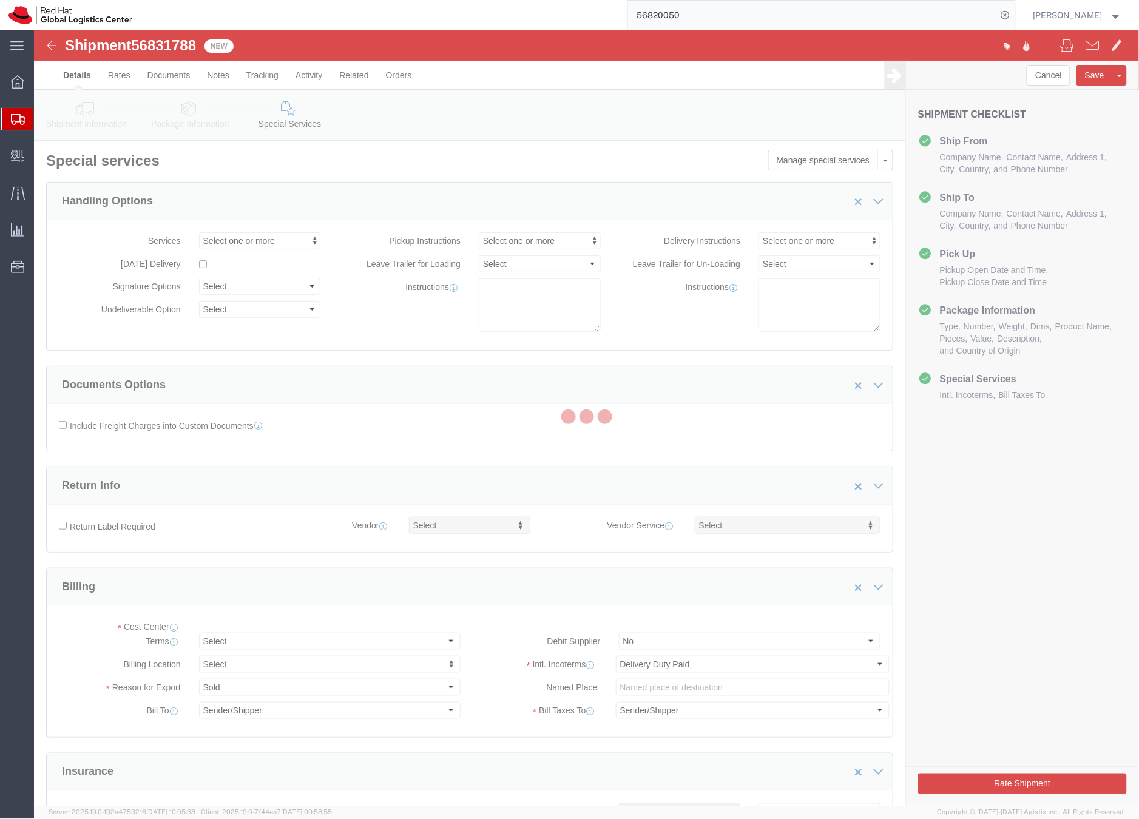
select select "COSTCENTER"
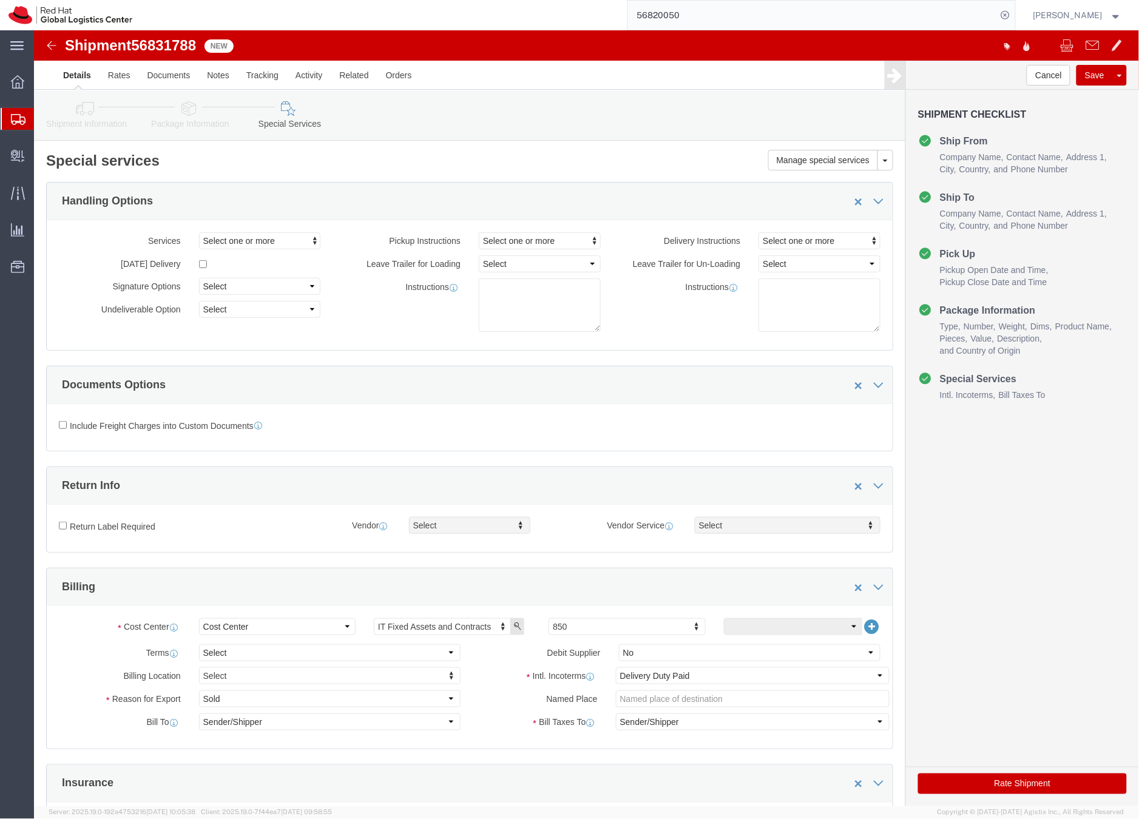
click button "Rate Shipment"
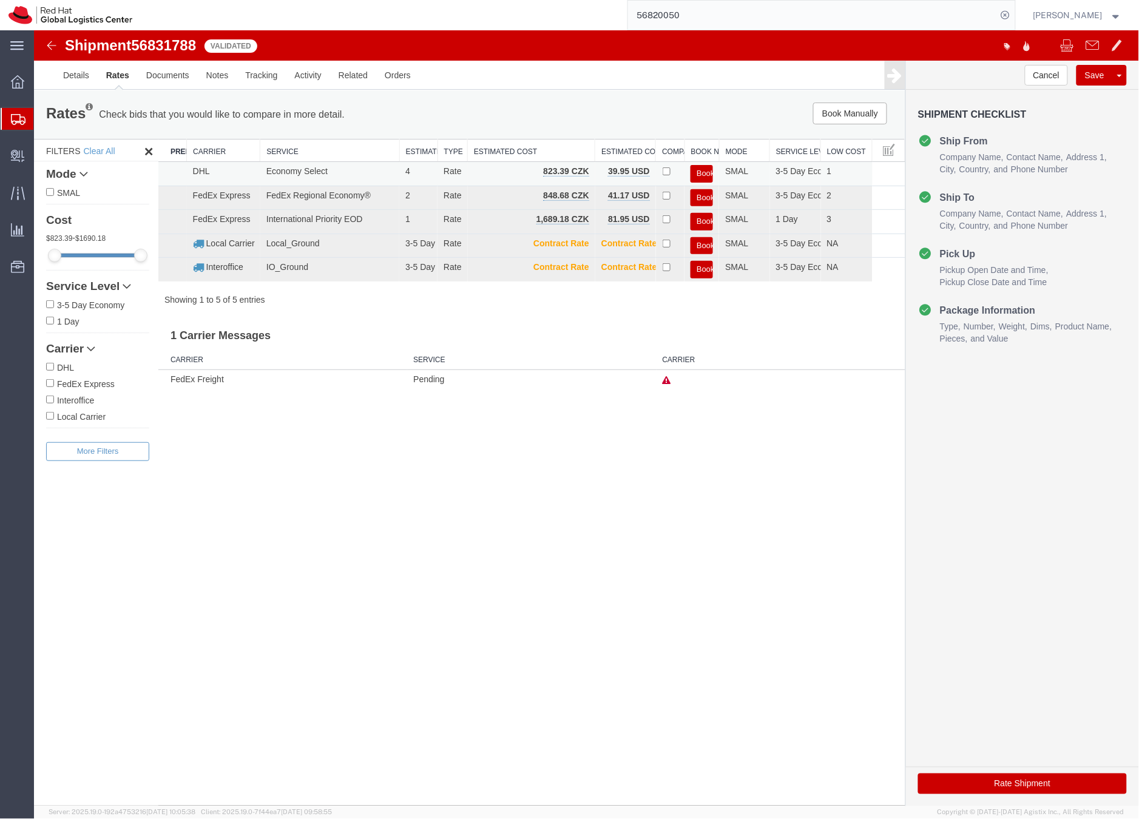
click at [701, 167] on button "Book" at bounding box center [701, 173] width 22 height 18
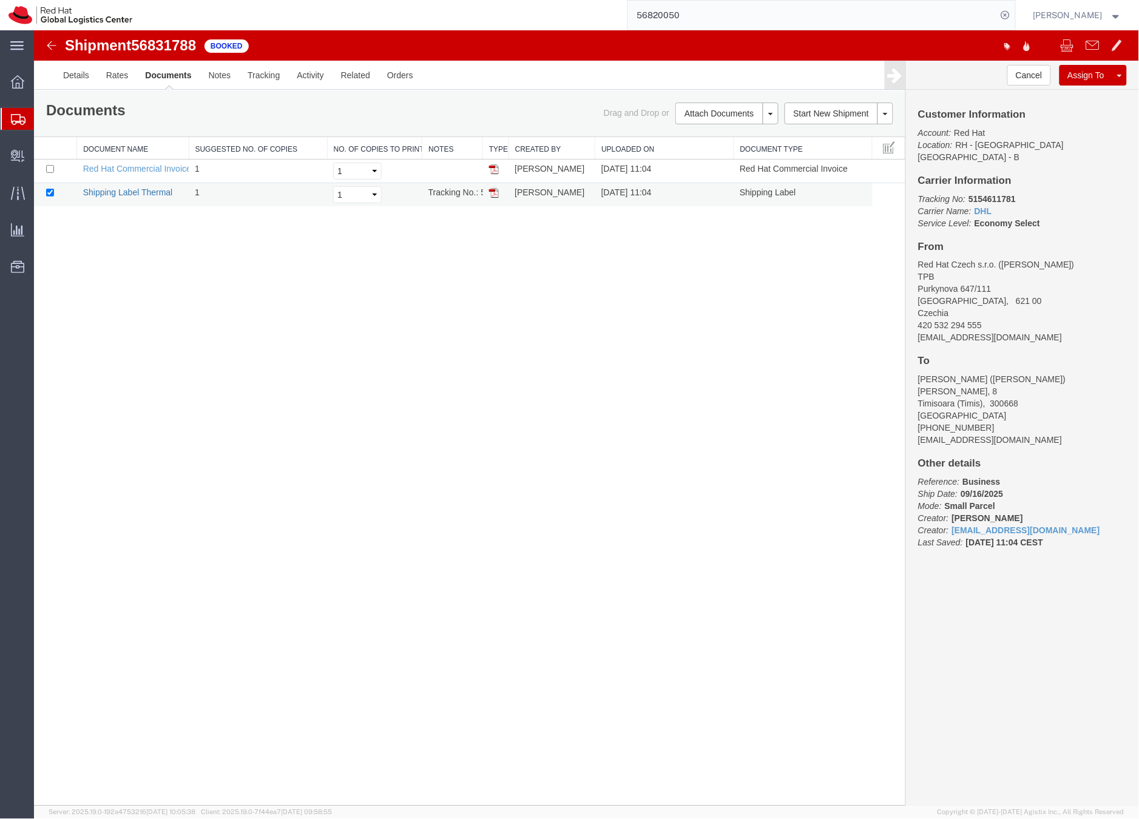
click at [154, 194] on link "Shipping Label Thermal" at bounding box center [128, 192] width 90 height 10
click at [8, 122] on div at bounding box center [18, 119] width 34 height 22
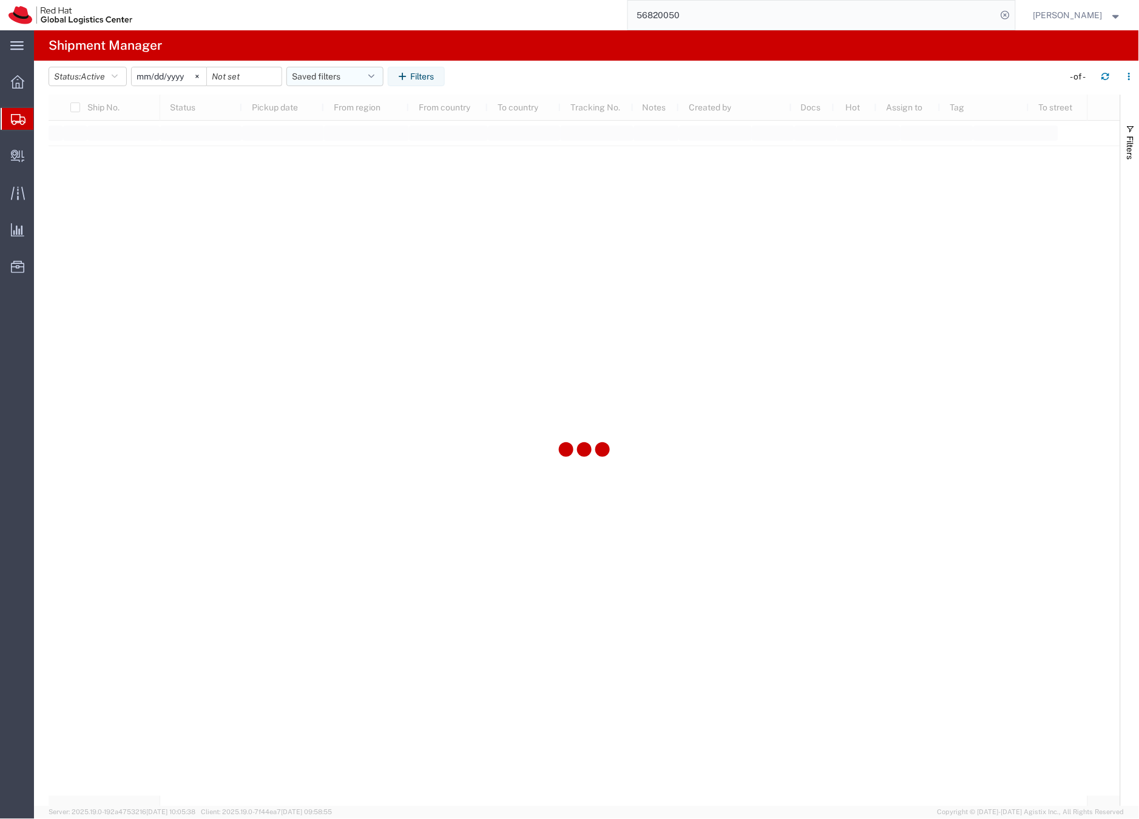
click at [320, 72] on button "Saved filters" at bounding box center [334, 76] width 97 height 19
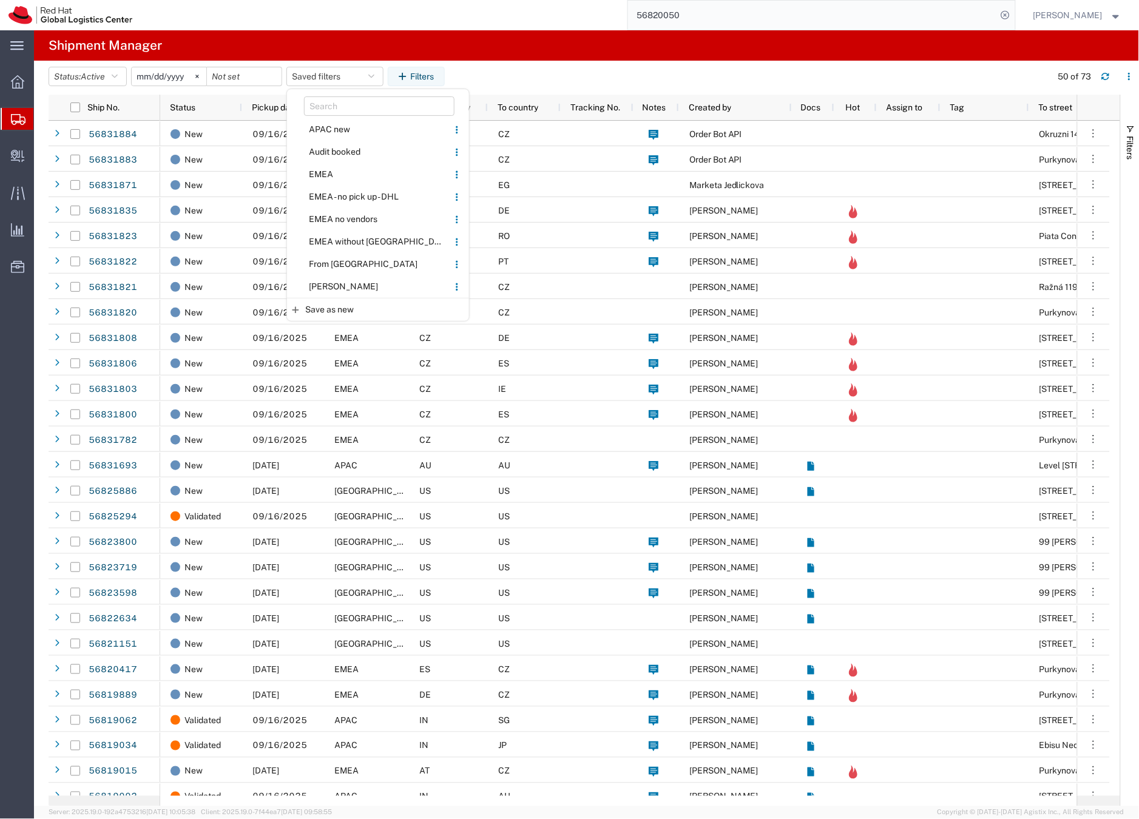
click at [348, 263] on span "From [GEOGRAPHIC_DATA]" at bounding box center [367, 264] width 159 height 22
type input "[DATE]"
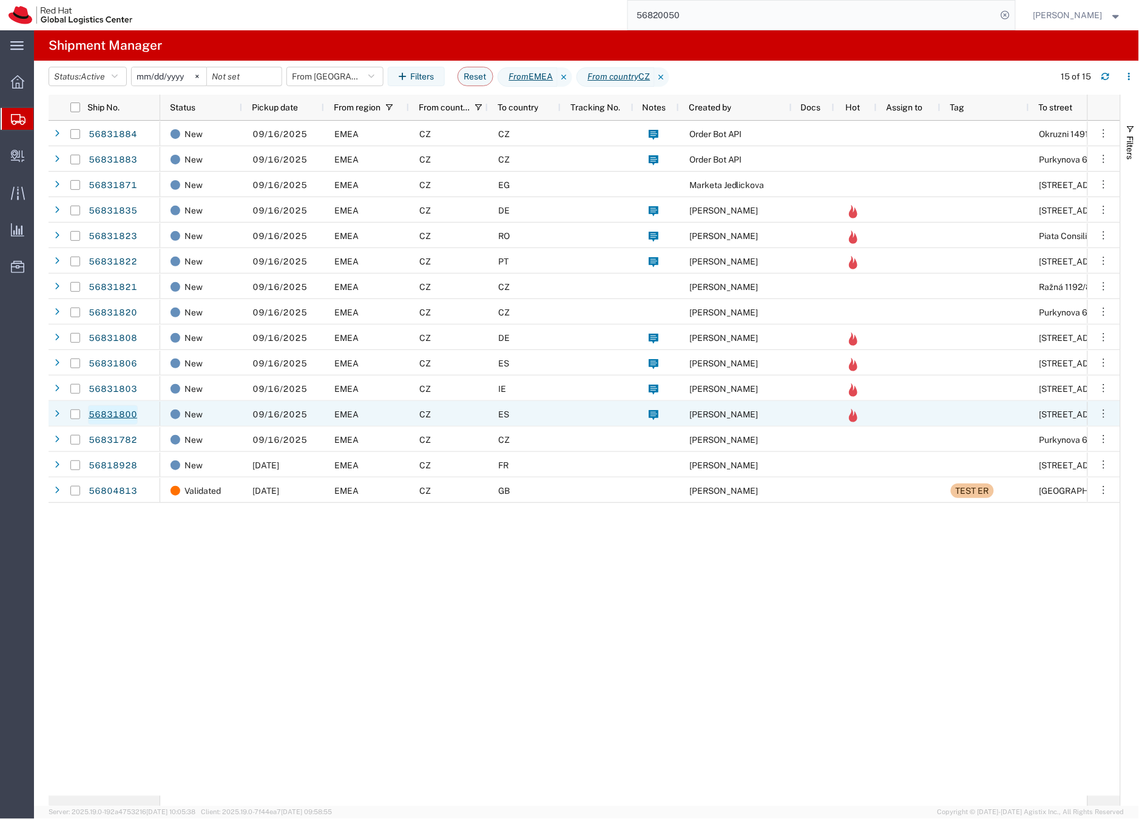
click at [126, 412] on link "56831800" at bounding box center [113, 414] width 50 height 19
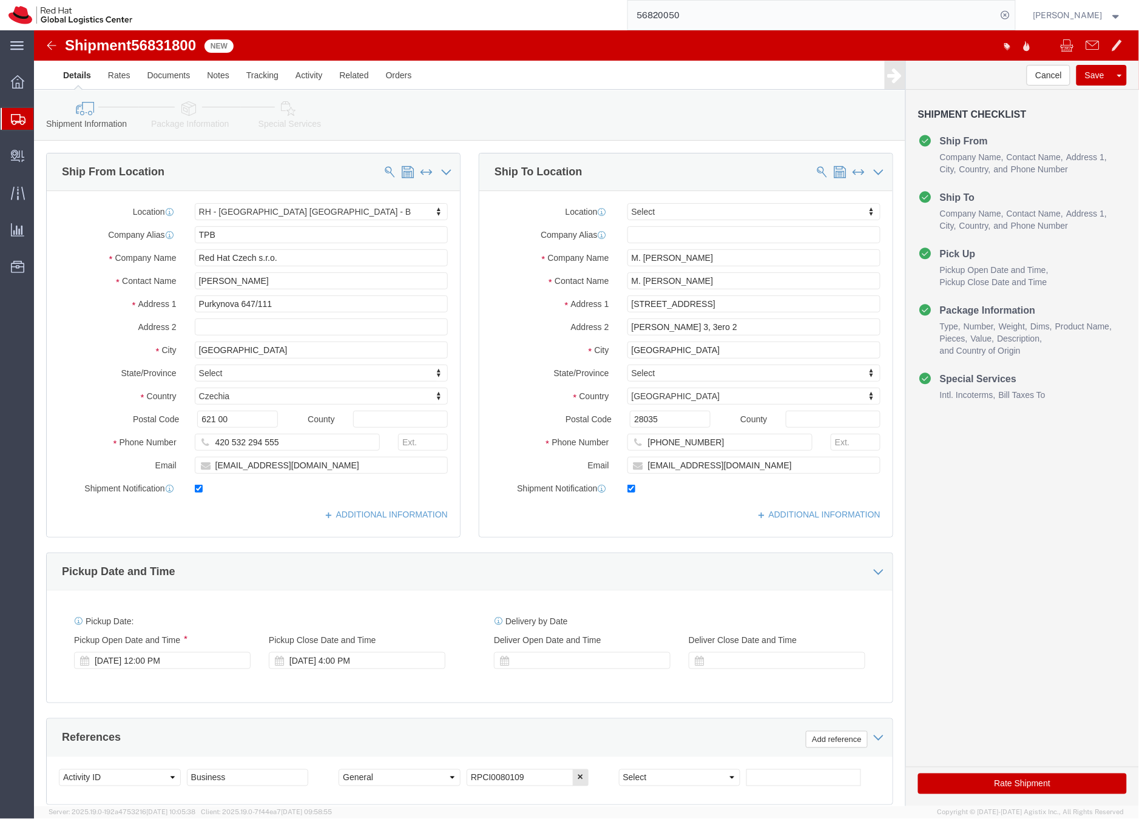
select select "38036"
select select
click icon
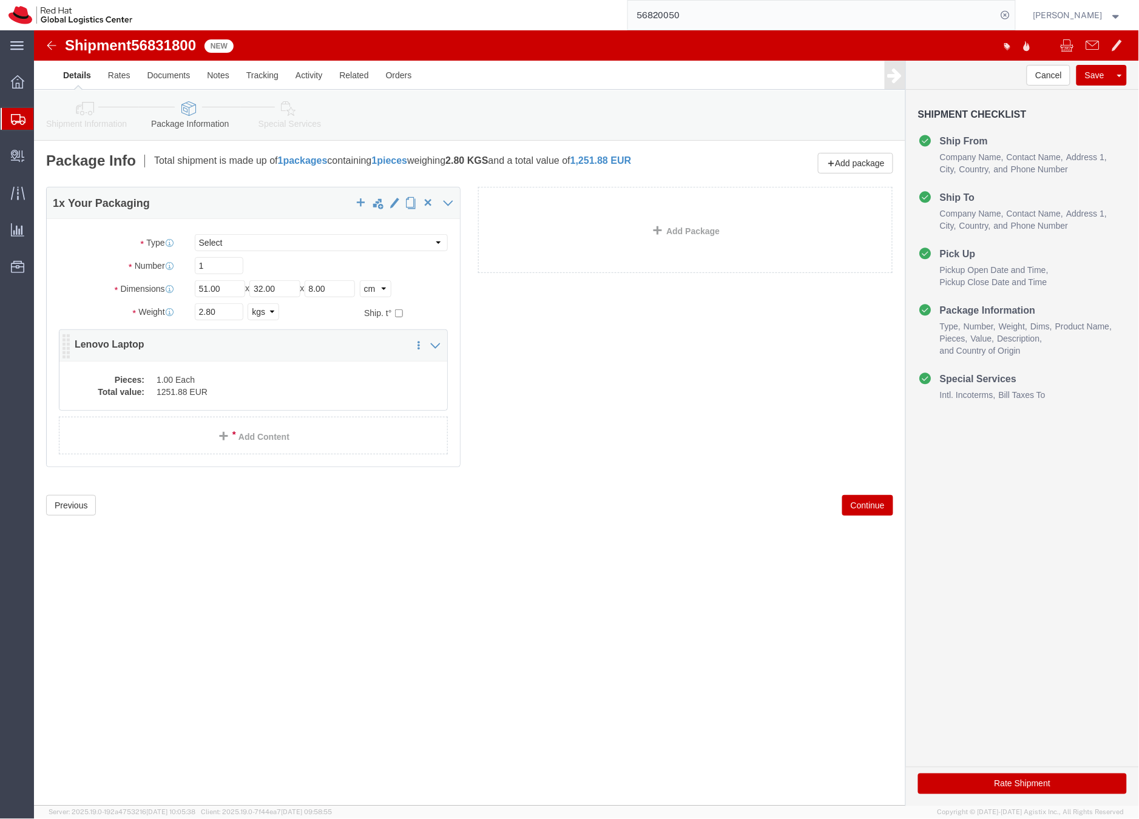
click dd "1251.88 EUR"
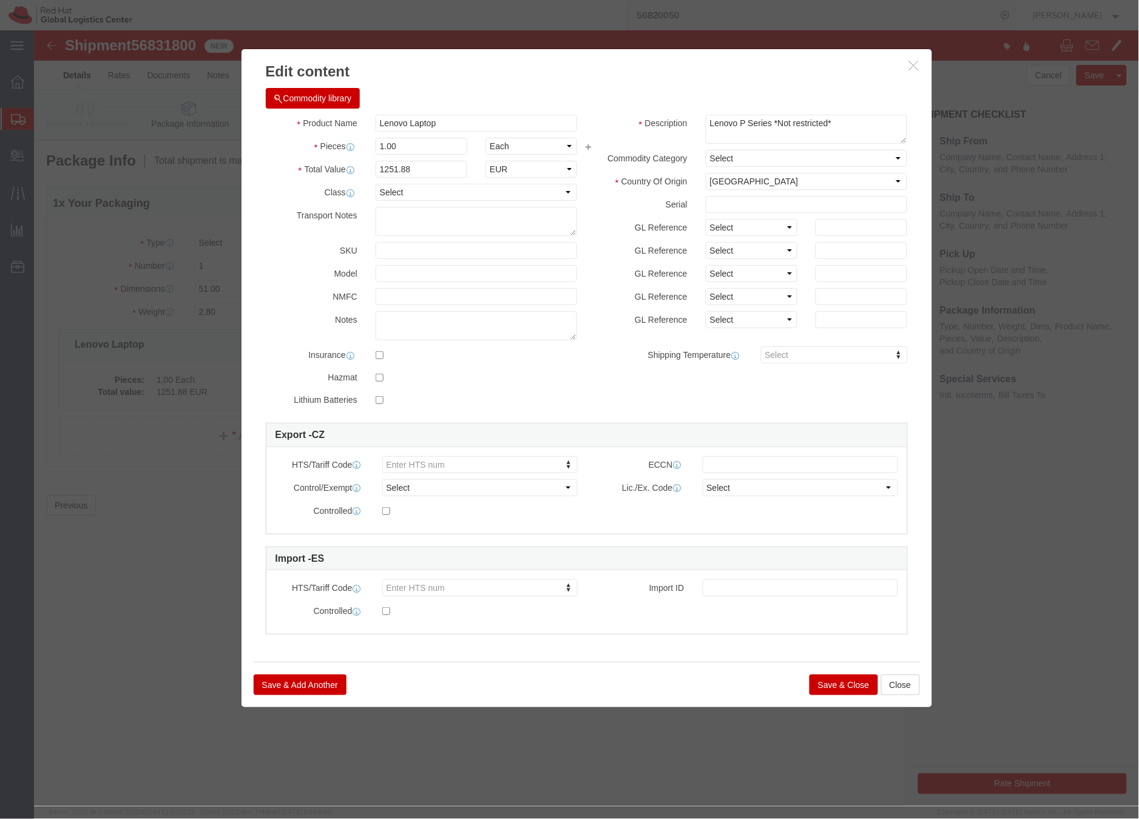
click button "Save & Close"
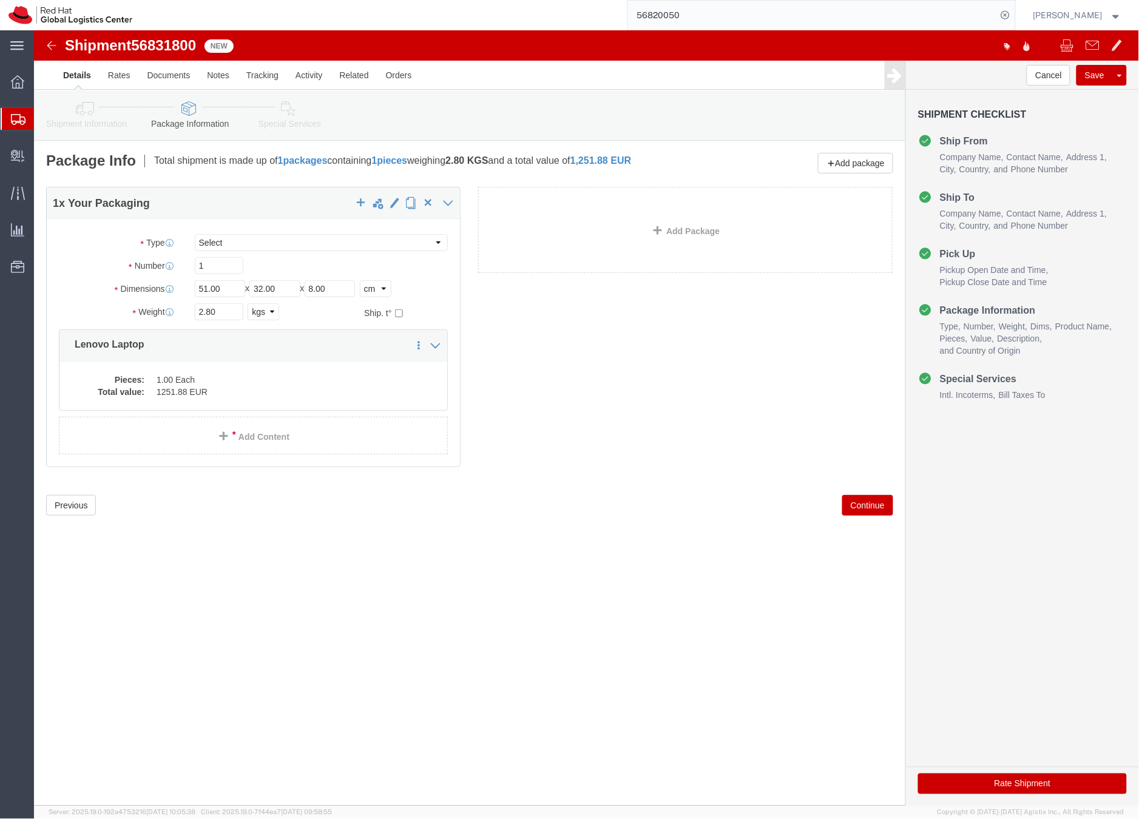
click icon
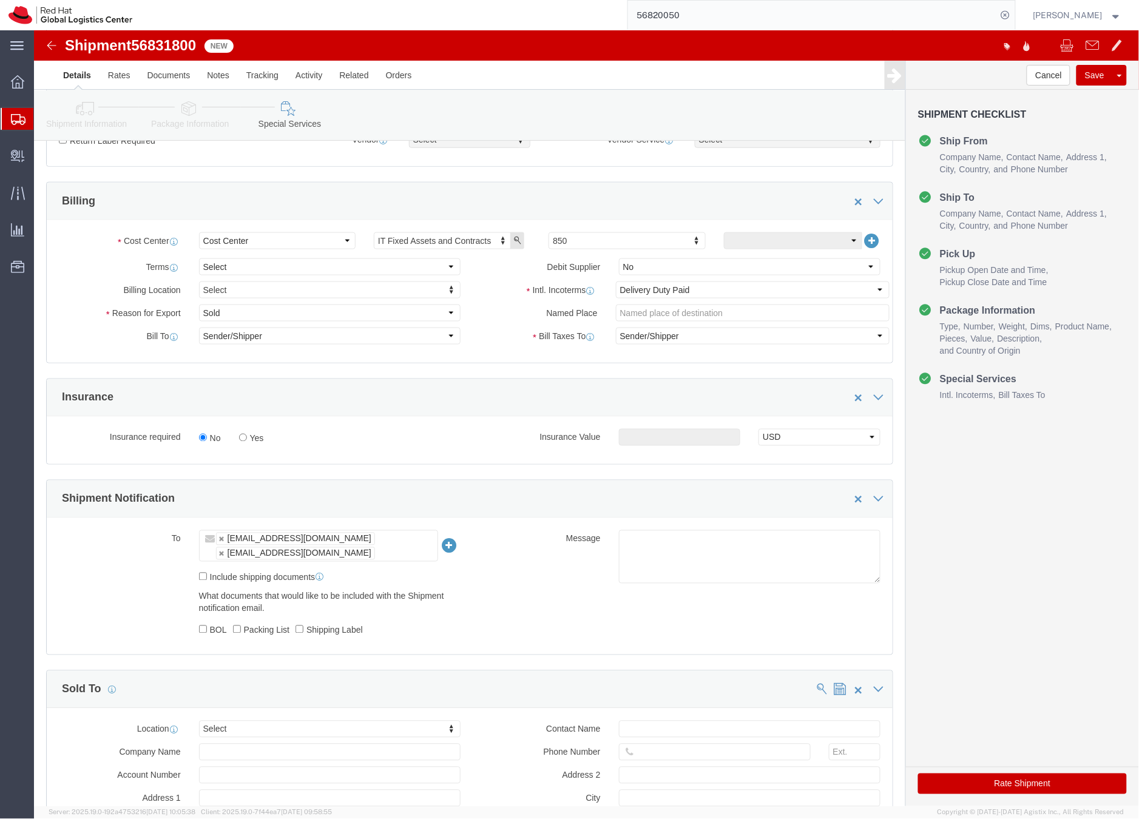
scroll to position [400, 0]
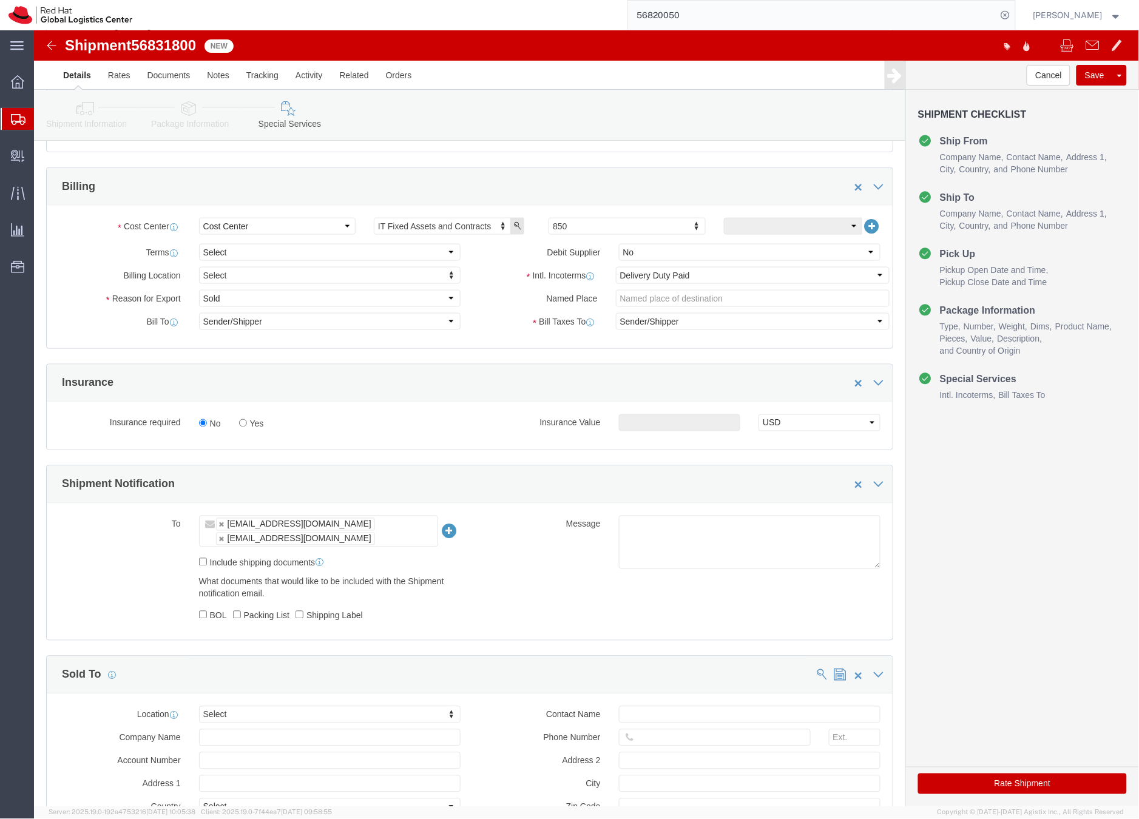
click button "Rate Shipment"
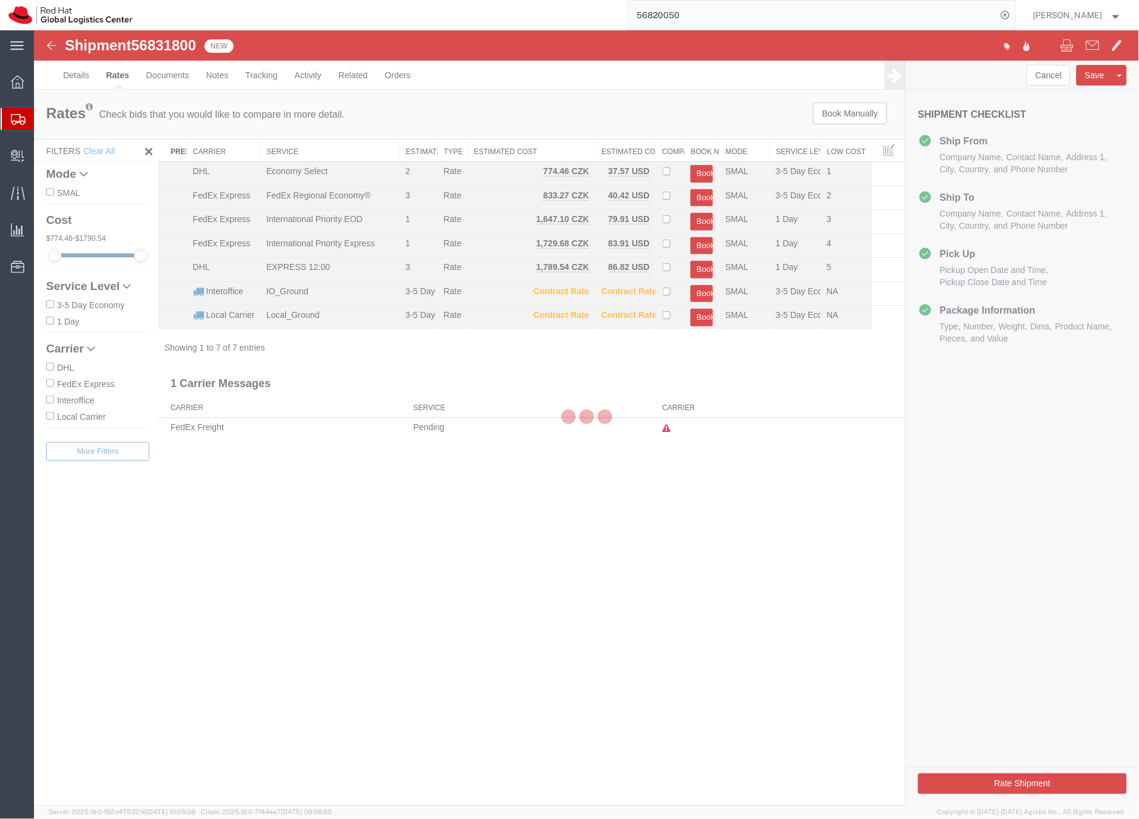
scroll to position [0, 0]
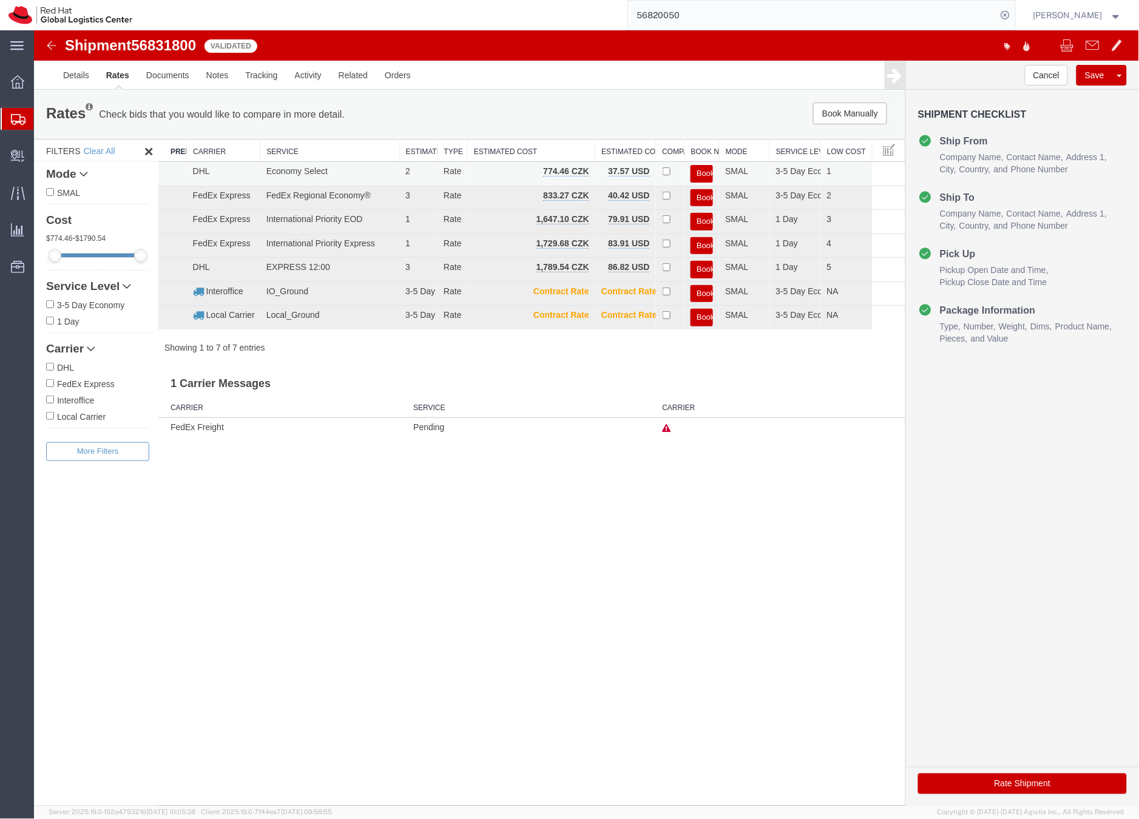
click at [705, 170] on button "Book" at bounding box center [701, 173] width 22 height 18
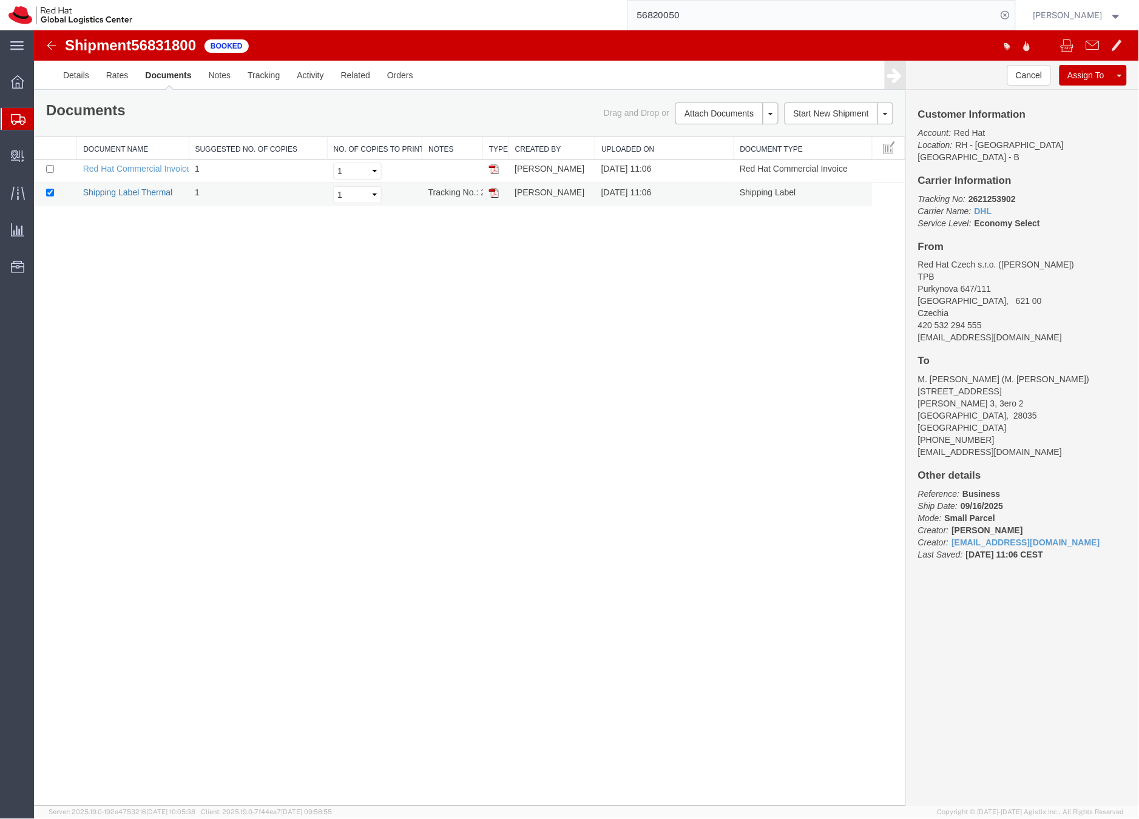
click at [136, 194] on link "Shipping Label Thermal" at bounding box center [128, 192] width 90 height 10
click at [21, 118] on icon at bounding box center [18, 119] width 15 height 11
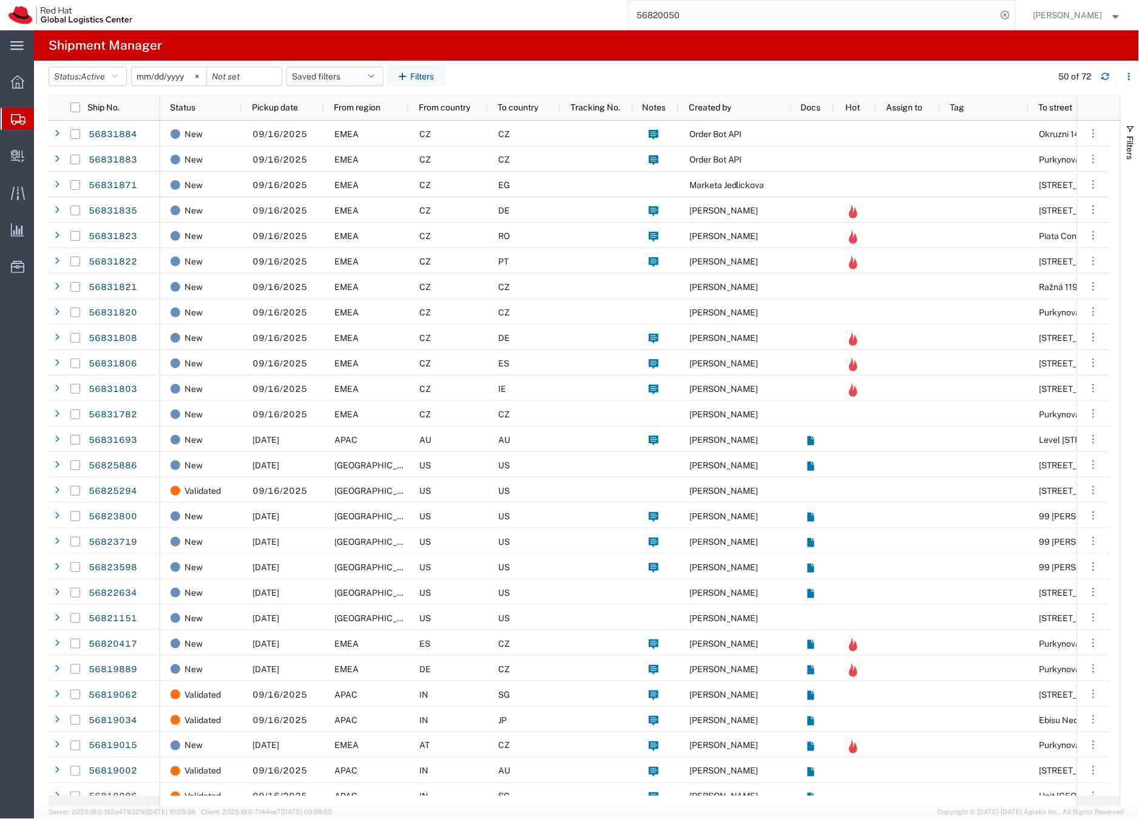
click at [313, 75] on button "Saved filters" at bounding box center [334, 76] width 97 height 19
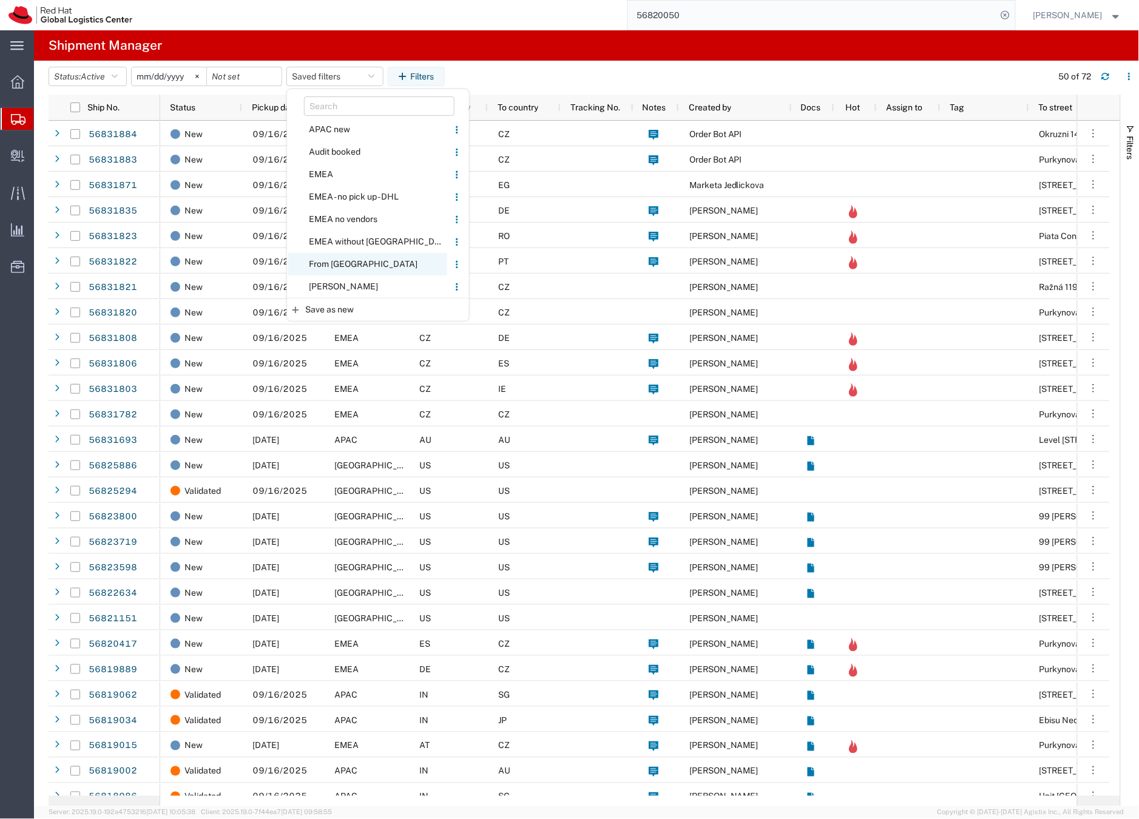
click at [328, 265] on span "From [GEOGRAPHIC_DATA]" at bounding box center [367, 264] width 159 height 22
type input "[DATE]"
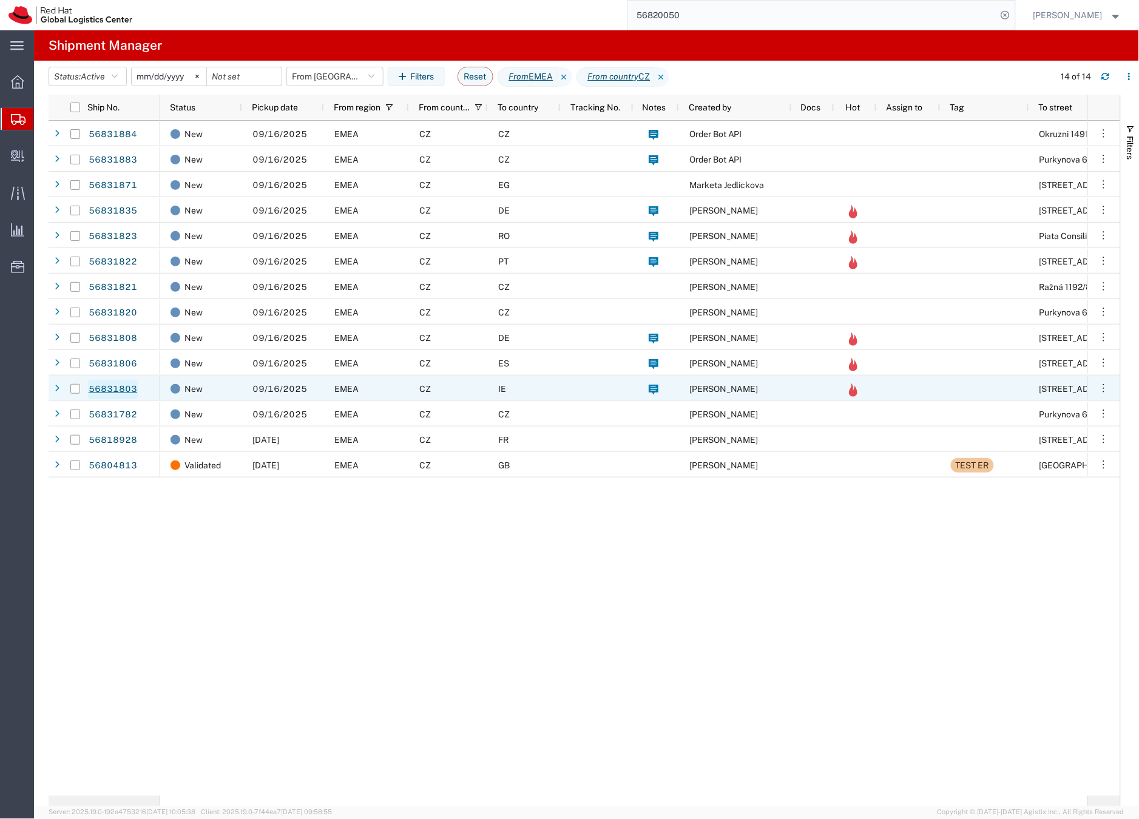
click at [127, 390] on link "56831803" at bounding box center [113, 389] width 50 height 19
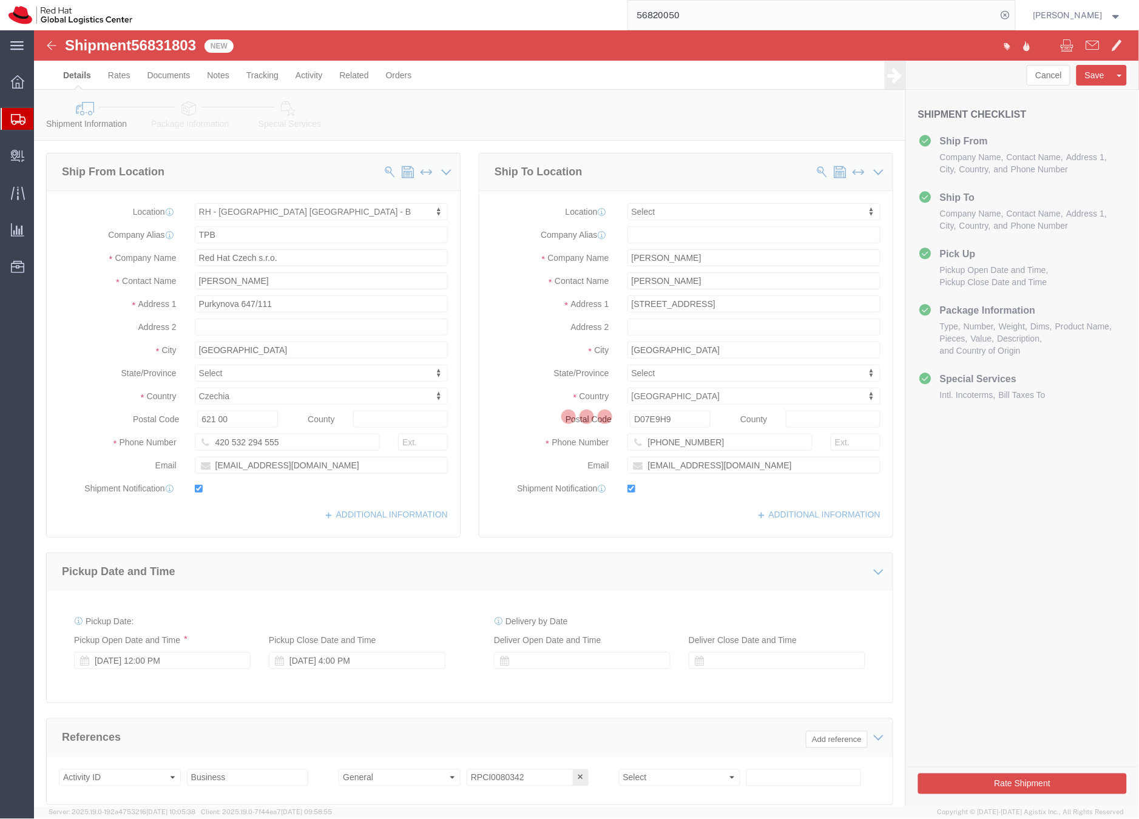
select select "38036"
select select
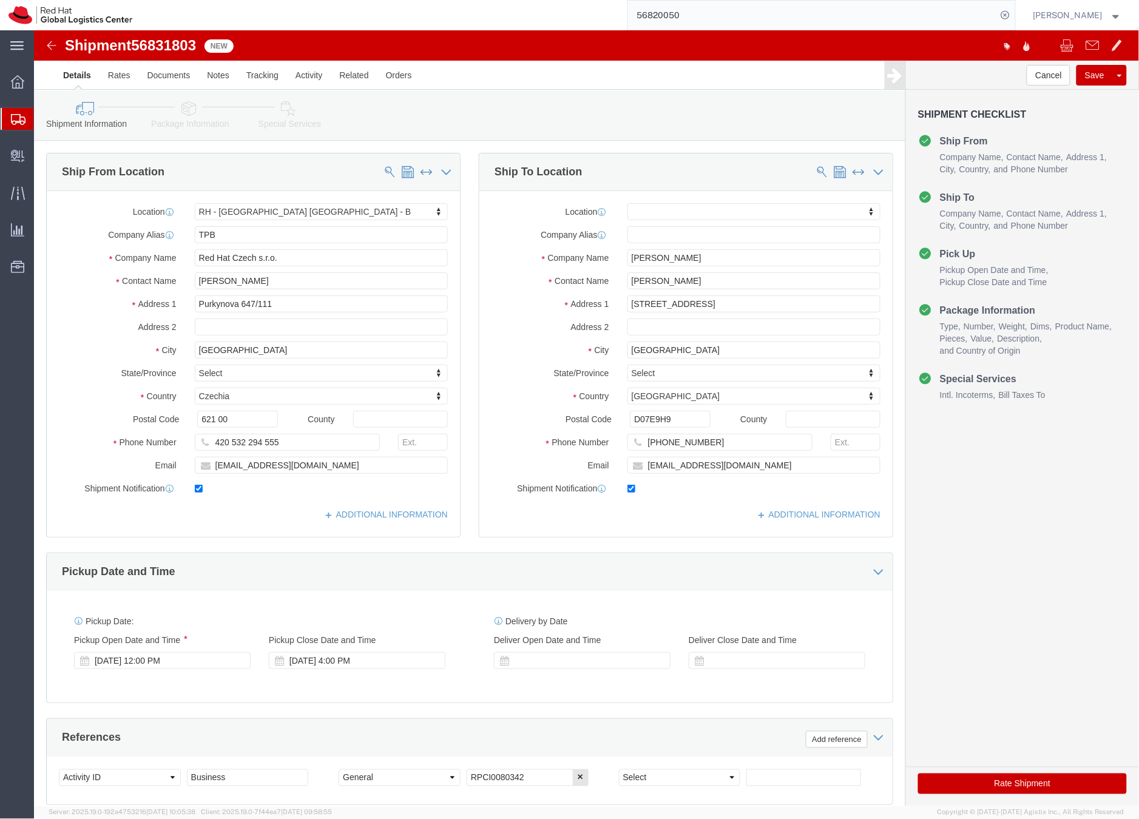
click icon
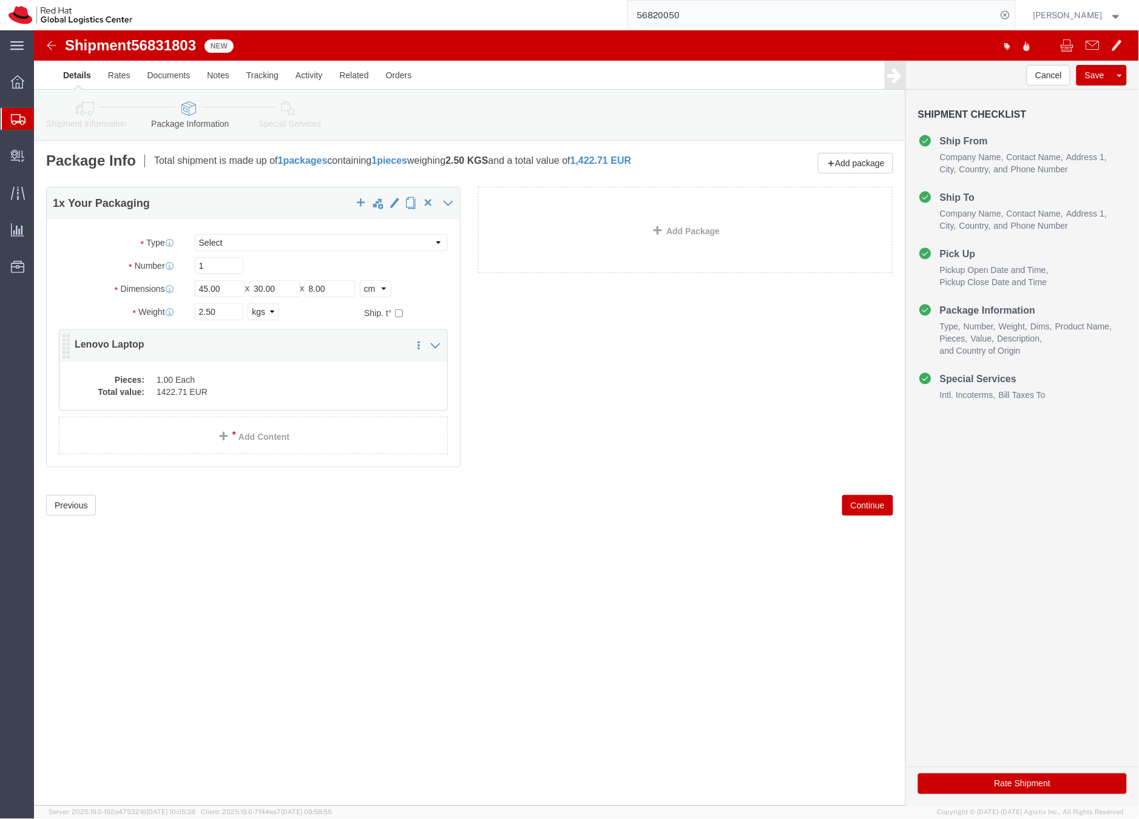
click dd "1.00 Each"
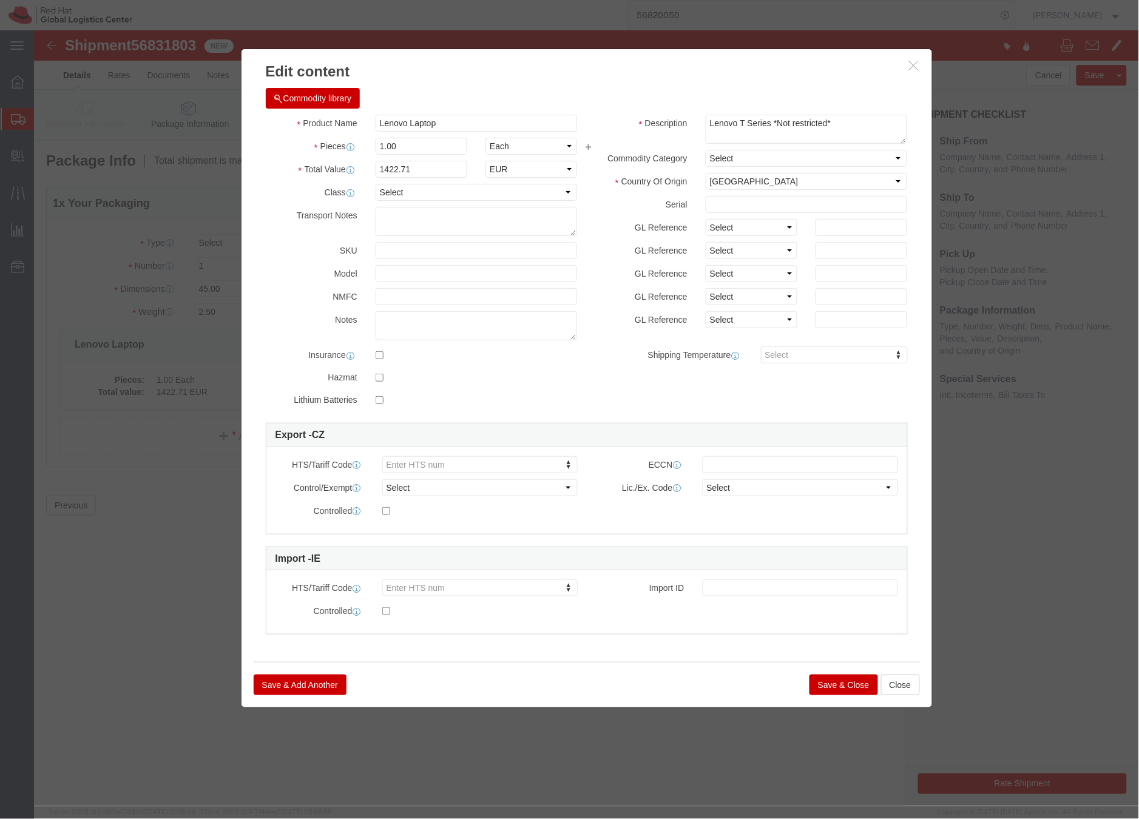
click button "Save & Close"
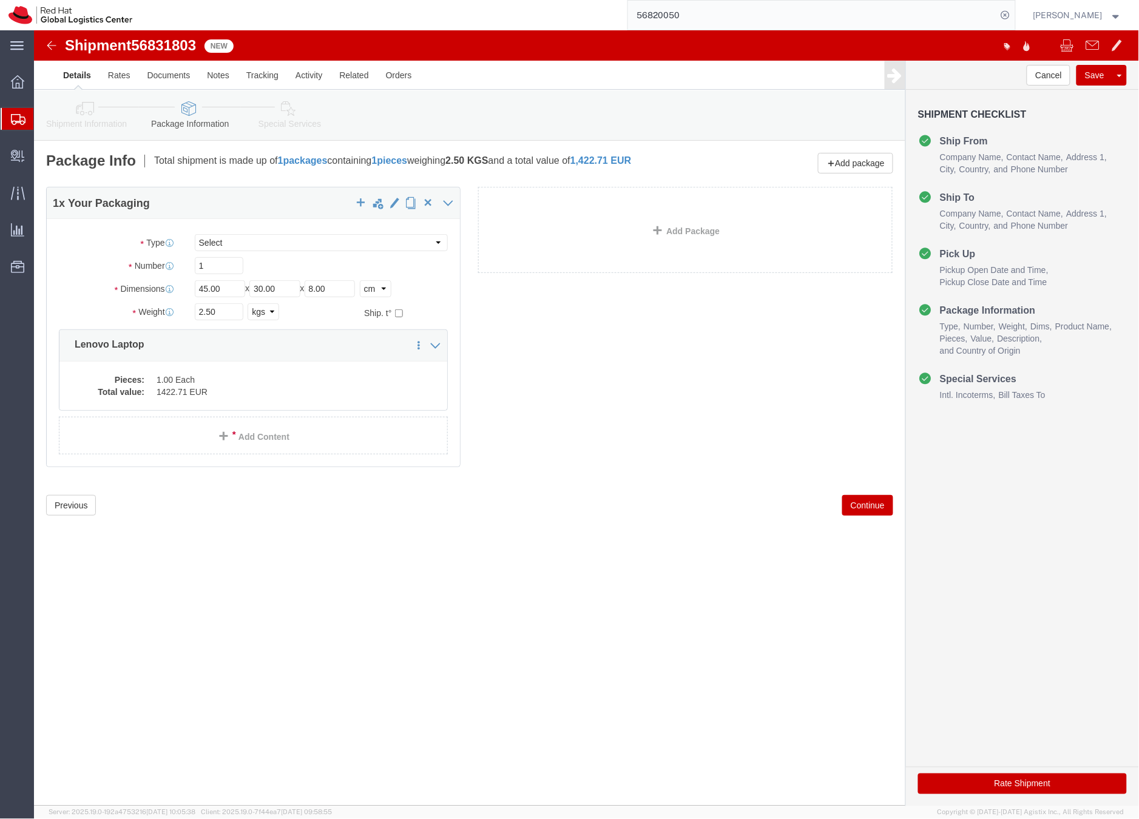
click icon
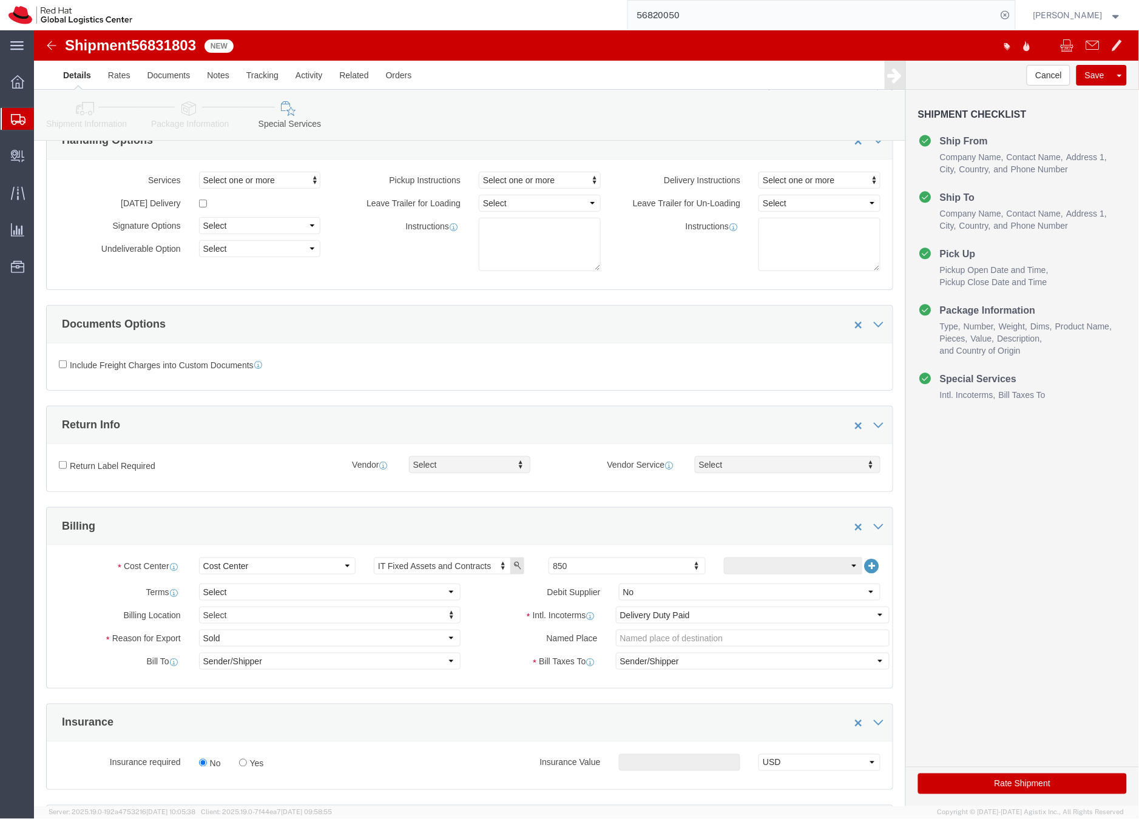
scroll to position [245, 0]
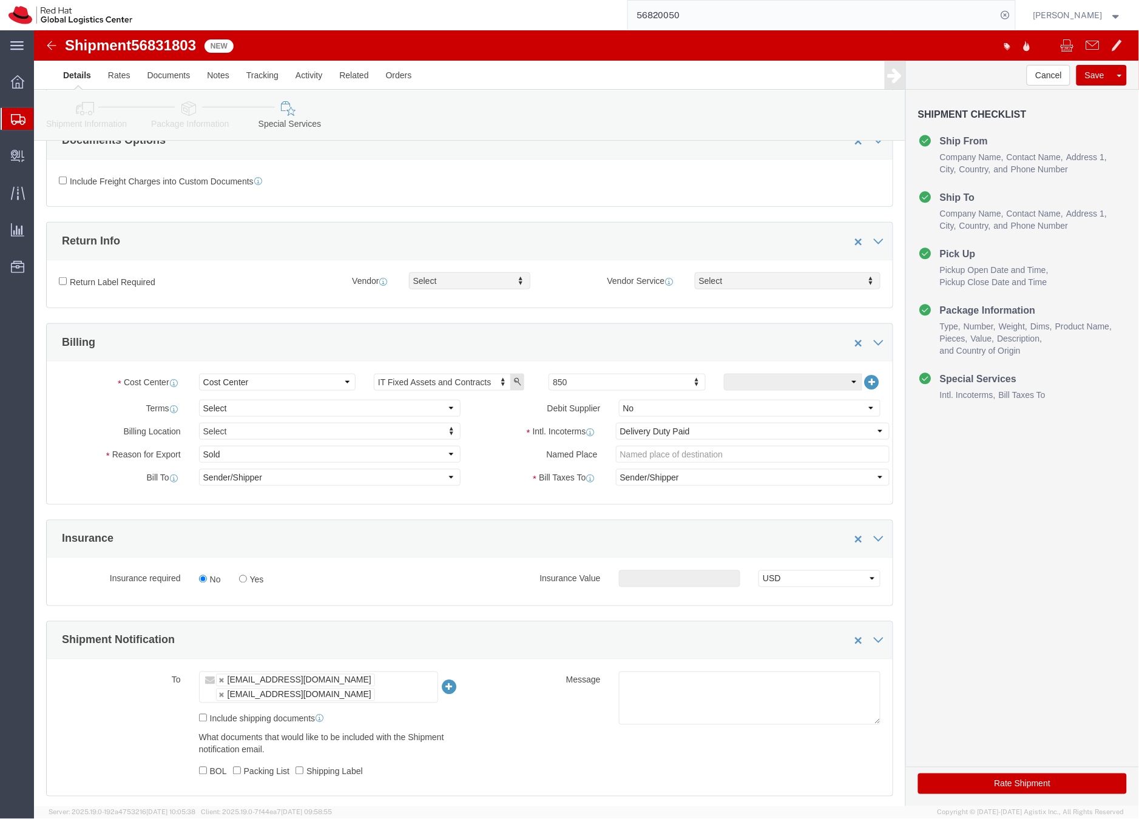
click button "Rate Shipment"
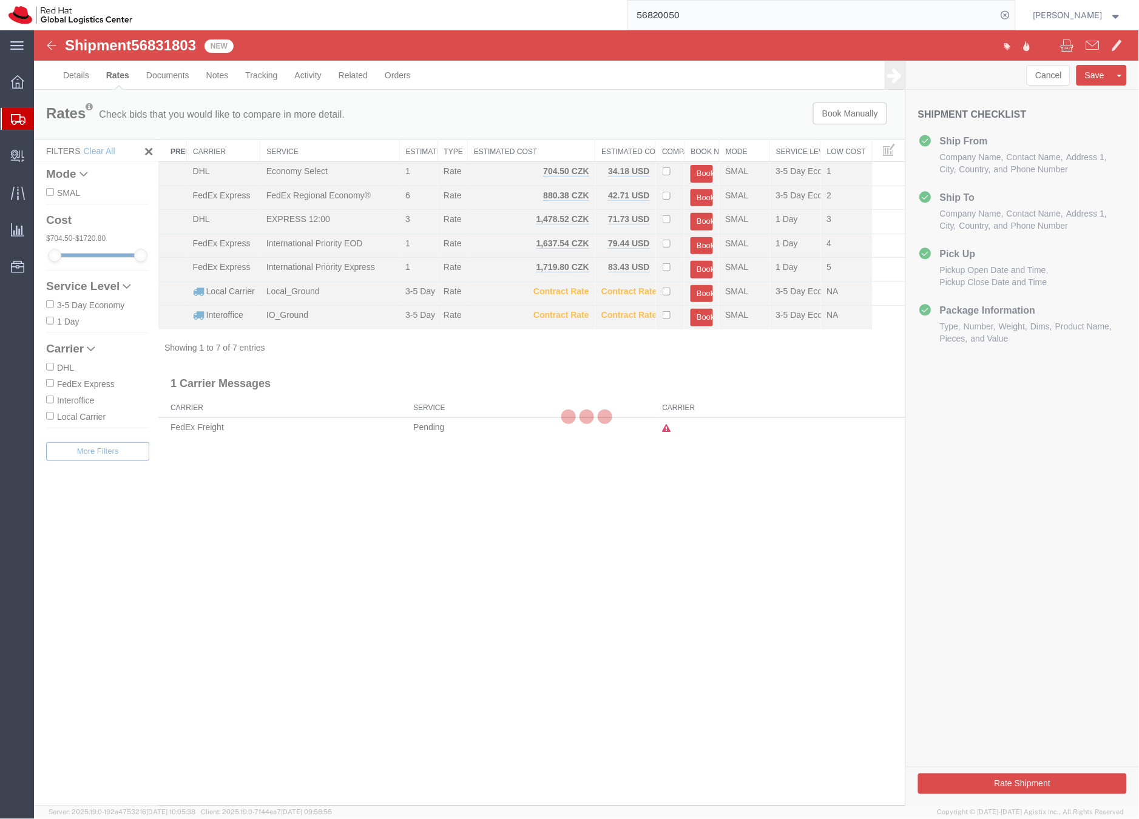
scroll to position [0, 0]
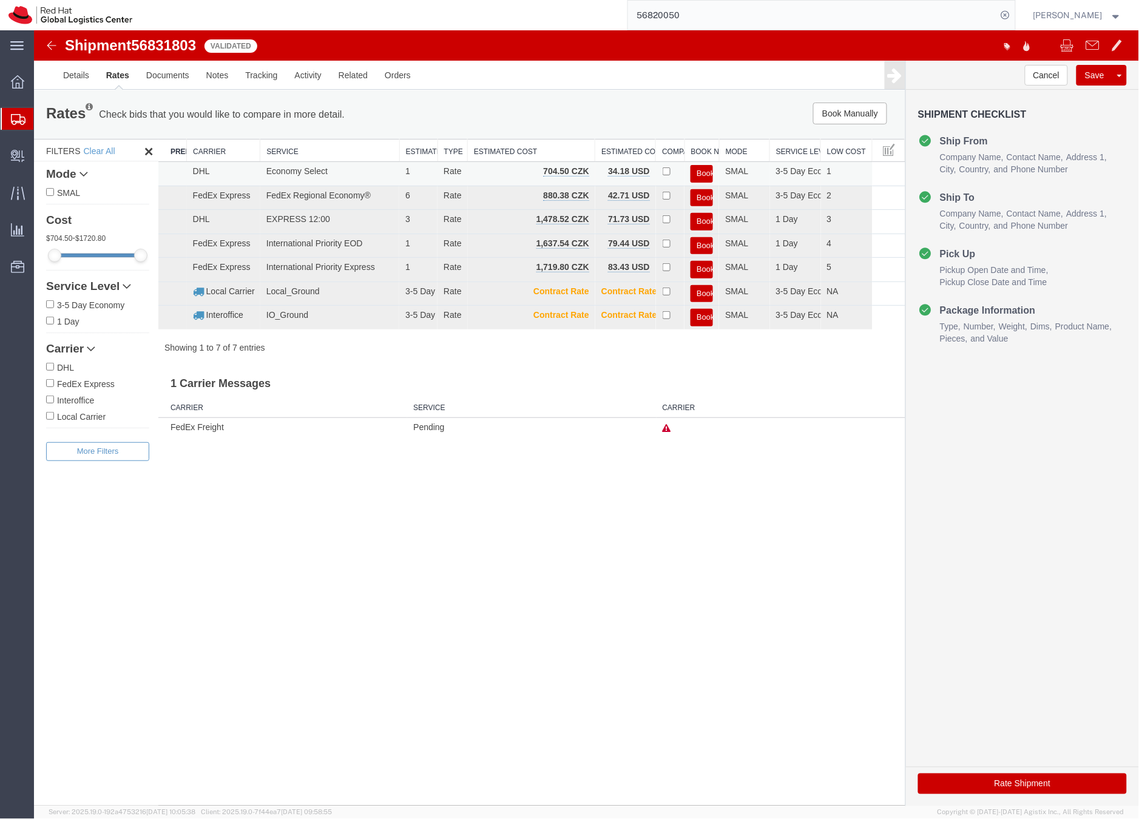
click at [706, 168] on button "Book" at bounding box center [701, 173] width 22 height 18
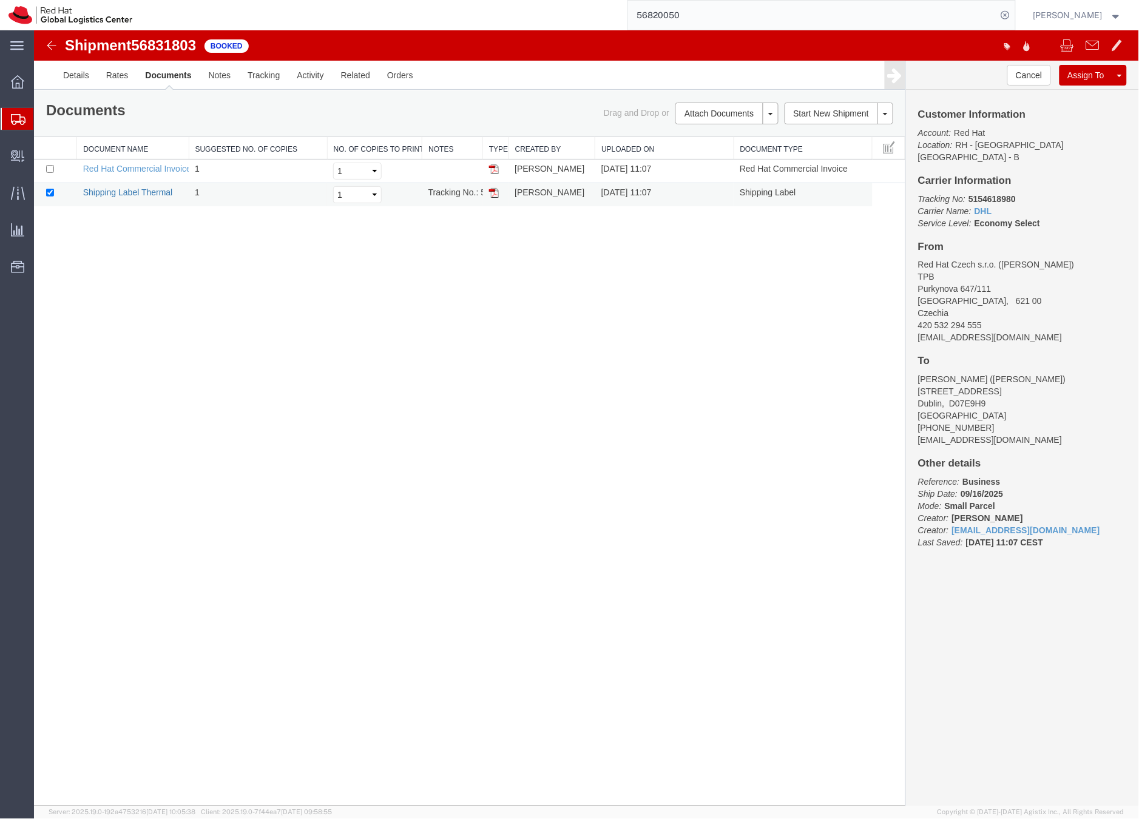
click at [163, 191] on link "Shipping Label Thermal" at bounding box center [128, 192] width 90 height 10
click at [17, 116] on icon at bounding box center [18, 119] width 15 height 11
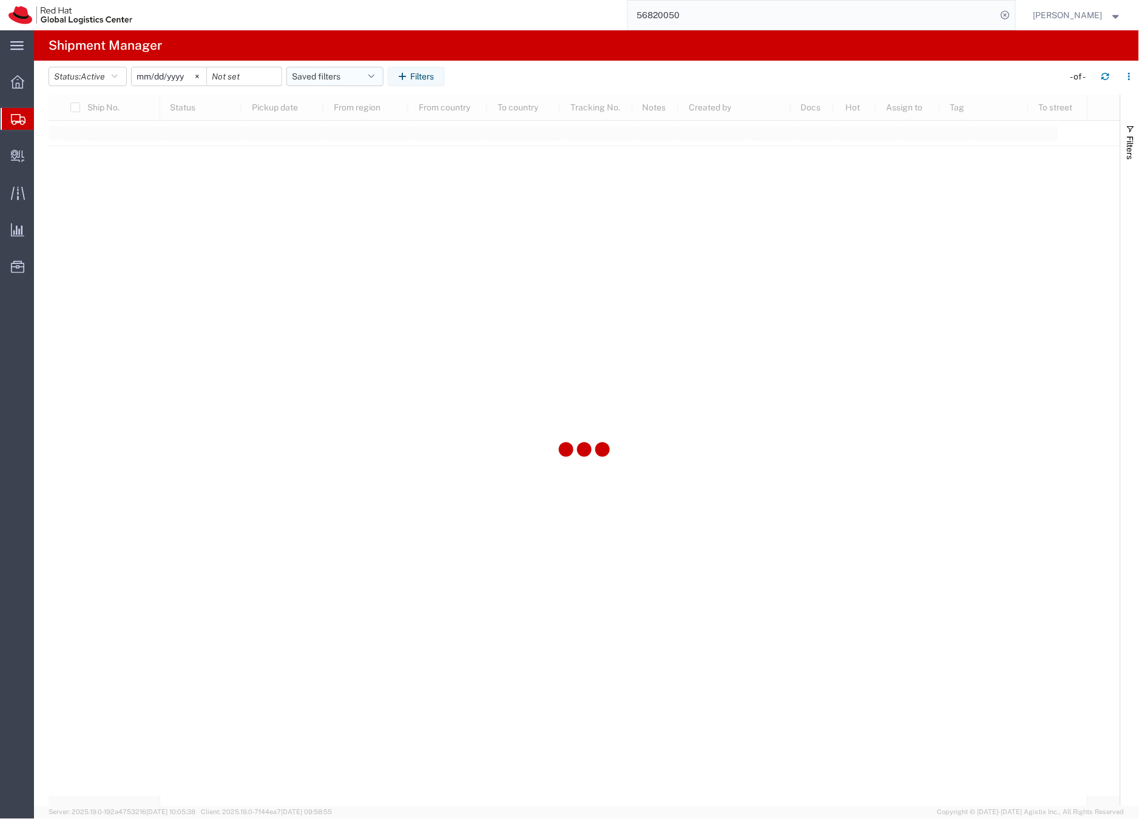
click at [319, 75] on button "Saved filters" at bounding box center [334, 76] width 97 height 19
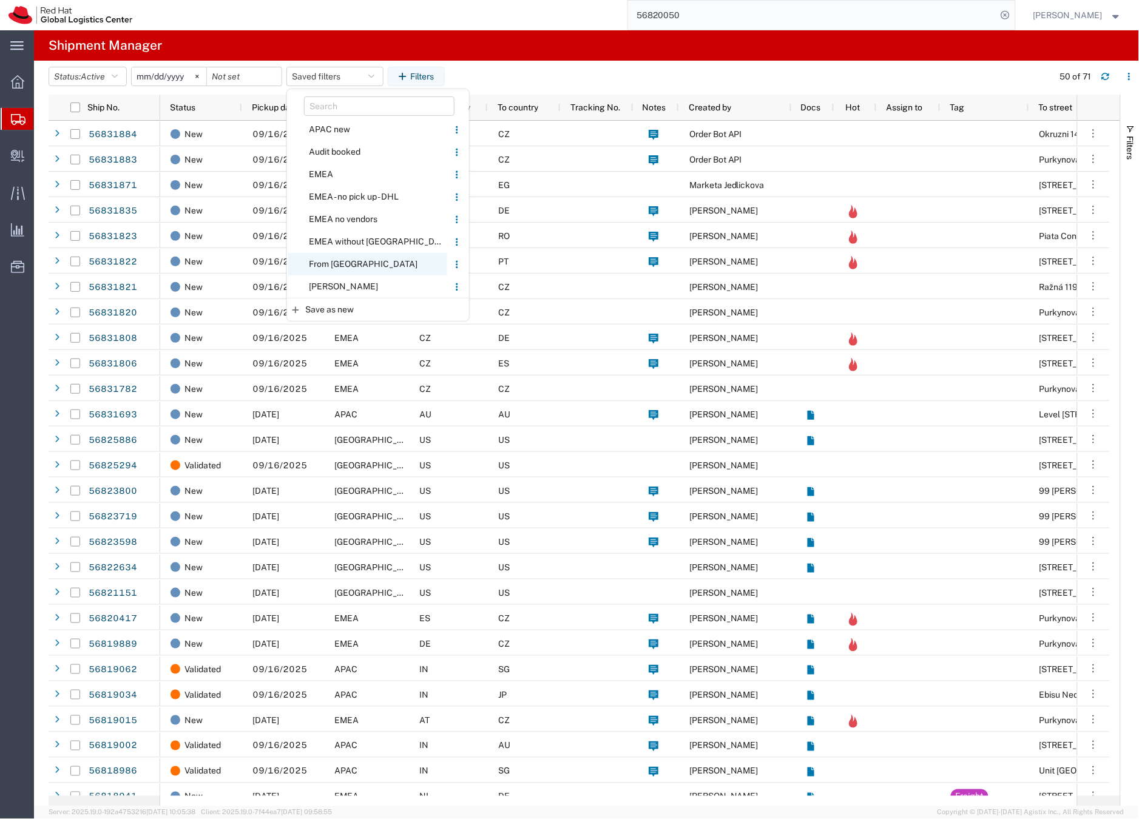
click at [323, 262] on span "From [GEOGRAPHIC_DATA]" at bounding box center [367, 264] width 159 height 22
type input "2020-05-05"
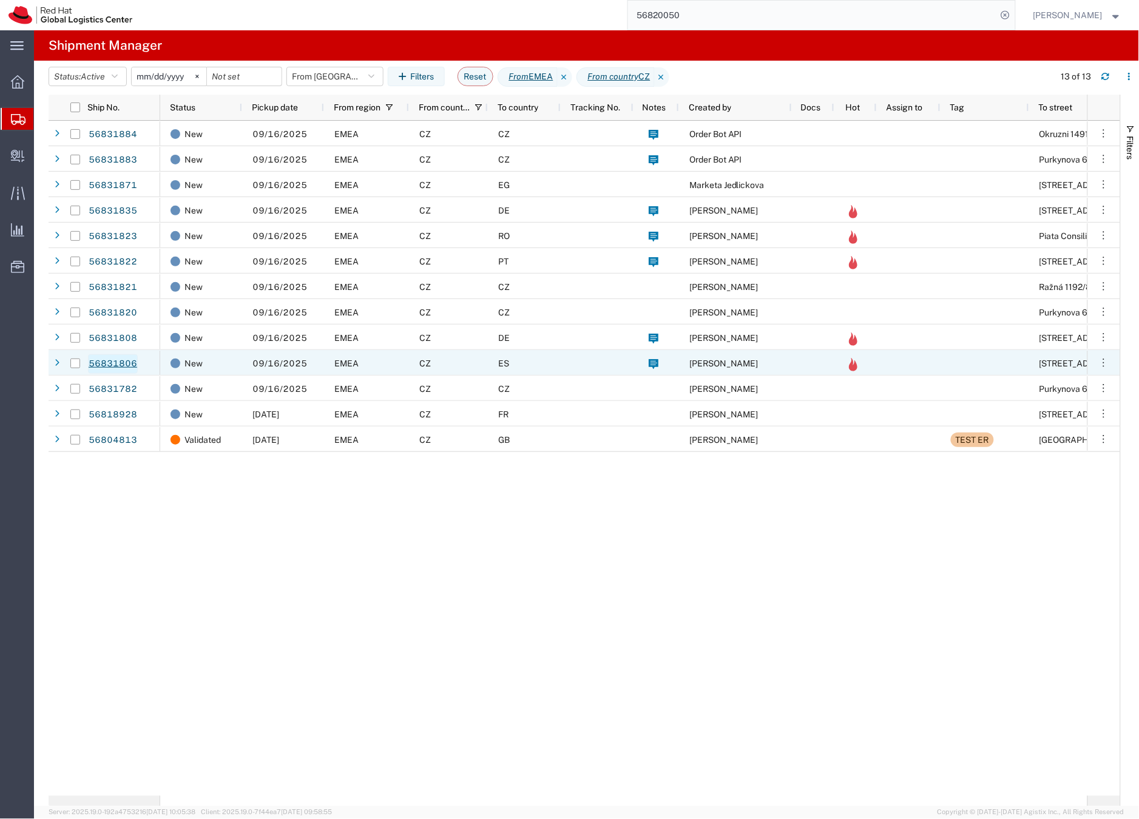
click at [123, 362] on link "56831806" at bounding box center [113, 363] width 50 height 19
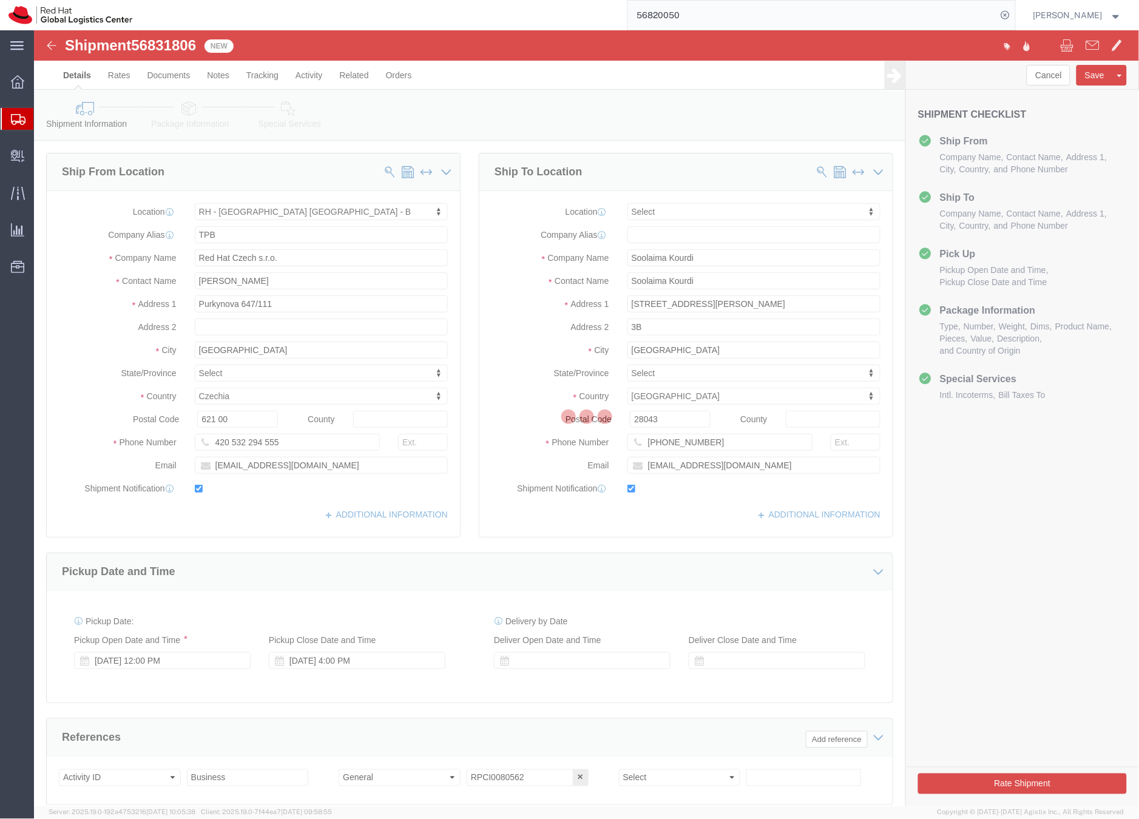
select select "38036"
select select
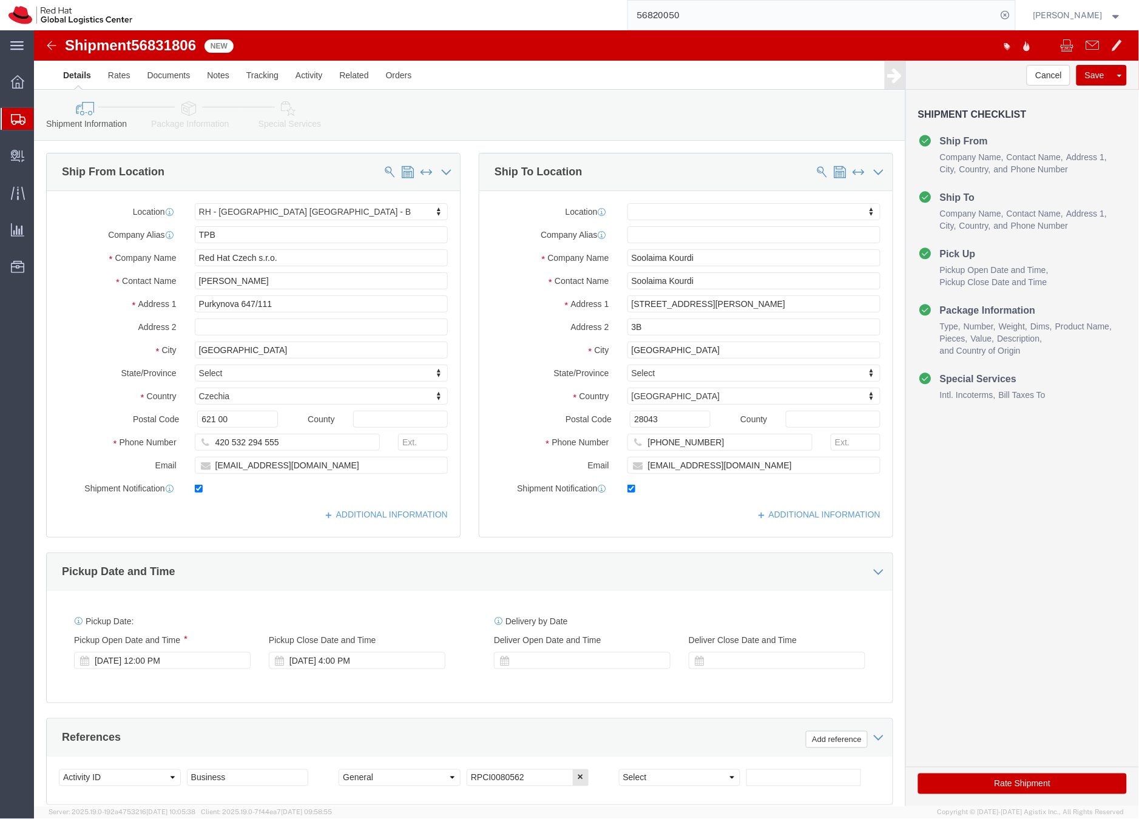
click link "Package Information"
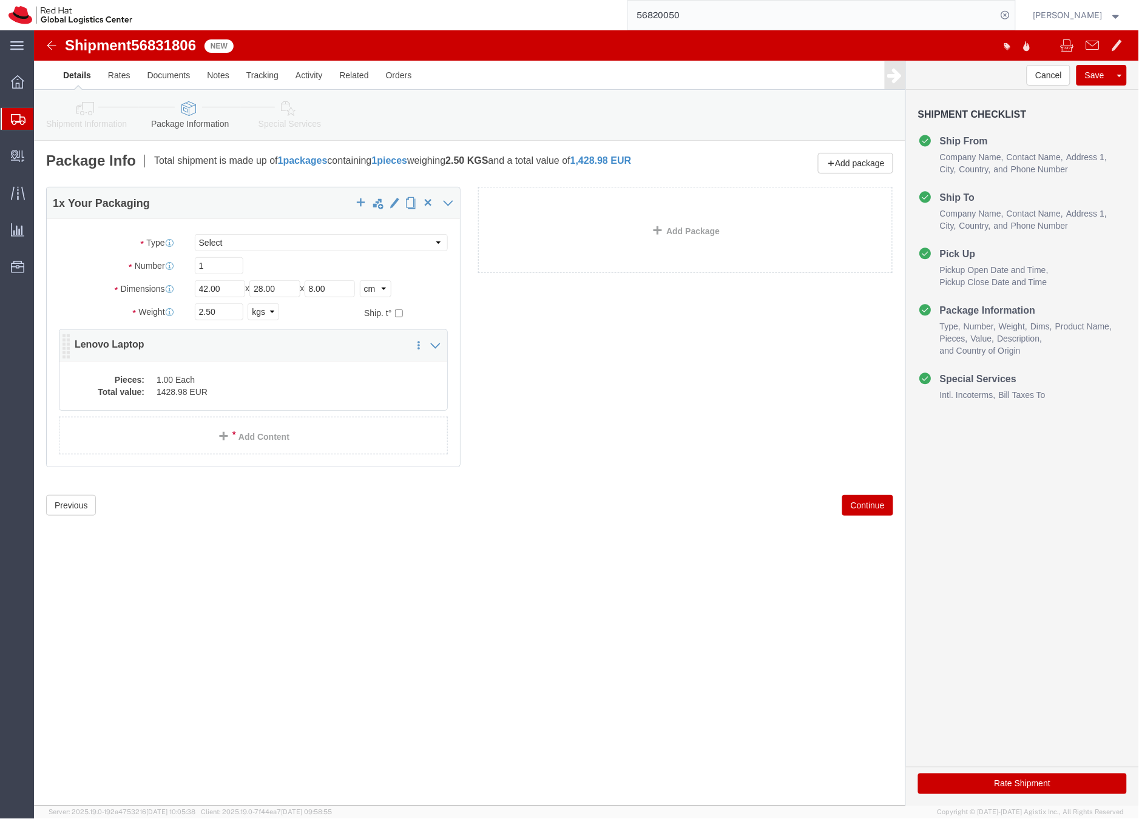
click dd "1.00 Each"
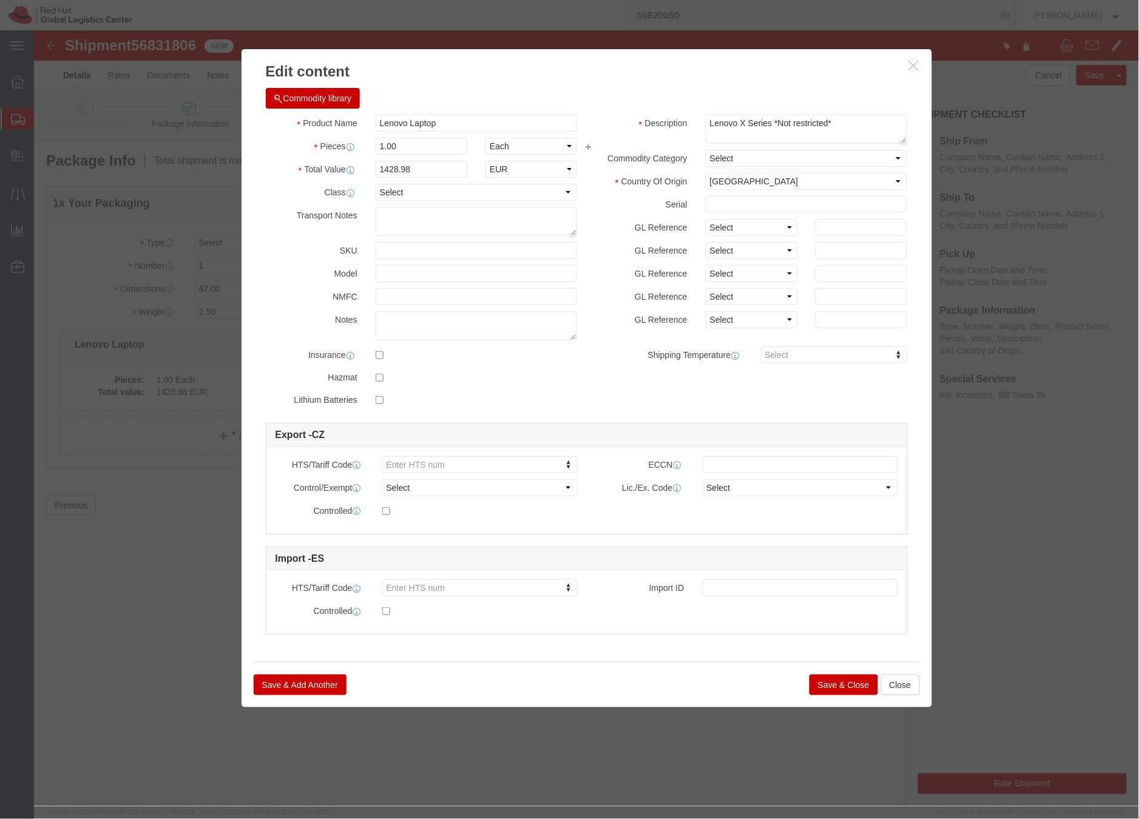
click button "Save & Close"
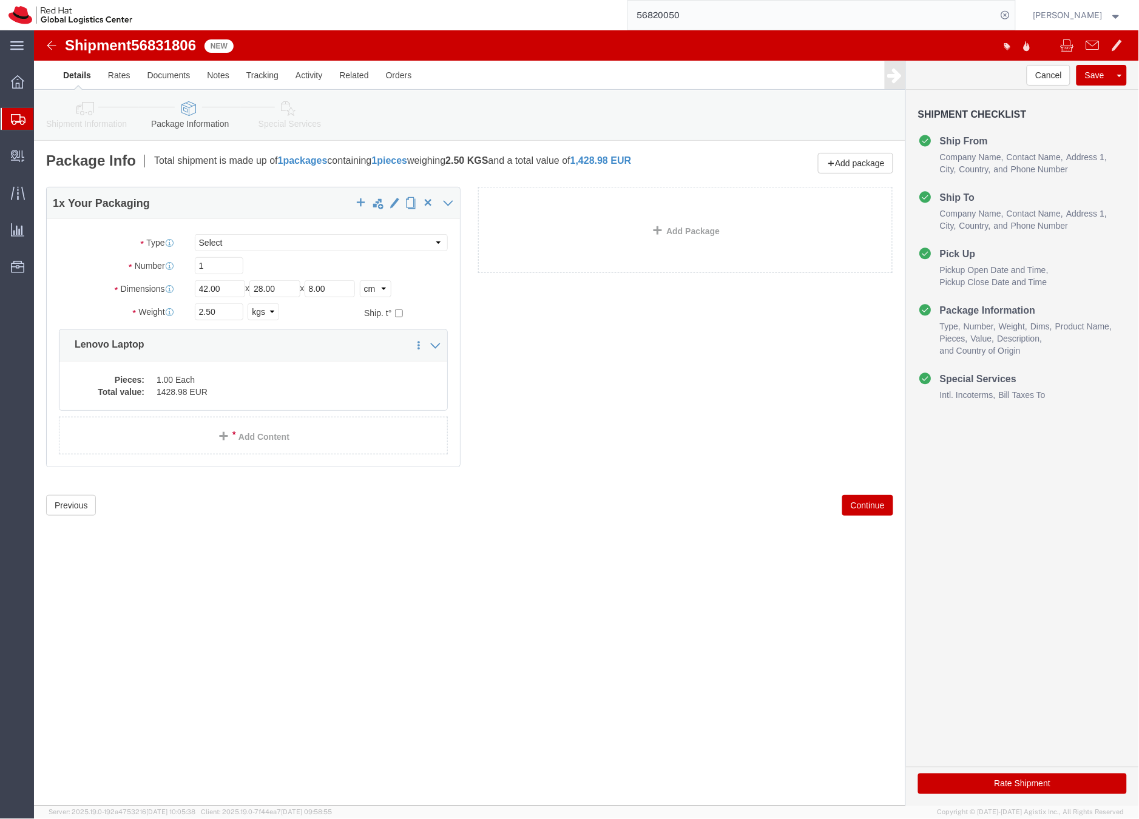
click link "Special Services"
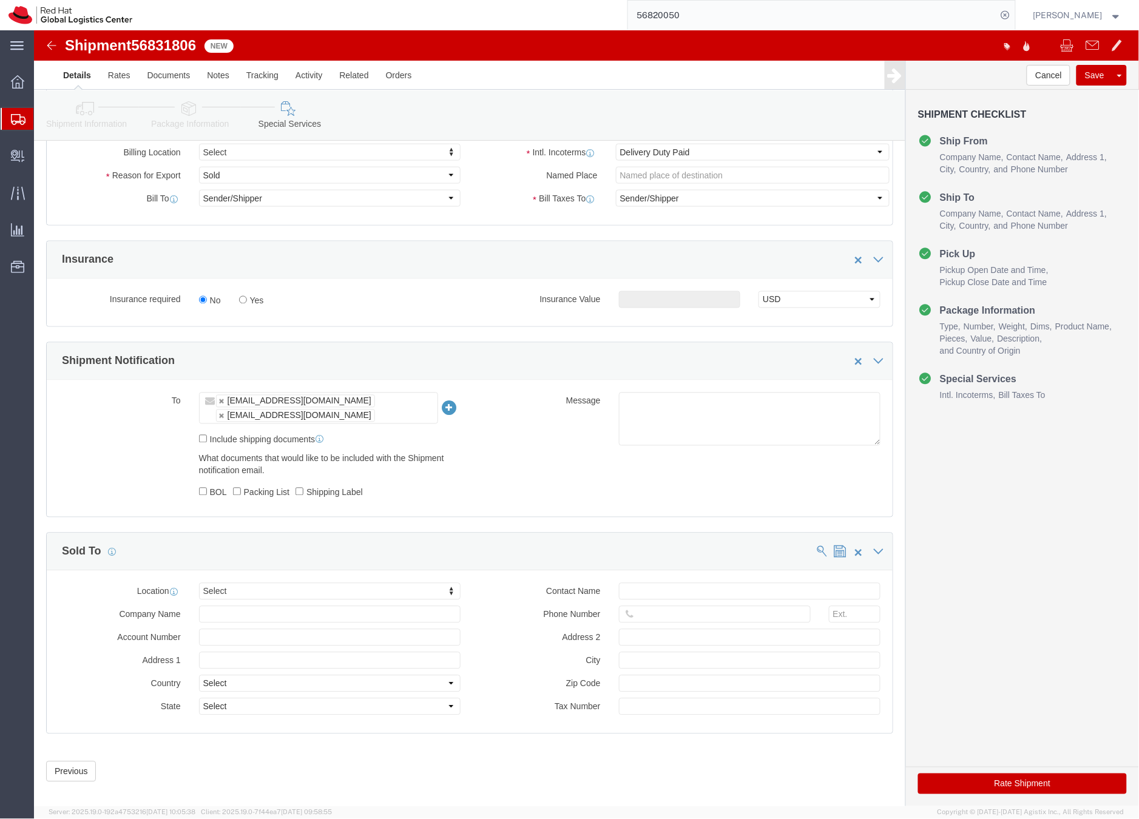
scroll to position [524, 0]
click button "Rate Shipment"
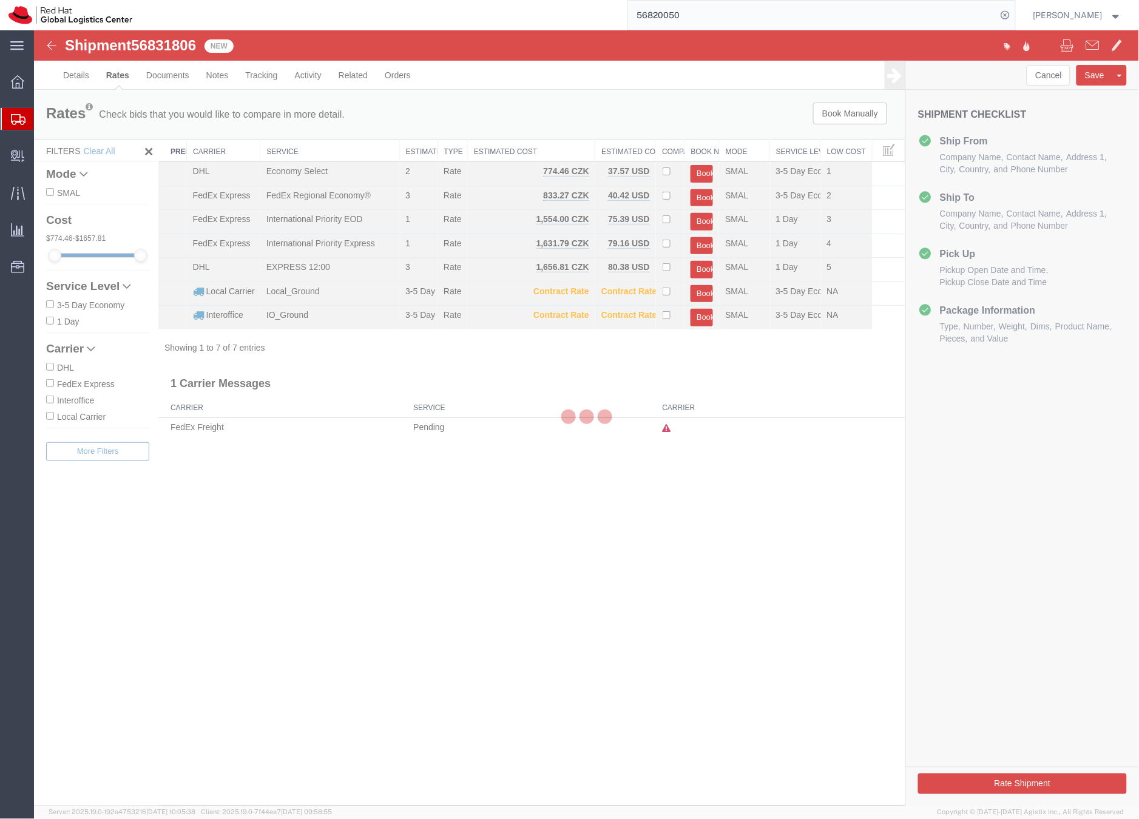
scroll to position [0, 0]
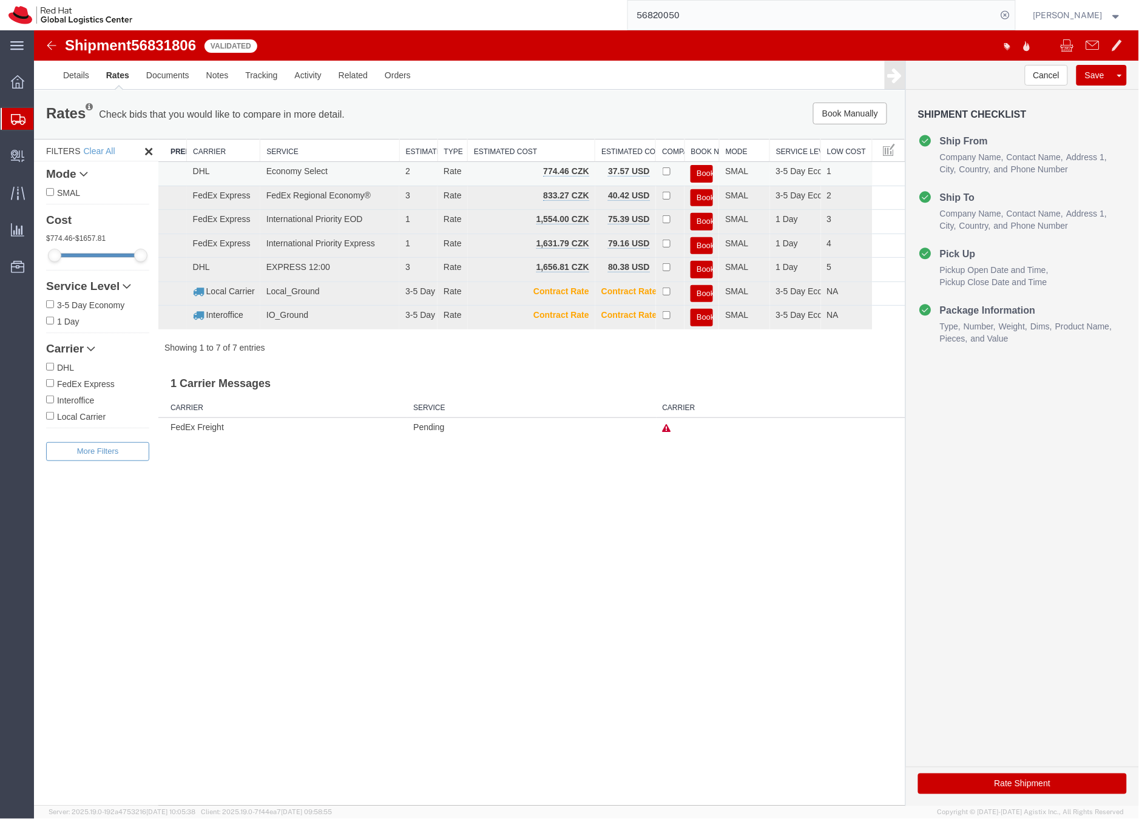
click at [699, 171] on button "Book" at bounding box center [701, 173] width 22 height 18
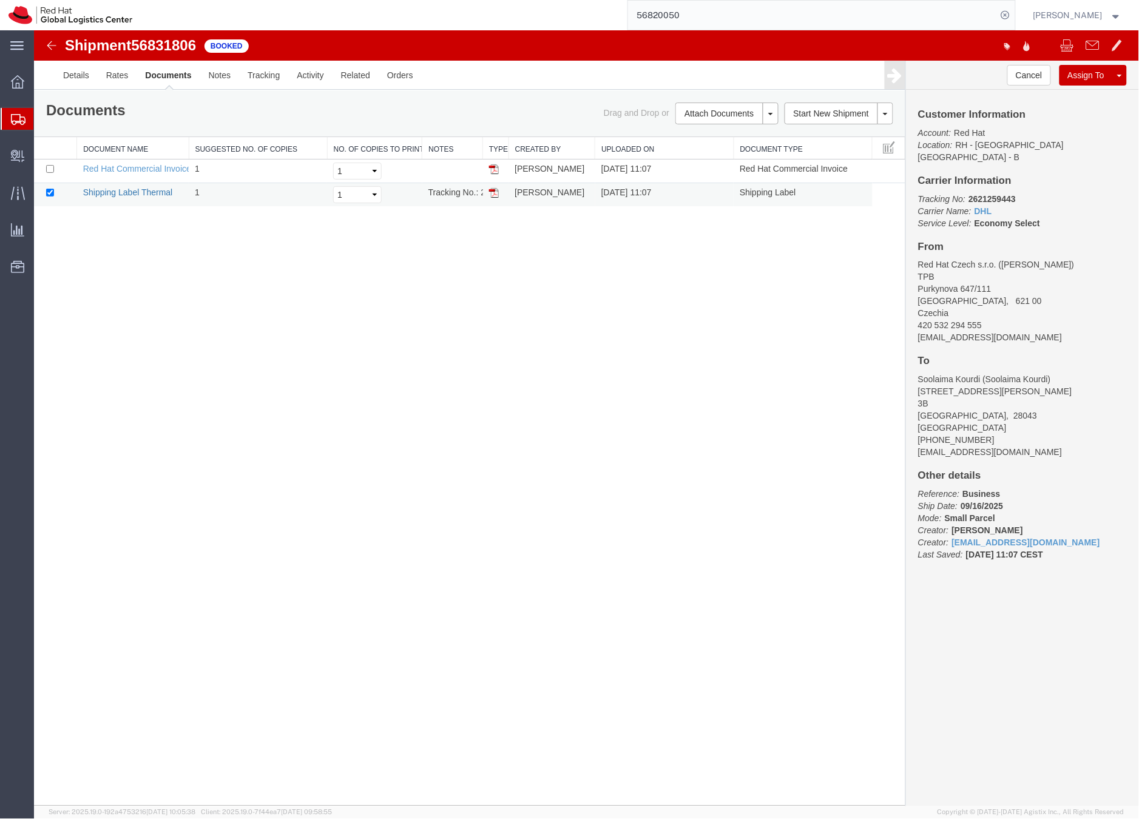
click at [152, 194] on link "Shipping Label Thermal" at bounding box center [128, 192] width 90 height 10
click at [16, 116] on icon at bounding box center [18, 119] width 15 height 11
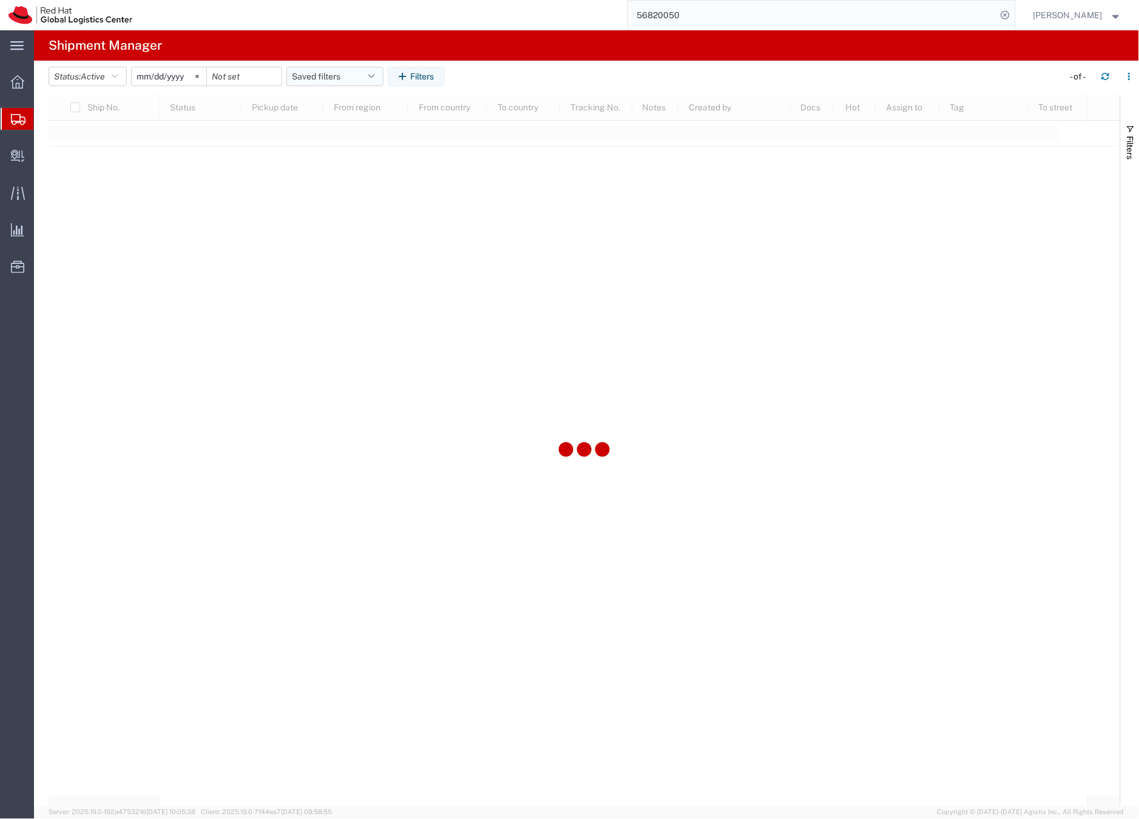
click at [318, 76] on button "Saved filters" at bounding box center [334, 76] width 97 height 19
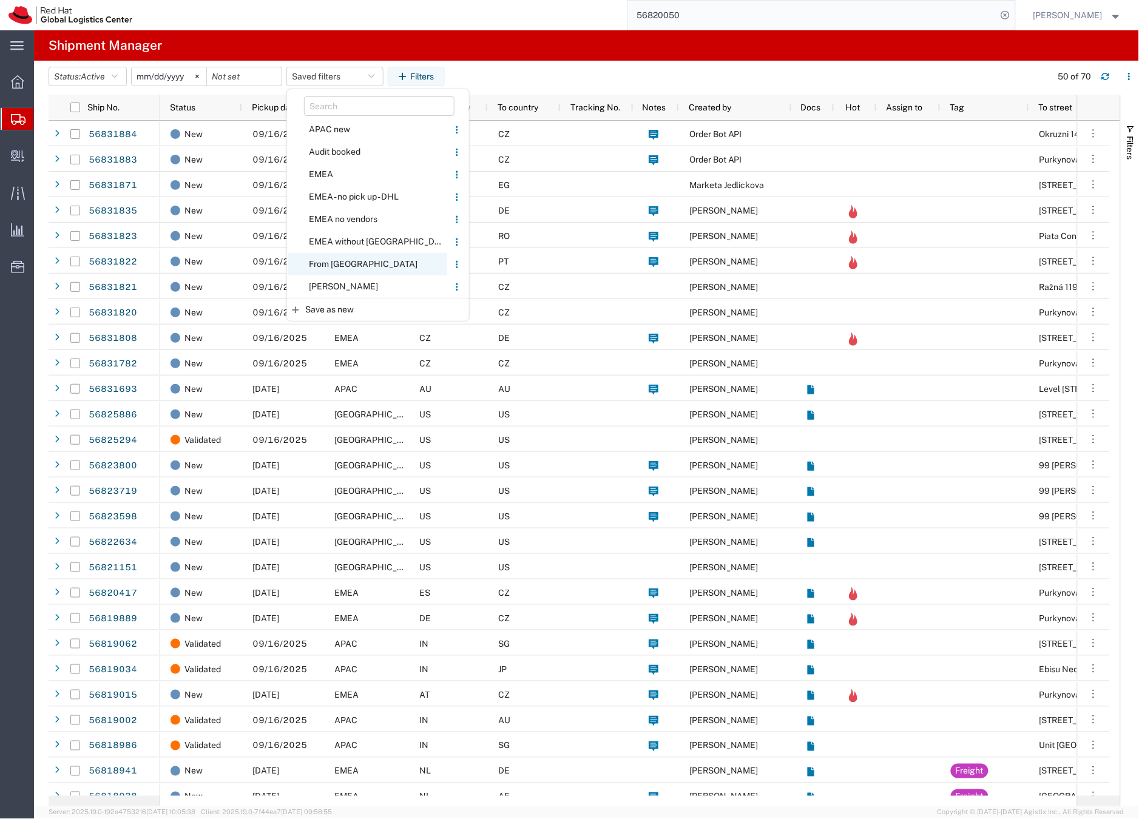
click at [338, 260] on span "From [GEOGRAPHIC_DATA]" at bounding box center [367, 264] width 159 height 22
type input "2020-05-05"
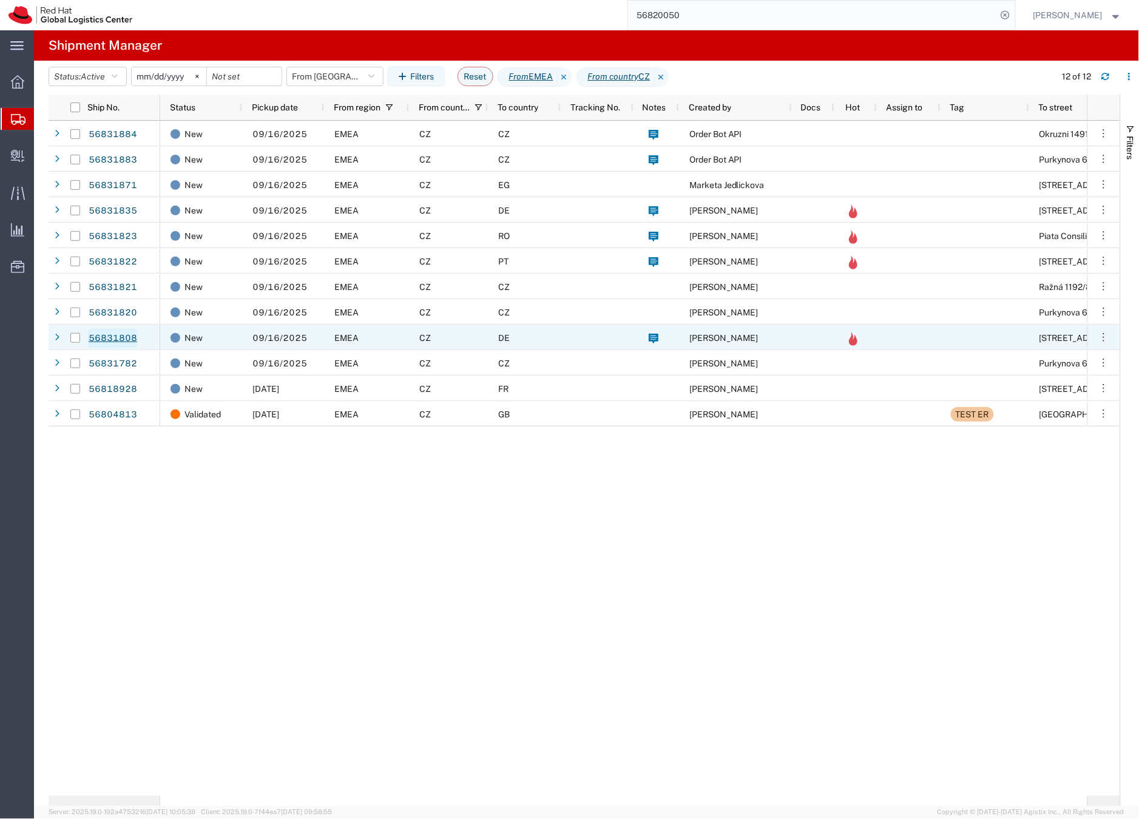
click at [109, 339] on link "56831808" at bounding box center [113, 338] width 50 height 19
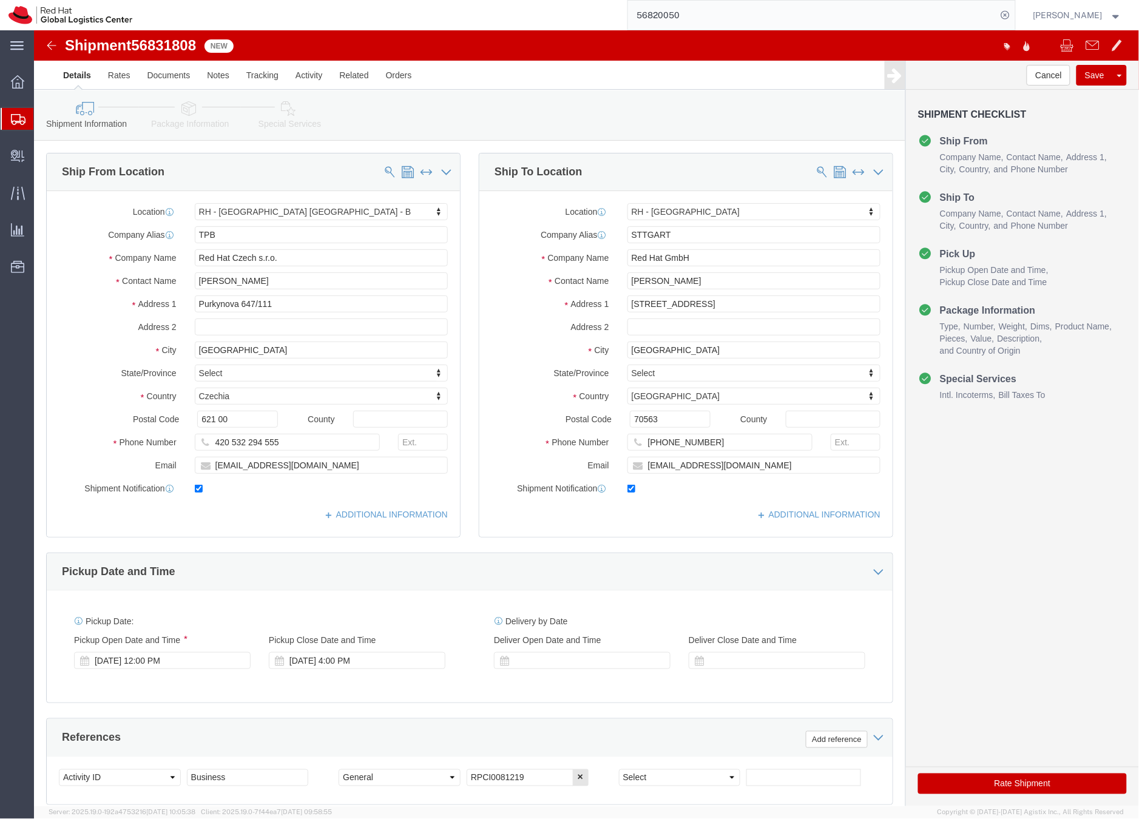
select select "38036"
select select "38030"
click icon
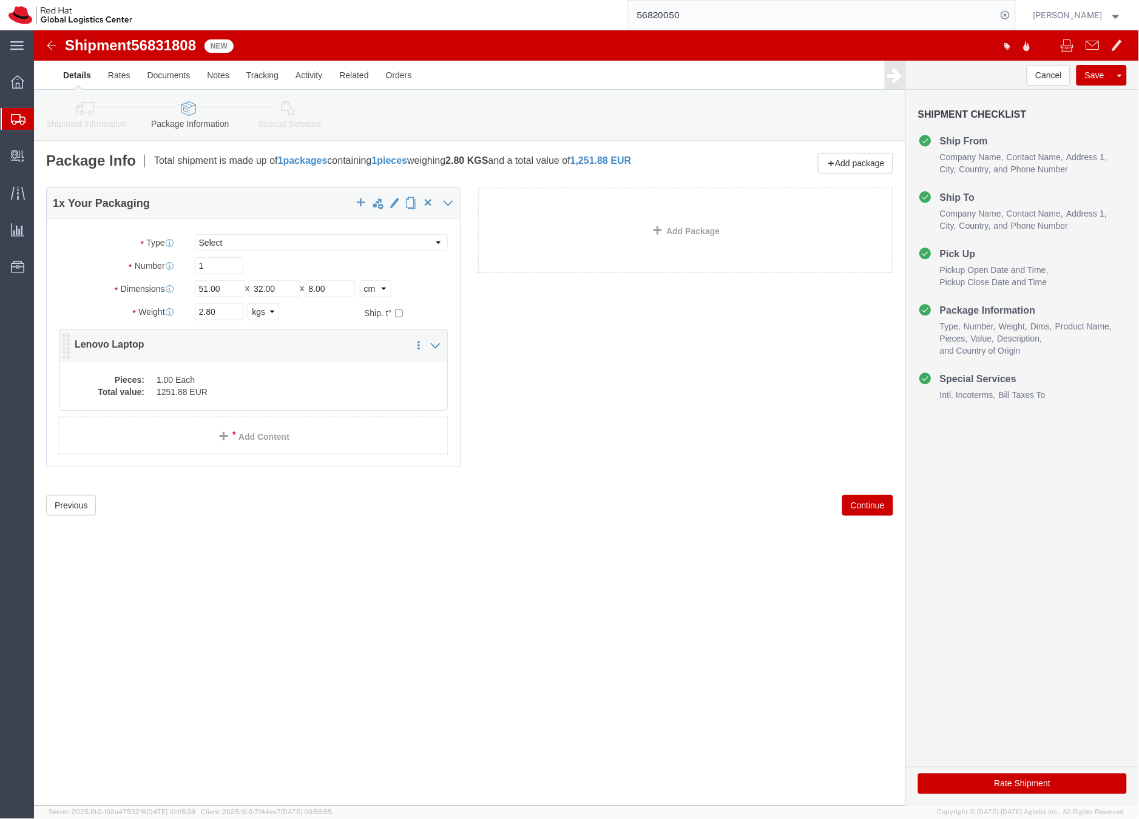
click dd "1251.88 EUR"
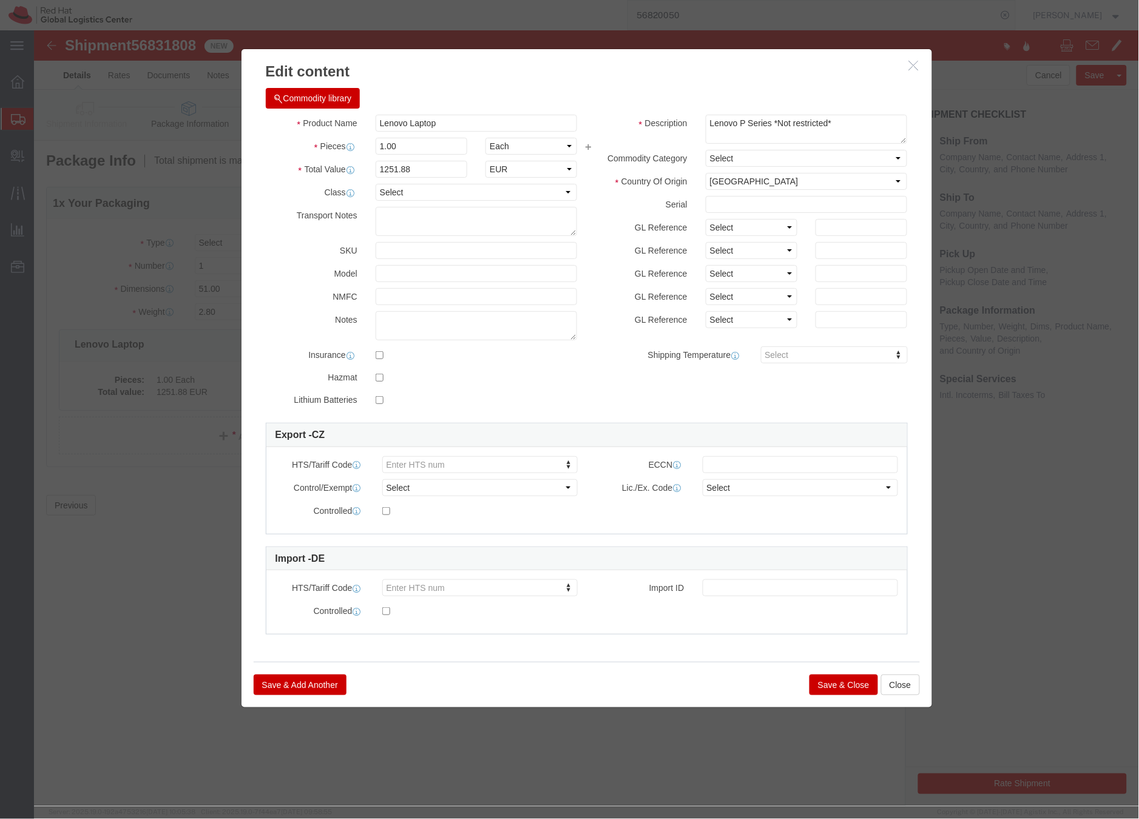
click button "Save & Close"
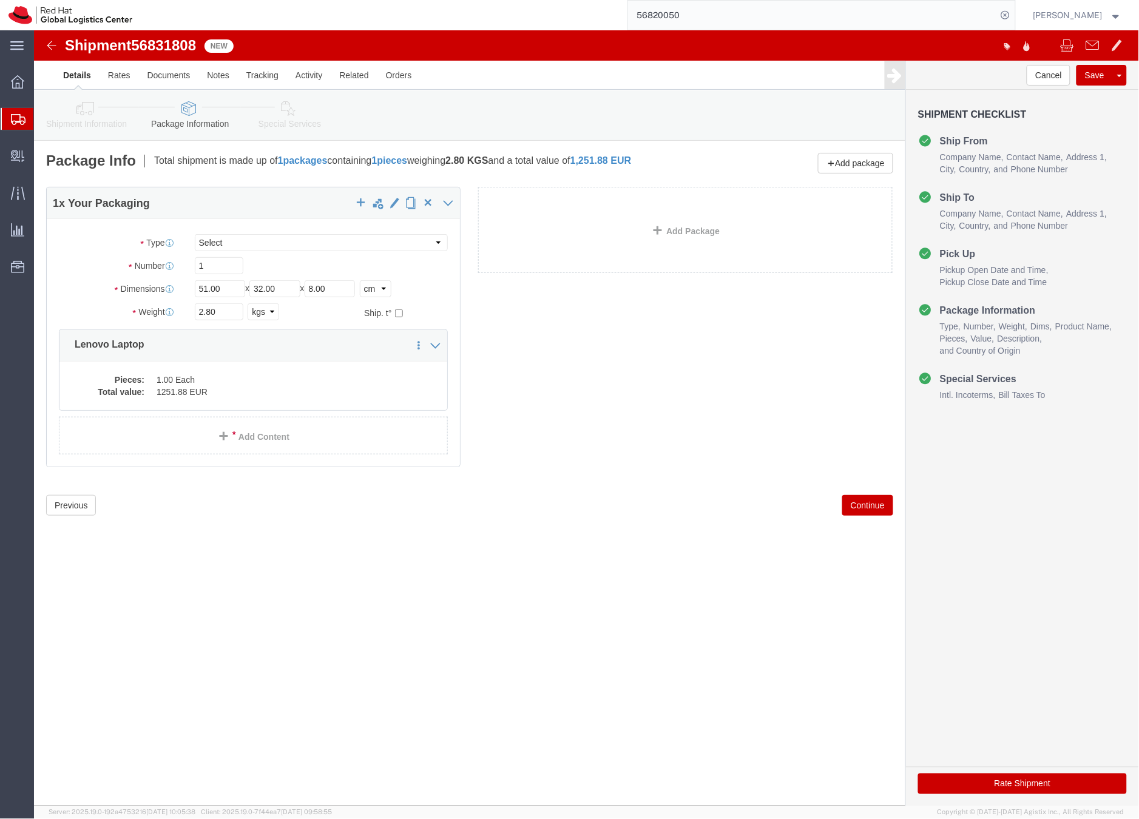
click div "Shipment Information Package Information Special Services"
click icon
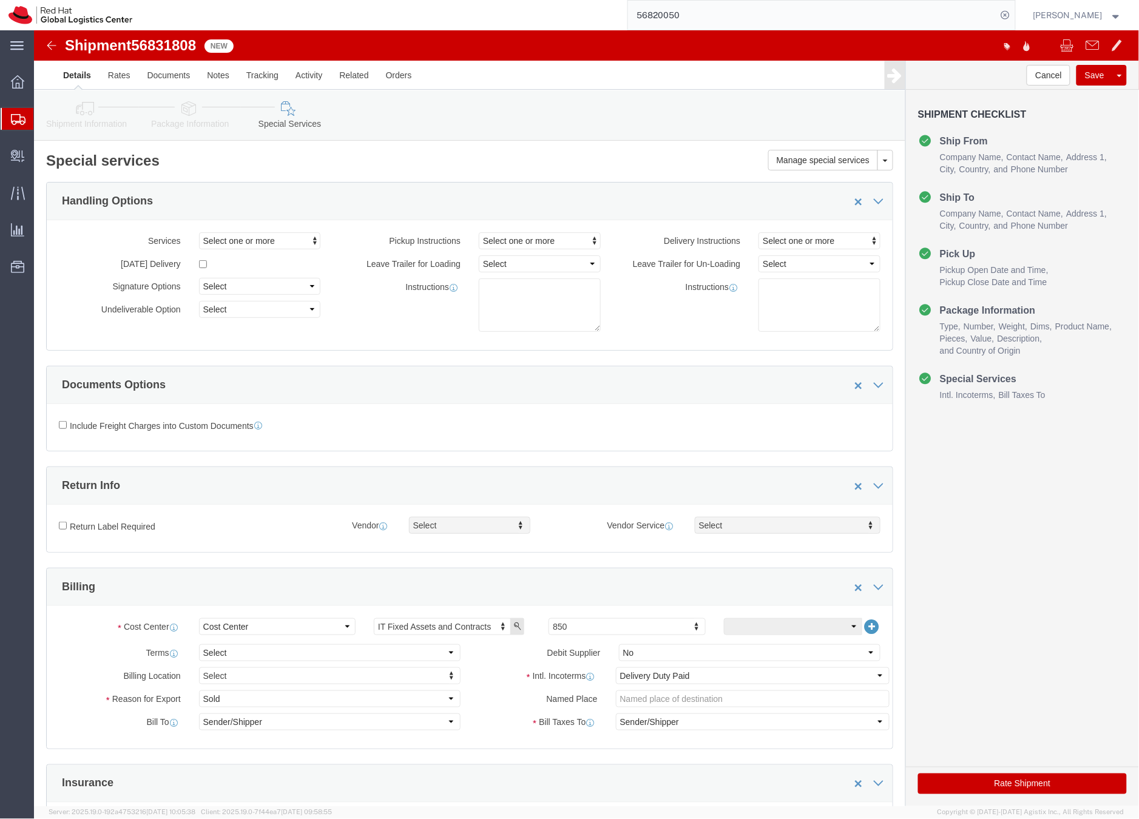
click button "Rate Shipment"
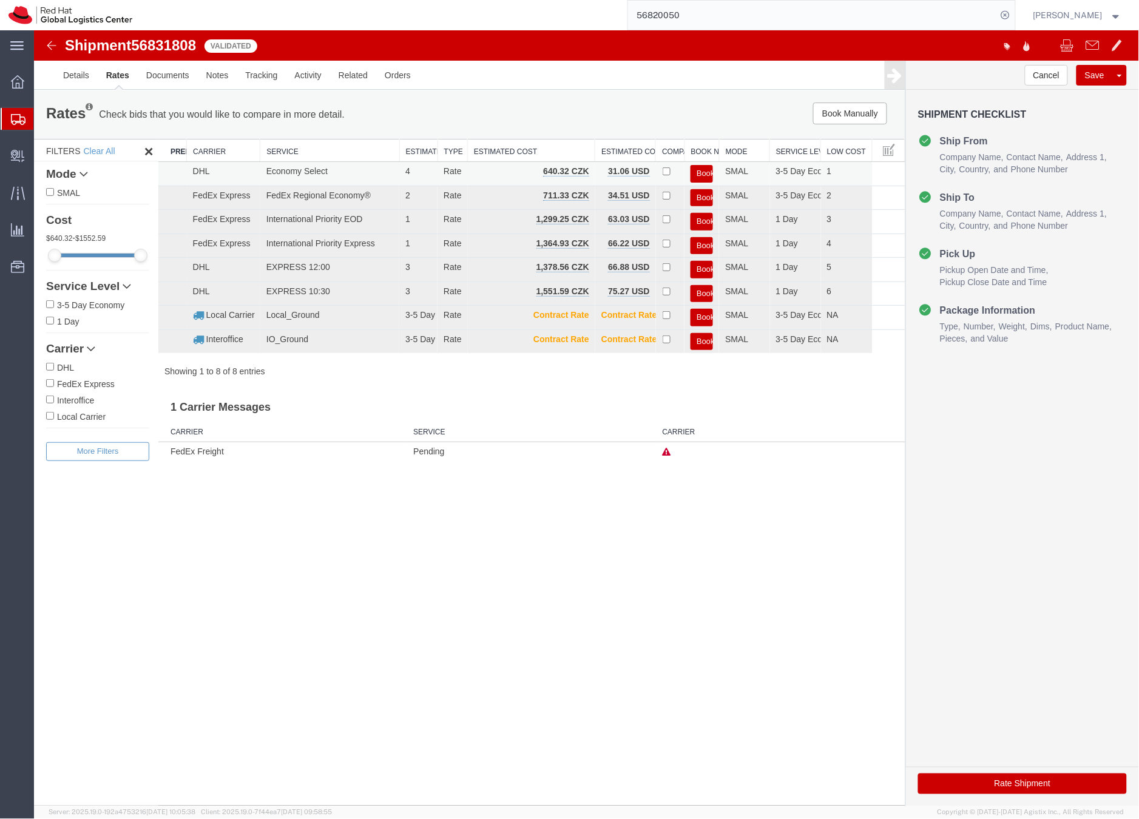
click at [703, 167] on button "Book" at bounding box center [701, 173] width 22 height 18
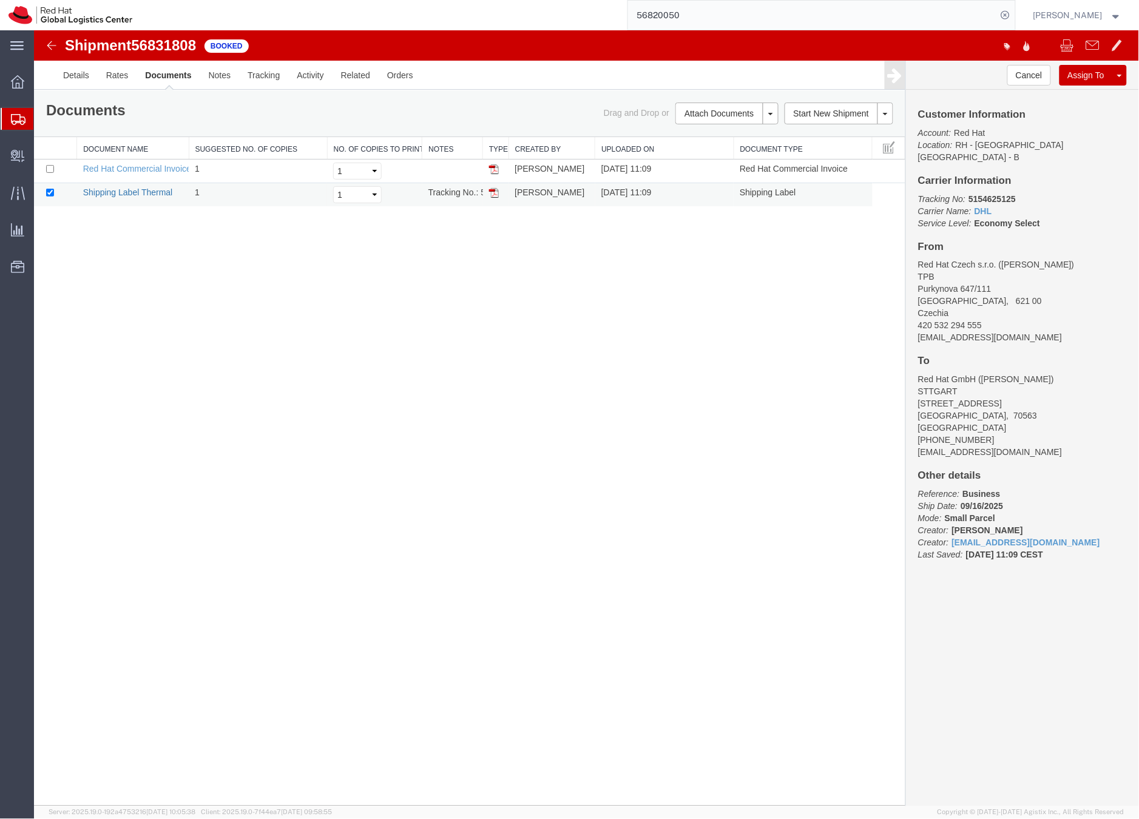
click at [132, 190] on link "Shipping Label Thermal" at bounding box center [128, 192] width 90 height 10
click at [16, 121] on icon at bounding box center [18, 119] width 15 height 11
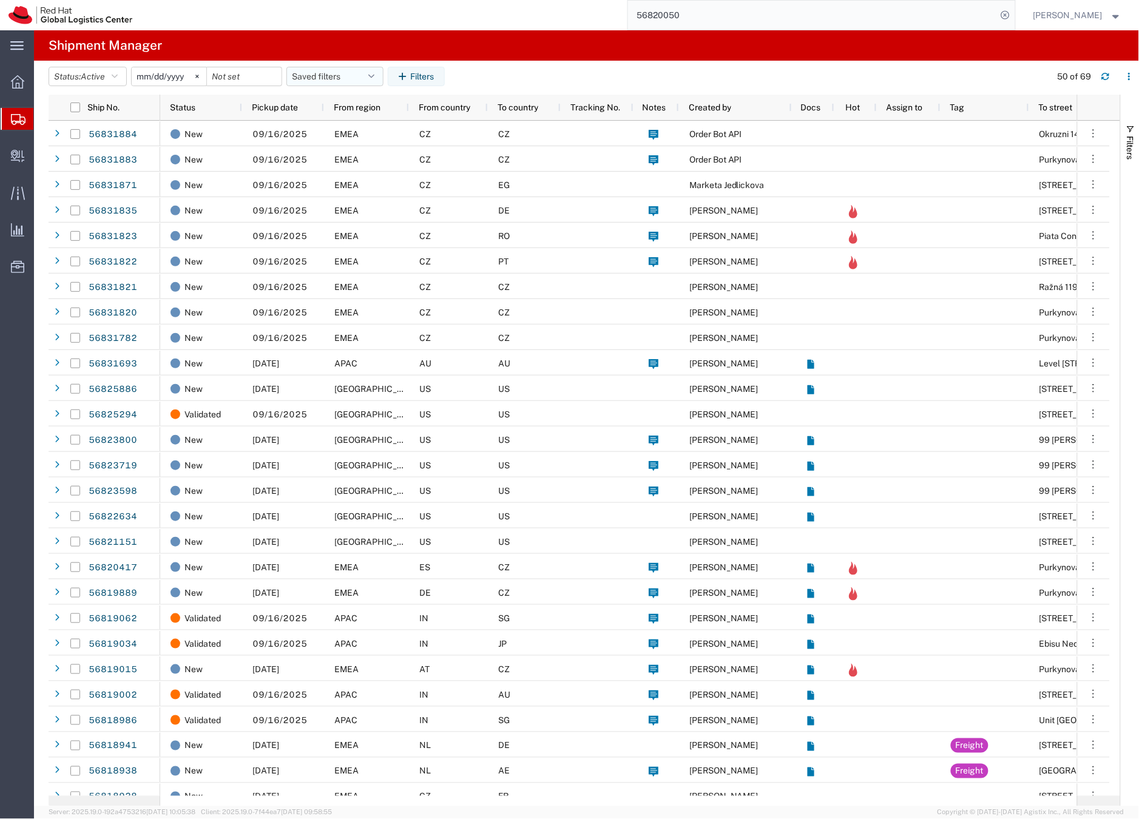
click at [308, 73] on button "Saved filters" at bounding box center [334, 76] width 97 height 19
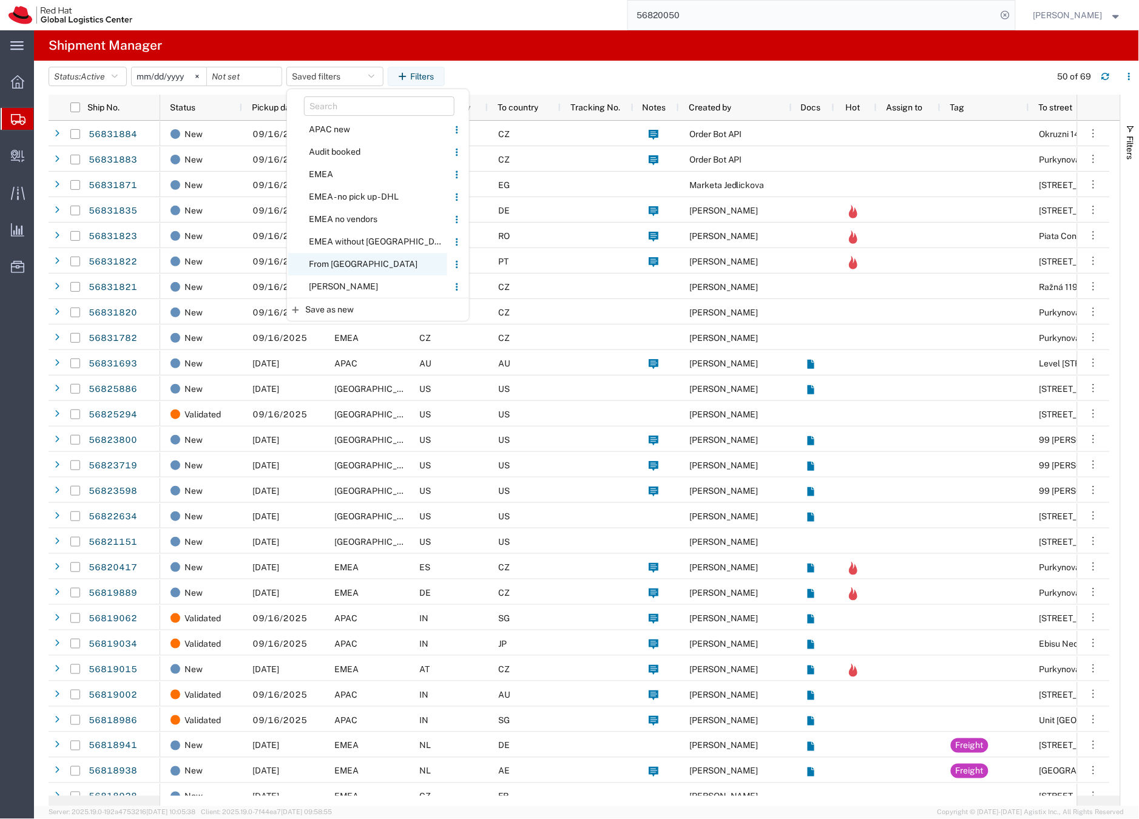
click at [335, 264] on span "From [GEOGRAPHIC_DATA]" at bounding box center [367, 264] width 159 height 22
type input "2020-05-05"
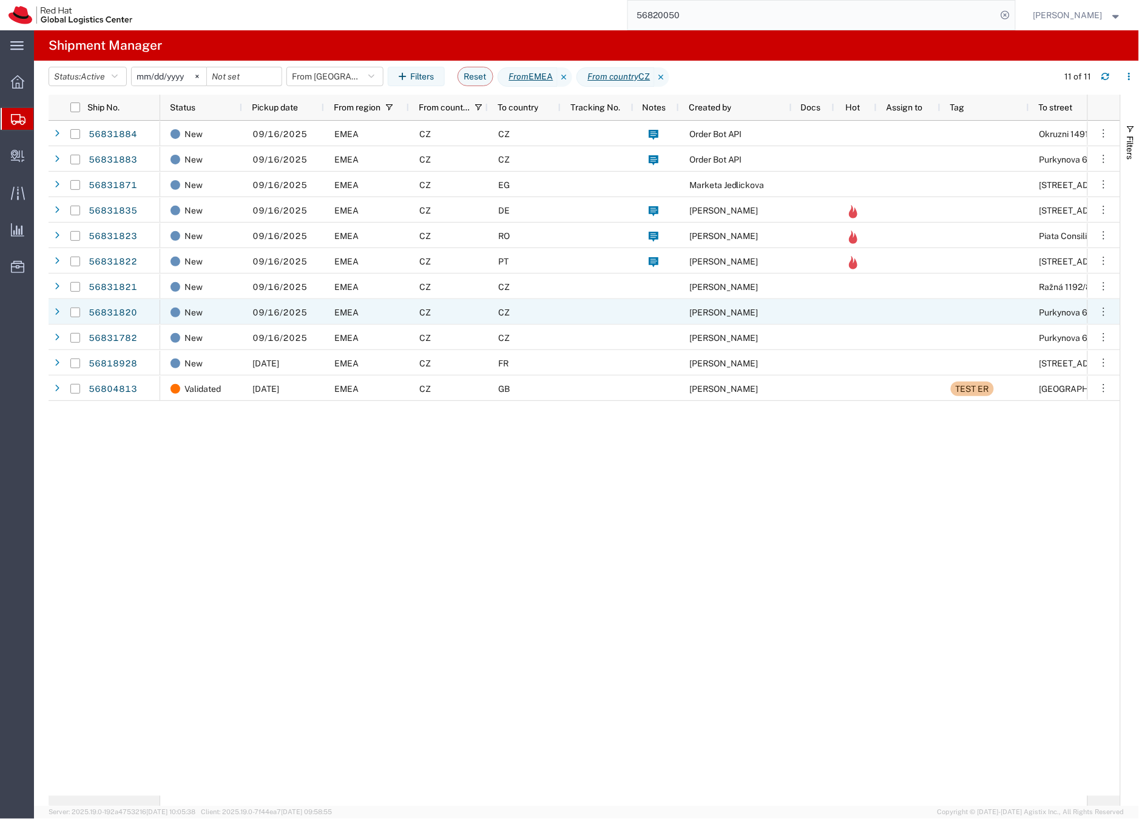
click at [461, 312] on div "CZ" at bounding box center [448, 311] width 79 height 25
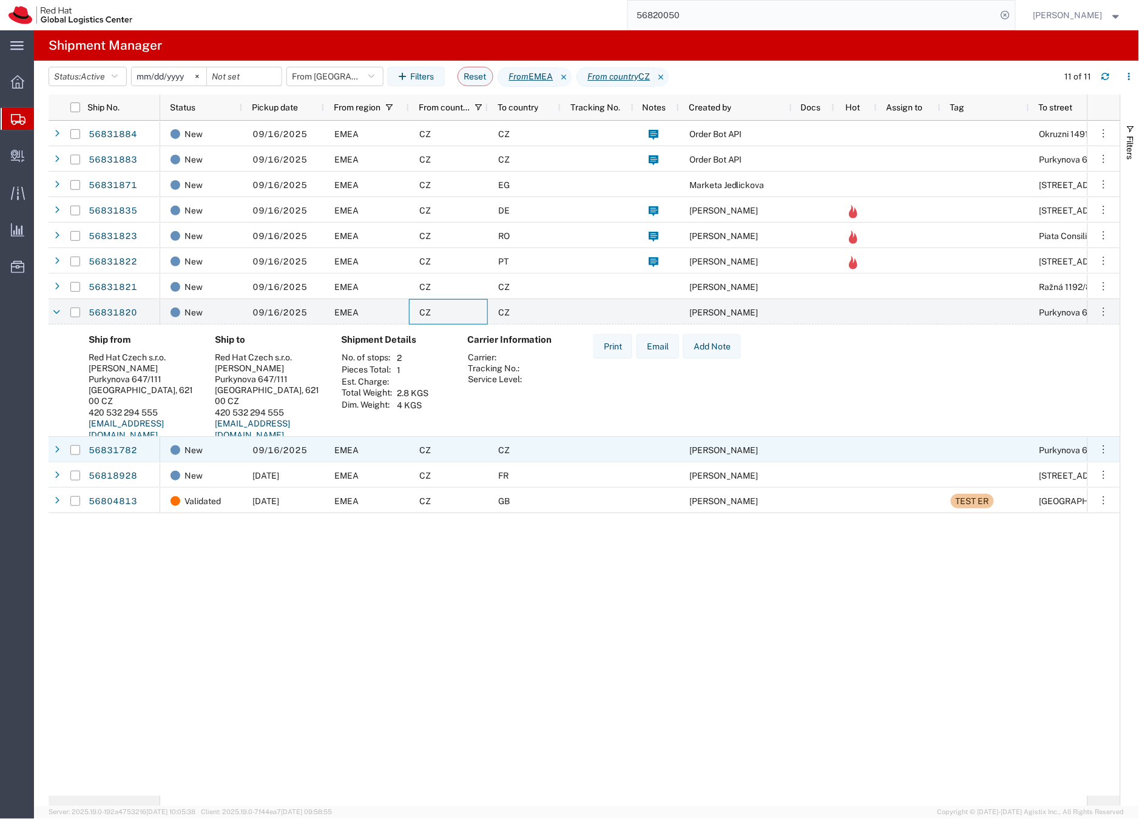
click at [481, 448] on div "CZ" at bounding box center [448, 449] width 79 height 25
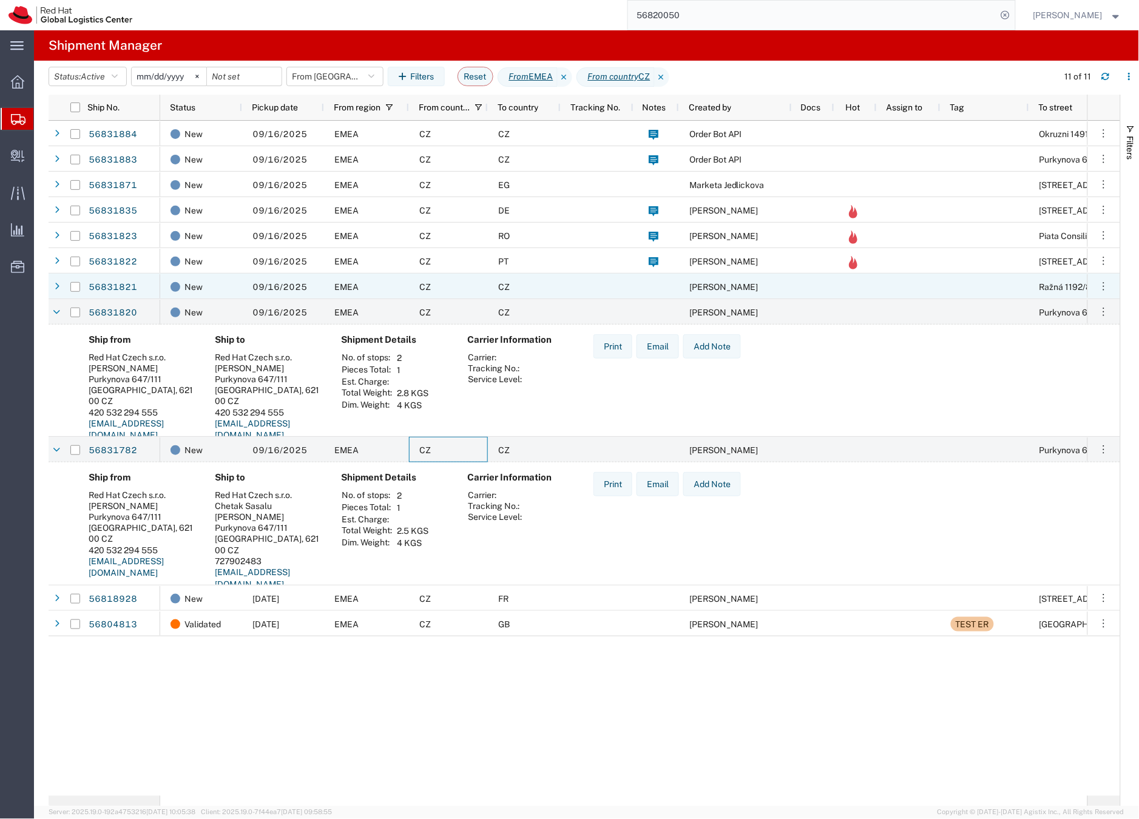
click at [484, 285] on div "CZ" at bounding box center [448, 286] width 79 height 25
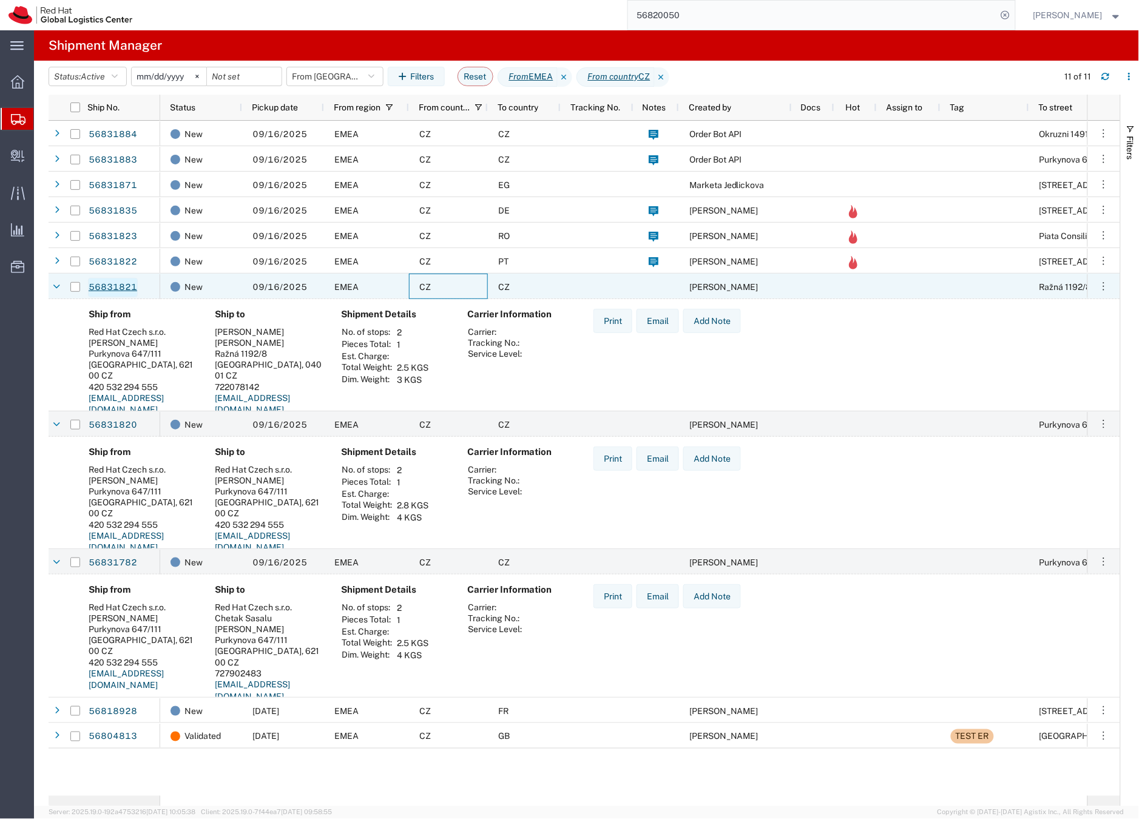
click at [112, 282] on link "56831821" at bounding box center [113, 287] width 50 height 19
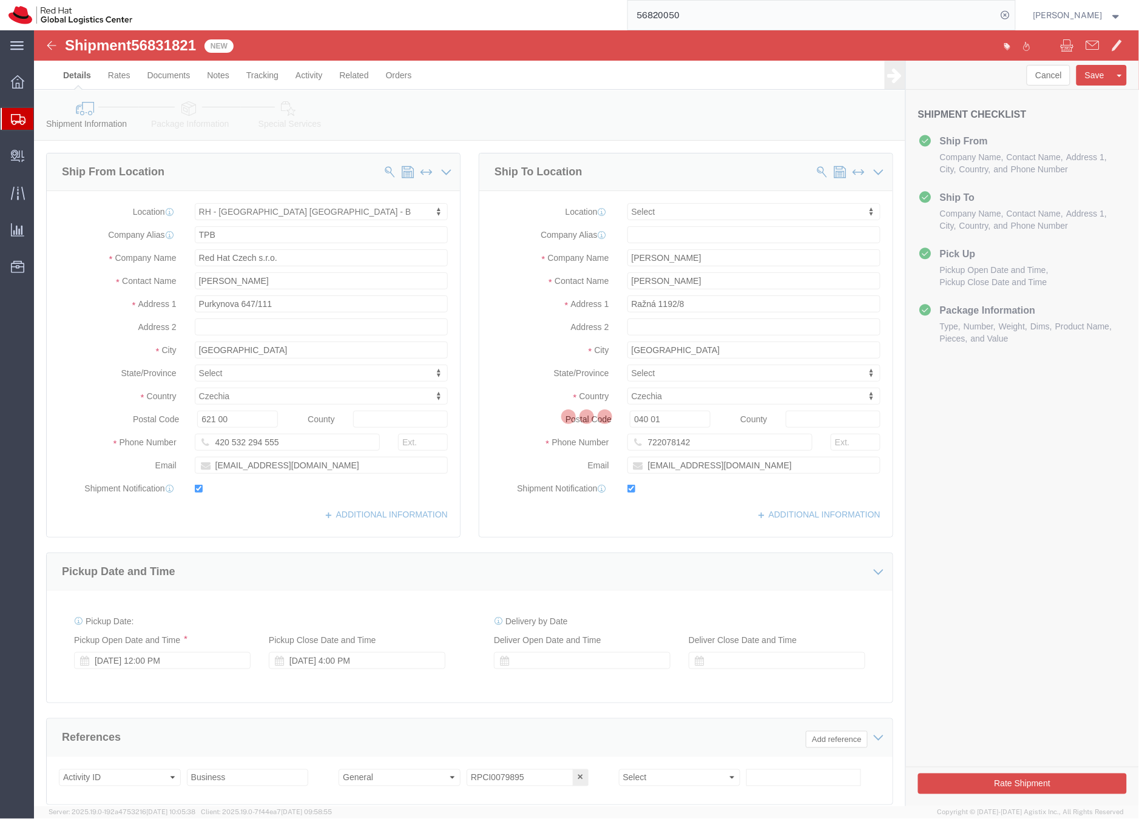
select select "38036"
select select
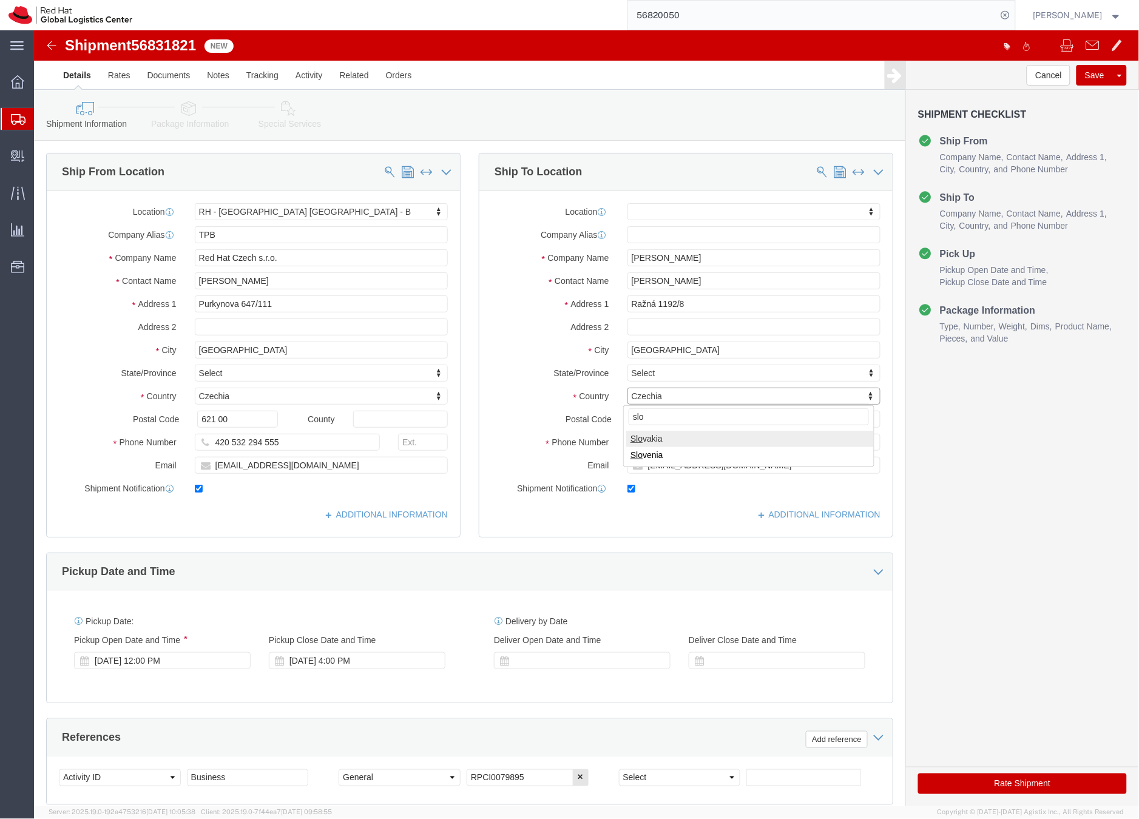
type input "slo"
select select
select select "SK"
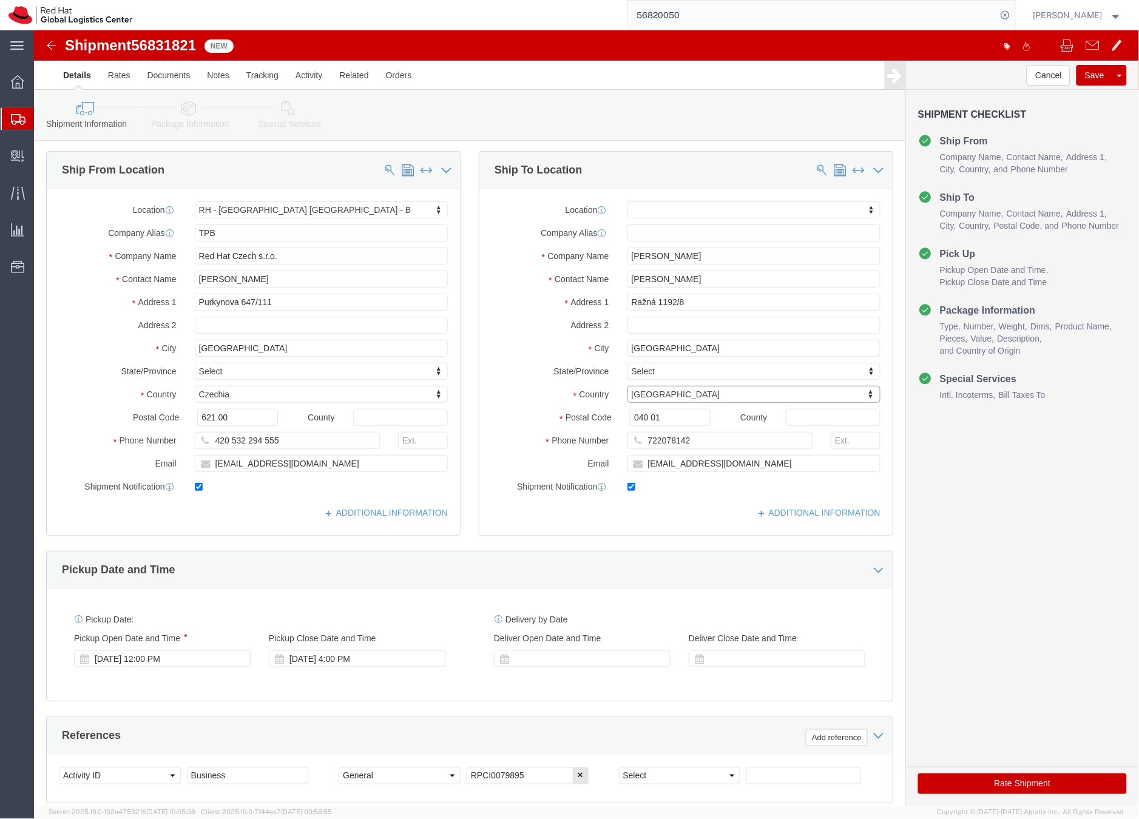
scroll to position [2, 0]
click icon
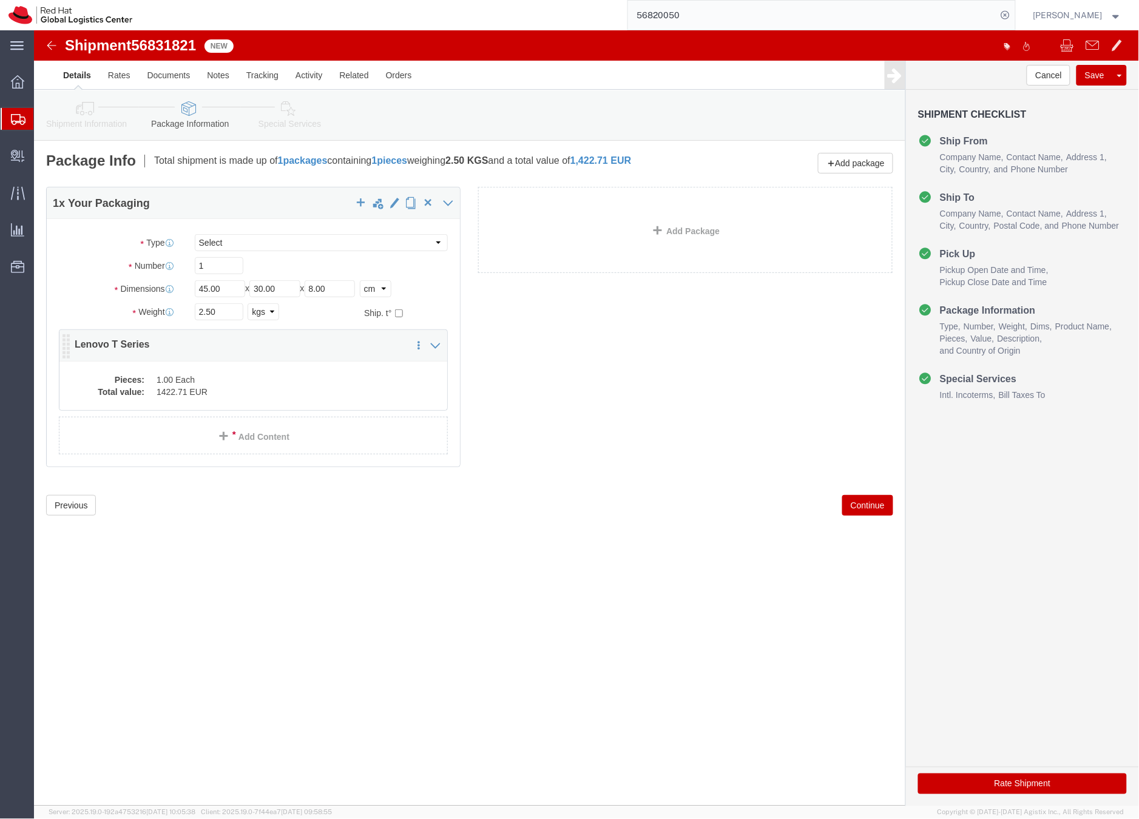
click dd "1422.71 EUR"
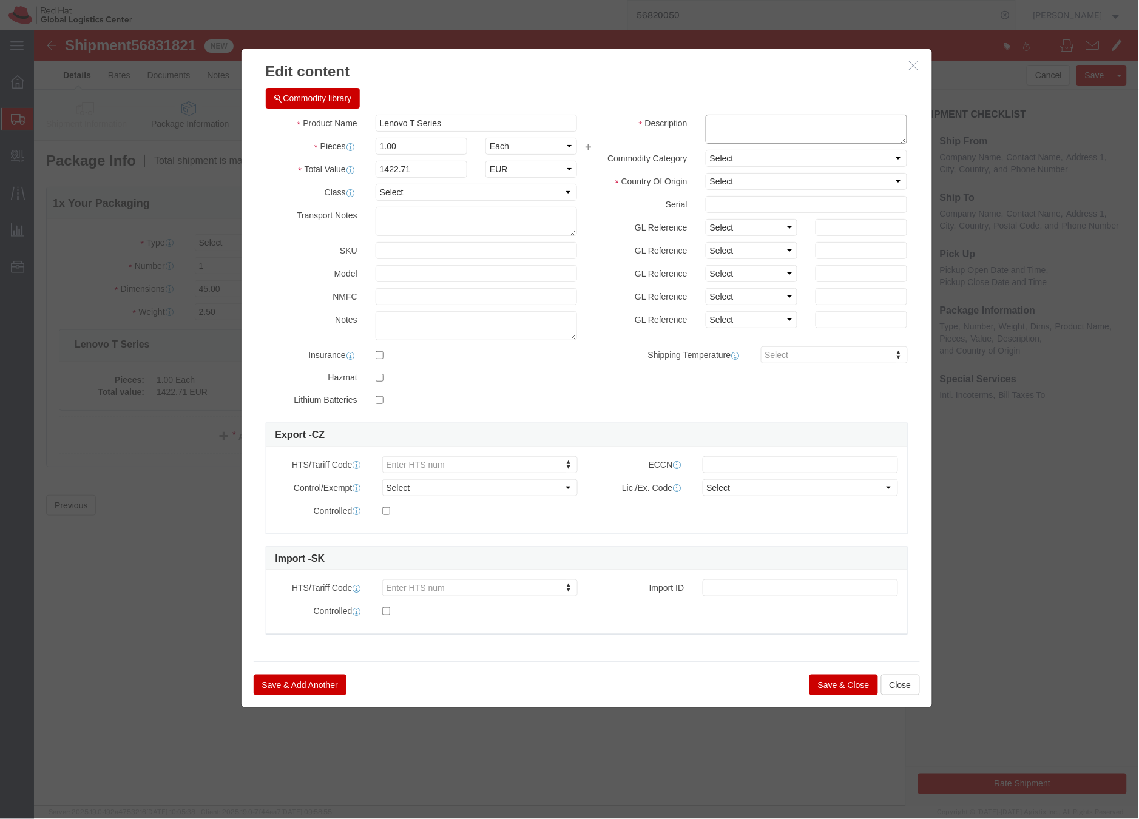
click textarea
type textarea "l"
type textarea "laptop"
click button "Save & Close"
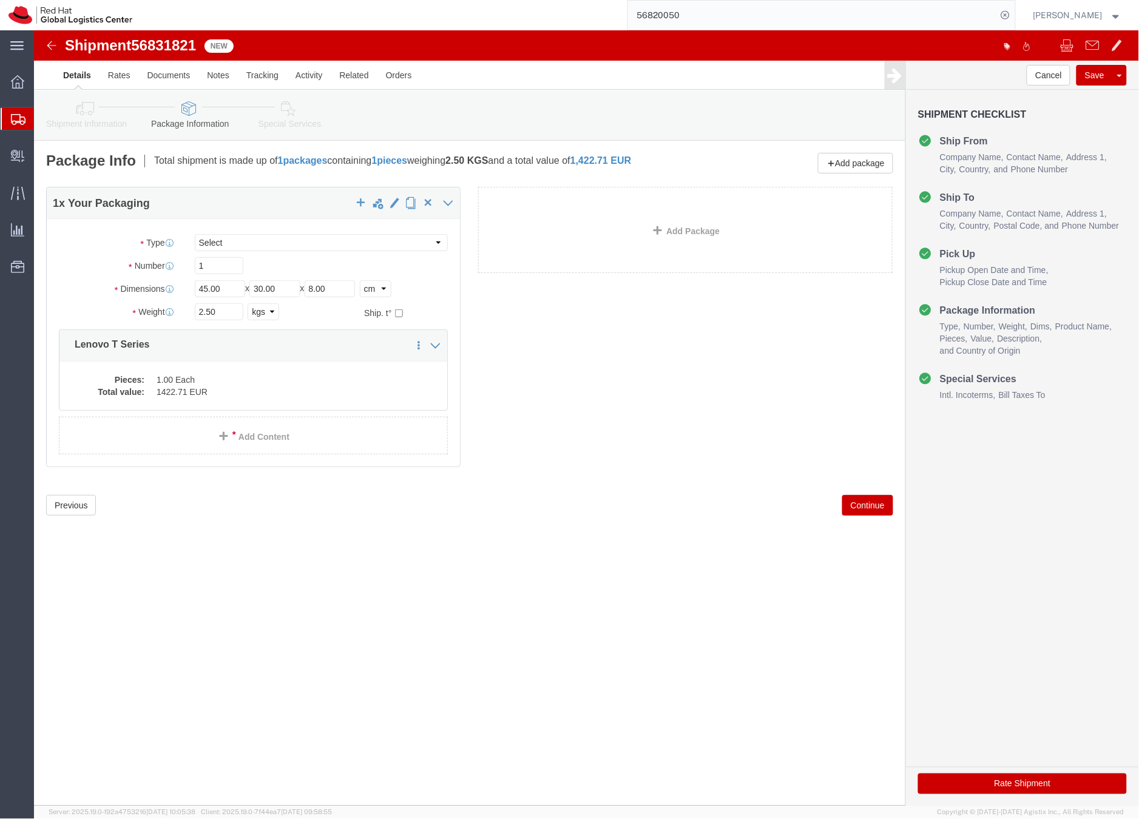
click icon
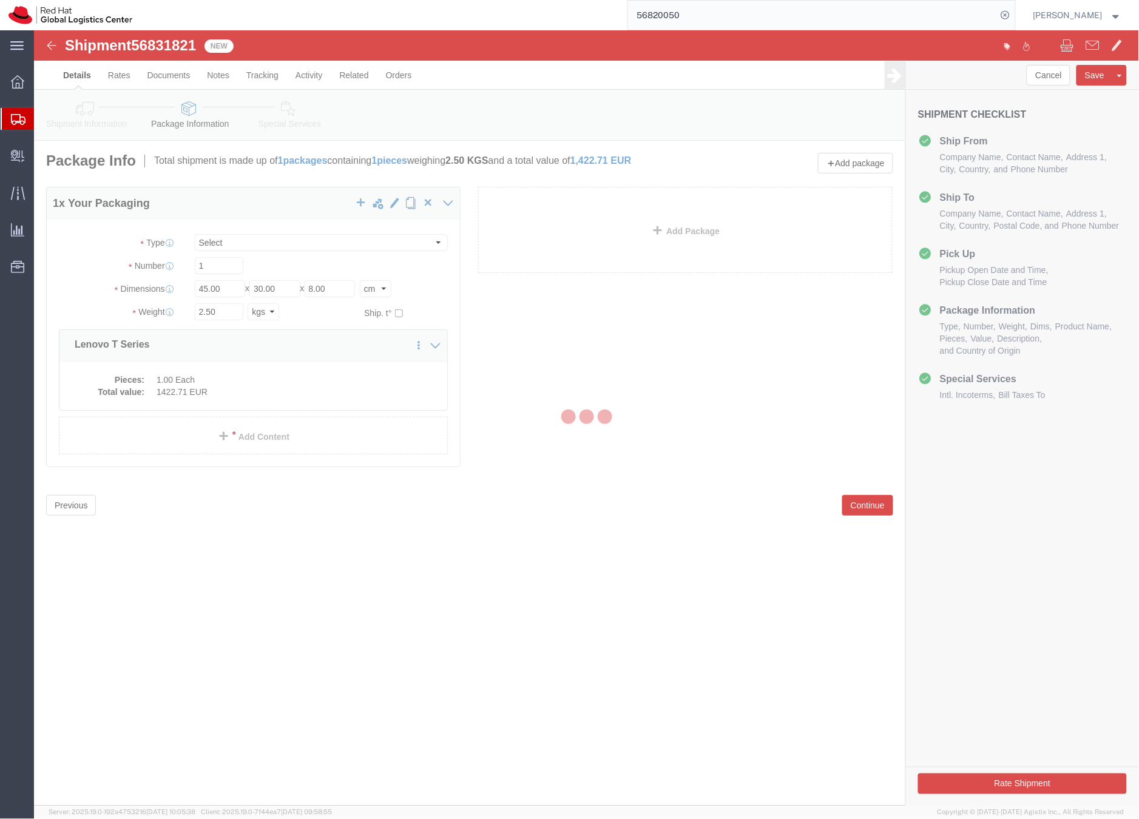
select select
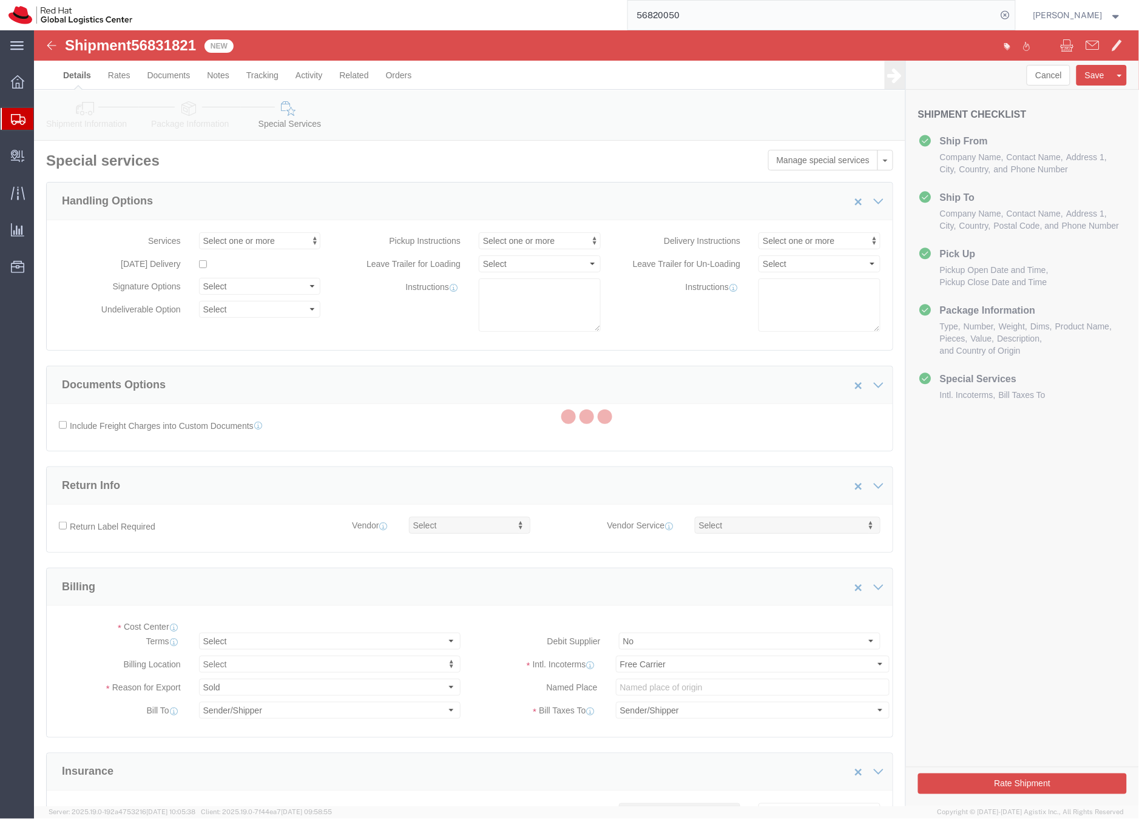
select select "COSTCENTER"
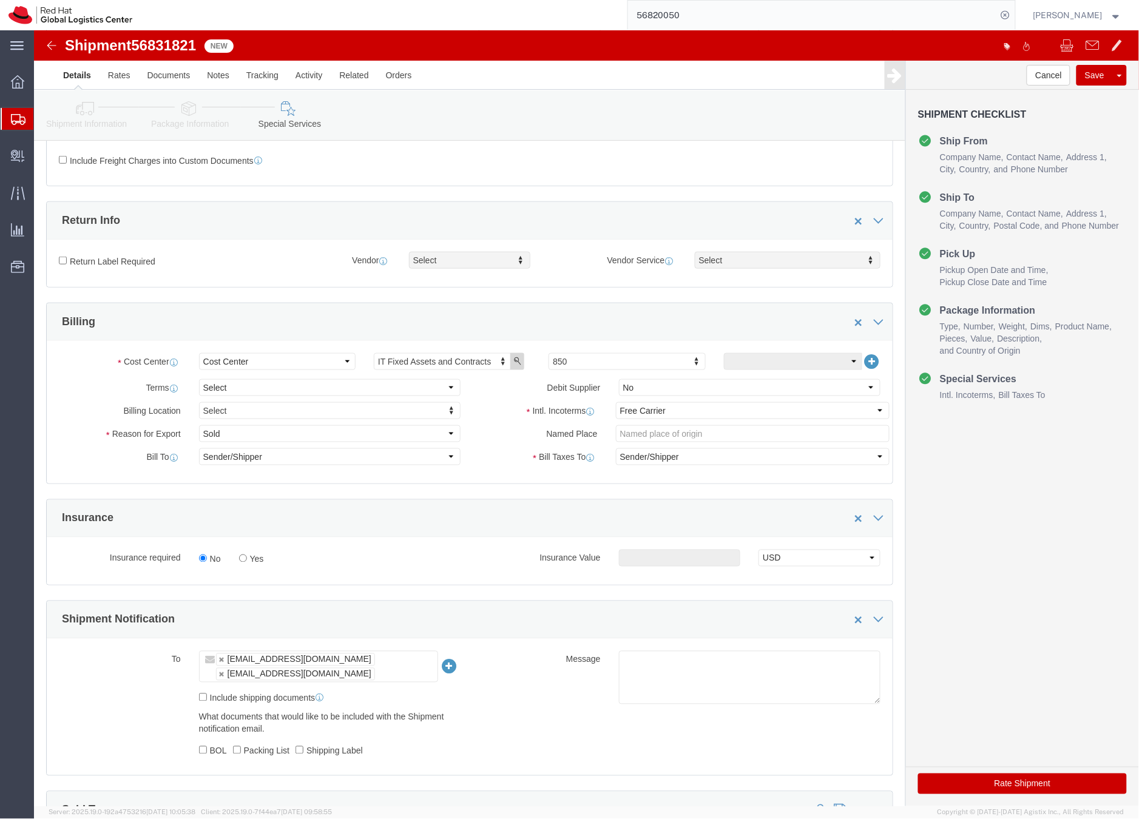
scroll to position [222, 0]
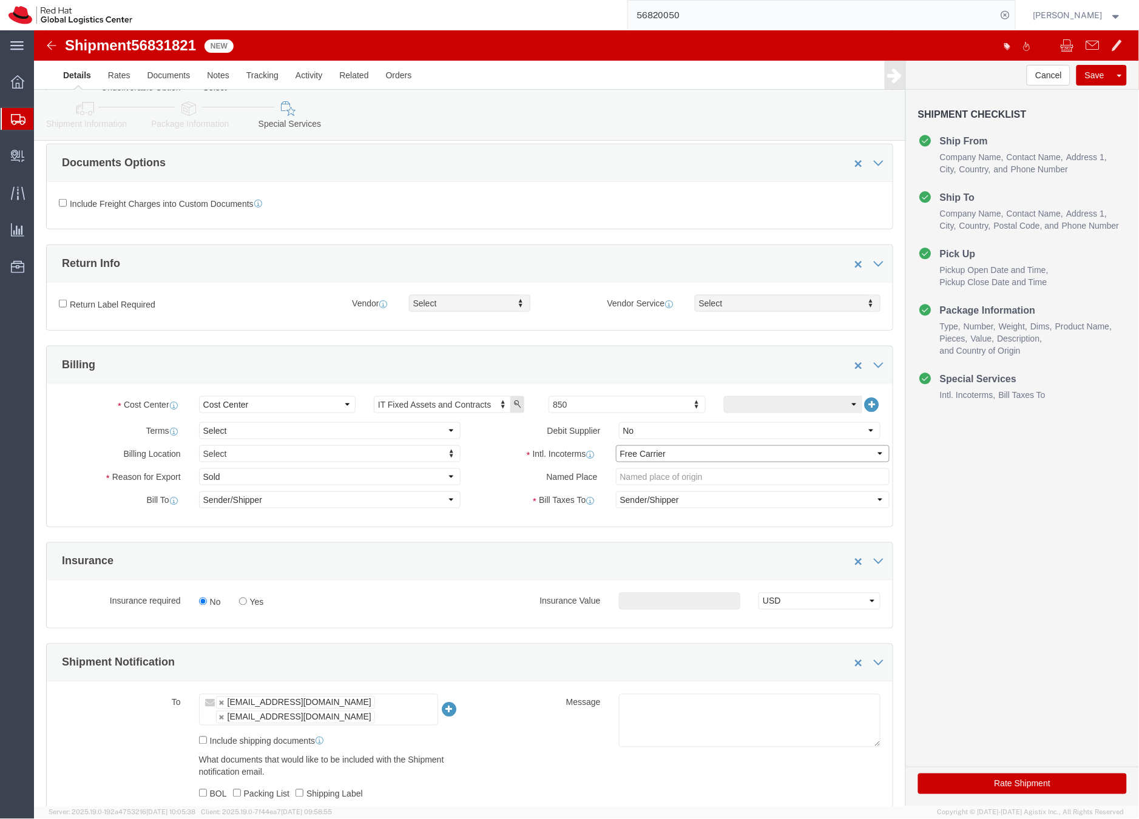
click select "Select Carriage Insurance Paid Carriage Paid To Cost and Freight Cost Insurance…"
select select "DDP"
click select "Select Carriage Insurance Paid Carriage Paid To Cost and Freight Cost Insurance…"
click button "Rate Shipment"
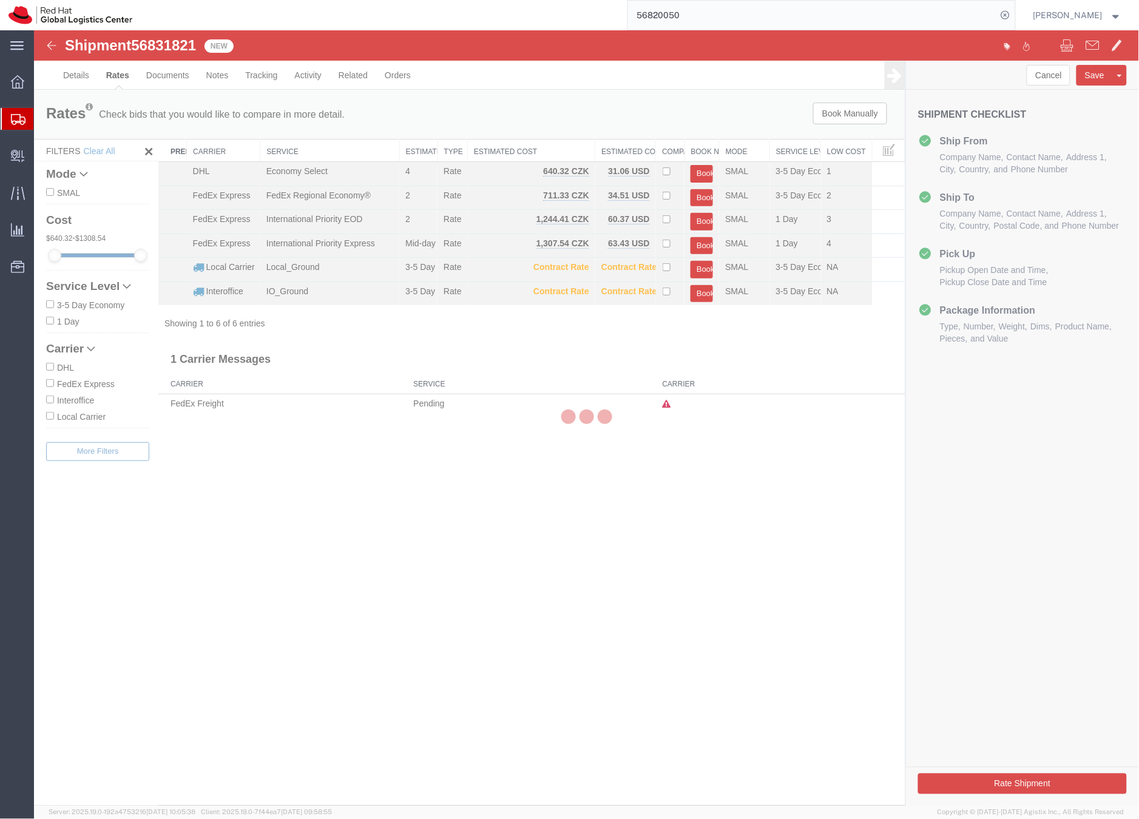
scroll to position [0, 0]
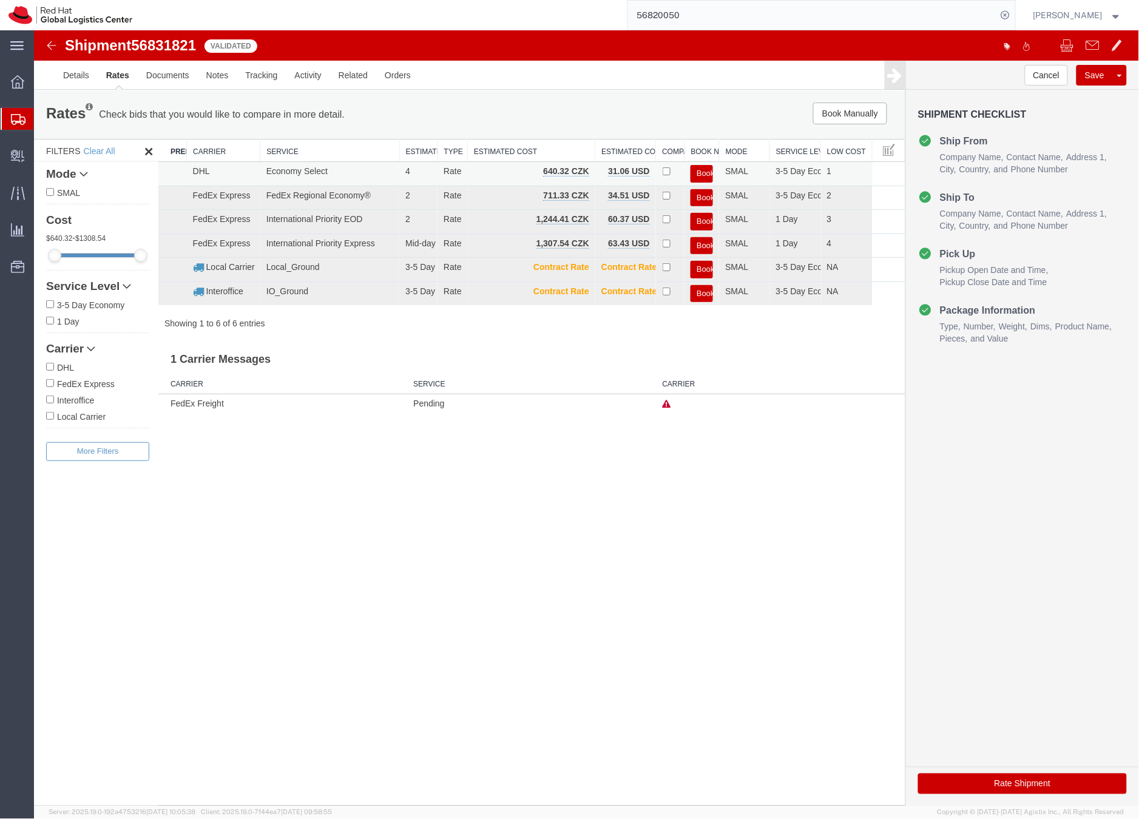
click at [704, 174] on button "Book" at bounding box center [701, 173] width 22 height 18
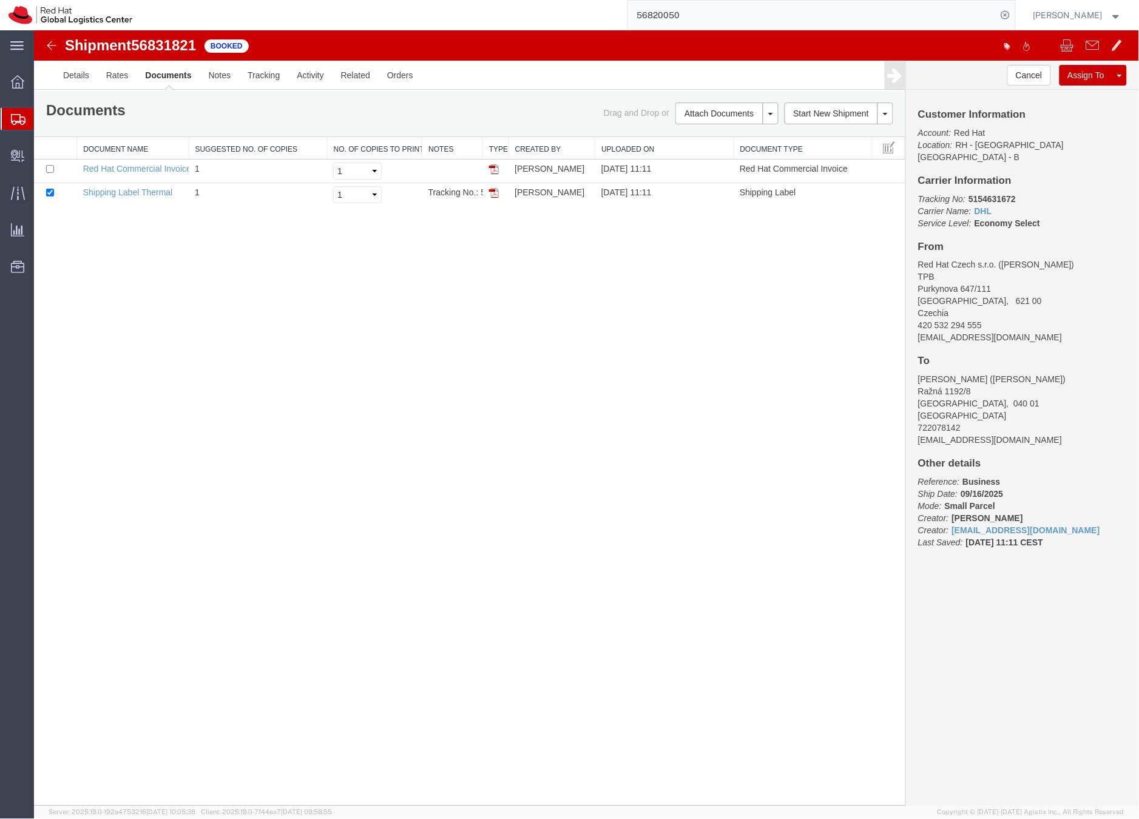
click at [15, 121] on icon at bounding box center [18, 119] width 15 height 11
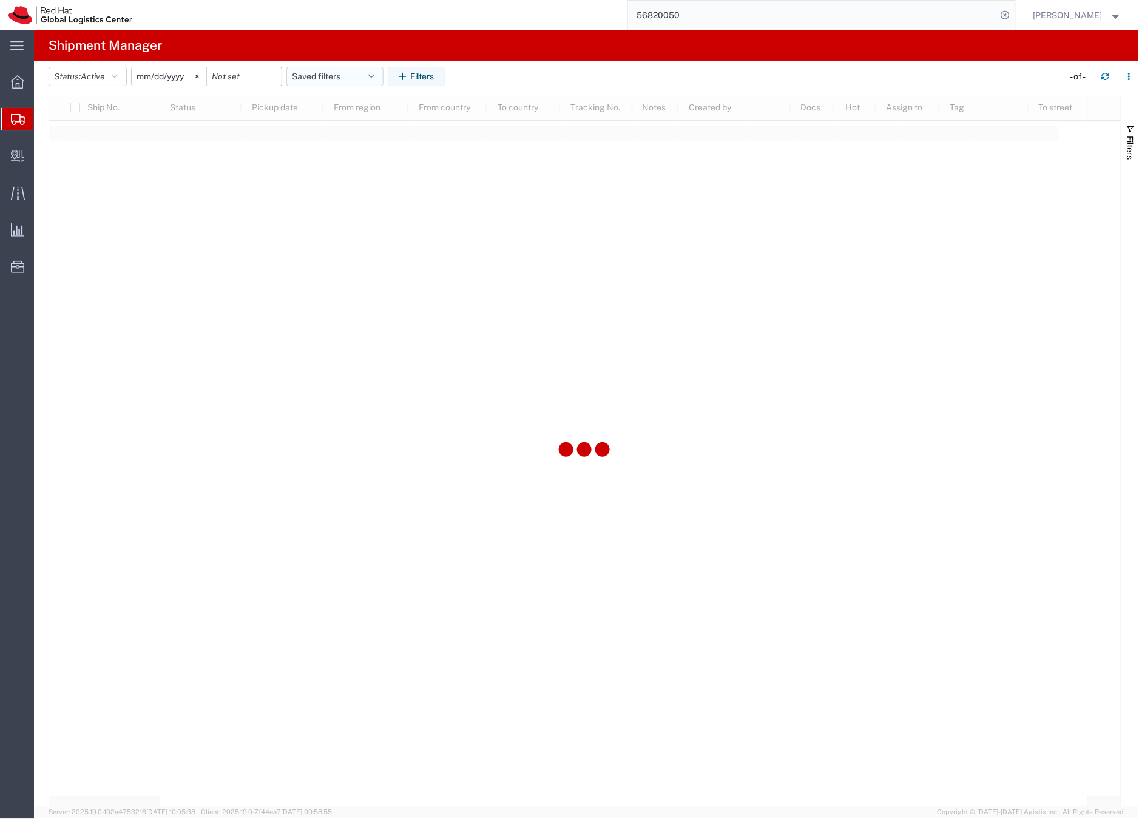
click at [298, 75] on button "Saved filters" at bounding box center [334, 76] width 97 height 19
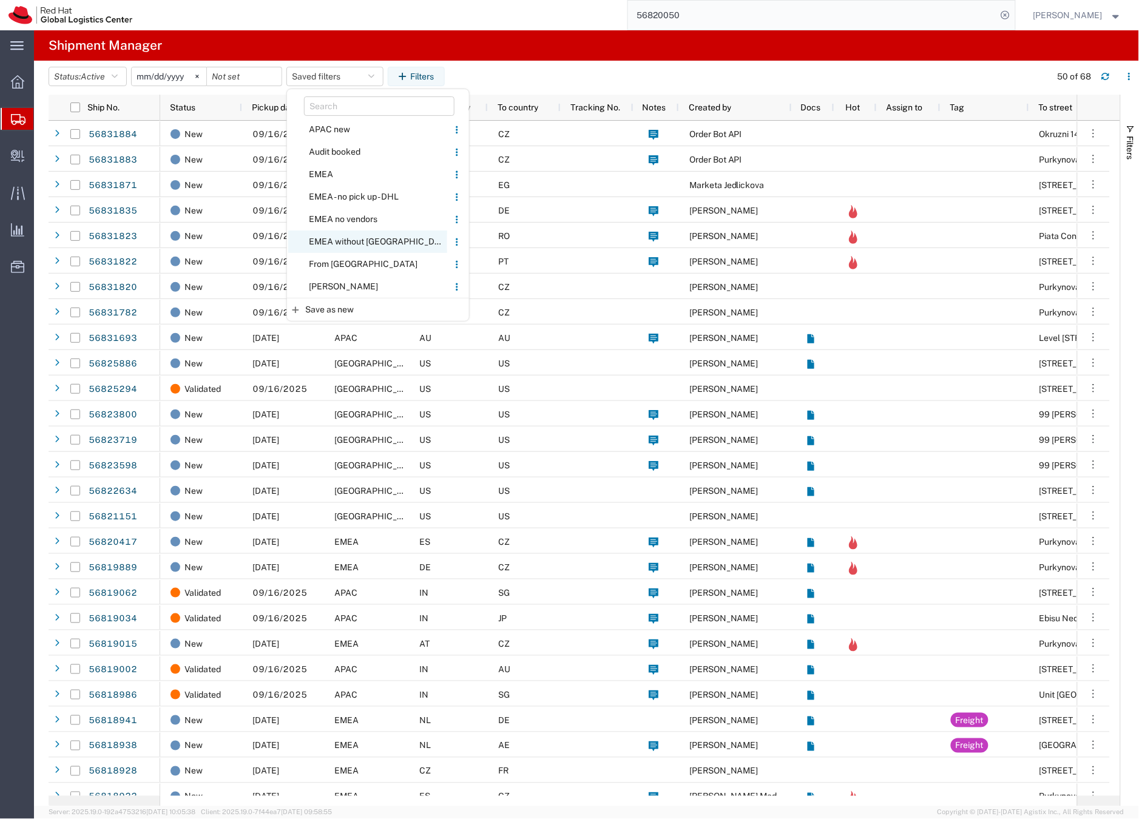
click at [329, 240] on span "EMEA without [GEOGRAPHIC_DATA]" at bounding box center [367, 242] width 159 height 22
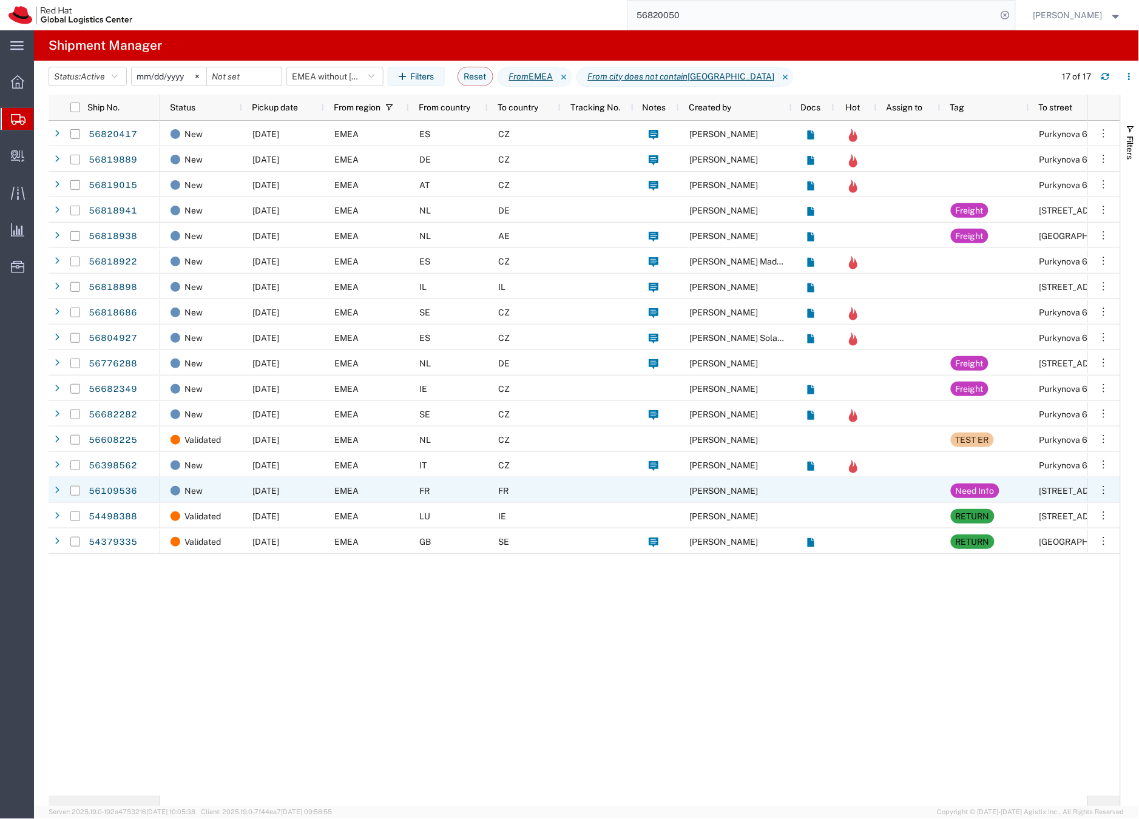
drag, startPoint x: 309, startPoint y: 529, endPoint x: 316, endPoint y: 530, distance: 7.5
click at [313, 545] on div "New 09/22/2025 EMEA ES CZ Jose Luis Ojosnegros Purkynova 647/111 New 09/22/2025…" at bounding box center [637, 337] width 954 height 433
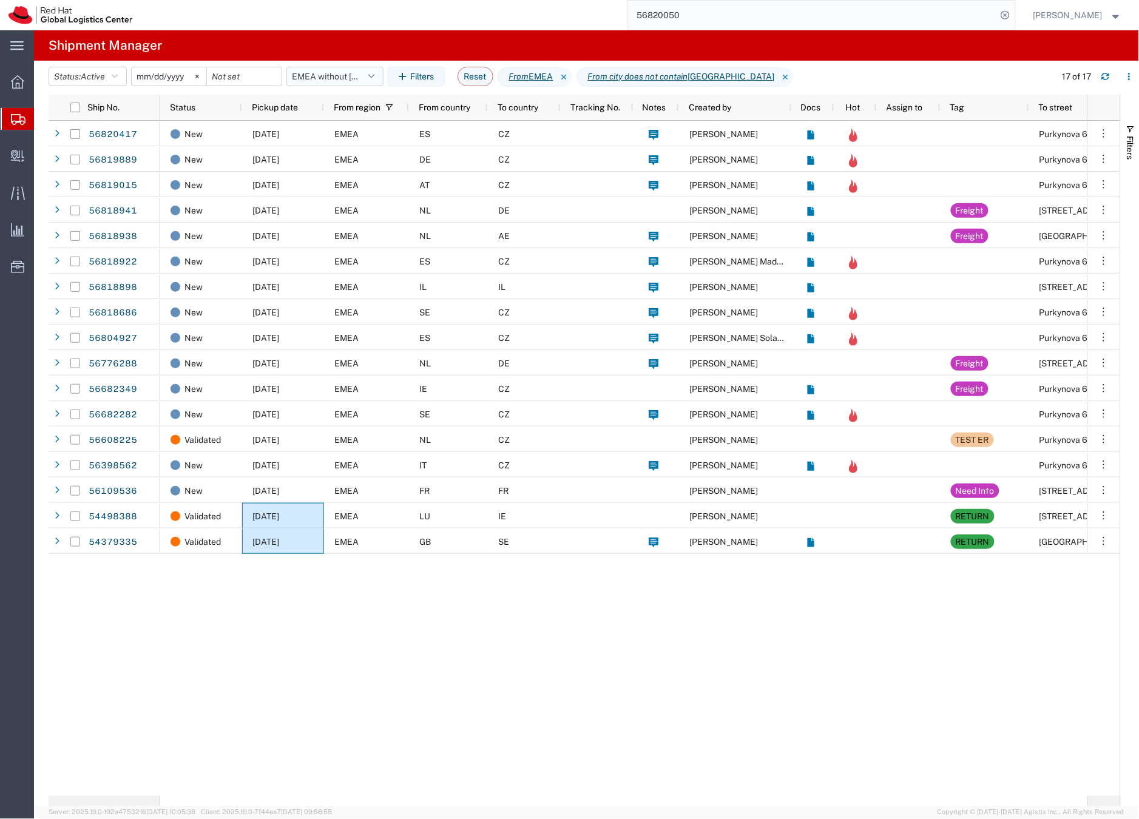
click at [329, 75] on button "EMEA without [GEOGRAPHIC_DATA]" at bounding box center [334, 76] width 97 height 19
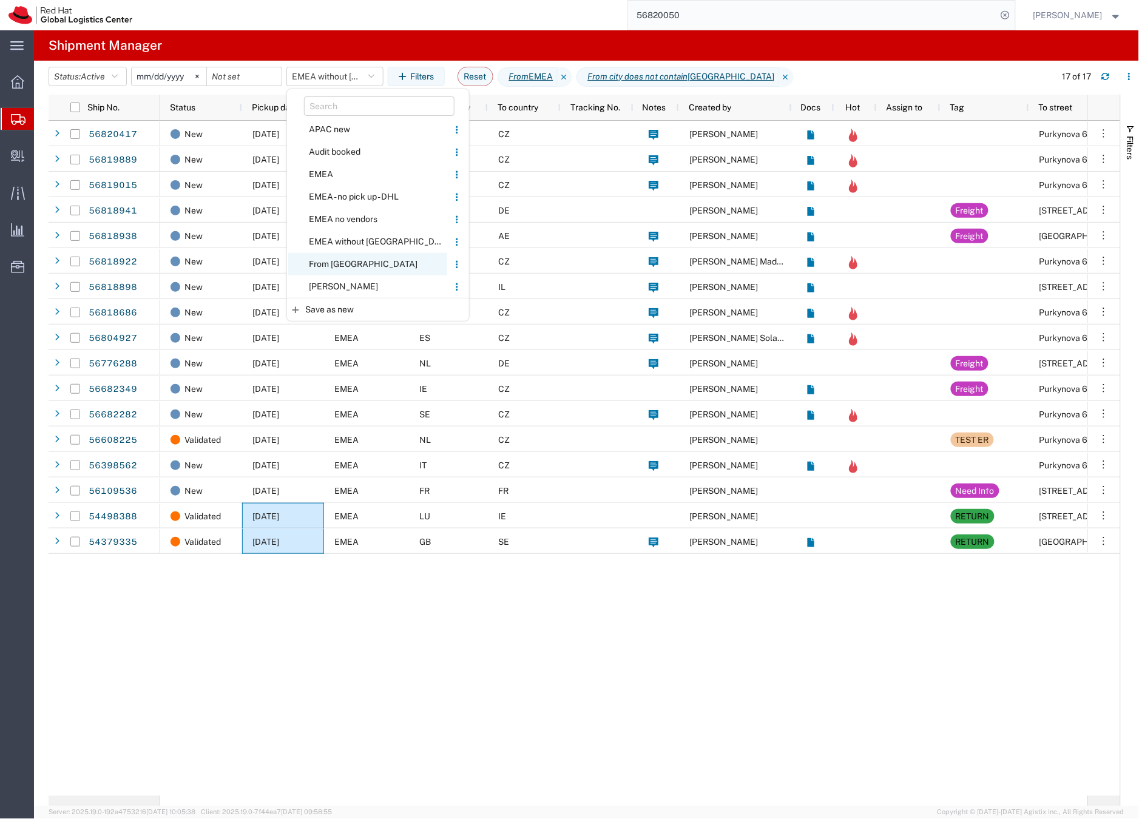
click at [328, 261] on span "From [GEOGRAPHIC_DATA]" at bounding box center [367, 264] width 159 height 22
type input "2020-05-05"
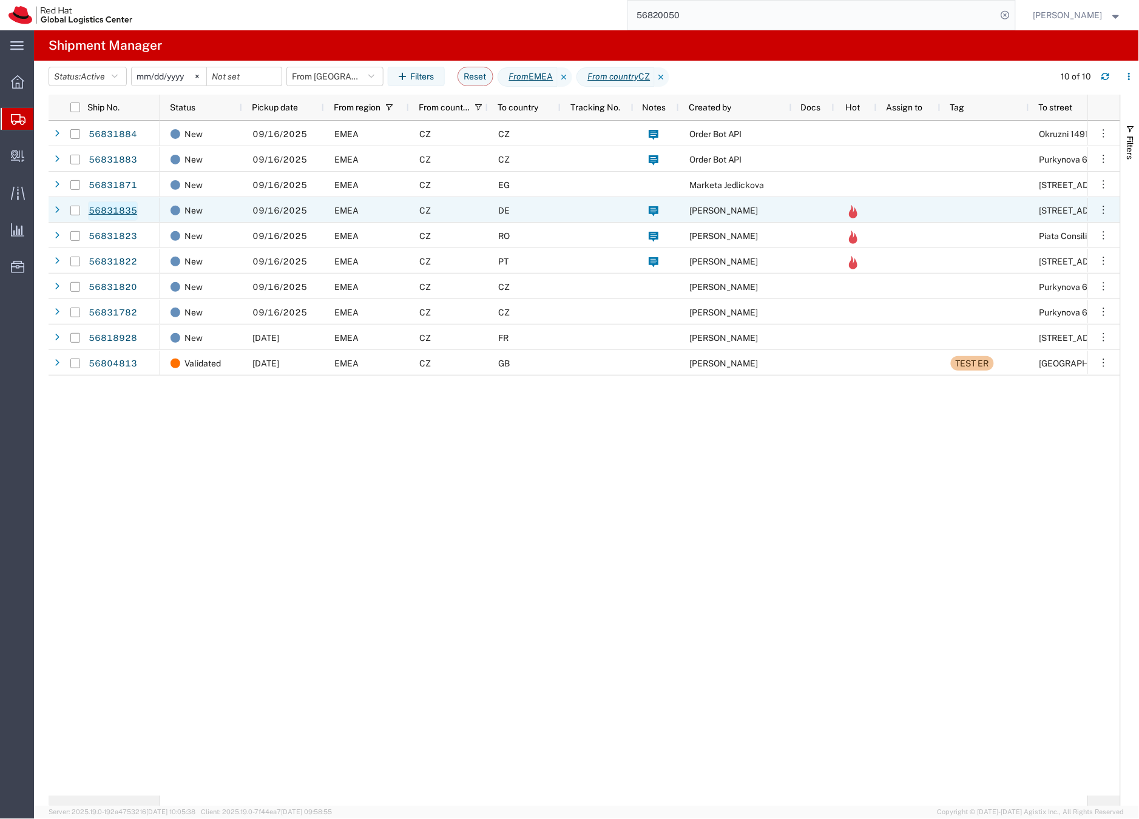
click at [130, 209] on link "56831835" at bounding box center [113, 210] width 50 height 19
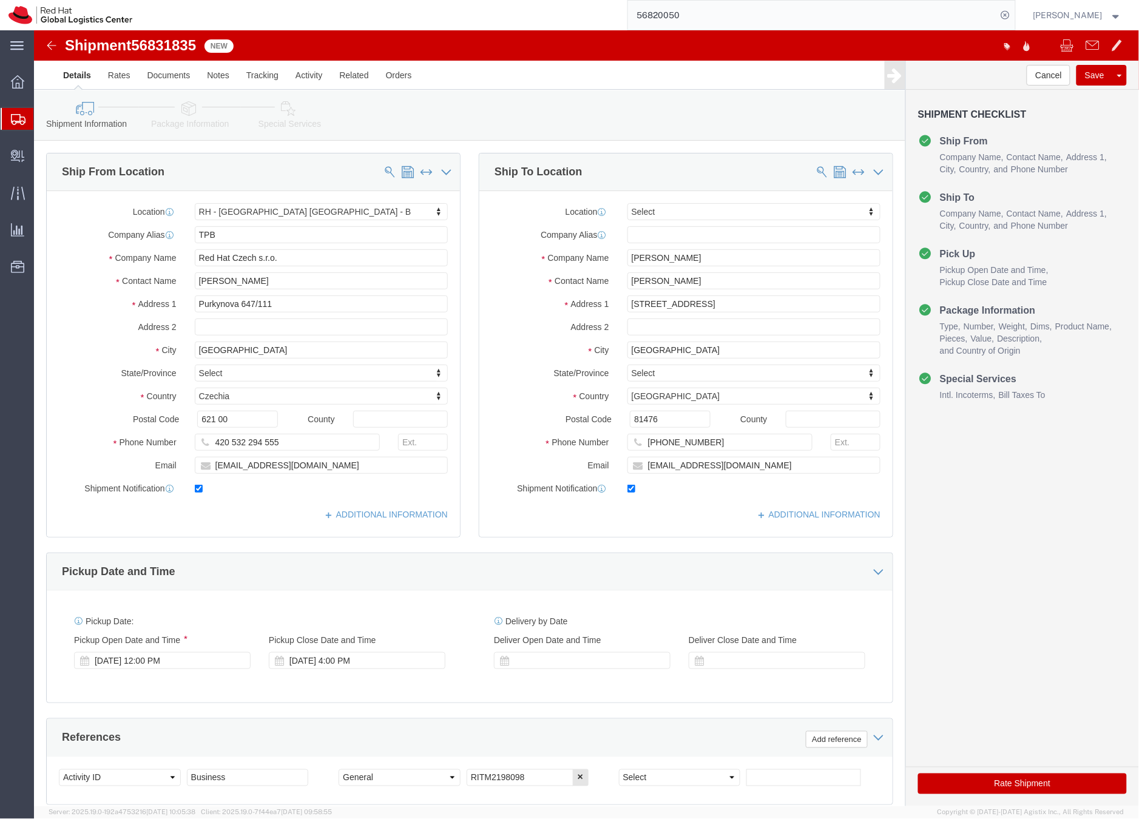
select select "38036"
select select
click icon
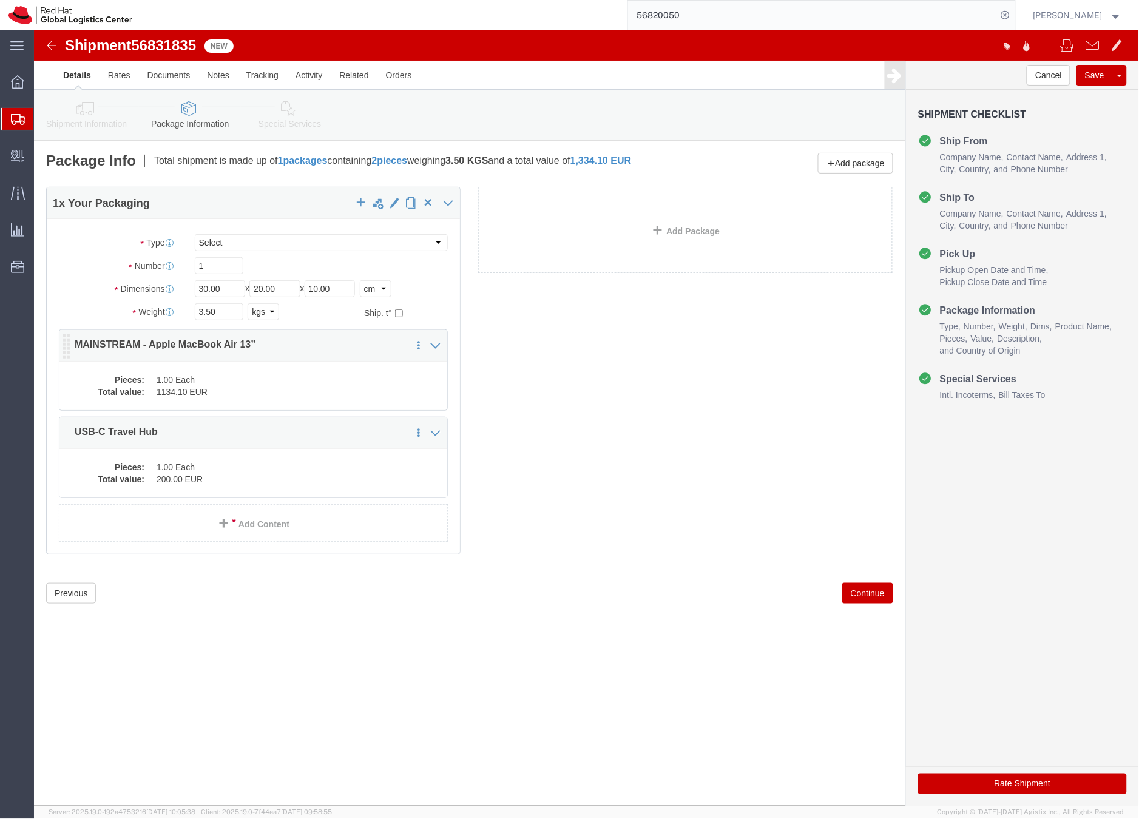
click dd "1134.10 EUR"
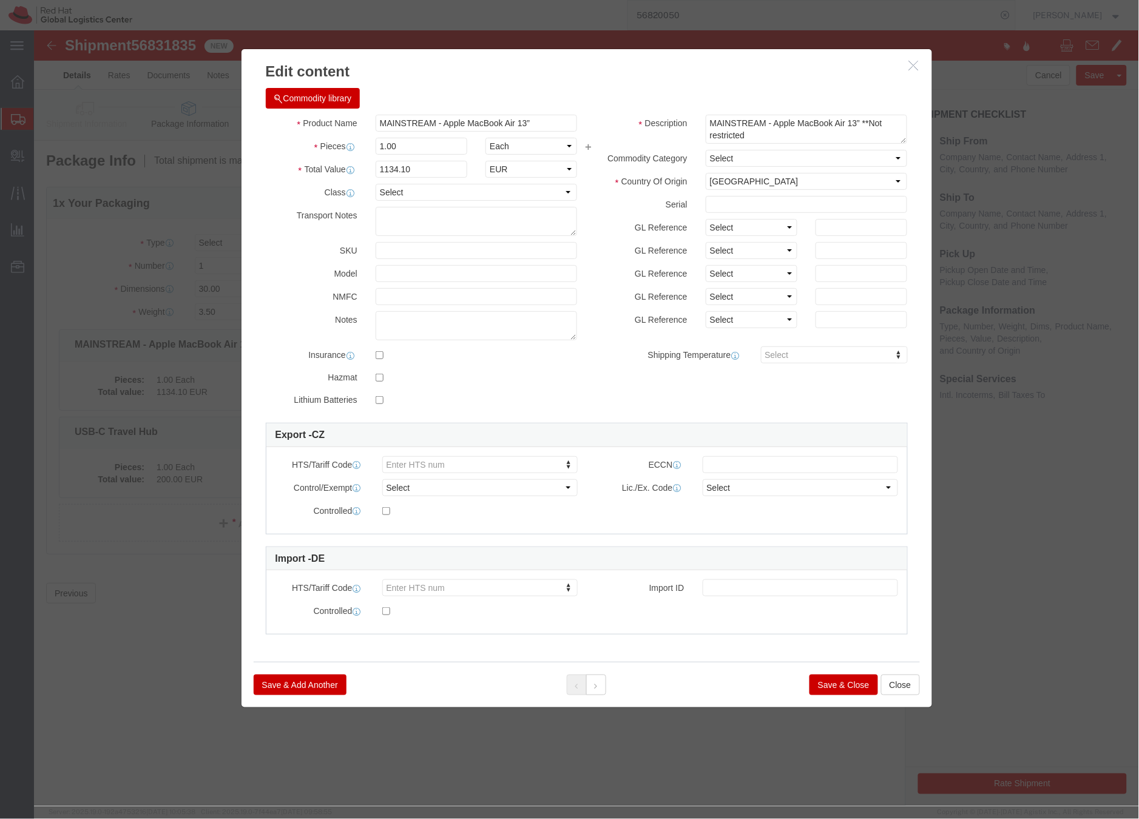
click button "Save & Close"
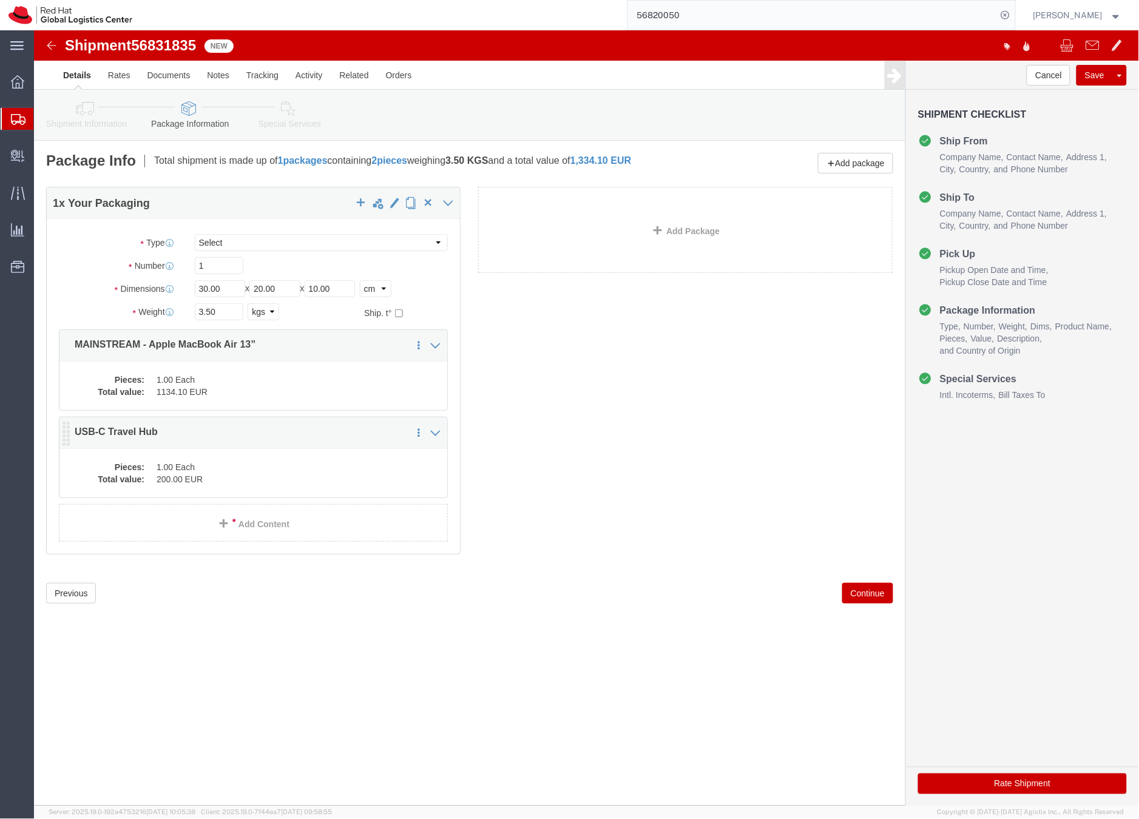
click dd "1.00 Each"
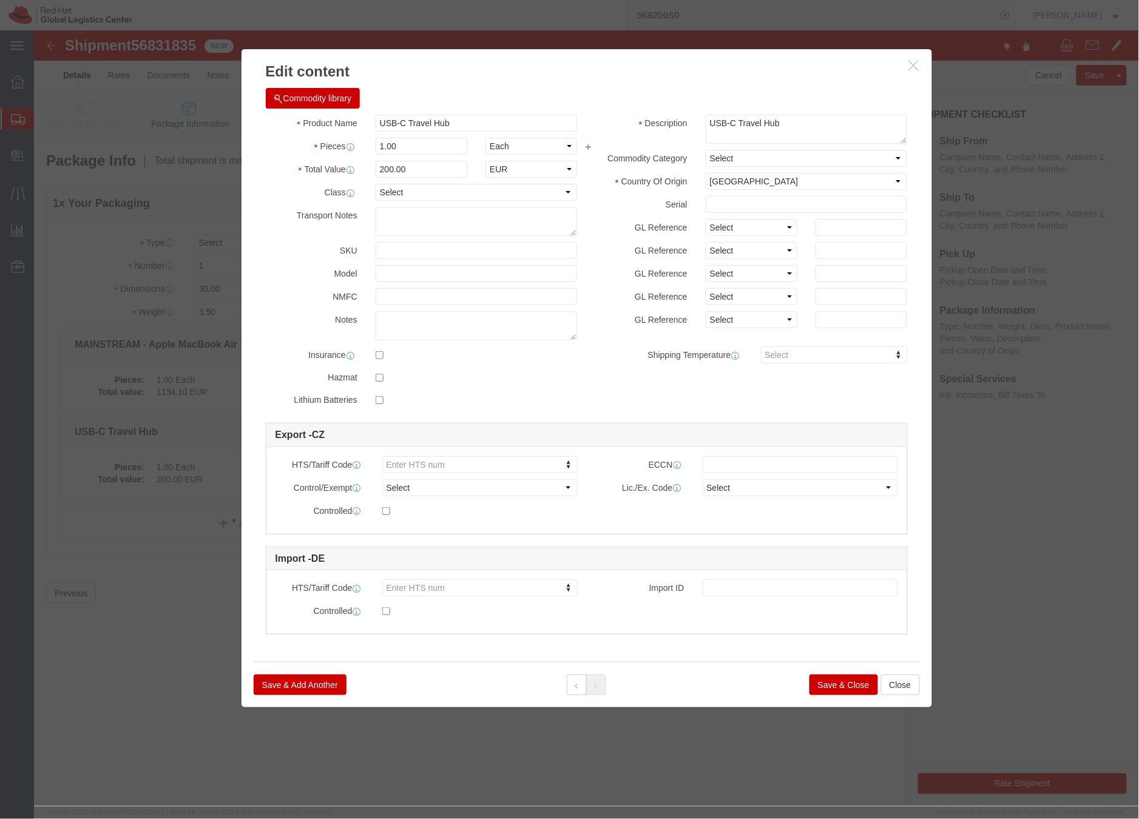
click button "Save & Close"
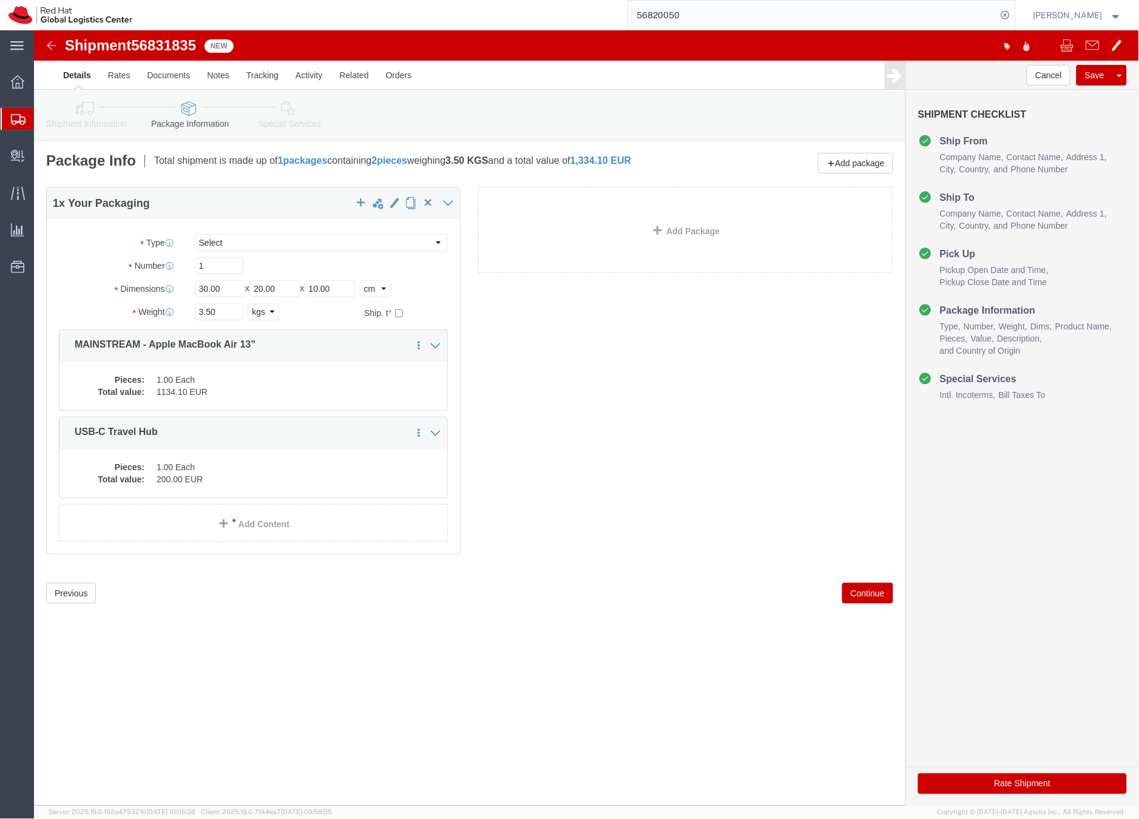
click div "Shipment Information Package Information Special Services"
click link "Special Services"
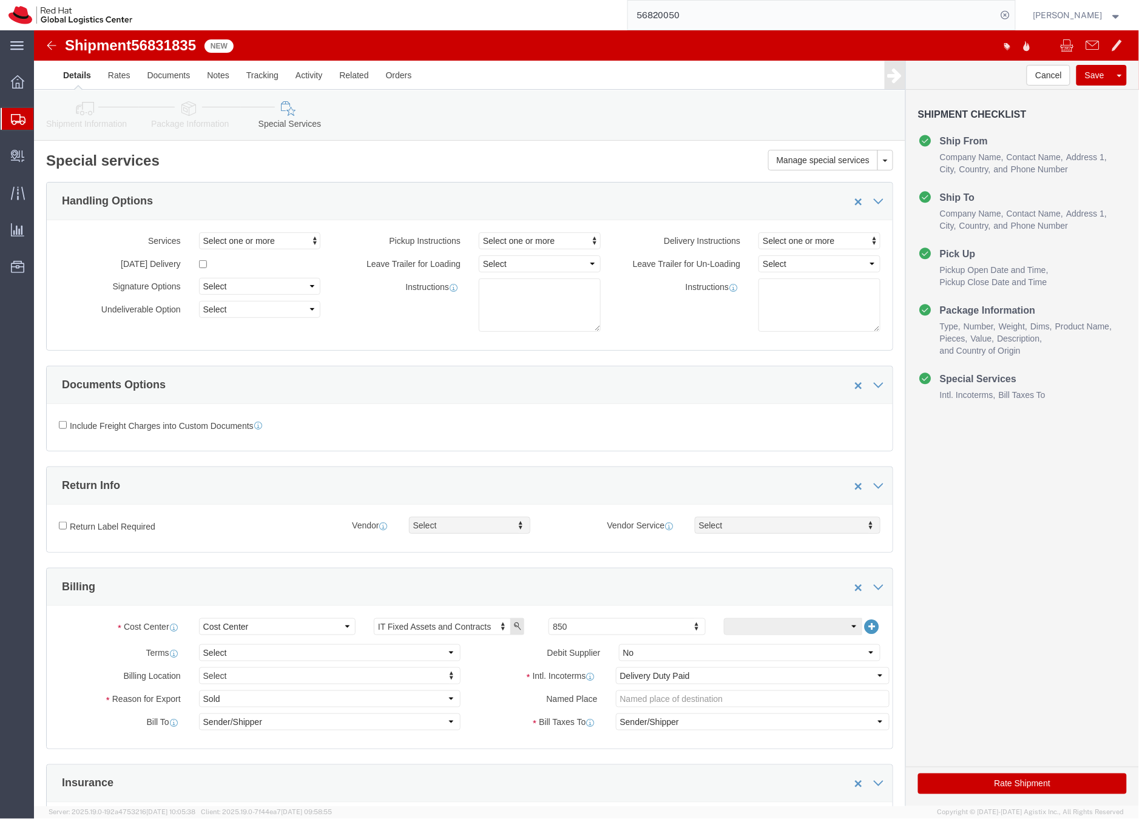
click button "Rate Shipment"
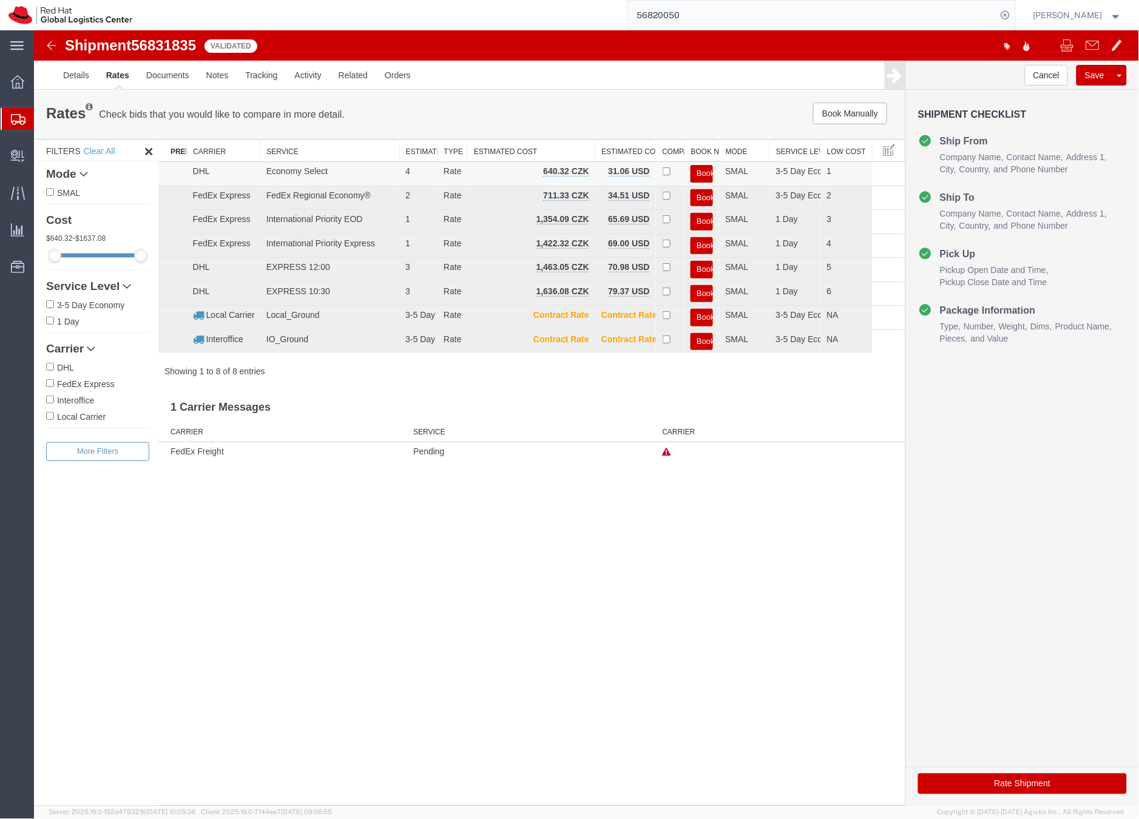
click at [702, 170] on button "Book" at bounding box center [701, 173] width 22 height 18
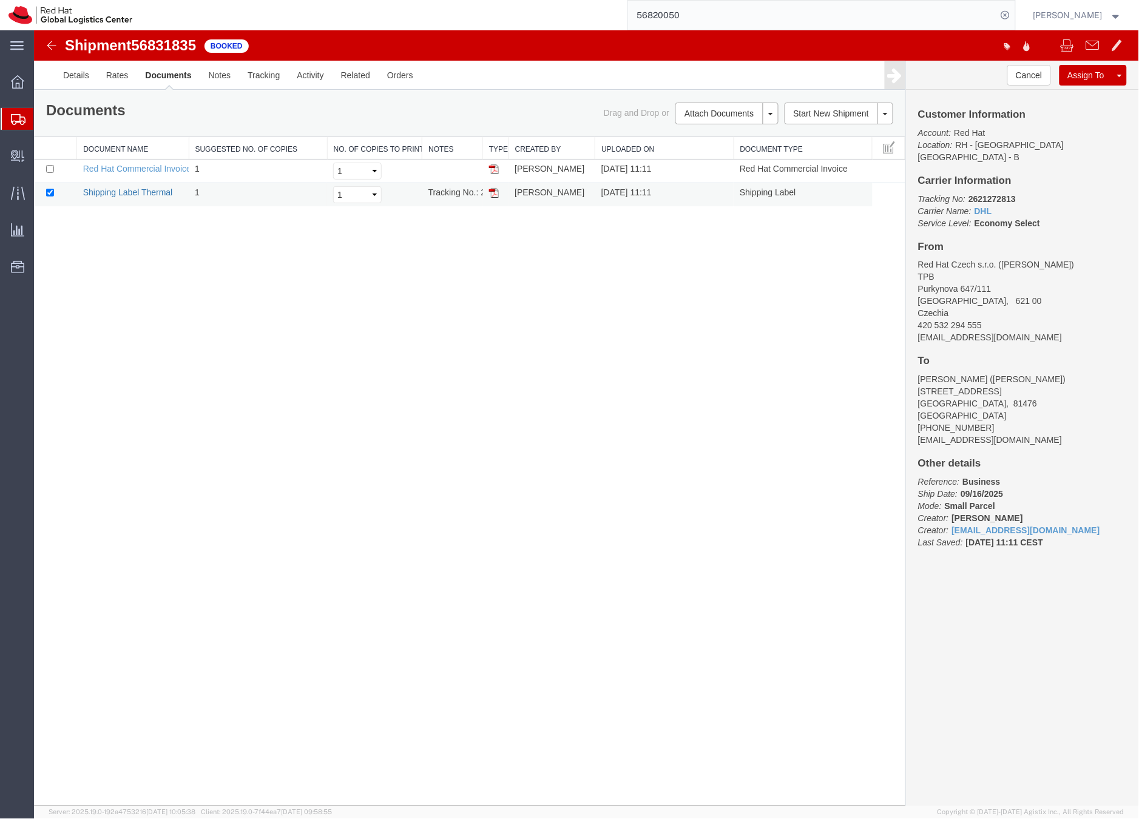
click at [130, 192] on link "Shipping Label Thermal" at bounding box center [128, 192] width 90 height 10
click at [161, 192] on link "Shipping Label Thermal" at bounding box center [128, 192] width 90 height 10
click at [141, 191] on link "Shipping Label Thermal" at bounding box center [128, 192] width 90 height 10
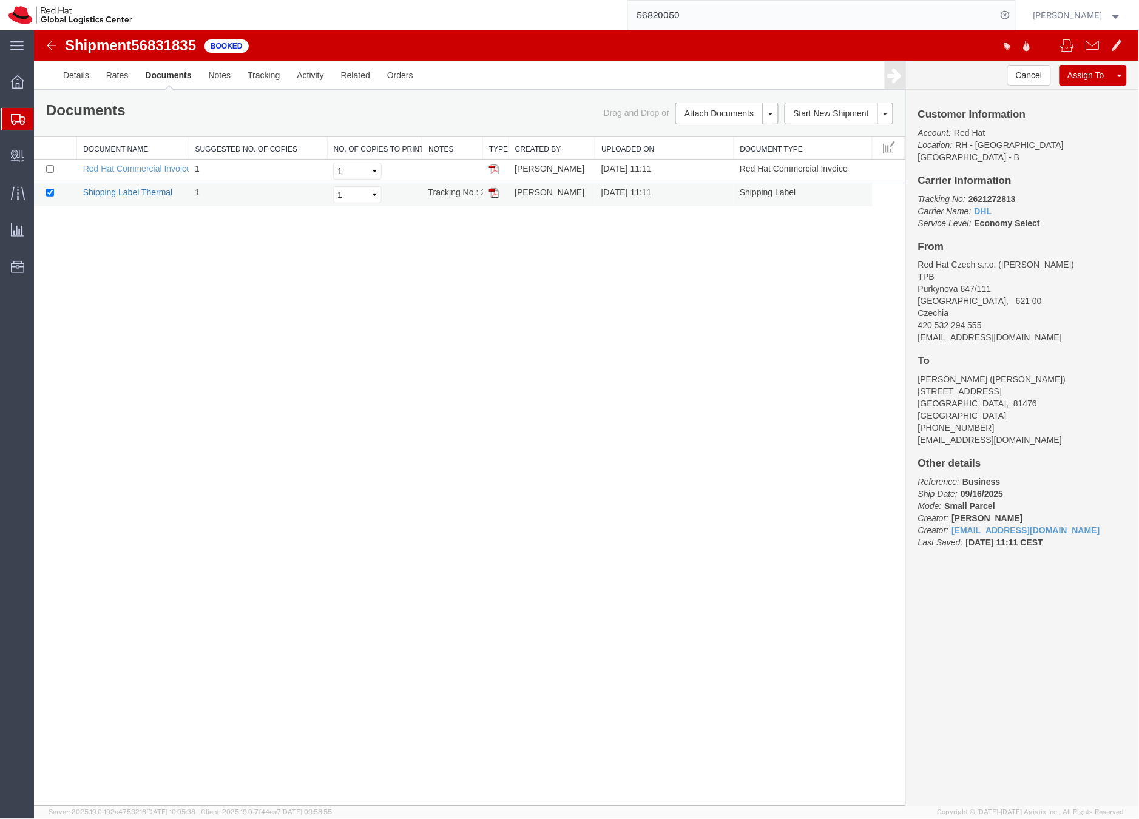
click at [141, 191] on link "Shipping Label Thermal" at bounding box center [128, 192] width 90 height 10
click at [18, 123] on icon at bounding box center [18, 119] width 15 height 11
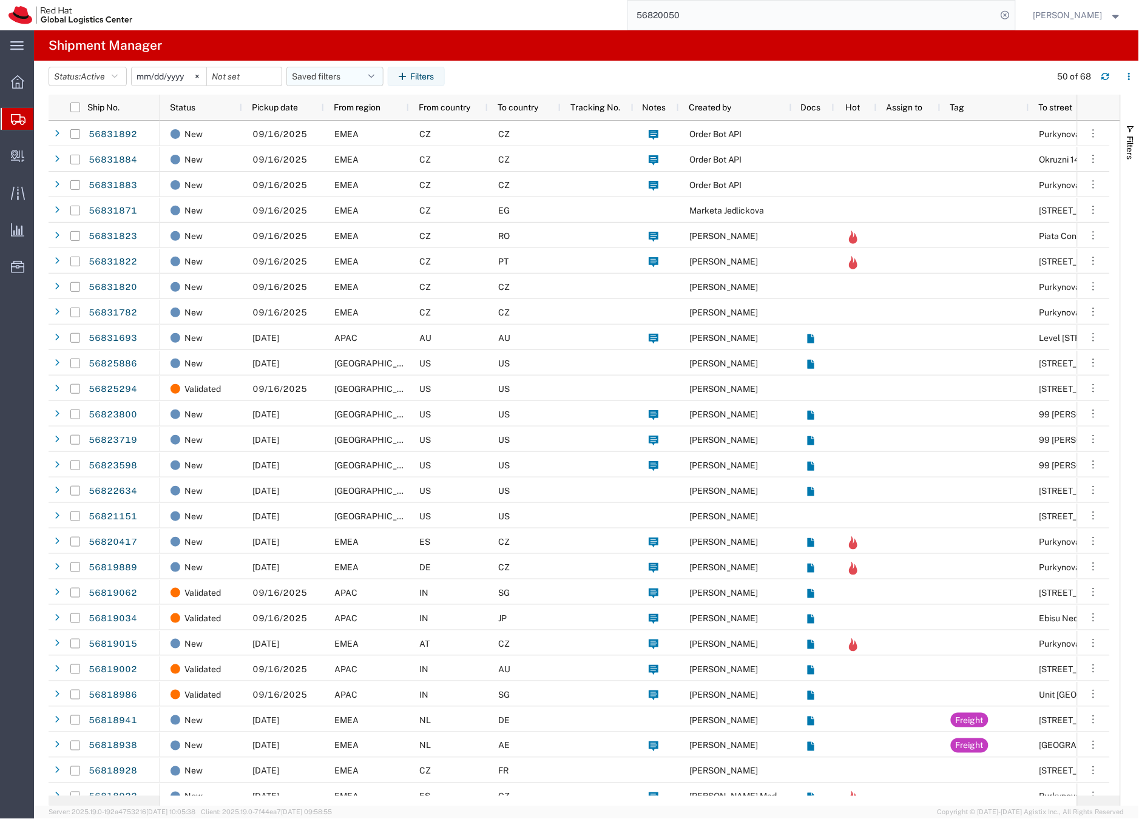
click at [333, 75] on button "Saved filters" at bounding box center [334, 76] width 97 height 19
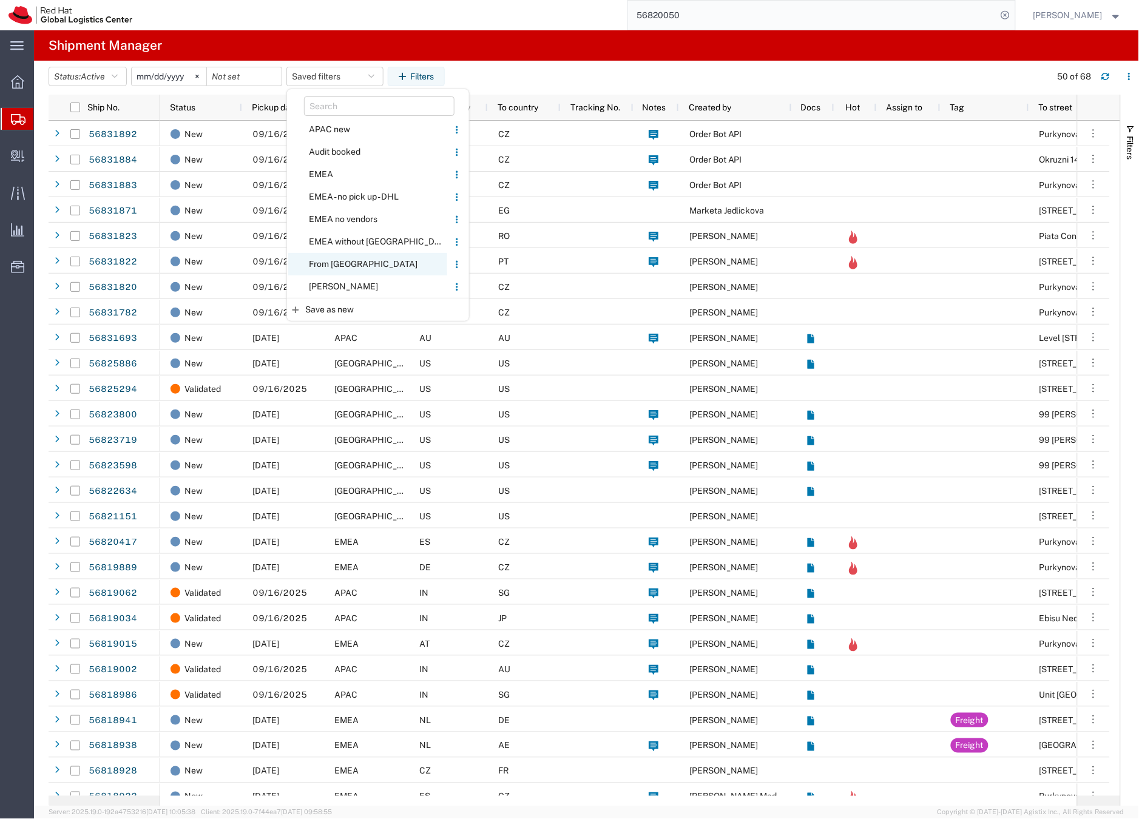
click at [329, 262] on span "From [GEOGRAPHIC_DATA]" at bounding box center [367, 264] width 159 height 22
type input "2020-05-05"
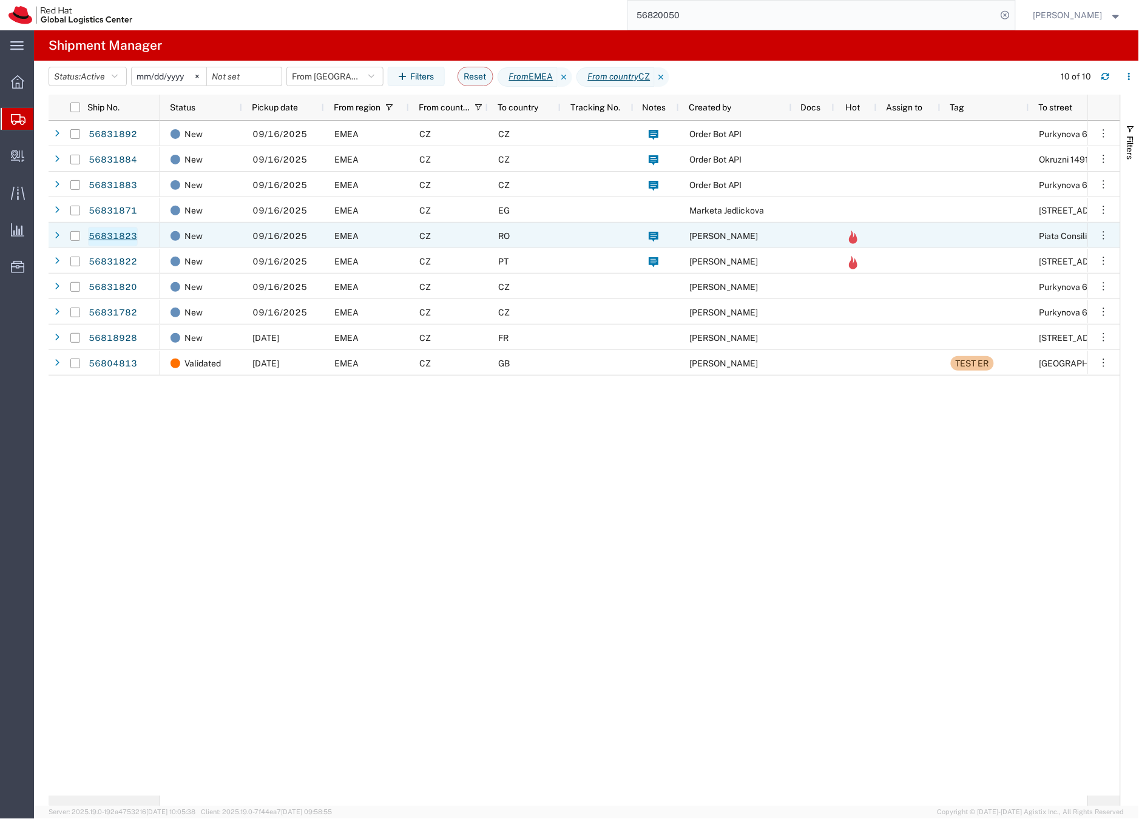
click at [123, 232] on link "56831823" at bounding box center [113, 236] width 50 height 19
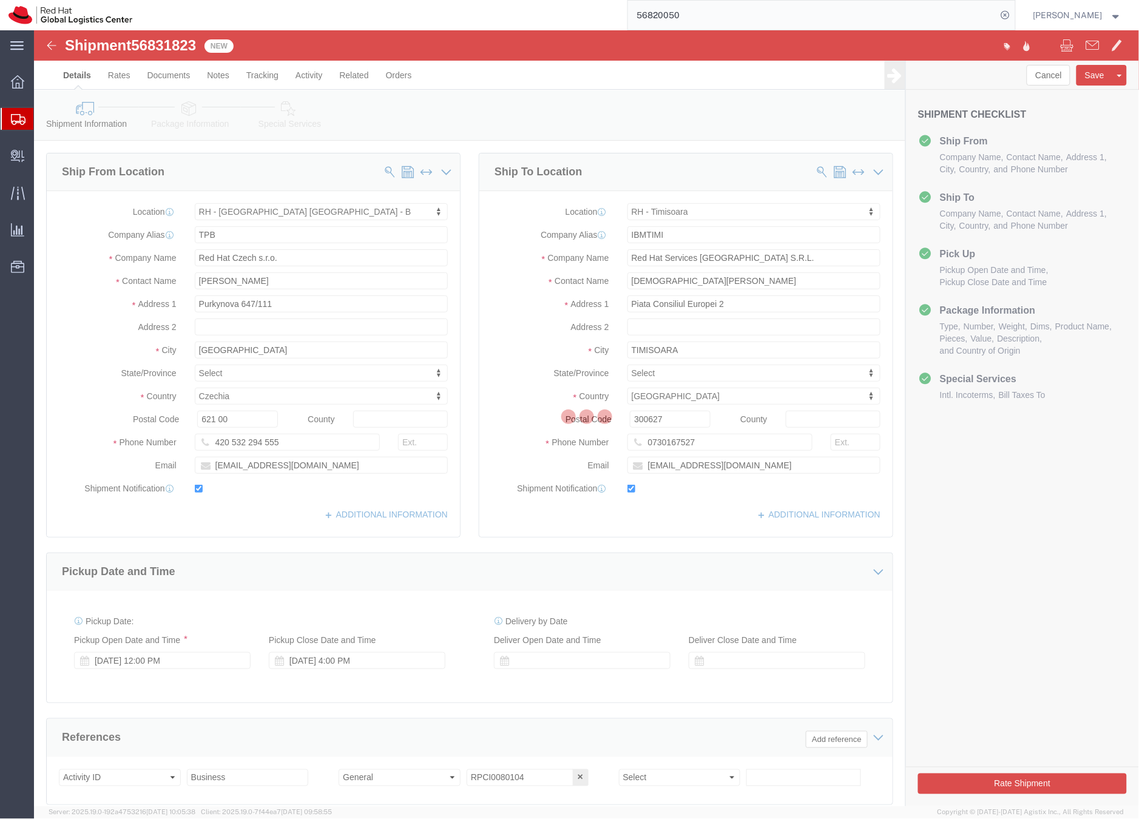
select select "38036"
select select "62593"
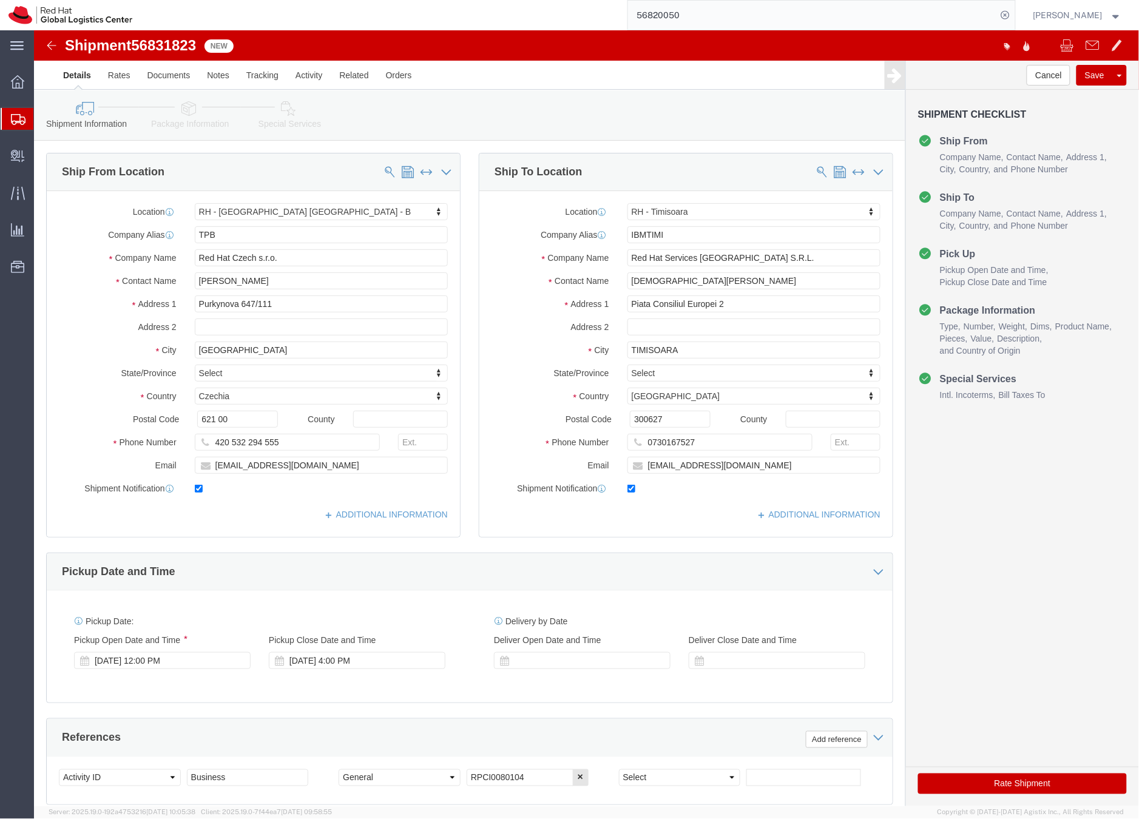
click icon
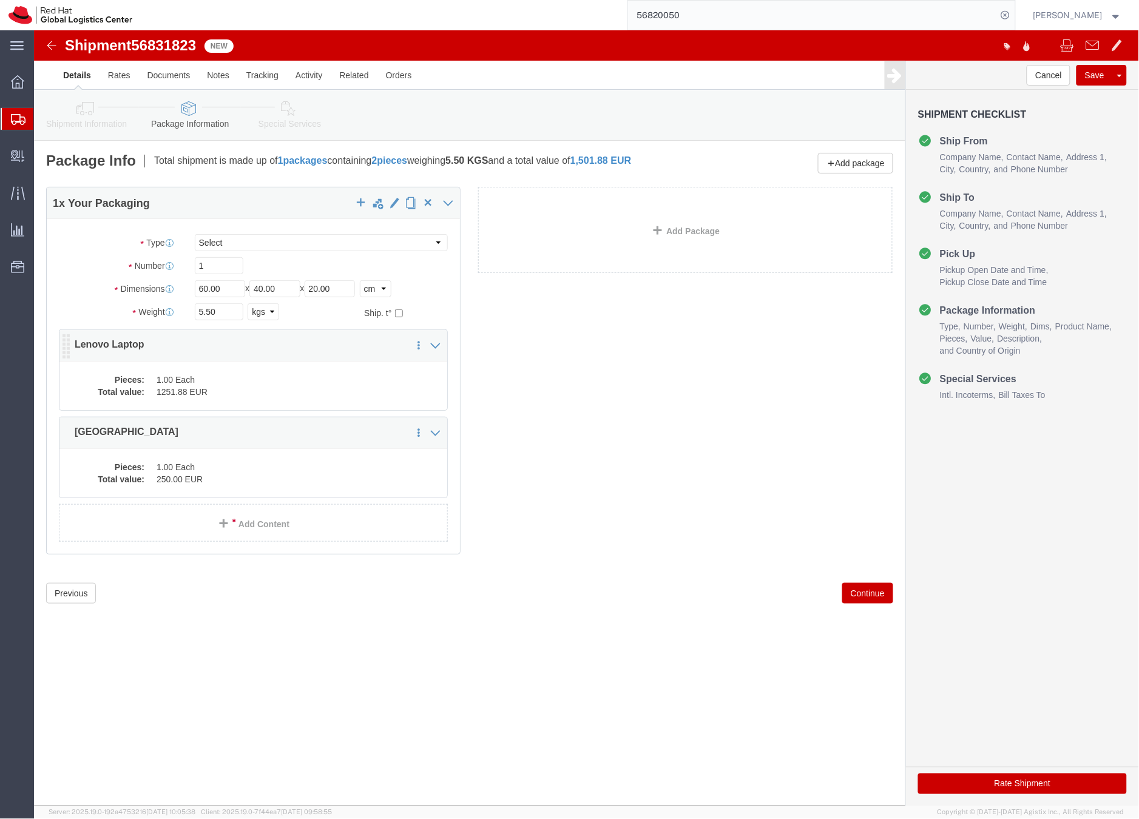
click div "Pieces: 1.00 Each Total value: 1251.88 EUR"
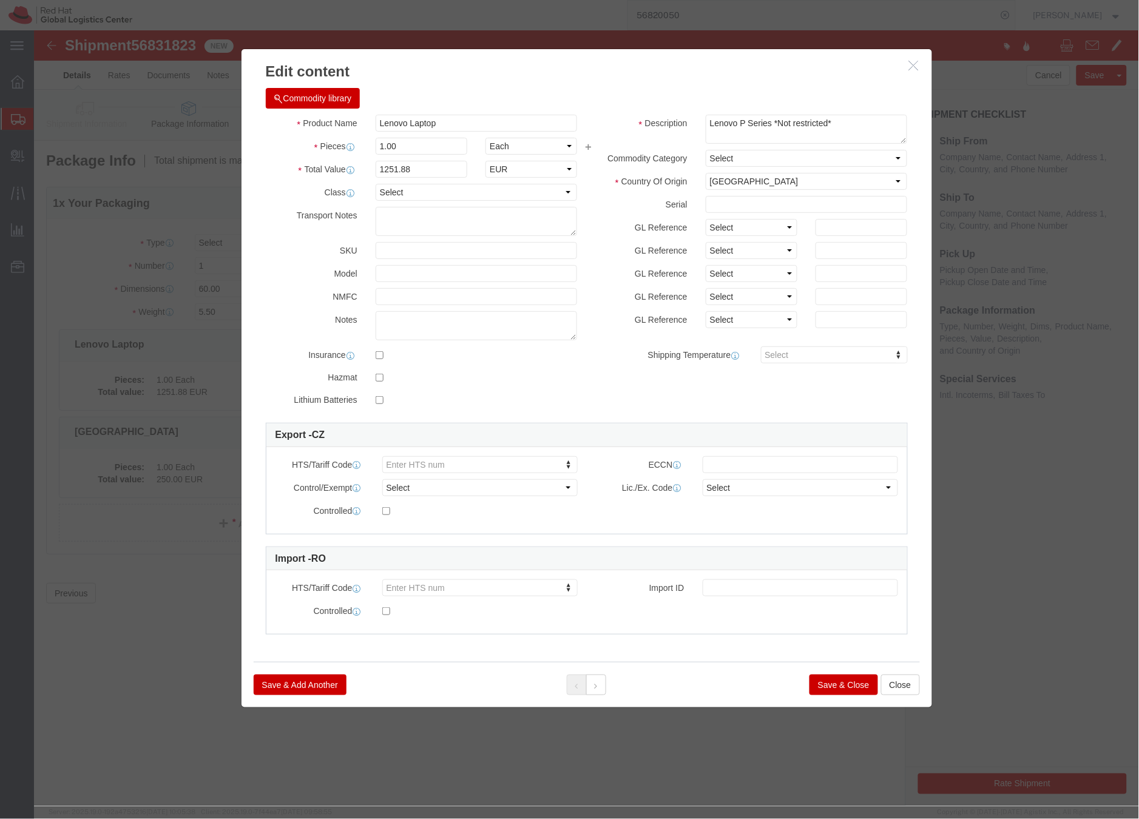
click button "Save & Close"
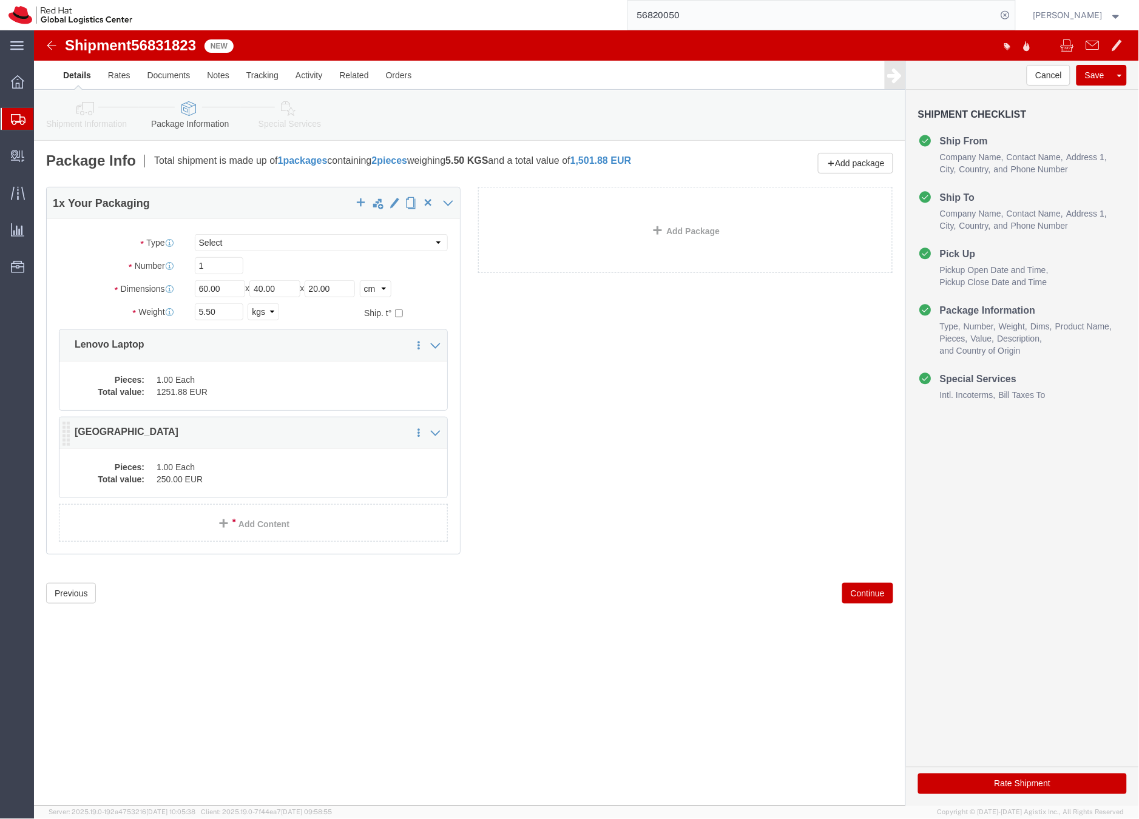
click dd "250.00 EUR"
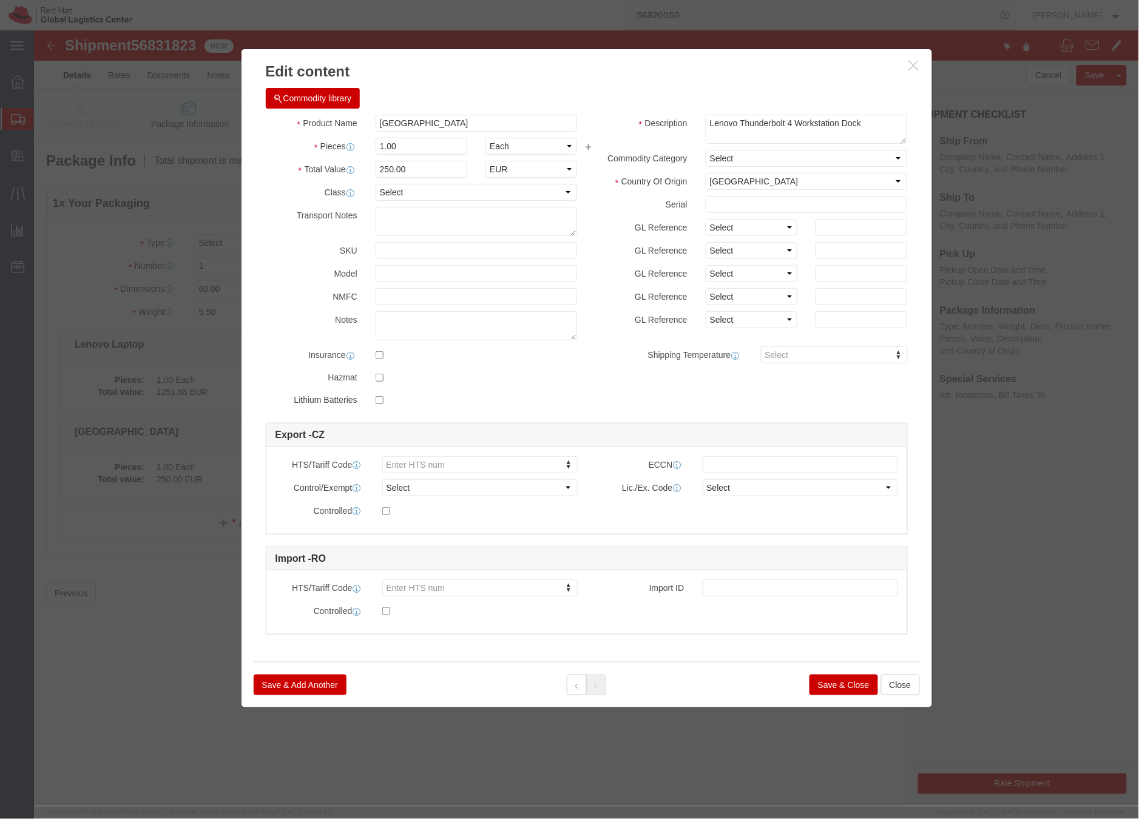
click button "Save & Close"
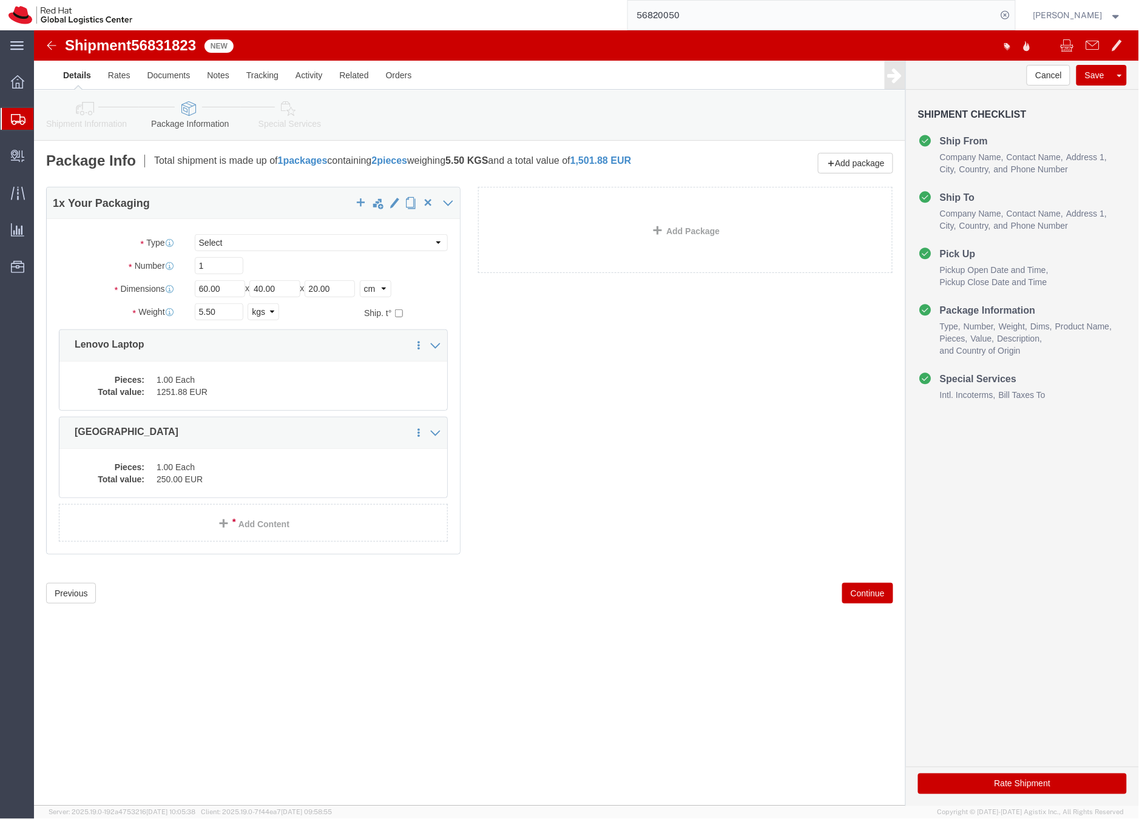
click icon
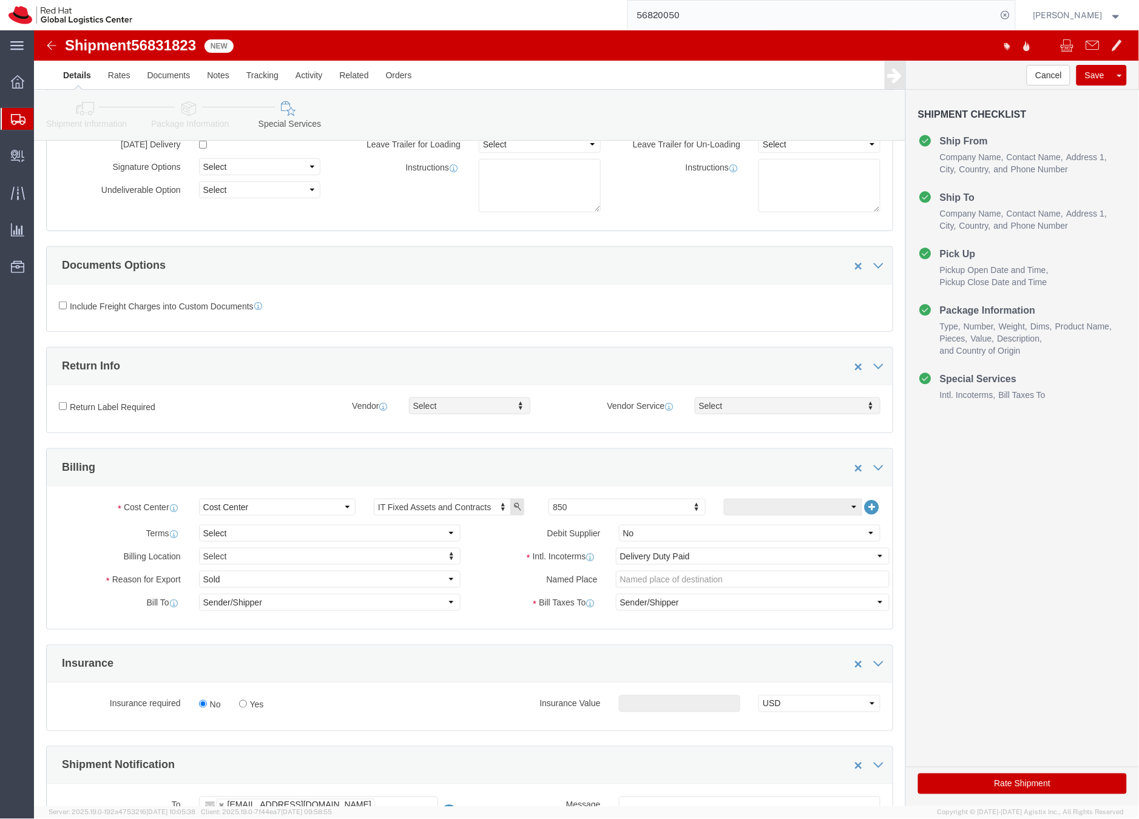
scroll to position [313, 0]
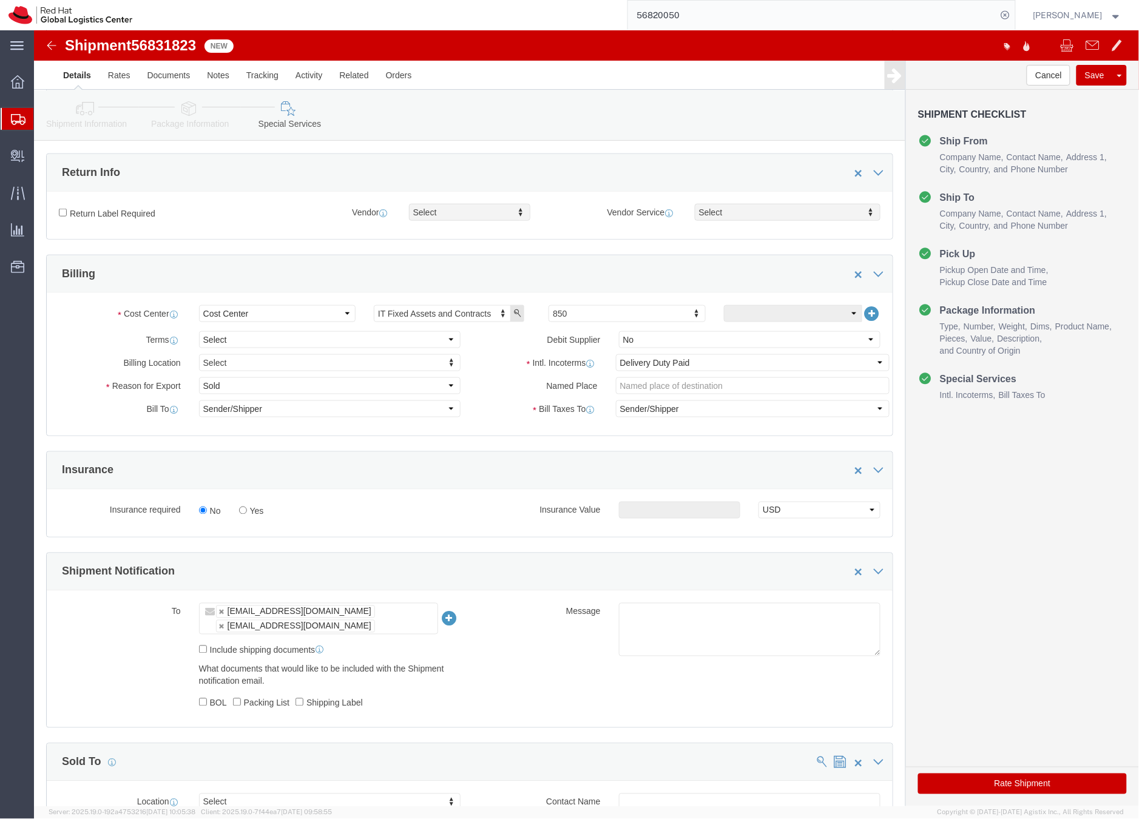
click button "Rate Shipment"
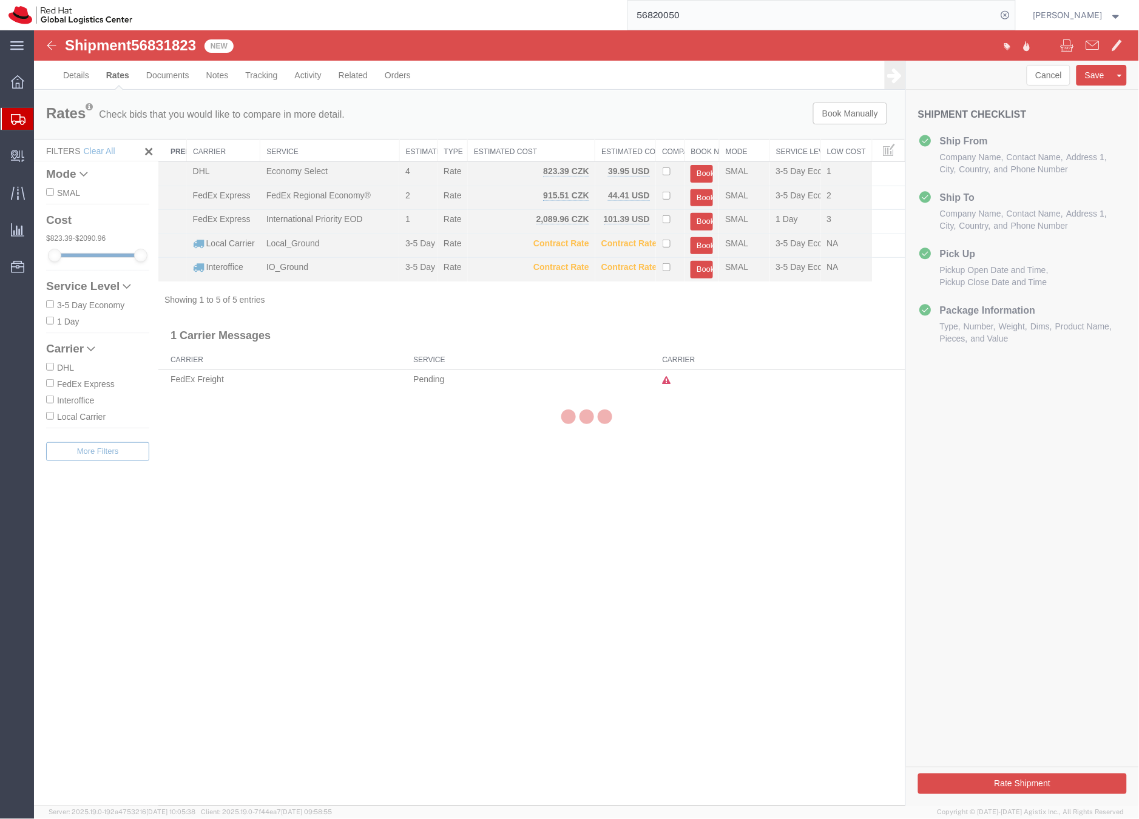
scroll to position [0, 0]
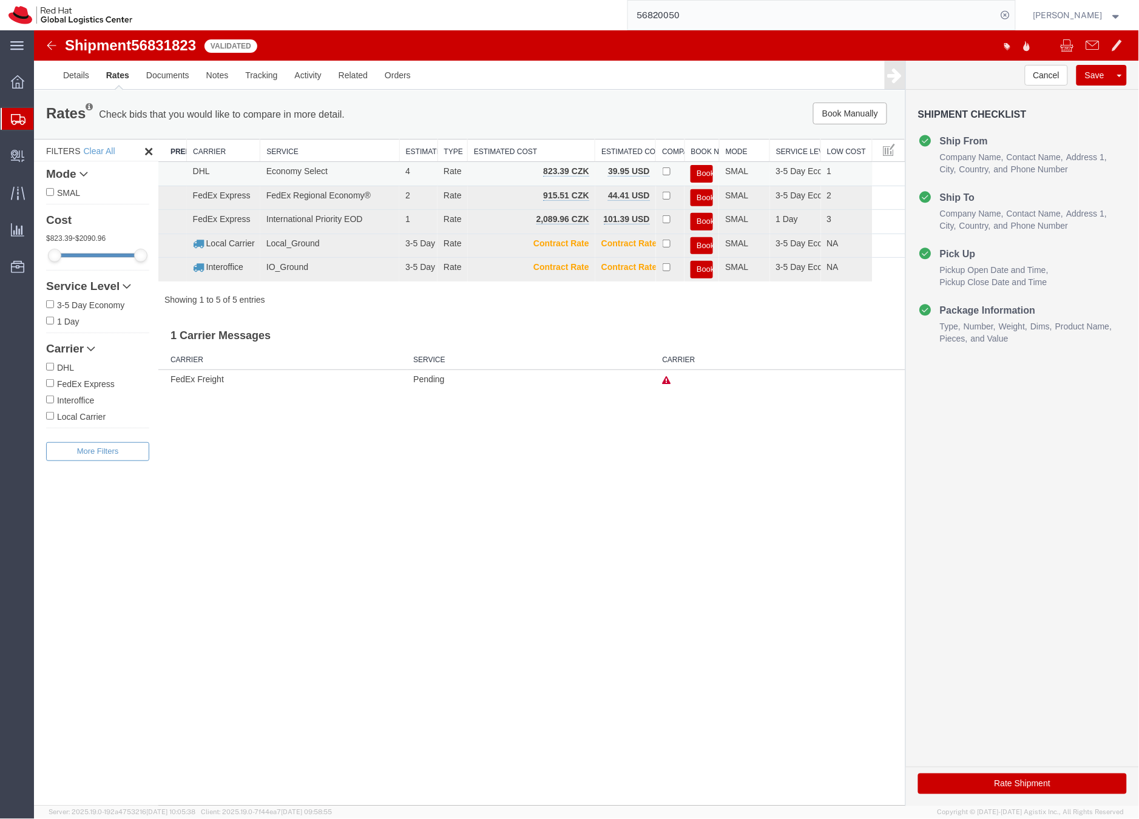
click at [703, 170] on button "Book" at bounding box center [701, 173] width 22 height 18
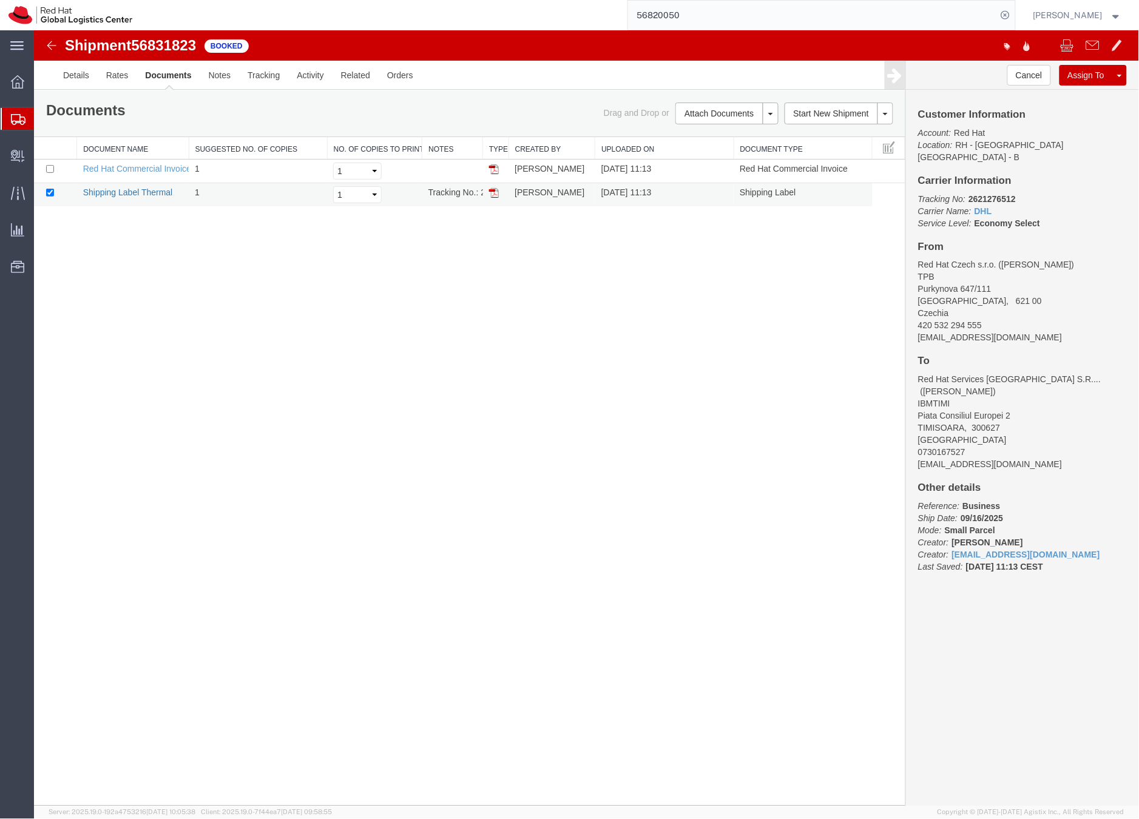
drag, startPoint x: 150, startPoint y: 192, endPoint x: 47, endPoint y: 173, distance: 104.4
click at [150, 192] on link "Shipping Label Thermal" at bounding box center [128, 192] width 90 height 10
click at [8, 121] on div at bounding box center [18, 119] width 34 height 22
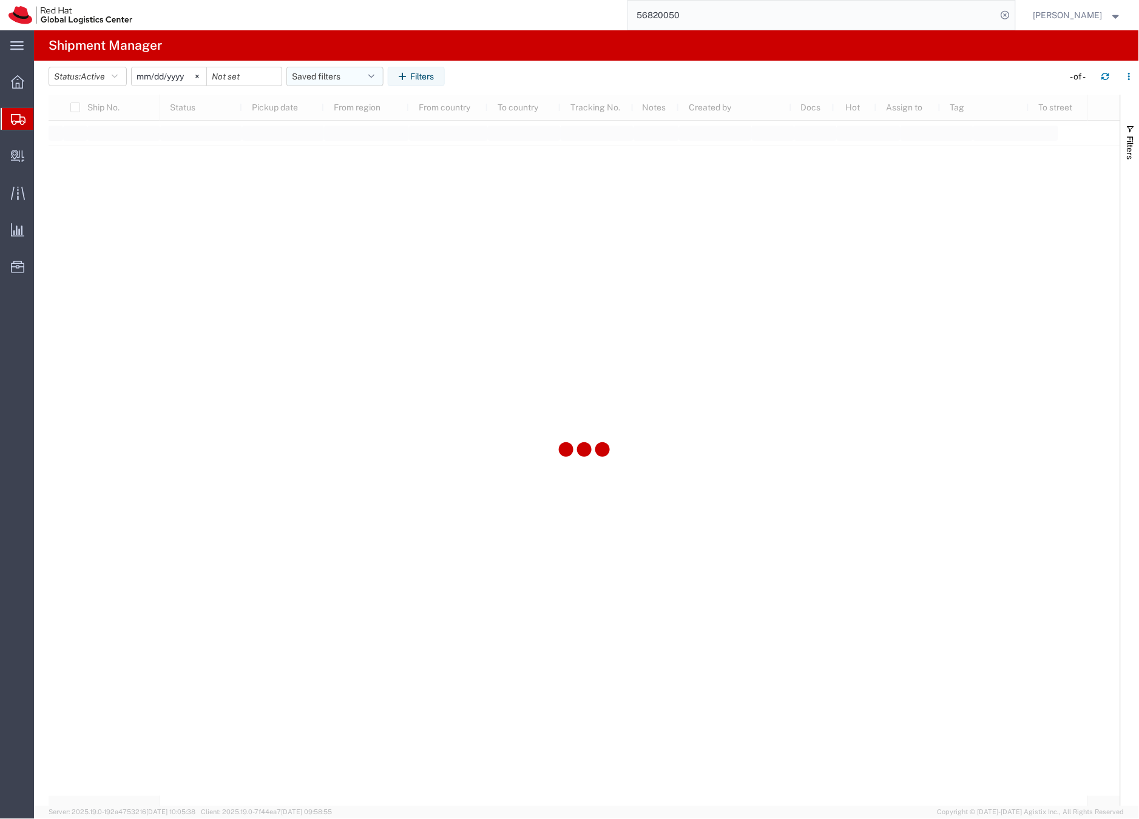
click at [301, 74] on button "Saved filters" at bounding box center [334, 76] width 97 height 19
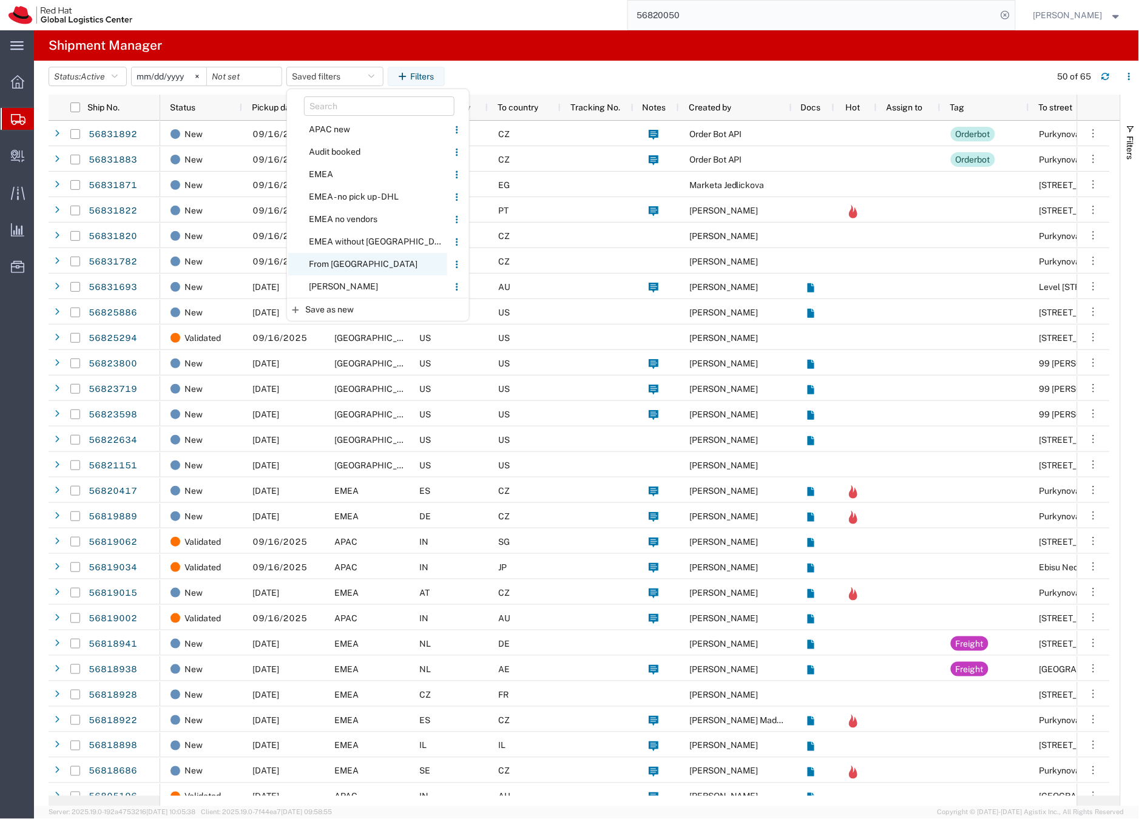
click at [337, 259] on span "From [GEOGRAPHIC_DATA]" at bounding box center [367, 264] width 159 height 22
type input "2020-05-05"
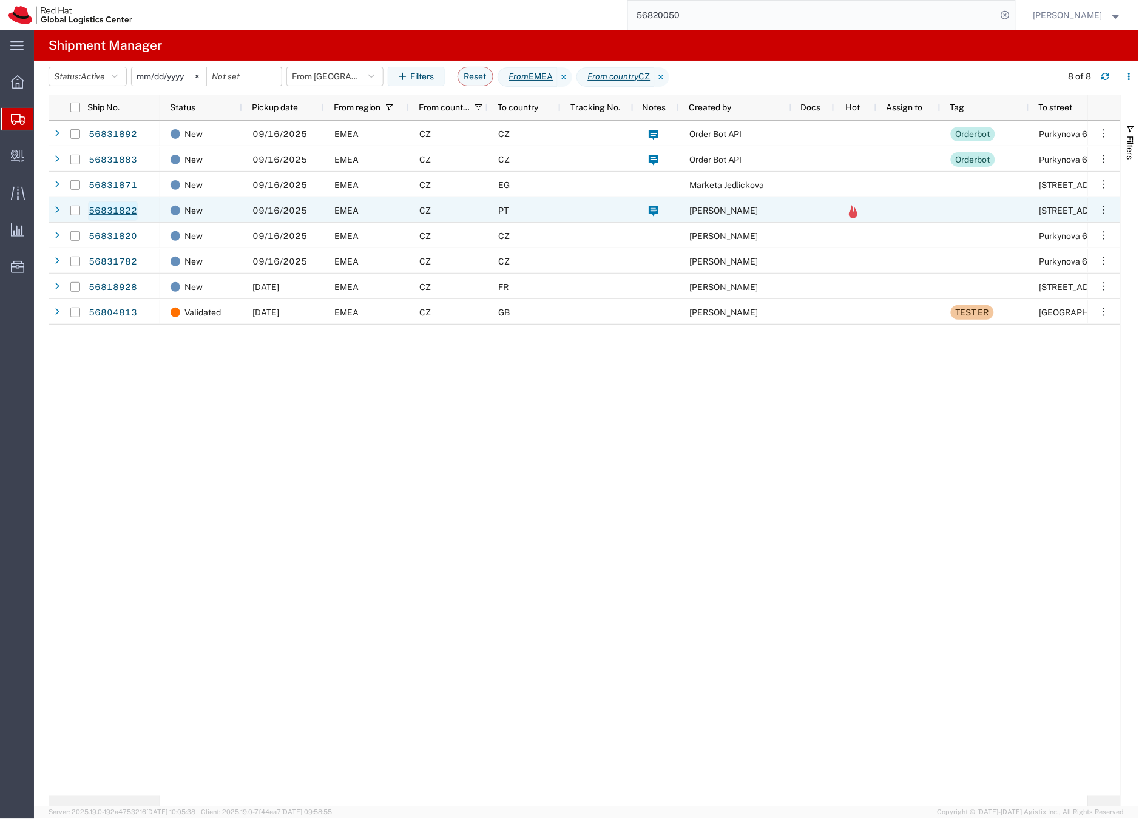
click at [123, 208] on link "56831822" at bounding box center [113, 210] width 50 height 19
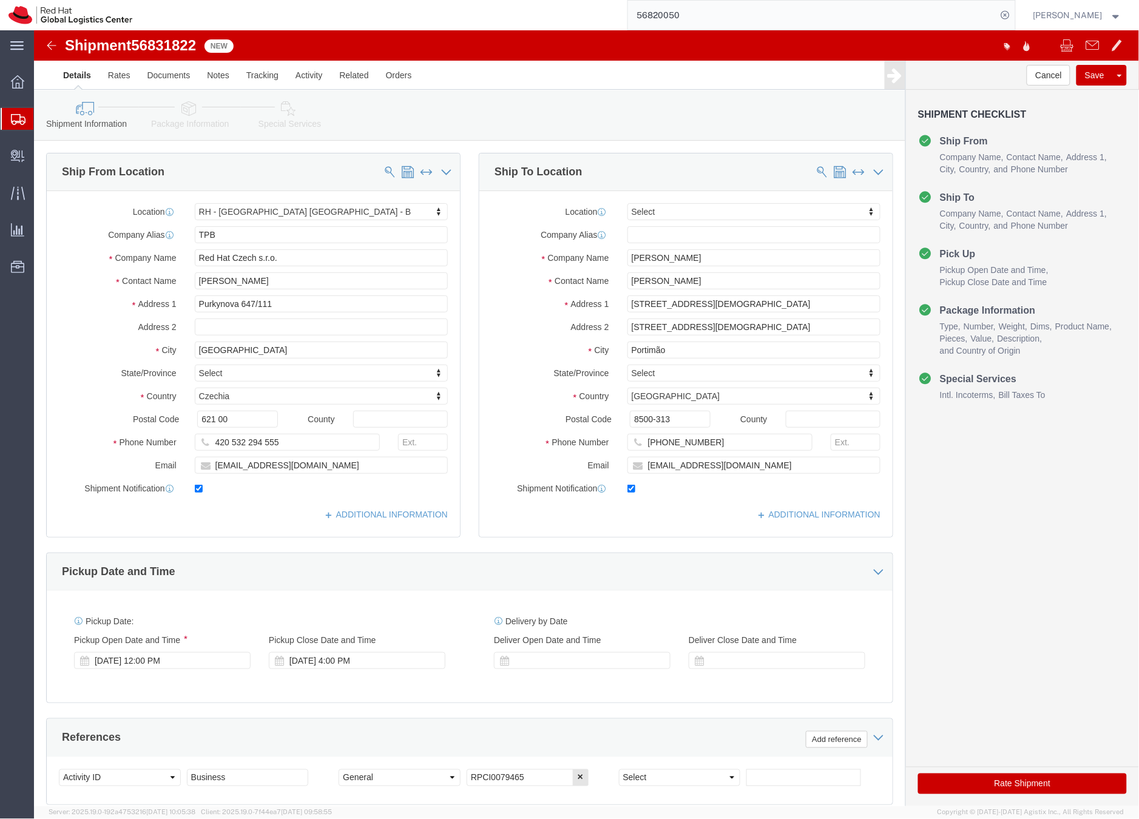
select select "38036"
select select
click icon
click div
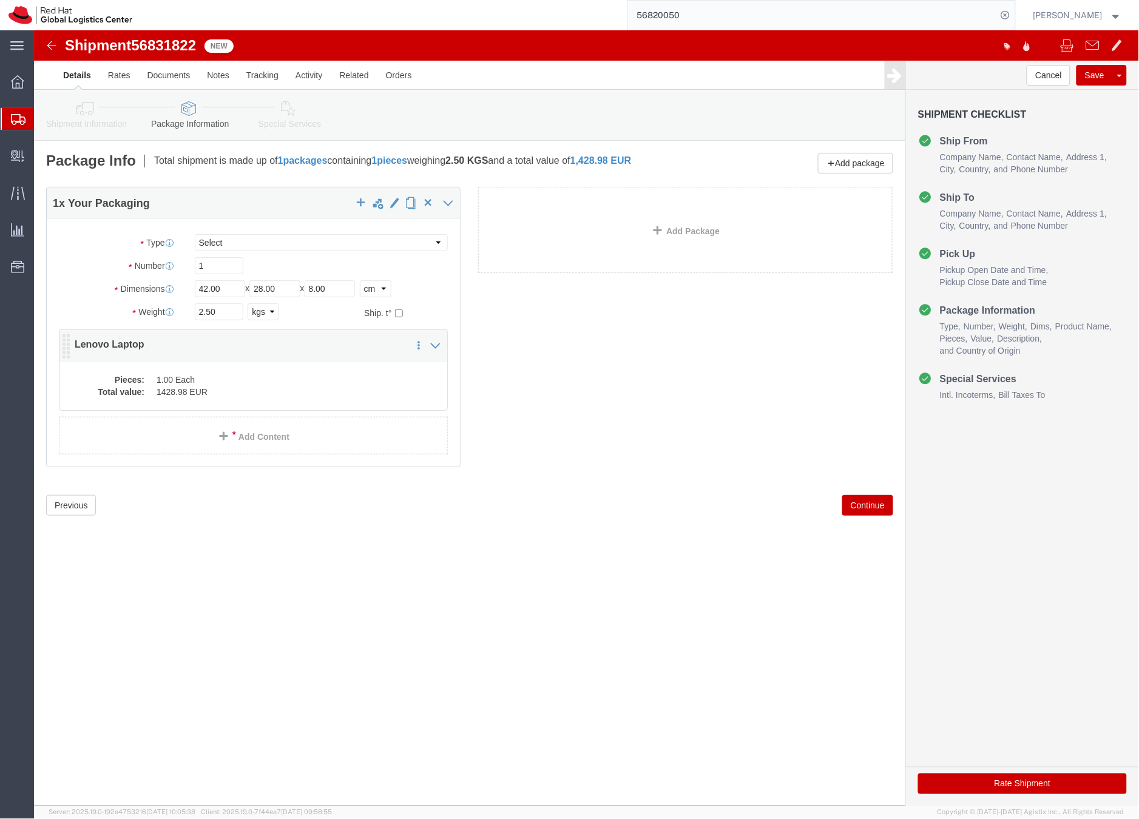
click dd "1428.98 EUR"
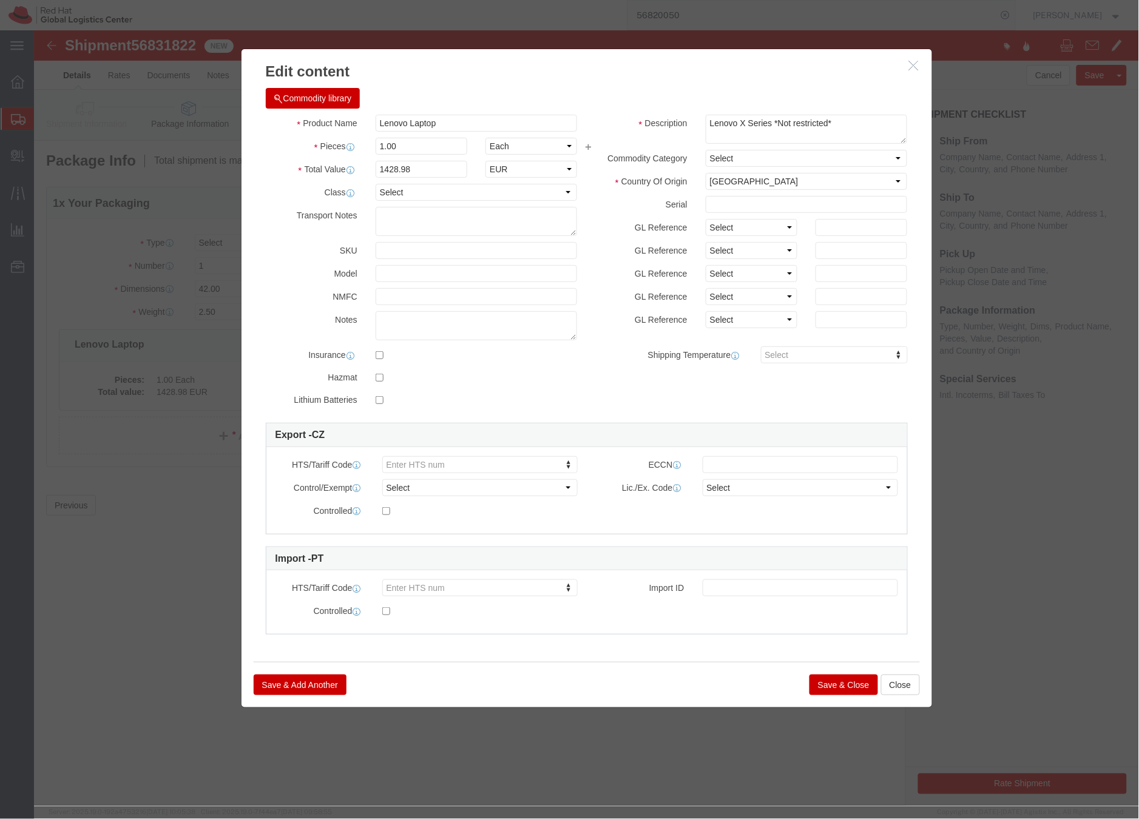
click button "Save & Close"
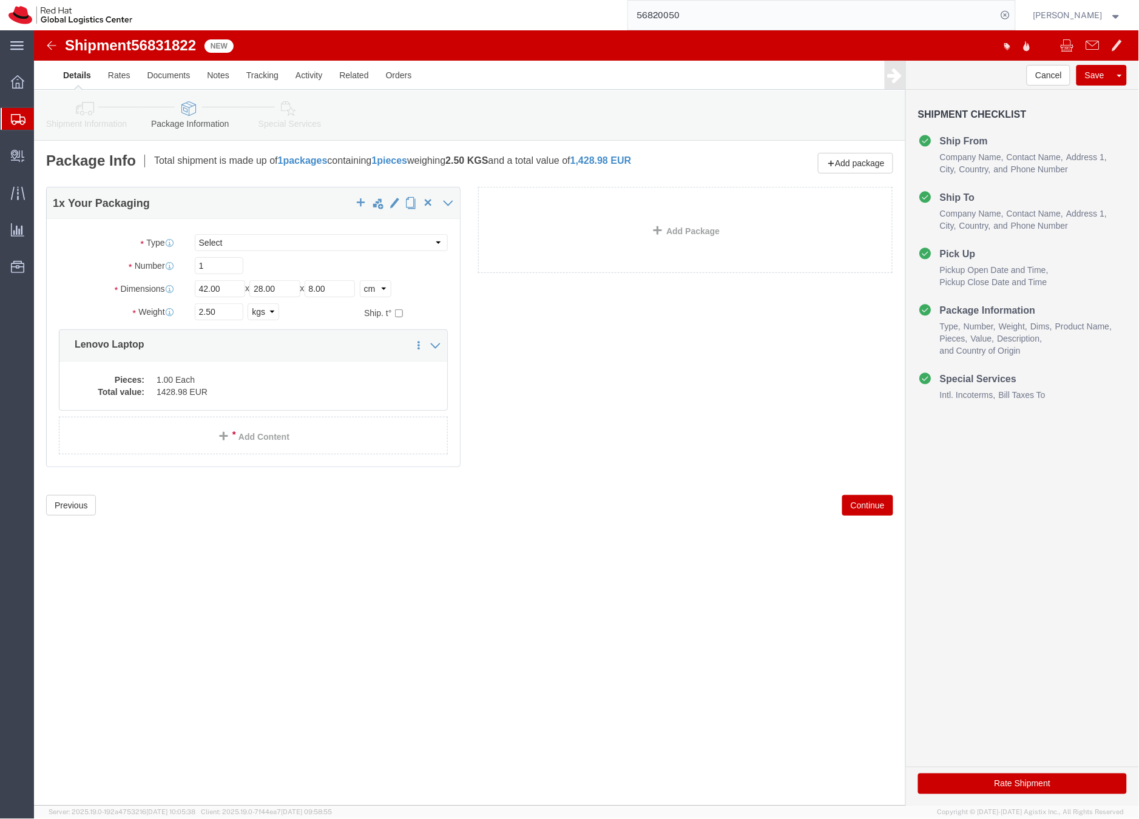
click link "Special Services"
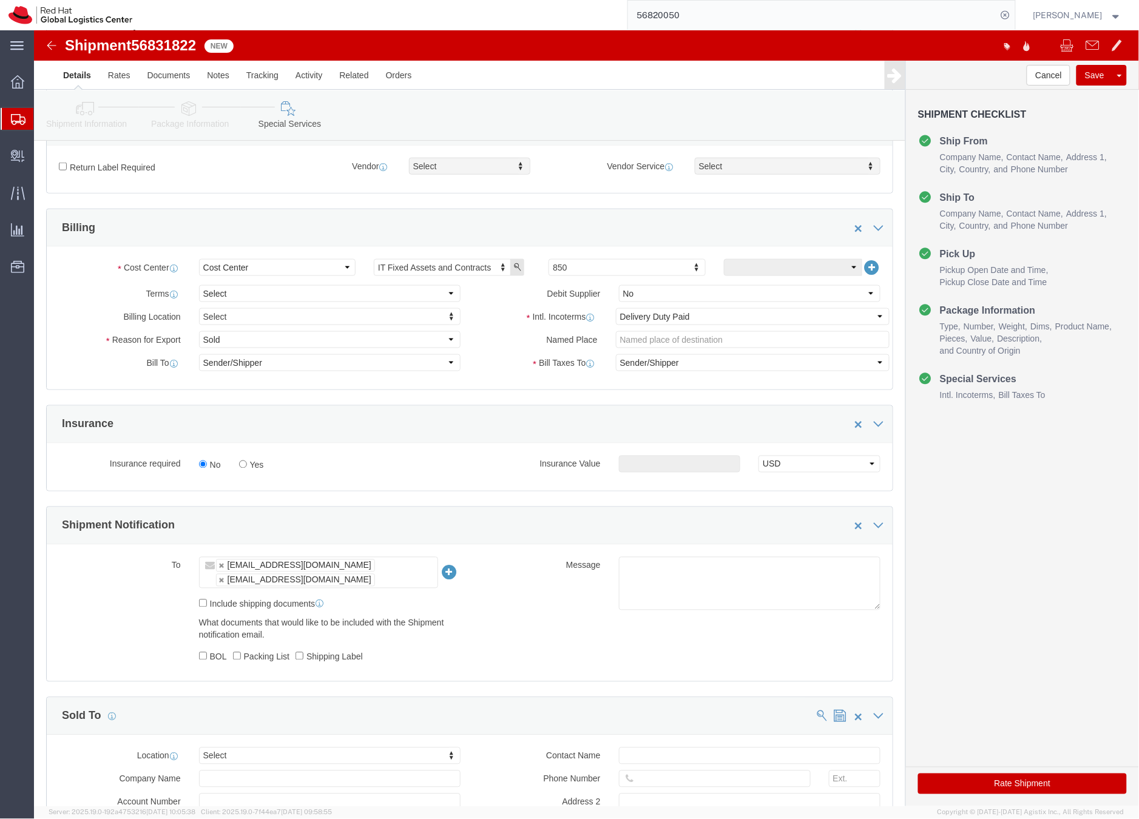
scroll to position [392, 0]
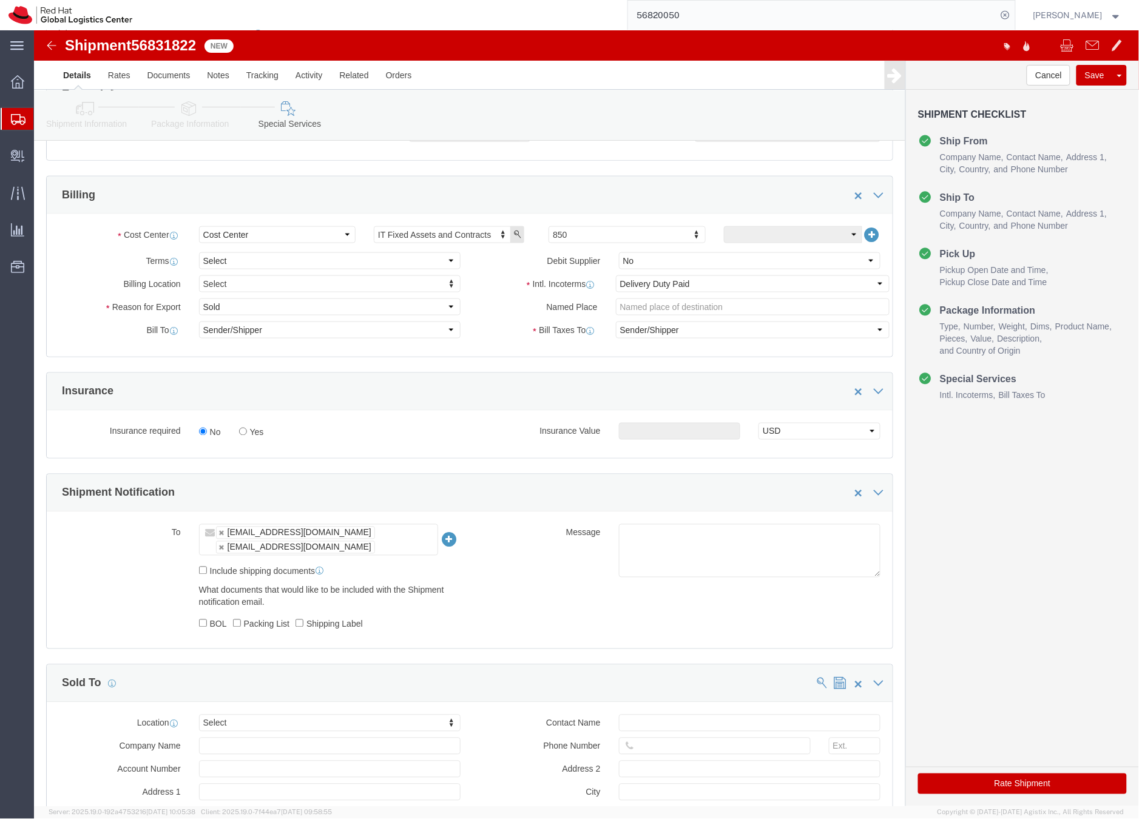
click button "Rate Shipment"
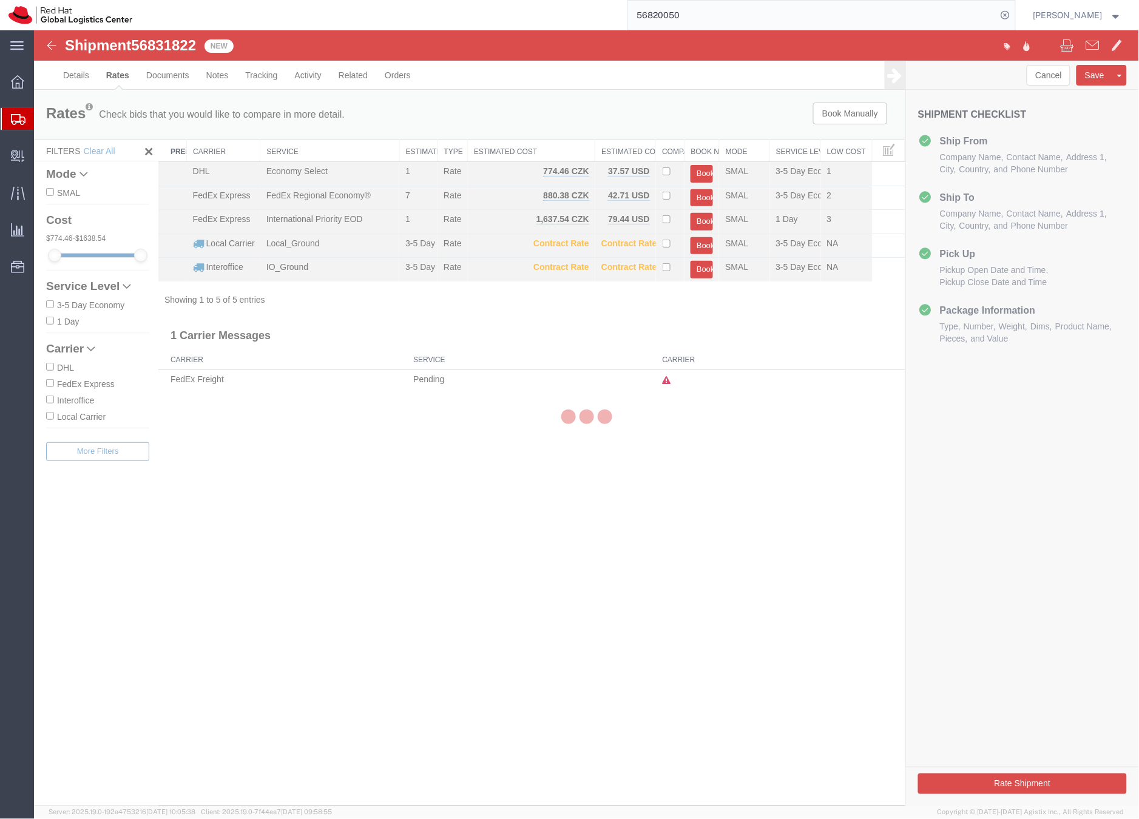
scroll to position [0, 0]
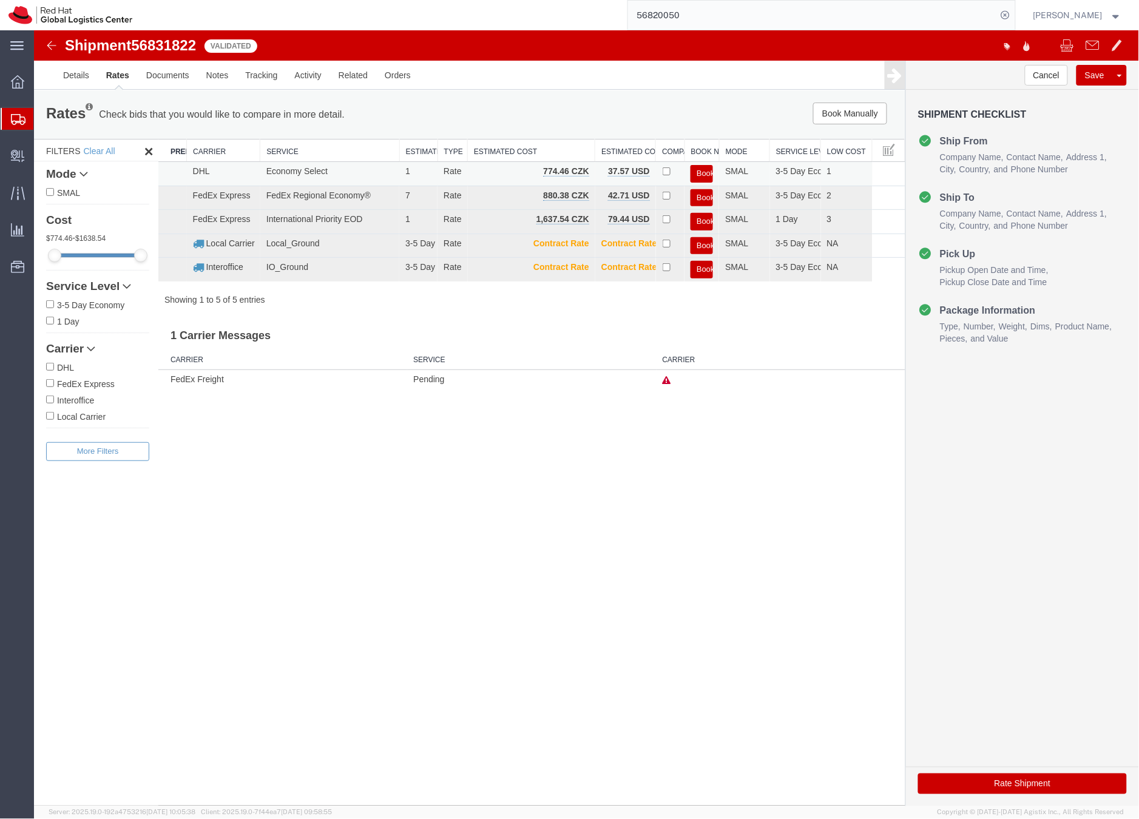
click at [701, 172] on button "Book" at bounding box center [701, 173] width 22 height 18
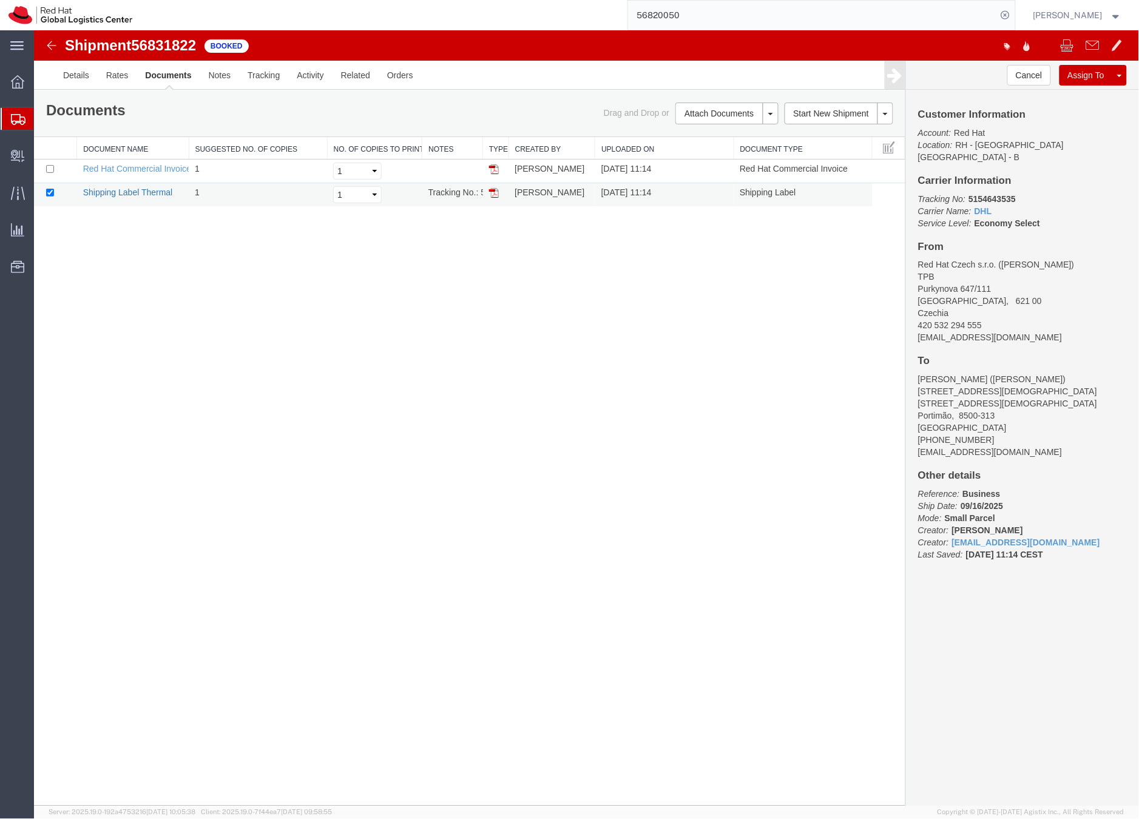
click at [120, 192] on link "Shipping Label Thermal" at bounding box center [128, 192] width 90 height 10
click at [12, 118] on icon at bounding box center [18, 119] width 15 height 11
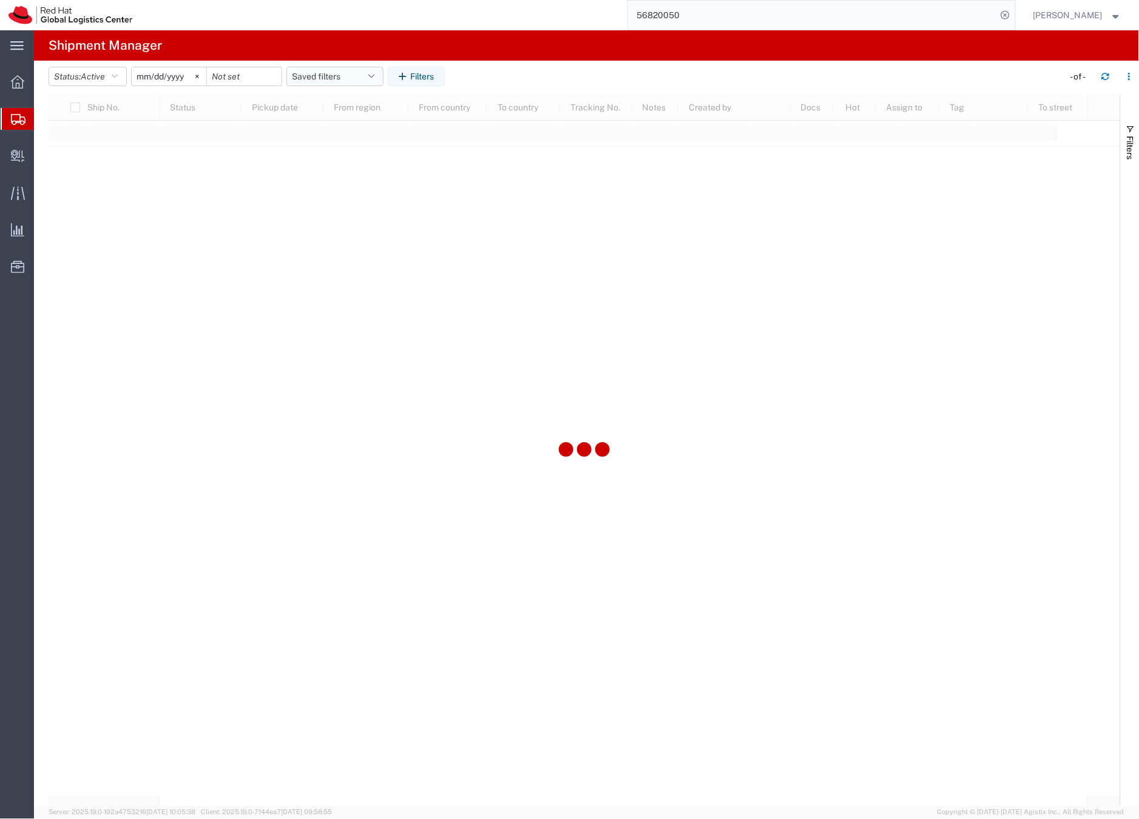
click at [329, 74] on button "Saved filters" at bounding box center [334, 76] width 97 height 19
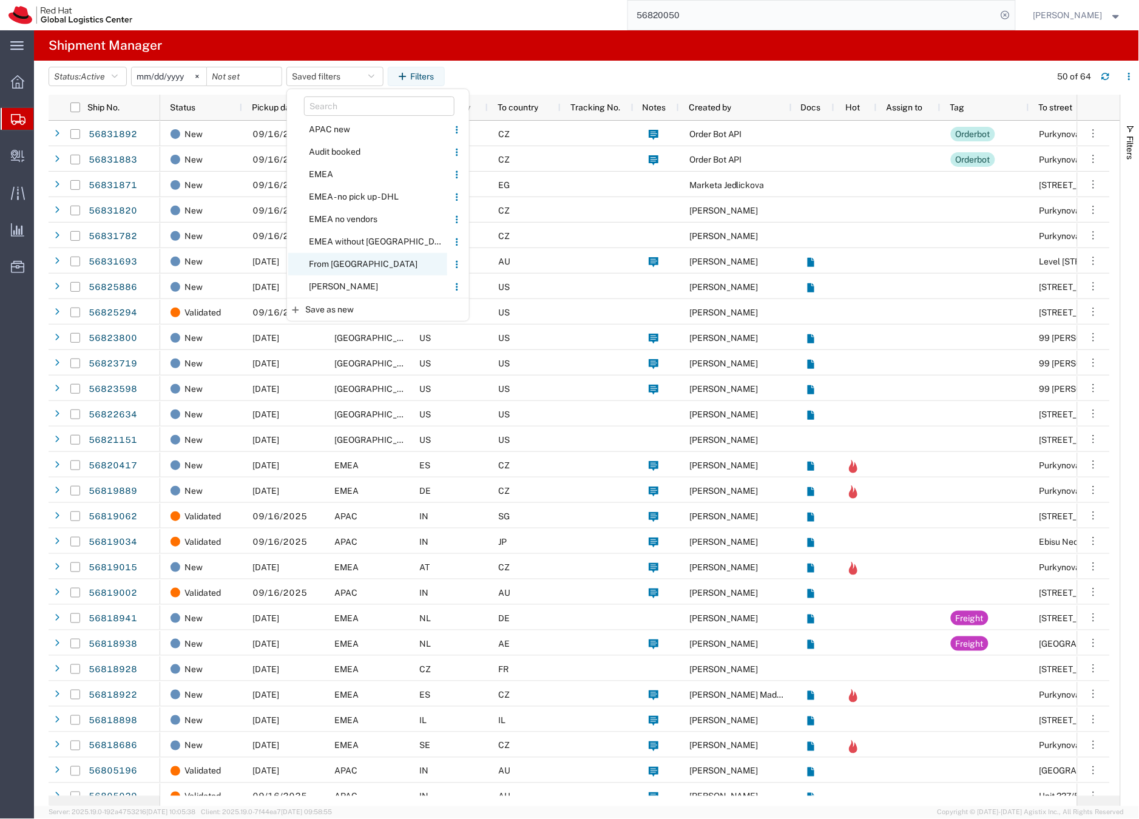
click at [331, 264] on span "From [GEOGRAPHIC_DATA]" at bounding box center [367, 264] width 159 height 22
type input "2020-05-05"
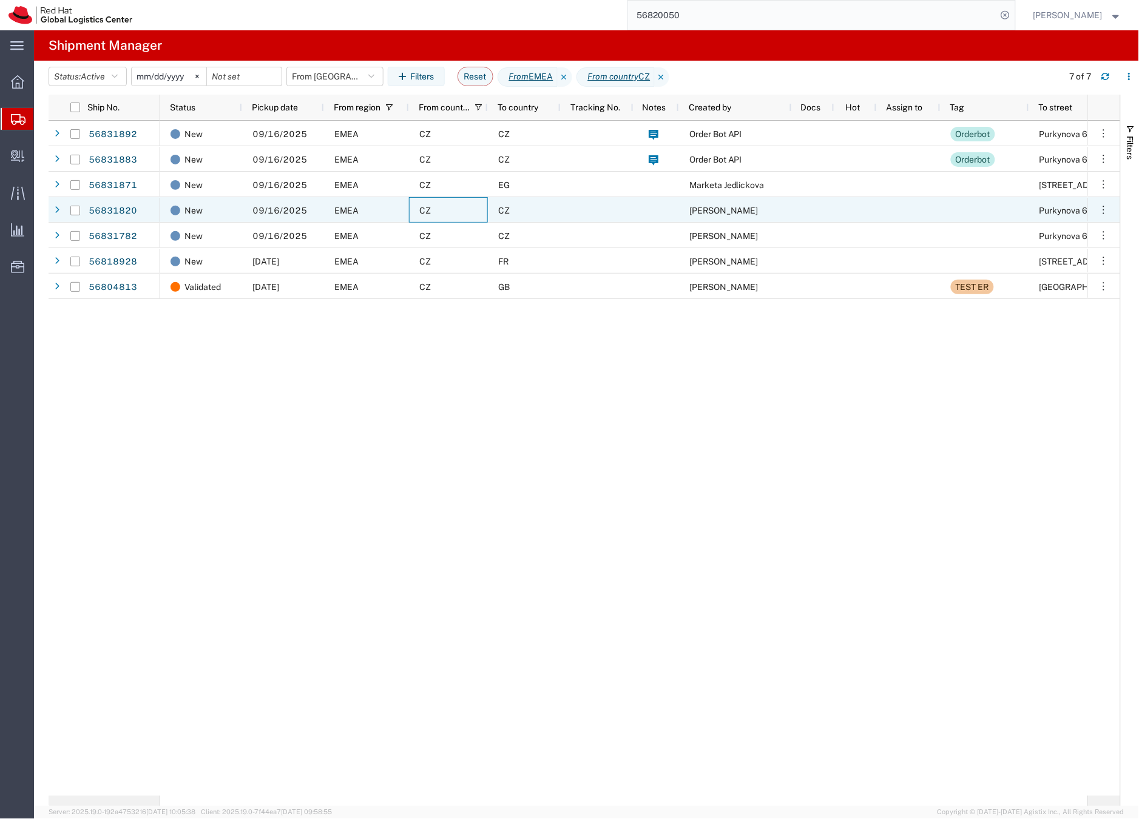
click at [442, 206] on div "CZ" at bounding box center [448, 209] width 79 height 25
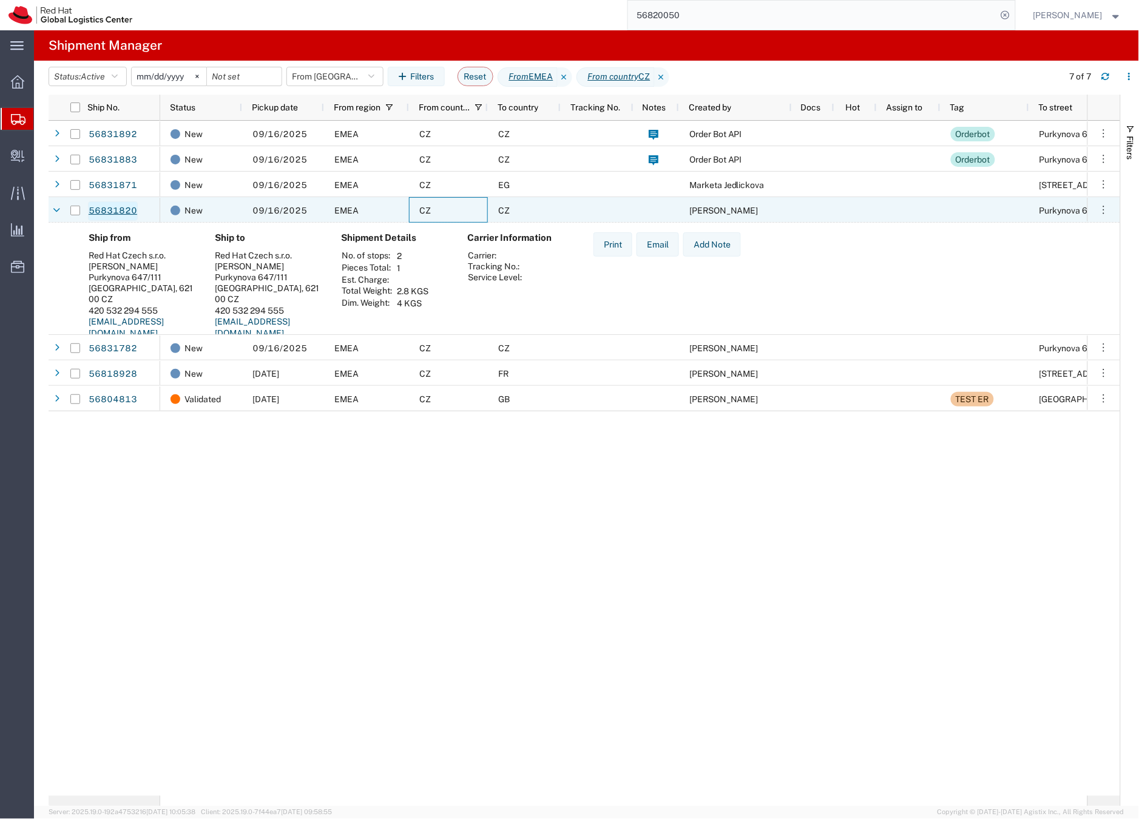
click at [120, 210] on link "56831820" at bounding box center [113, 210] width 50 height 19
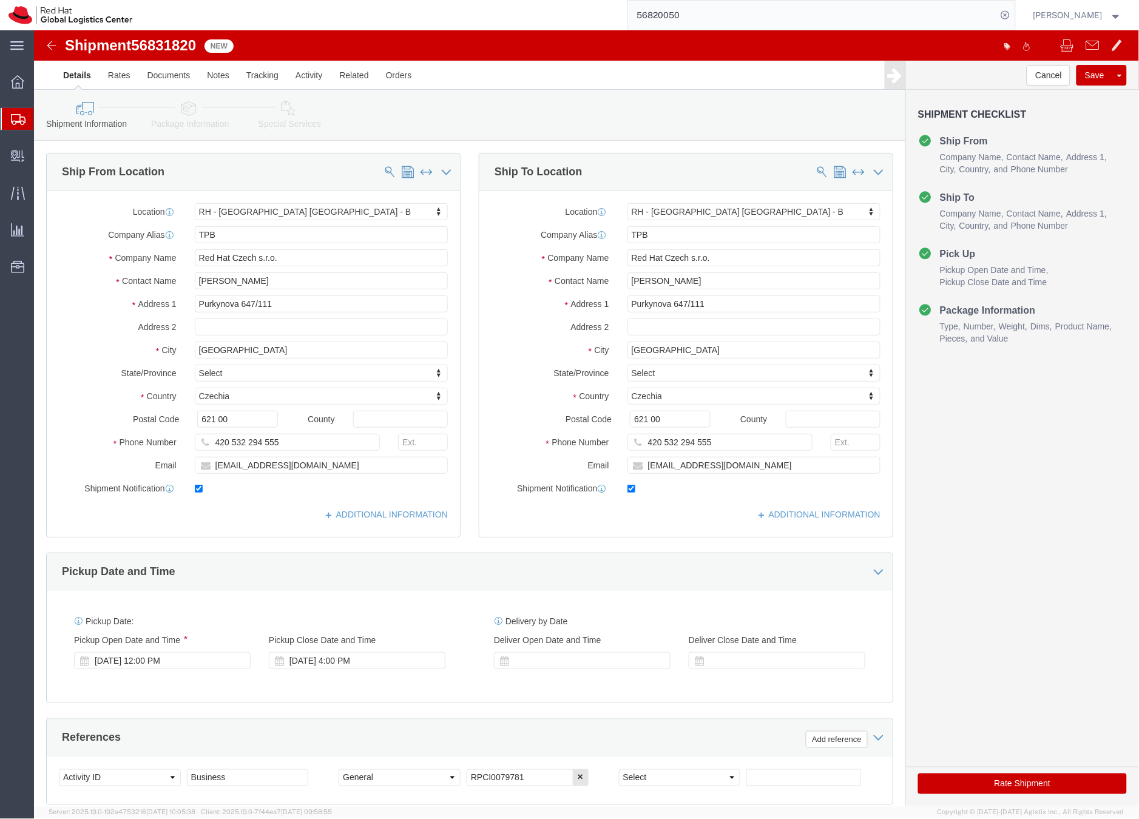
select select "38036"
click icon
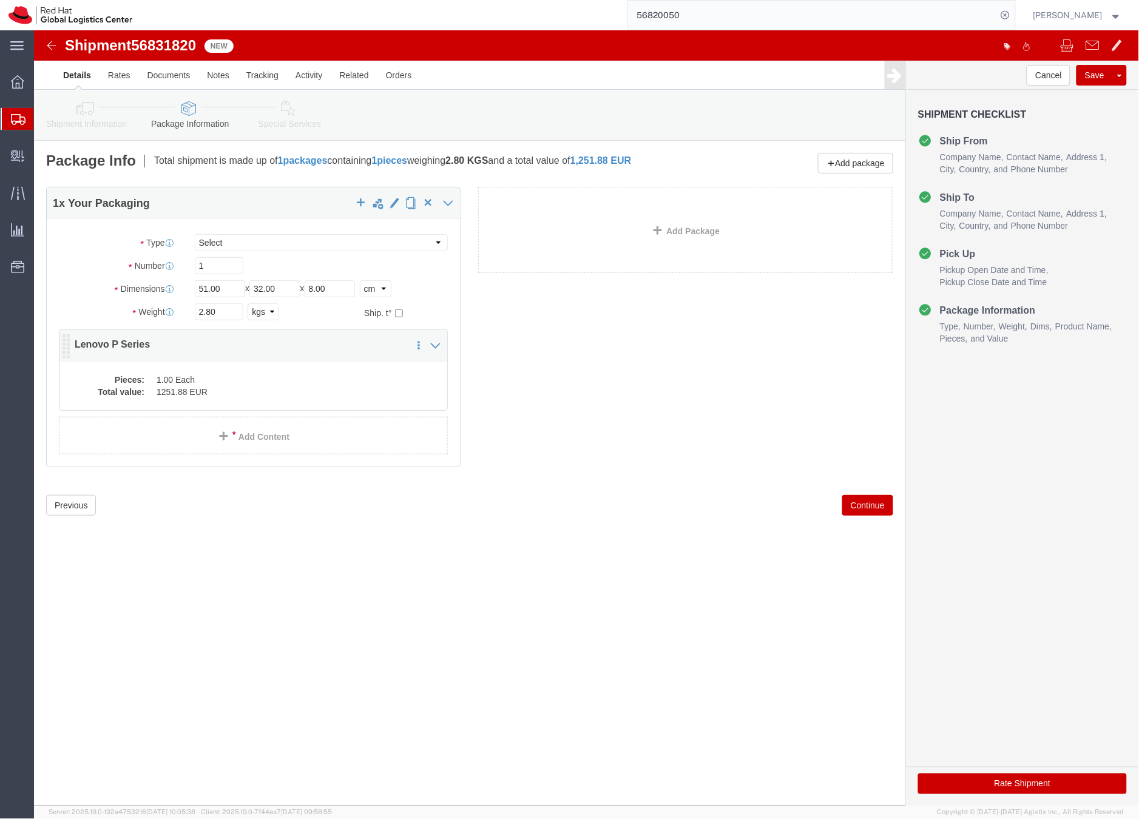
click dd "1251.88 EUR"
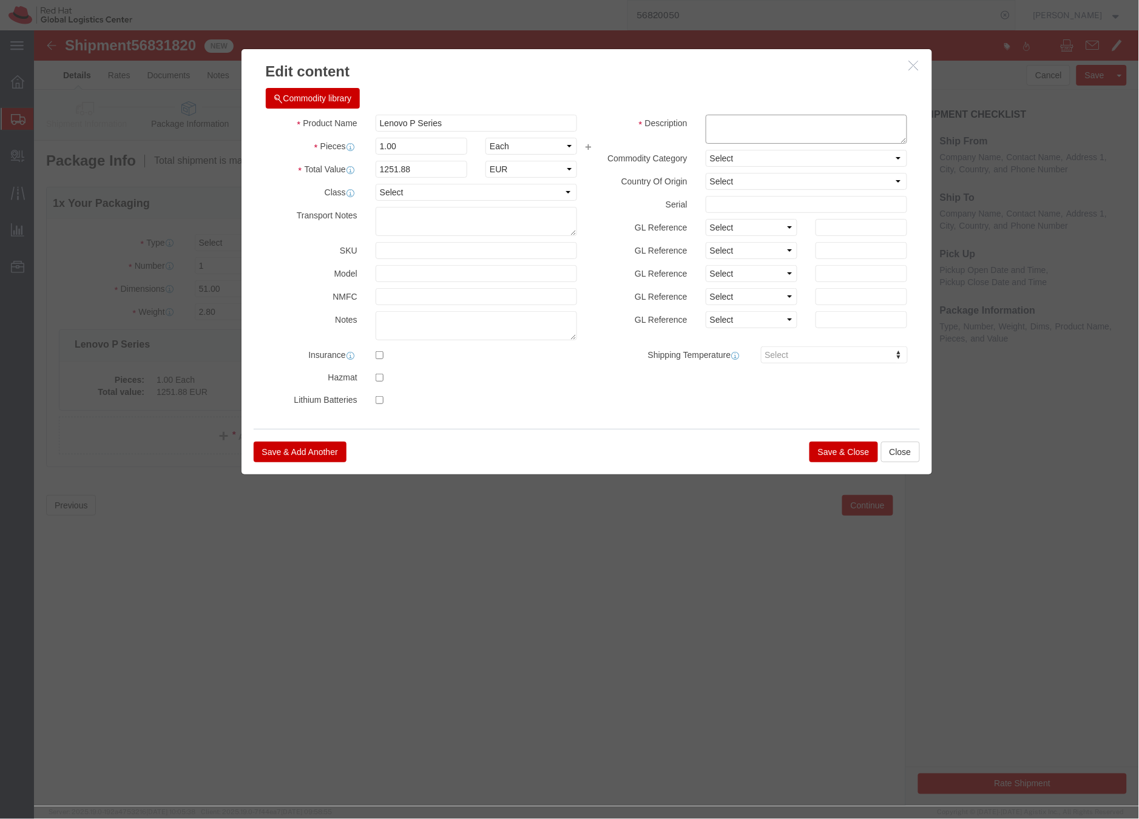
click textarea
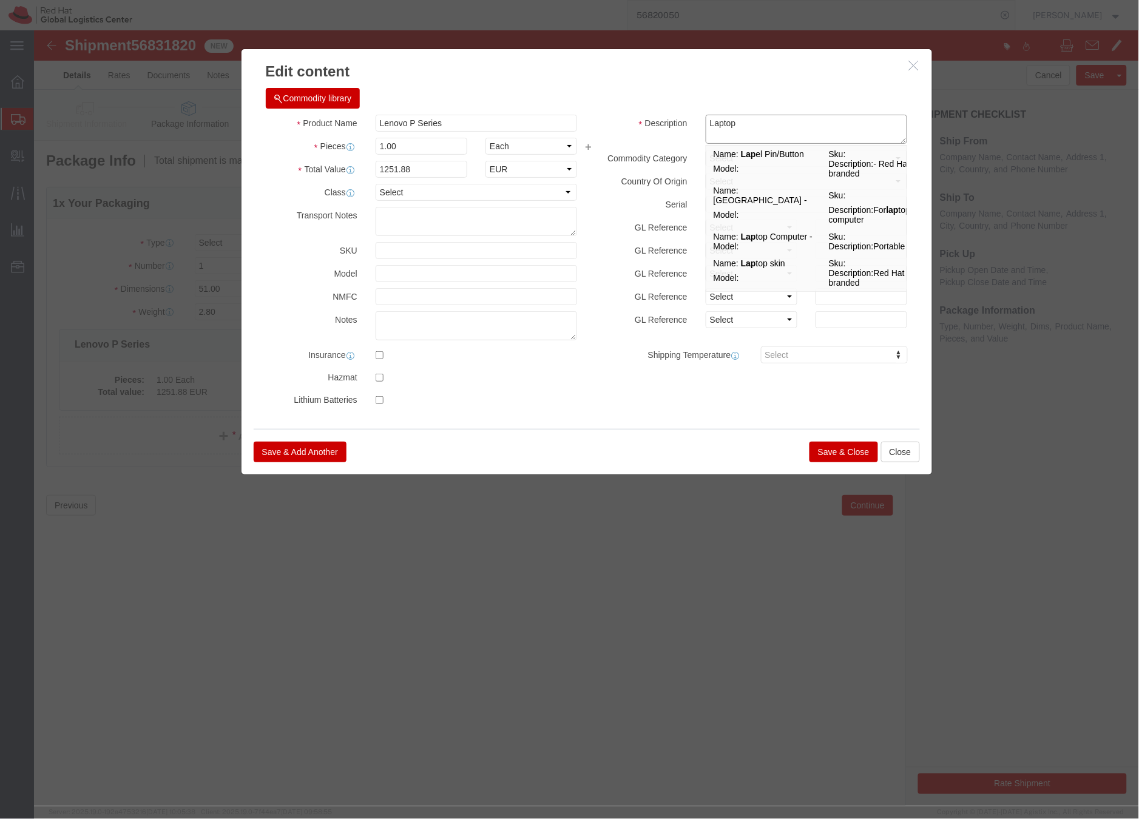
type textarea "Laptop"
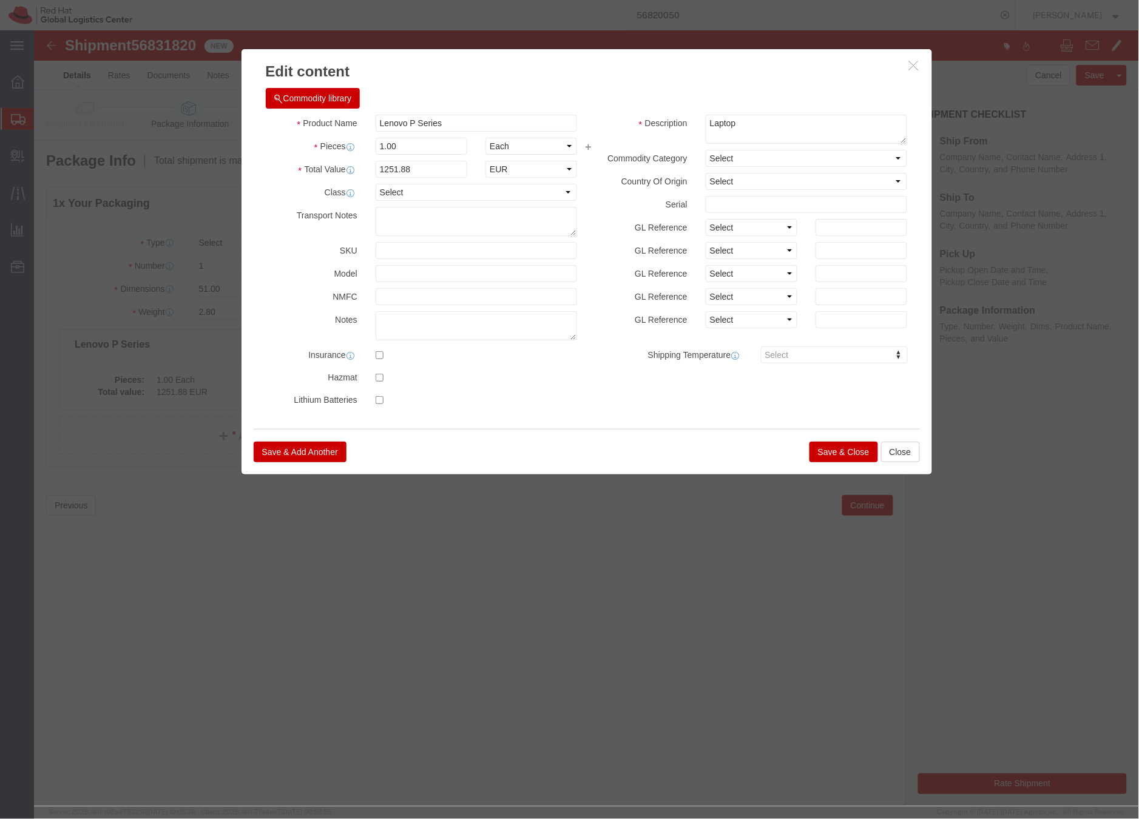
click button "Save & Close"
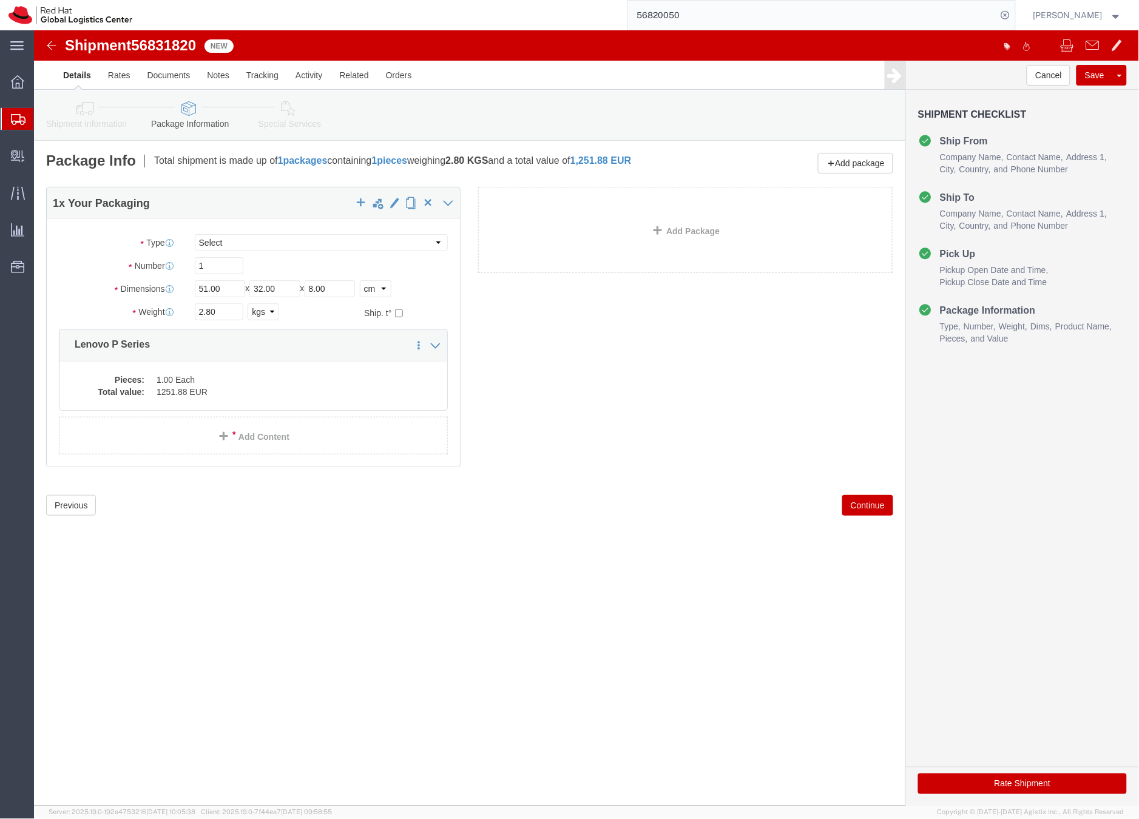
click icon
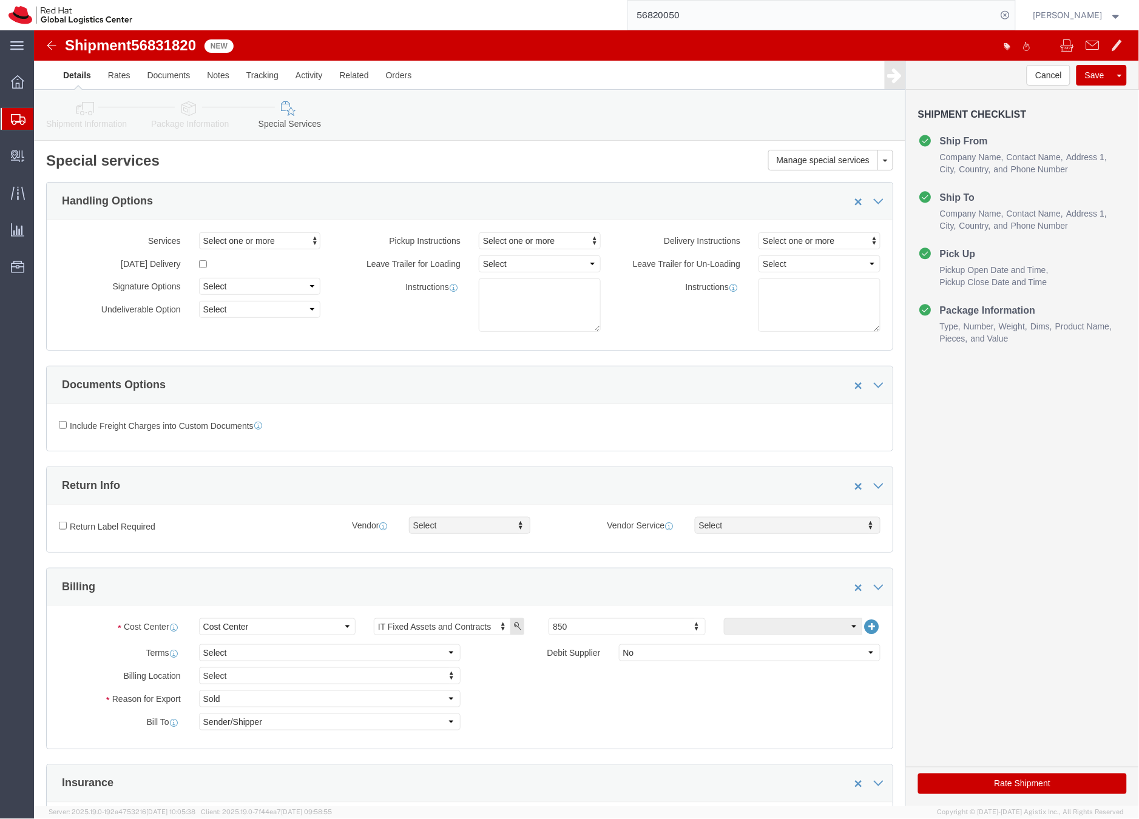
click button "Rate Shipment"
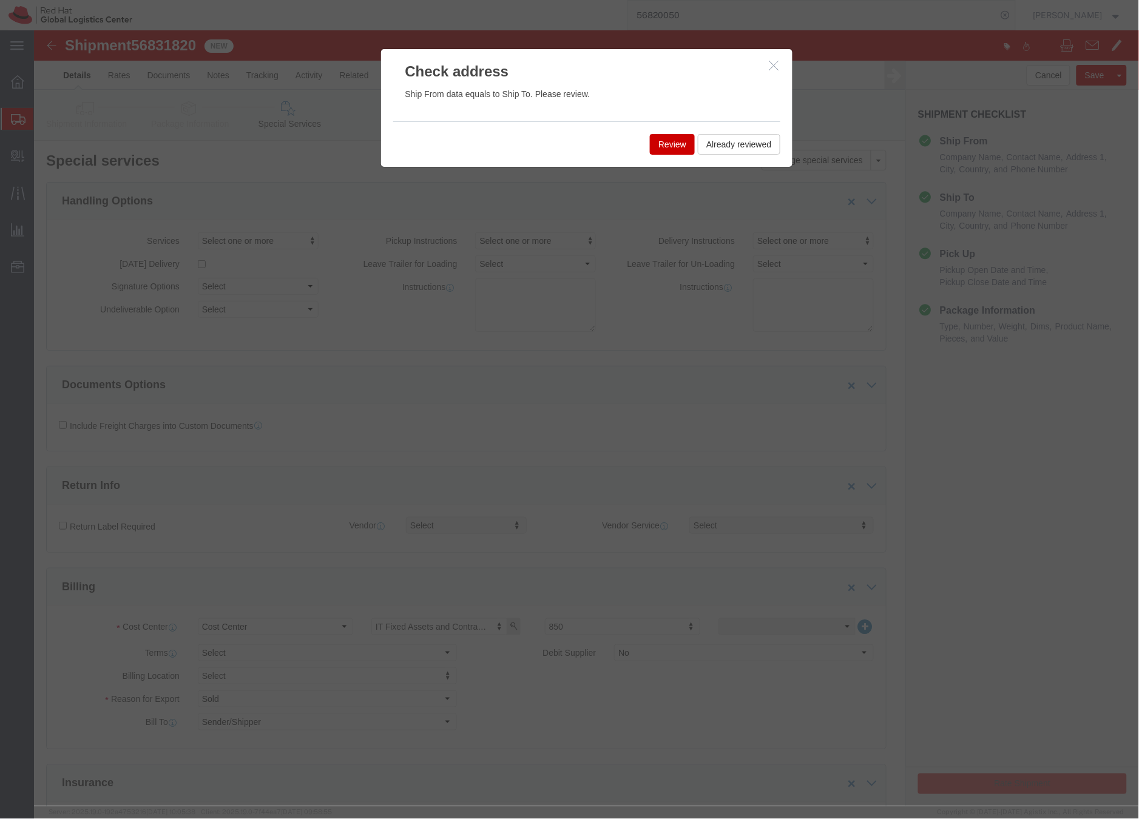
click icon "button"
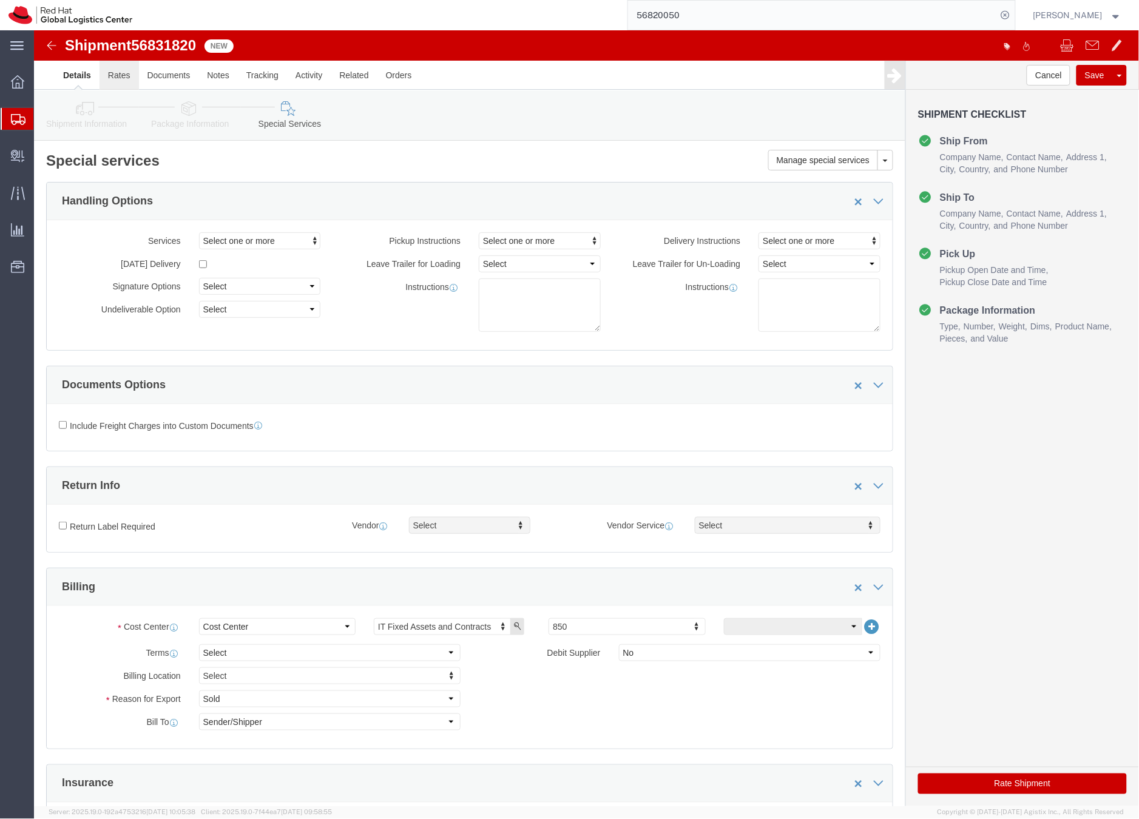
click link "Rates"
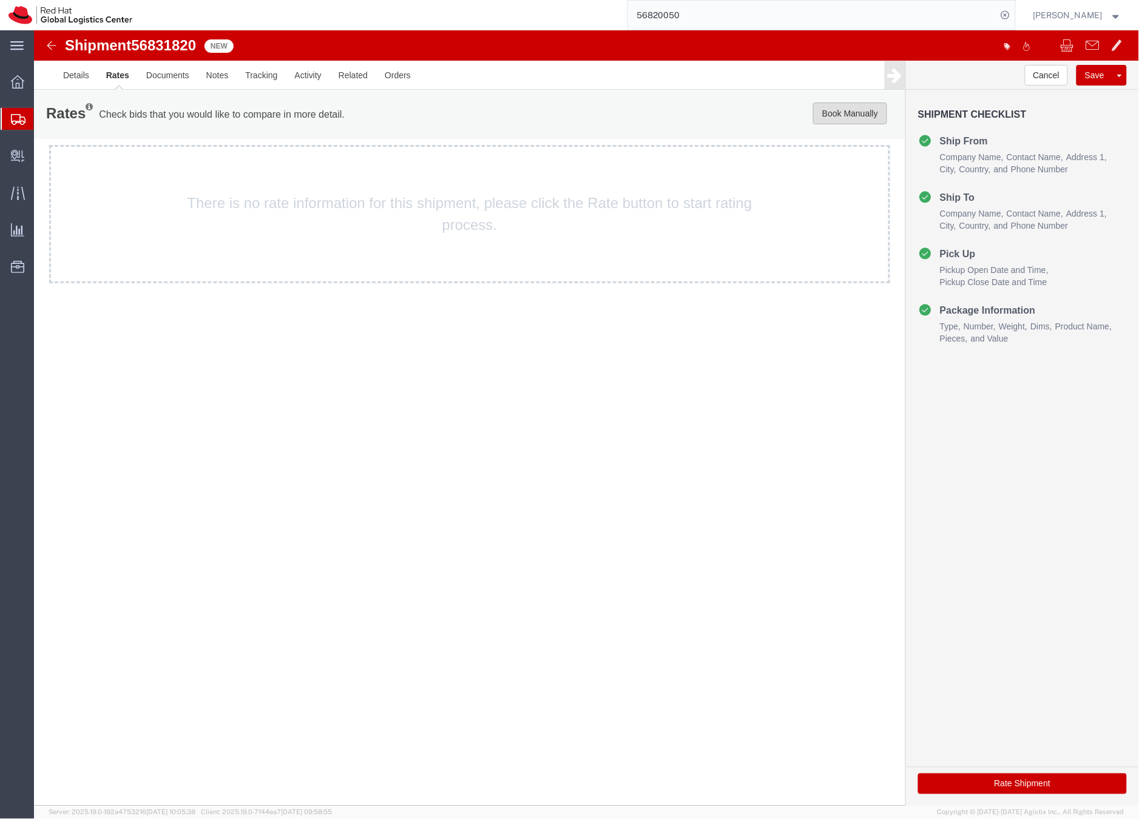
click at [860, 112] on button "Book Manually" at bounding box center [850, 113] width 74 height 22
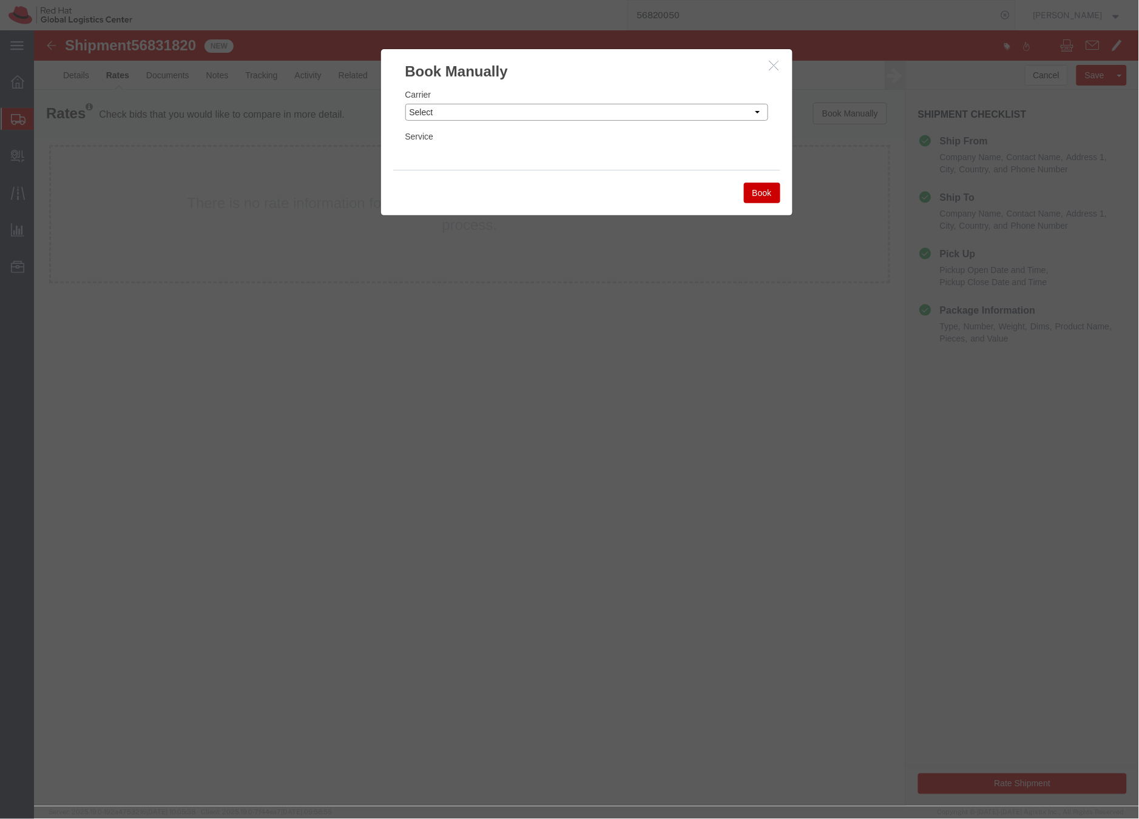
click at [753, 110] on select "Select Add New Carrier (and default service) Amazon Logistics Czech Post DHL Fe…" at bounding box center [586, 111] width 363 height 17
select select "7920"
click at [405, 103] on select "Select Add New Carrier (and default service) Amazon Logistics Czech Post DHL Fe…" at bounding box center [586, 111] width 363 height 17
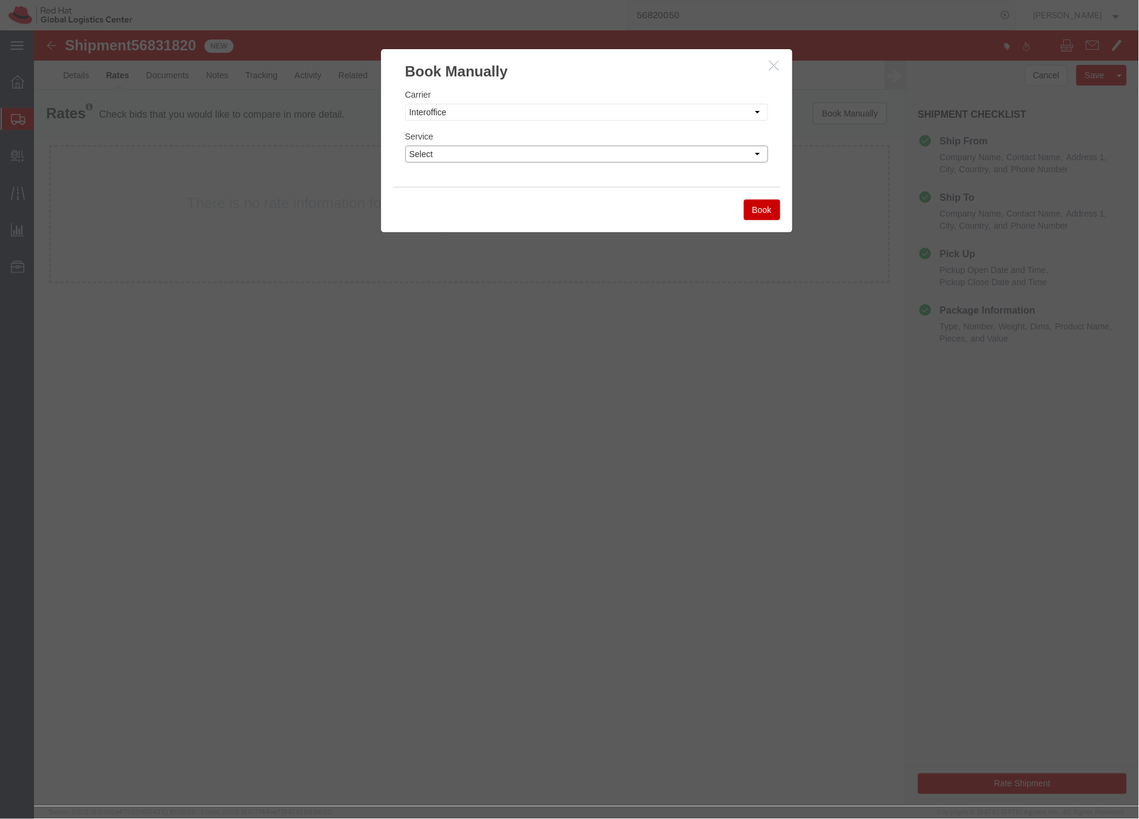
click at [757, 150] on select "Select IO_Ground IO_LTL" at bounding box center [586, 153] width 363 height 17
select select "17810"
click at [405, 145] on select "Select IO_Ground IO_LTL" at bounding box center [586, 153] width 363 height 17
click at [762, 208] on button "Book" at bounding box center [761, 209] width 36 height 21
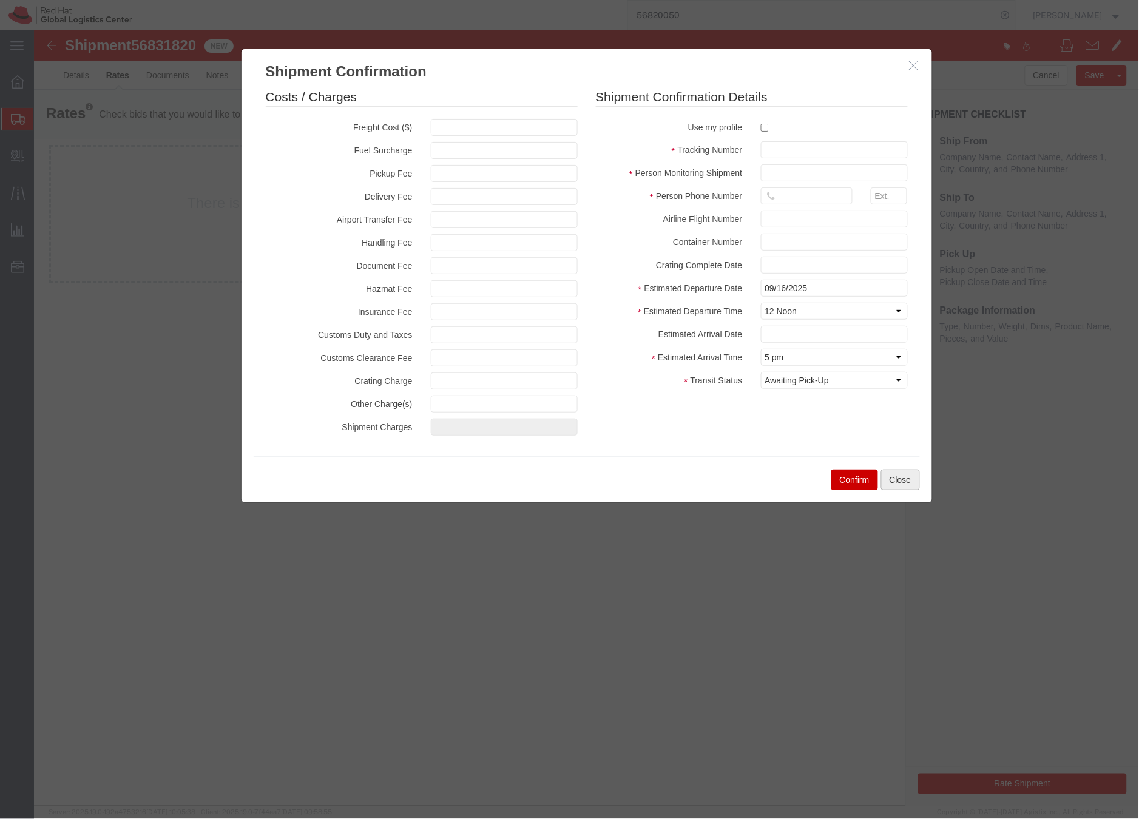
click at [894, 478] on button "Close" at bounding box center [899, 479] width 39 height 21
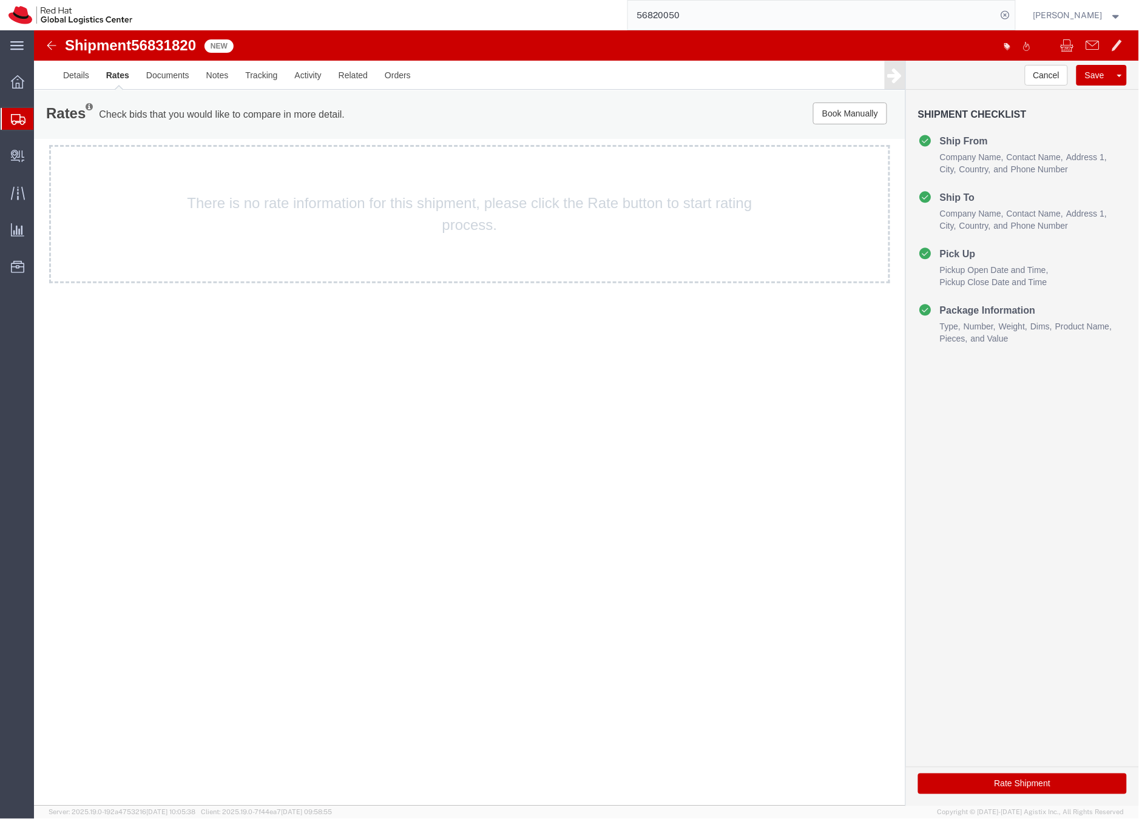
click at [12, 120] on icon at bounding box center [18, 119] width 15 height 11
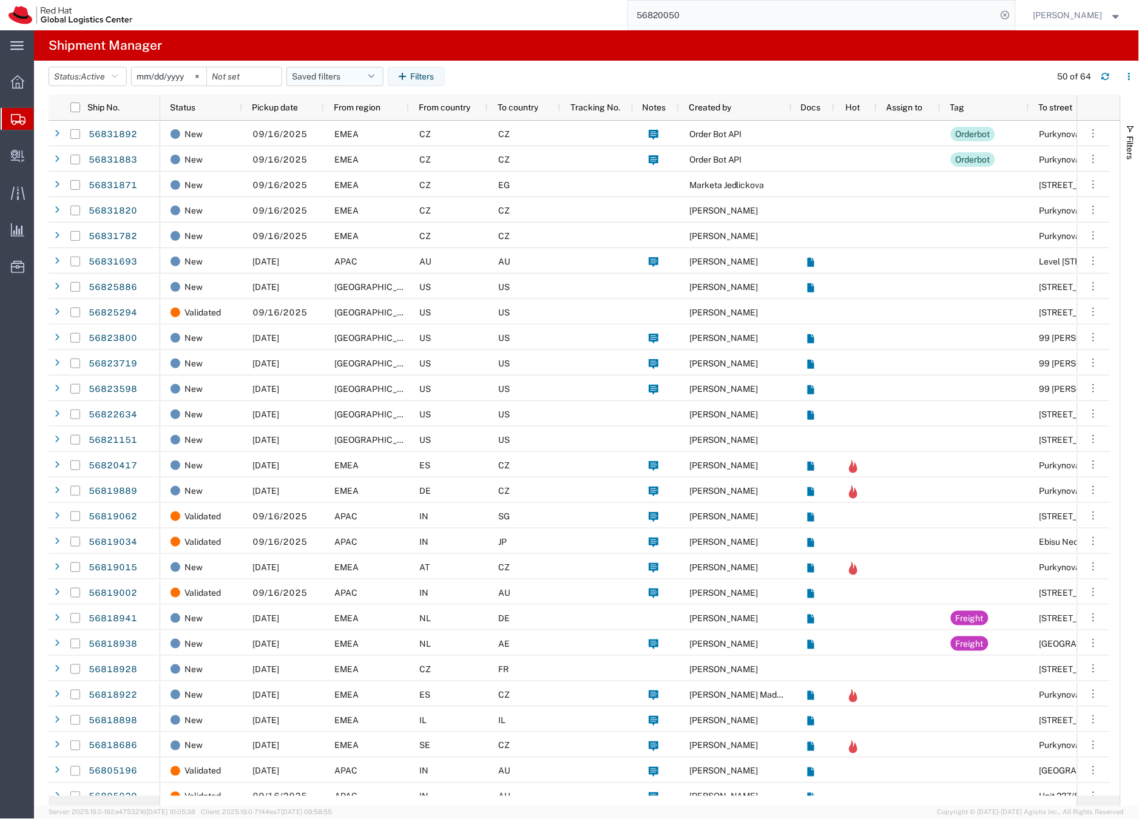
click at [313, 75] on button "Saved filters" at bounding box center [334, 76] width 97 height 19
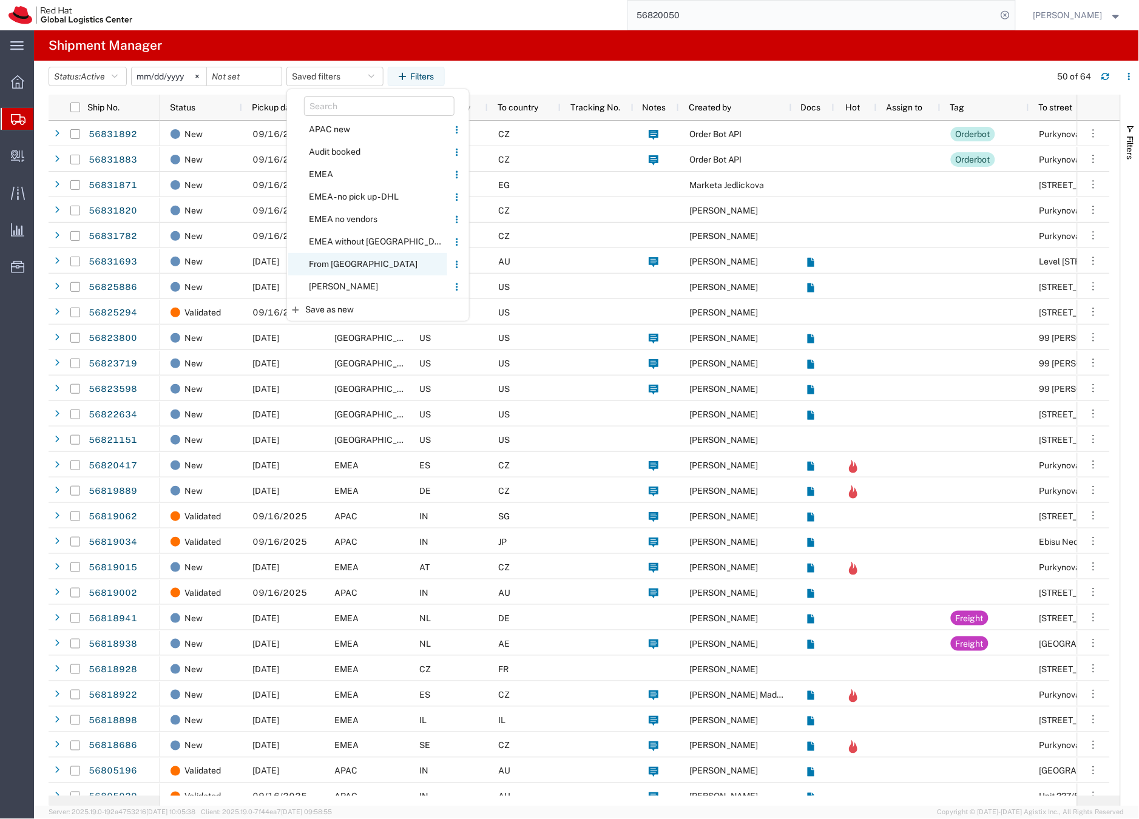
click at [329, 263] on span "From [GEOGRAPHIC_DATA]" at bounding box center [367, 264] width 159 height 22
type input "[DATE]"
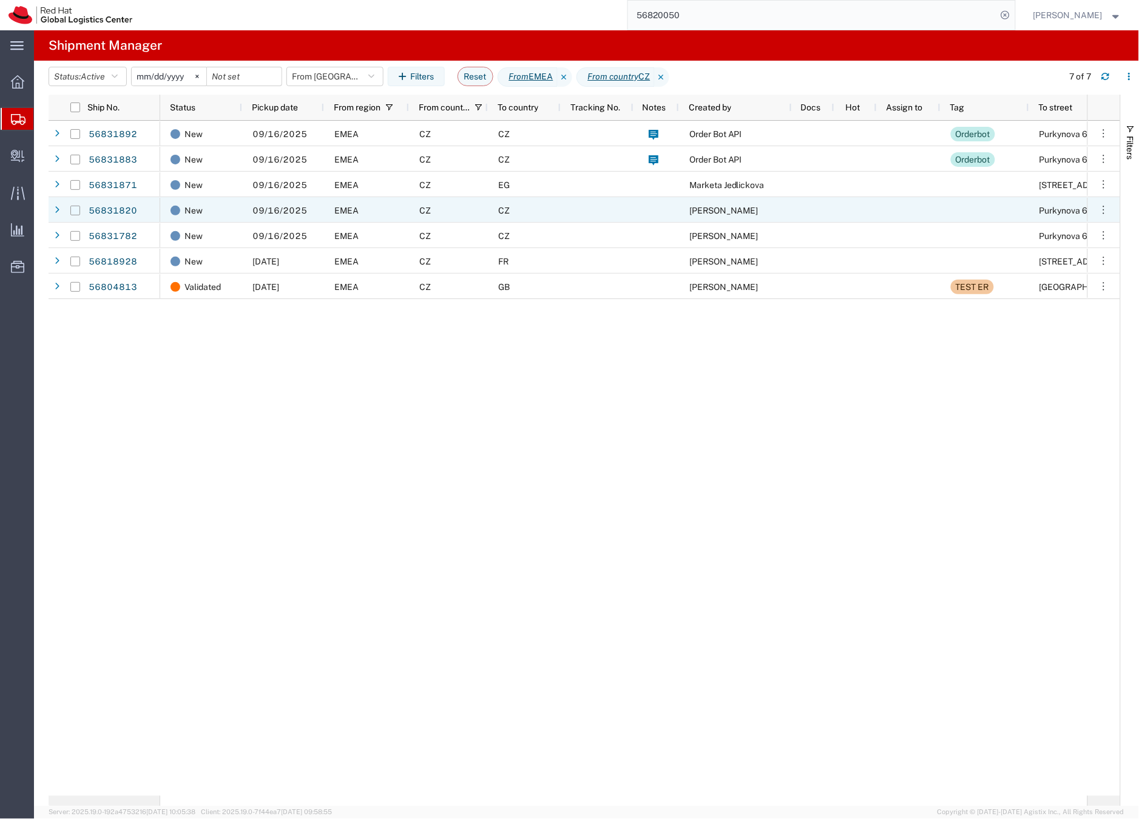
click at [76, 210] on input "Press Space to toggle row selection (unchecked)" at bounding box center [75, 211] width 10 height 10
checkbox input "true"
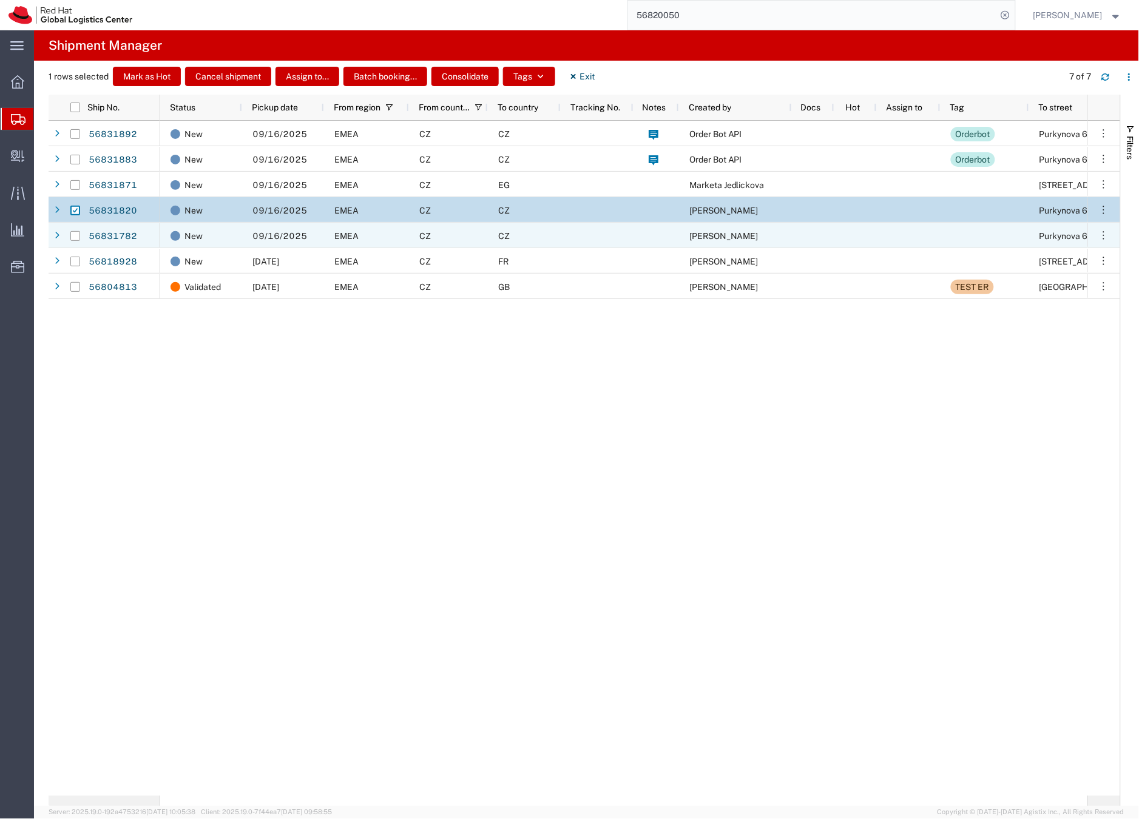
drag, startPoint x: 79, startPoint y: 235, endPoint x: 98, endPoint y: 224, distance: 21.5
click at [80, 235] on div at bounding box center [75, 235] width 23 height 25
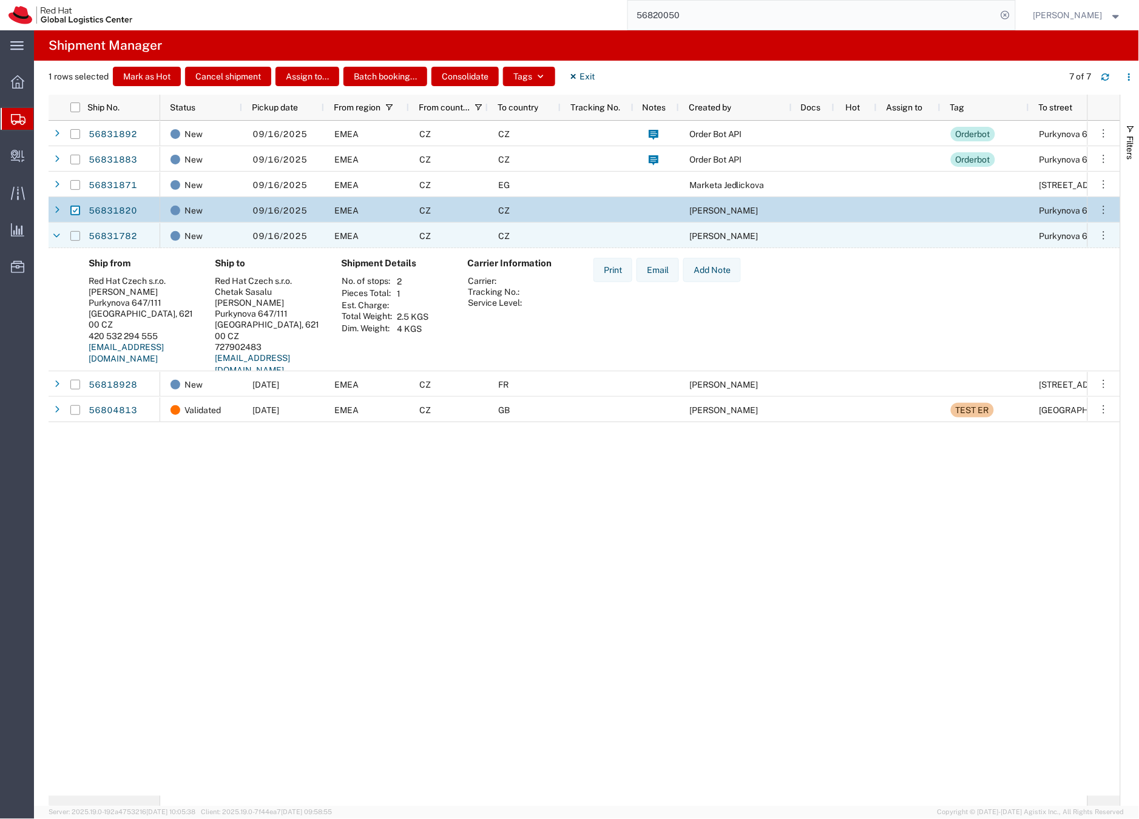
click at [76, 234] on input "Press Space to toggle row selection (unchecked)" at bounding box center [75, 236] width 10 height 10
checkbox input "true"
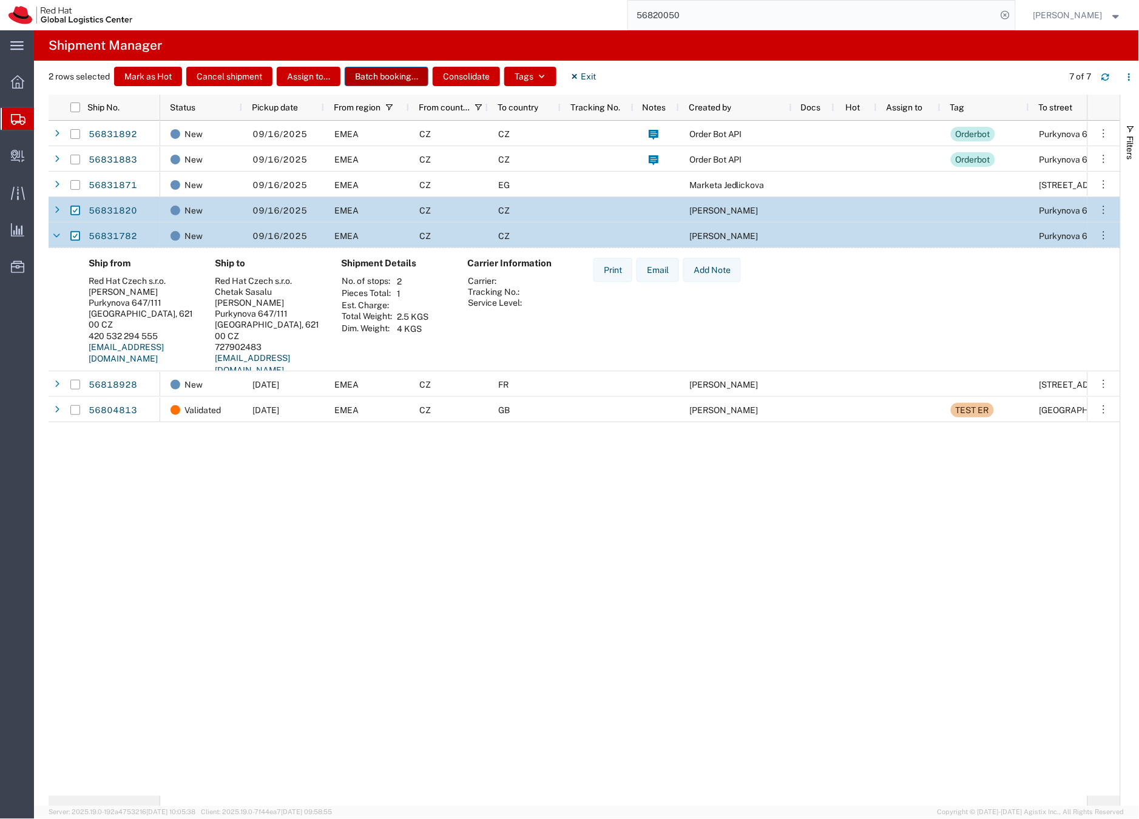
click at [385, 76] on button "Batch booking..." at bounding box center [387, 76] width 84 height 19
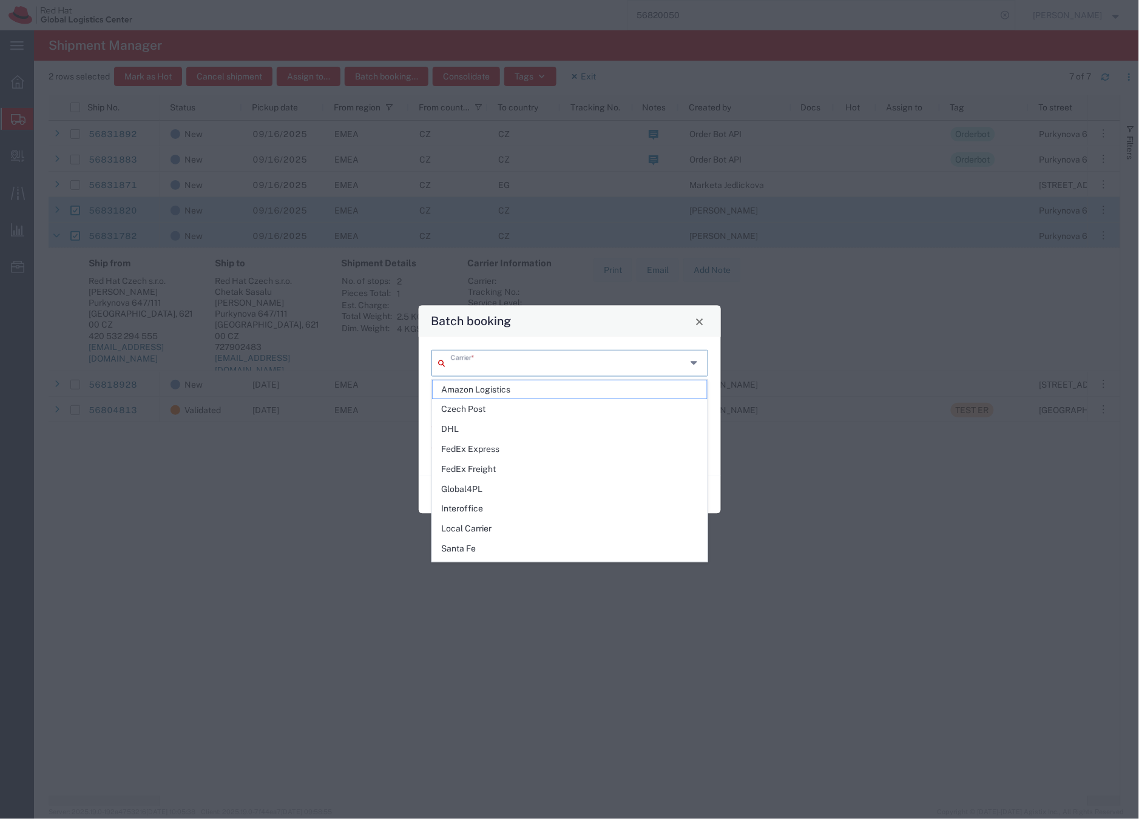
click at [511, 367] on input "text" at bounding box center [569, 362] width 236 height 21
click at [486, 508] on span "Interoffice" at bounding box center [570, 508] width 274 height 19
type input "Interoffice"
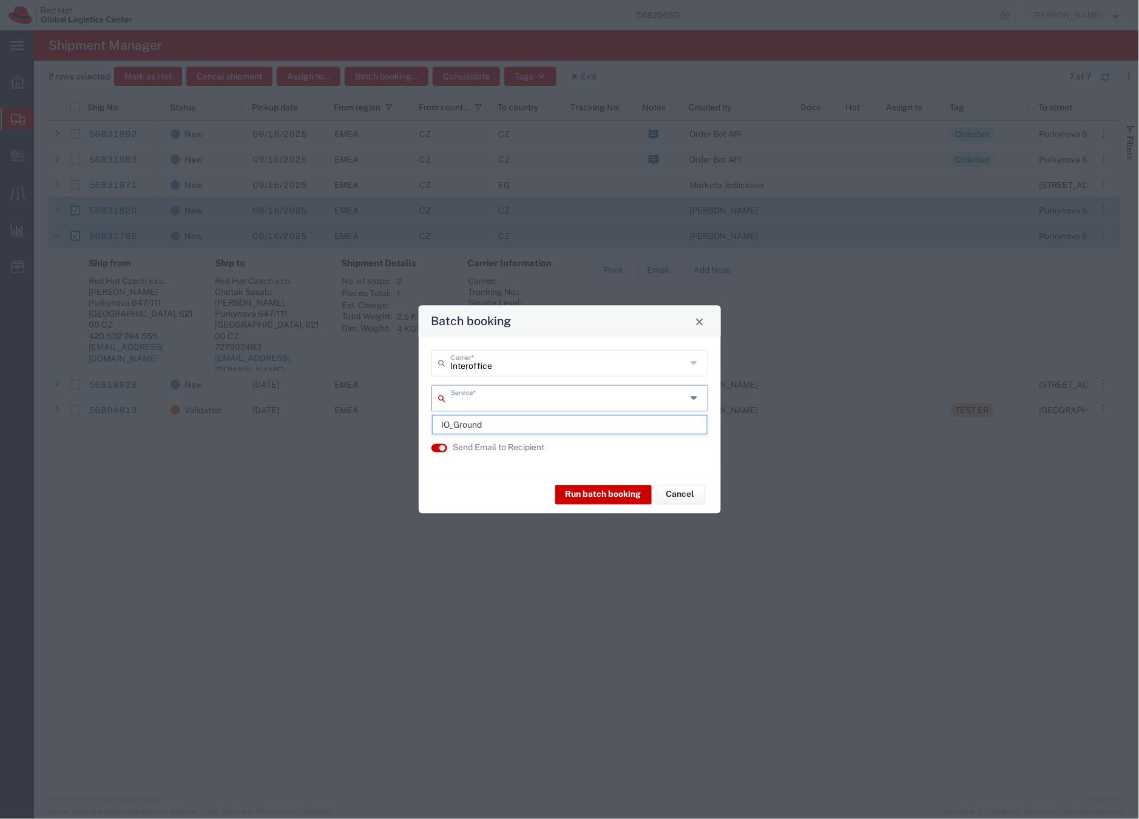
click at [493, 396] on input "text" at bounding box center [569, 397] width 236 height 21
drag, startPoint x: 482, startPoint y: 421, endPoint x: 610, endPoint y: 425, distance: 128.1
click at [482, 421] on span "IO_Ground" at bounding box center [570, 425] width 274 height 19
type input "IO_Ground"
click at [438, 425] on button "button" at bounding box center [439, 426] width 16 height 8
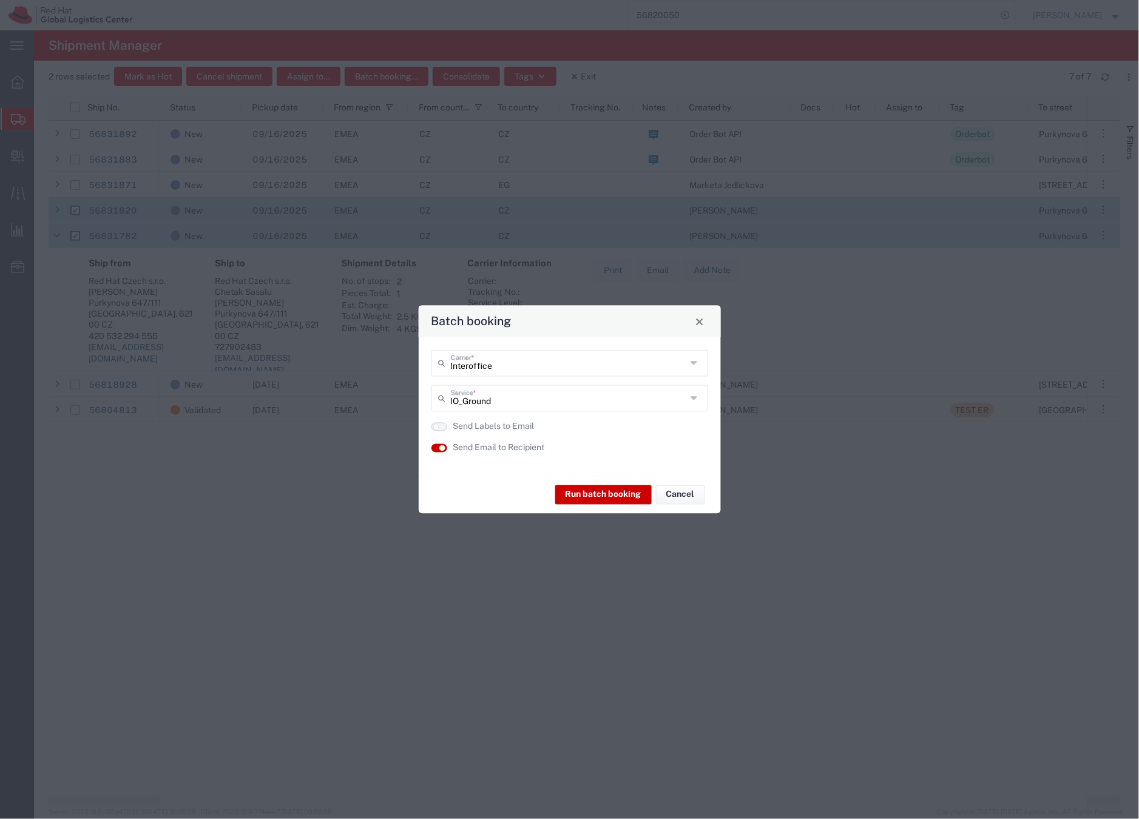
click at [447, 428] on button "button" at bounding box center [439, 426] width 16 height 8
click at [584, 496] on button "Run batch booking" at bounding box center [603, 494] width 96 height 19
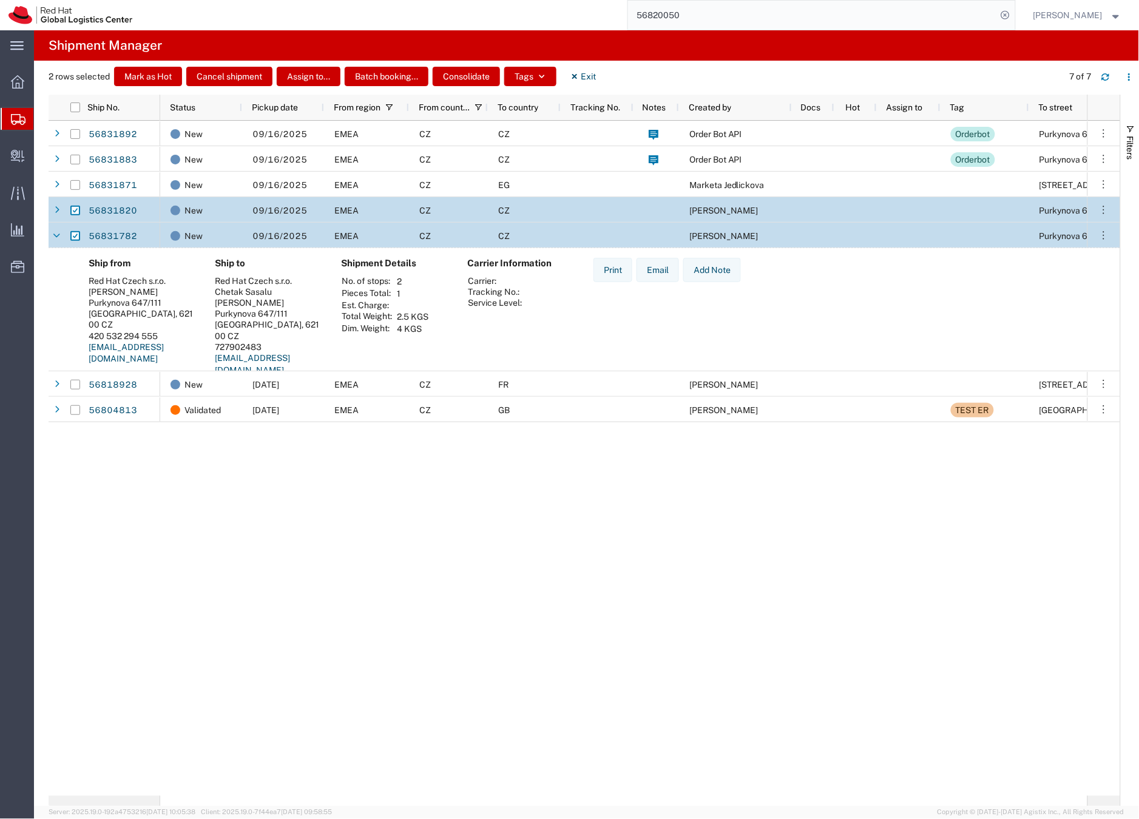
click at [13, 114] on icon at bounding box center [18, 119] width 15 height 11
click at [11, 116] on icon at bounding box center [18, 119] width 15 height 11
click at [13, 119] on icon at bounding box center [18, 119] width 15 height 11
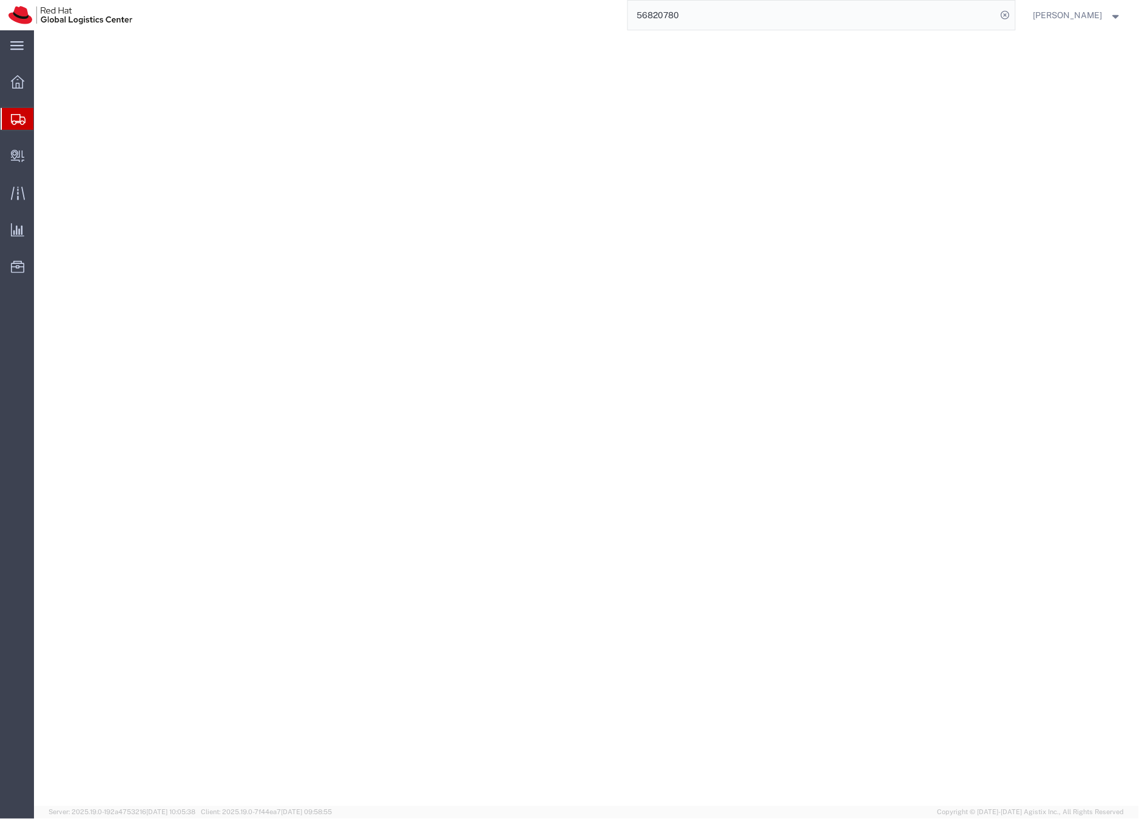
select select
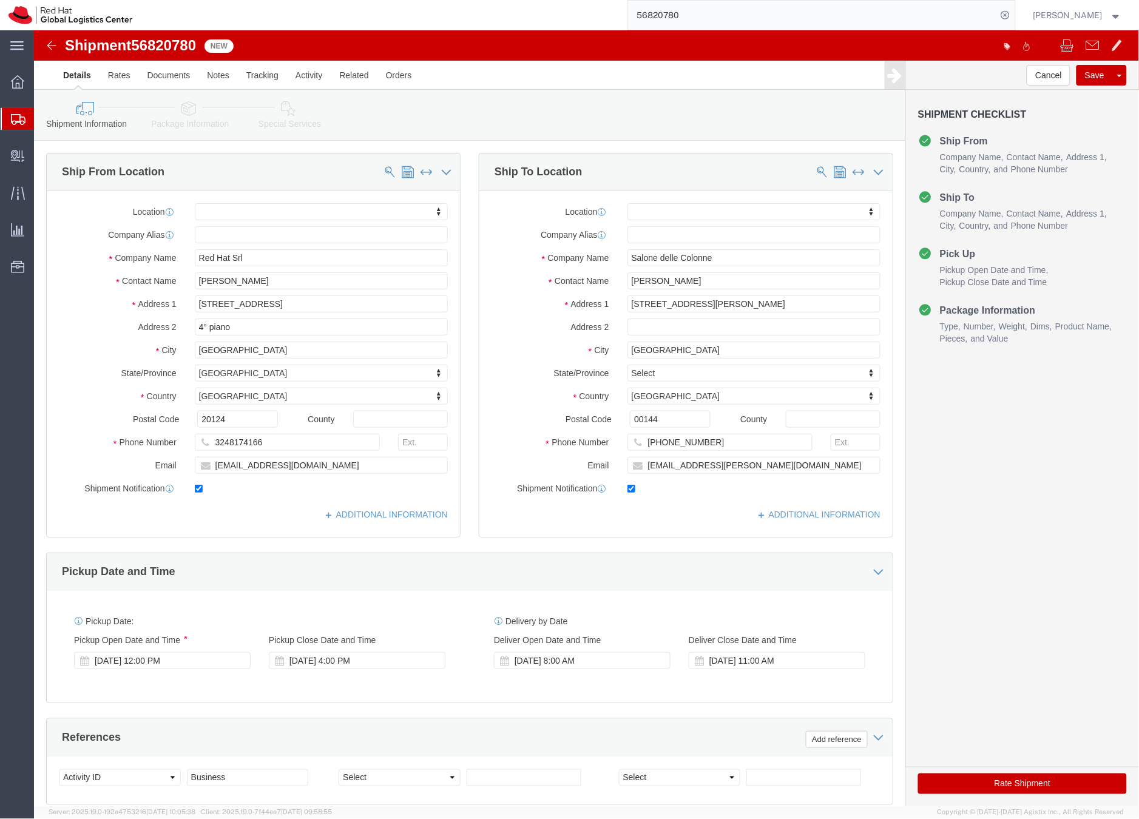
click at [13, 115] on icon at bounding box center [18, 119] width 15 height 11
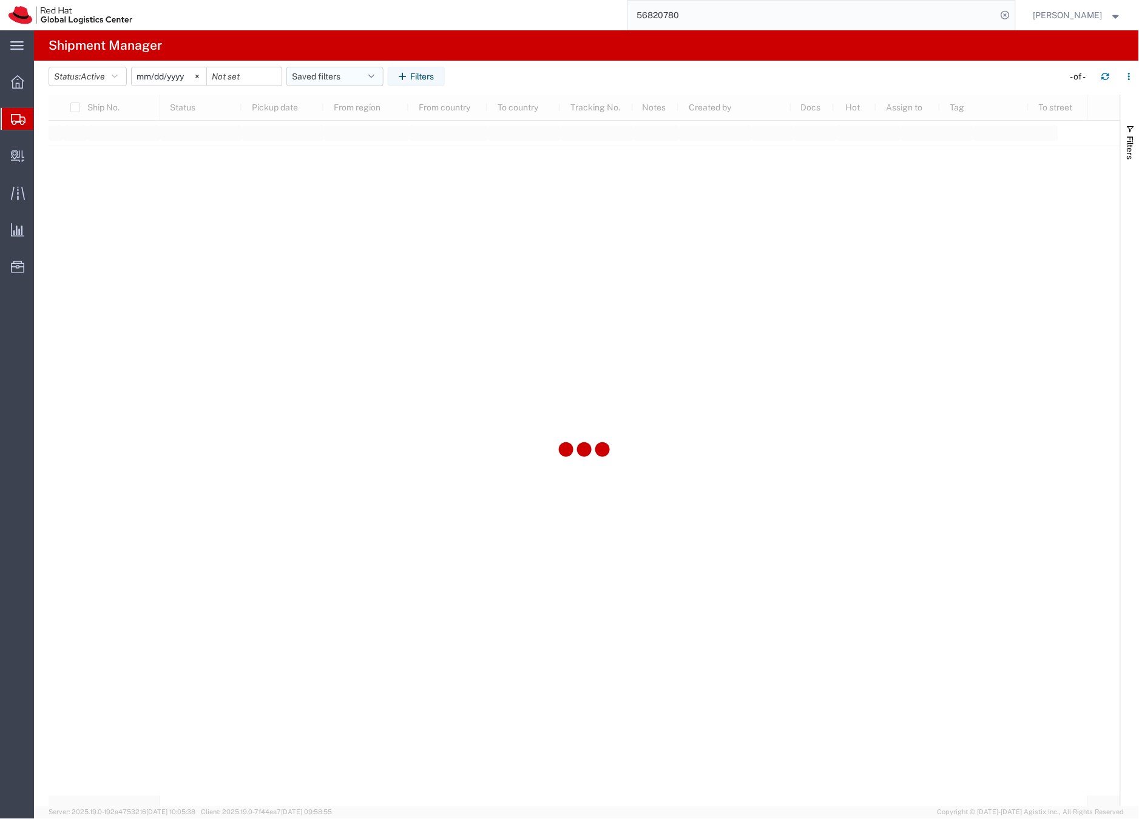
click at [306, 75] on button "Saved filters" at bounding box center [334, 76] width 97 height 19
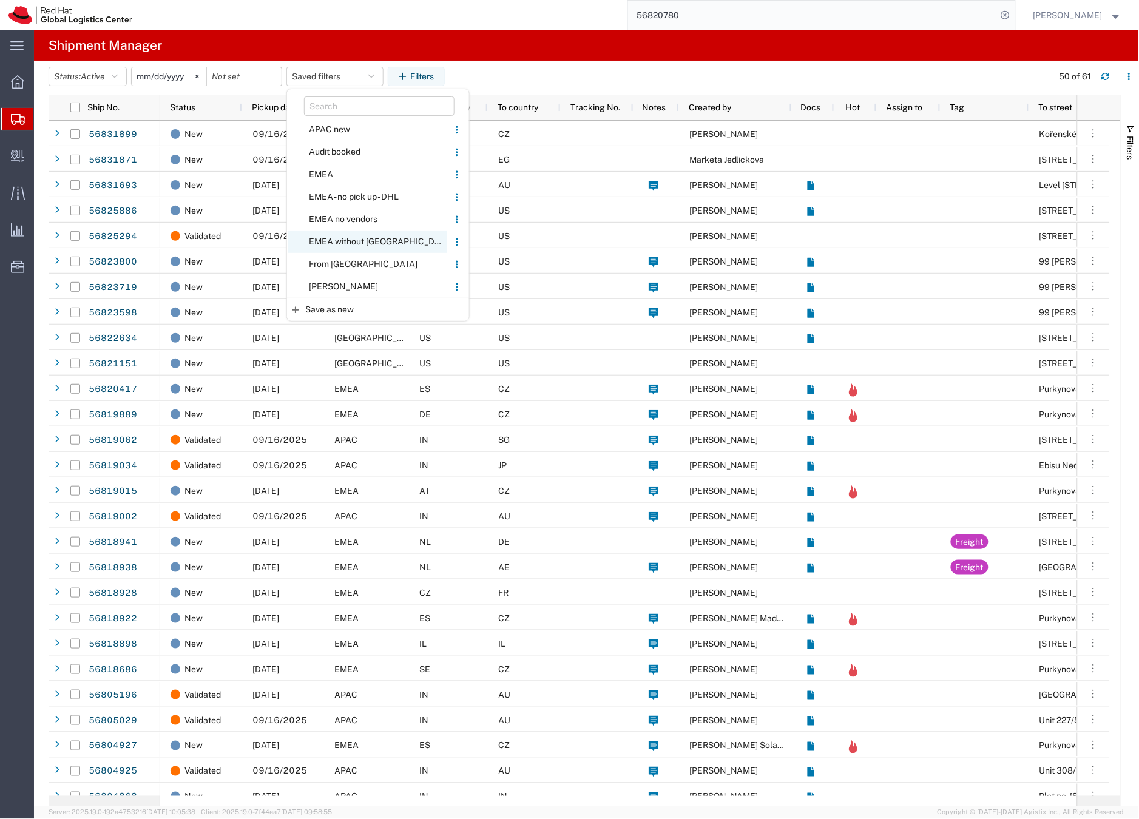
click at [325, 241] on span "EMEA without [GEOGRAPHIC_DATA]" at bounding box center [367, 242] width 159 height 22
type input "[DATE]"
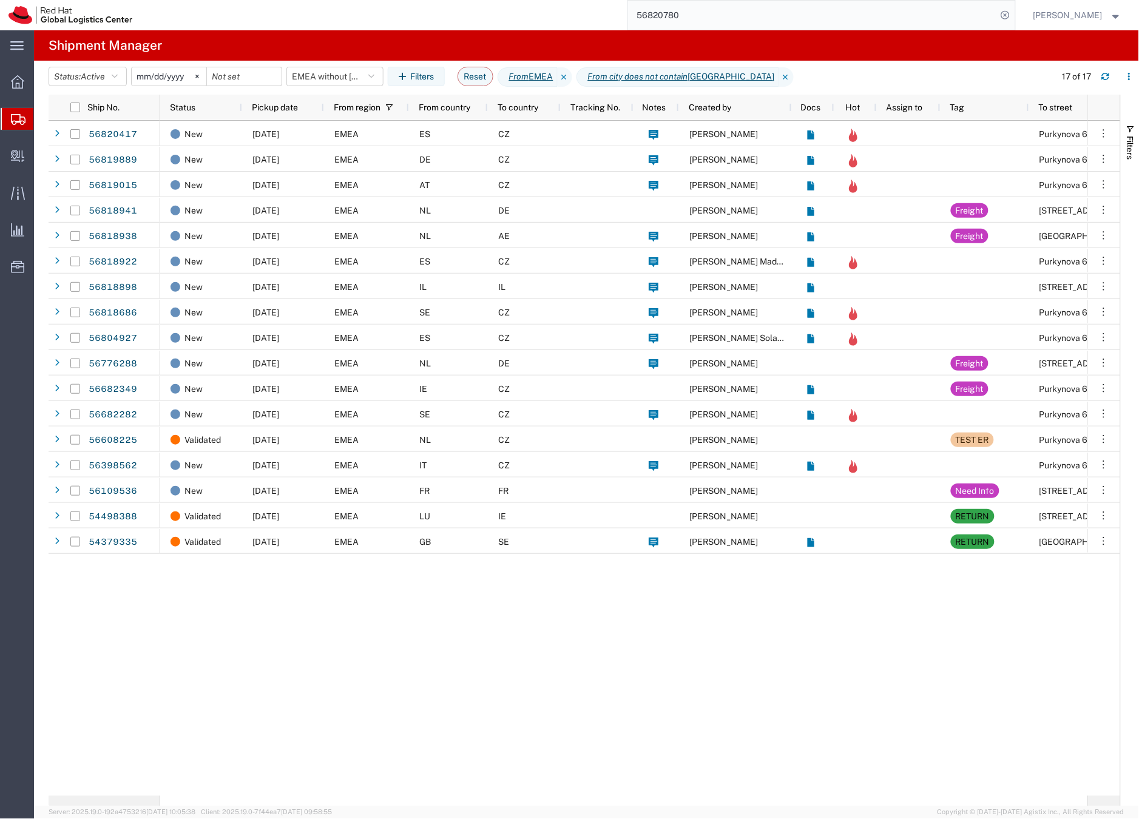
click at [701, 14] on input "56820780" at bounding box center [812, 15] width 369 height 29
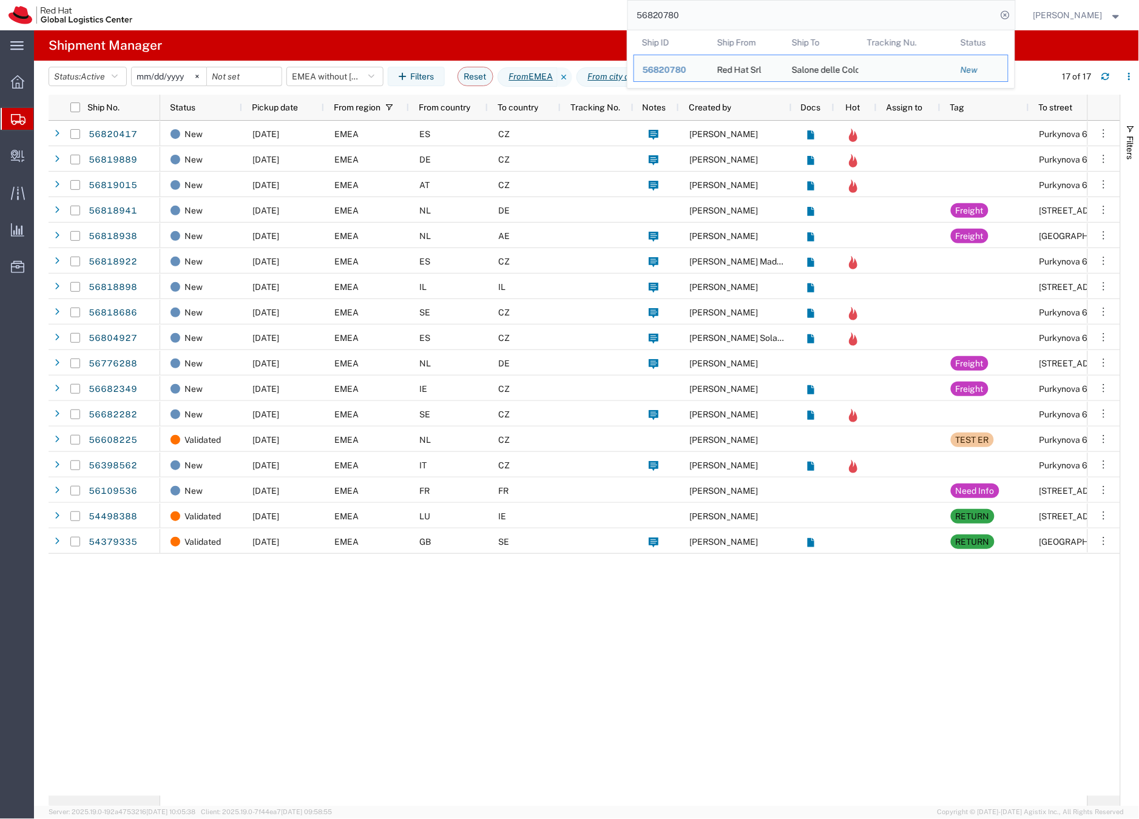
paste input "776288"
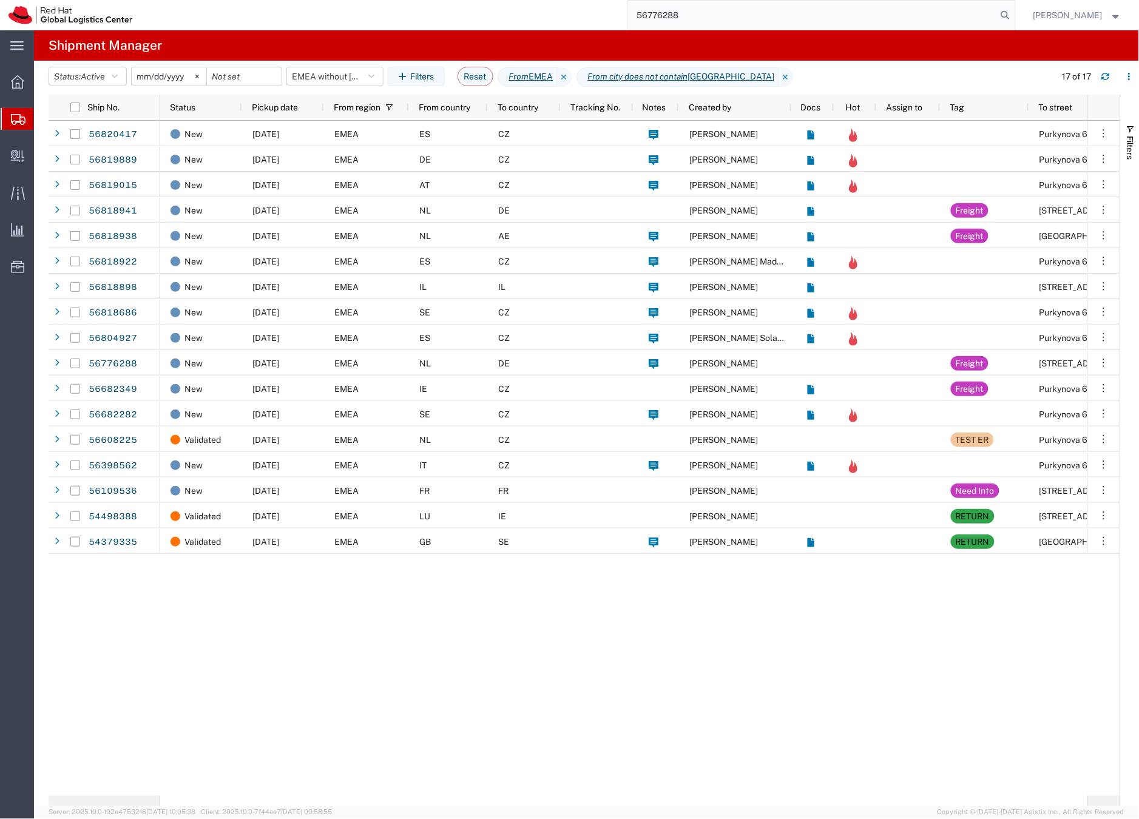
type input "56776288"
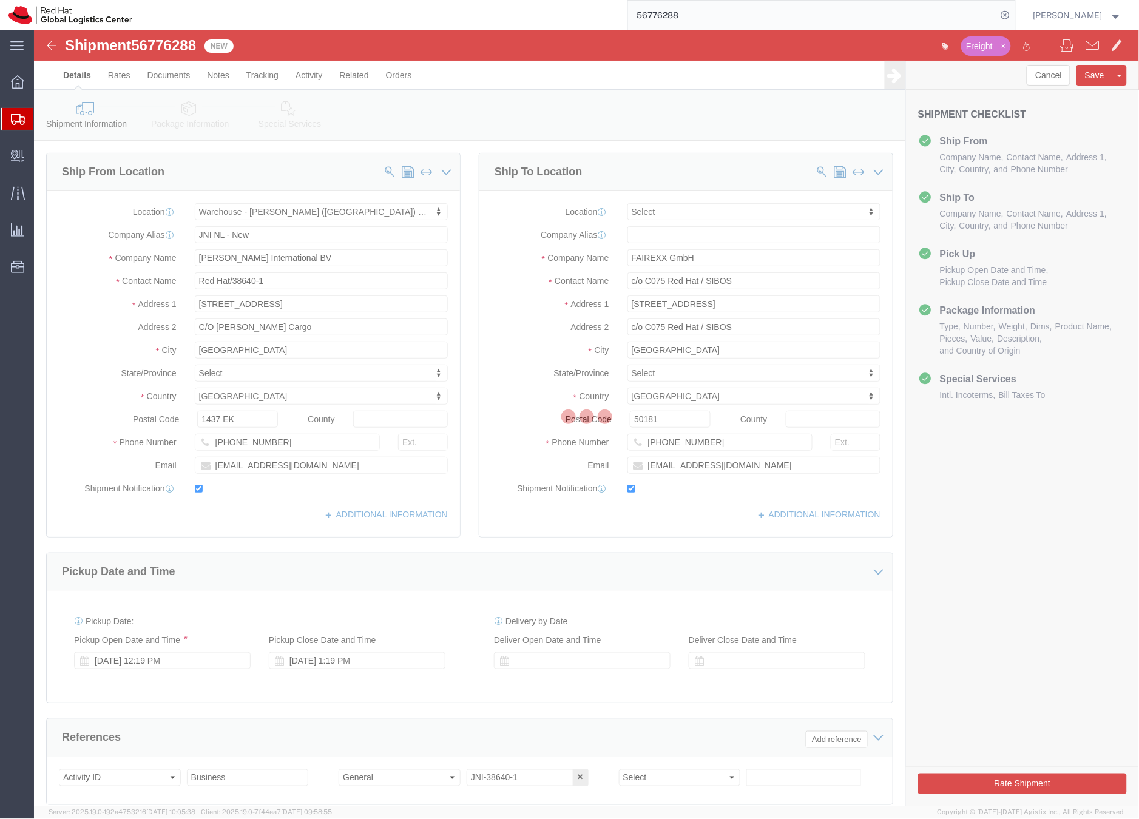
select select "70271"
select select
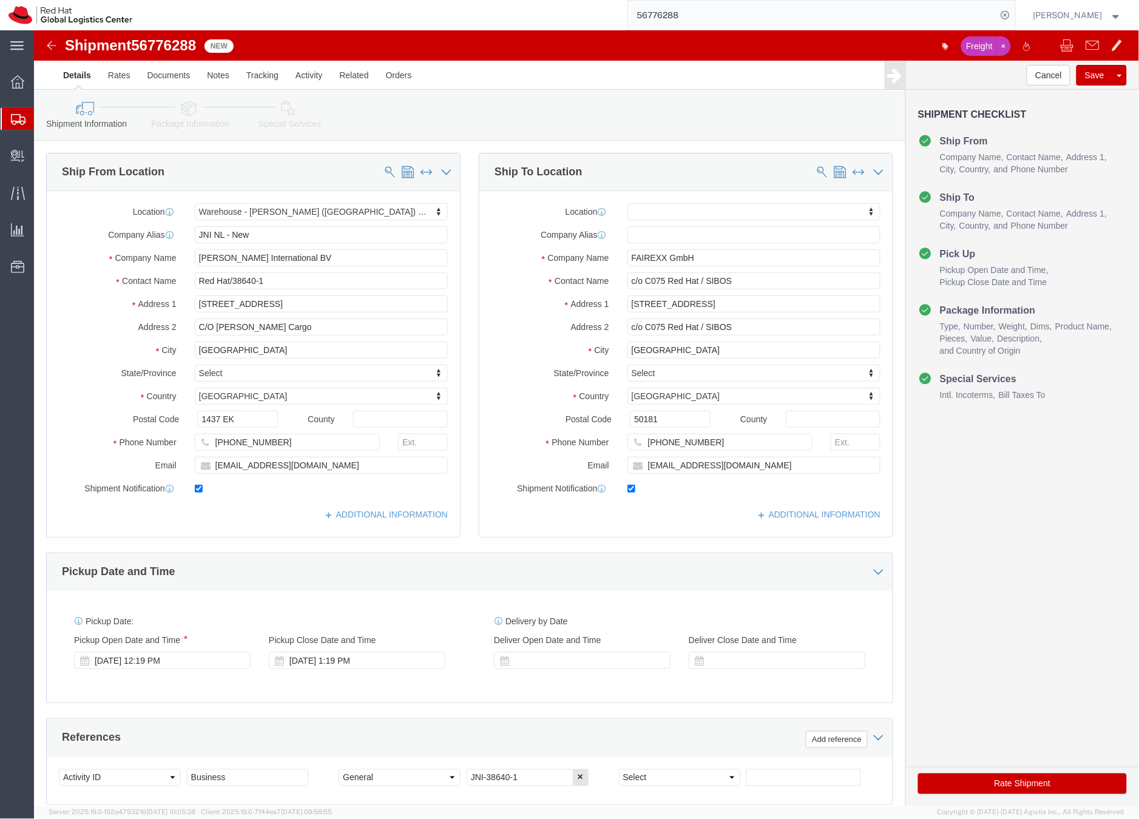
click icon
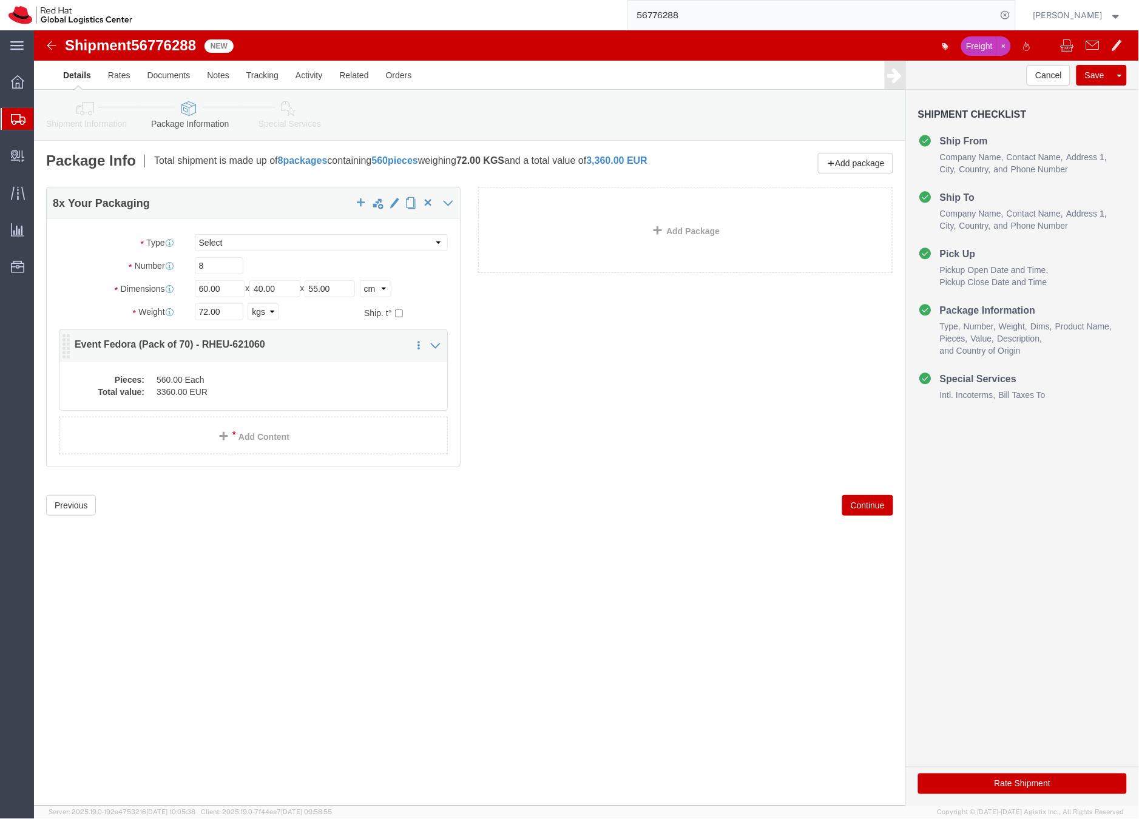
click dd "3360.00 EUR"
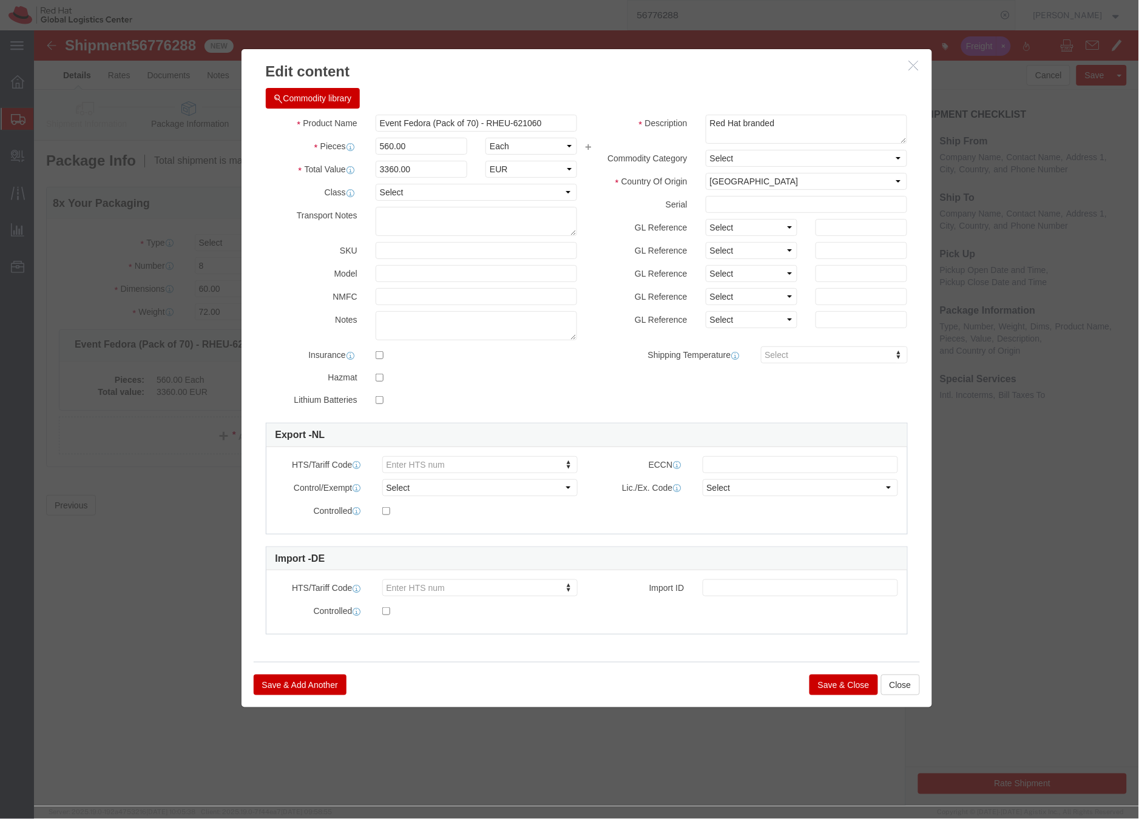
click button "Save & Close"
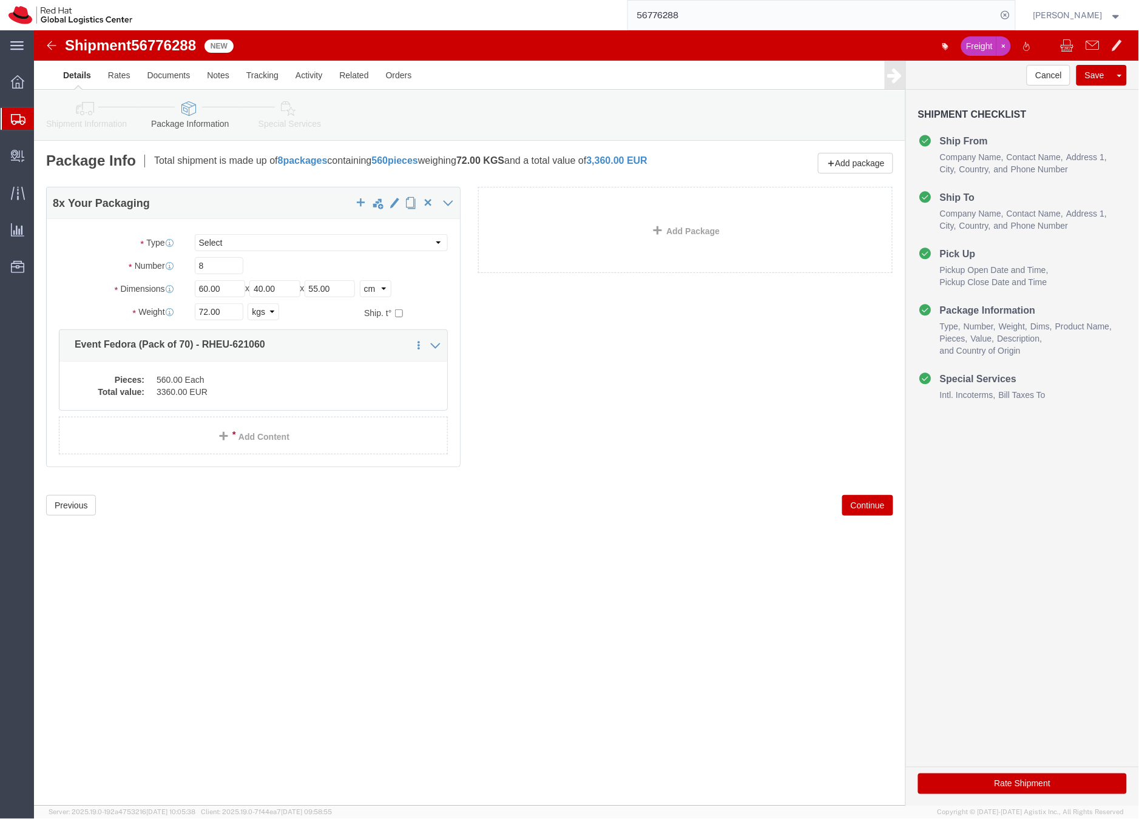
click icon
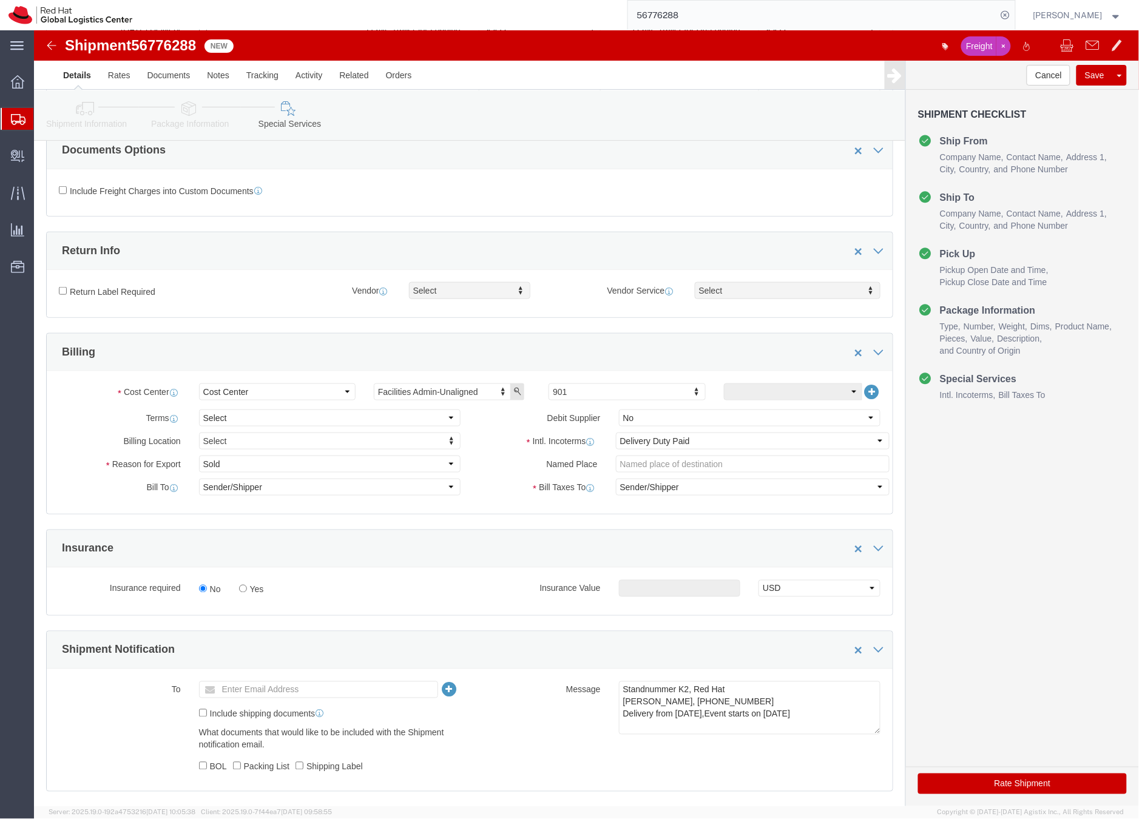
scroll to position [249, 0]
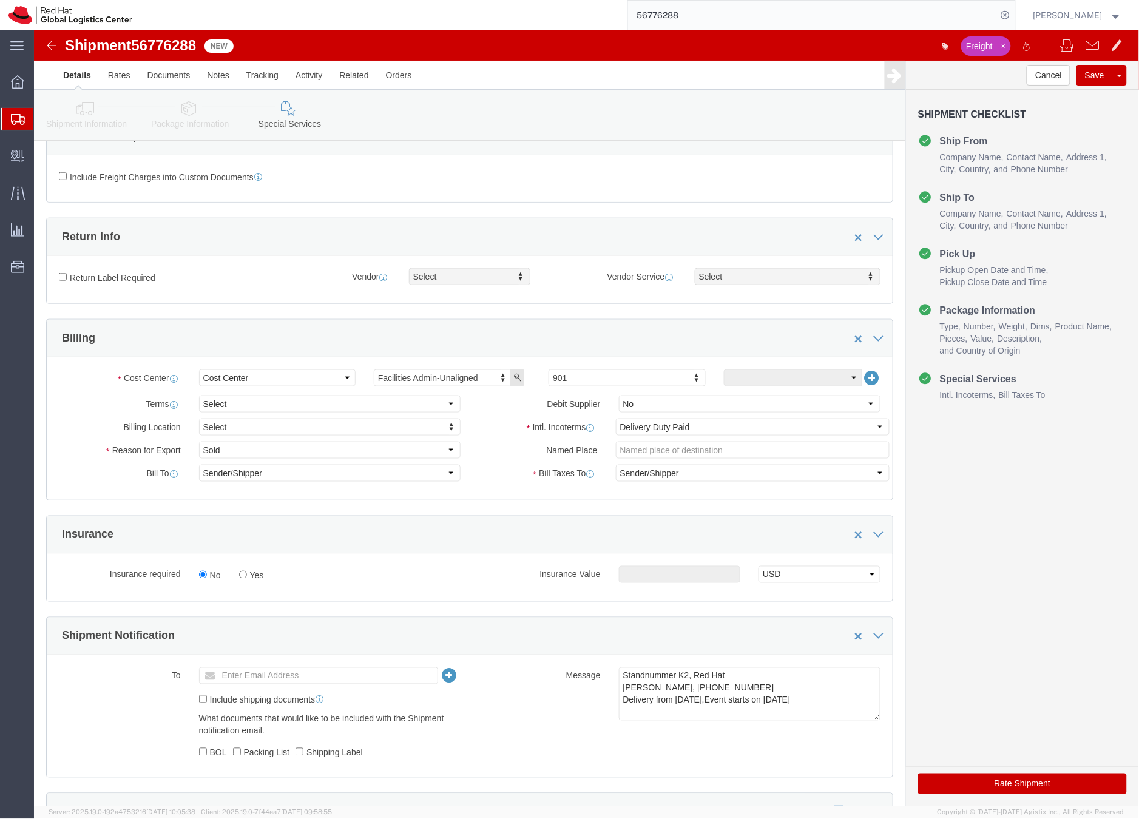
click button "Rate Shipment"
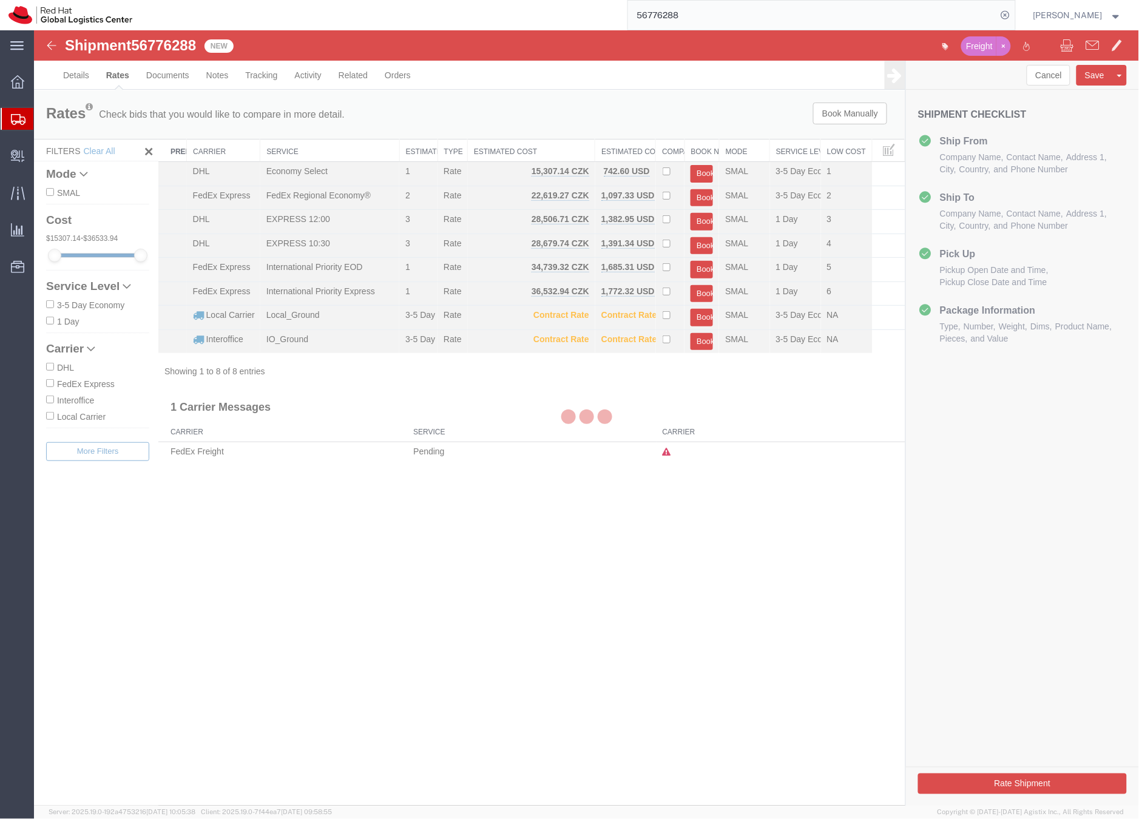
scroll to position [0, 0]
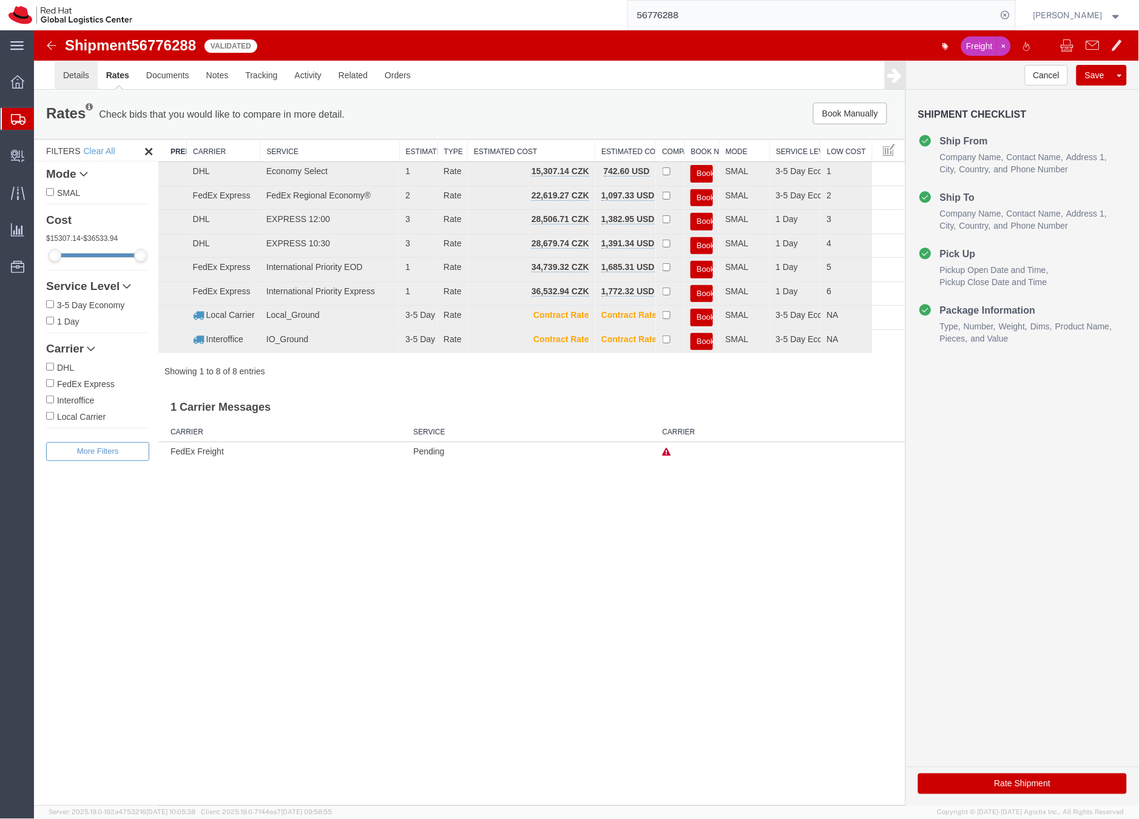
click at [68, 72] on link "Details" at bounding box center [75, 74] width 43 height 29
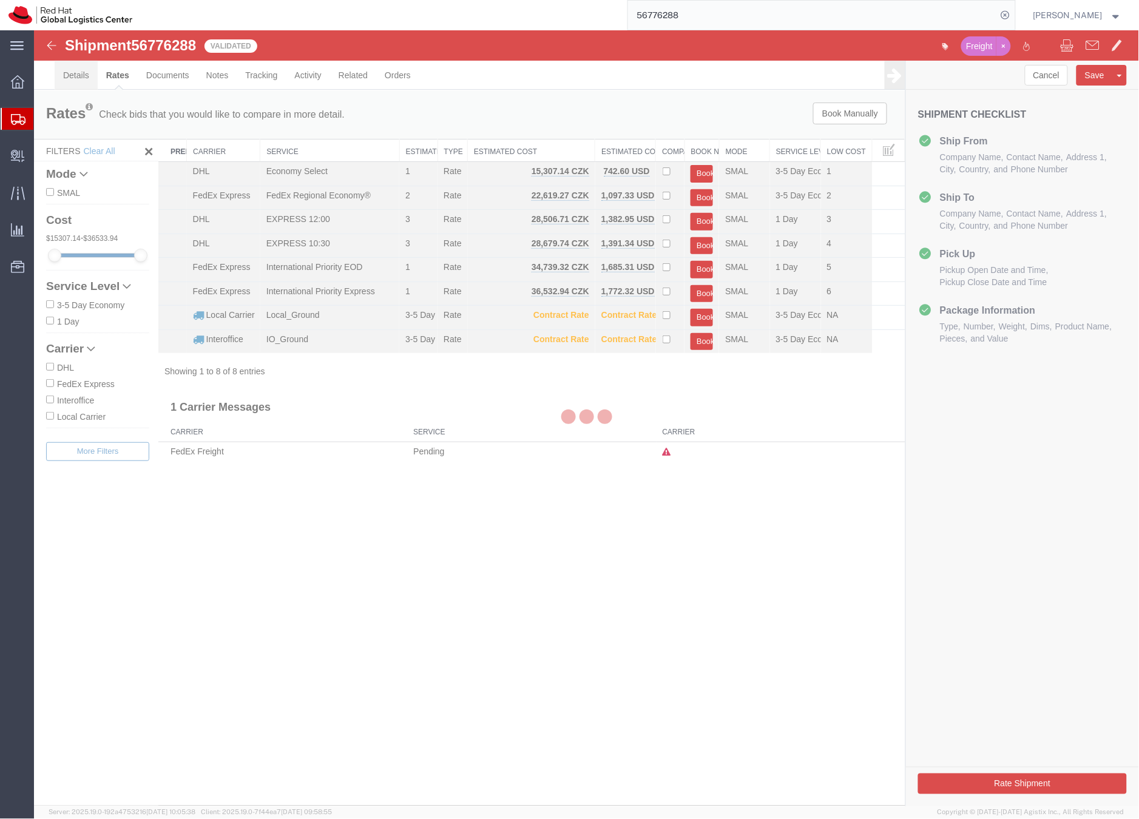
click at [33, 30] on div at bounding box center [33, 30] width 0 height 0
select select "70271"
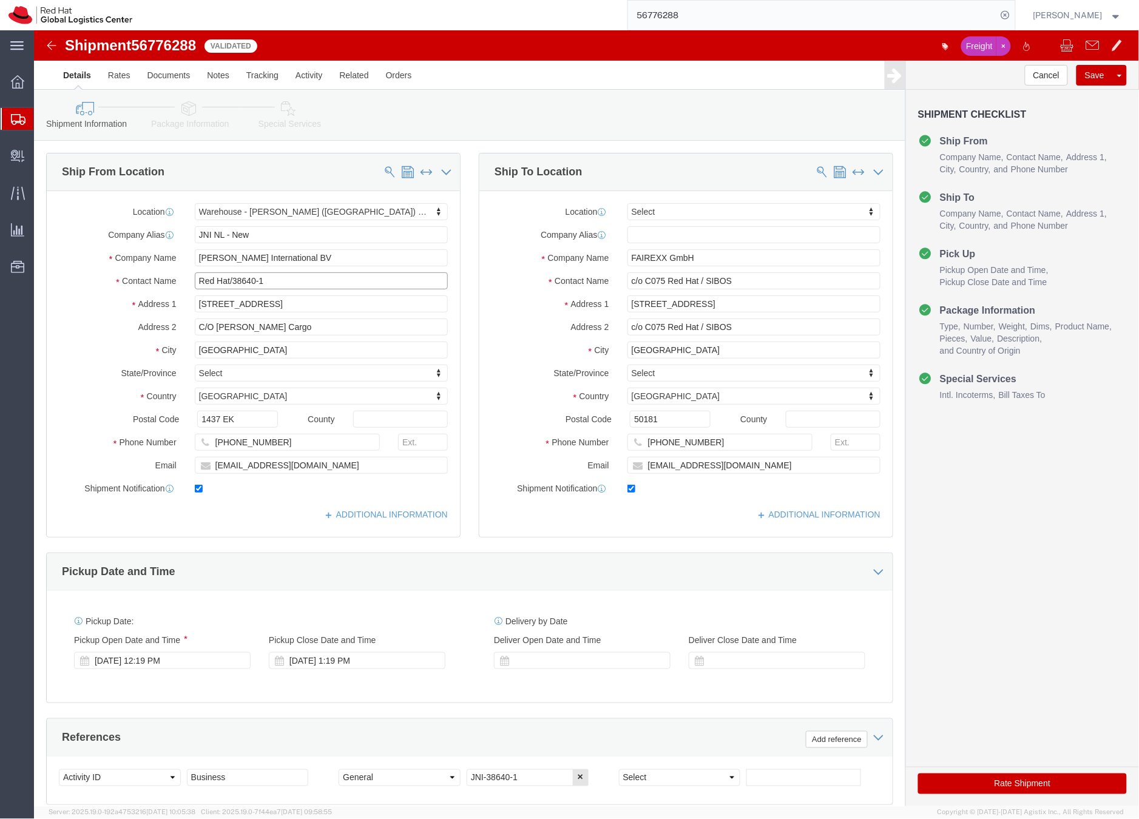
drag, startPoint x: 198, startPoint y: 248, endPoint x: 230, endPoint y: 248, distance: 31.6
click input "Red Hat/38640-1"
click icon
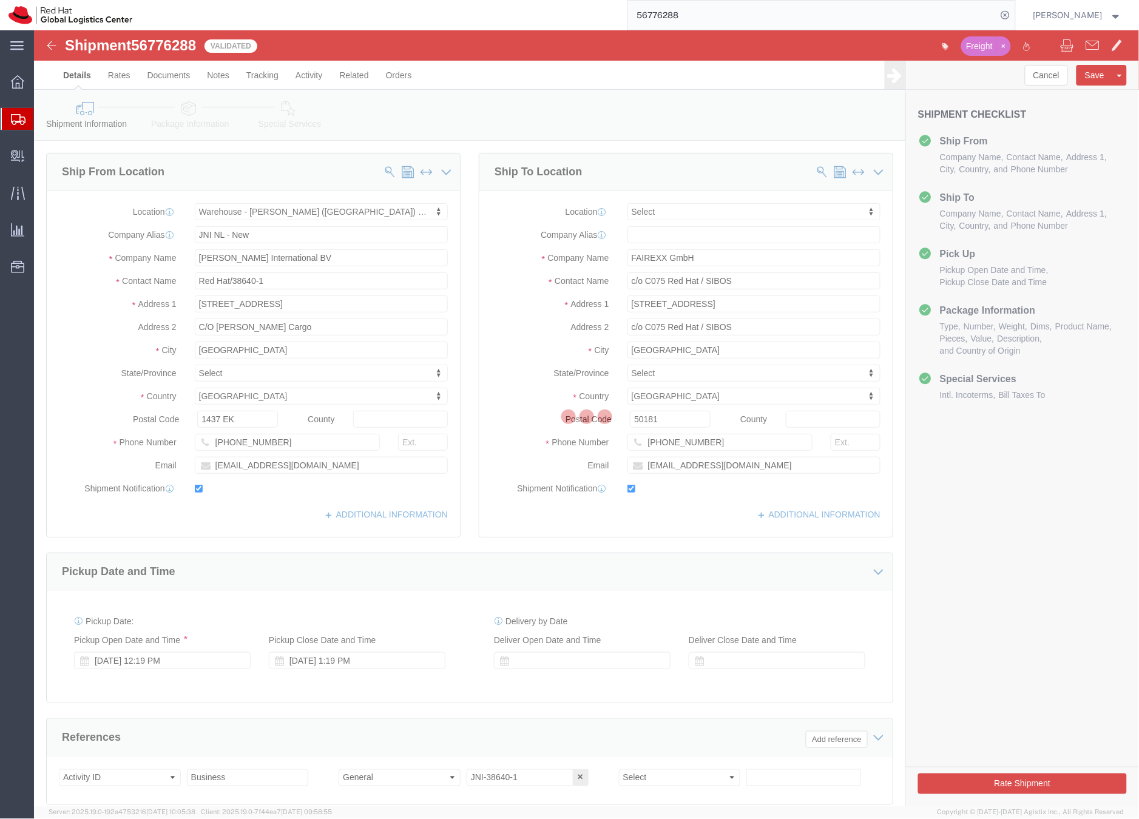
click div
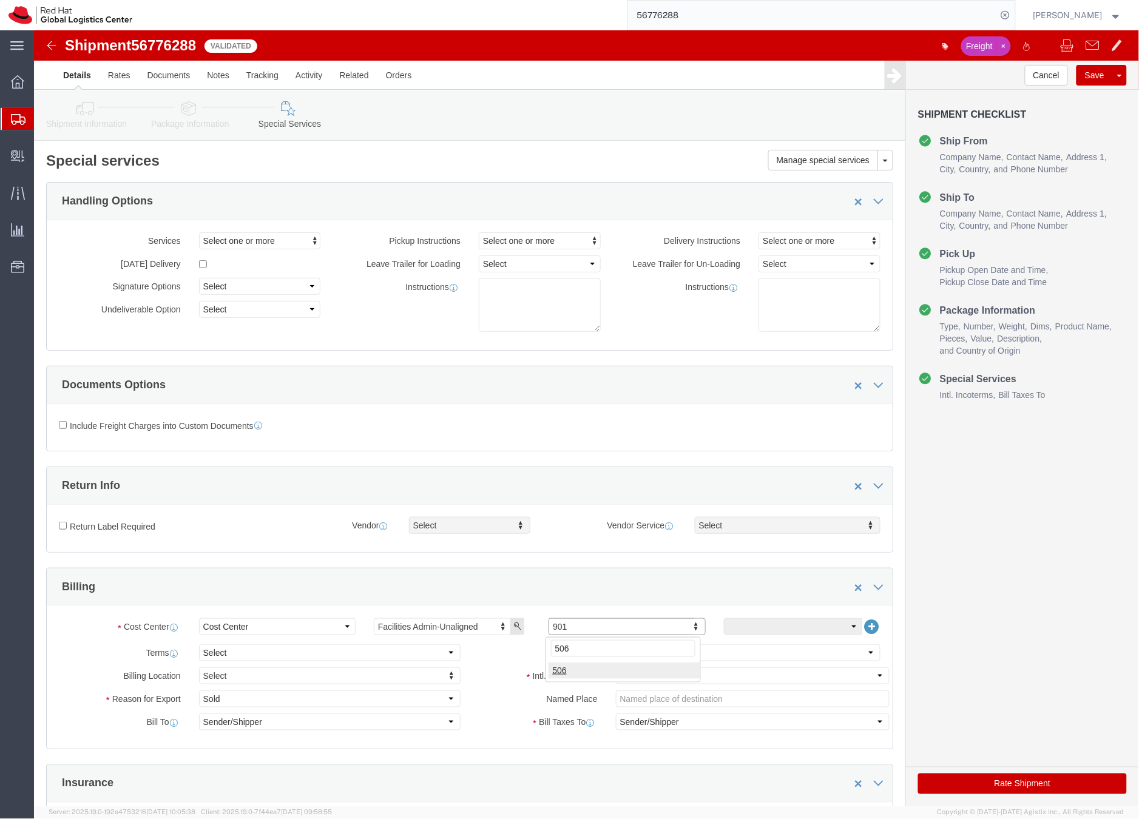
type input "506"
click button "Rate Shipment"
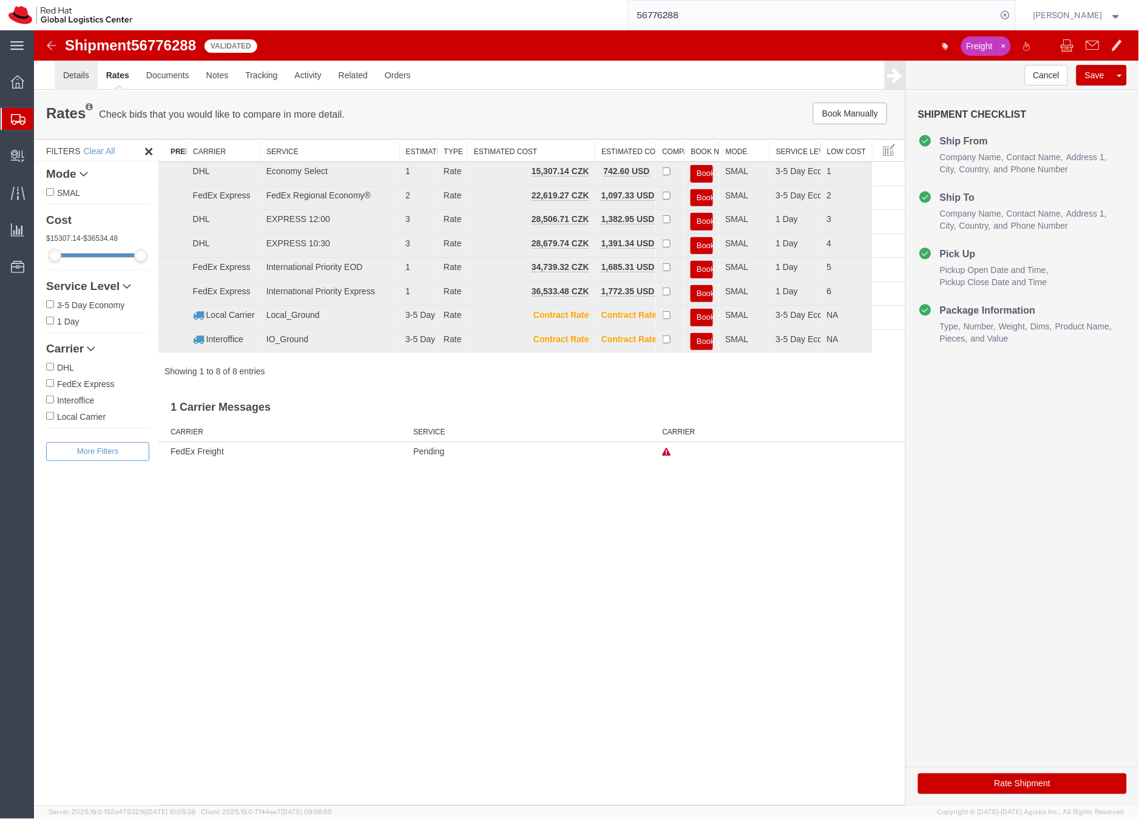
click at [78, 74] on link "Details" at bounding box center [75, 74] width 43 height 29
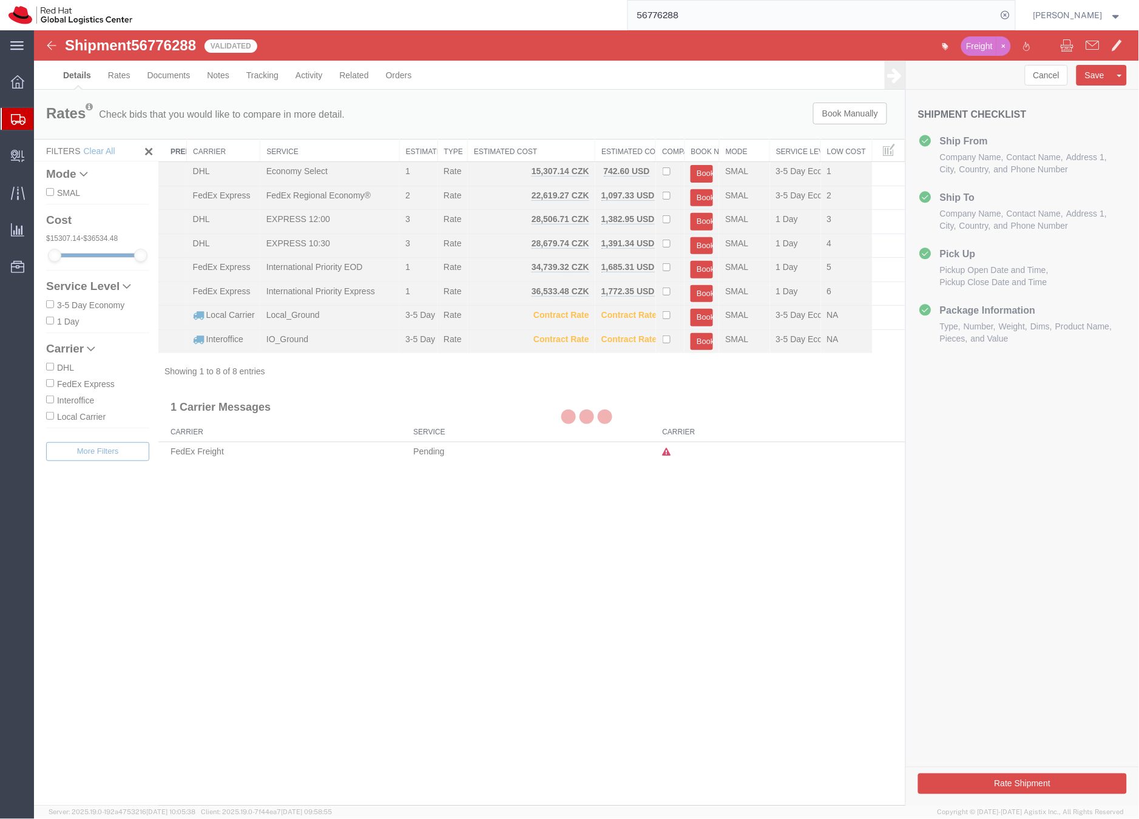
select select "70271"
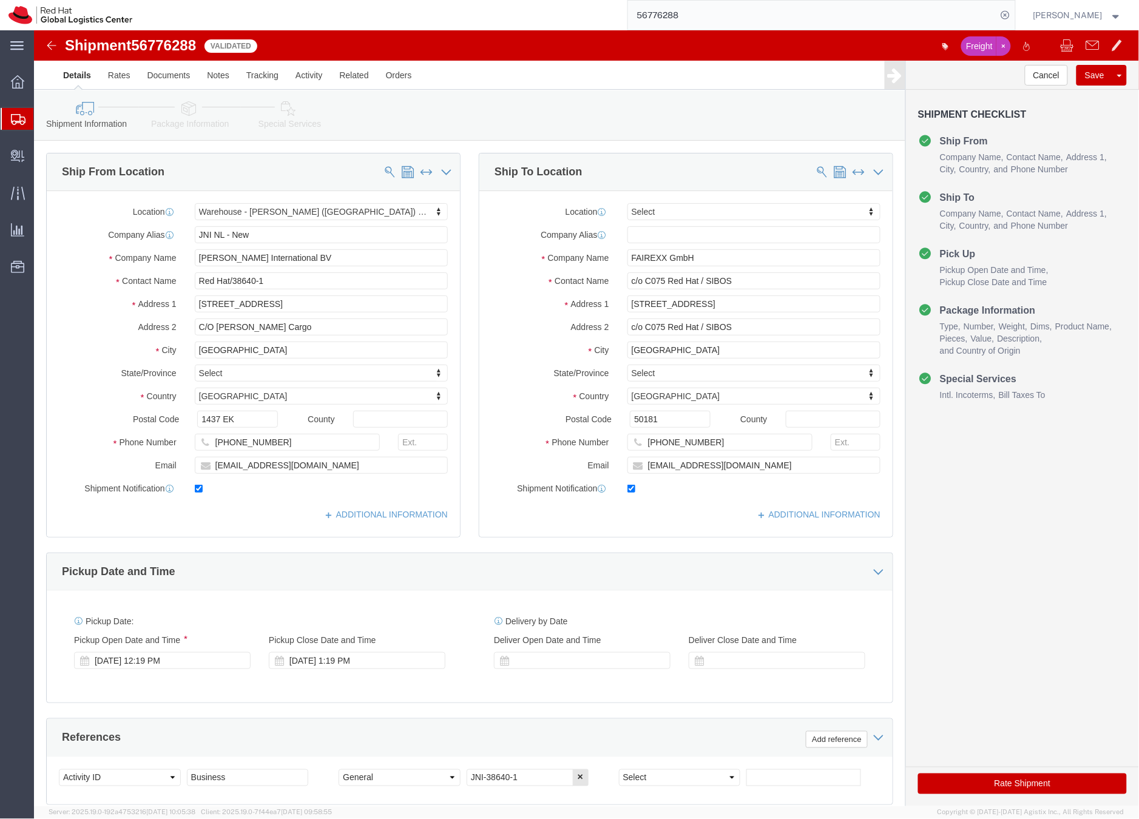
click icon
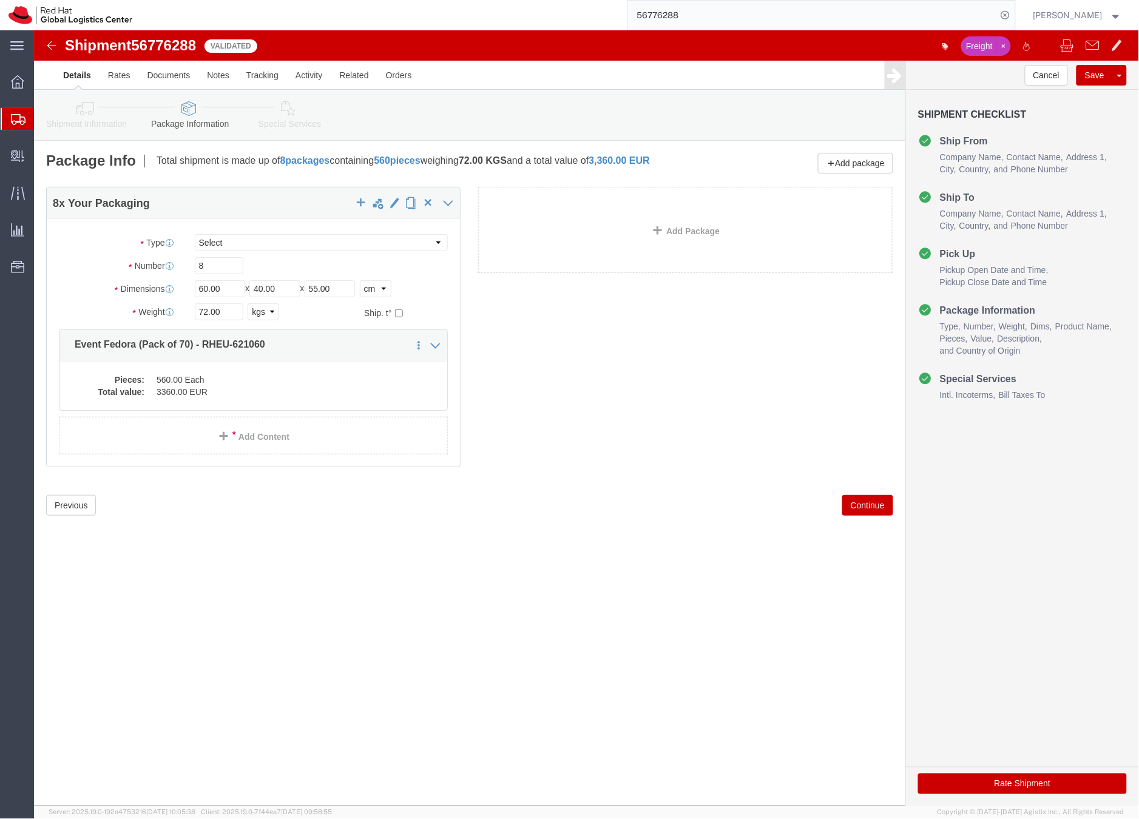
click icon
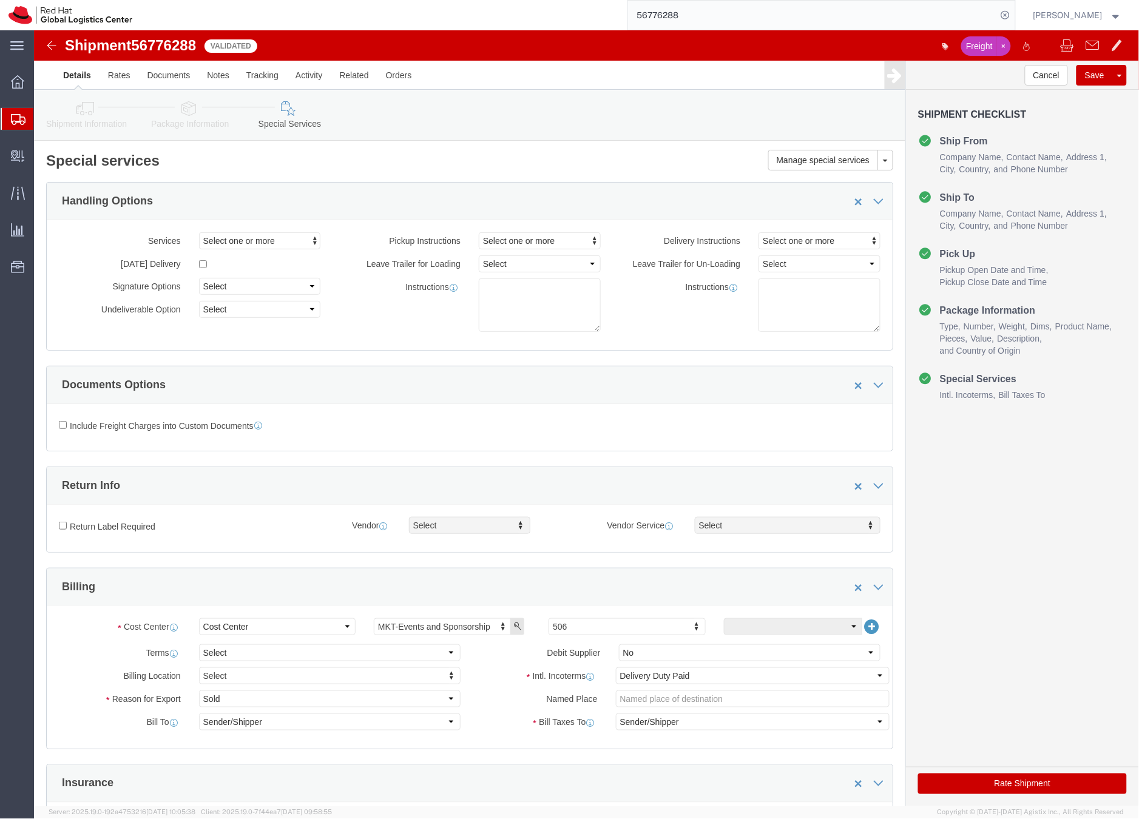
click button "Rate Shipment"
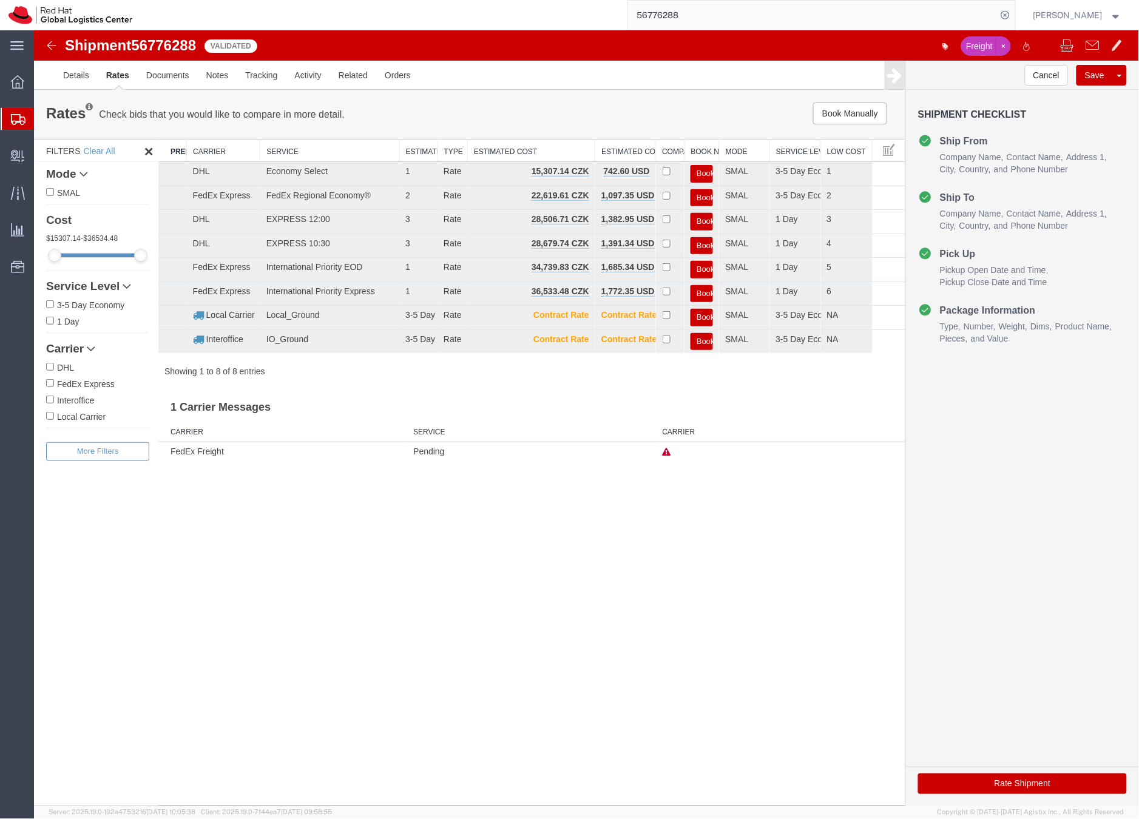
click at [665, 451] on icon at bounding box center [666, 451] width 8 height 8
click at [703, 172] on button "Book" at bounding box center [701, 173] width 22 height 18
click at [703, 172] on body "Shipment 56776288 8 of 8 Validated Freight Details Rates Documents Notes Tracki…" at bounding box center [585, 397] width 1105 height 735
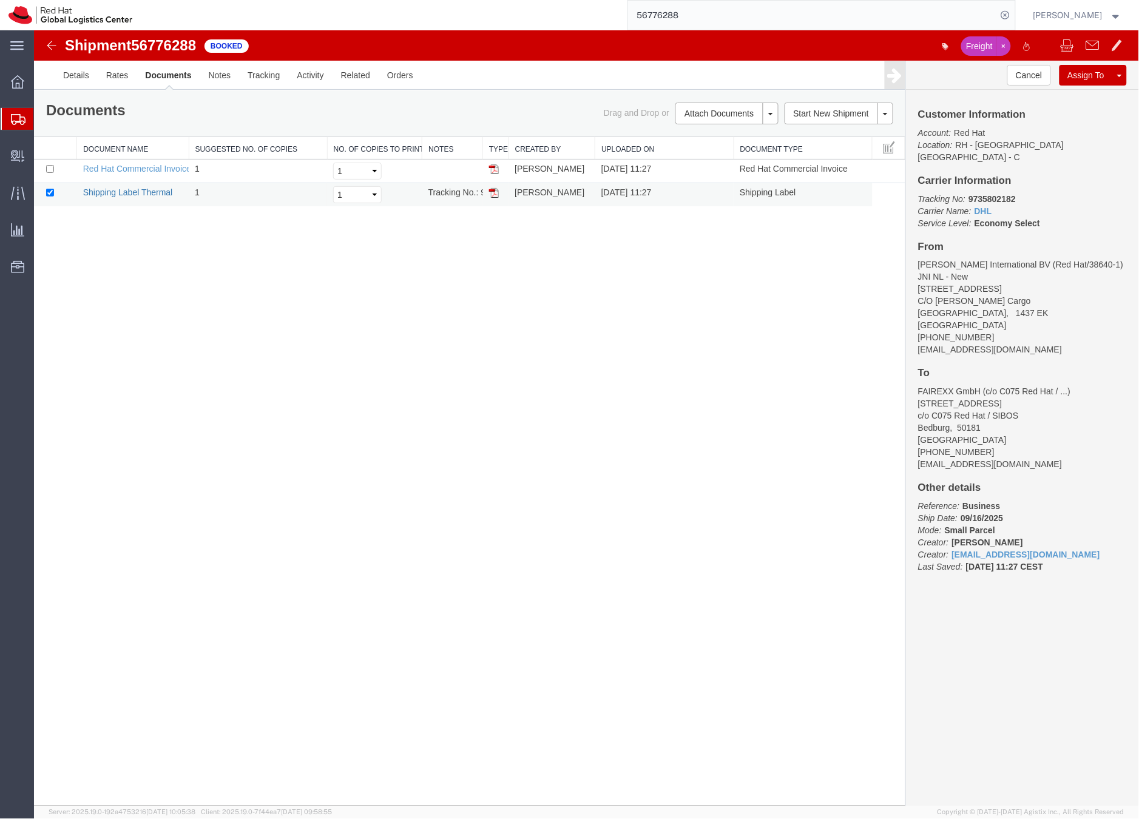
drag, startPoint x: 160, startPoint y: 192, endPoint x: 38, endPoint y: 76, distance: 167.8
click at [160, 192] on link "Shipping Label Thermal" at bounding box center [128, 192] width 90 height 10
click at [82, 73] on link "Details" at bounding box center [75, 74] width 43 height 29
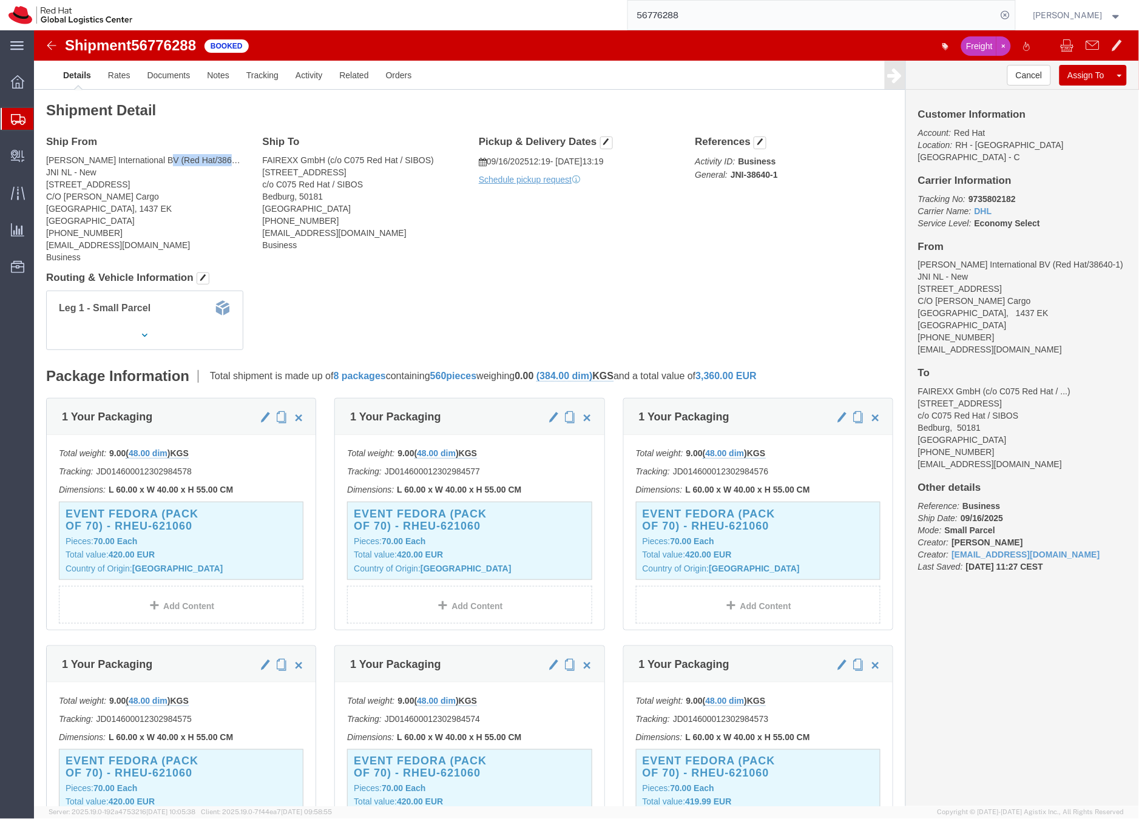
drag, startPoint x: 124, startPoint y: 130, endPoint x: 188, endPoint y: 126, distance: 63.8
click address "[PERSON_NAME] International BV (Red Hat/38640-1) JNI NL - [STREET_ADDRESS][PERS…"
copy address "Red Hat/38640-1"
click link "Documents"
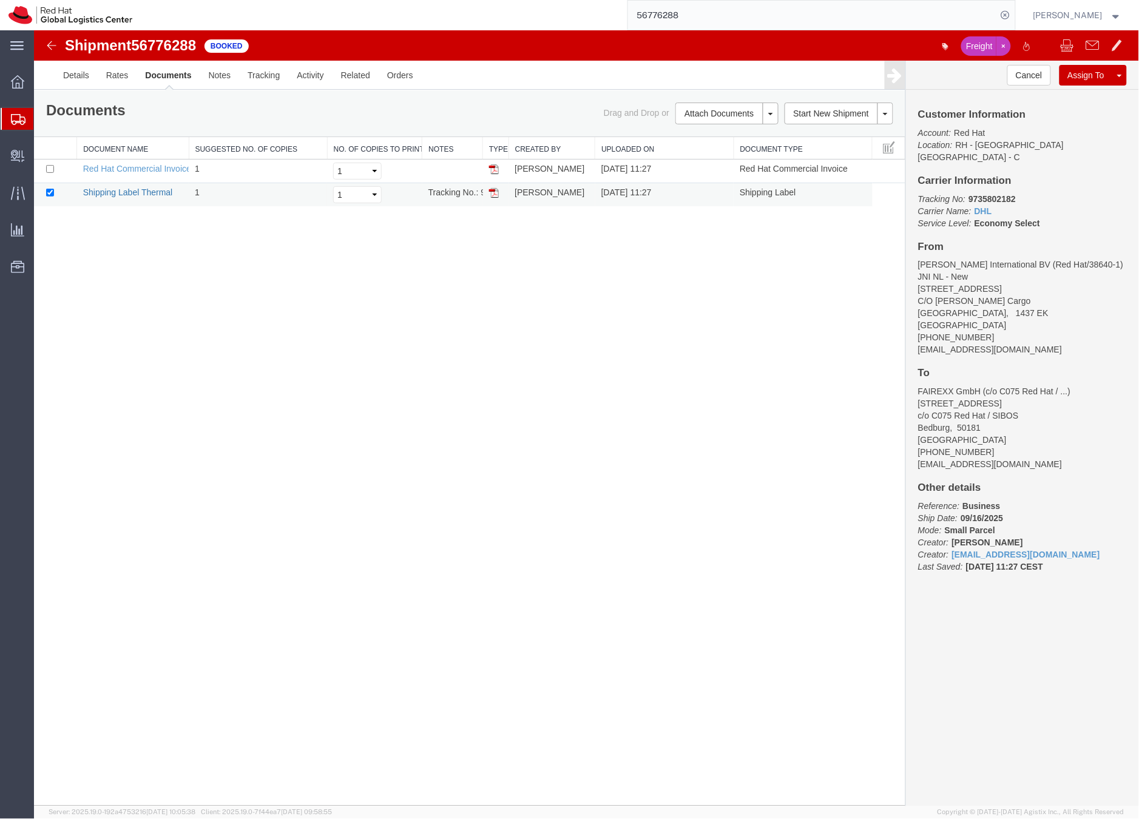
click at [158, 191] on link "Shipping Label Thermal" at bounding box center [128, 192] width 90 height 10
click at [78, 73] on link "Details" at bounding box center [75, 74] width 43 height 29
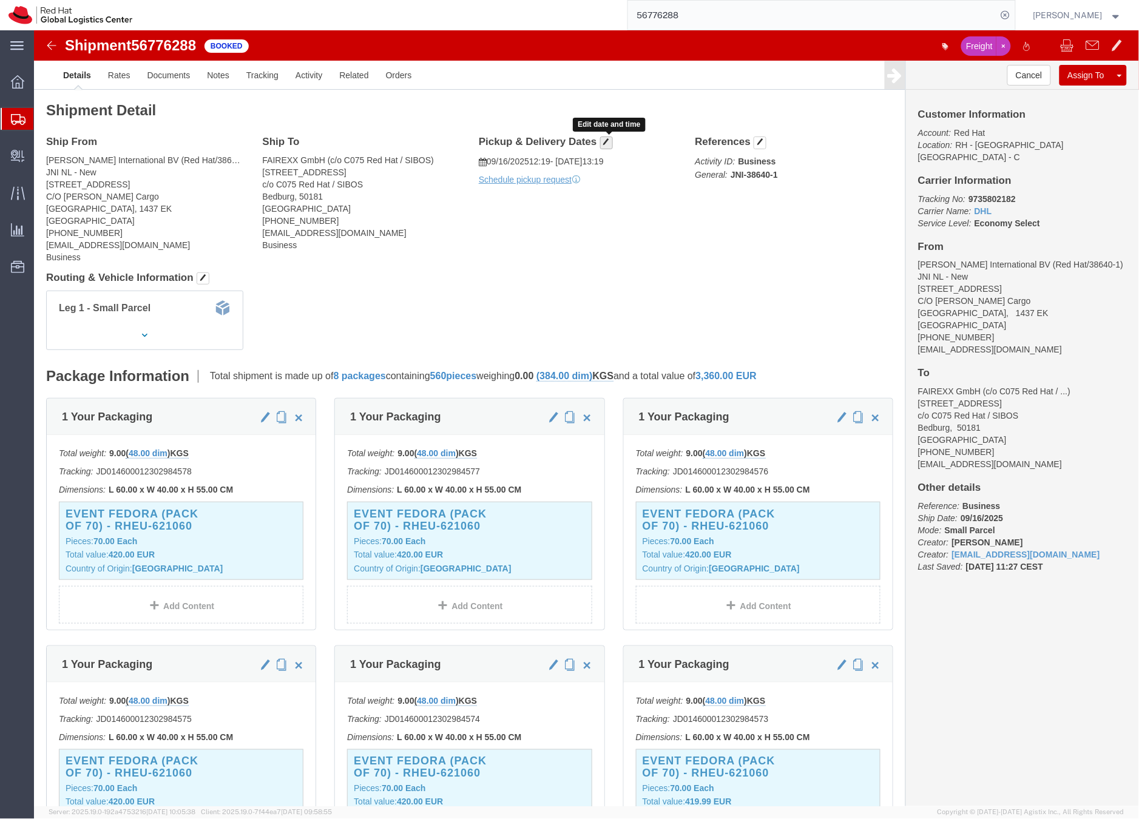
click span "button"
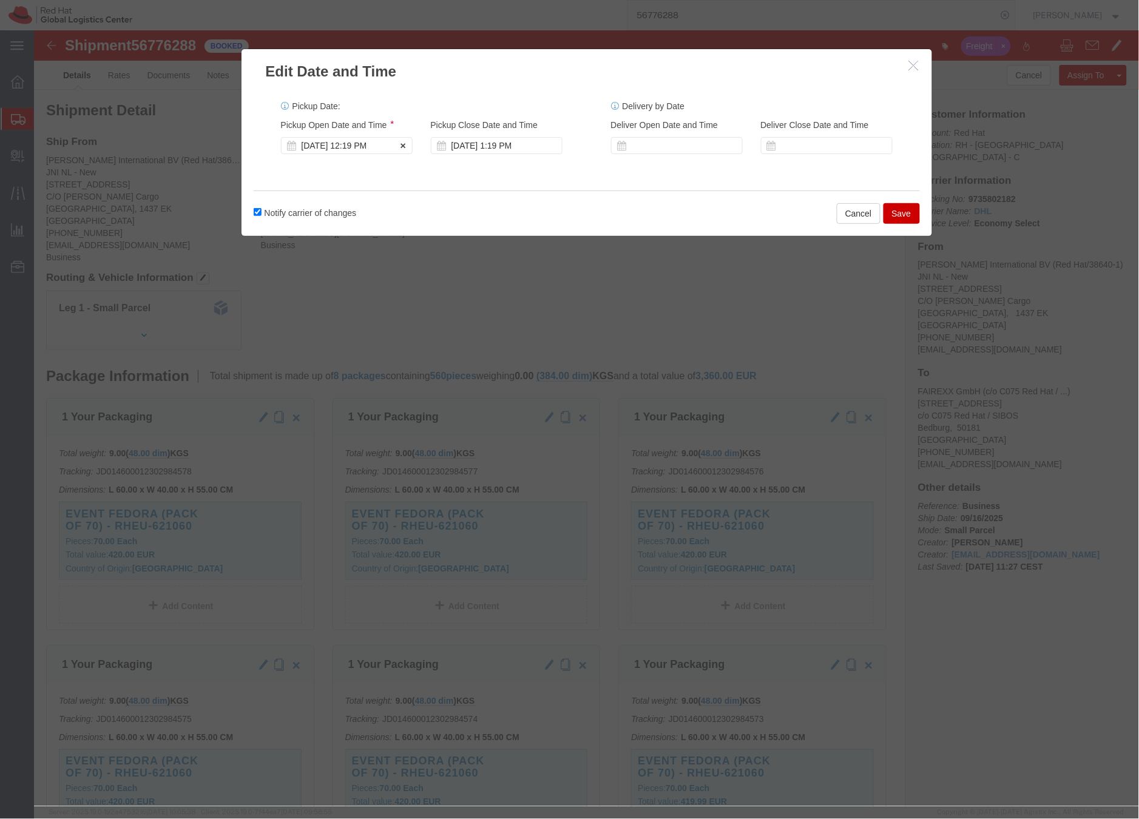
click div "[DATE] 12:19 PM"
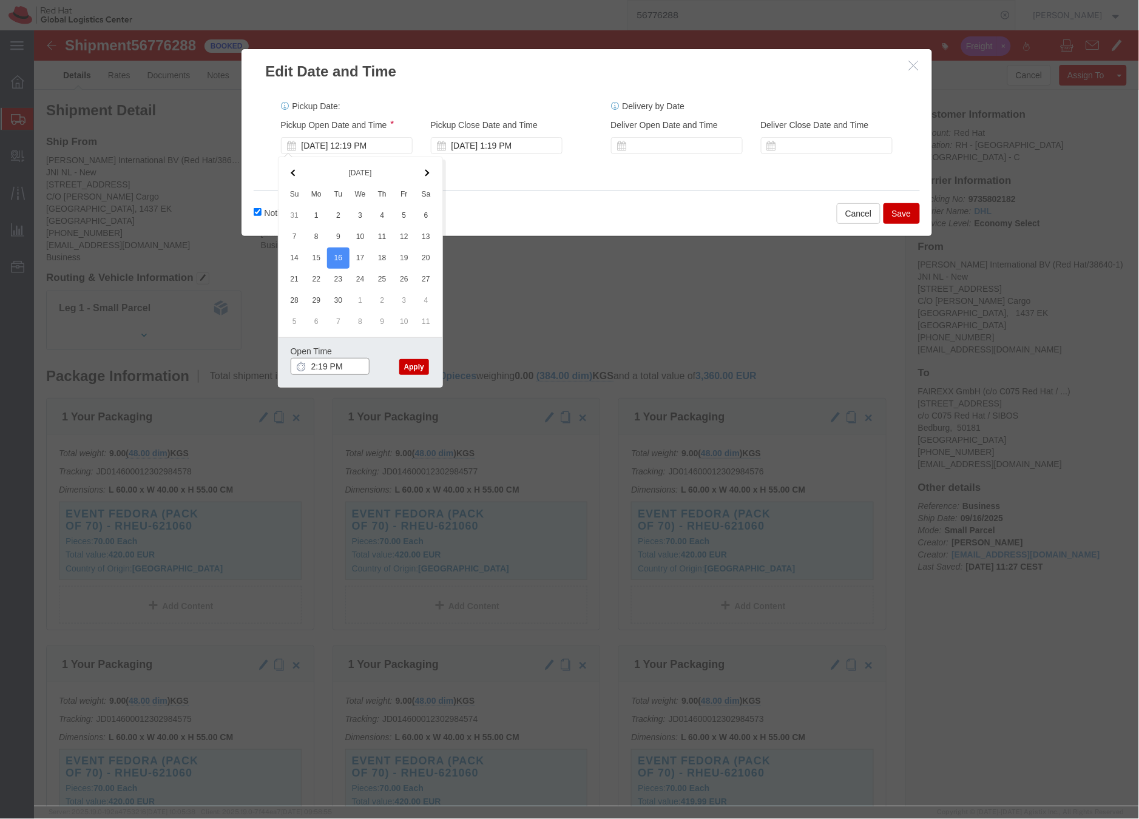
click input "2:19 PM"
type input "2:00 PM"
click button "Apply"
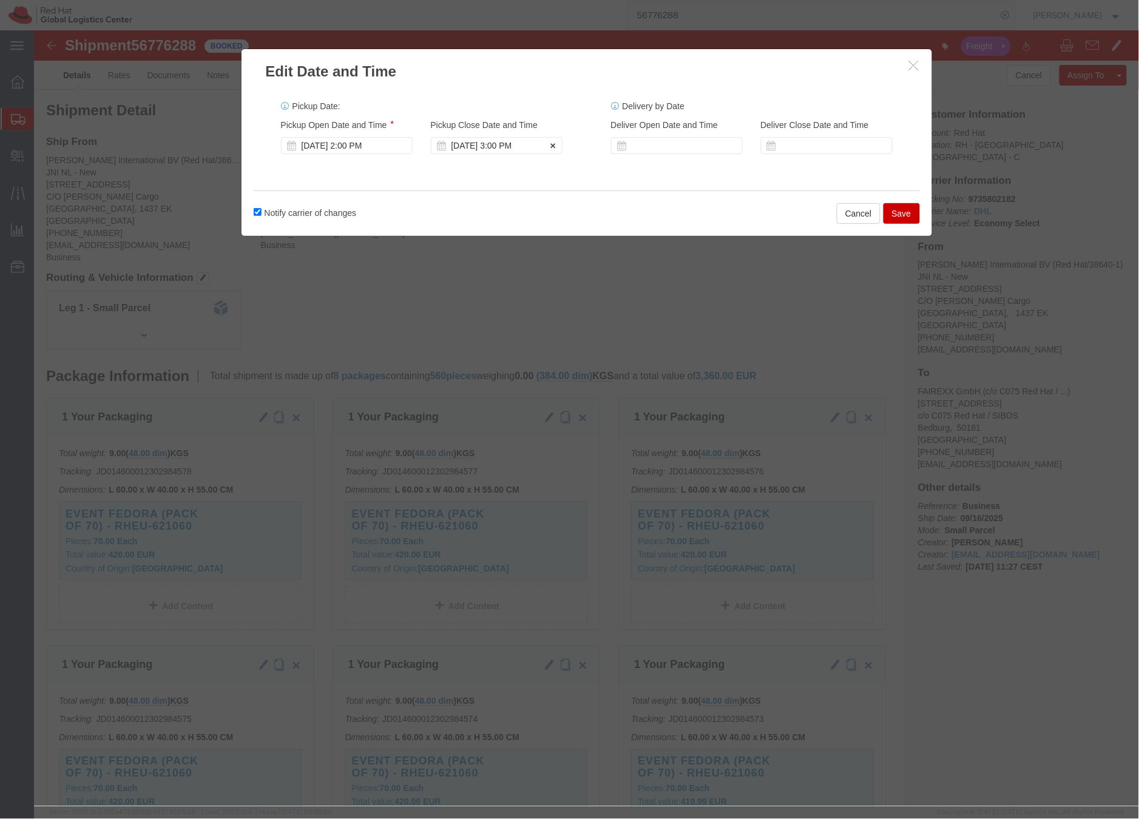
click div "[DATE] 3:00 PM"
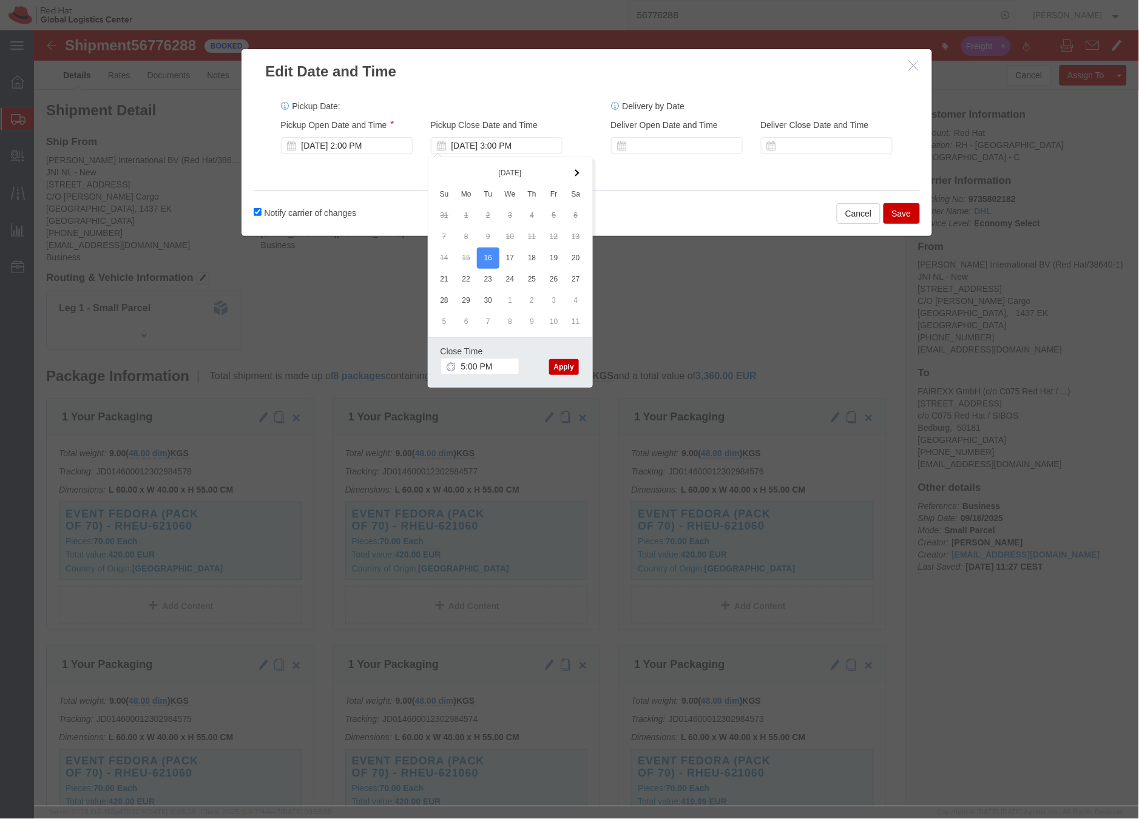
click button "Apply"
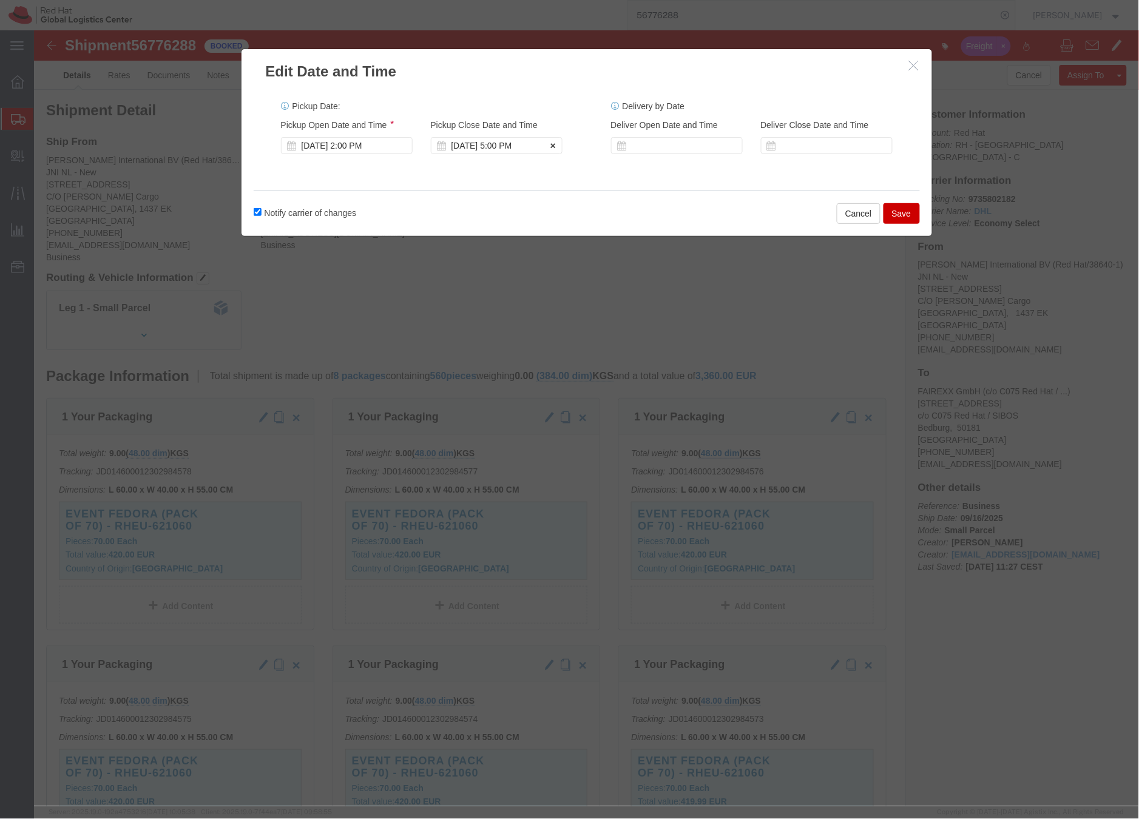
click div "[DATE] 5:00 PM"
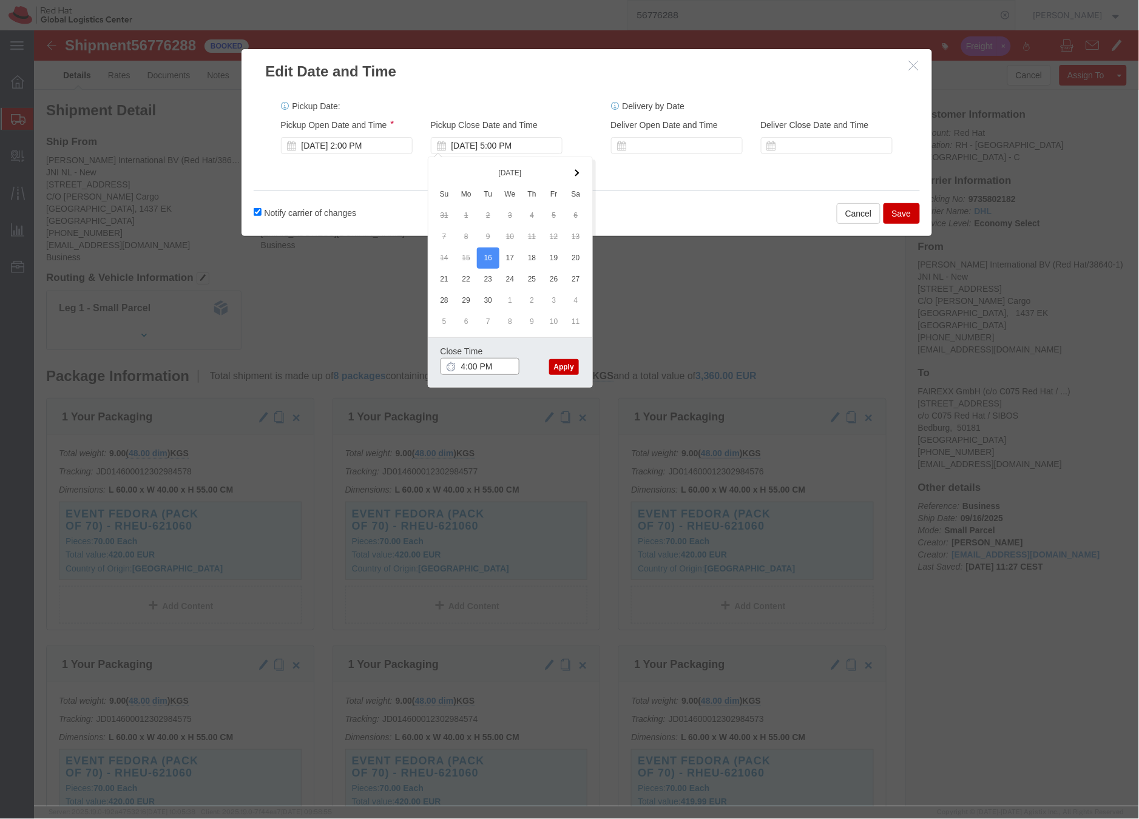
type input "4:00 PM"
click button "Apply"
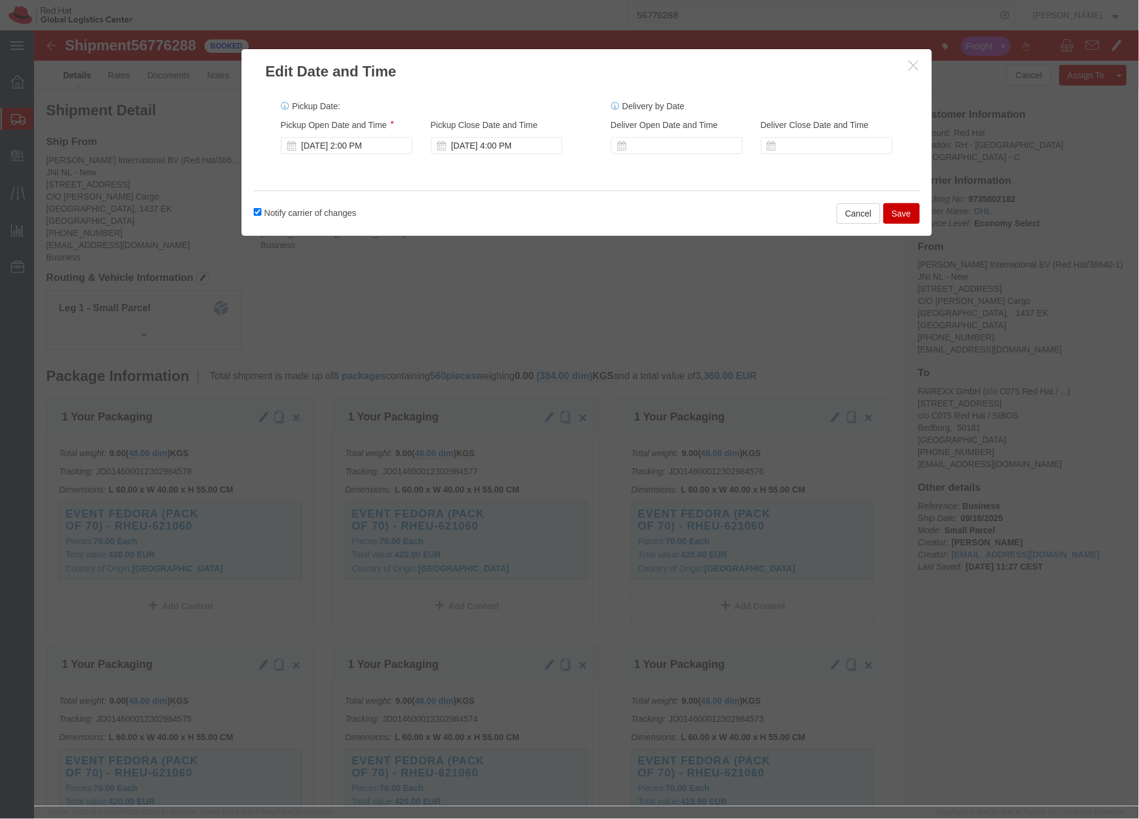
click button "Save"
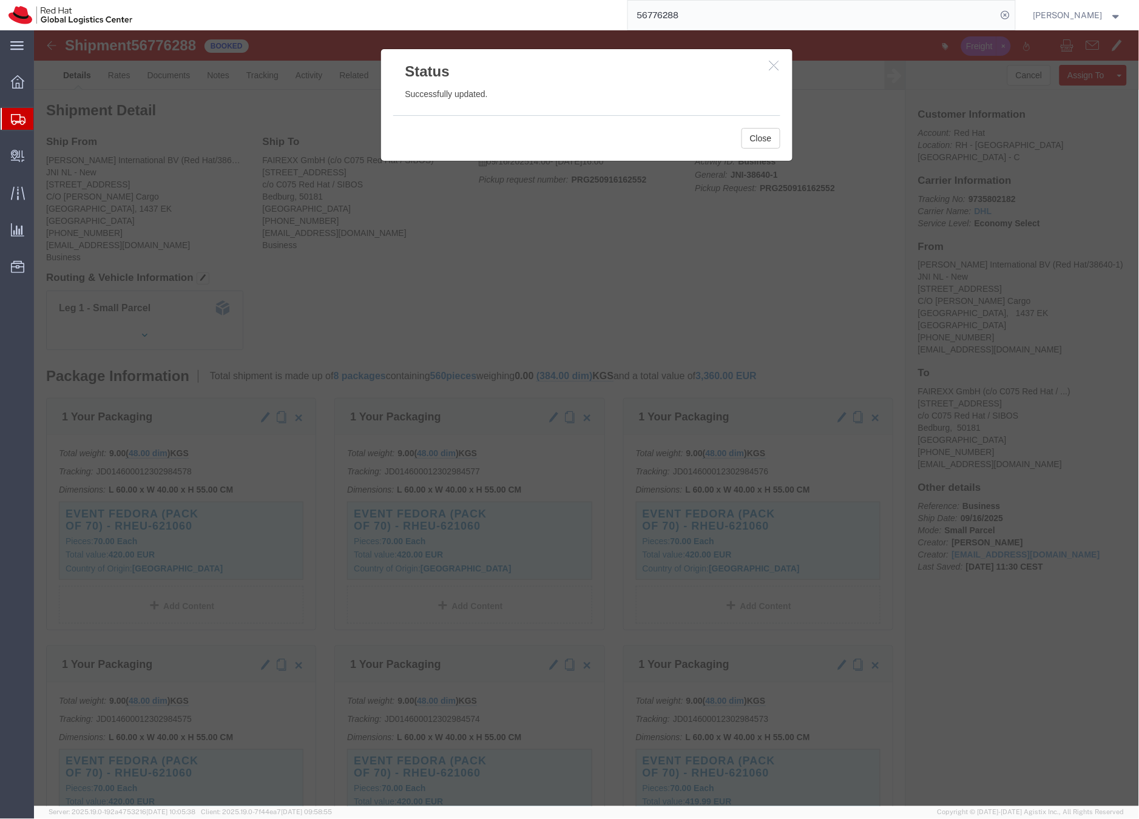
click icon "button"
